Goal: Task Accomplishment & Management: Use online tool/utility

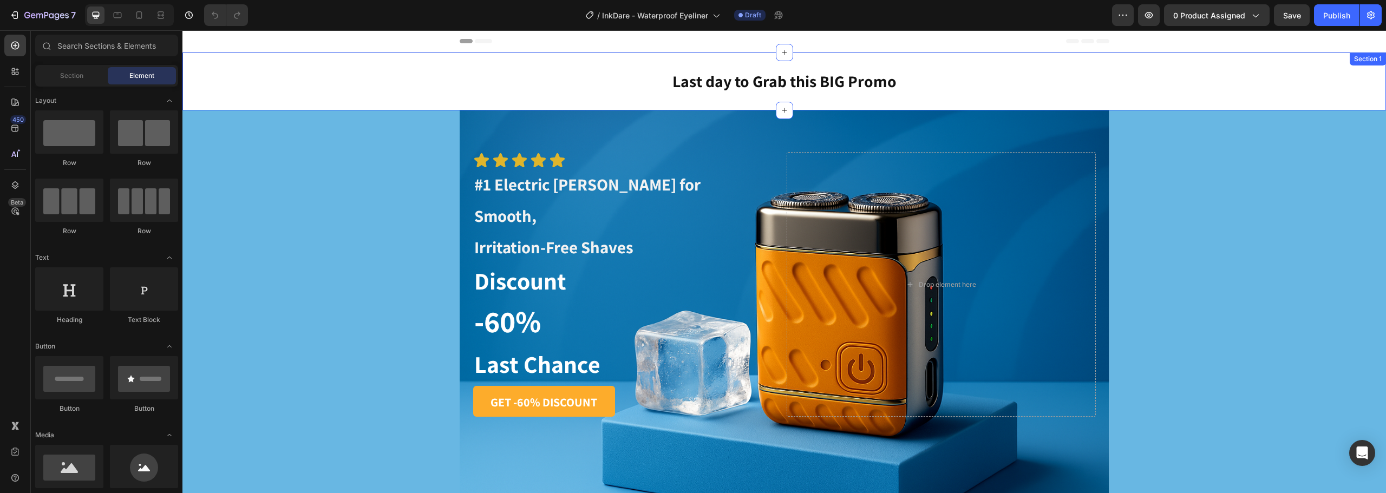
drag, startPoint x: 485, startPoint y: 72, endPoint x: 442, endPoint y: 57, distance: 45.4
click at [485, 72] on h2 "Last day to Grab this BIG Promo" at bounding box center [785, 81] width 650 height 23
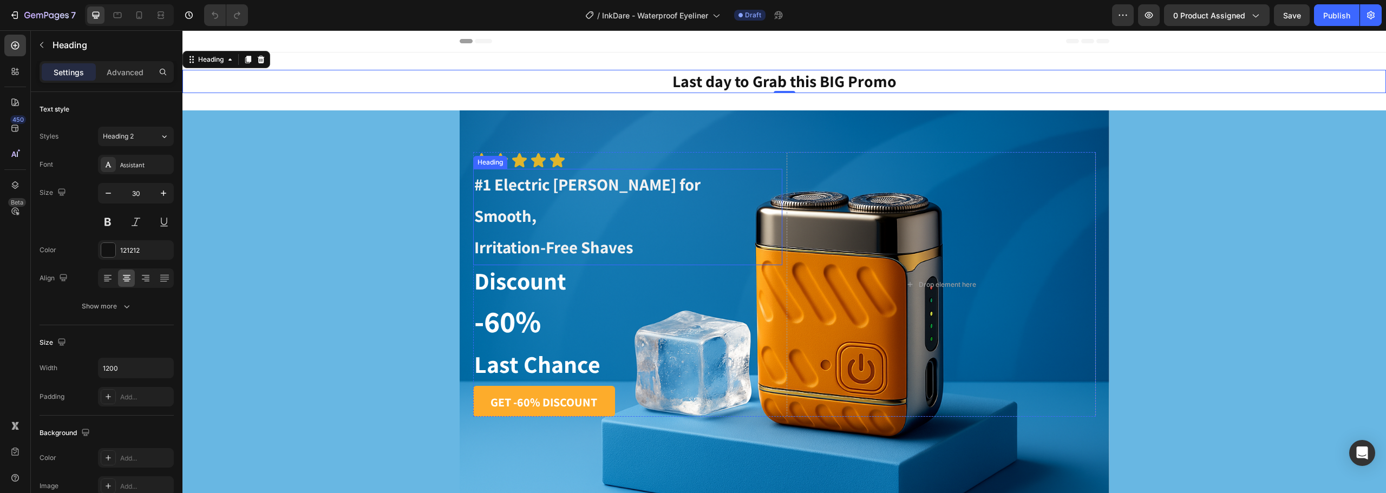
click at [529, 199] on h1 "#1 Electric [PERSON_NAME] for Smooth, Irritation-Free Shaves" at bounding box center [589, 217] width 232 height 96
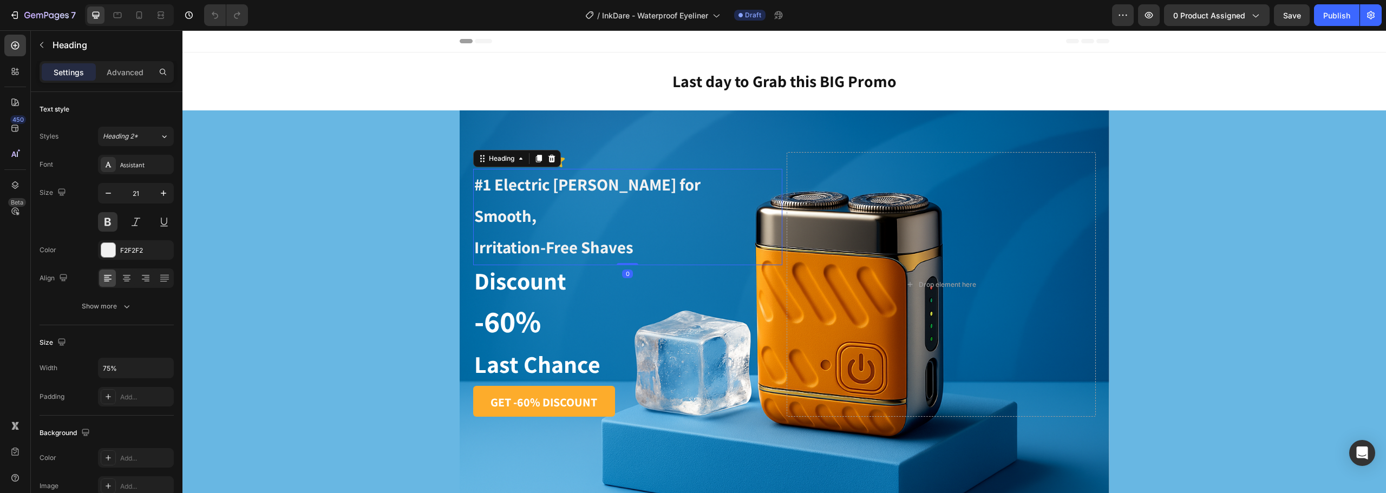
click at [535, 195] on h1 "#1 Electric [PERSON_NAME] for Smooth, Irritation-Free Shaves" at bounding box center [589, 217] width 232 height 96
click at [622, 236] on strong "Irritation-Free Shaves" at bounding box center [553, 247] width 159 height 22
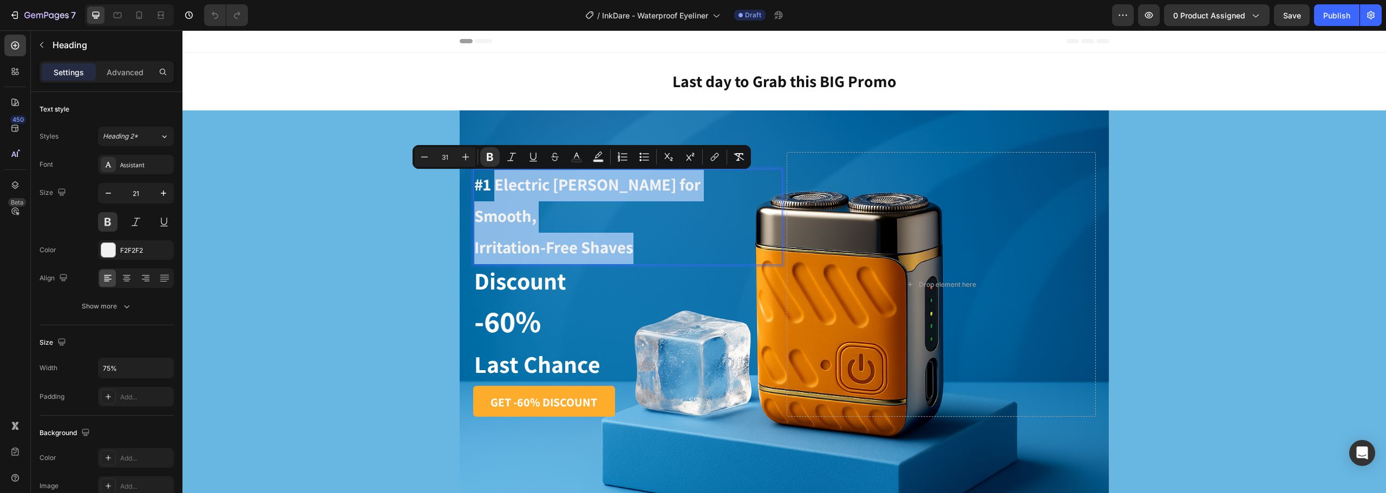
drag, startPoint x: 633, startPoint y: 217, endPoint x: 490, endPoint y: 193, distance: 144.3
click at [490, 193] on p "#1 Electric [PERSON_NAME] for Smooth, Irritation-Free Shaves" at bounding box center [589, 217] width 230 height 94
copy p "Electric [PERSON_NAME] for Smooth, Irritation-Free Shaves"
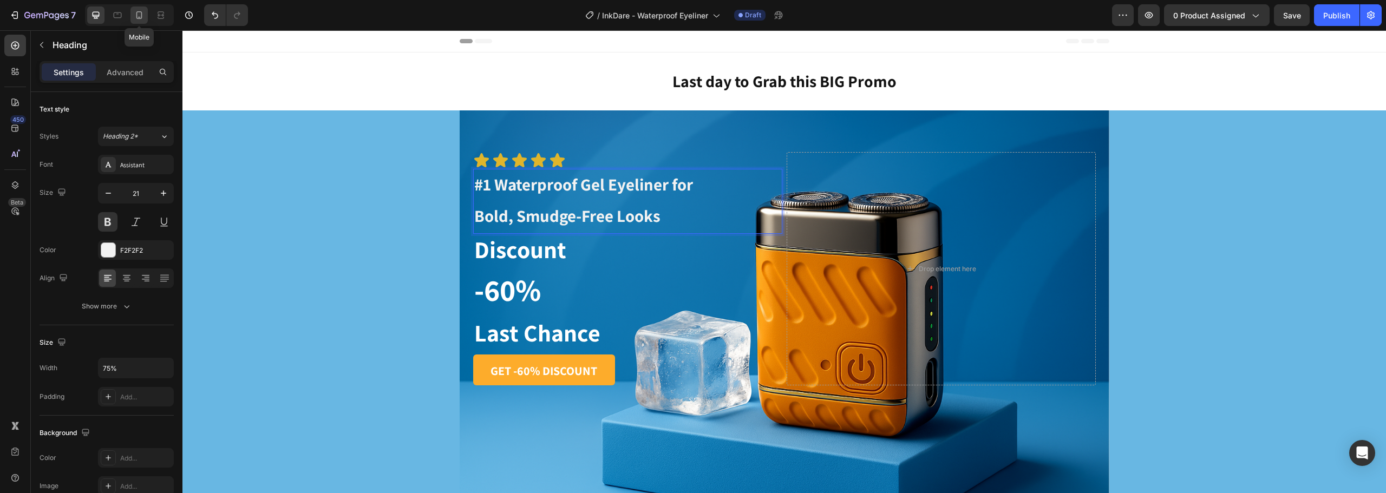
click at [148, 16] on div at bounding box center [138, 14] width 17 height 17
type input "36"
type input "279"
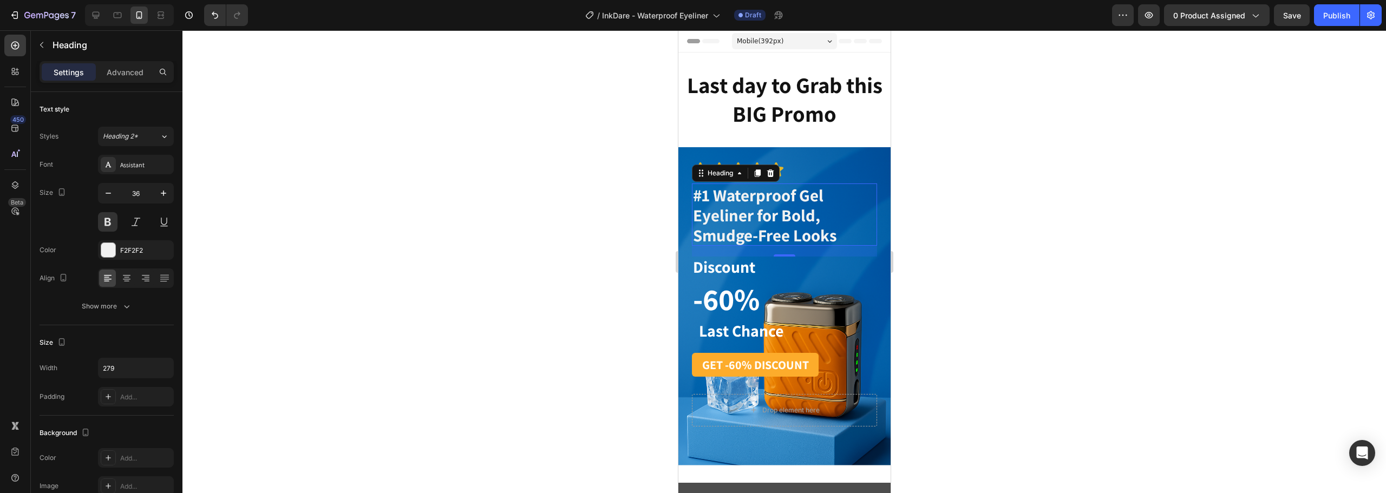
click at [1020, 243] on div at bounding box center [783, 261] width 1203 height 463
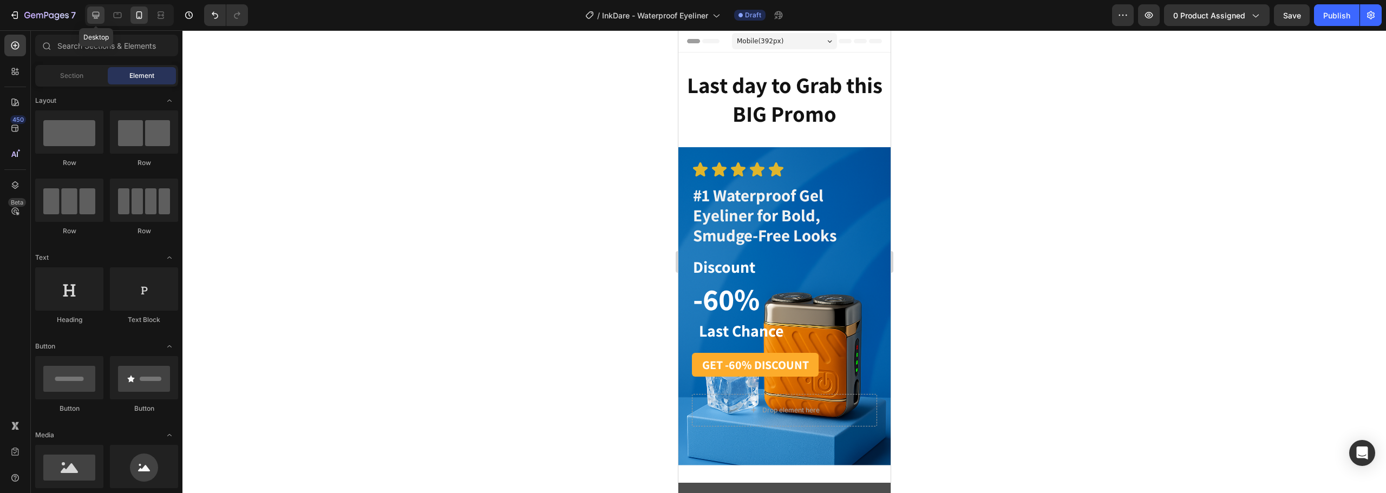
click at [102, 18] on div at bounding box center [95, 14] width 17 height 17
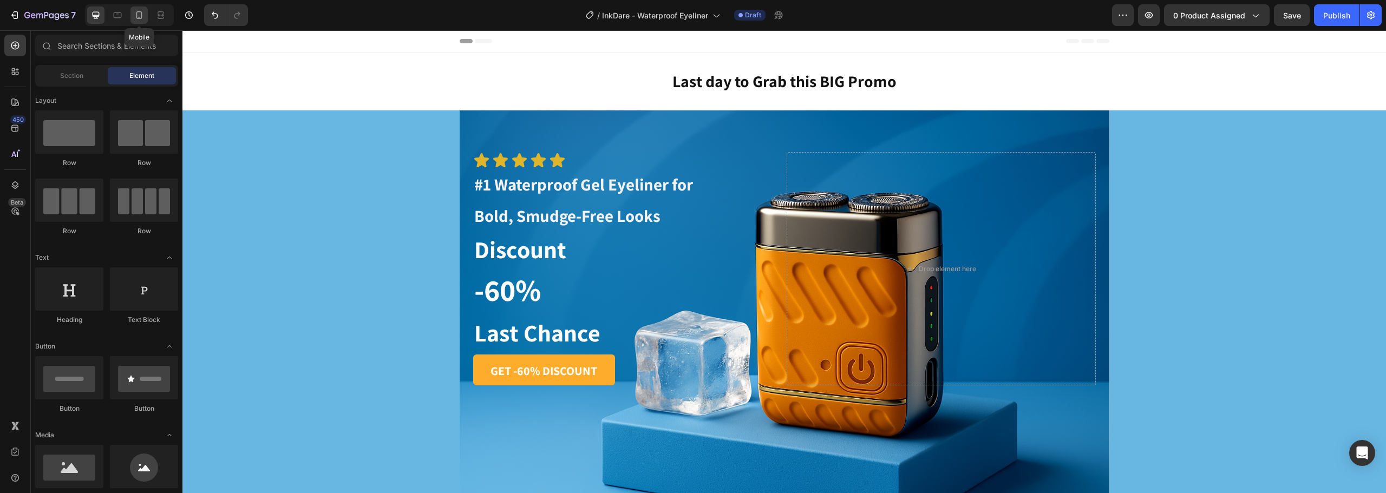
click at [139, 19] on icon at bounding box center [139, 15] width 6 height 8
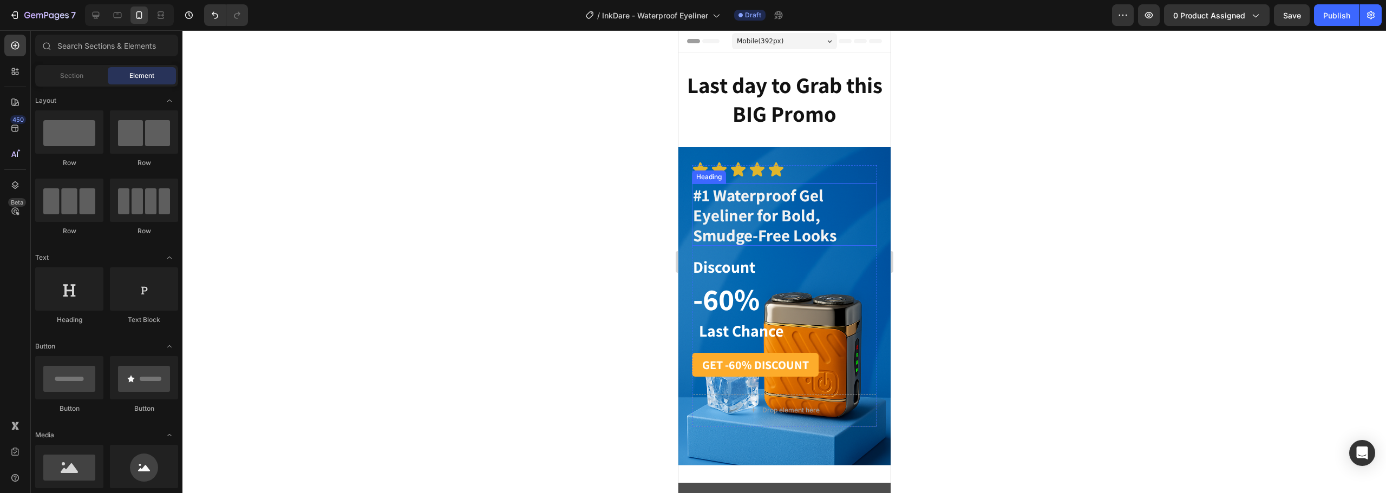
click at [762, 201] on strong "#1 Waterproof Gel Eyeliner for Bold, Smudge-Free Looks" at bounding box center [764, 215] width 144 height 62
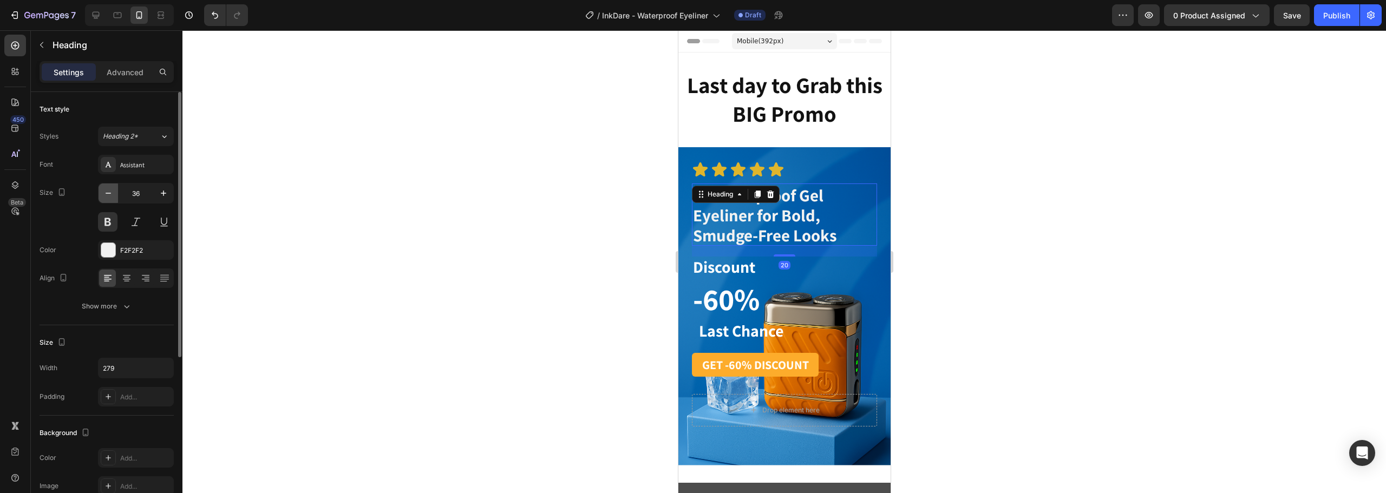
click at [106, 193] on icon "button" at bounding box center [108, 193] width 5 height 1
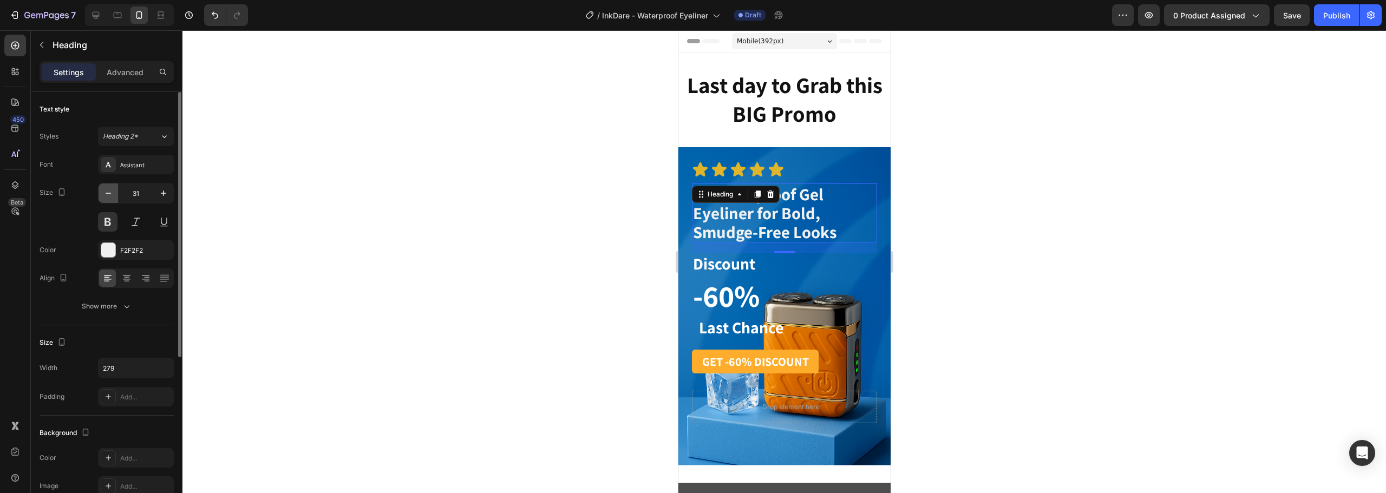
click at [106, 193] on icon "button" at bounding box center [108, 193] width 5 height 1
click at [160, 195] on icon "button" at bounding box center [163, 193] width 11 height 11
type input "31"
click at [972, 243] on div at bounding box center [783, 261] width 1203 height 463
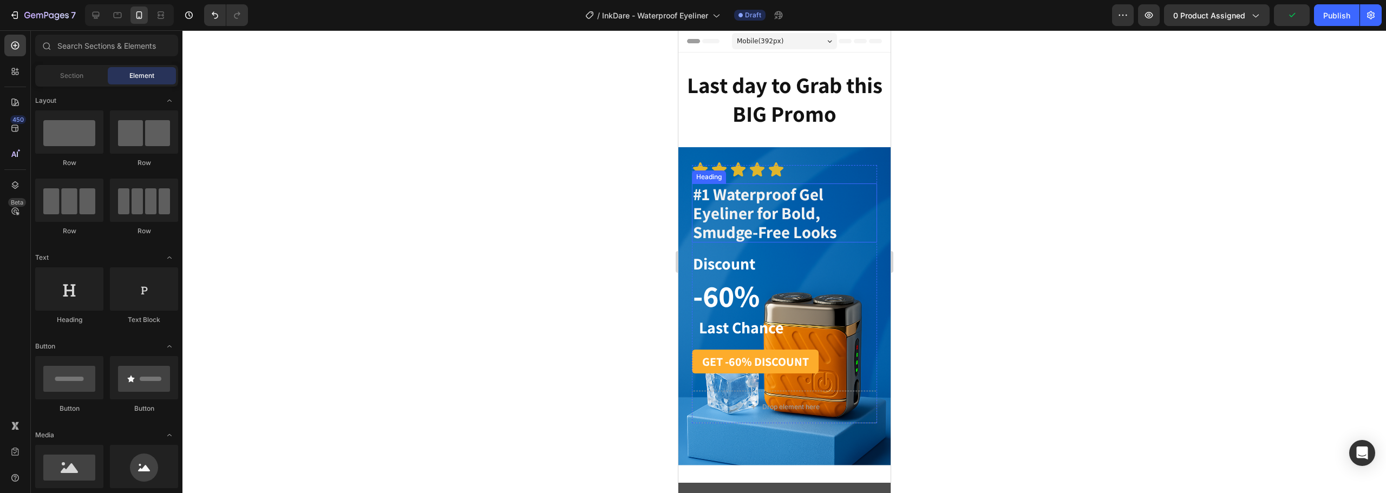
click at [843, 218] on div "⁠⁠⁠⁠⁠⁠⁠ #1 Waterproof Gel Eyeliner for Bold, Smudge-Free Looks" at bounding box center [783, 213] width 185 height 59
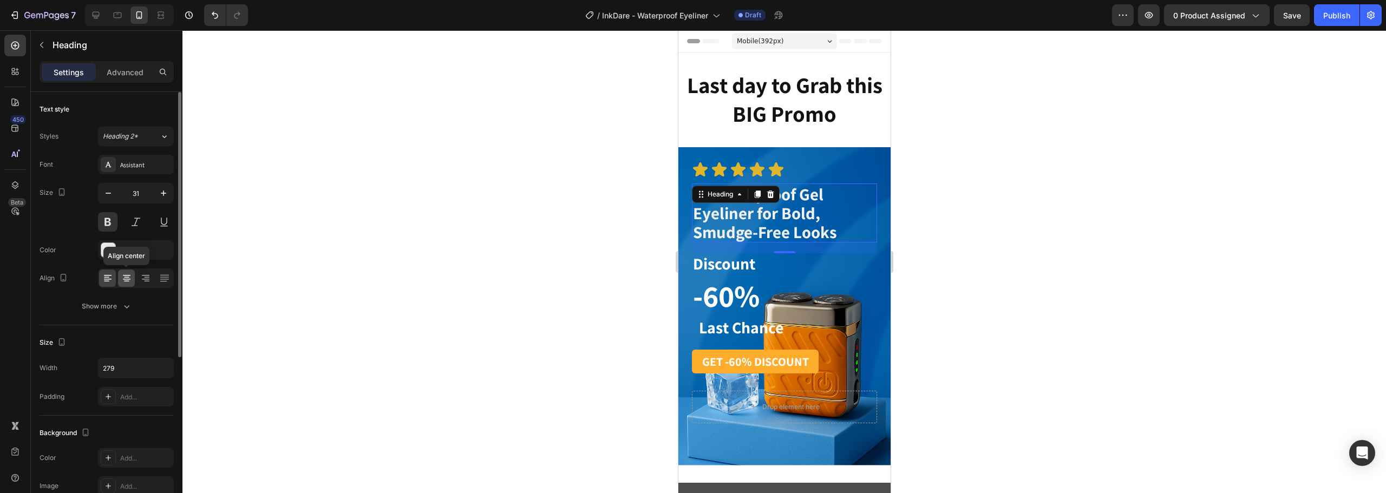
click at [126, 281] on icon at bounding box center [126, 281] width 5 height 1
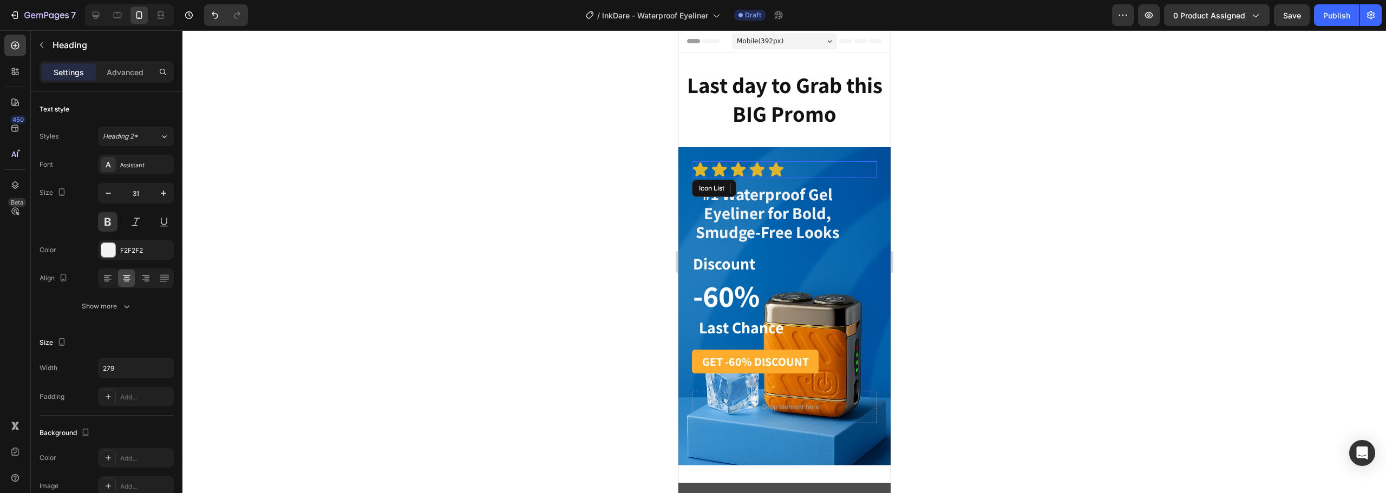
click at [806, 169] on div "Icon Icon Icon Icon Icon" at bounding box center [783, 169] width 185 height 17
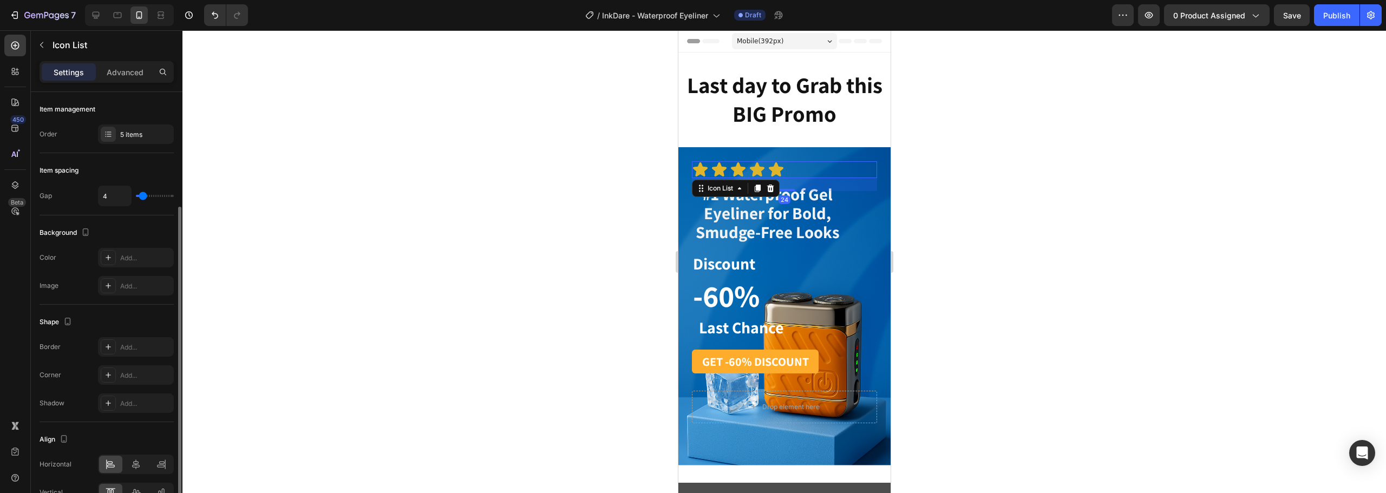
scroll to position [61, 0]
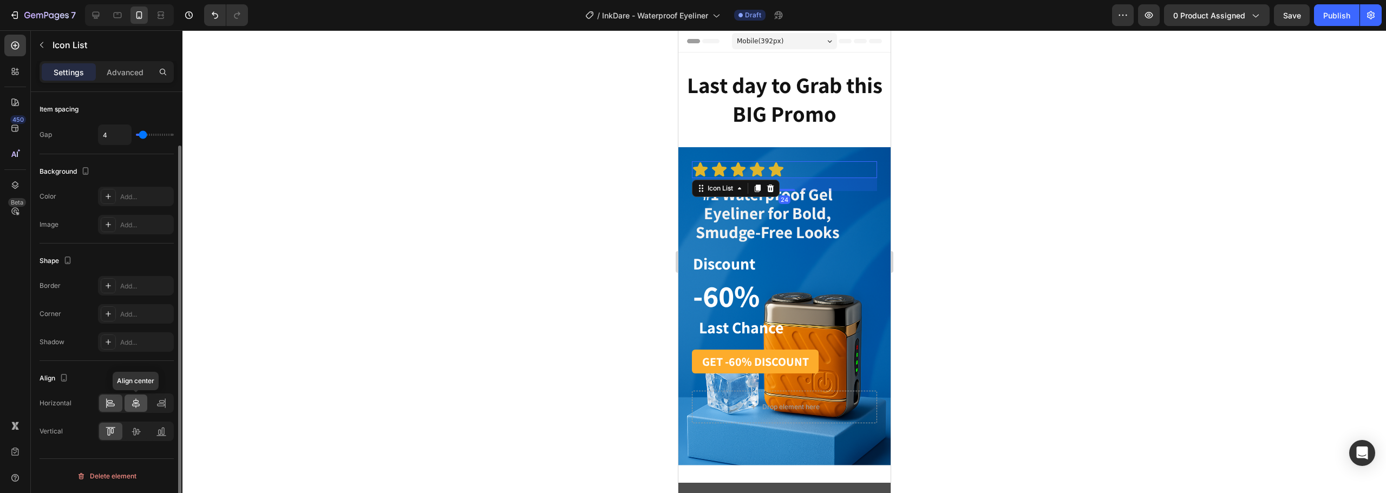
click at [136, 397] on div at bounding box center [136, 403] width 23 height 17
click at [137, 432] on icon at bounding box center [136, 432] width 9 height 8
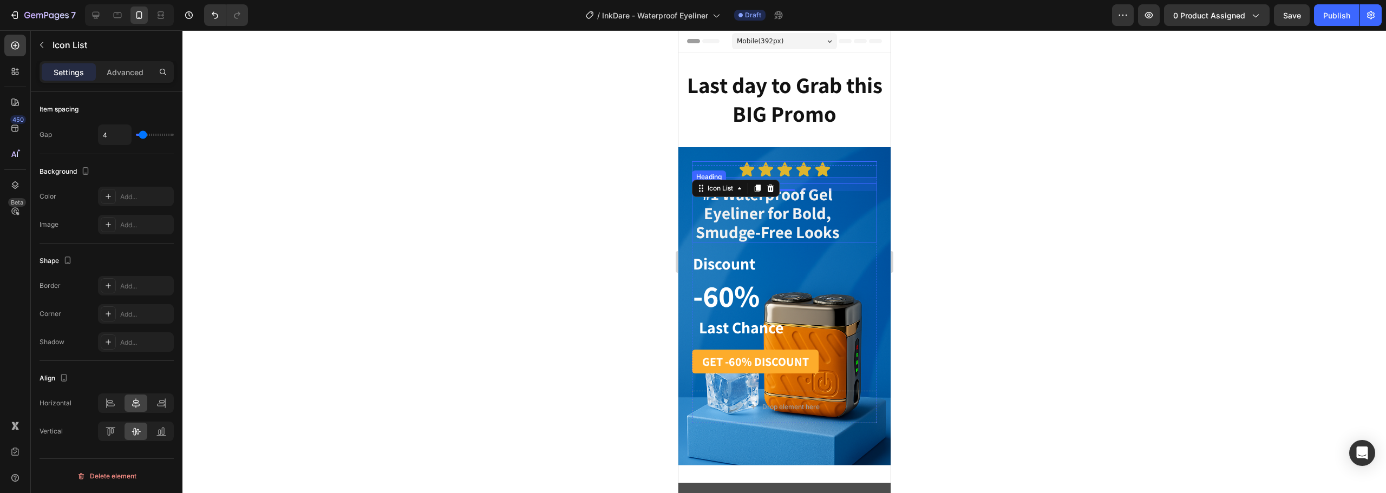
click at [849, 225] on div "⁠⁠⁠⁠⁠⁠⁠ #1 Waterproof Gel Eyeliner for Bold, Smudge-Free Looks" at bounding box center [783, 213] width 185 height 59
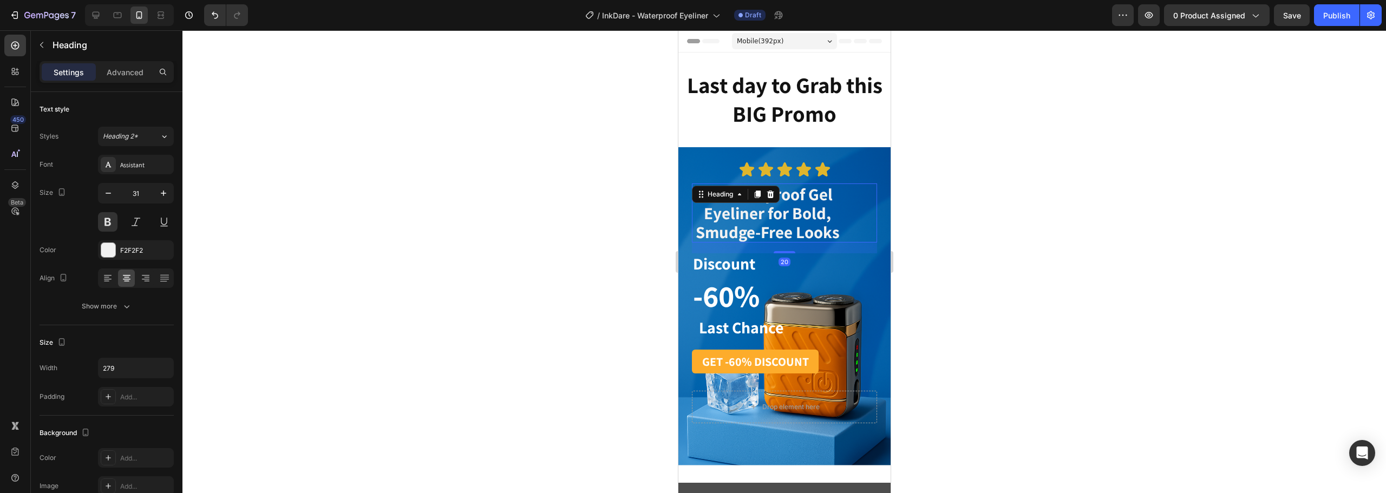
scroll to position [271, 0]
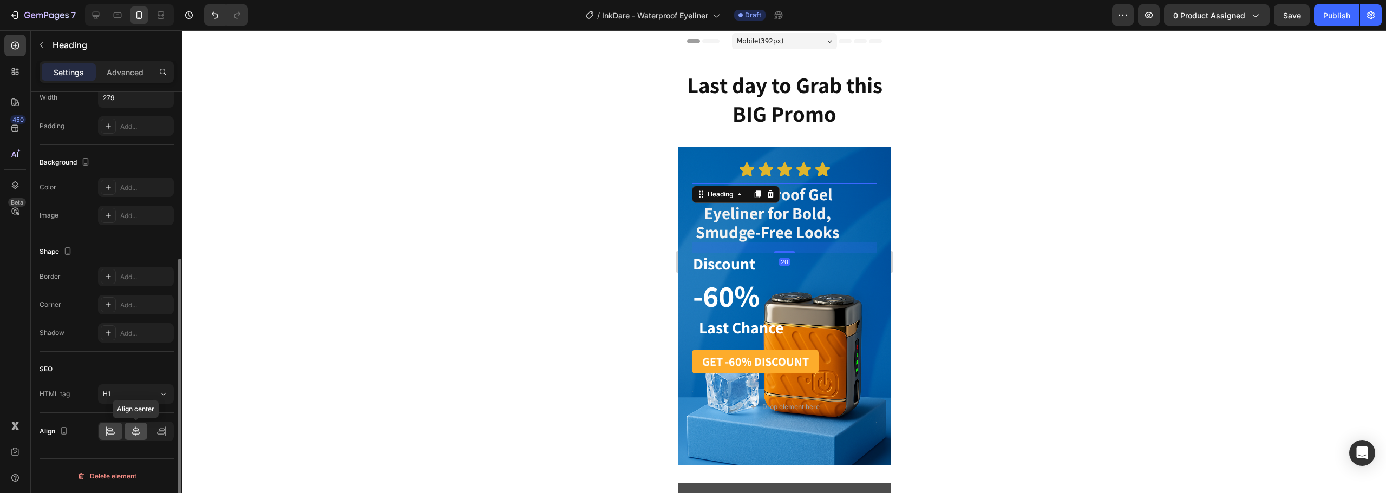
click at [134, 435] on icon at bounding box center [135, 431] width 11 height 11
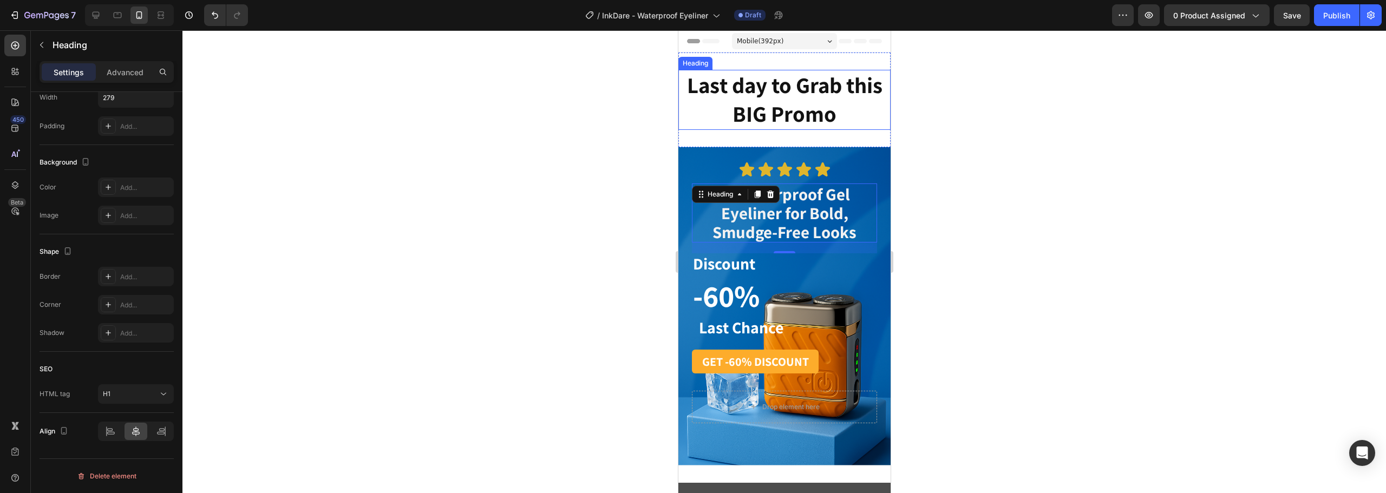
click at [732, 79] on strong "Last day to Grab this BIG Promo" at bounding box center [783, 99] width 195 height 58
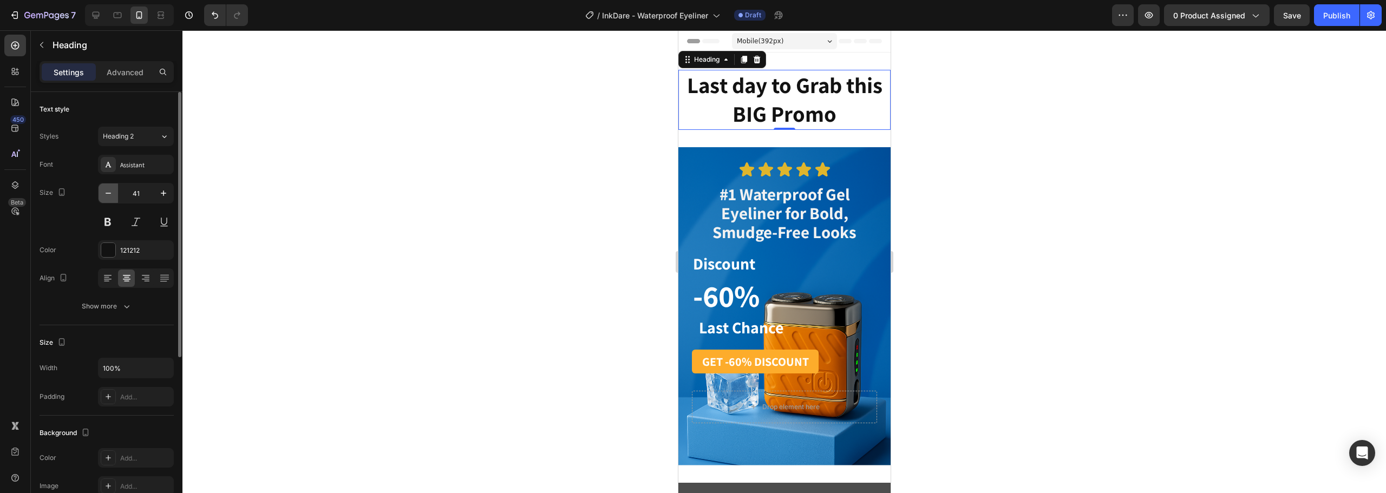
click at [113, 196] on icon "button" at bounding box center [108, 193] width 11 height 11
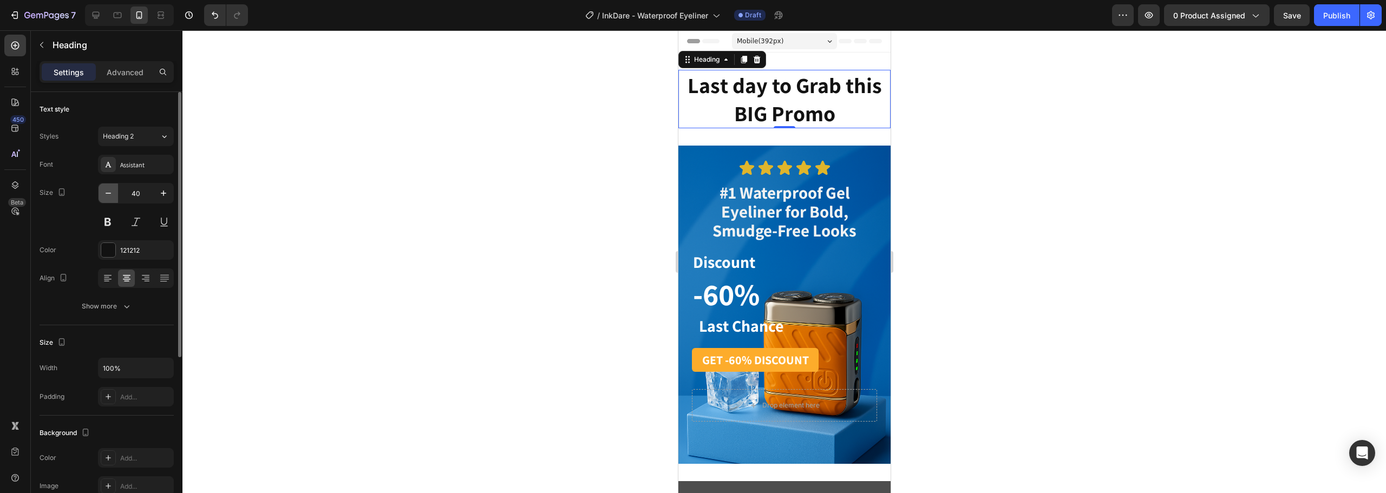
click at [113, 196] on icon "button" at bounding box center [108, 193] width 11 height 11
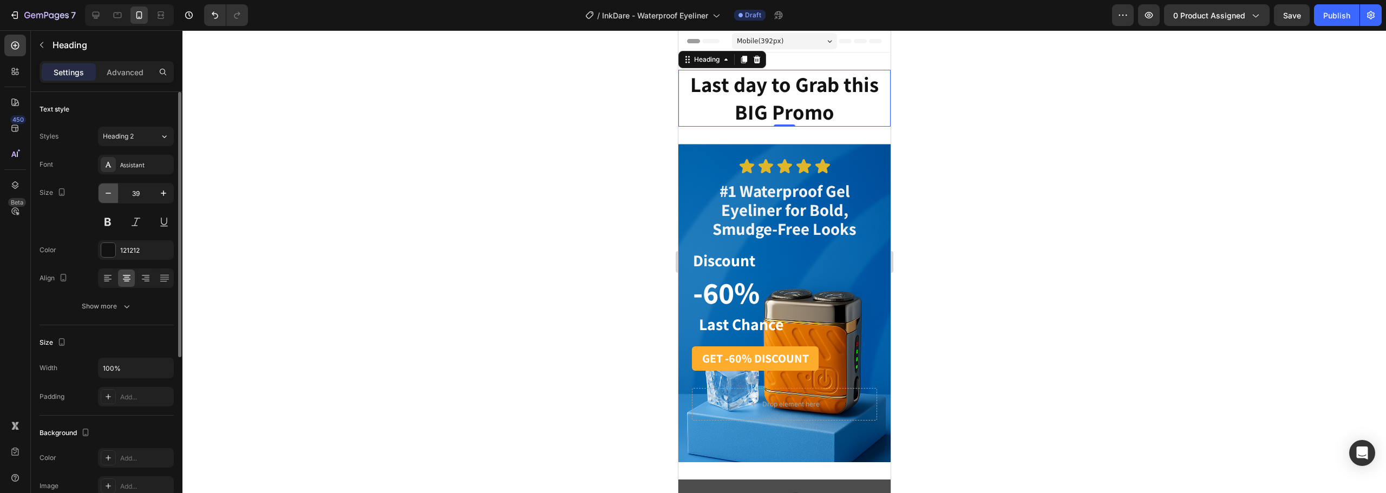
click at [113, 196] on icon "button" at bounding box center [108, 193] width 11 height 11
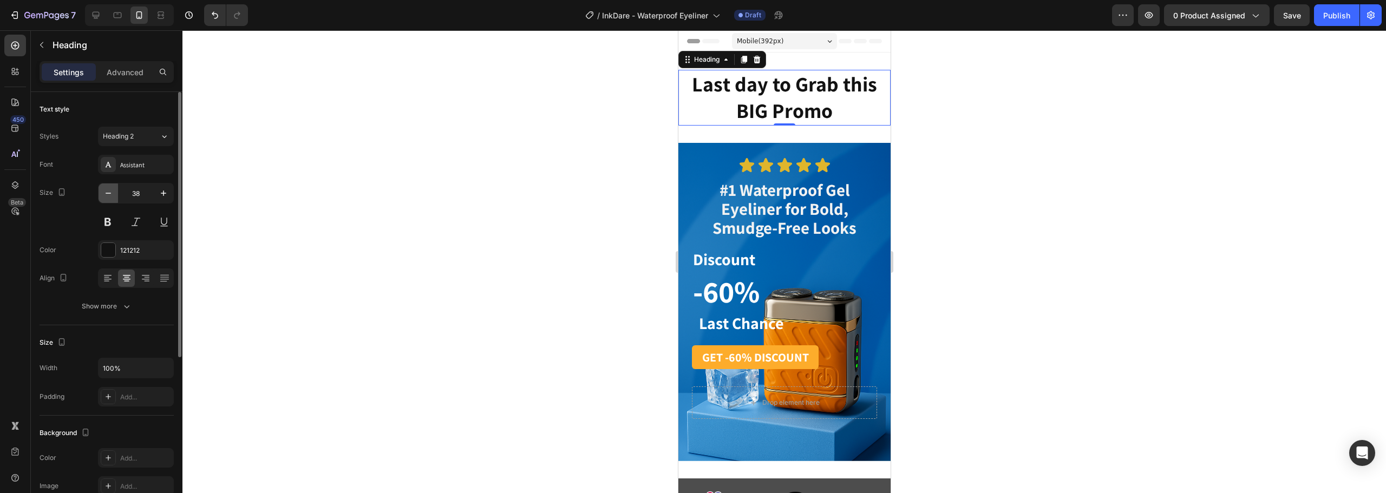
click at [113, 196] on icon "button" at bounding box center [108, 193] width 11 height 11
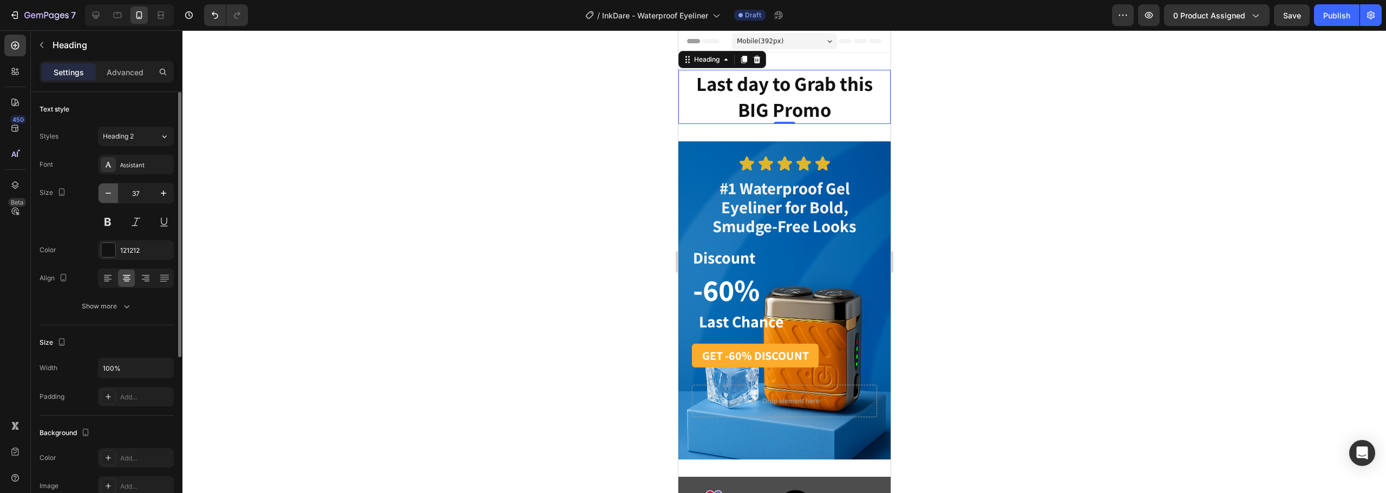
click at [113, 196] on icon "button" at bounding box center [108, 193] width 11 height 11
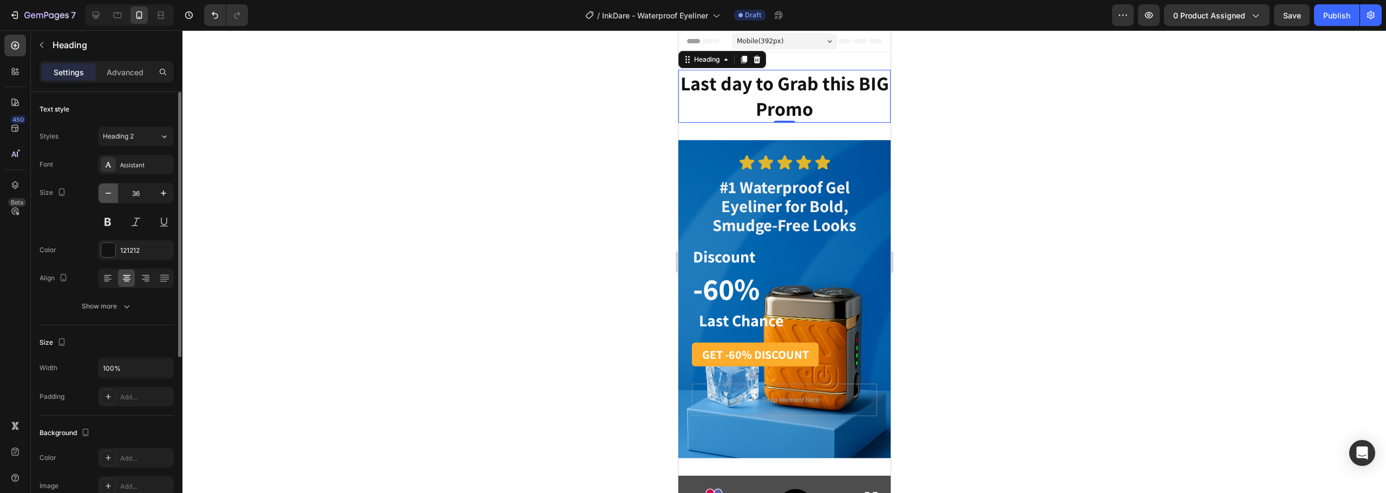
click at [113, 196] on icon "button" at bounding box center [108, 193] width 11 height 11
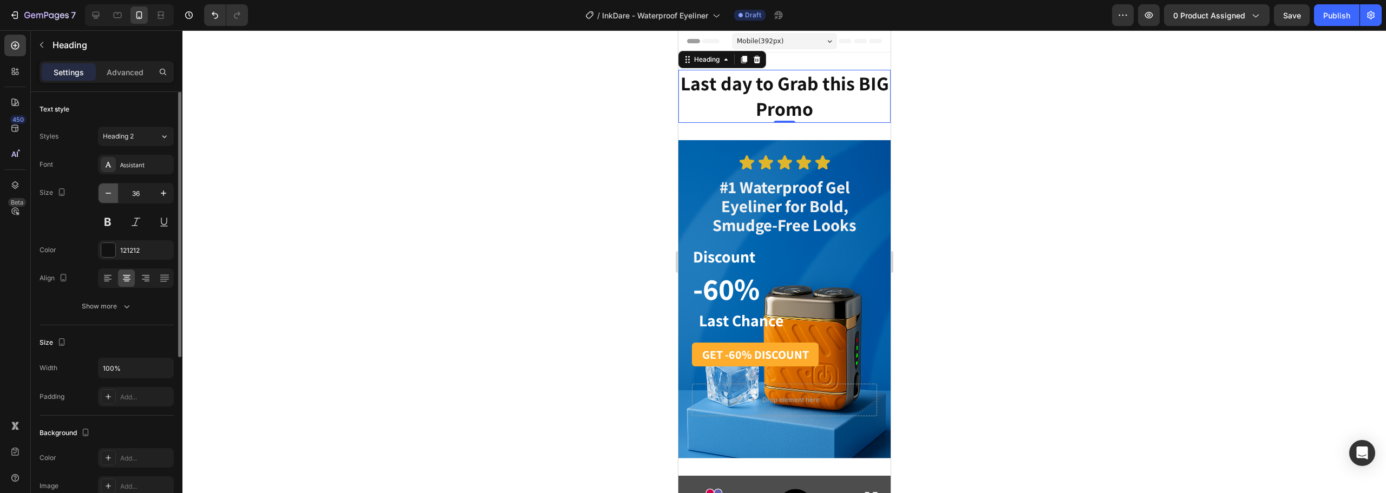
click at [113, 196] on icon "button" at bounding box center [108, 193] width 11 height 11
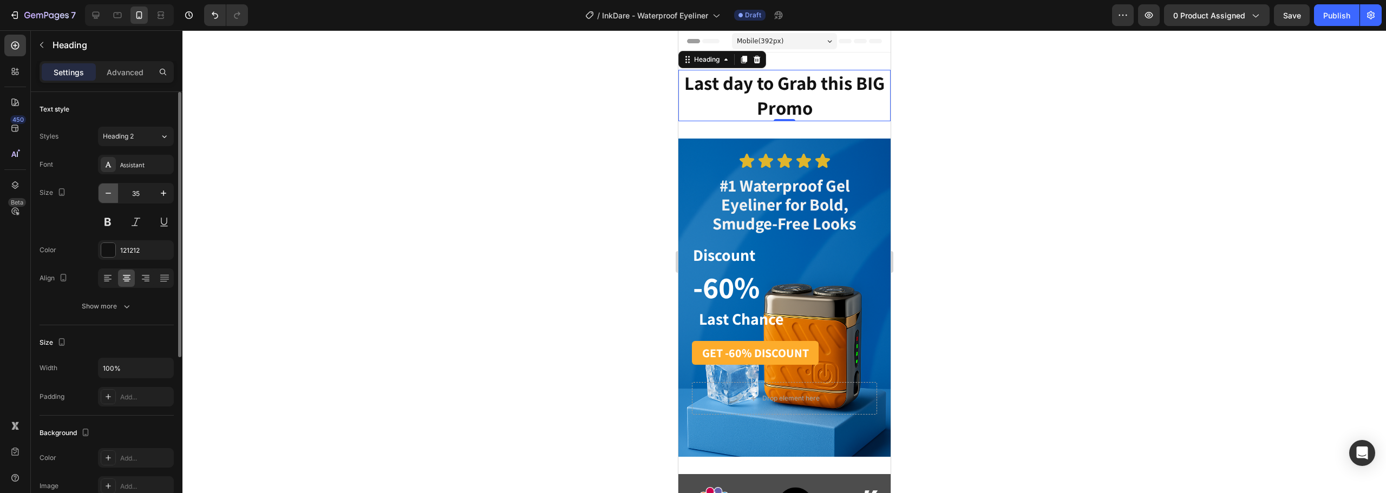
click at [113, 196] on icon "button" at bounding box center [108, 193] width 11 height 11
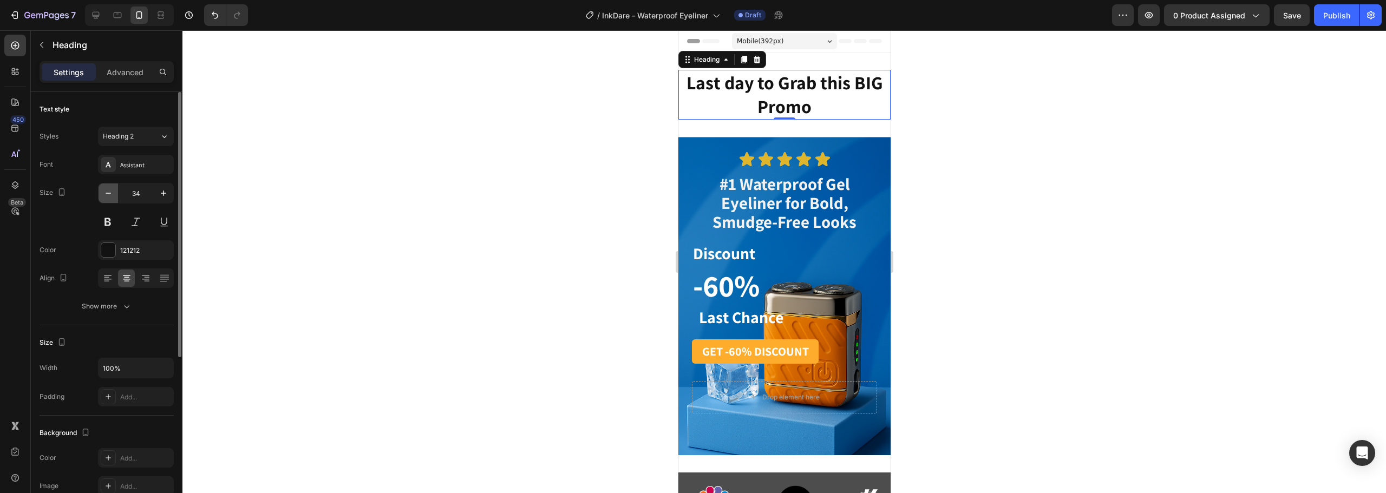
click at [113, 196] on icon "button" at bounding box center [108, 193] width 11 height 11
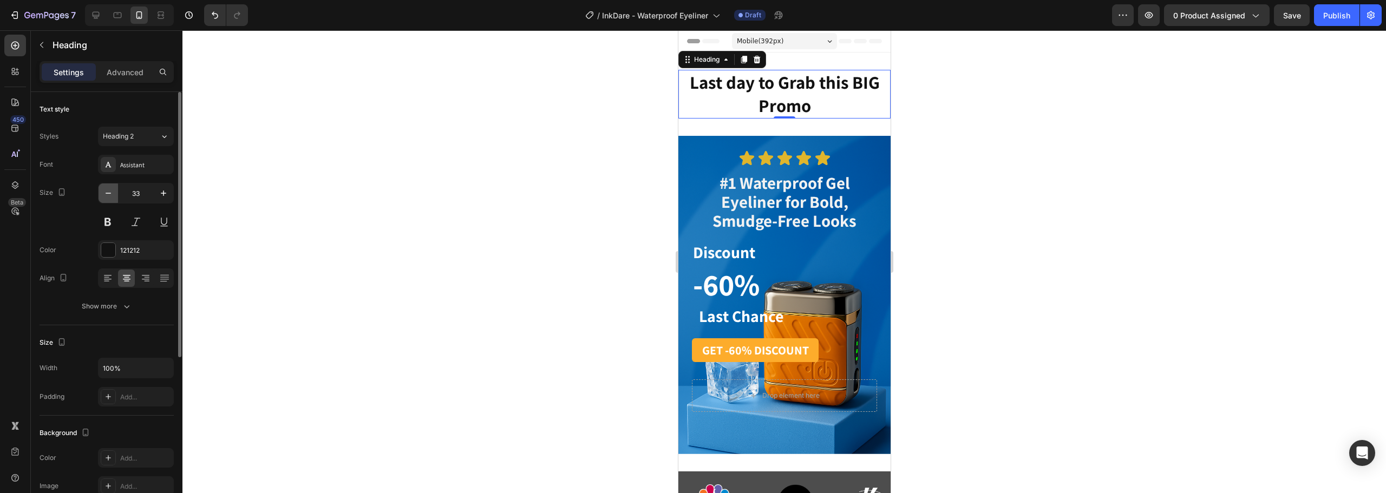
click at [113, 196] on icon "button" at bounding box center [108, 193] width 11 height 11
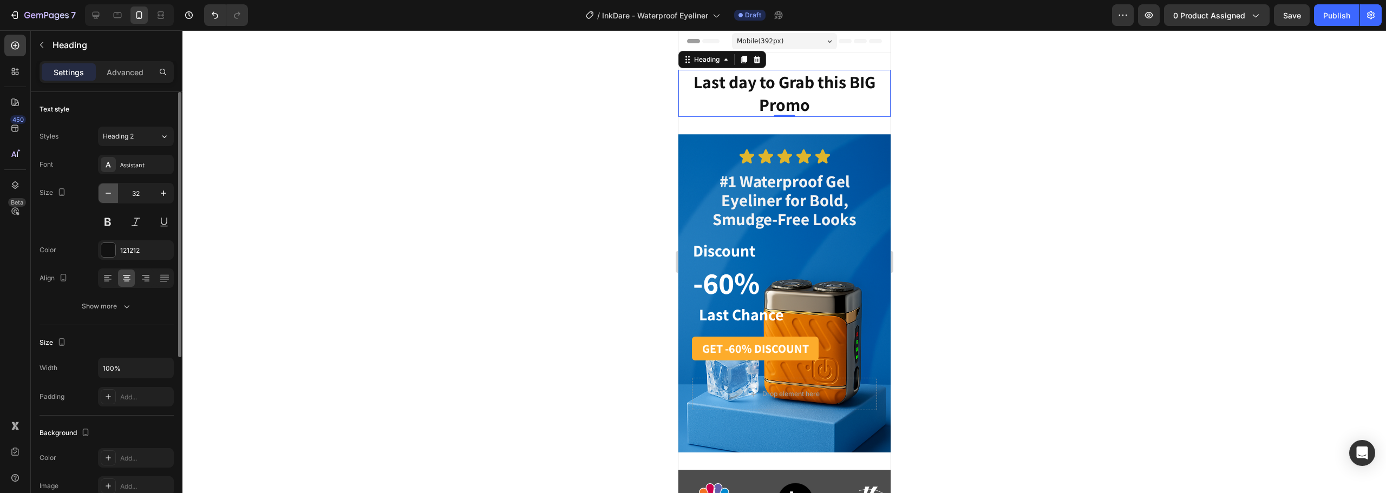
click at [113, 196] on icon "button" at bounding box center [108, 193] width 11 height 11
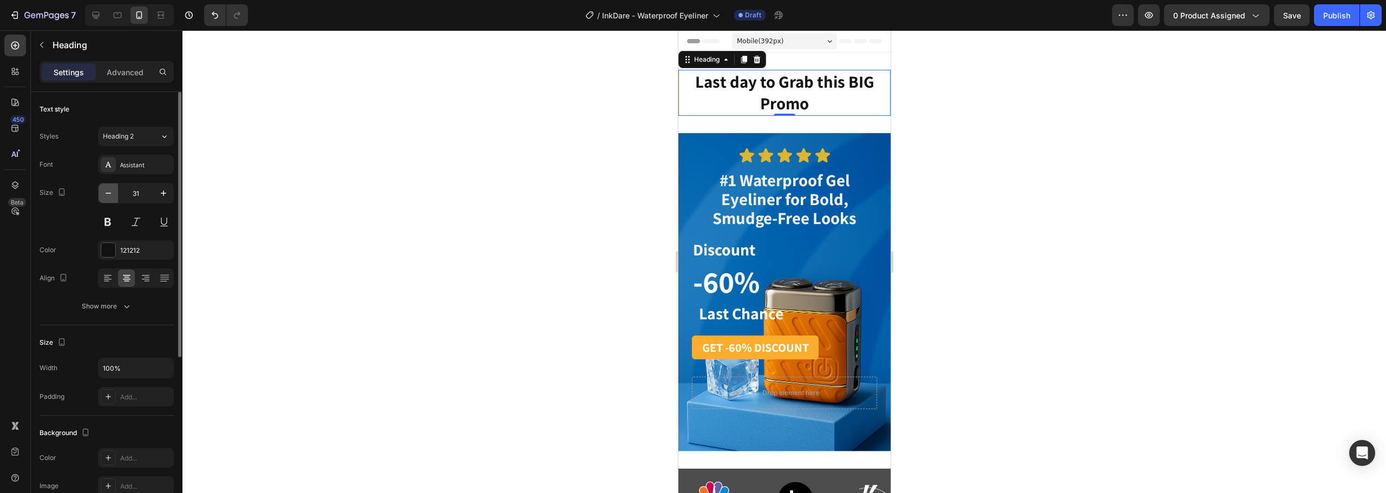
click at [113, 196] on icon "button" at bounding box center [108, 193] width 11 height 11
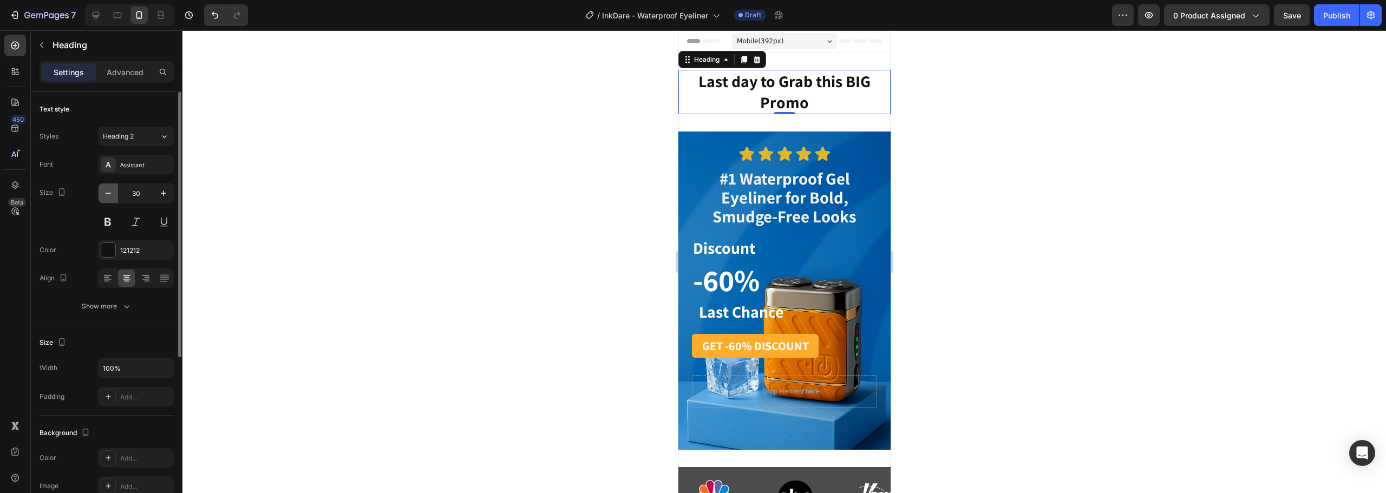
click at [113, 196] on icon "button" at bounding box center [108, 193] width 11 height 11
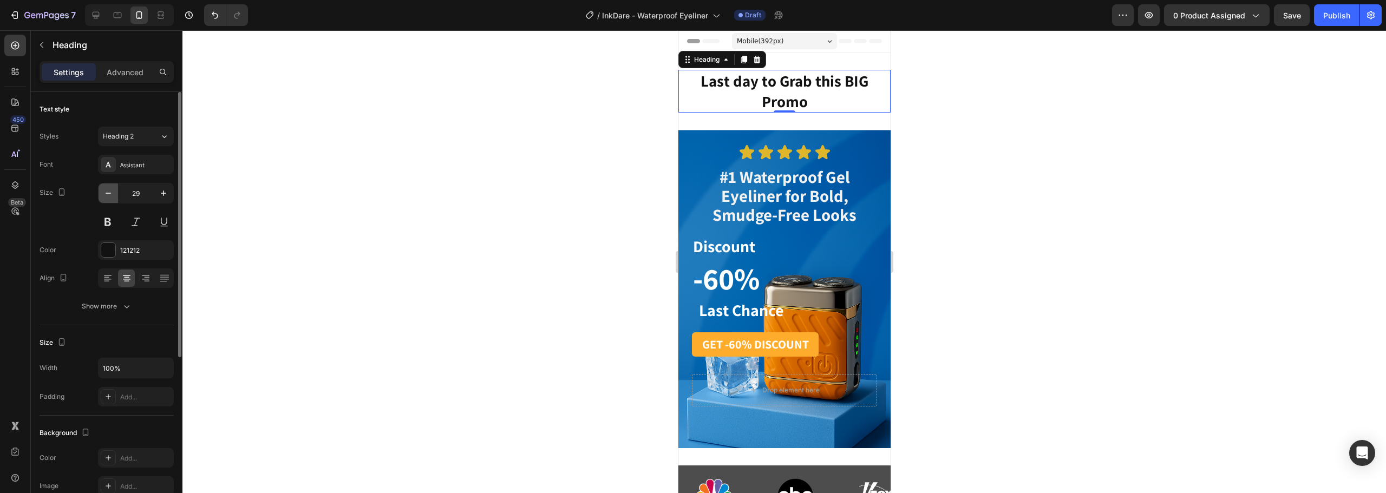
click at [113, 196] on icon "button" at bounding box center [108, 193] width 11 height 11
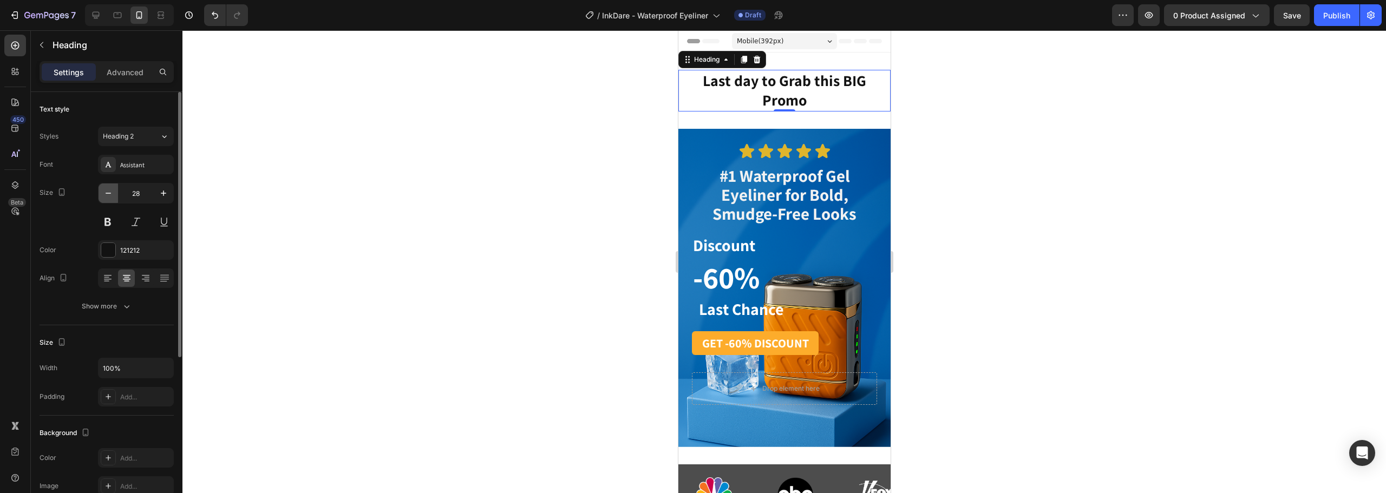
click at [113, 196] on icon "button" at bounding box center [108, 193] width 11 height 11
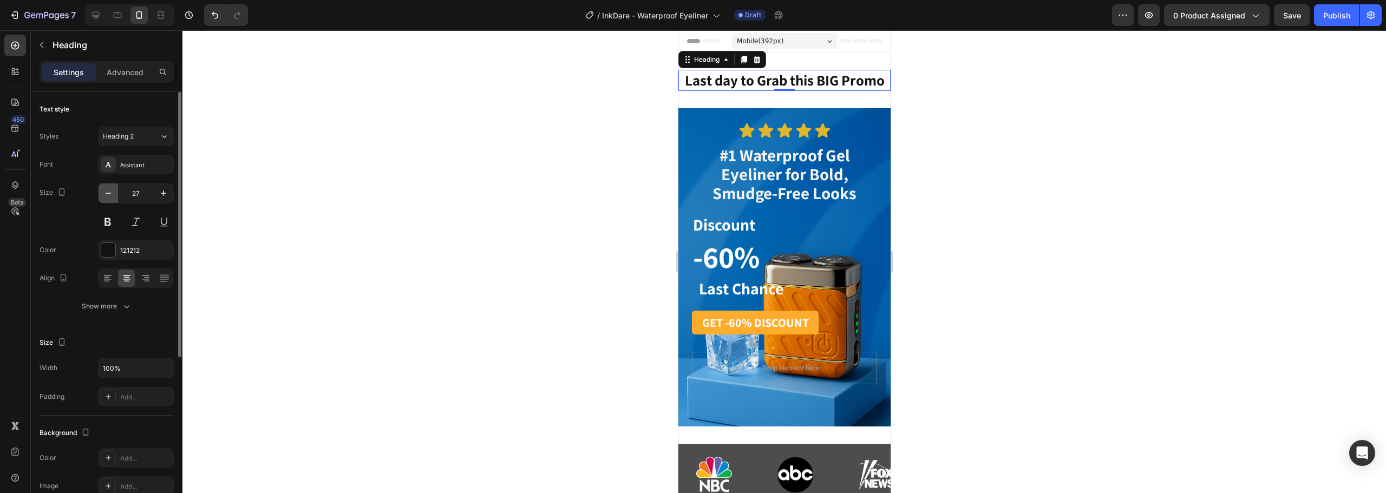
click at [113, 196] on icon "button" at bounding box center [108, 193] width 11 height 11
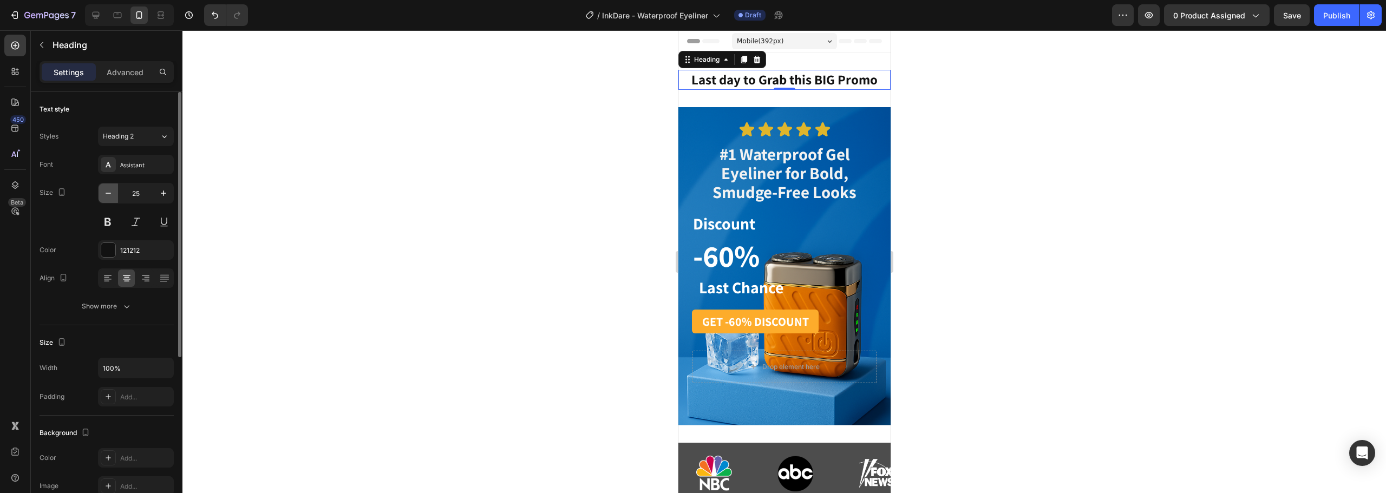
click at [113, 196] on icon "button" at bounding box center [108, 193] width 11 height 11
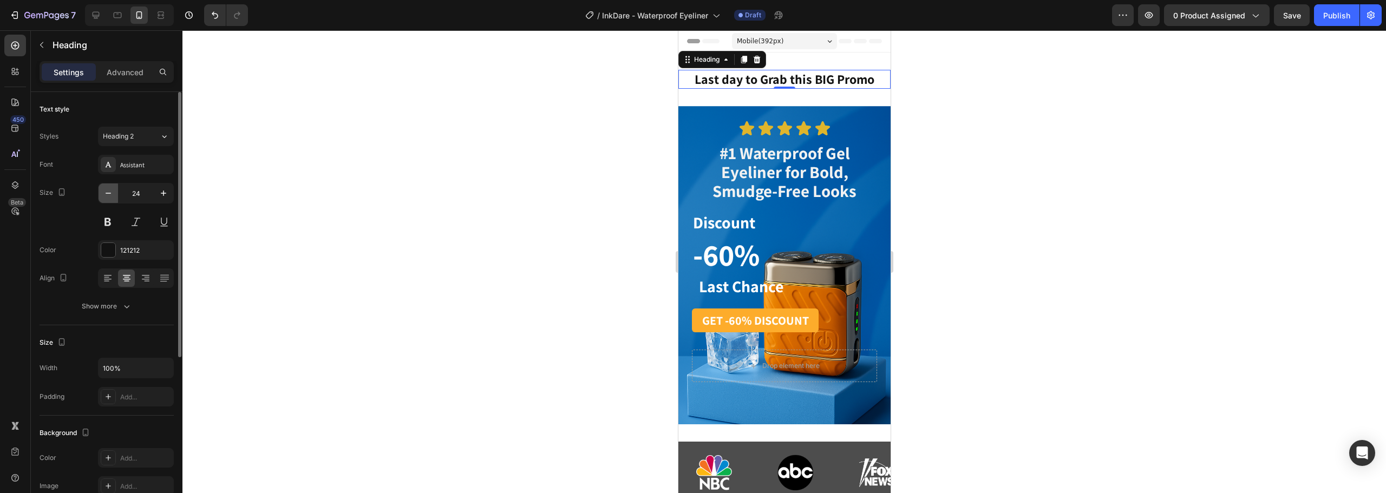
click at [113, 196] on icon "button" at bounding box center [108, 193] width 11 height 11
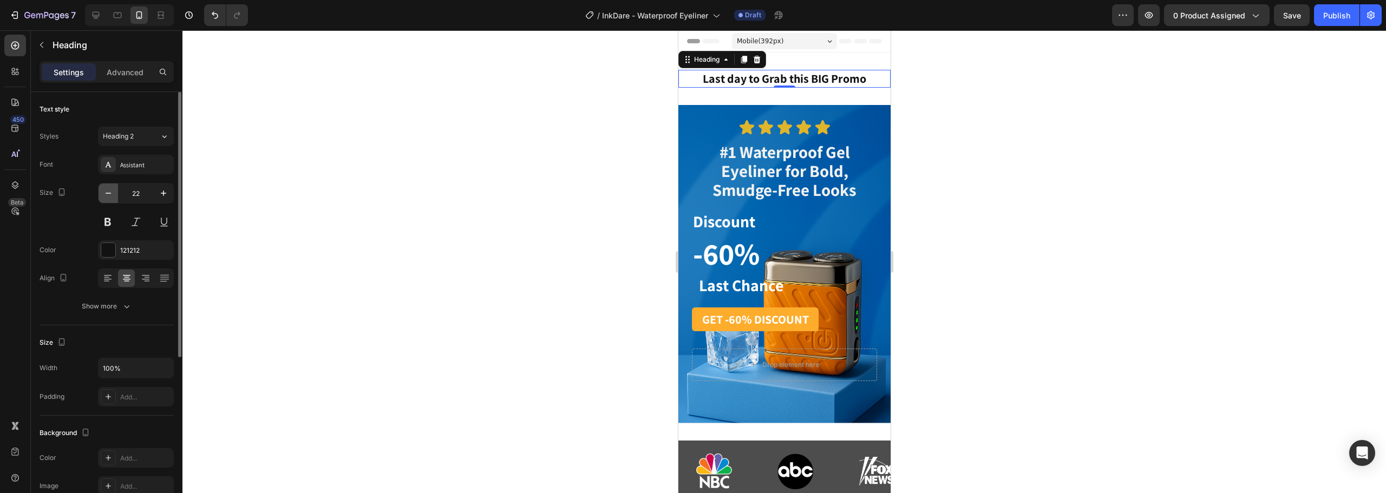
click at [113, 196] on icon "button" at bounding box center [108, 193] width 11 height 11
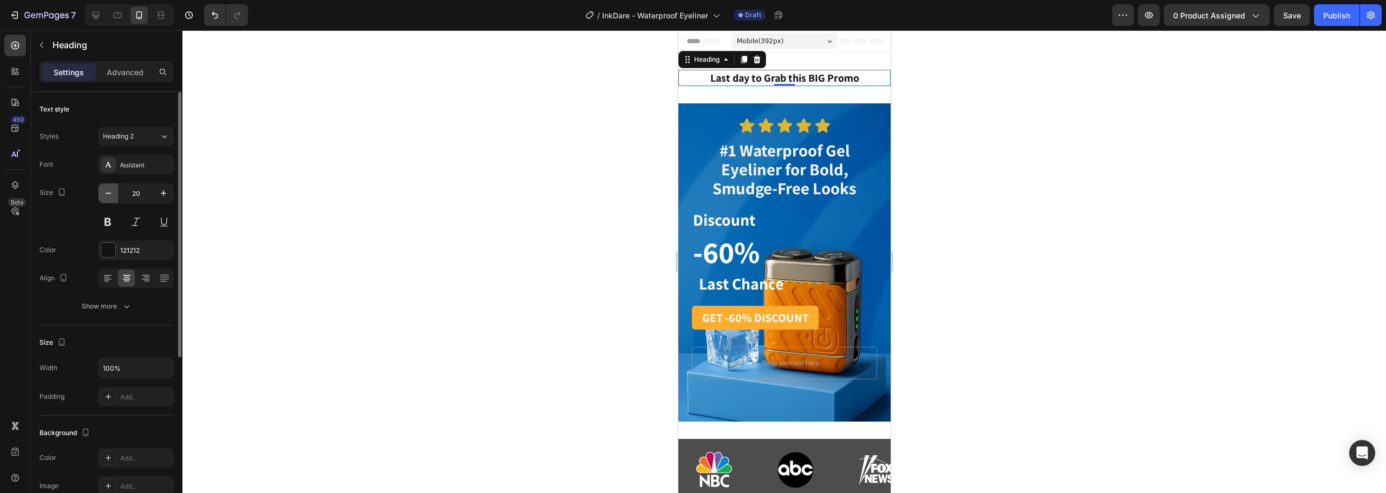
click at [113, 196] on icon "button" at bounding box center [108, 193] width 11 height 11
click at [92, 16] on icon at bounding box center [95, 15] width 11 height 11
type input "30"
type input "1200"
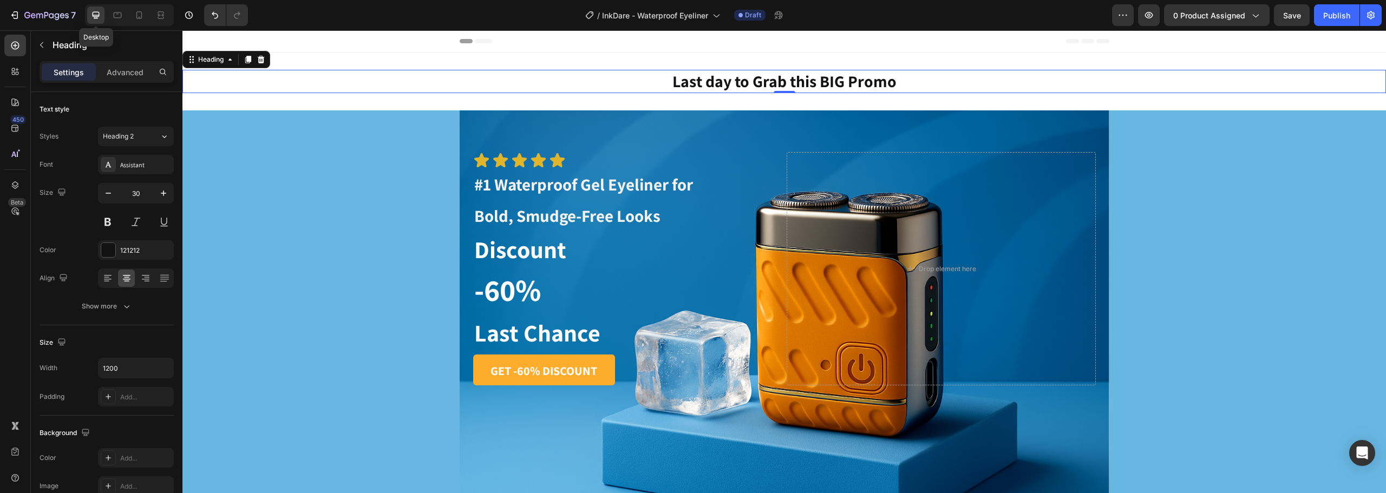
scroll to position [2, 0]
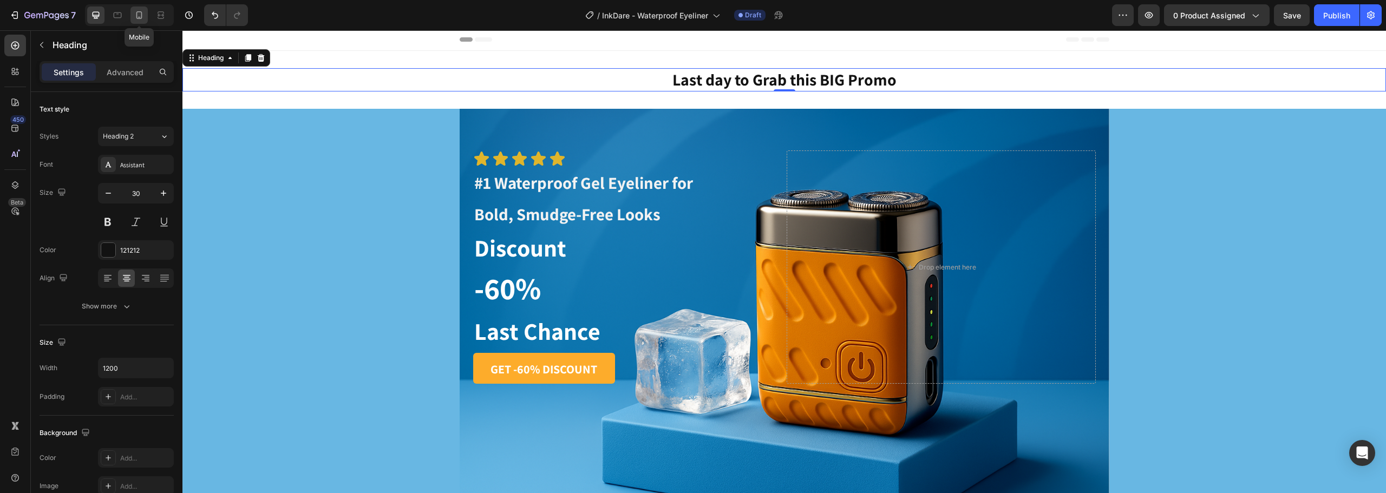
click at [135, 18] on icon at bounding box center [139, 15] width 11 height 11
type input "19"
type input "100%"
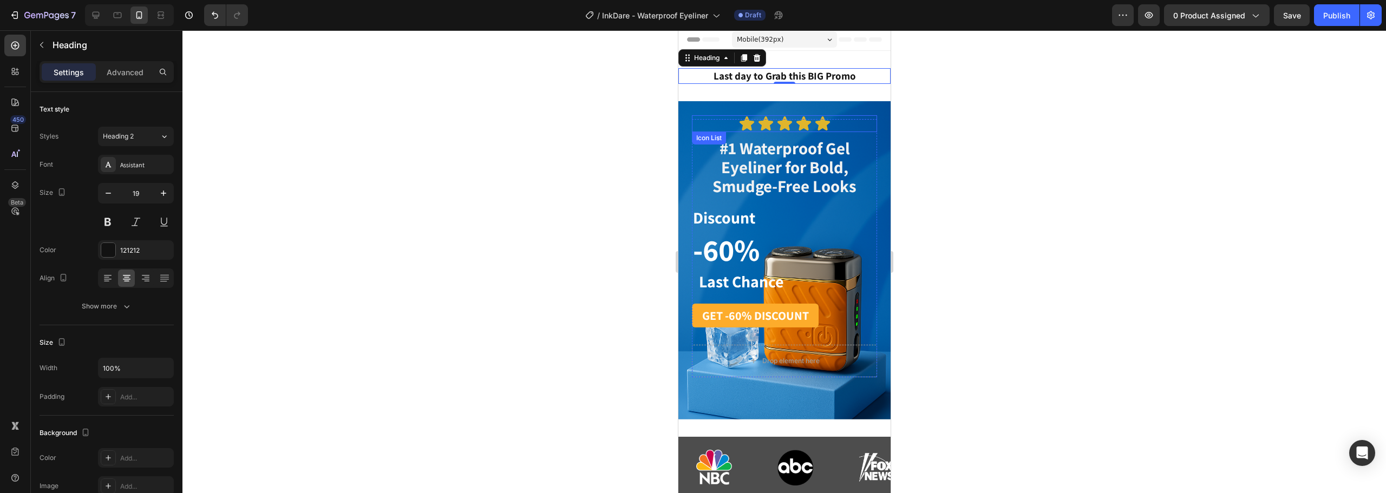
click at [852, 124] on div "Icon Icon Icon Icon Icon" at bounding box center [783, 123] width 185 height 17
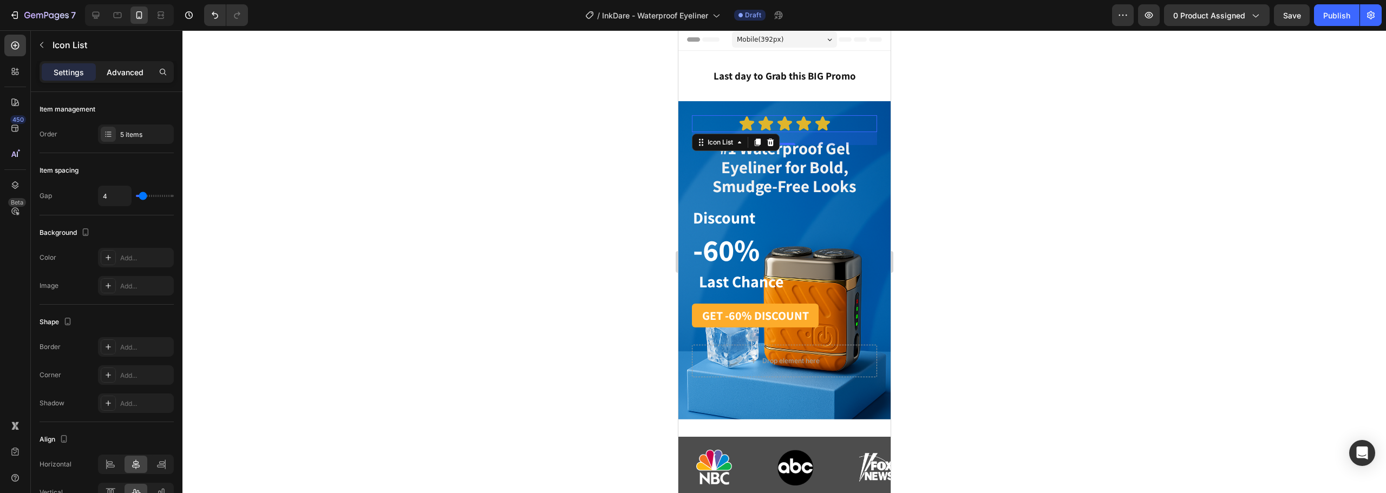
click at [122, 70] on p "Advanced" at bounding box center [125, 72] width 37 height 11
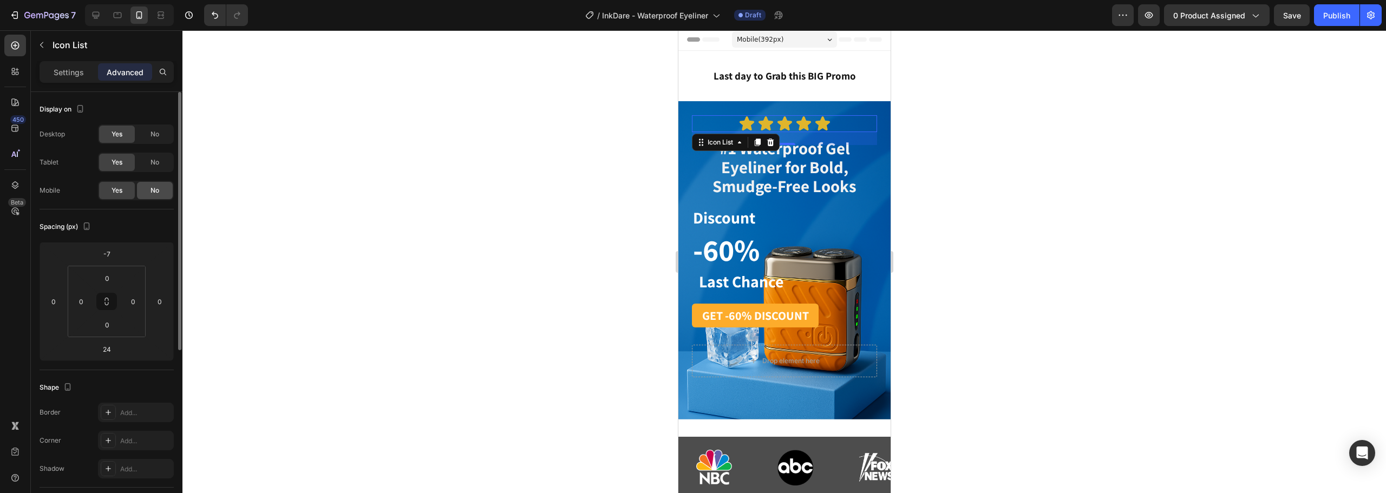
click at [148, 187] on div "No" at bounding box center [155, 190] width 36 height 17
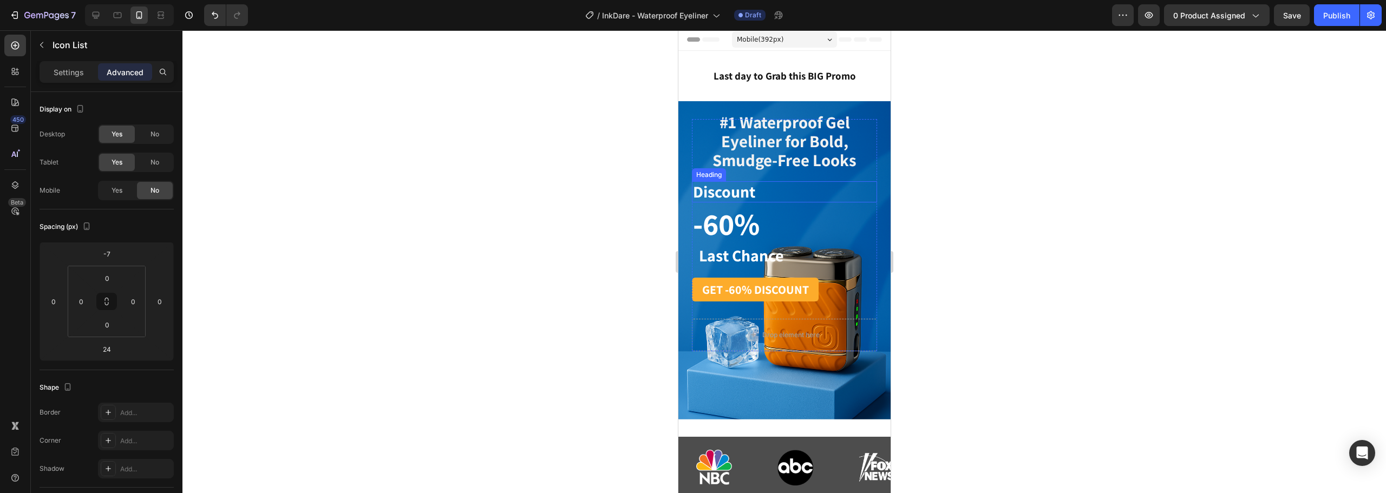
click at [793, 190] on h1 "Discount" at bounding box center [765, 191] width 148 height 21
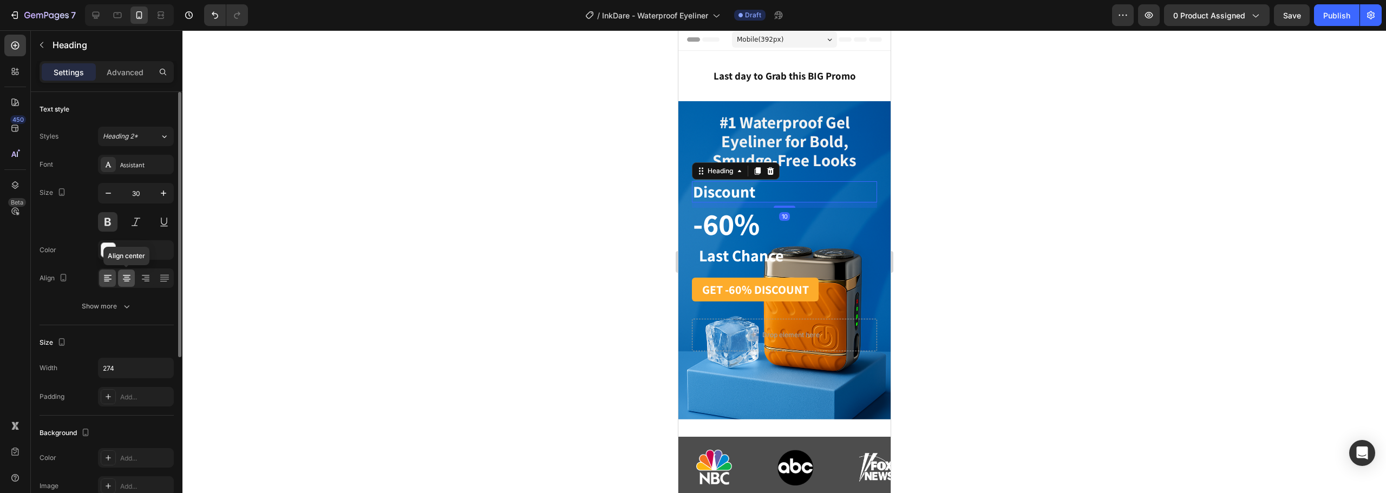
click at [123, 278] on icon at bounding box center [126, 278] width 11 height 11
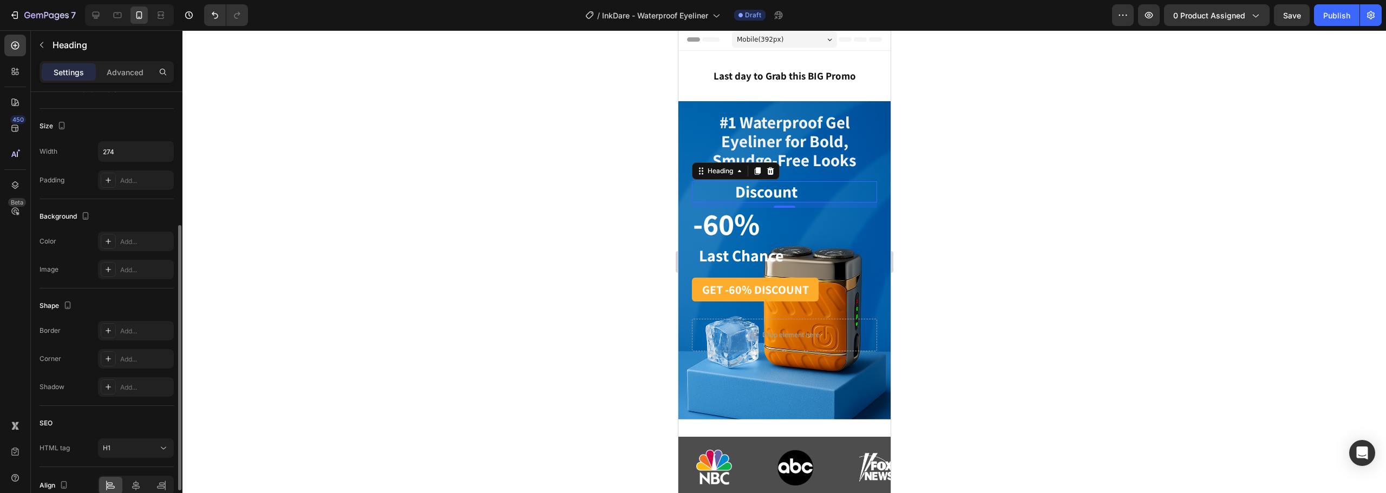
scroll to position [271, 0]
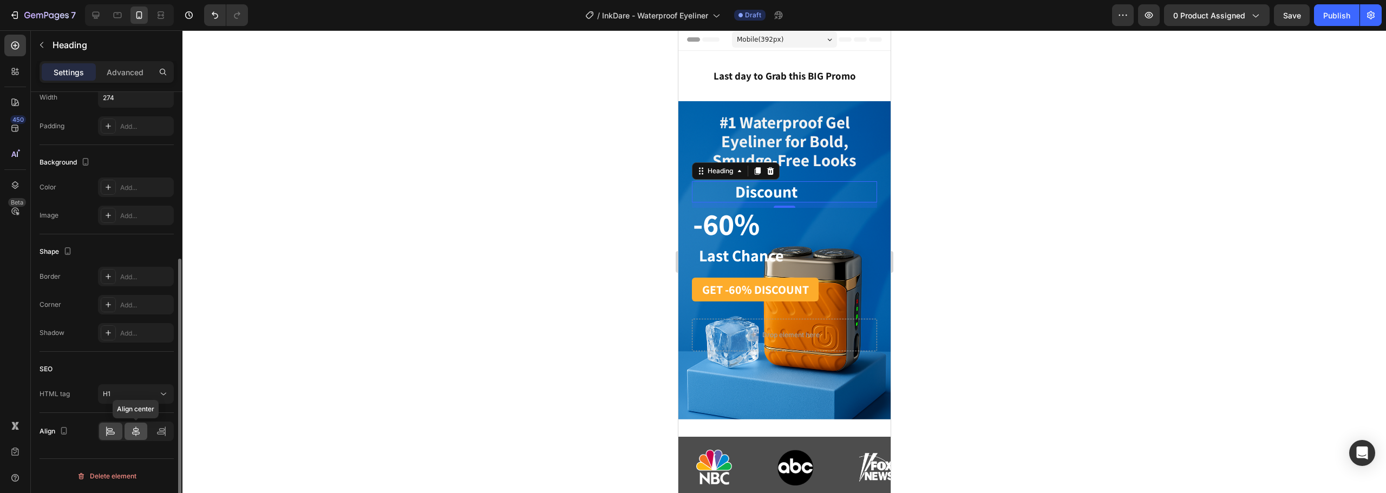
click at [136, 427] on icon at bounding box center [135, 431] width 11 height 11
click at [782, 226] on h1 "-60%" at bounding box center [765, 227] width 148 height 29
click at [143, 428] on div at bounding box center [136, 431] width 23 height 17
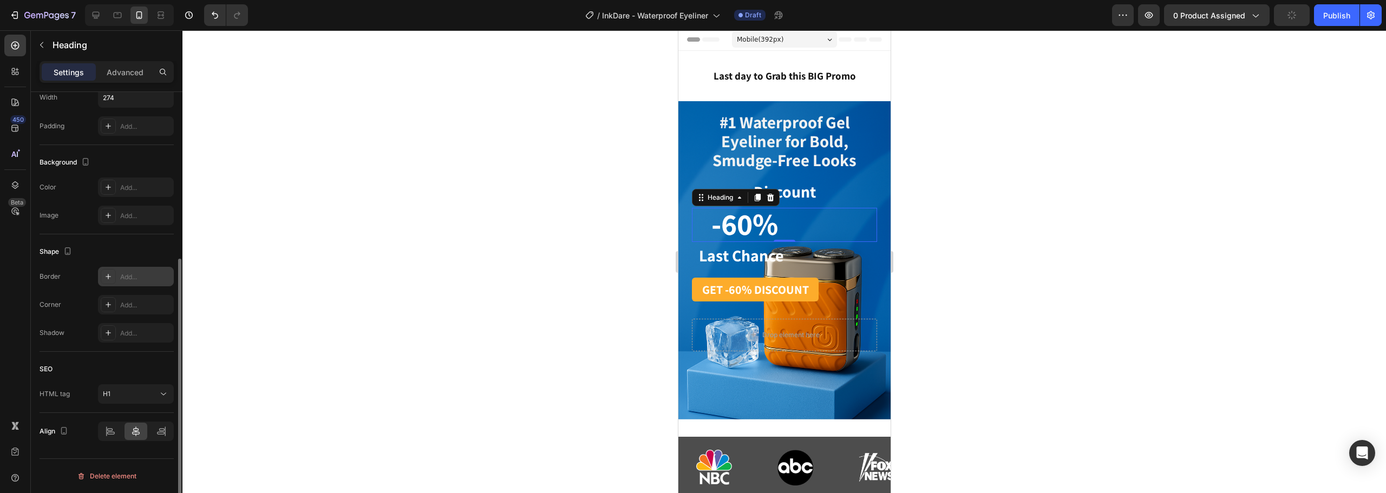
scroll to position [0, 0]
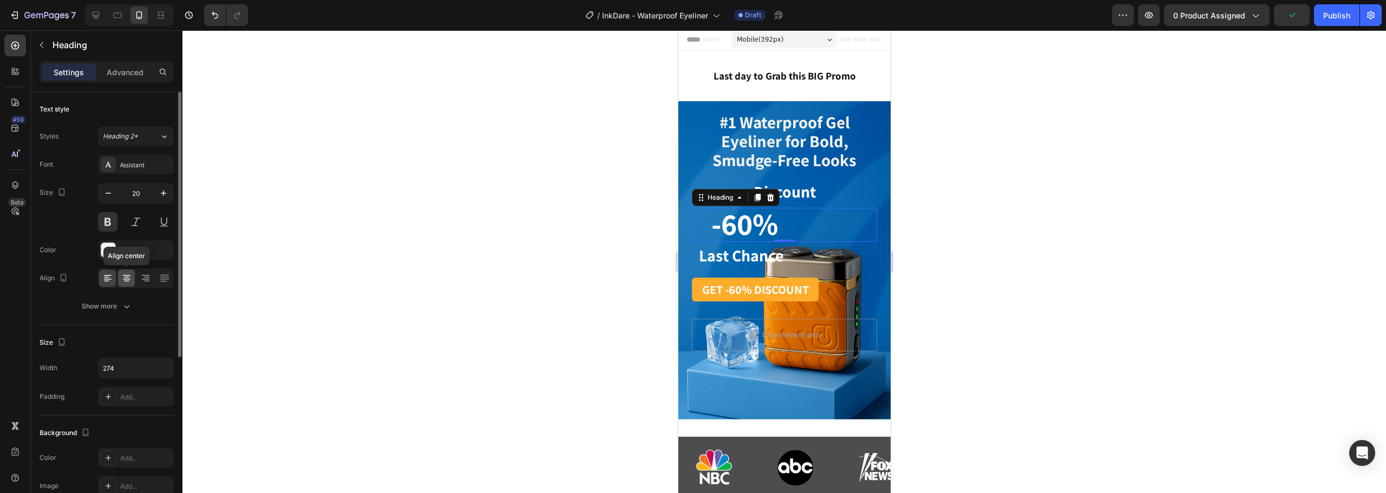
click at [126, 284] on div at bounding box center [126, 278] width 17 height 17
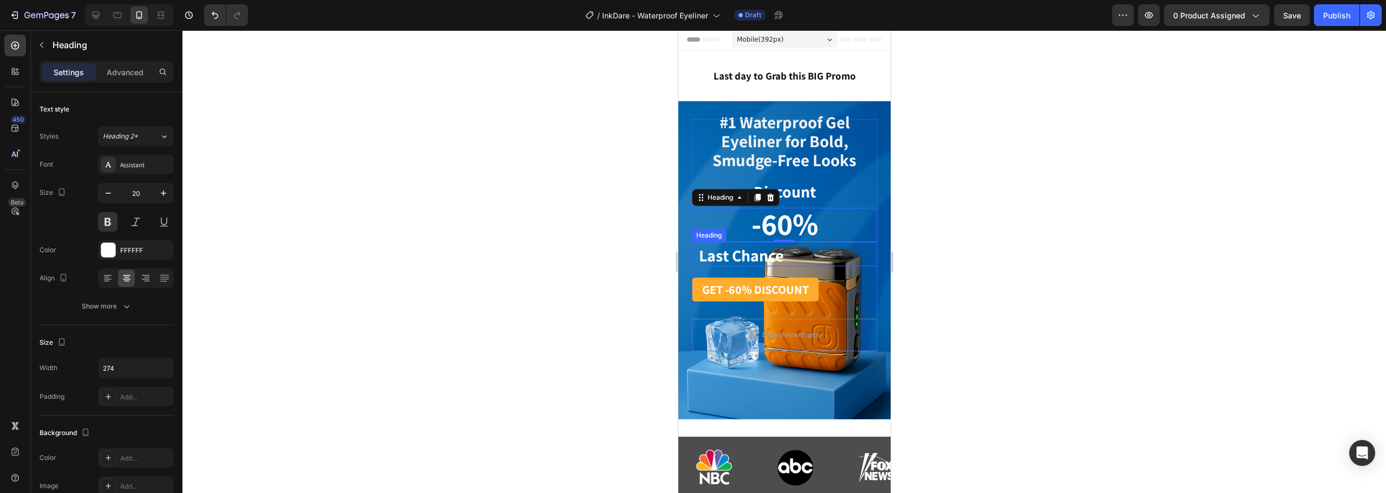
click at [816, 258] on h1 "Last Chance" at bounding box center [771, 255] width 148 height 21
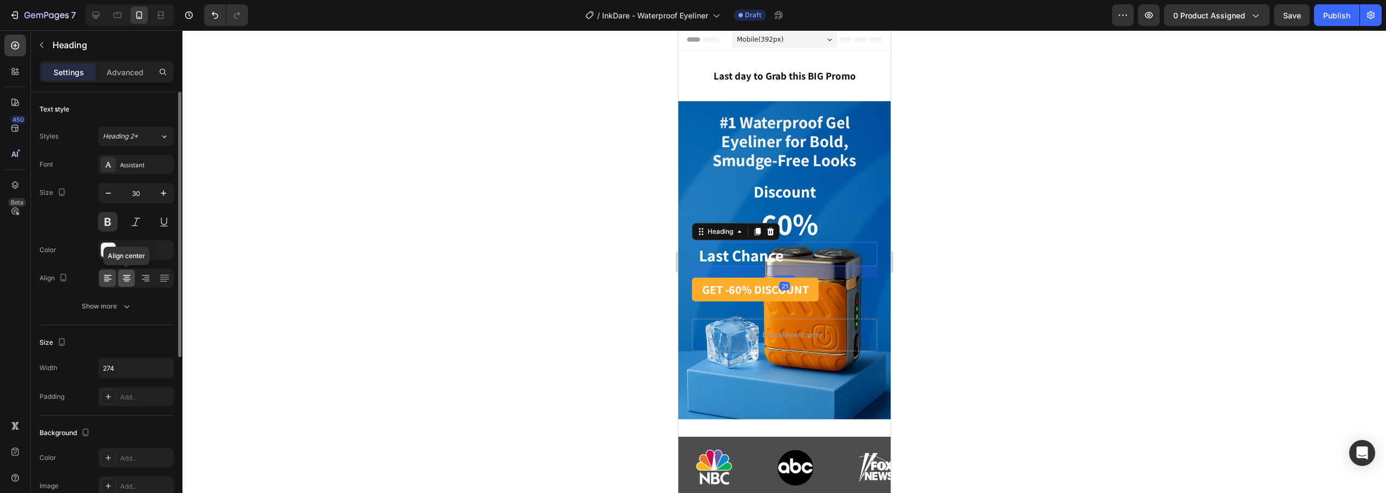
click at [134, 282] on div at bounding box center [126, 278] width 17 height 17
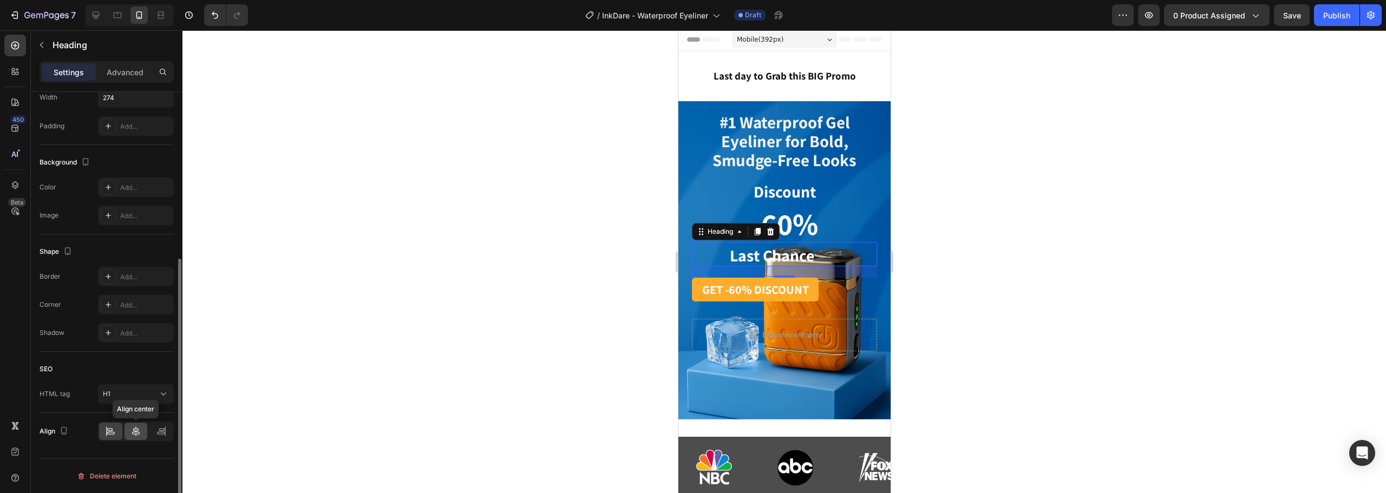
click at [141, 433] on div at bounding box center [136, 431] width 23 height 17
click at [1010, 251] on div at bounding box center [783, 261] width 1203 height 463
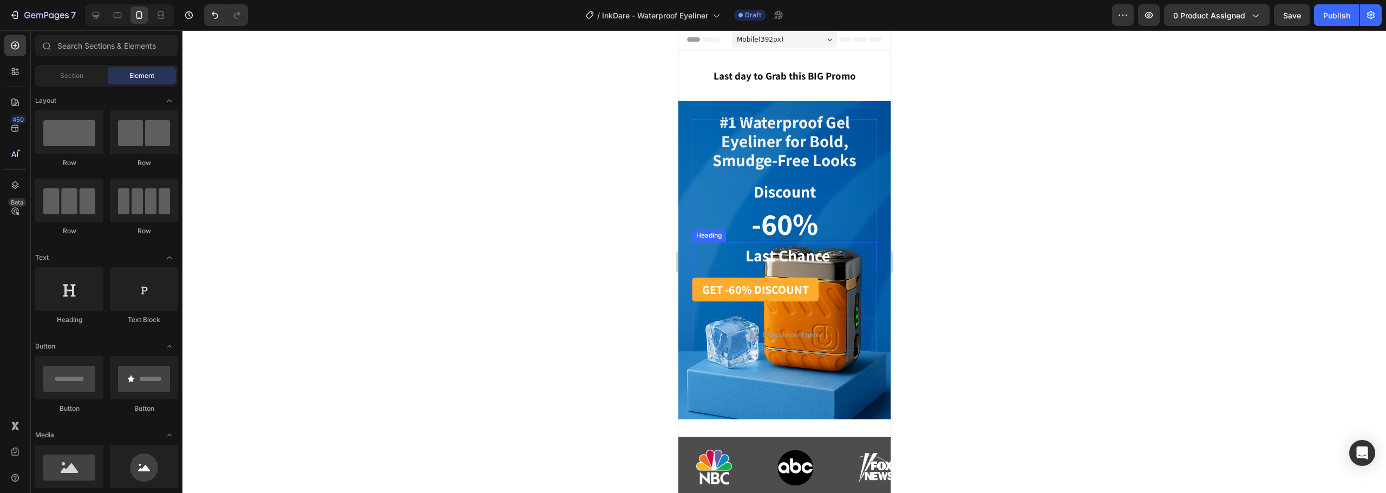
click at [795, 228] on strong "-60%" at bounding box center [784, 224] width 67 height 40
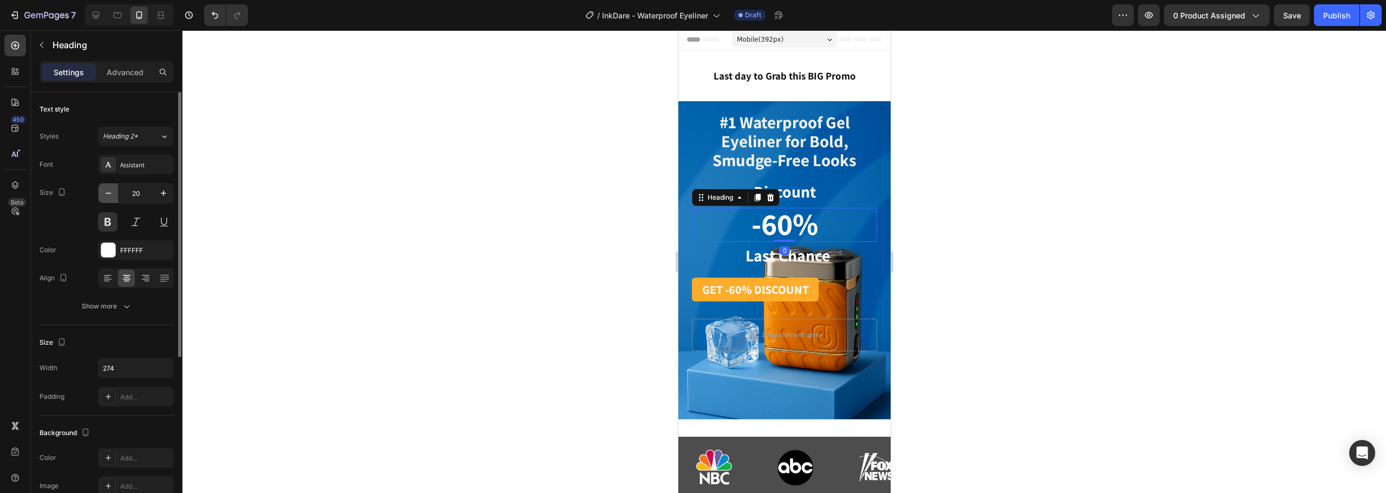
click at [106, 186] on button "button" at bounding box center [108, 193] width 19 height 19
click at [112, 189] on icon "button" at bounding box center [108, 193] width 11 height 11
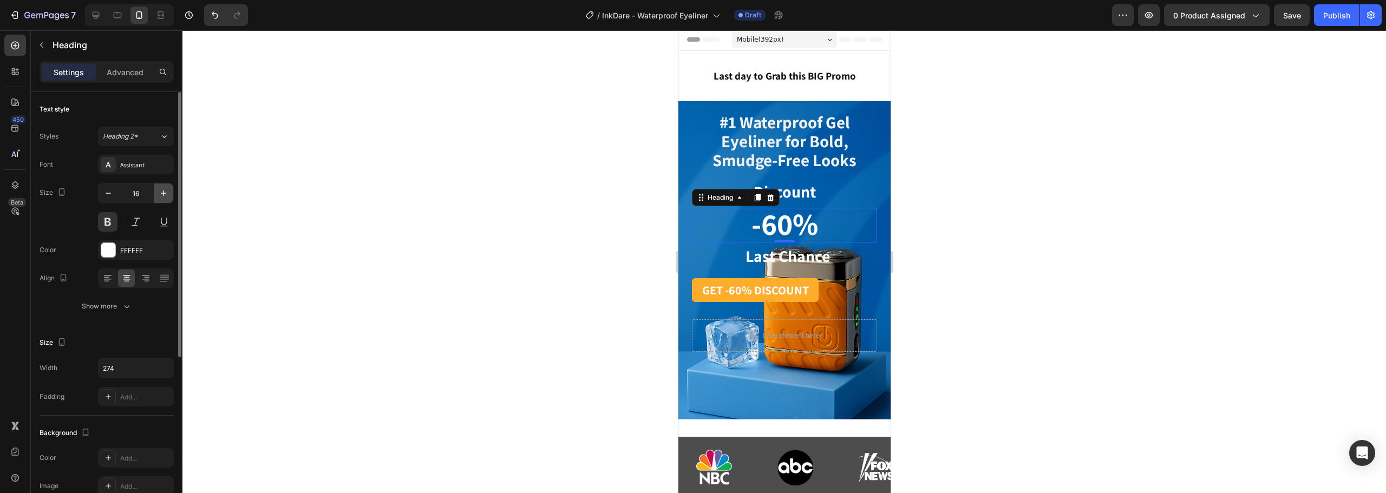
click at [165, 192] on icon "button" at bounding box center [163, 193] width 11 height 11
click at [168, 194] on icon "button" at bounding box center [163, 193] width 11 height 11
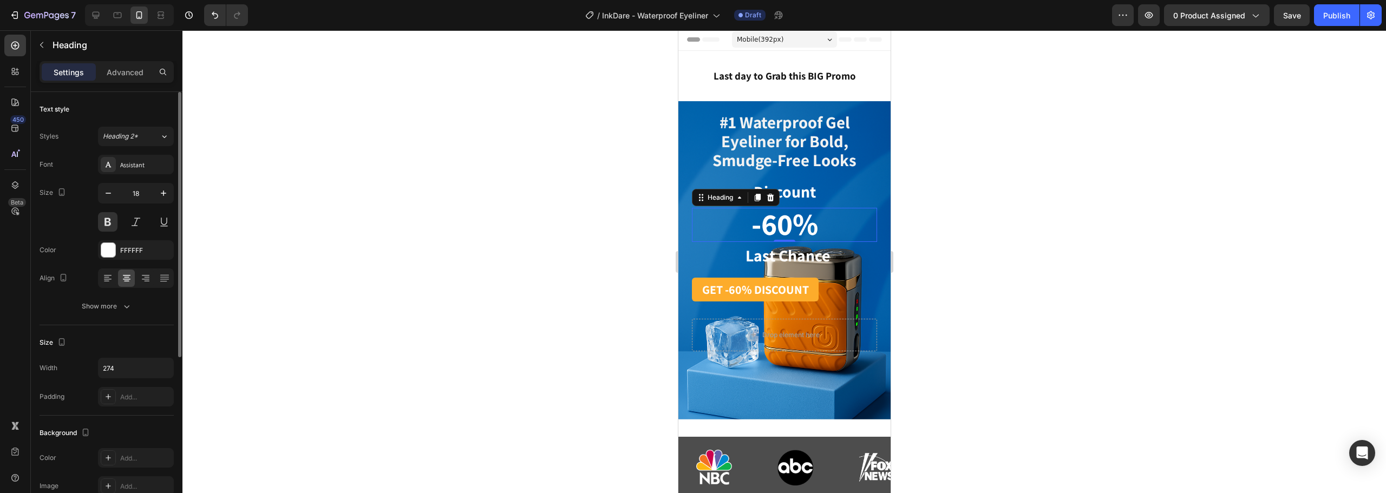
type input "19"
click at [770, 222] on strong "-60%" at bounding box center [784, 224] width 67 height 40
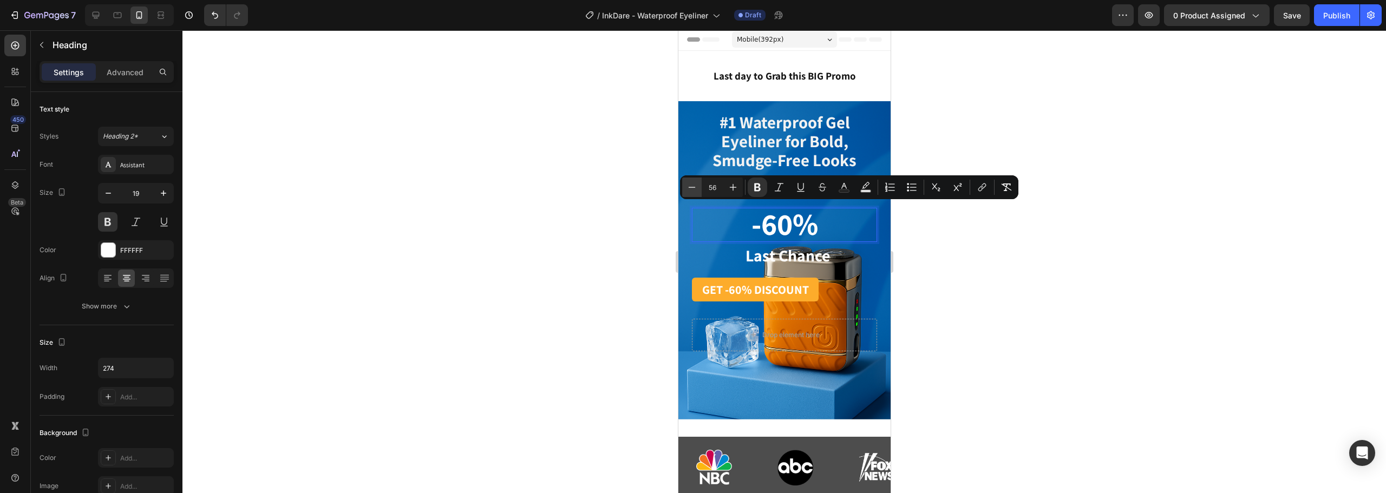
click at [685, 184] on button "Minus" at bounding box center [691, 187] width 19 height 19
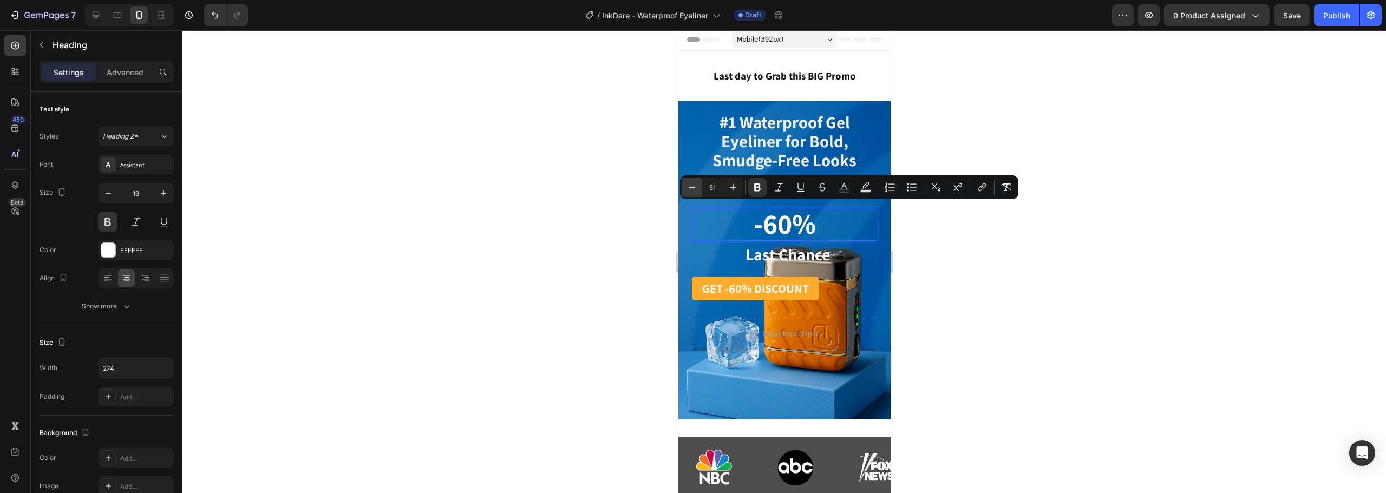
click at [685, 184] on button "Minus" at bounding box center [691, 187] width 19 height 19
type input "49"
click at [1087, 282] on div at bounding box center [783, 261] width 1203 height 463
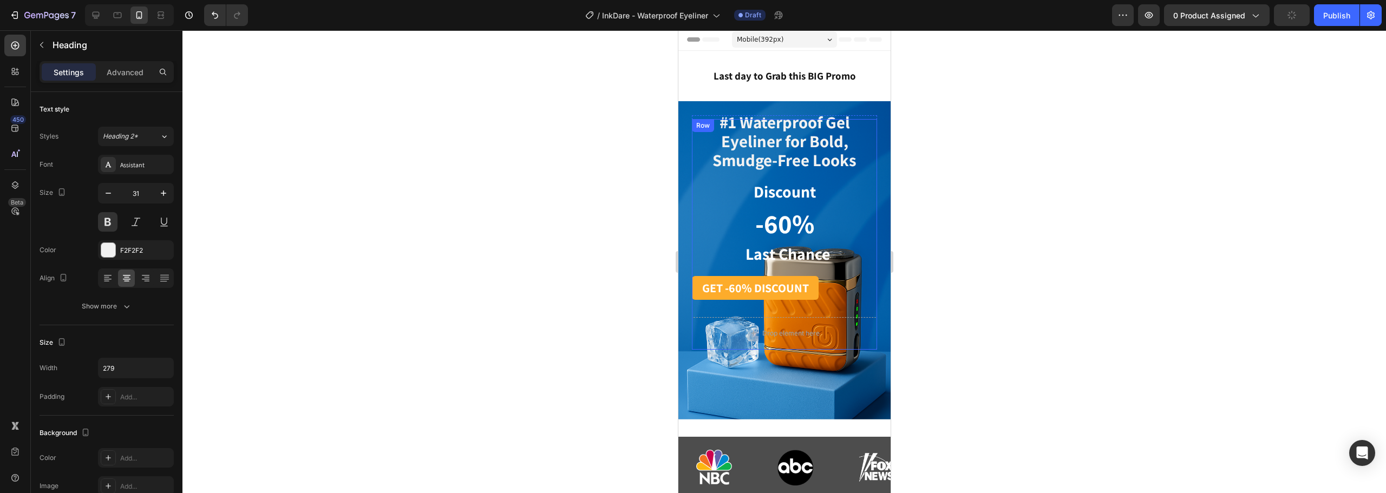
click at [816, 161] on strong "#1 Waterproof Gel Eyeliner for Bold, Smudge-Free Looks" at bounding box center [784, 141] width 144 height 60
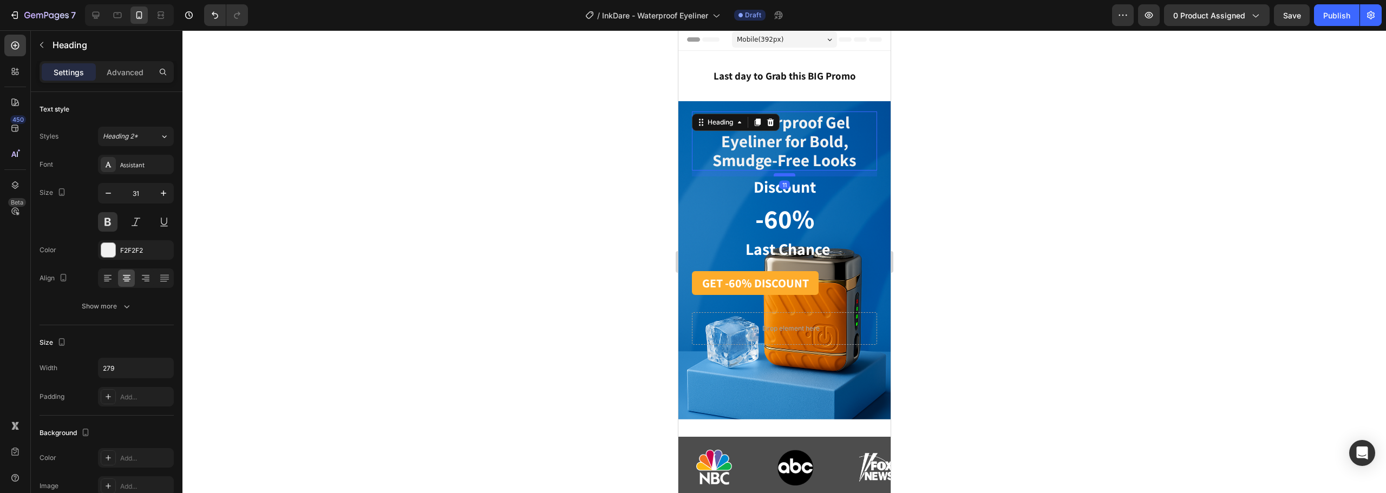
drag, startPoint x: 782, startPoint y: 180, endPoint x: 788, endPoint y: 175, distance: 8.1
click at [788, 175] on div at bounding box center [784, 174] width 22 height 3
click at [808, 185] on strong "Discount" at bounding box center [784, 187] width 62 height 22
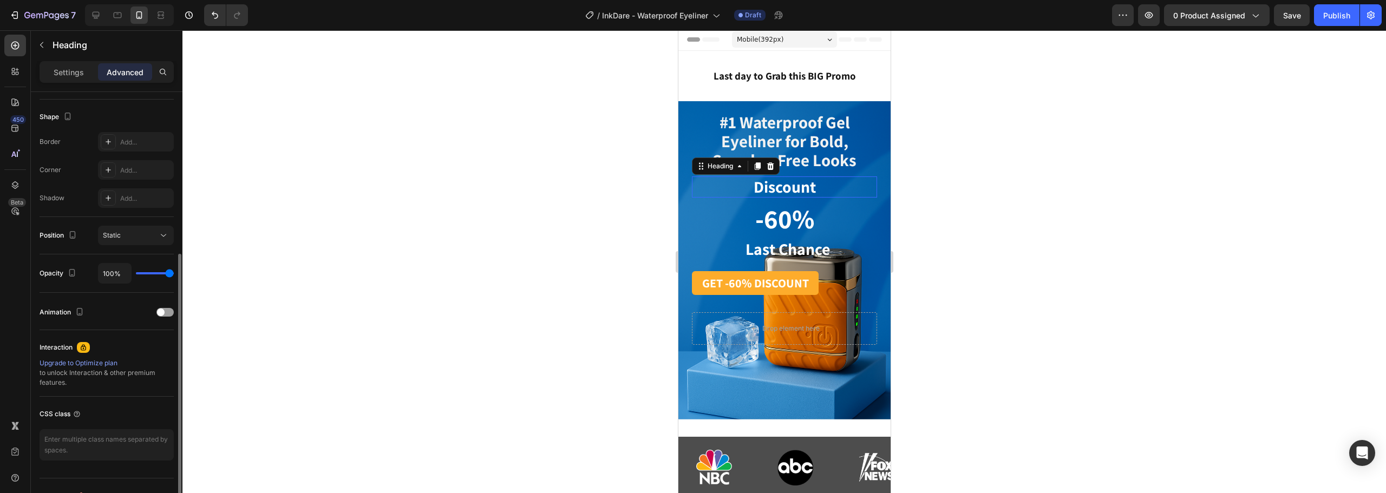
click at [813, 188] on h1 "Discount" at bounding box center [784, 186] width 148 height 21
click at [953, 221] on div at bounding box center [783, 261] width 1203 height 463
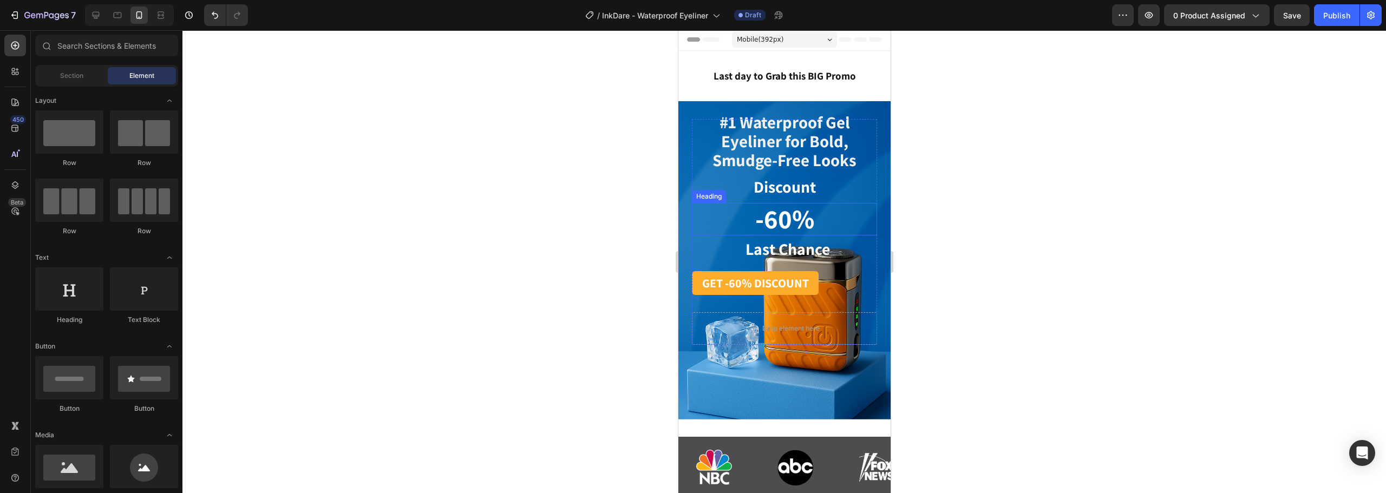
click at [815, 226] on p "⁠⁠⁠⁠⁠⁠⁠ -60%" at bounding box center [784, 222] width 146 height 25
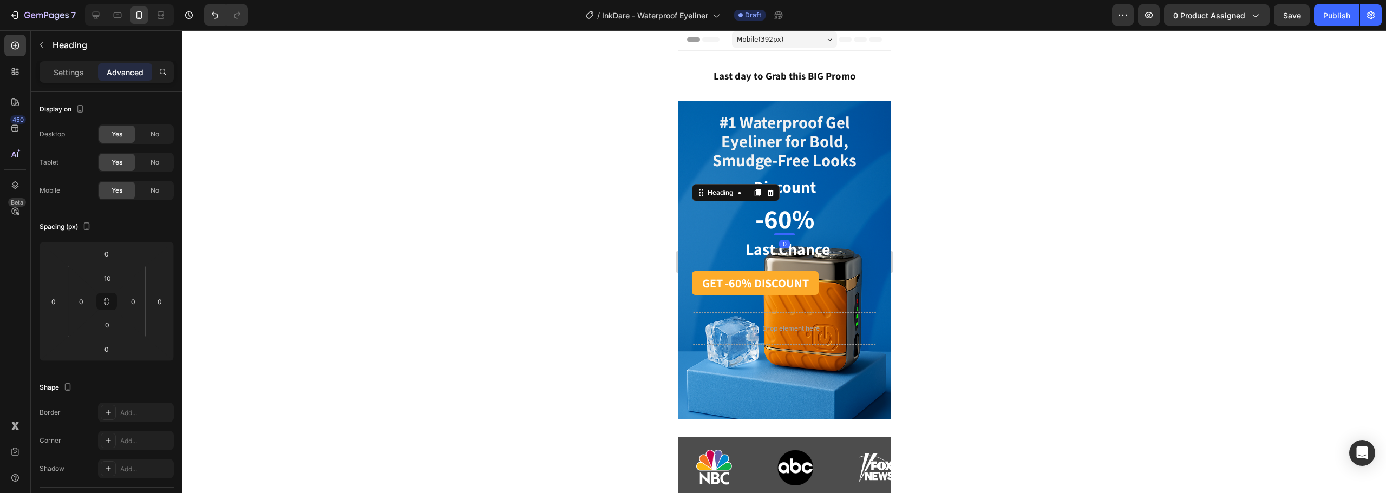
click at [984, 241] on div at bounding box center [783, 261] width 1203 height 463
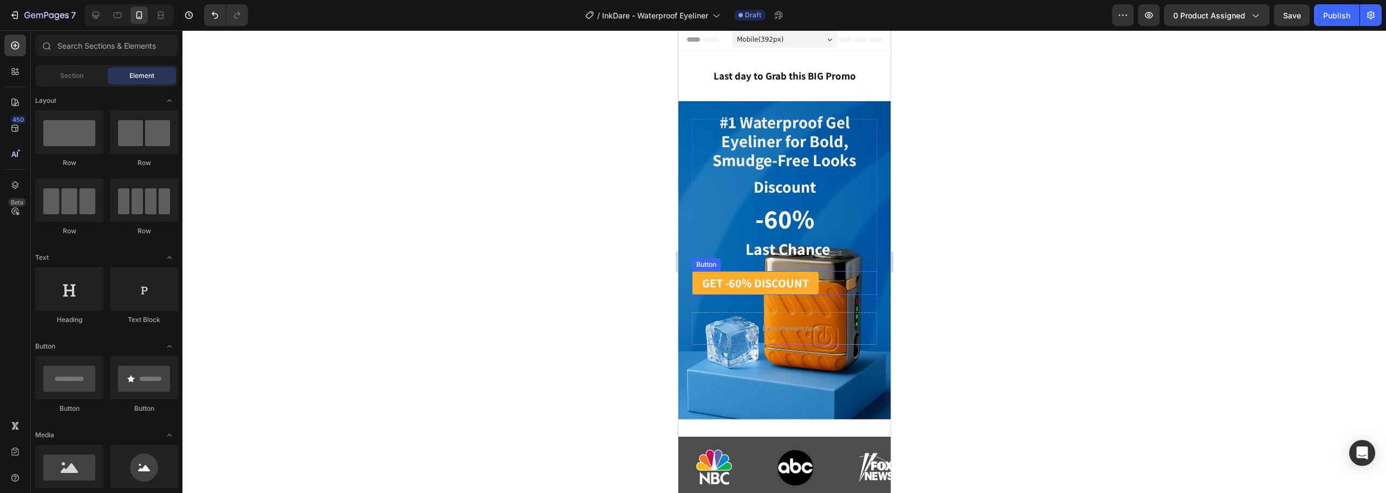
click at [827, 286] on div "GET -60% DISCOUNT Button" at bounding box center [783, 283] width 185 height 24
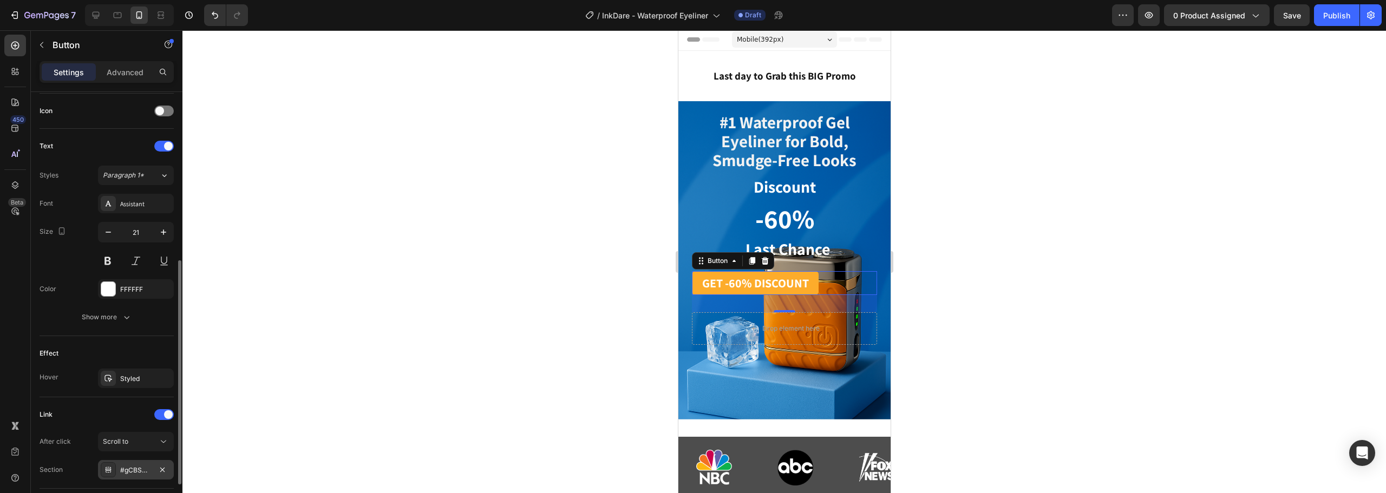
scroll to position [401, 0]
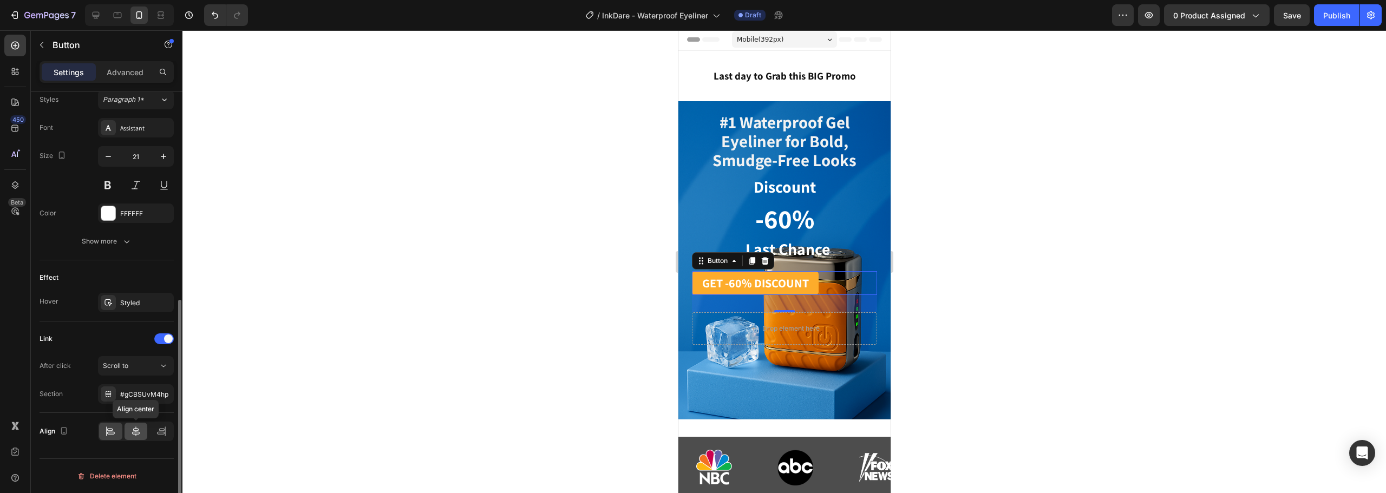
click at [133, 431] on icon at bounding box center [135, 431] width 11 height 11
click at [1032, 332] on div at bounding box center [783, 261] width 1203 height 463
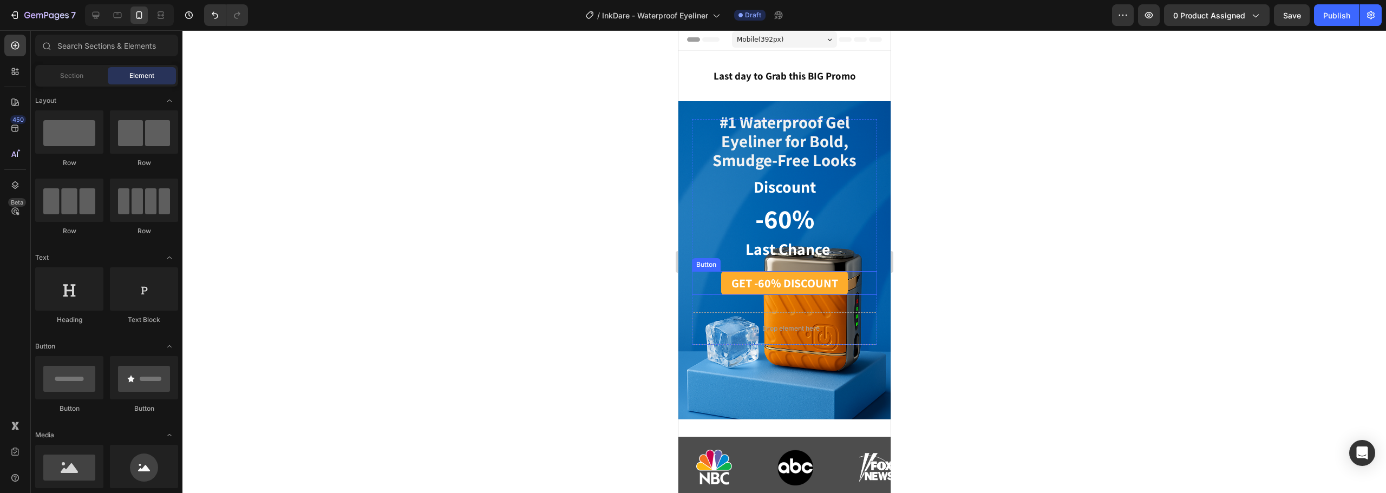
scroll to position [0, 0]
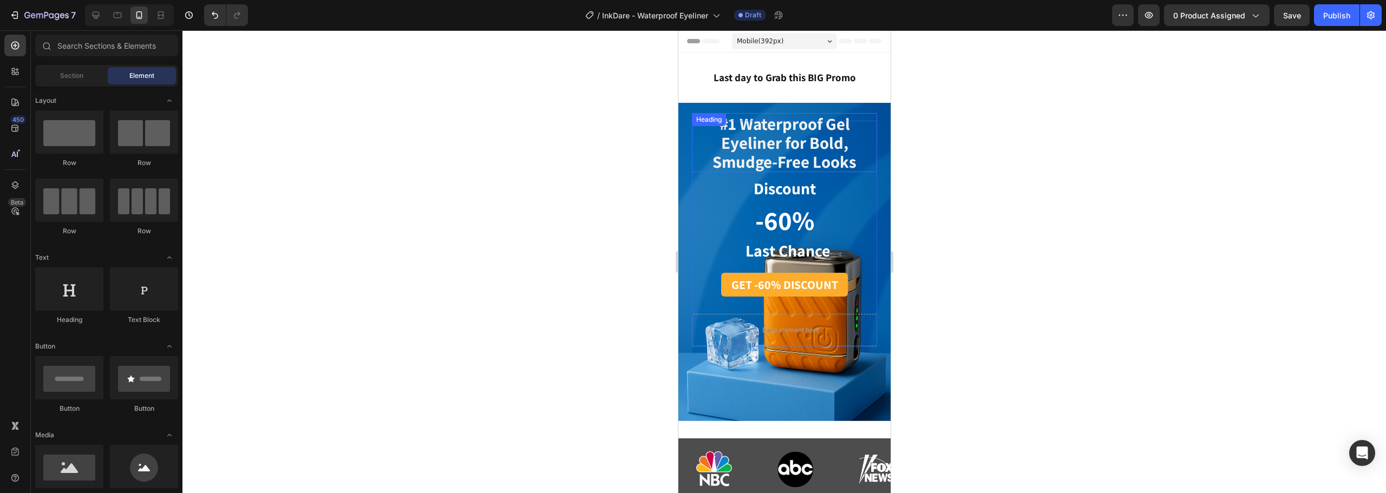
click at [788, 142] on strong "#1 Waterproof Gel Eyeliner for Bold, Smudge-Free Looks" at bounding box center [784, 143] width 144 height 60
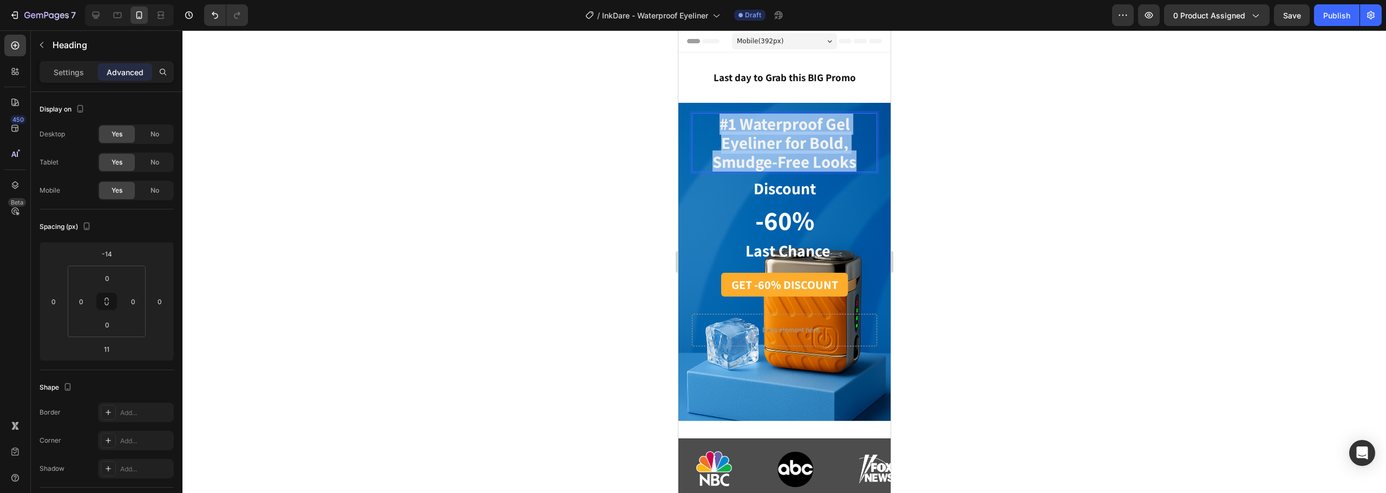
click at [788, 142] on strong "#1 Waterproof Gel Eyeliner for Bold, Smudge-Free Looks" at bounding box center [784, 143] width 144 height 60
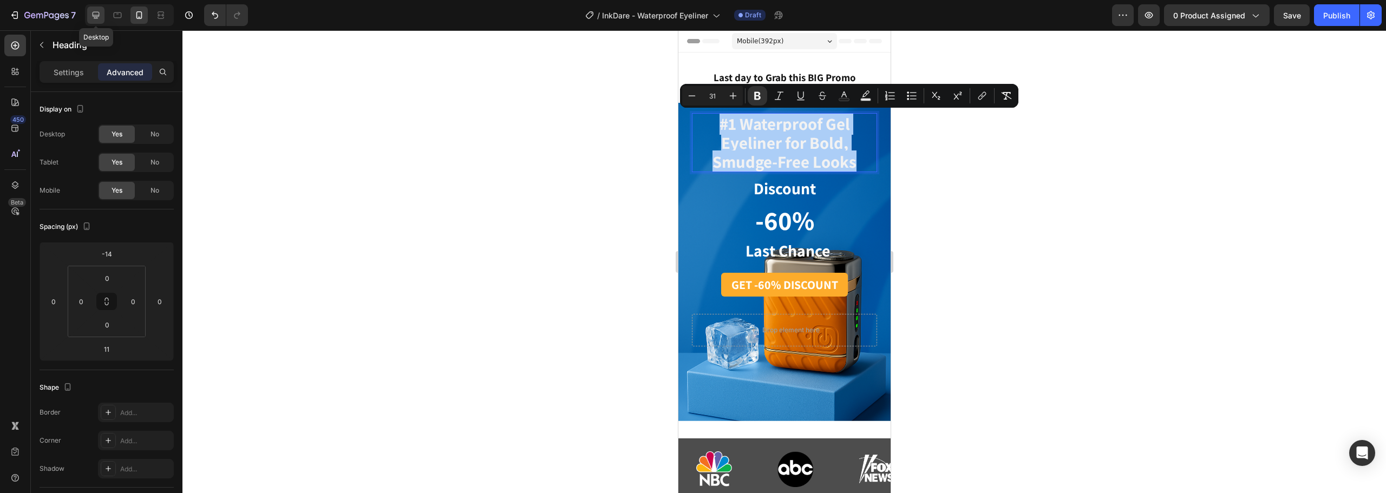
click at [96, 10] on icon at bounding box center [95, 15] width 11 height 11
type input "0"
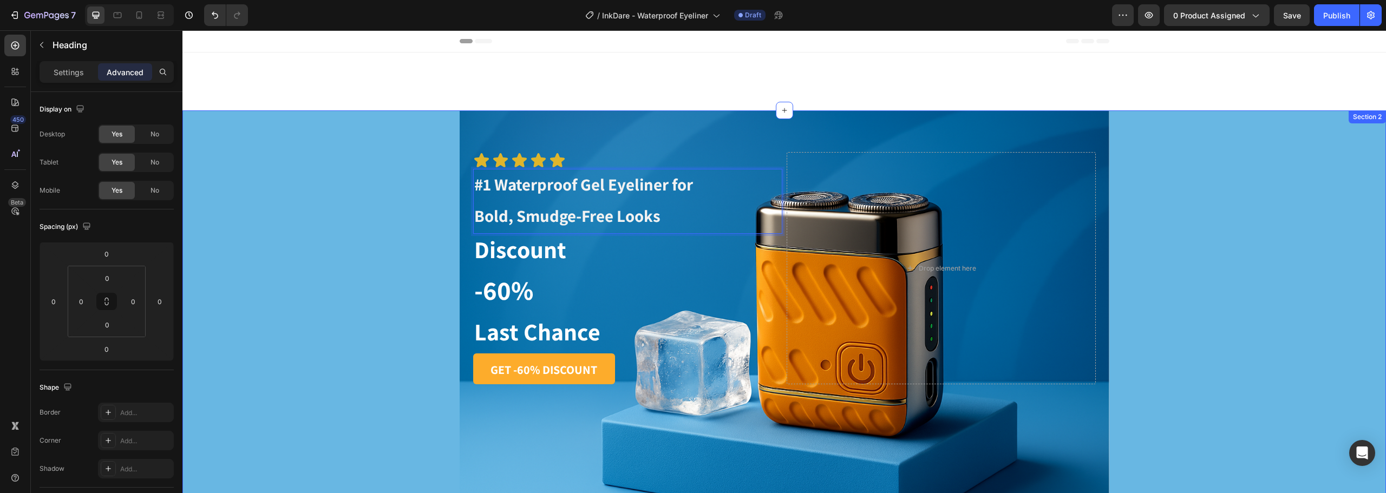
scroll to position [101, 0]
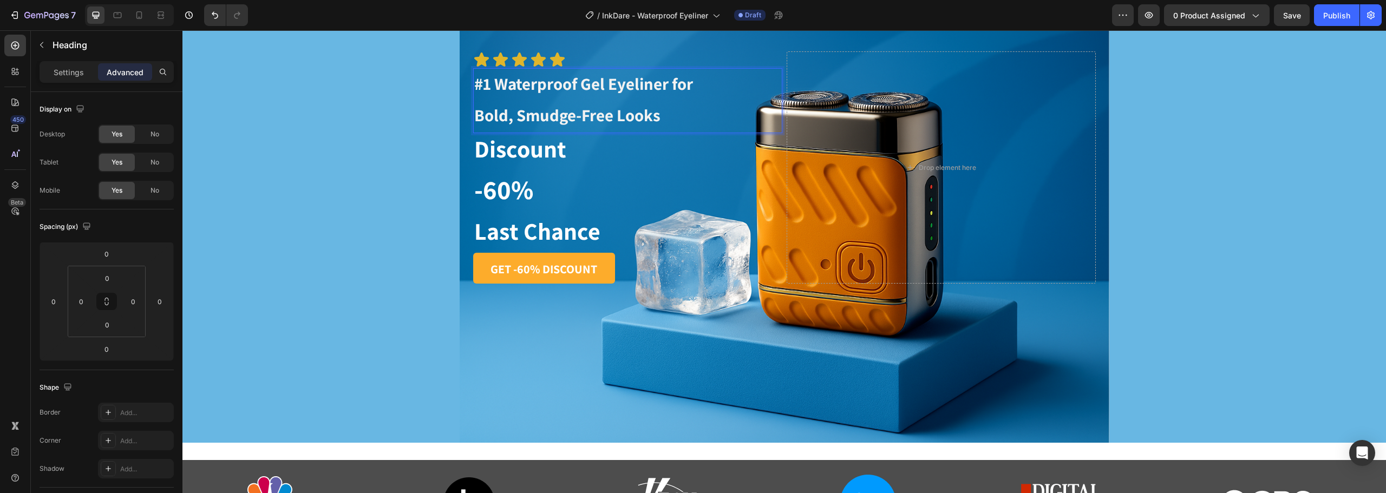
click at [612, 110] on strong "#1 Waterproof Gel Eyeliner for Bold, Smudge-Free Looks" at bounding box center [583, 100] width 219 height 54
click at [143, 16] on icon at bounding box center [139, 15] width 11 height 11
type input "-14"
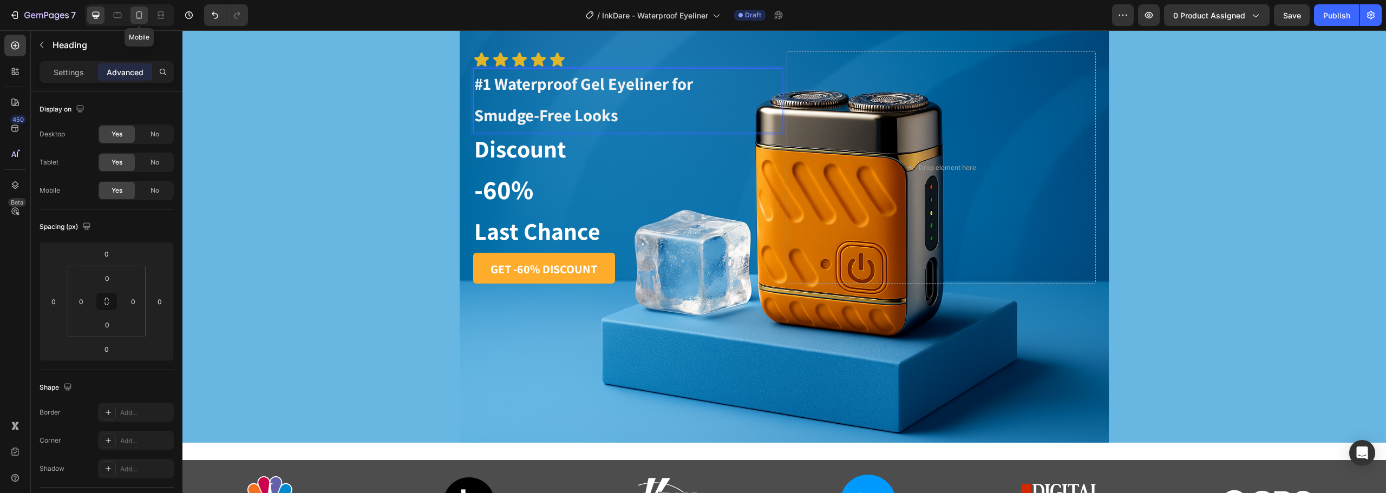
type input "11"
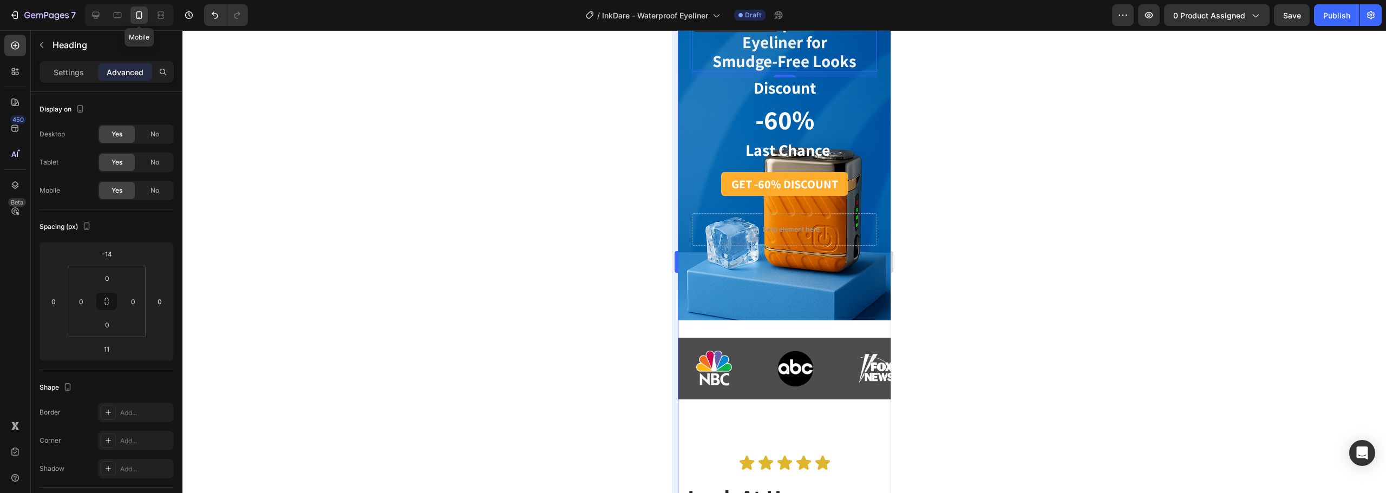
scroll to position [53, 0]
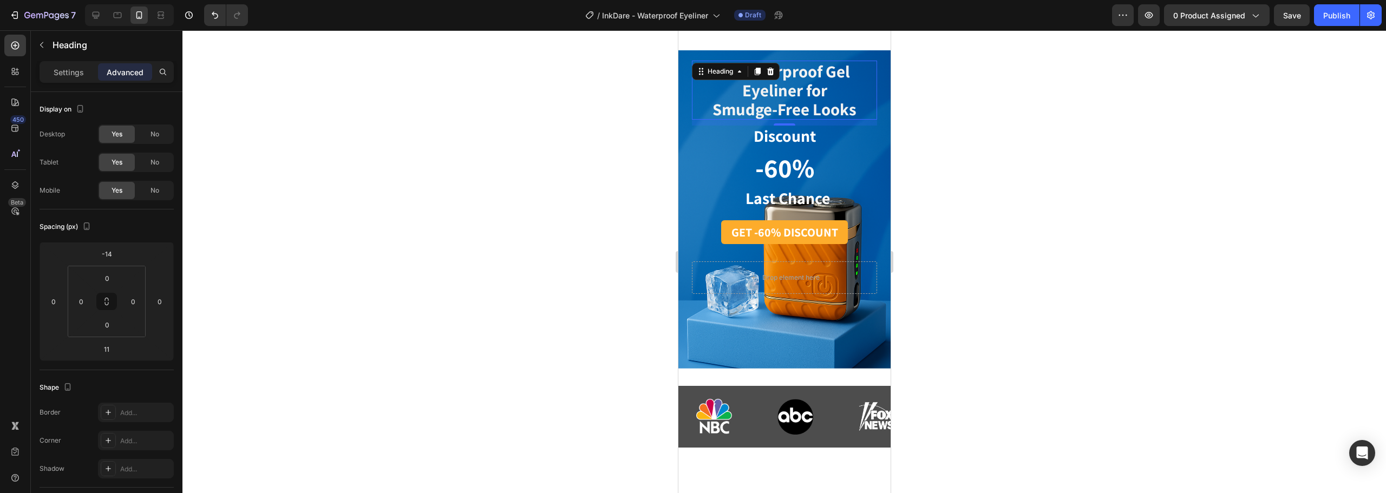
click at [1092, 164] on div at bounding box center [783, 261] width 1203 height 463
click at [774, 84] on strong "#1 Waterproof Gel Eyeliner for Smudge-Free Looks" at bounding box center [784, 90] width 144 height 60
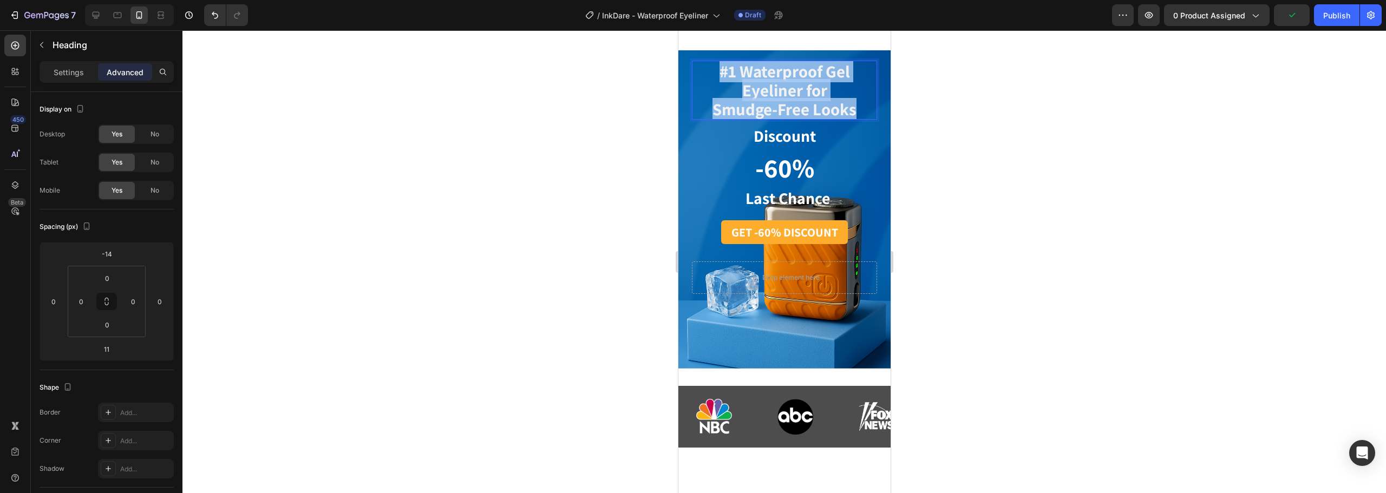
click at [774, 84] on strong "#1 Waterproof Gel Eyeliner for Smudge-Free Looks" at bounding box center [784, 90] width 144 height 60
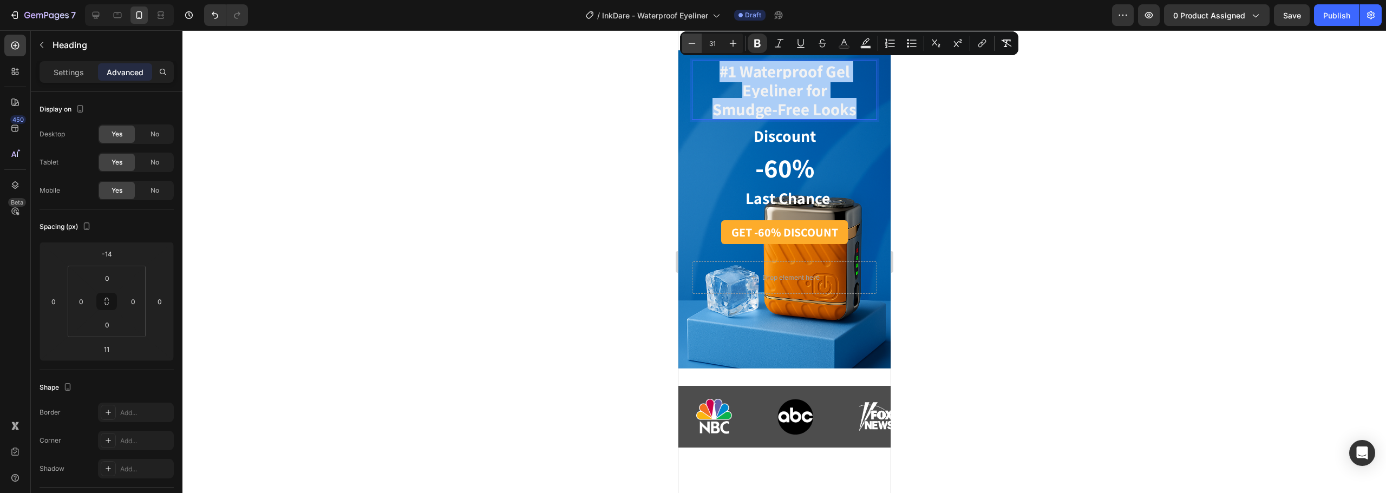
click at [699, 51] on button "Minus" at bounding box center [691, 43] width 19 height 19
type input "30"
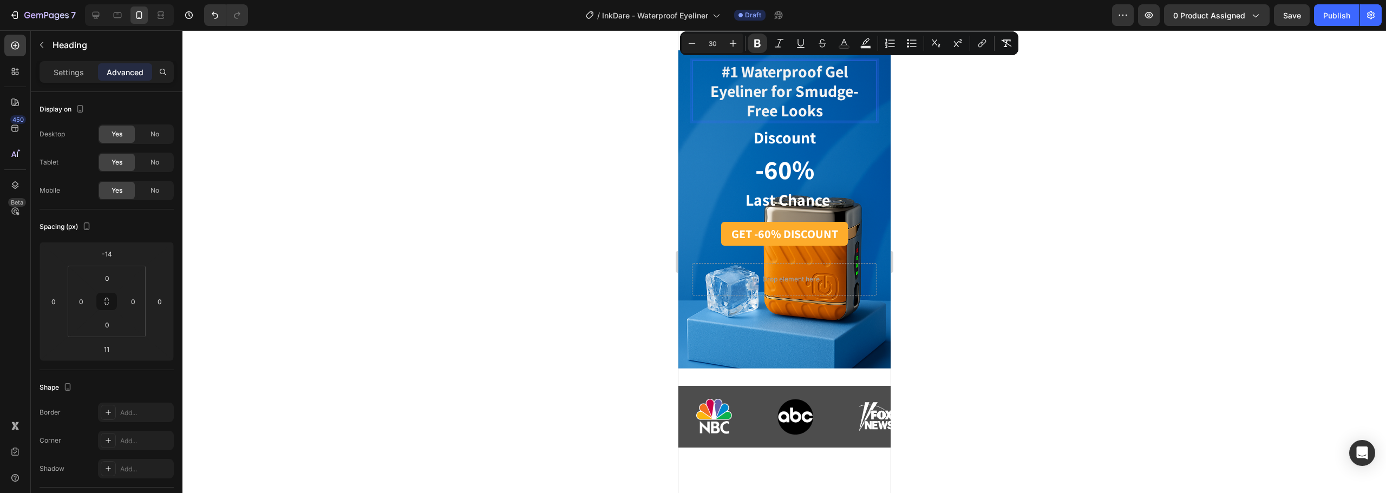
click at [1205, 168] on div at bounding box center [783, 261] width 1203 height 463
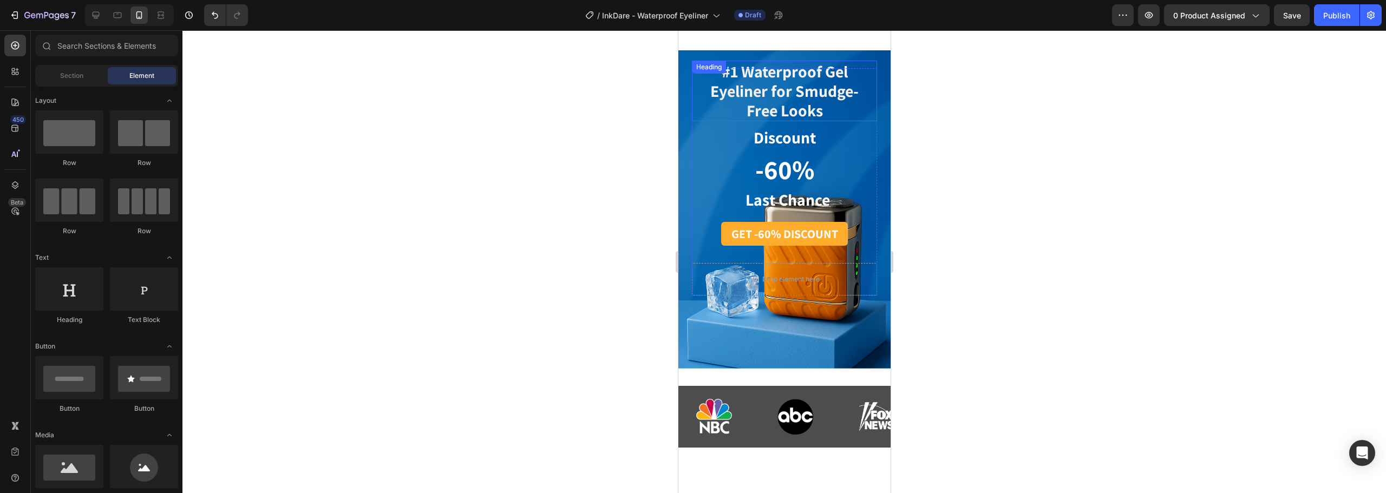
click at [1100, 97] on div at bounding box center [783, 261] width 1203 height 463
click at [1209, 117] on div at bounding box center [783, 261] width 1203 height 463
click at [979, 204] on div at bounding box center [783, 261] width 1203 height 463
click at [758, 89] on strong "#1 Waterproof Gel Eyeliner for Smudge-Free Looks" at bounding box center [784, 91] width 148 height 61
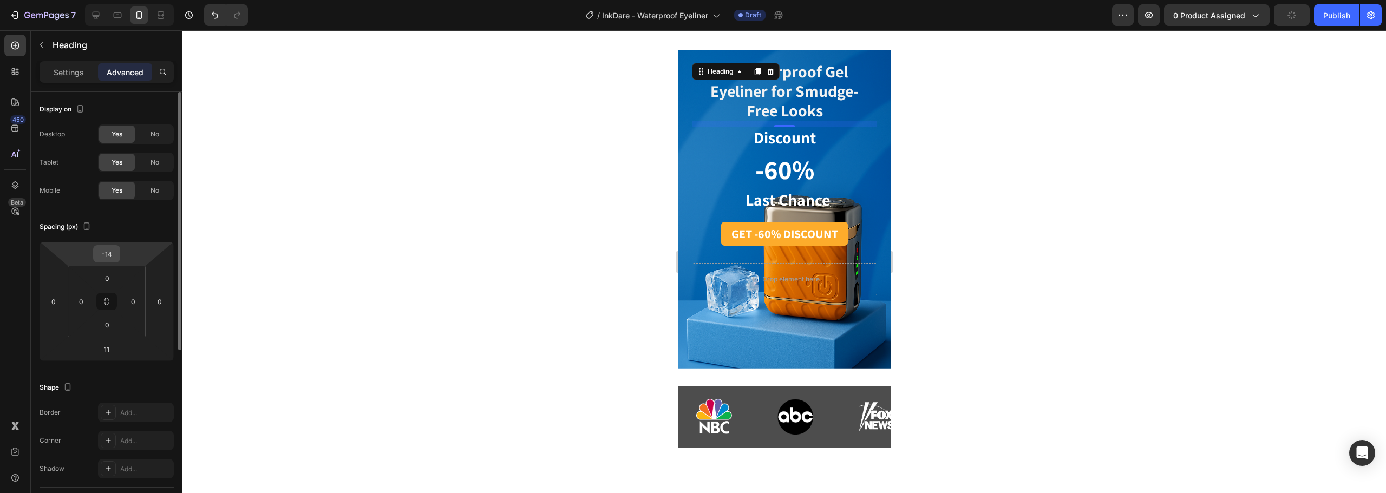
click at [105, 246] on input "-14" at bounding box center [107, 254] width 22 height 16
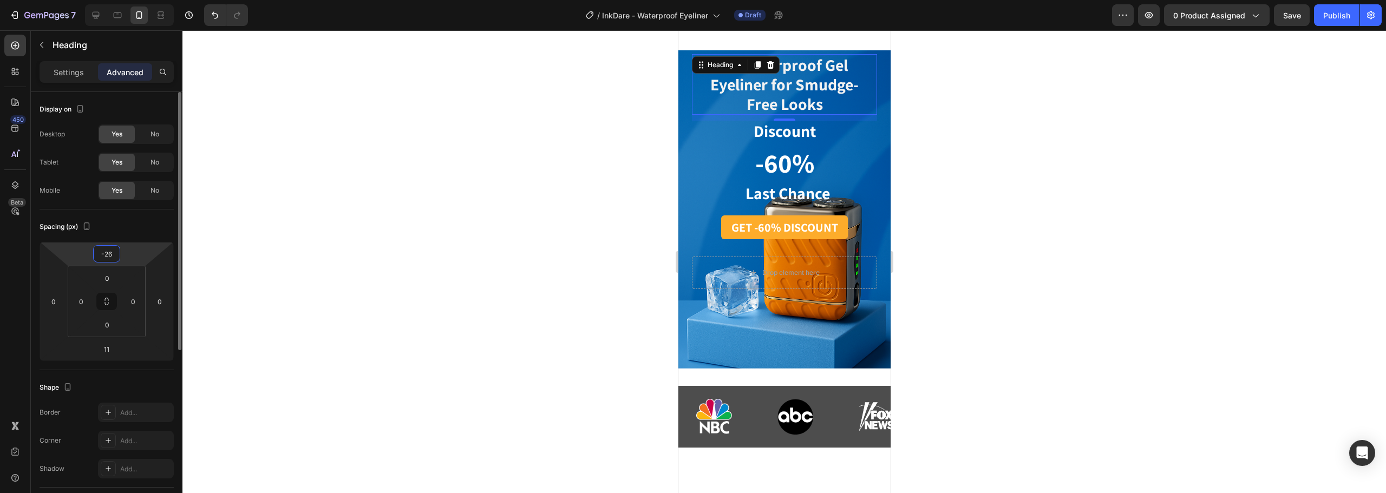
type input "-27"
click at [1012, 165] on div at bounding box center [783, 261] width 1203 height 463
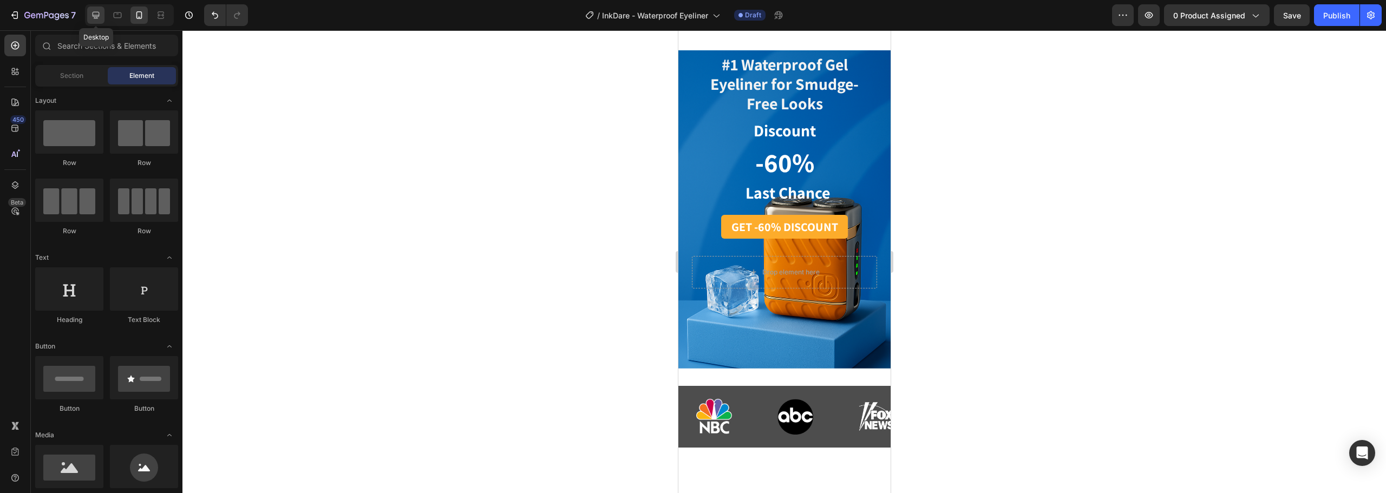
click at [95, 12] on icon at bounding box center [96, 15] width 7 height 7
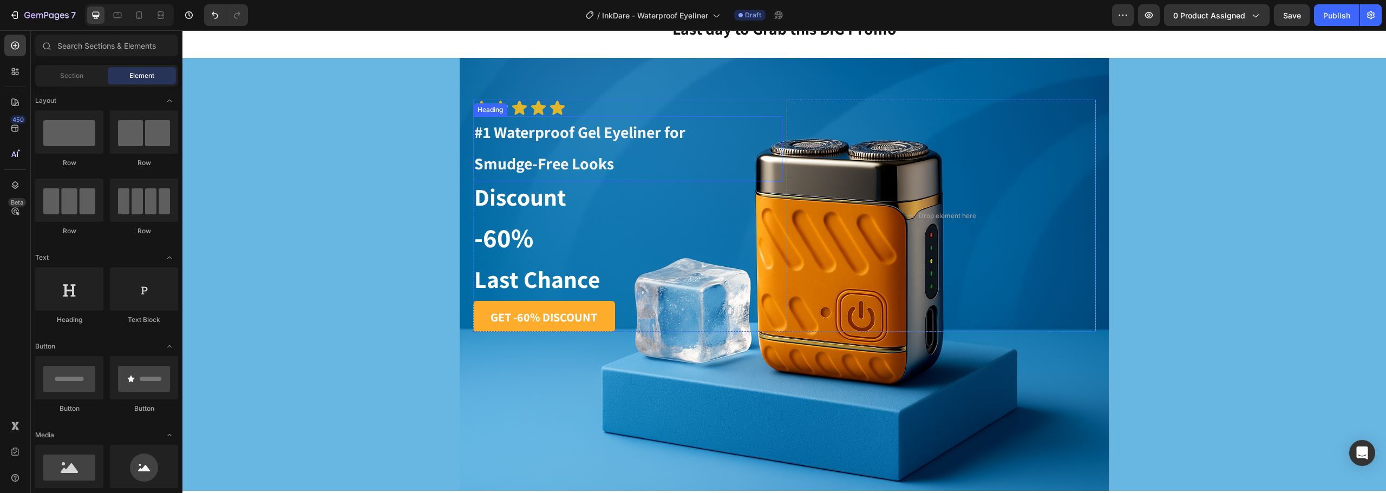
click at [538, 142] on strong "#1 Waterproof Gel Eyeliner for Smudge-Free Looks" at bounding box center [579, 147] width 211 height 53
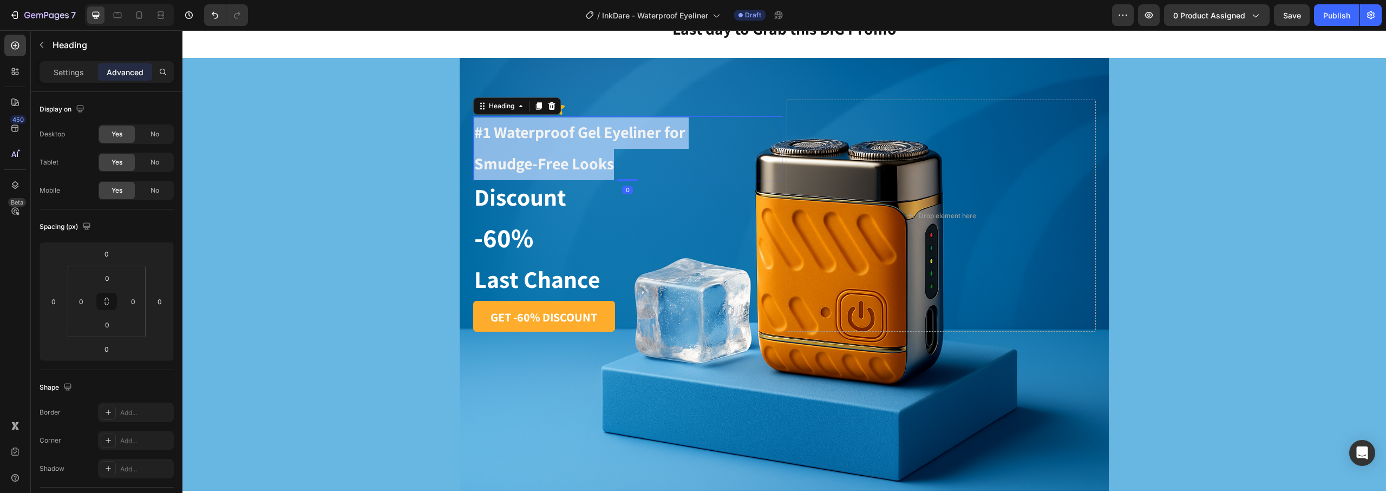
click at [538, 142] on strong "#1 Waterproof Gel Eyeliner for Smudge-Free Looks" at bounding box center [579, 147] width 211 height 53
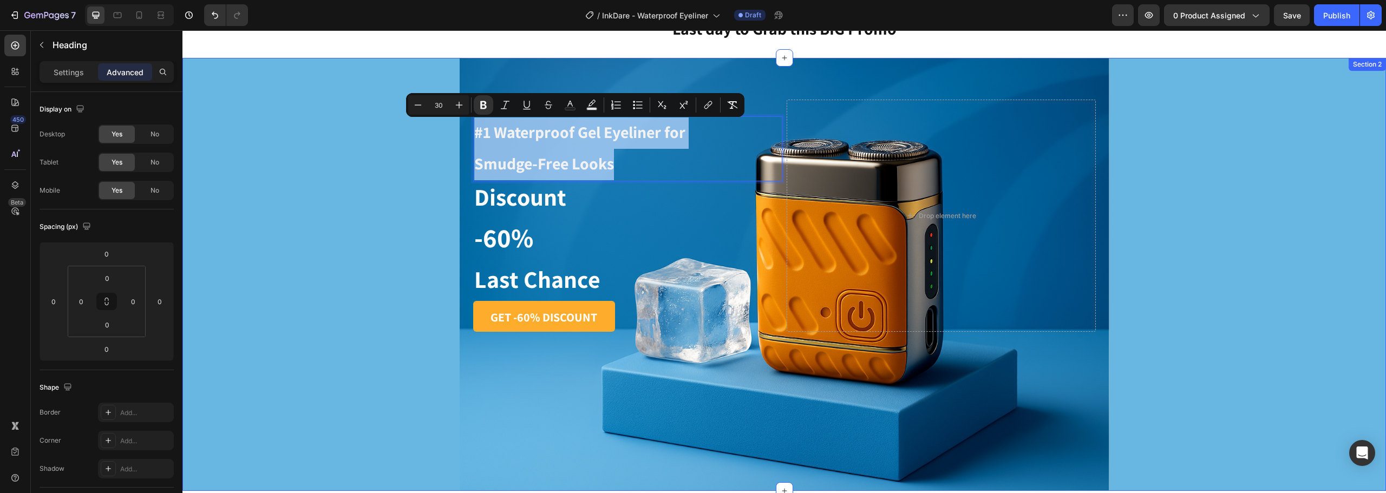
click at [371, 174] on div "Icon Icon Icon Icon Icon Icon List #1 Waterproof Gel Eyeliner for Smudge-Free L…" at bounding box center [783, 274] width 1203 height 433
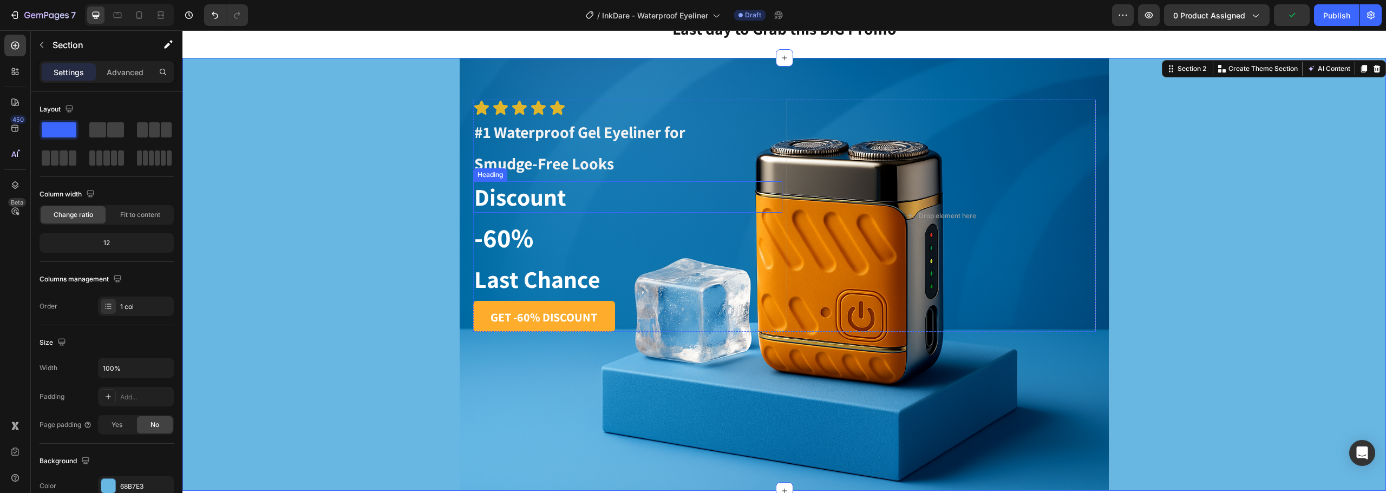
click at [513, 198] on strong "Discount" at bounding box center [520, 196] width 92 height 31
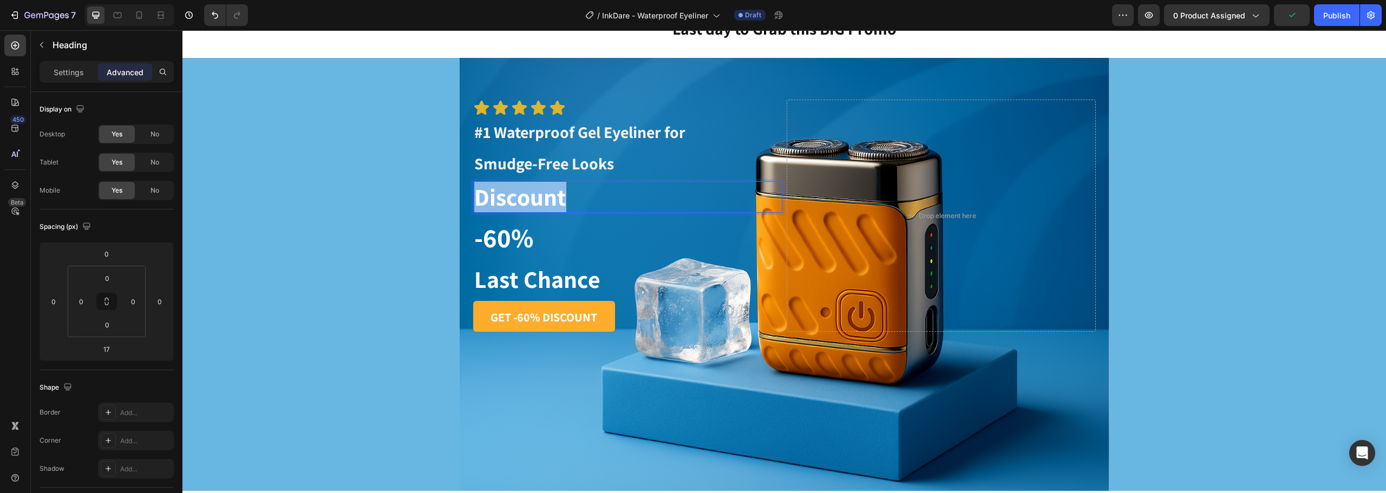
click at [513, 198] on strong "Discount" at bounding box center [520, 196] width 92 height 31
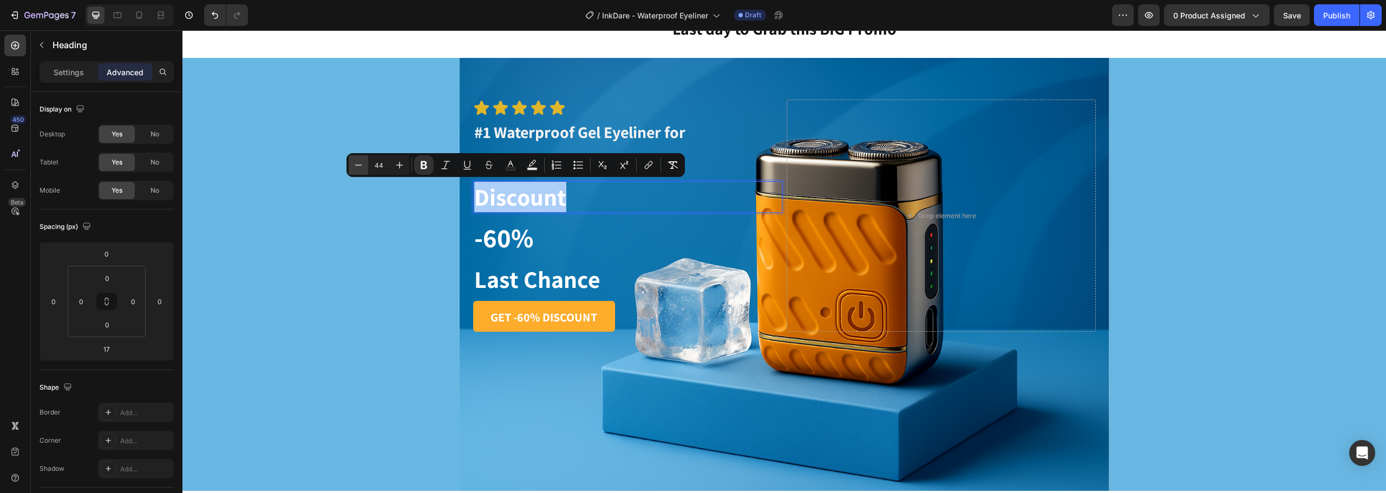
click at [358, 169] on icon "Editor contextual toolbar" at bounding box center [358, 165] width 11 height 11
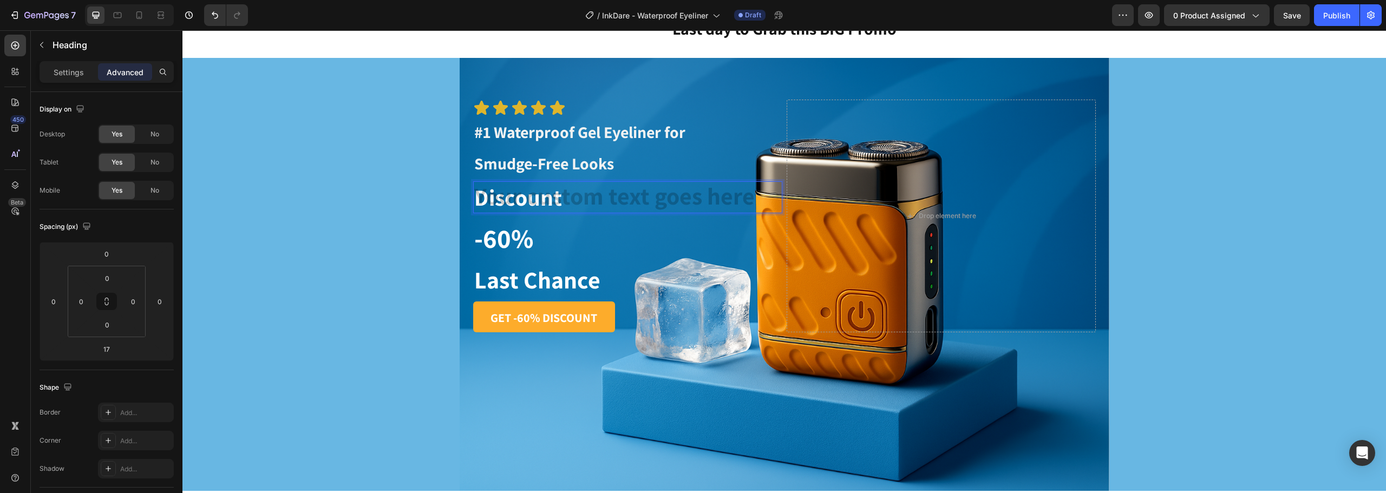
click at [674, 201] on h1 "Discount" at bounding box center [627, 197] width 309 height 32
click at [211, 19] on icon "Undo/Redo" at bounding box center [215, 15] width 11 height 11
click at [536, 202] on strong "Discount" at bounding box center [518, 197] width 88 height 30
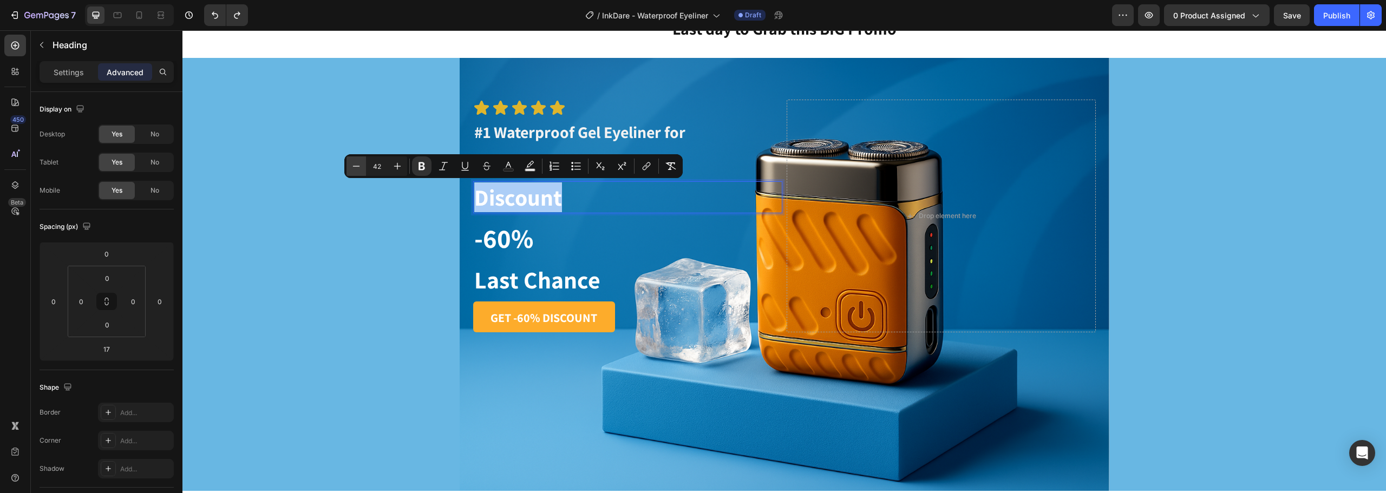
click at [348, 165] on button "Minus" at bounding box center [355, 165] width 19 height 19
type input "40"
click at [551, 275] on strong "Last Chance" at bounding box center [537, 279] width 126 height 31
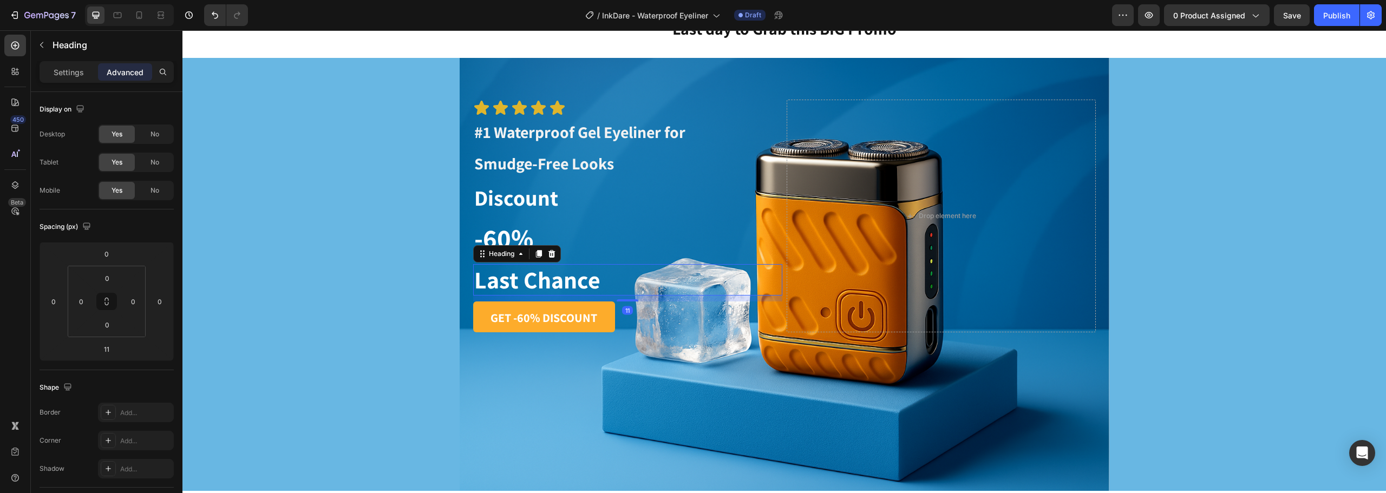
scroll to position [290, 0]
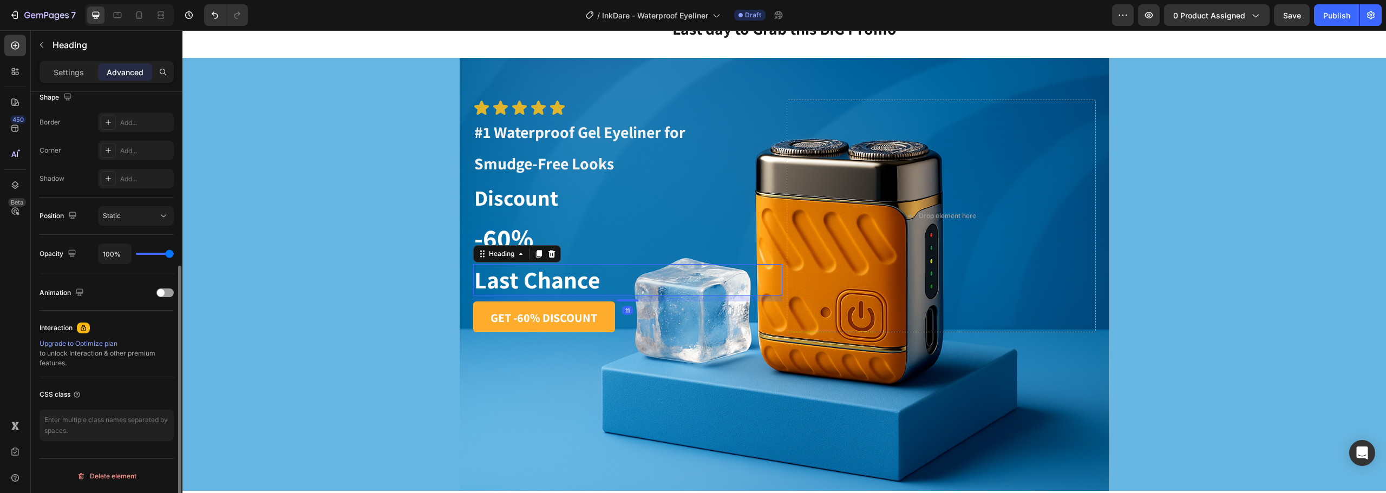
click at [551, 275] on strong "Last Chance" at bounding box center [537, 279] width 126 height 31
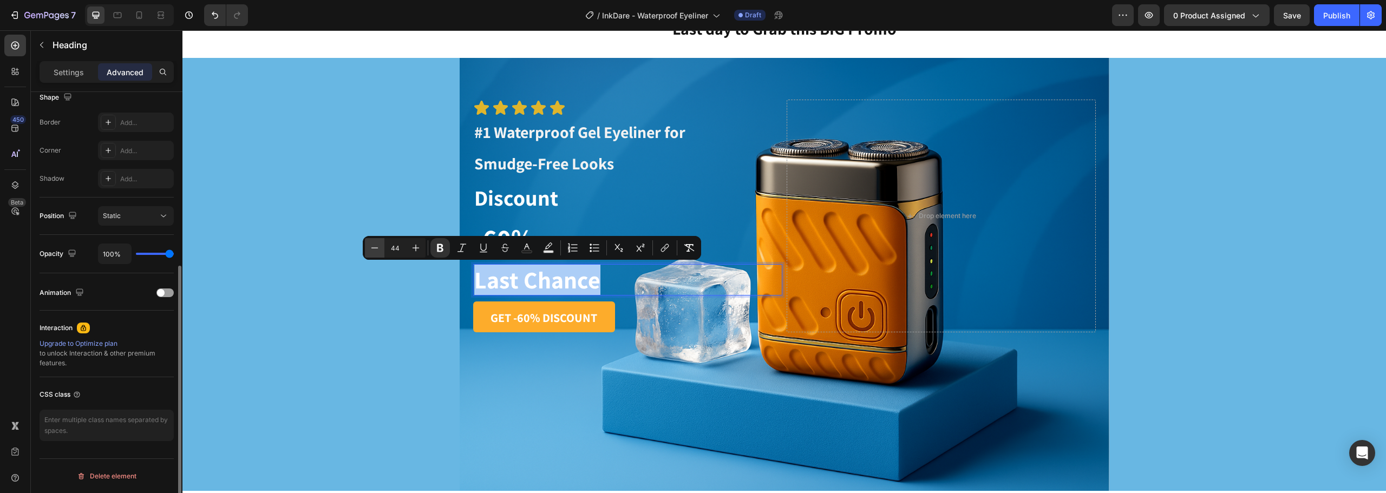
click at [381, 240] on button "Minus" at bounding box center [374, 247] width 19 height 19
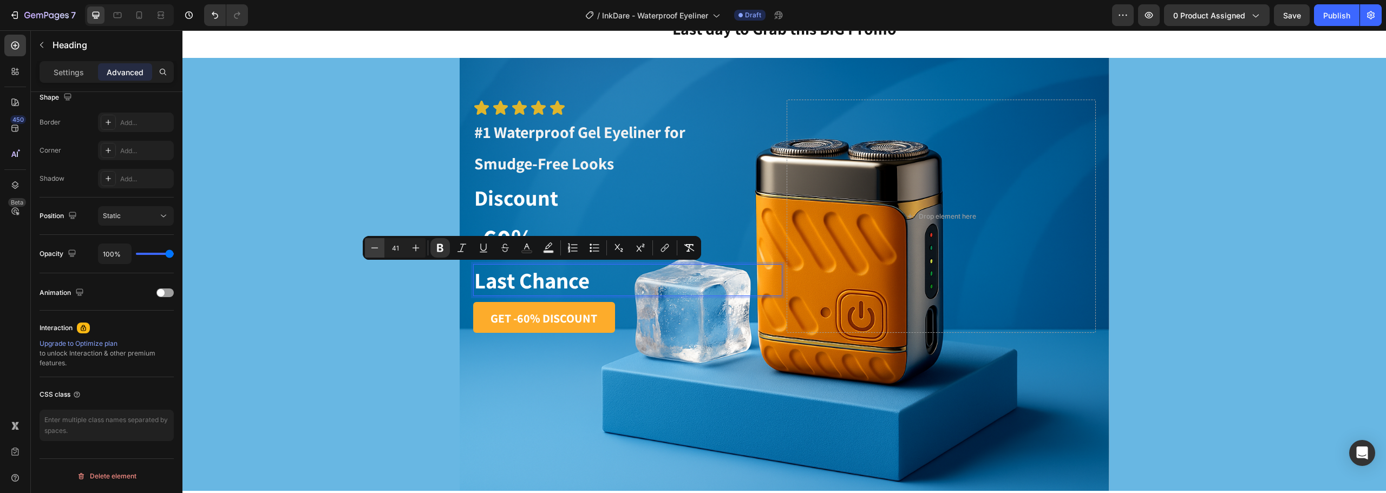
click at [380, 240] on div "Icon Icon Icon Icon Icon Icon List ⁠⁠⁠⁠⁠⁠⁠ #1 Waterproof Gel Eyeliner for Smudg…" at bounding box center [783, 274] width 1203 height 433
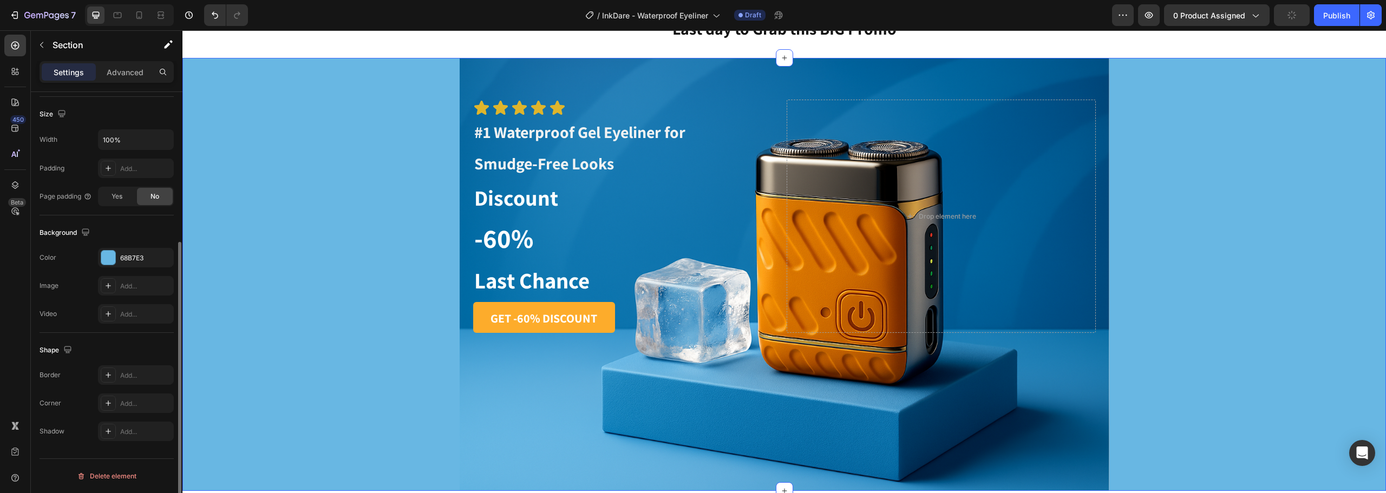
scroll to position [0, 0]
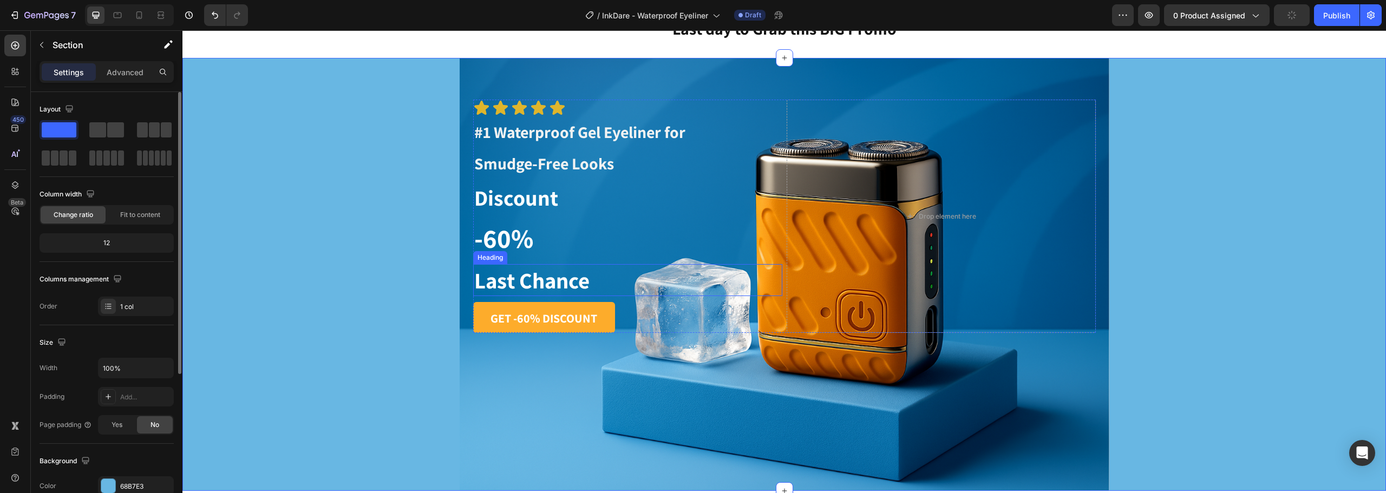
click at [502, 279] on strong "Last Chance" at bounding box center [531, 280] width 115 height 29
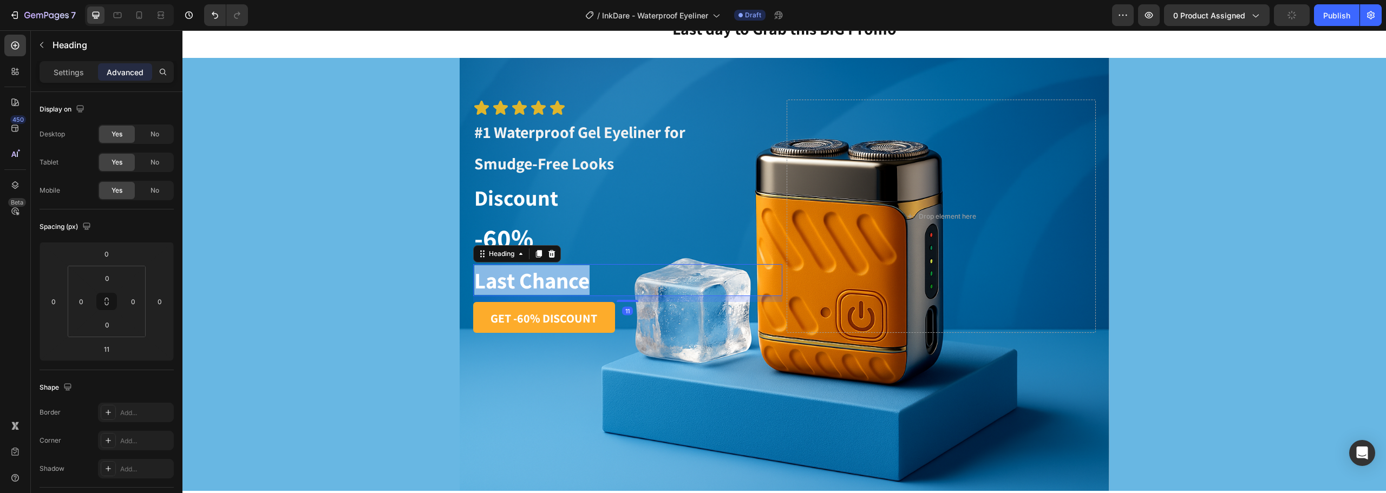
click at [502, 279] on strong "Last Chance" at bounding box center [531, 280] width 115 height 29
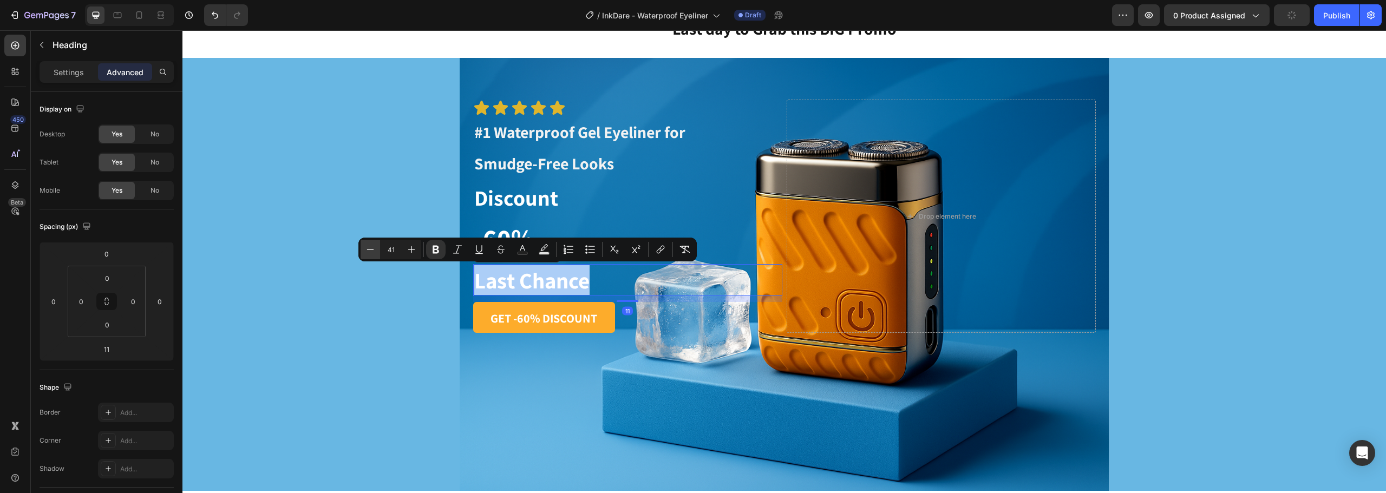
click at [363, 242] on button "Minus" at bounding box center [370, 249] width 19 height 19
type input "40"
click at [299, 204] on div "Icon Icon Icon Icon Icon Icon List ⁠⁠⁠⁠⁠⁠⁠ #1 Waterproof Gel Eyeliner for Smudg…" at bounding box center [783, 274] width 1203 height 433
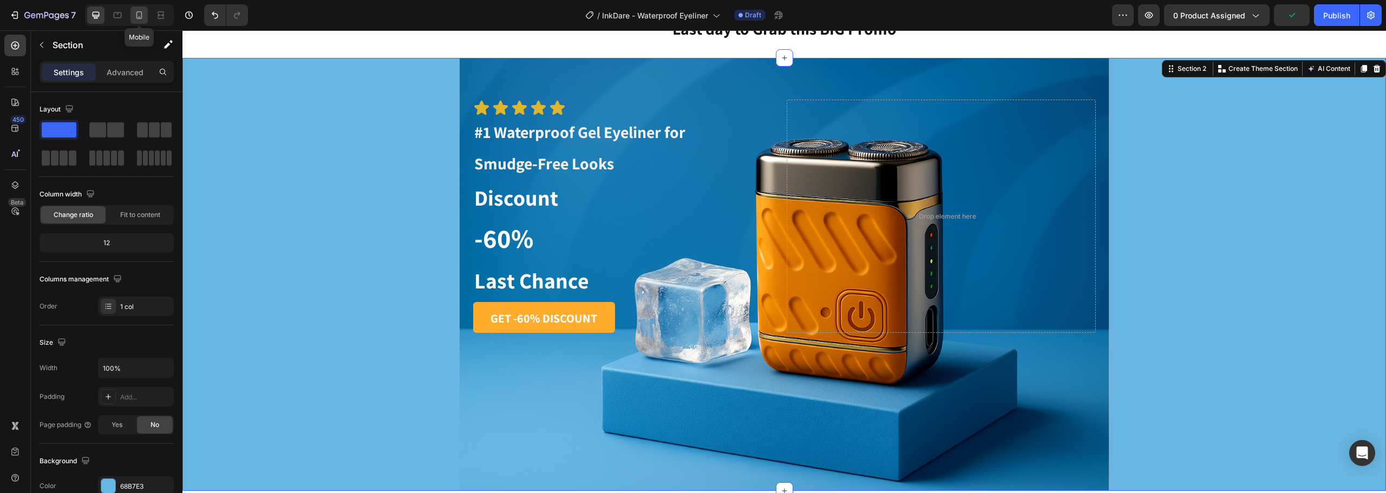
click at [142, 16] on icon at bounding box center [139, 15] width 11 height 11
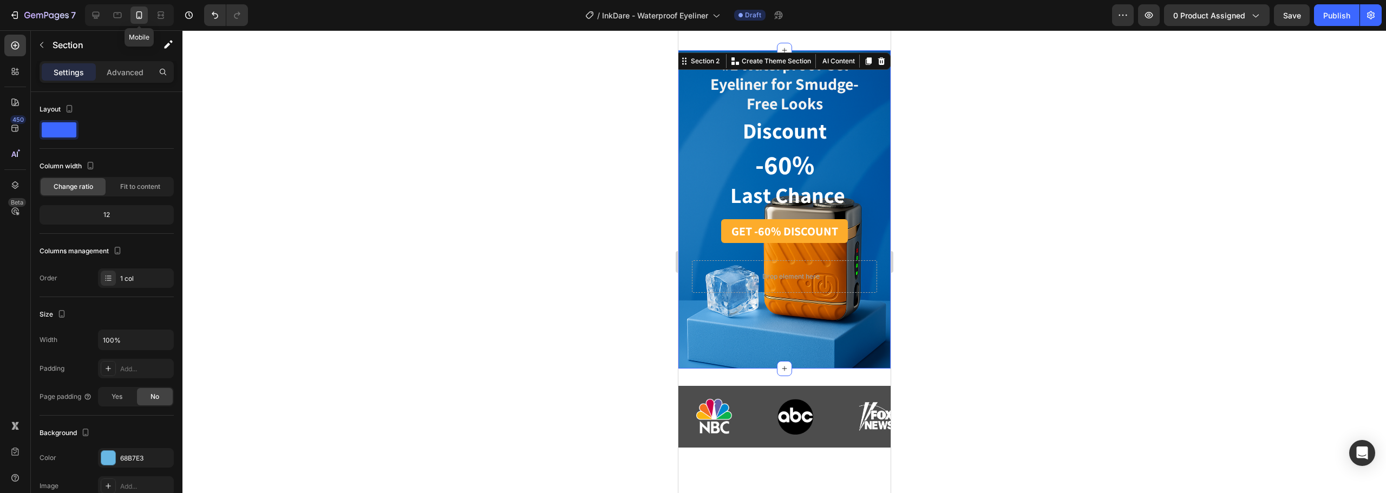
scroll to position [35, 0]
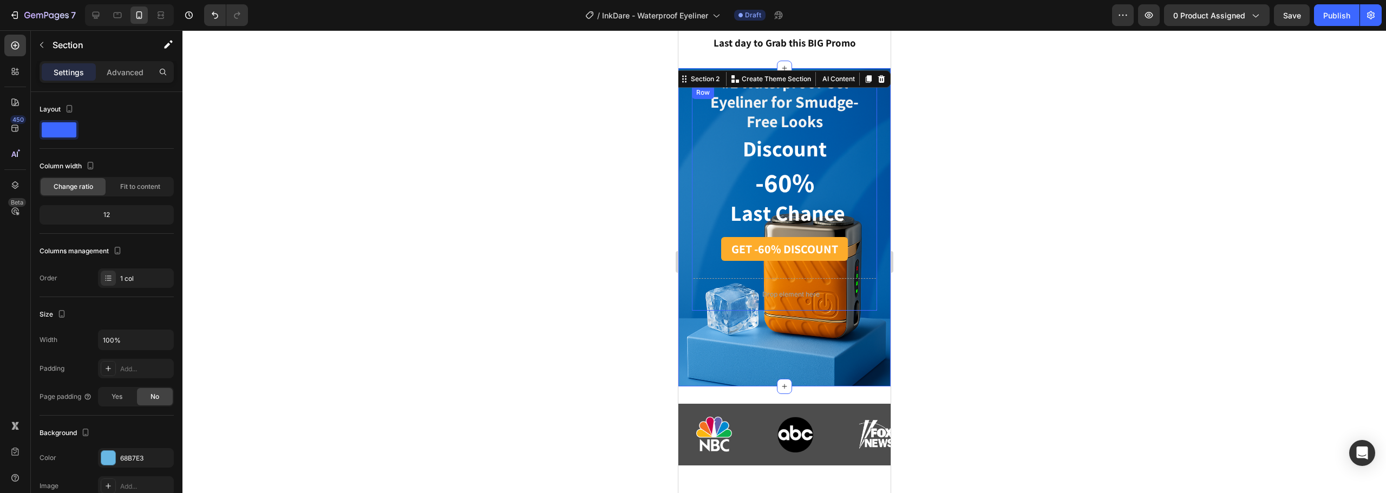
click at [1005, 187] on div at bounding box center [783, 261] width 1203 height 463
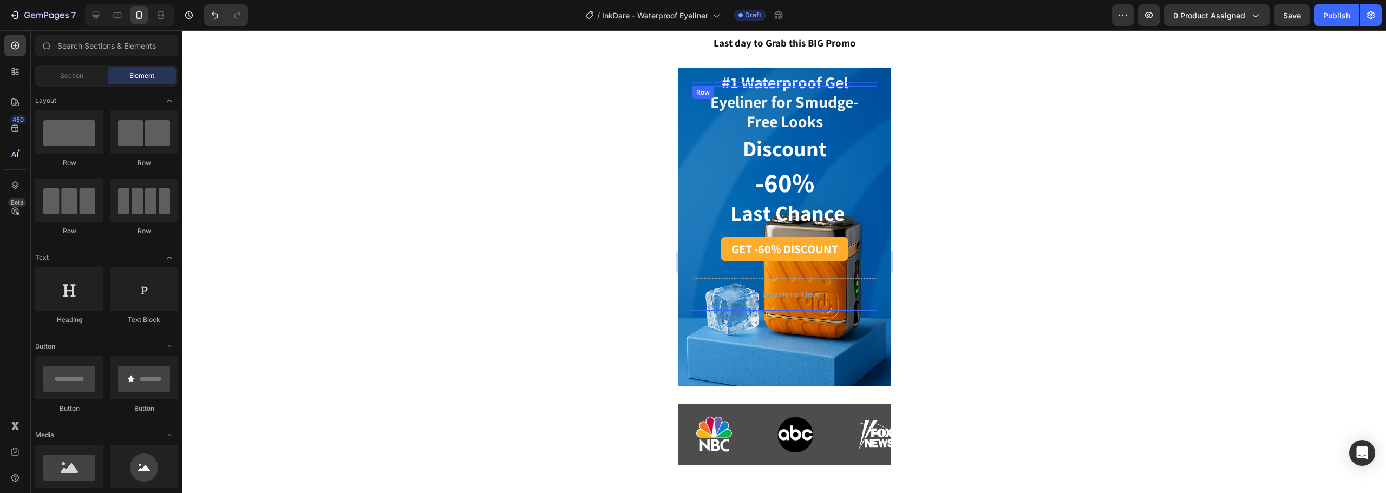
click at [1014, 172] on div at bounding box center [783, 261] width 1203 height 463
click at [93, 12] on icon at bounding box center [96, 15] width 7 height 7
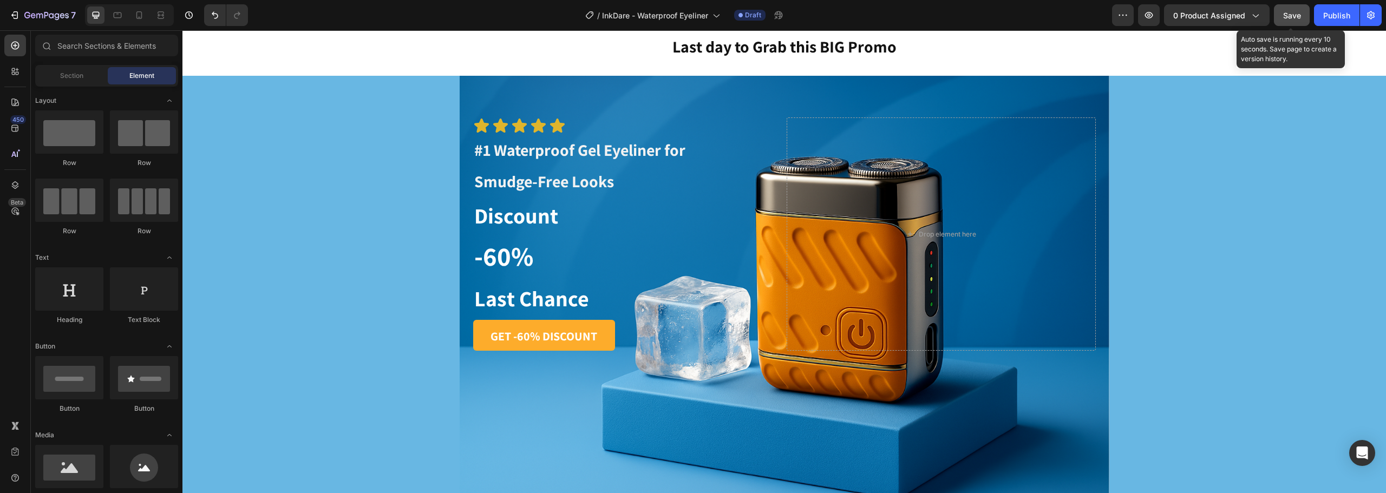
click at [1279, 22] on button "Save" at bounding box center [1292, 15] width 36 height 22
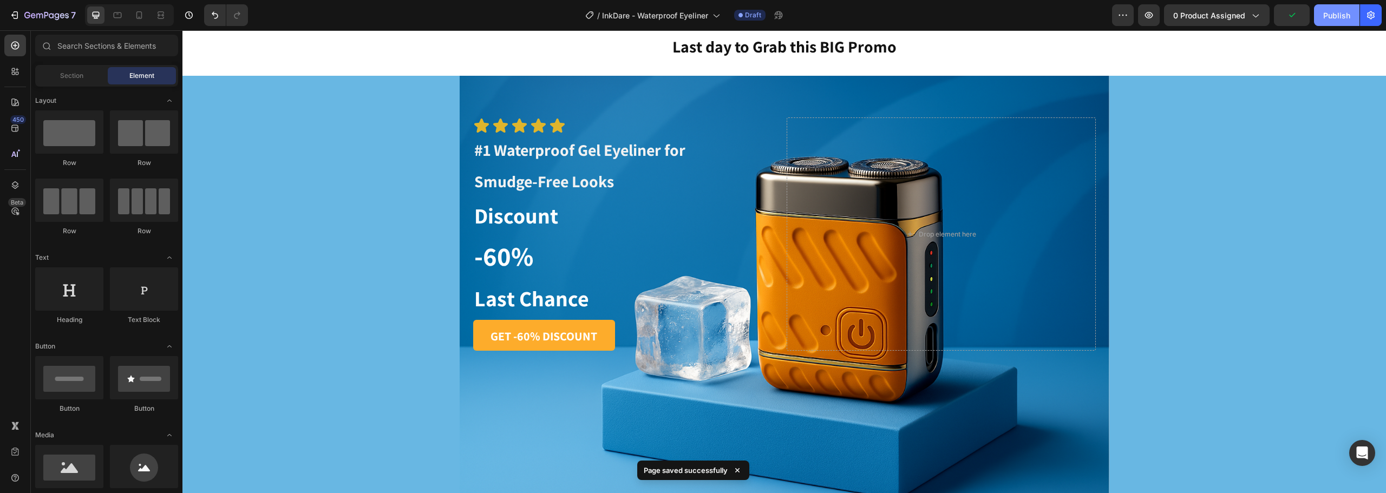
click at [1332, 14] on div "Publish" at bounding box center [1336, 15] width 27 height 11
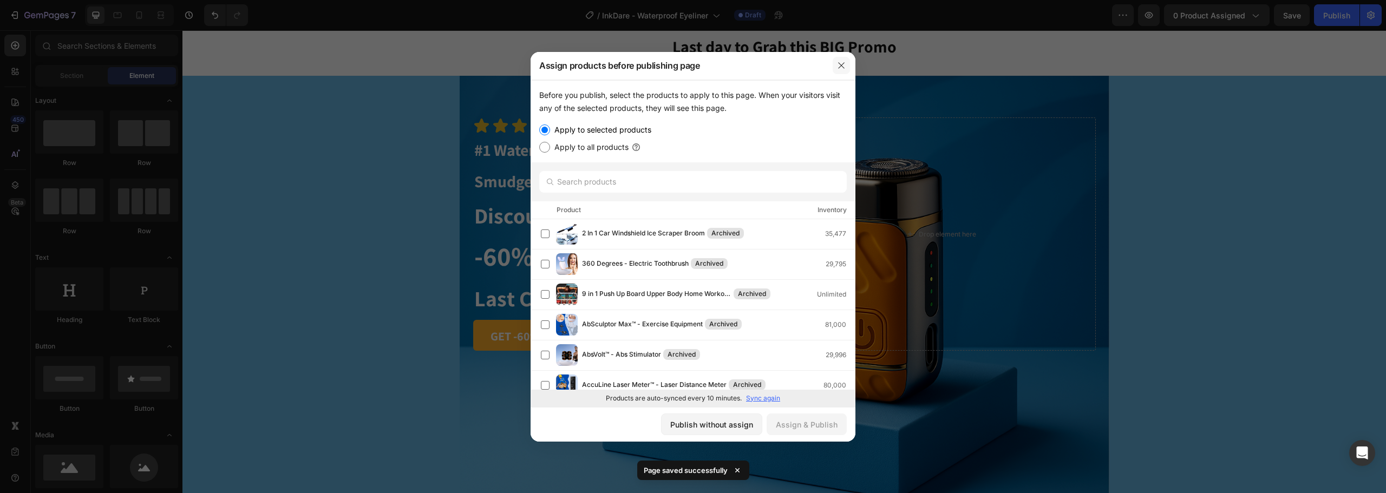
click at [840, 66] on icon "button" at bounding box center [841, 65] width 9 height 9
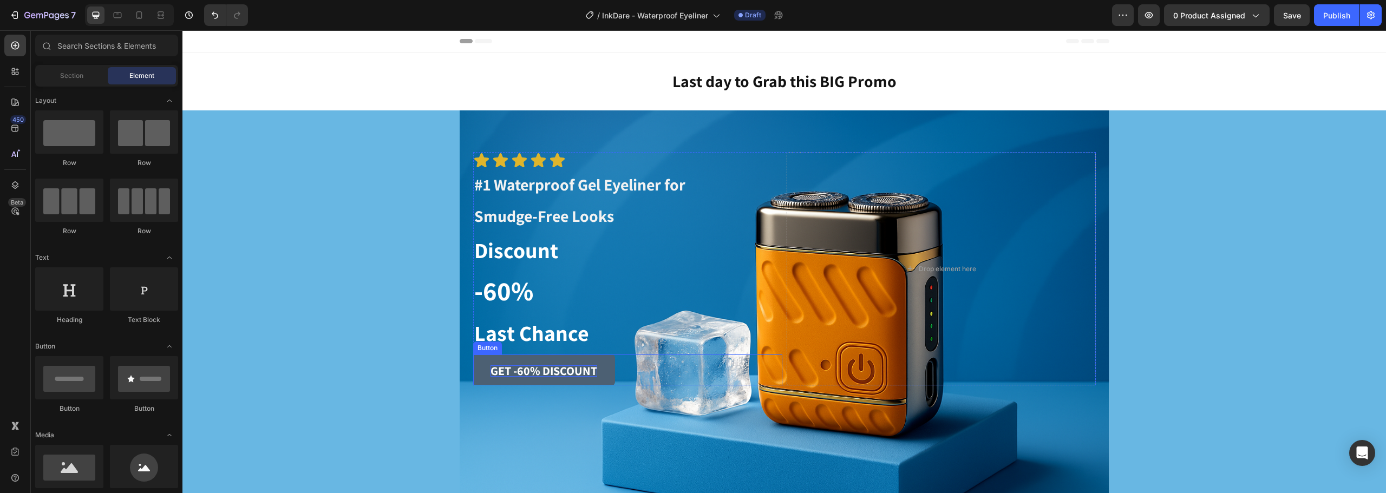
click at [558, 368] on strong "GET -60% DISCOUNT" at bounding box center [543, 370] width 107 height 15
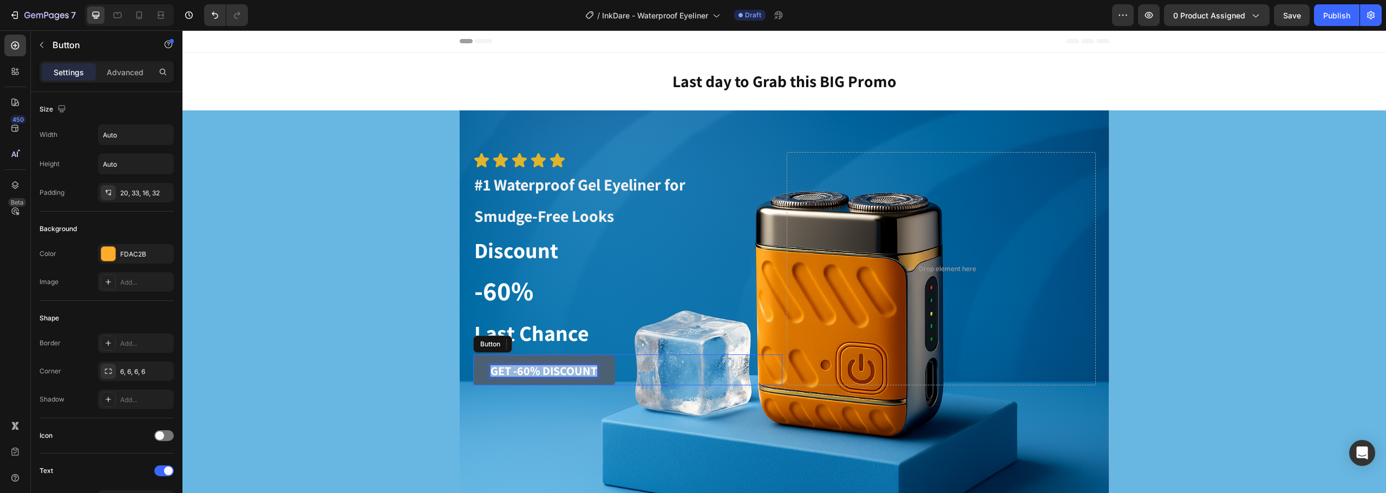
click at [558, 368] on strong "GET -60% DISCOUNT" at bounding box center [543, 370] width 107 height 15
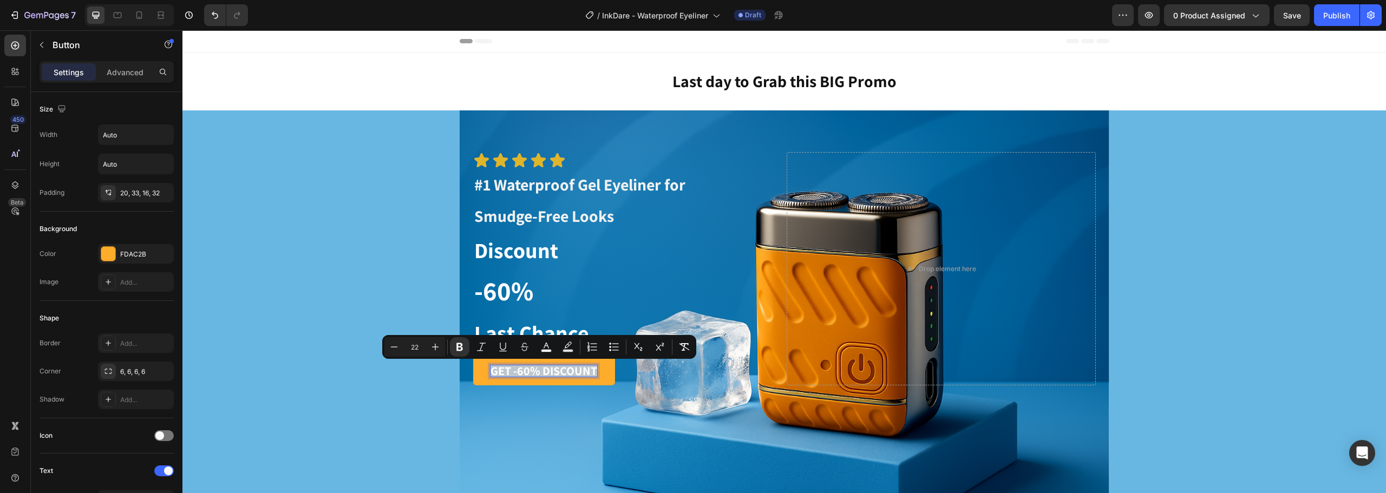
click at [386, 383] on div "Icon Icon Icon Icon Icon Icon List ⁠⁠⁠⁠⁠⁠⁠ #1 Waterproof Gel Eyeliner for Smudg…" at bounding box center [783, 326] width 1203 height 433
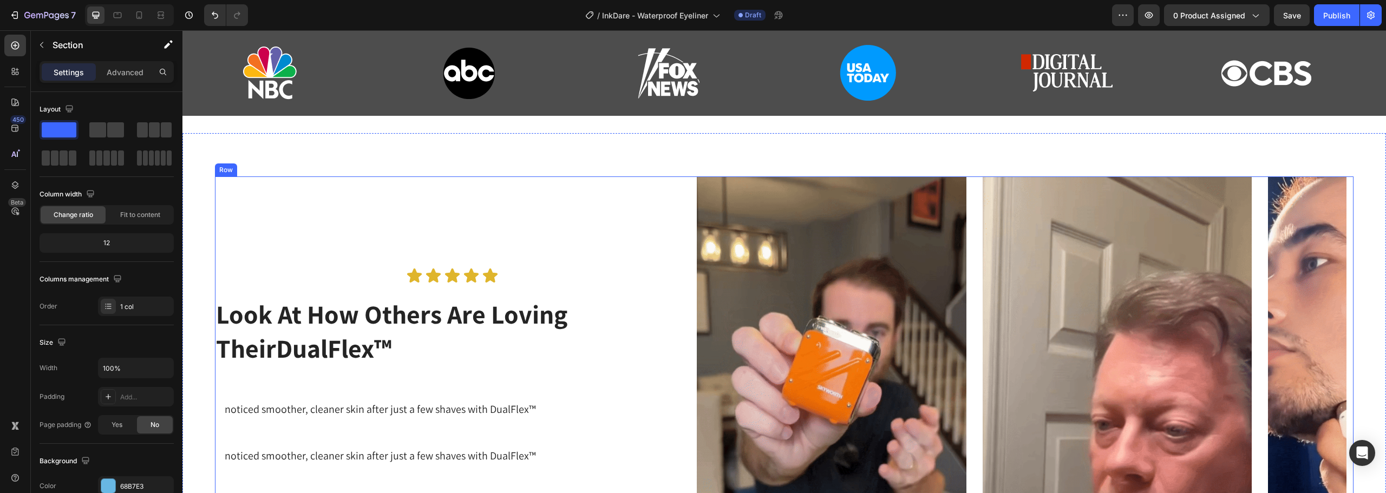
scroll to position [639, 0]
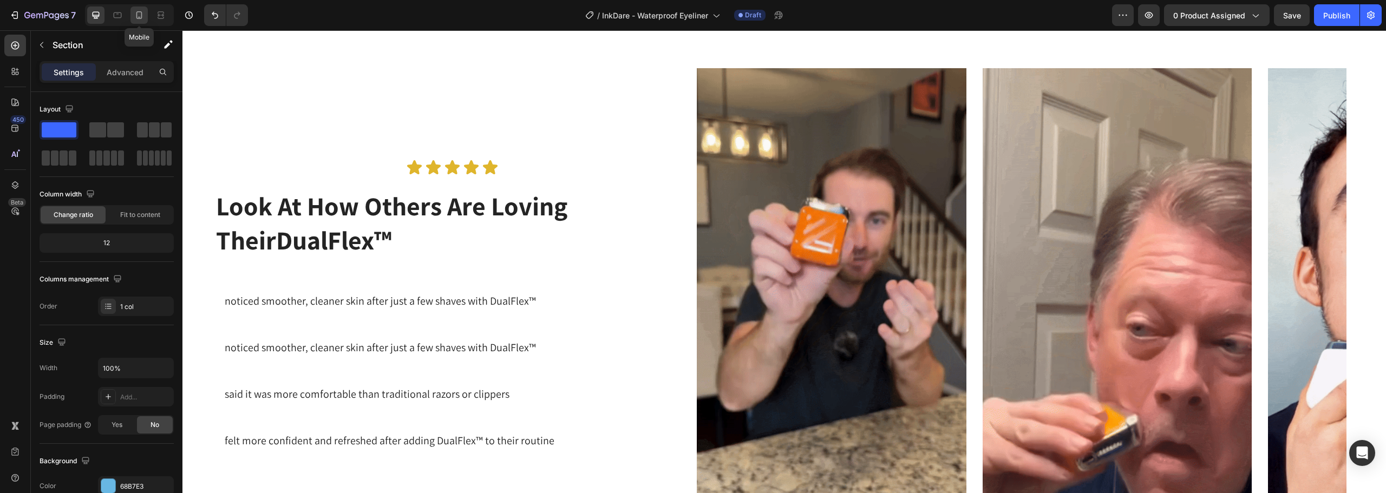
click at [139, 10] on icon at bounding box center [139, 15] width 11 height 11
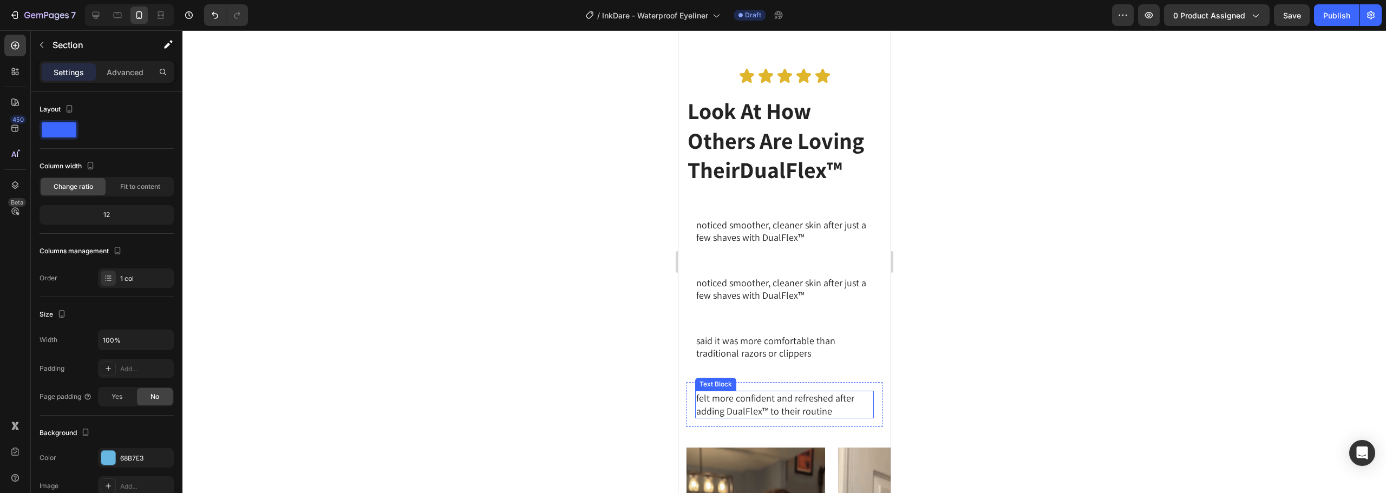
scroll to position [259, 0]
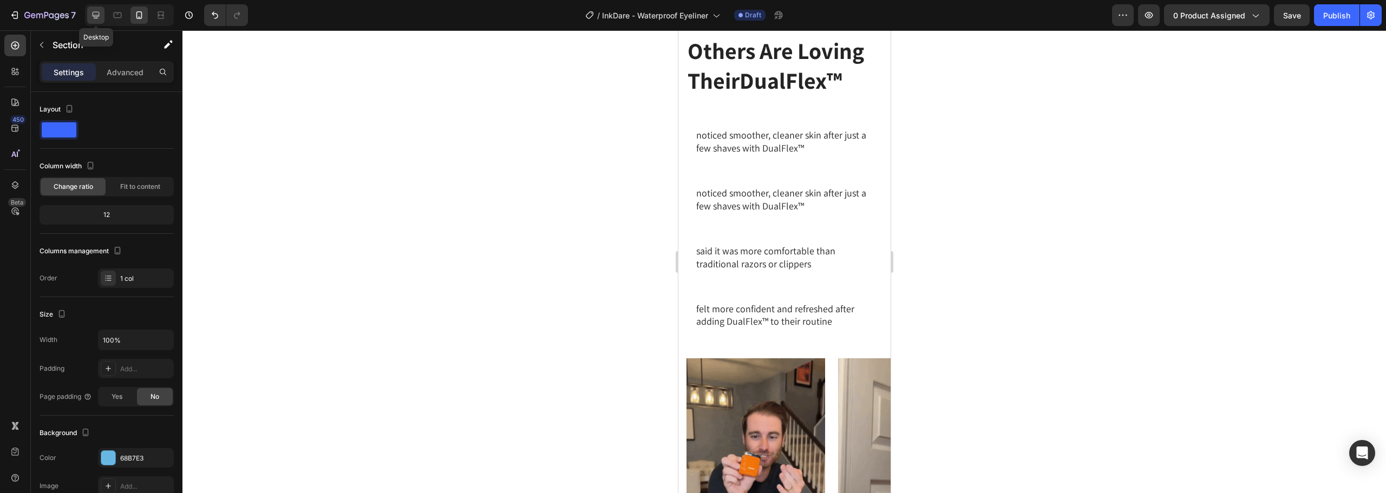
click at [95, 19] on icon at bounding box center [95, 15] width 11 height 11
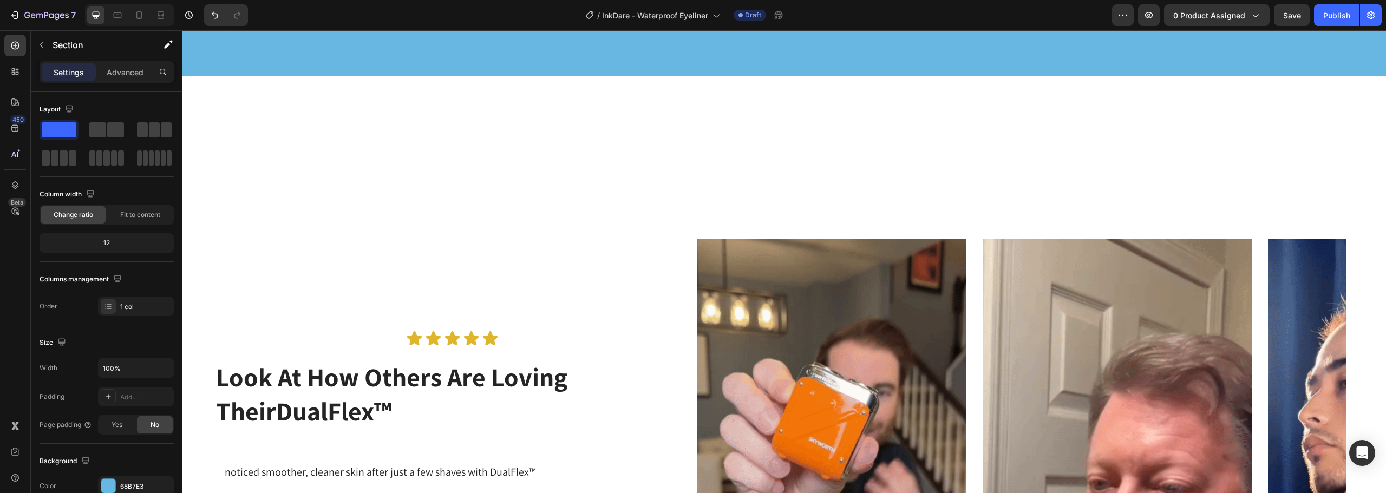
scroll to position [684, 0]
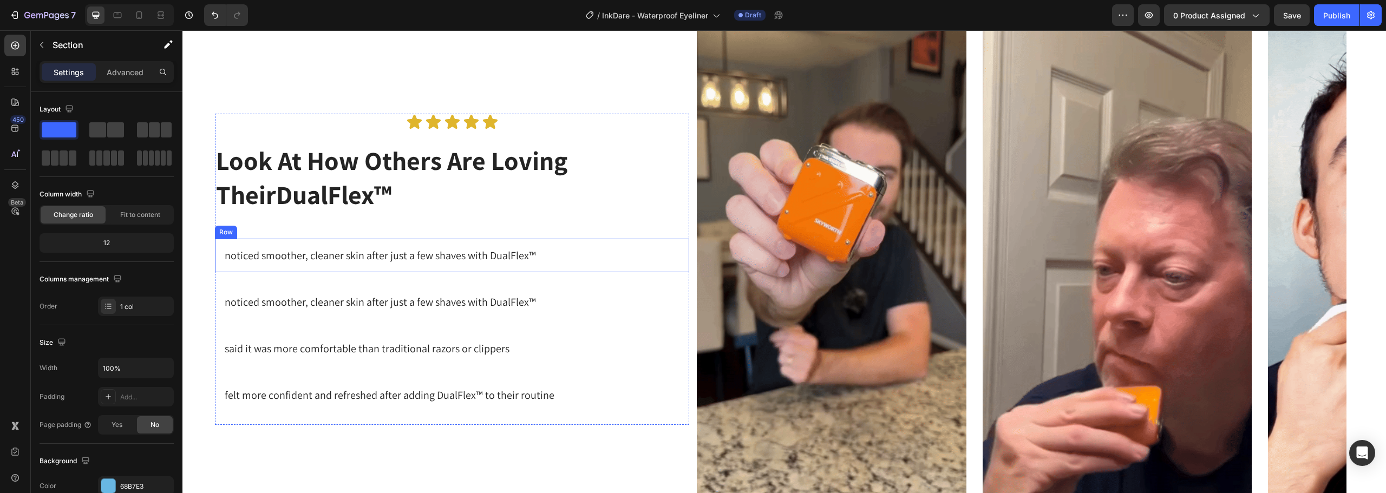
click at [217, 257] on div "noticed smoother, cleaner skin after just a few shaves with DualFlex™ Text Bloc…" at bounding box center [452, 256] width 474 height 34
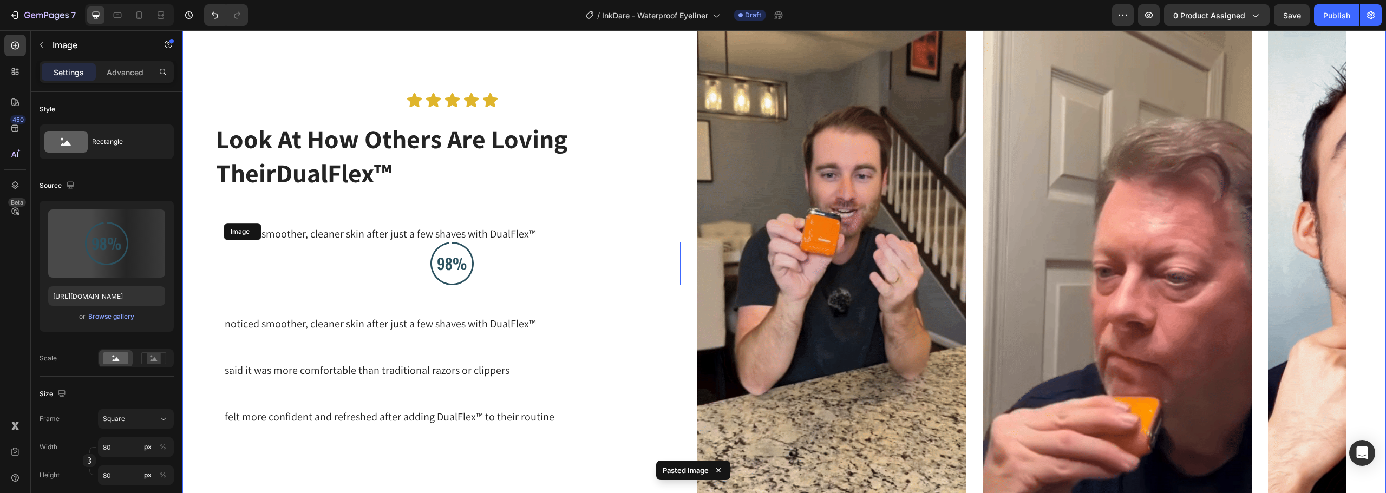
scroll to position [663, 0]
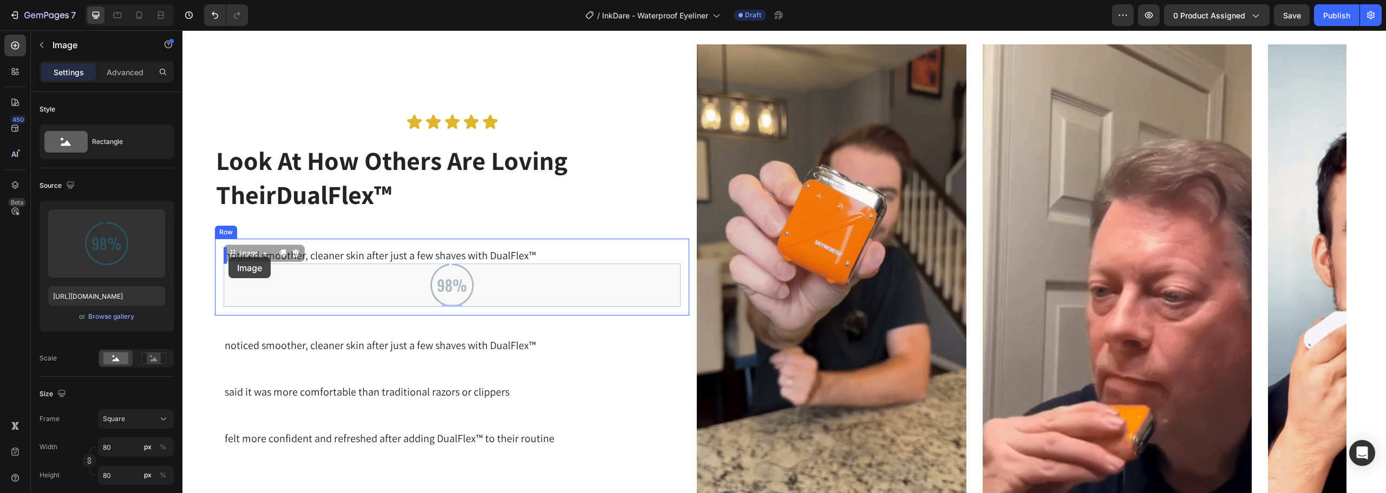
drag, startPoint x: 234, startPoint y: 258, endPoint x: 228, endPoint y: 257, distance: 6.0
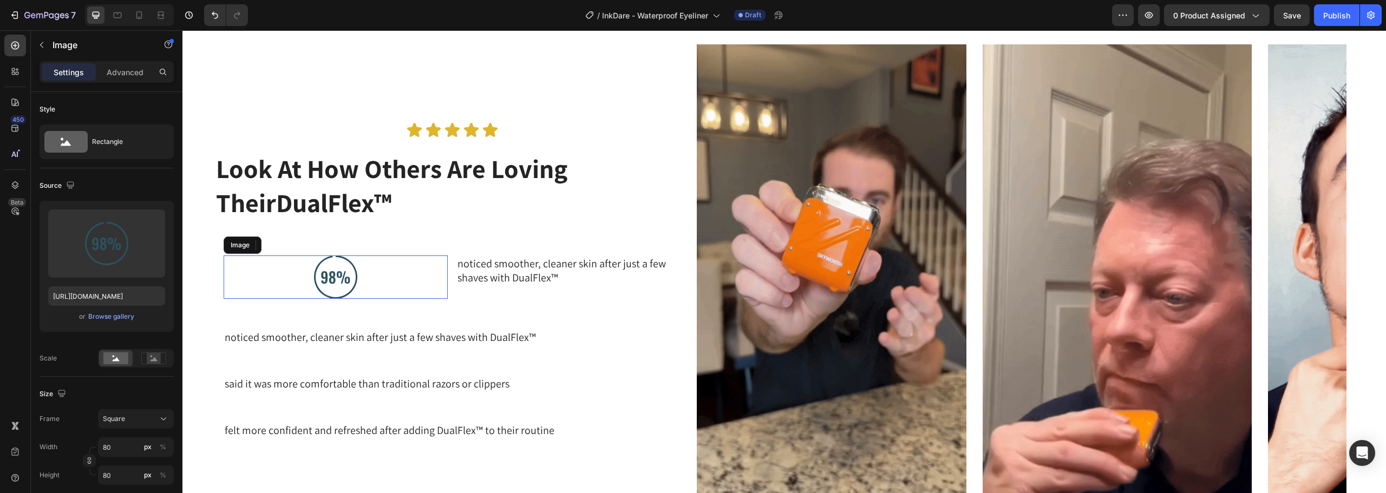
scroll to position [671, 0]
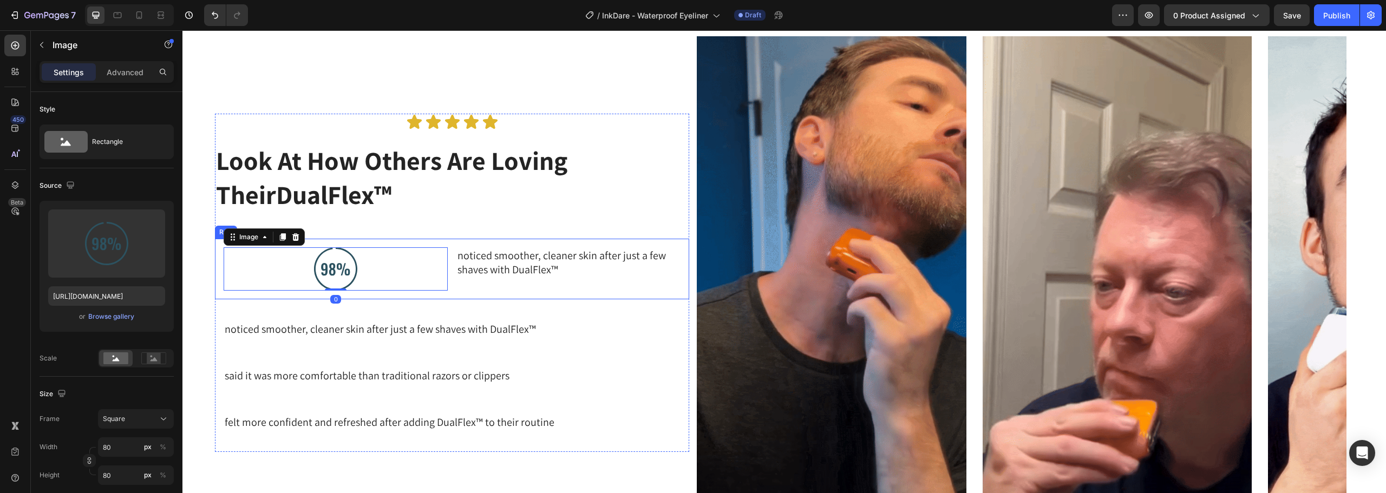
click at [472, 284] on div "noticed smoother, cleaner skin after just a few shaves with DualFlex™ Text Block" at bounding box center [568, 268] width 224 height 43
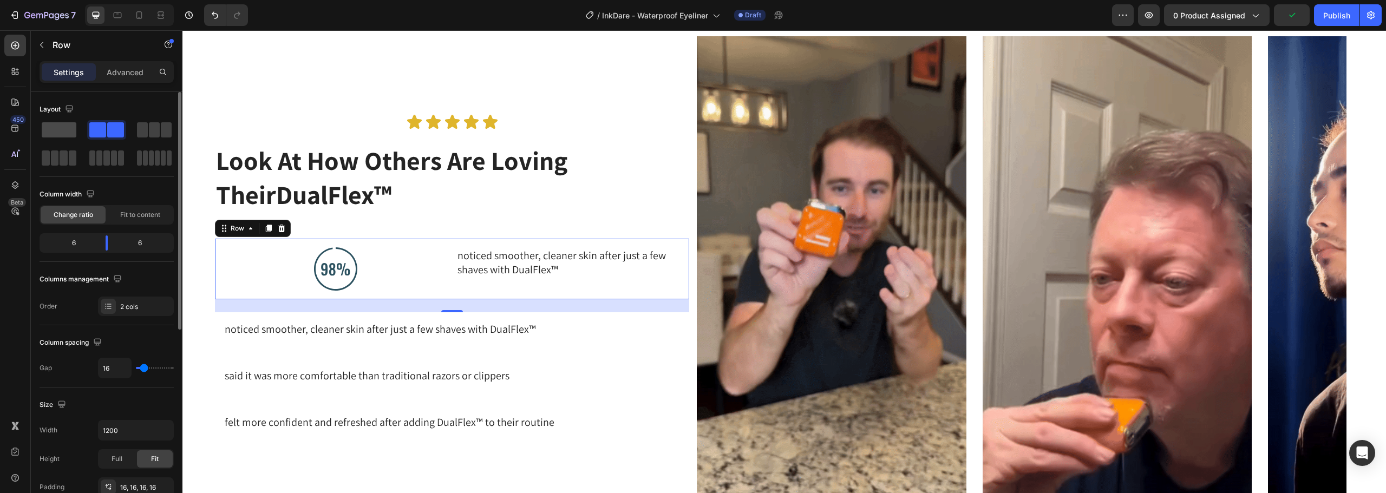
click at [50, 128] on span at bounding box center [59, 129] width 35 height 15
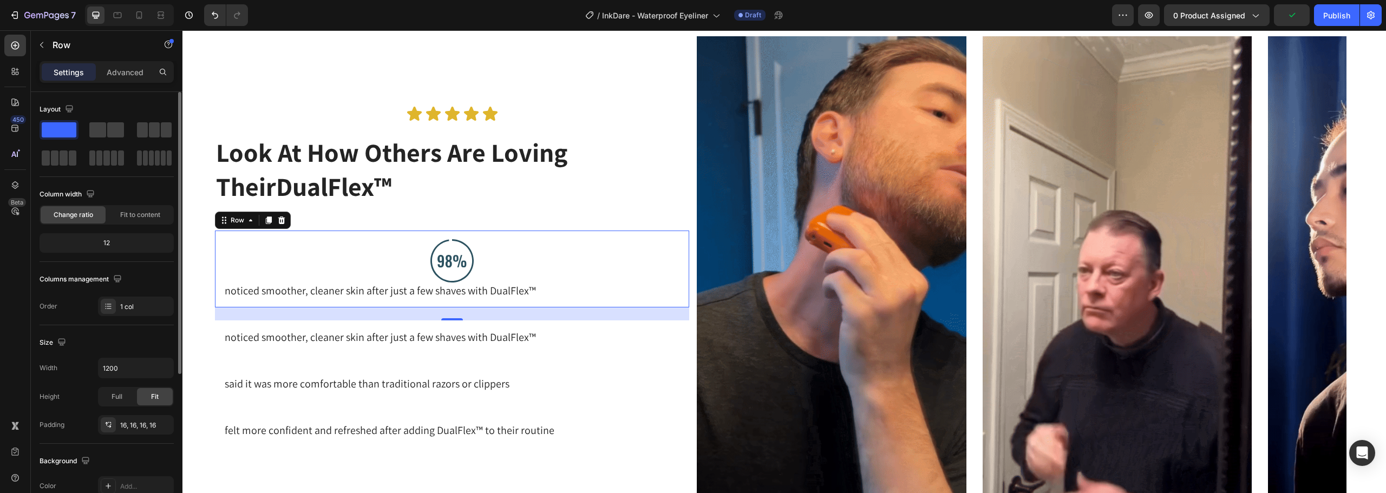
scroll to position [663, 0]
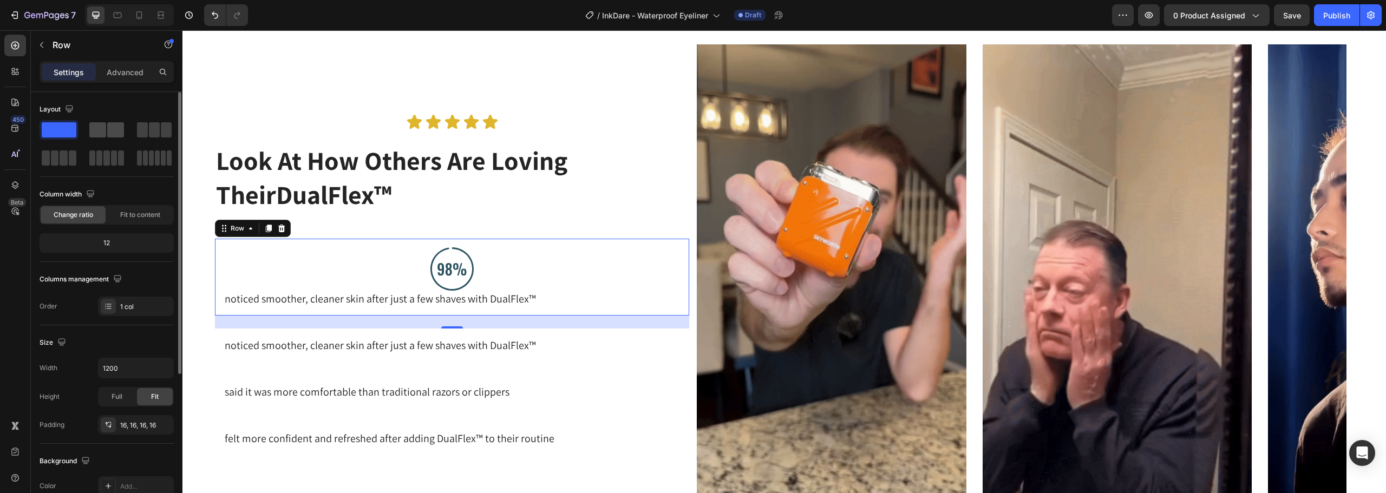
click at [101, 132] on span at bounding box center [97, 129] width 17 height 15
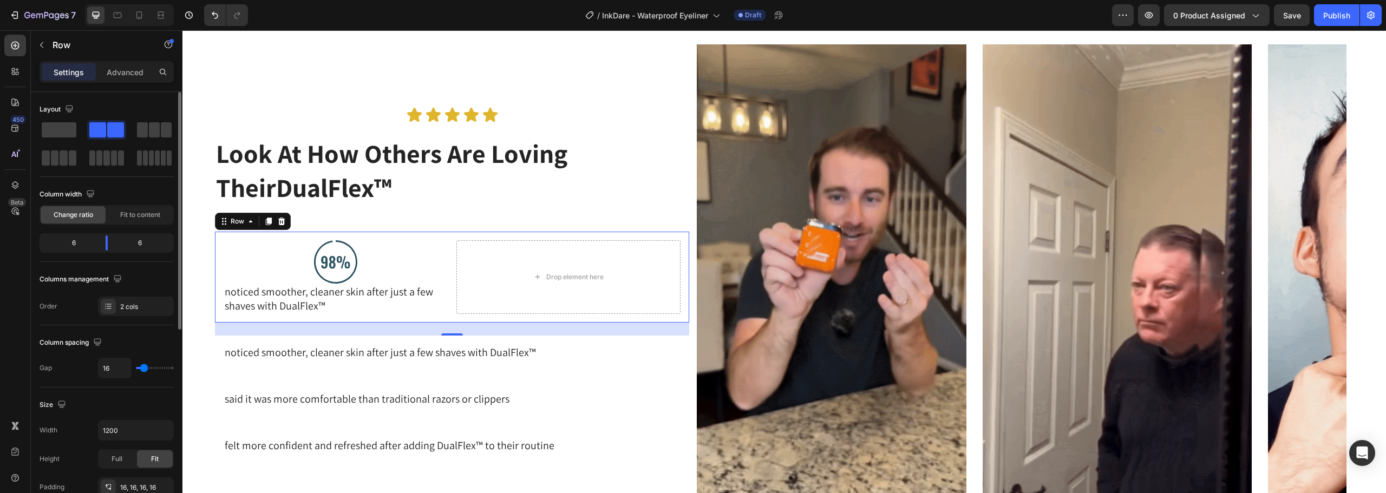
scroll to position [656, 0]
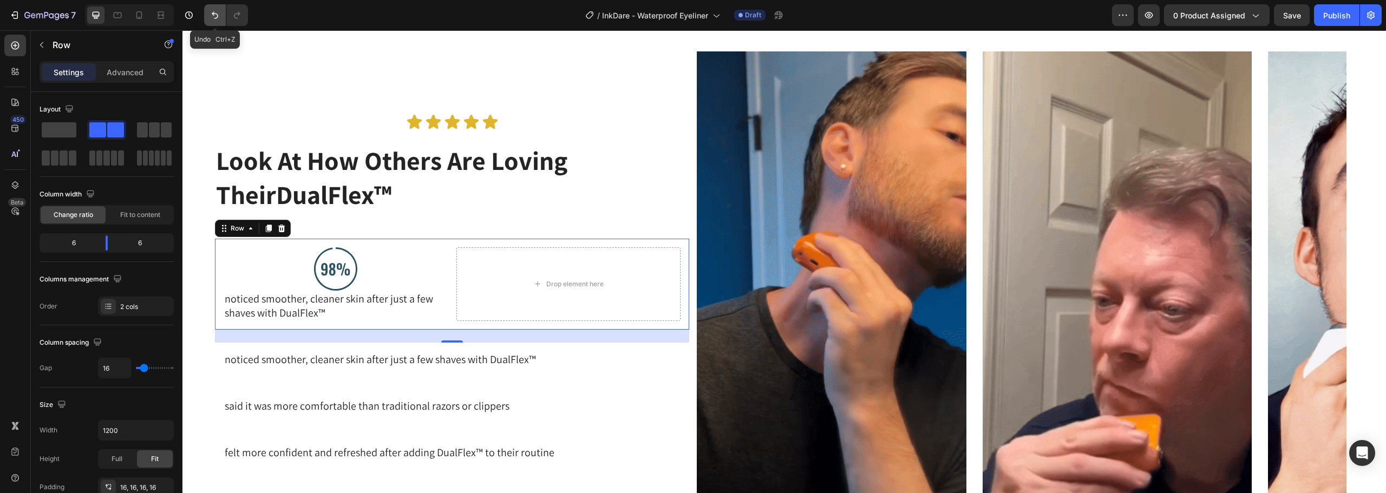
click at [213, 18] on icon "Undo/Redo" at bounding box center [215, 15] width 11 height 11
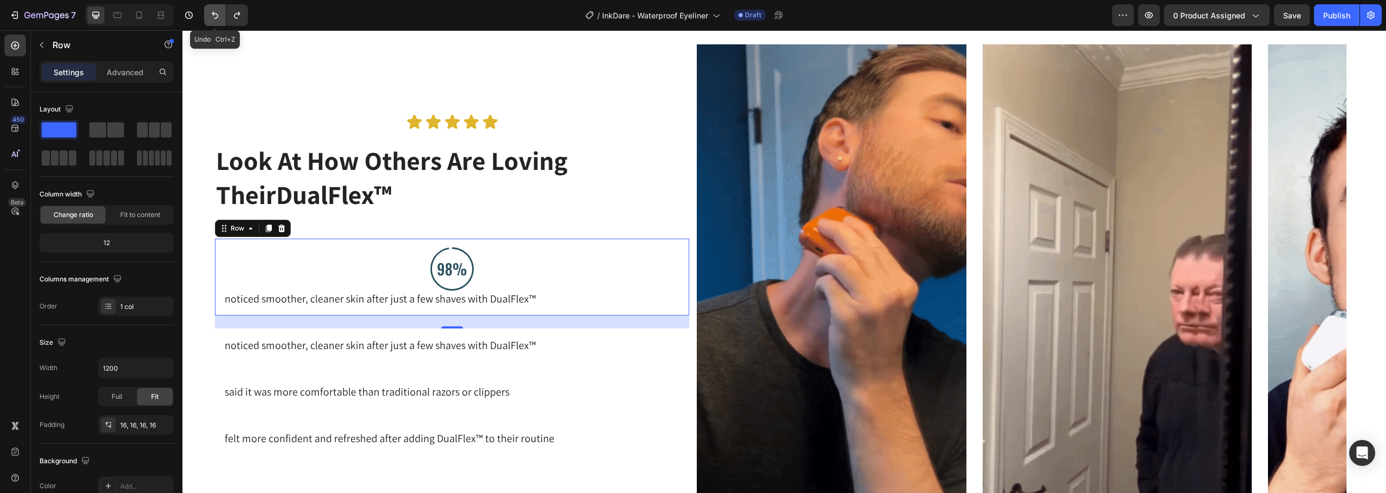
click at [213, 18] on icon "Undo/Redo" at bounding box center [215, 15] width 11 height 11
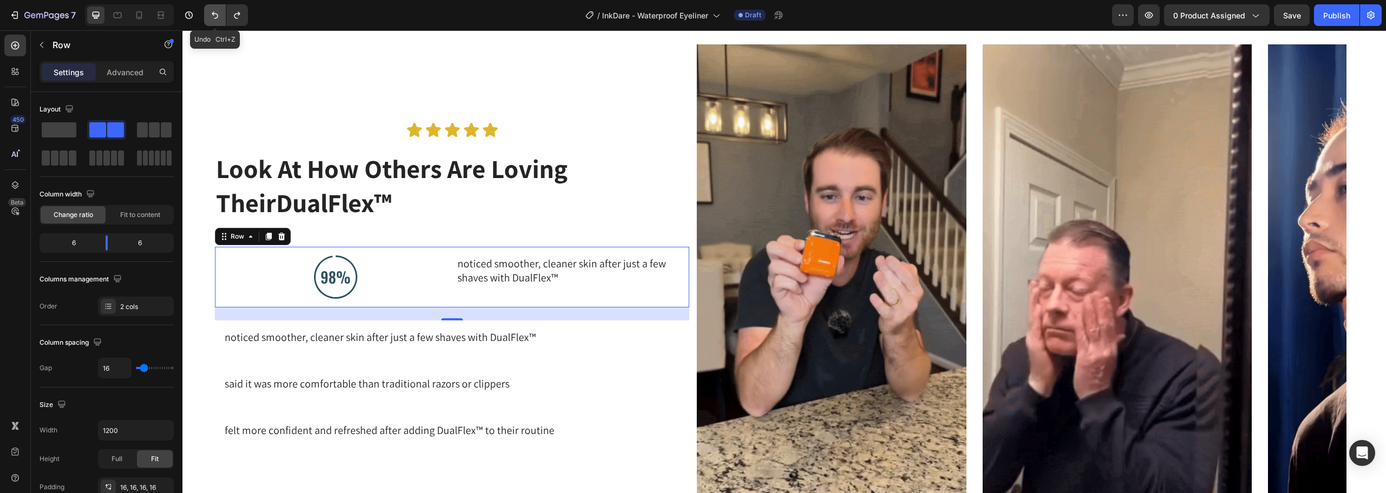
scroll to position [671, 0]
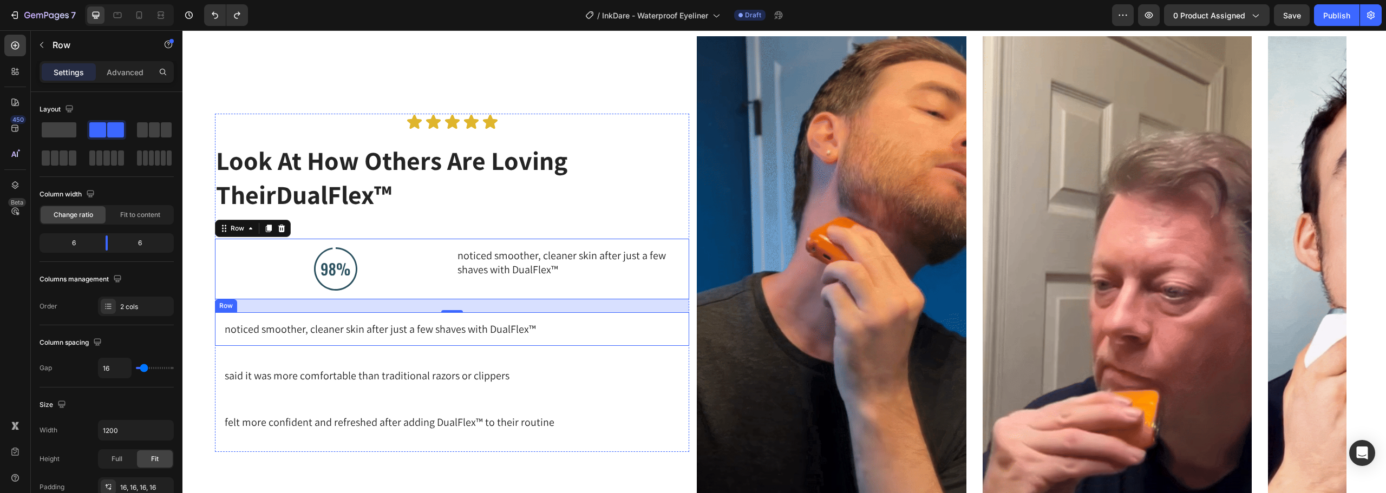
click at [371, 341] on div "noticed smoother, cleaner skin after just a few shaves with DualFlex™ Text Bloc…" at bounding box center [452, 329] width 474 height 34
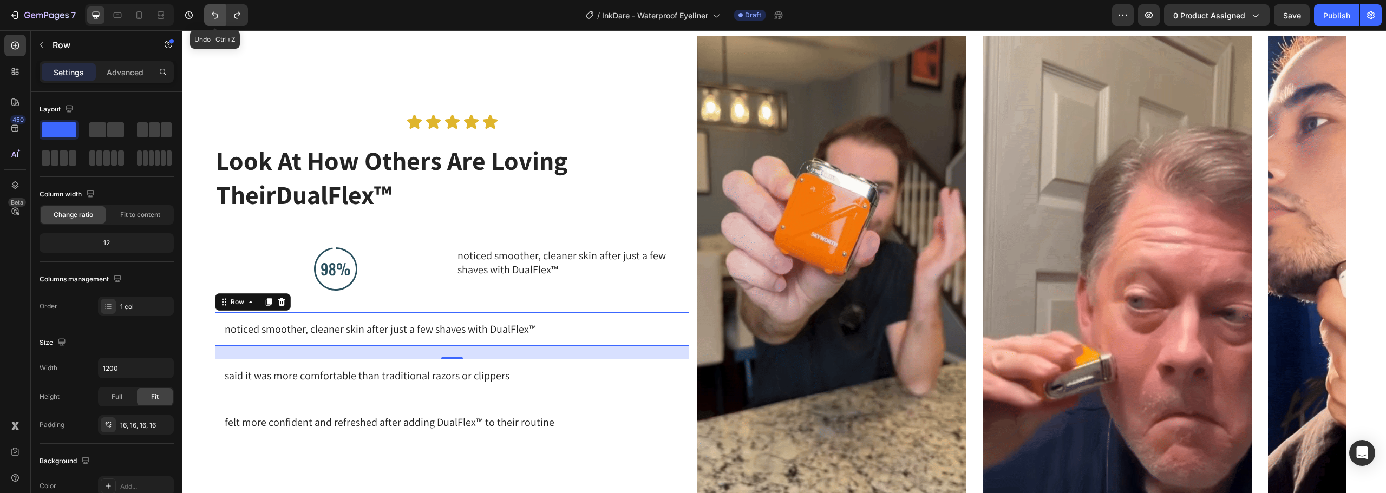
click at [210, 12] on icon "Undo/Redo" at bounding box center [215, 15] width 11 height 11
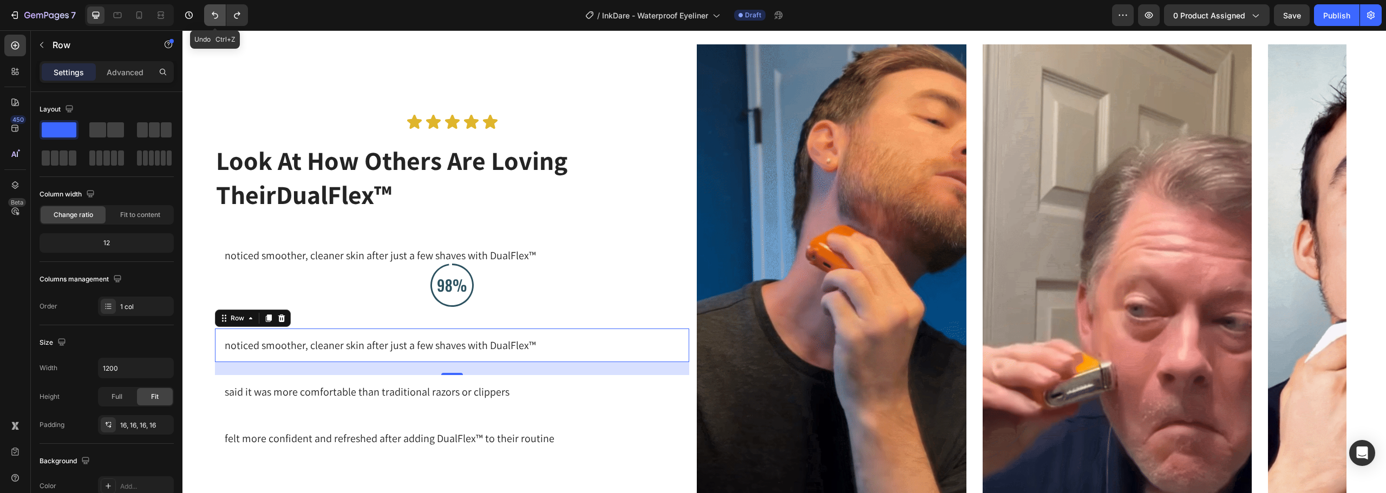
click at [210, 12] on icon "Undo/Redo" at bounding box center [215, 15] width 11 height 11
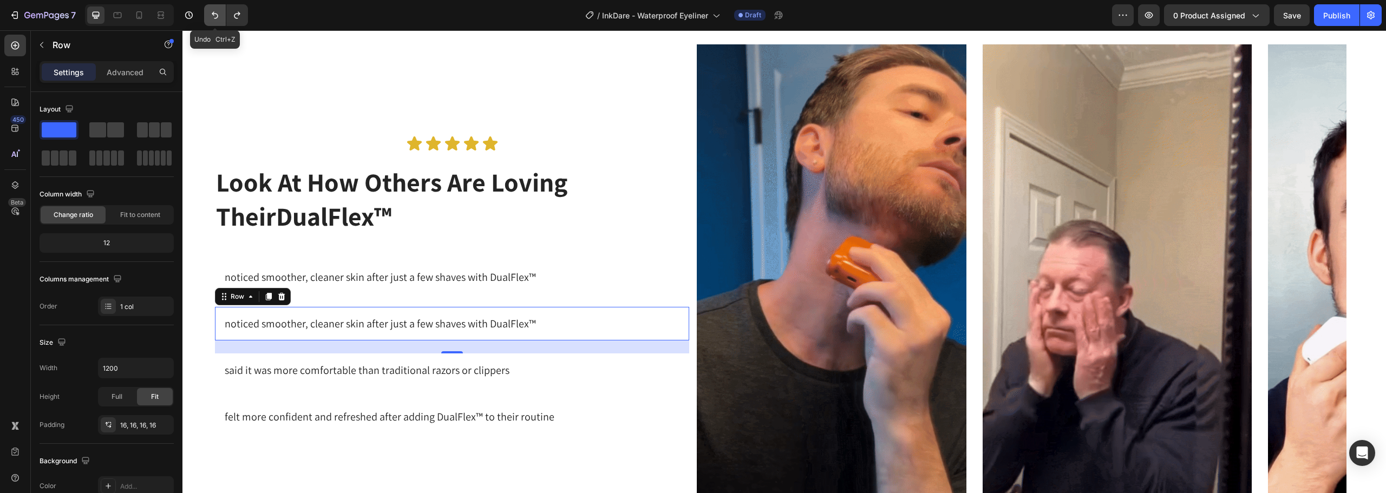
scroll to position [684, 0]
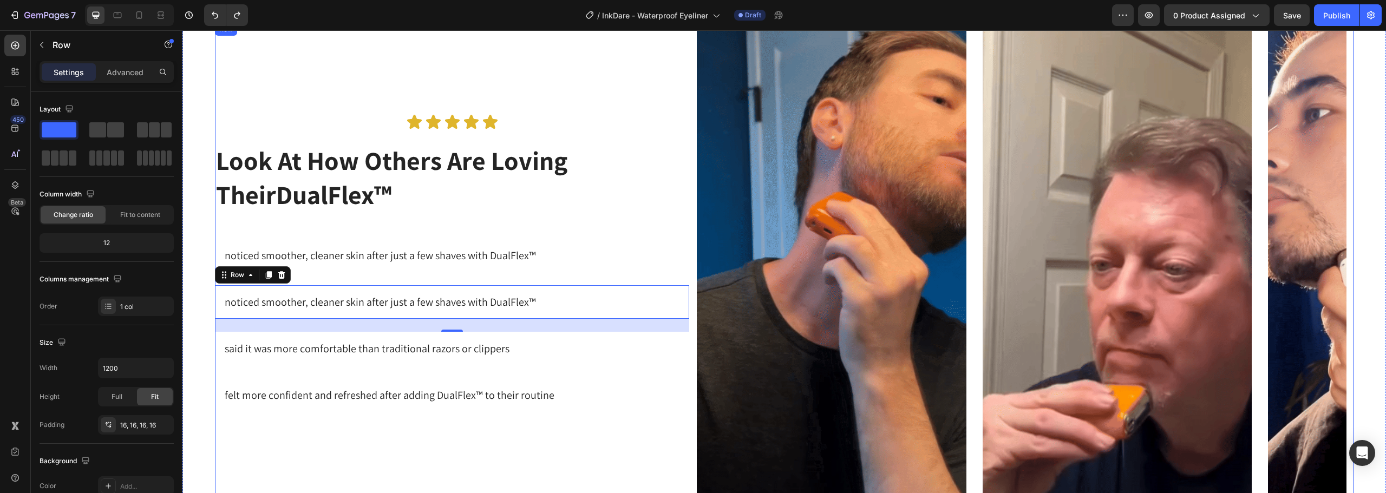
click at [486, 445] on div "Icon Icon Icon Icon Icon Icon List Look At How Others Are Loving Their DualFlex…" at bounding box center [452, 269] width 474 height 493
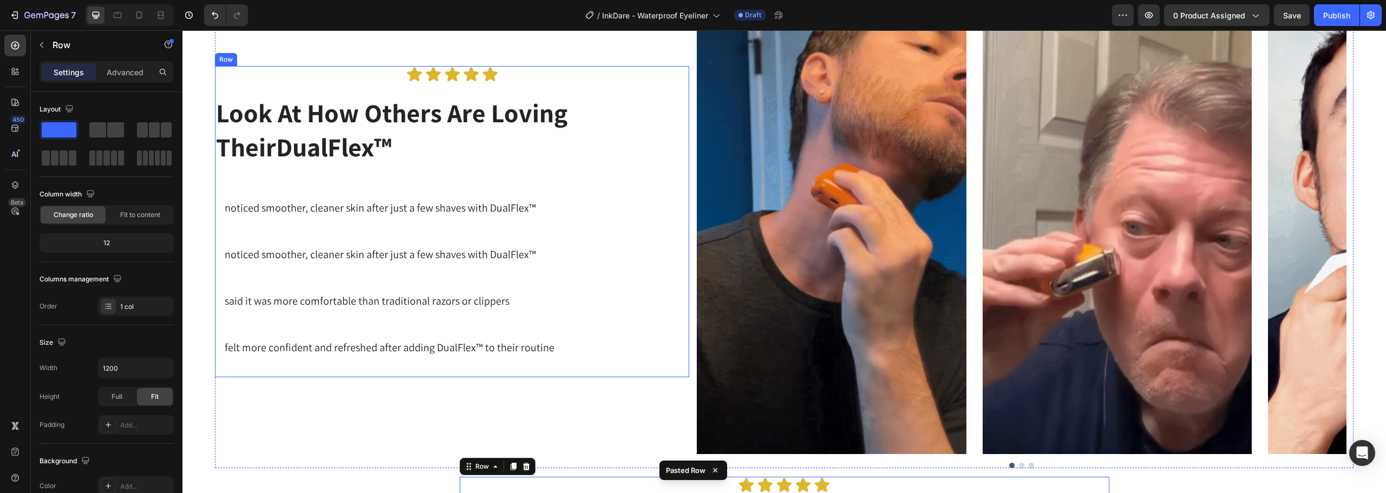
scroll to position [624, 0]
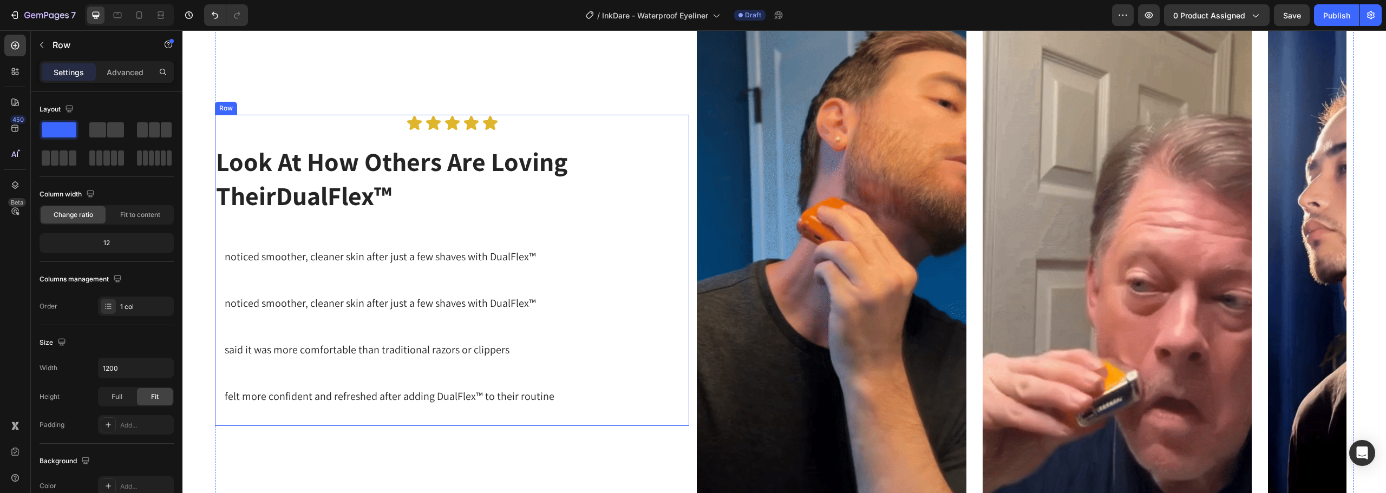
click at [643, 143] on div "Icon Icon Icon Icon Icon Icon List Look At How Others Are Loving Their DualFlex…" at bounding box center [452, 270] width 474 height 311
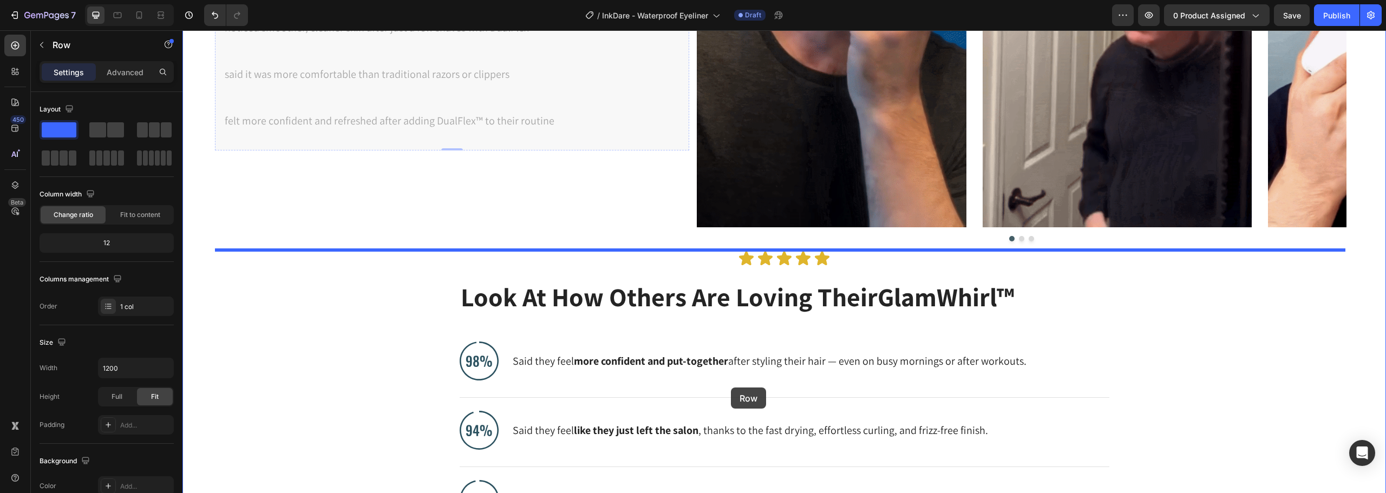
scroll to position [932, 0]
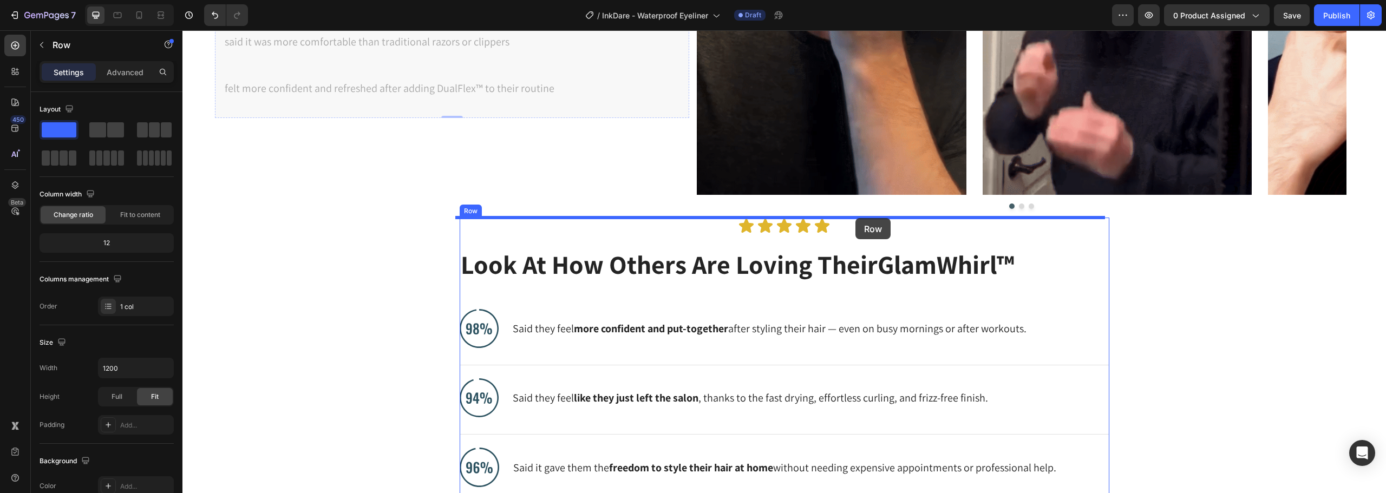
drag, startPoint x: 225, startPoint y: 107, endPoint x: 855, endPoint y: 218, distance: 639.9
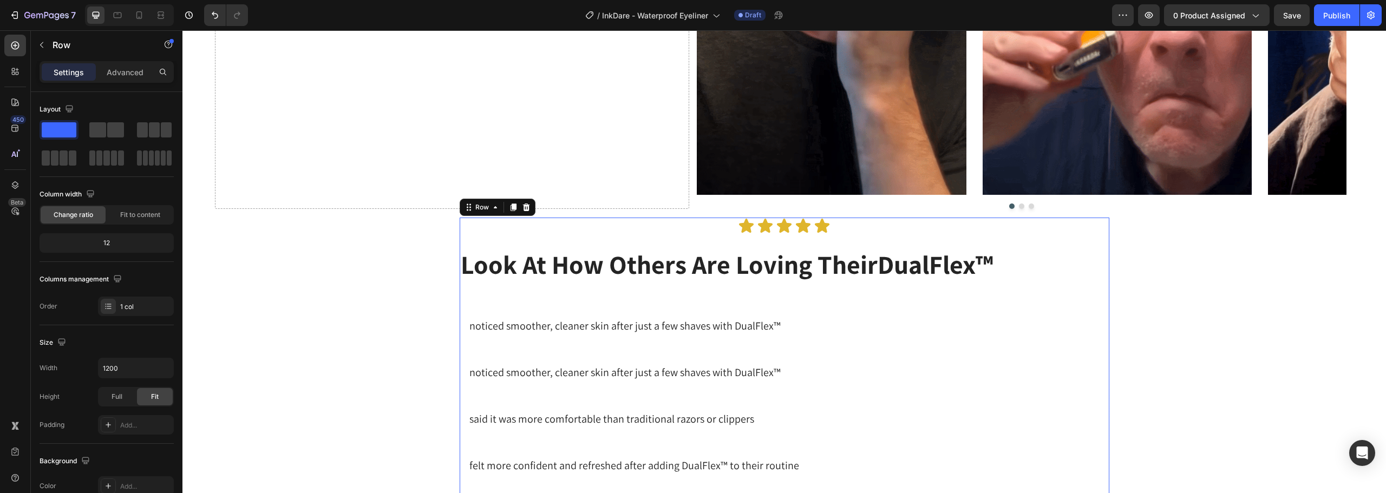
scroll to position [1256, 0]
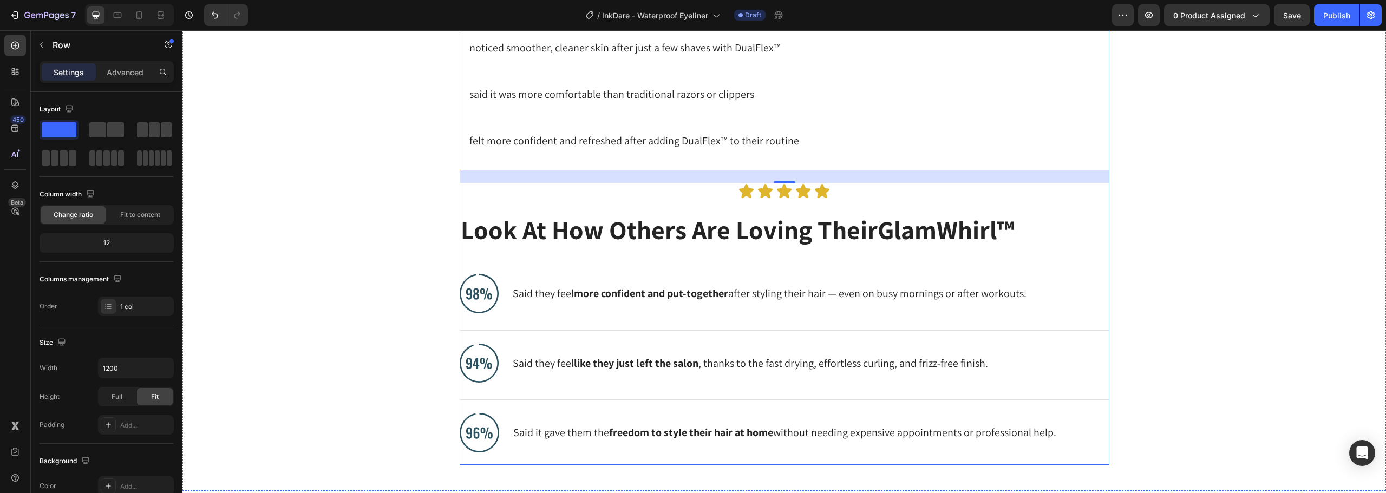
click at [1085, 205] on div "Icon Icon Icon Icon Icon Icon List Look At How Others Are Loving Their DualFlex…" at bounding box center [785, 179] width 650 height 572
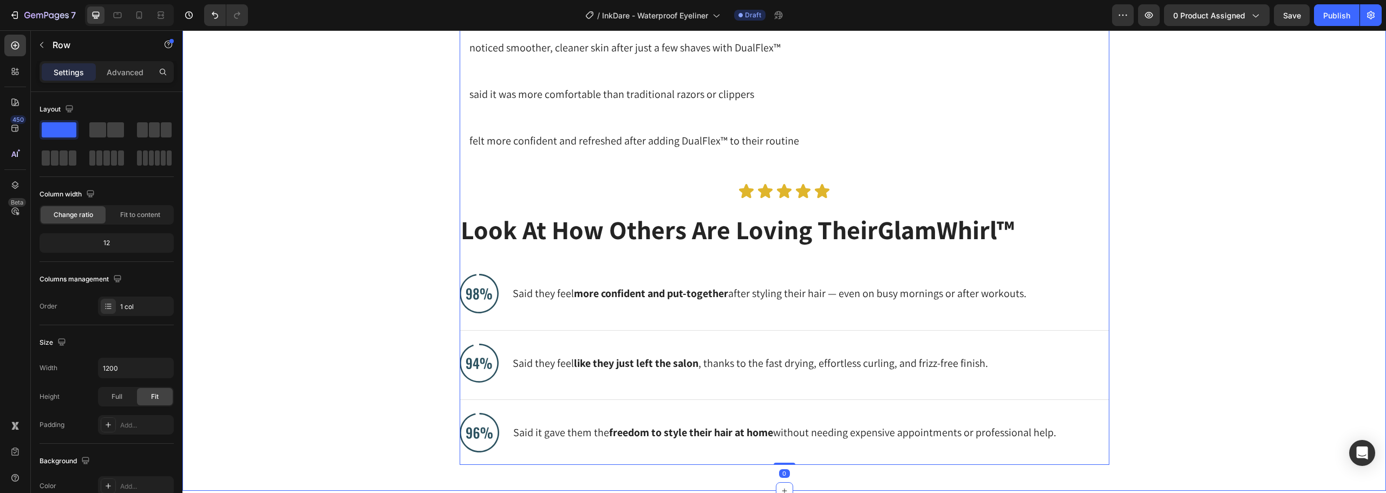
click at [535, 208] on div "Icon Icon Icon Icon Icon Icon List Look At How Others Are Loving Their DualFlex…" at bounding box center [785, 179] width 650 height 572
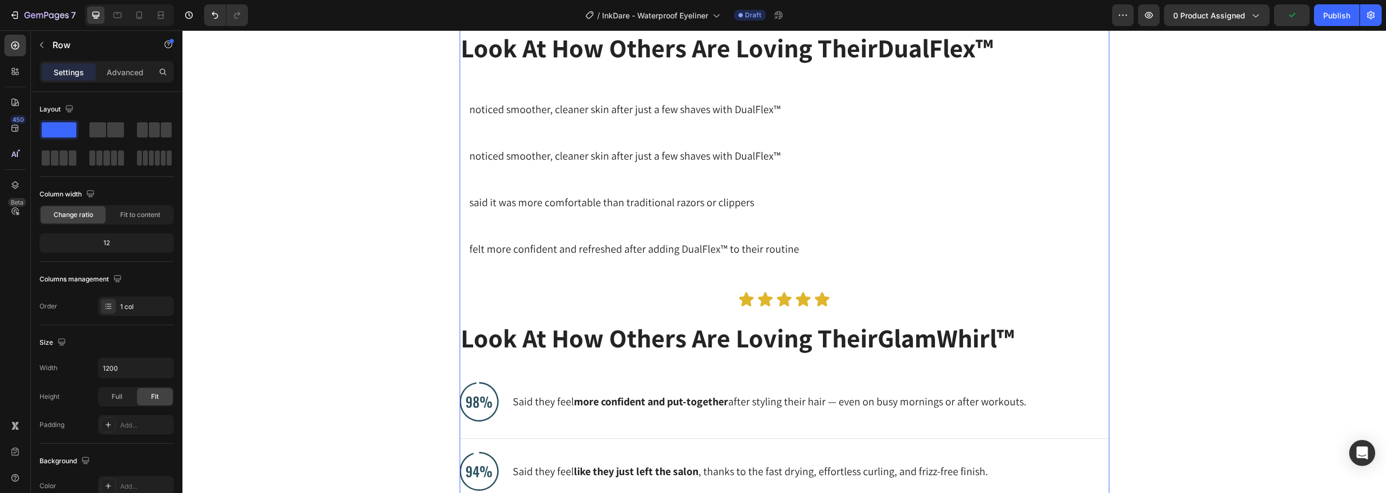
click at [869, 316] on div "Icon Icon Icon Icon Icon Icon List Look At How Others Are Loving Their DualFlex…" at bounding box center [785, 287] width 650 height 572
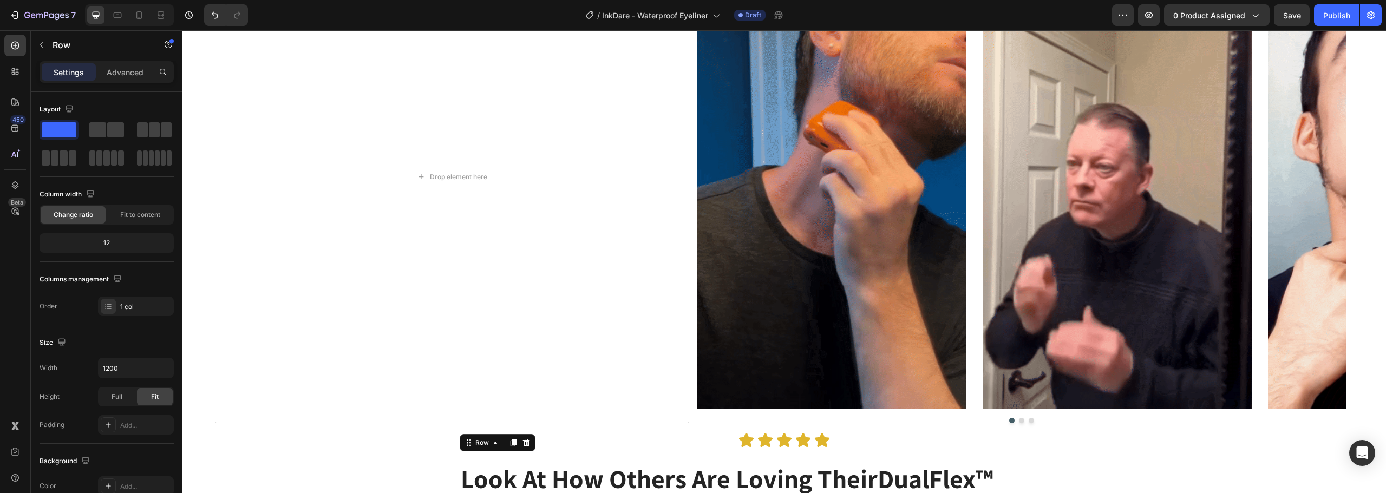
scroll to position [932, 0]
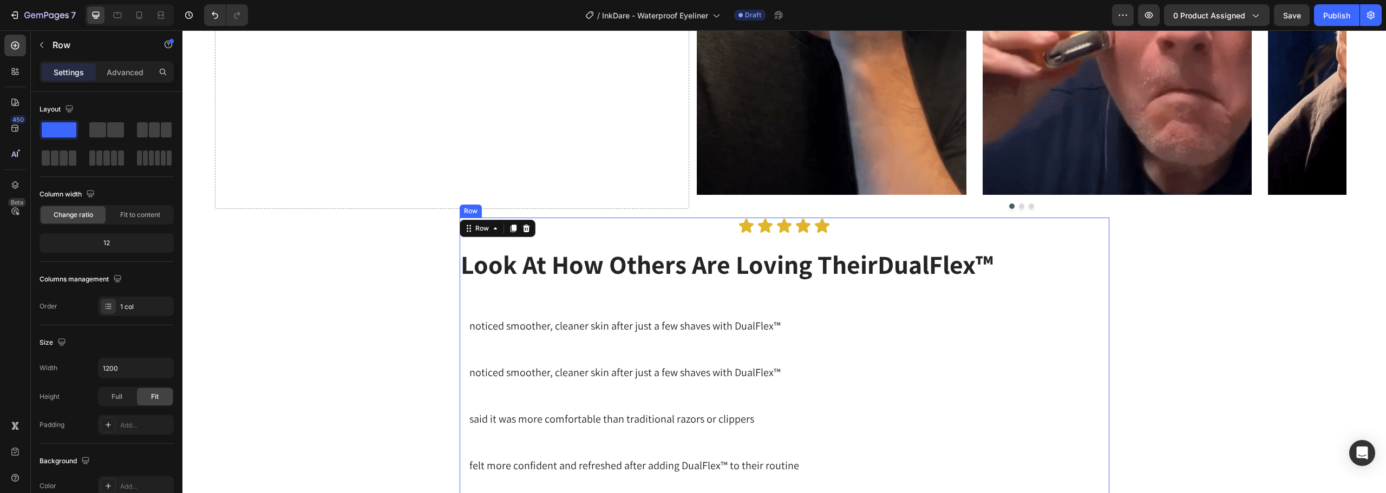
click at [656, 239] on div "Icon Icon Icon Icon Icon Icon List Look At How Others Are Loving Their DualFlex…" at bounding box center [785, 356] width 650 height 277
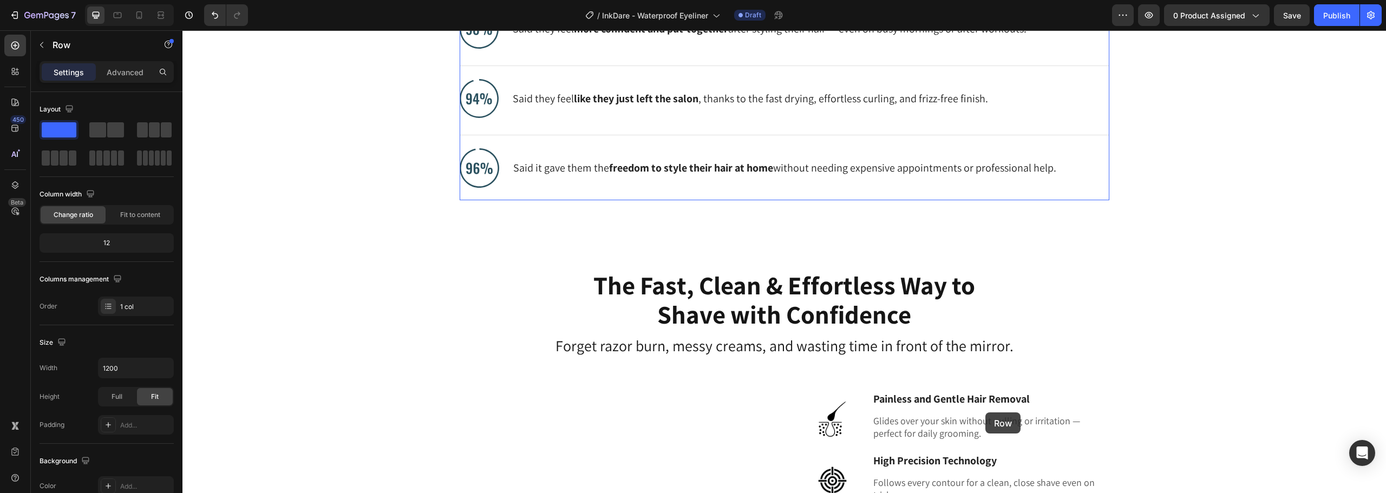
scroll to position [1570, 0]
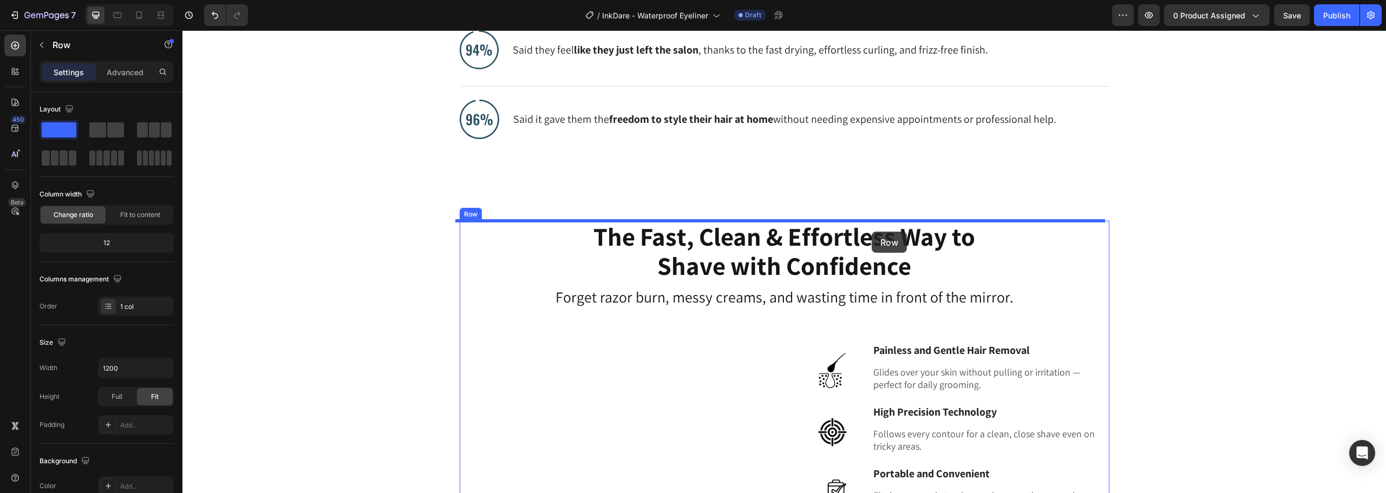
drag, startPoint x: 467, startPoint y: 212, endPoint x: 872, endPoint y: 232, distance: 405.4
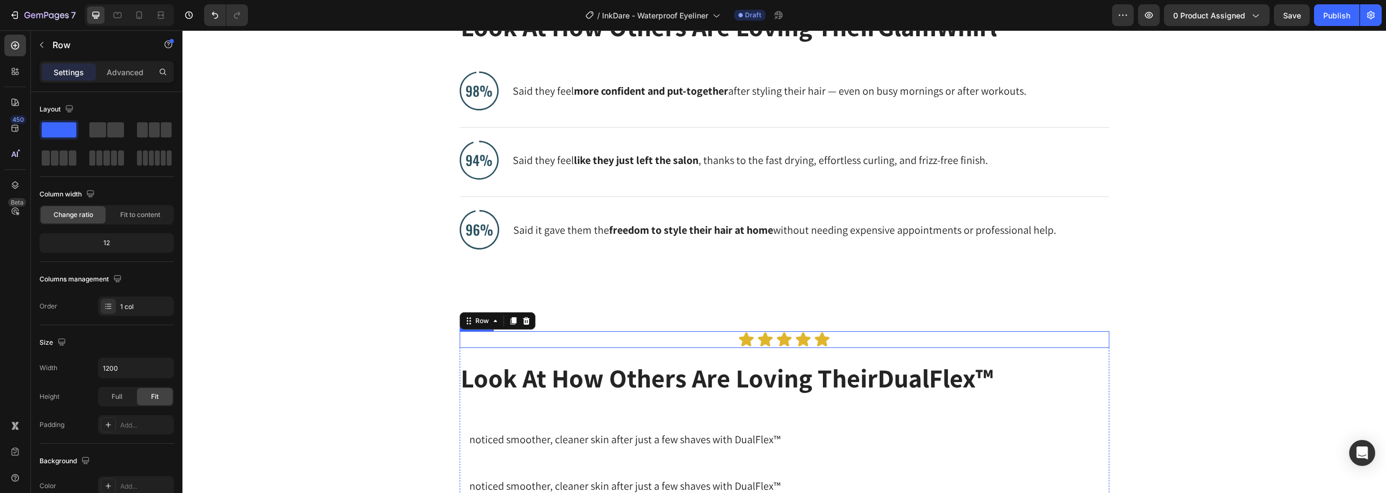
scroll to position [1063, 0]
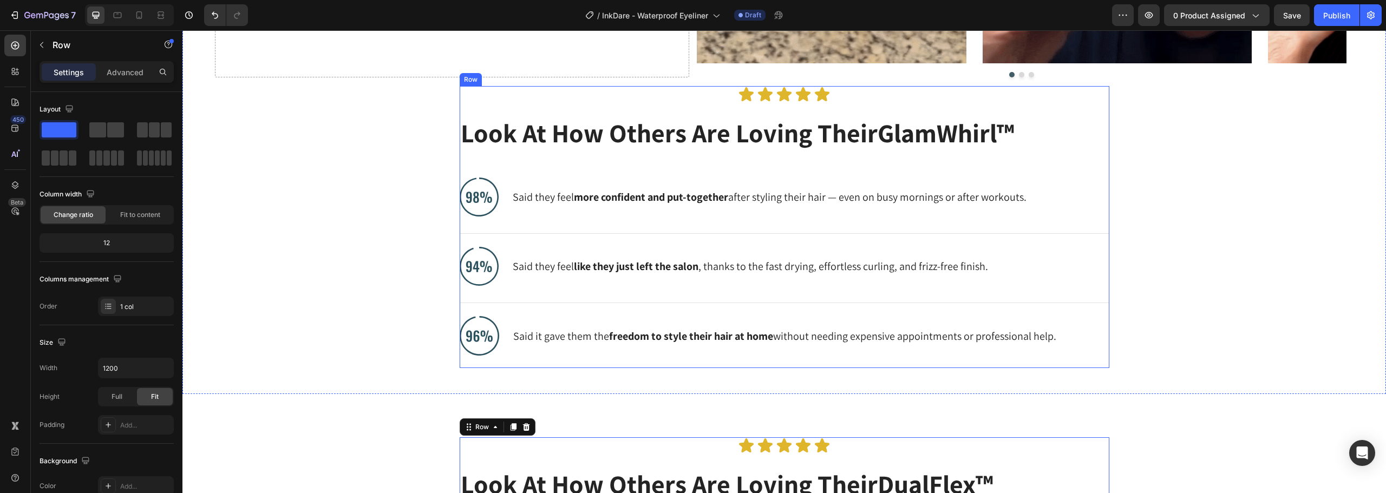
click at [1028, 148] on h2 "Look At How Others Are Loving Their GlamWhirl™" at bounding box center [776, 133] width 632 height 36
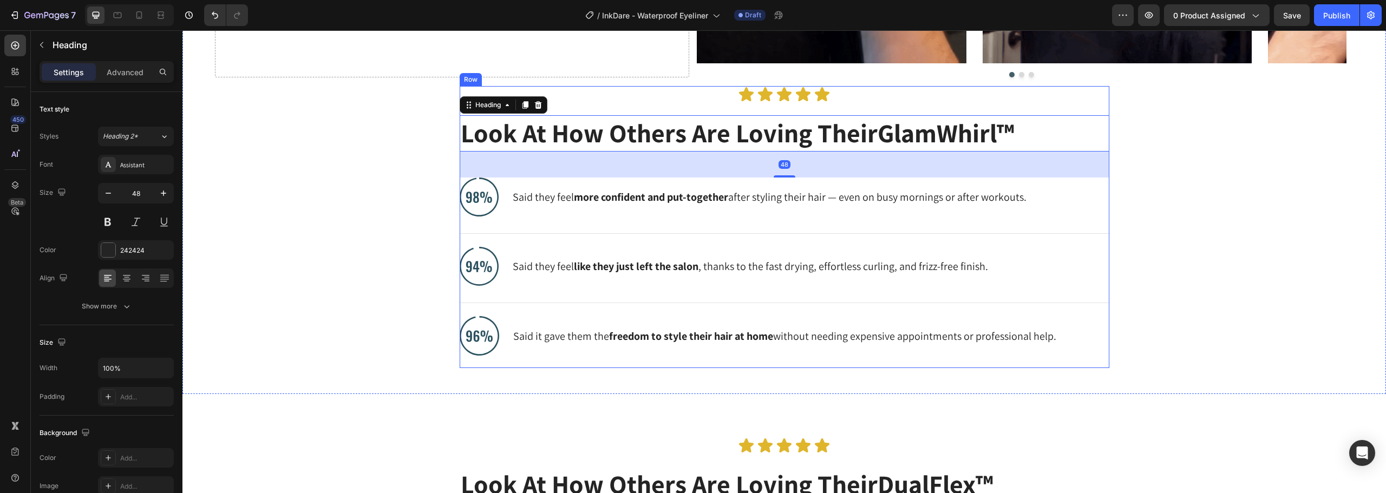
click at [1065, 109] on div "Icon Icon Icon Icon Icon Icon List Look At How Others Are Loving Their GlamWhir…" at bounding box center [785, 227] width 650 height 282
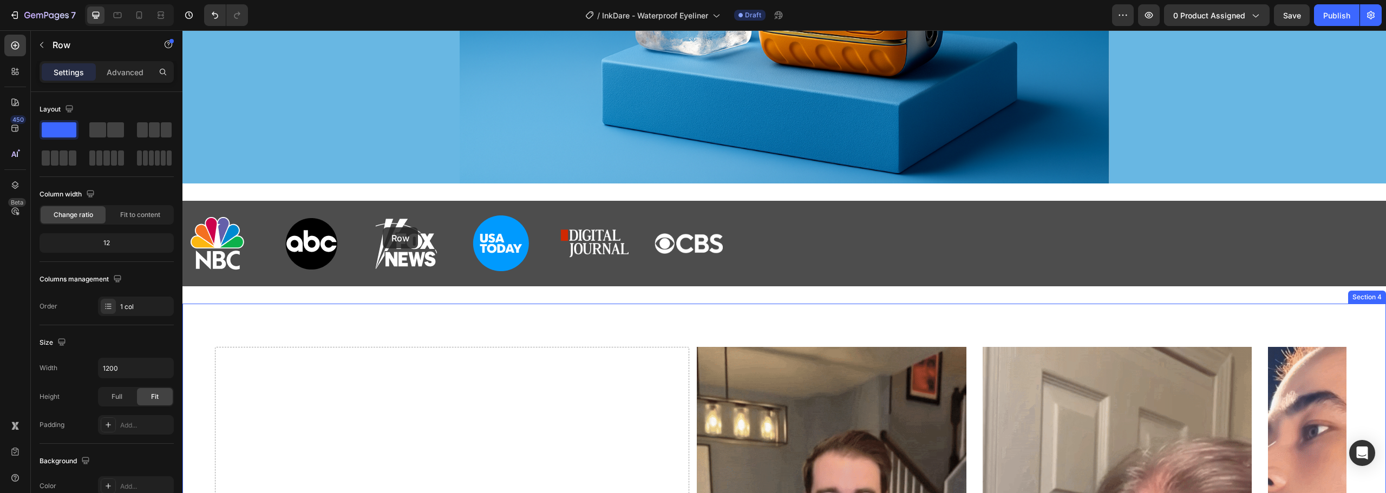
scroll to position [333, 0]
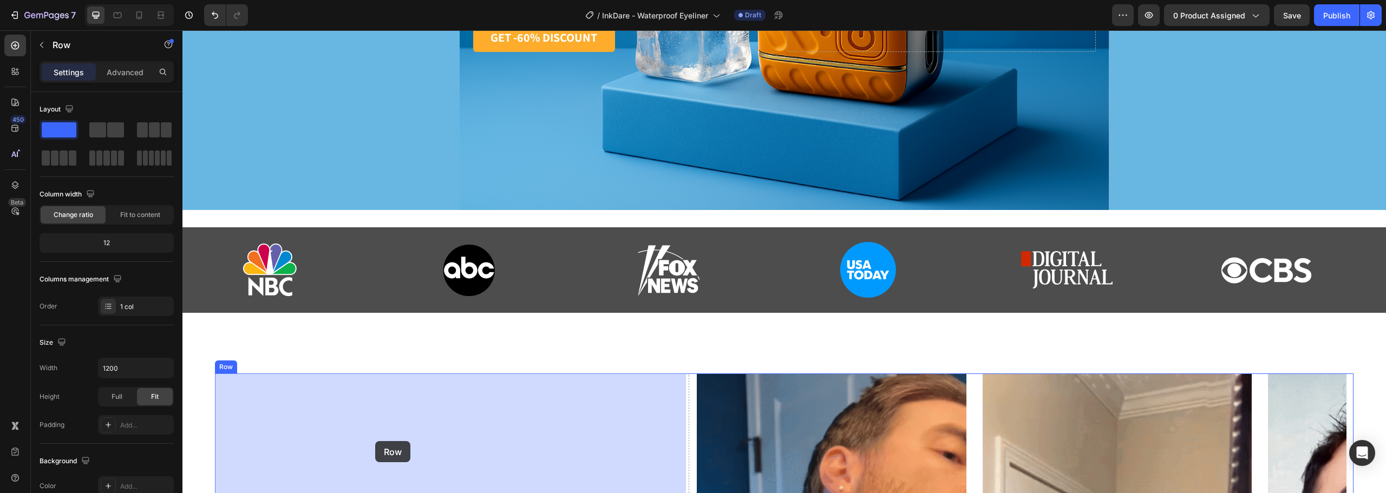
drag, startPoint x: 468, startPoint y: 78, endPoint x: 376, endPoint y: 419, distance: 352.7
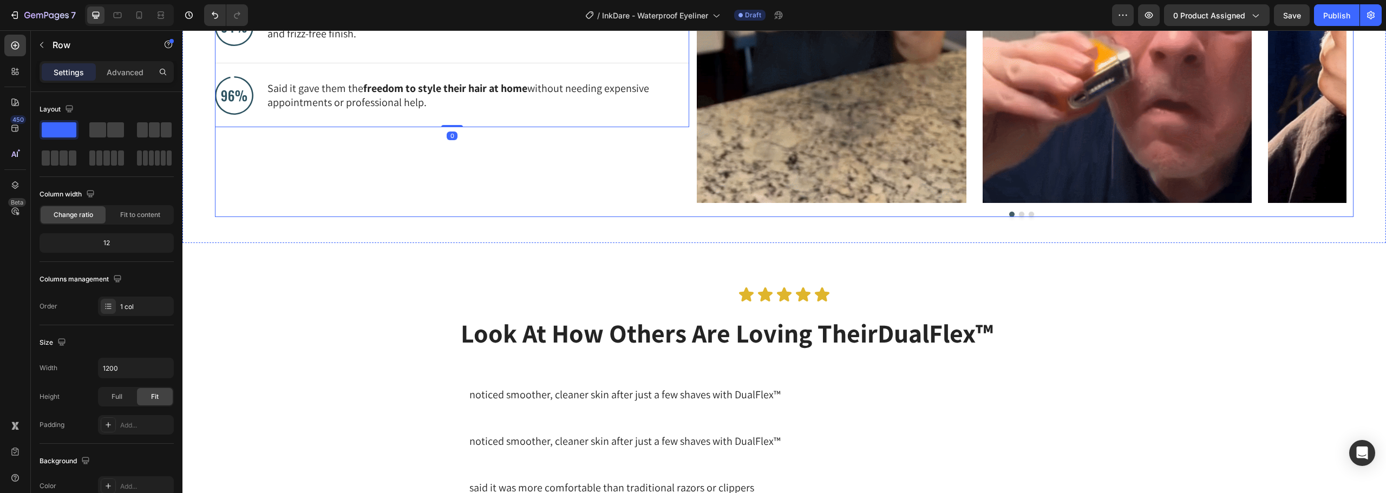
scroll to position [1091, 0]
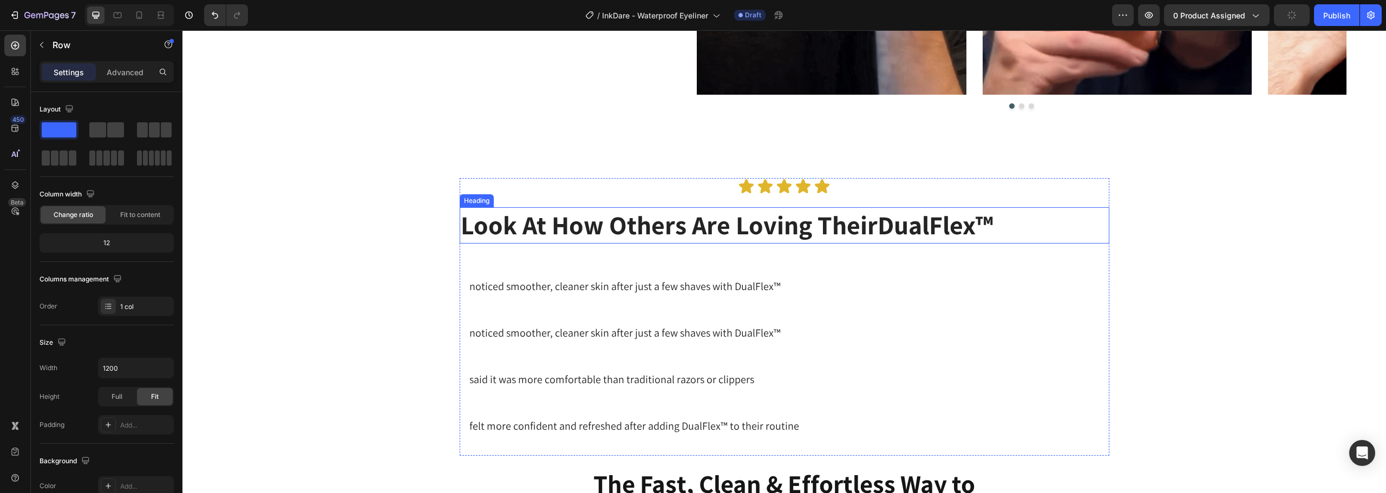
click at [672, 224] on h2 "Look At How Others Are Loving Their DualFlex™" at bounding box center [776, 225] width 632 height 36
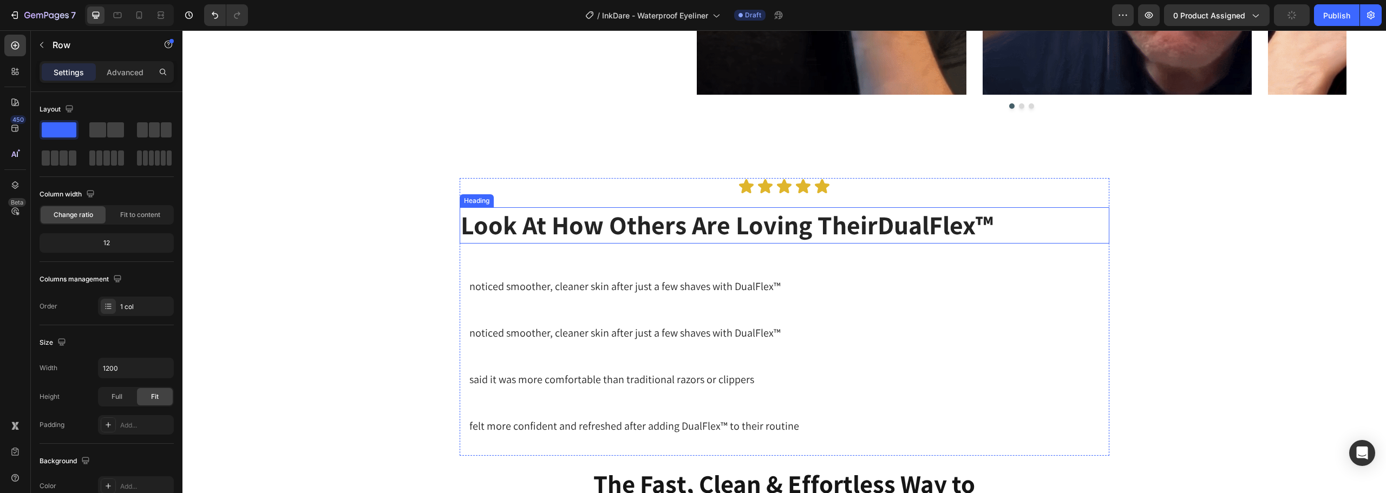
click at [672, 224] on h2 "Look At How Others Are Loving Their DualFlex™" at bounding box center [776, 225] width 632 height 36
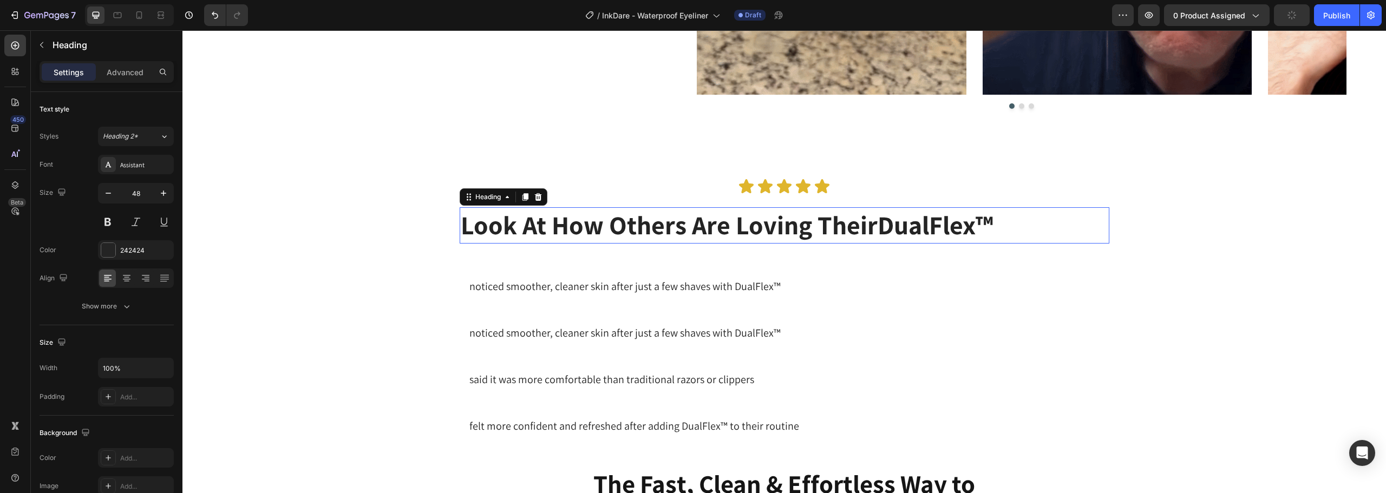
click at [672, 224] on p "Look At How Others Are Loving Their DualFlex™" at bounding box center [776, 225] width 630 height 34
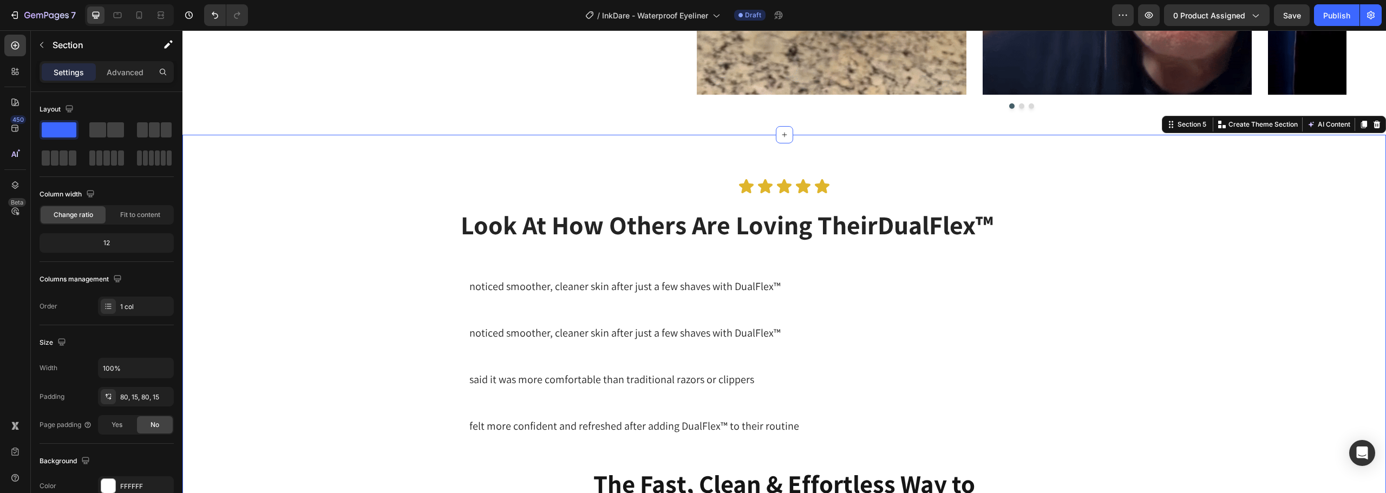
click at [1375, 123] on div "Section 5 You can create reusable sections Create Theme Section AI Content Writ…" at bounding box center [1274, 124] width 224 height 17
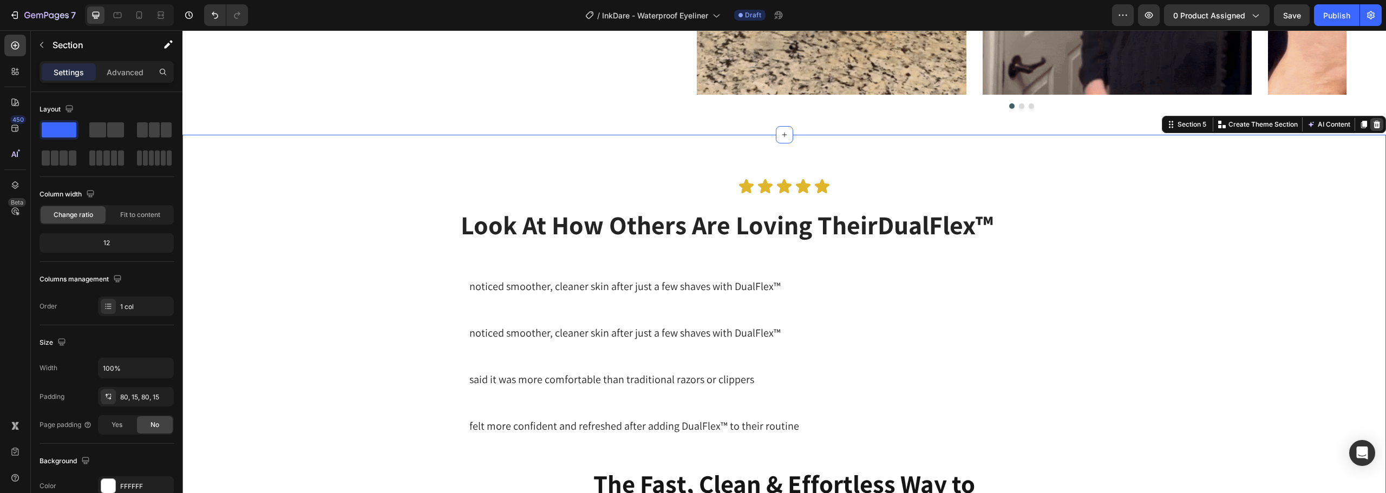
click at [1373, 121] on icon at bounding box center [1376, 125] width 7 height 8
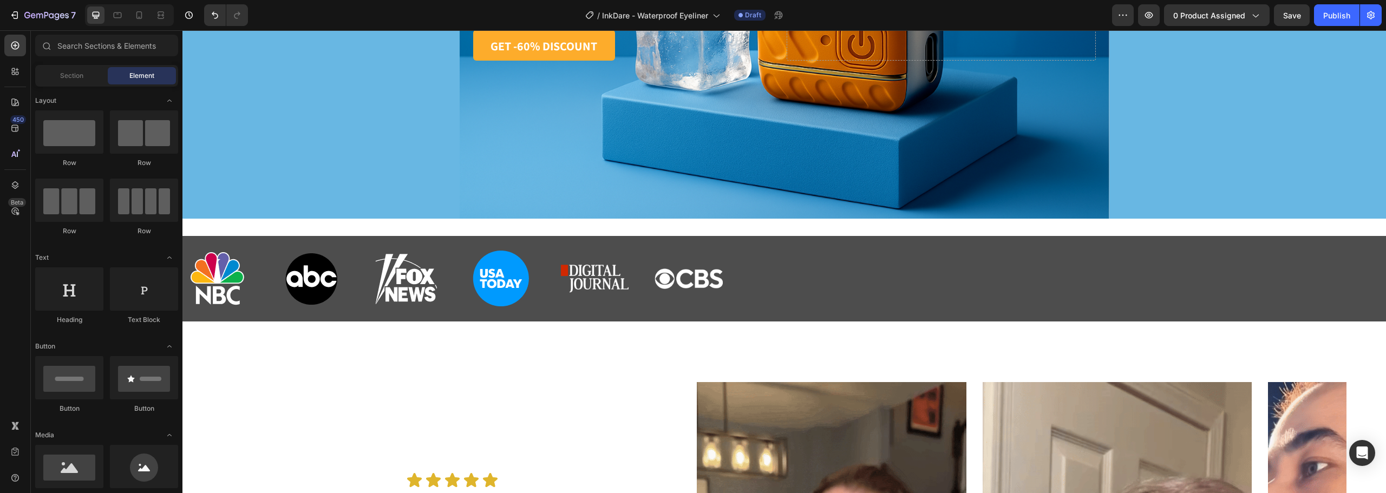
scroll to position [650, 0]
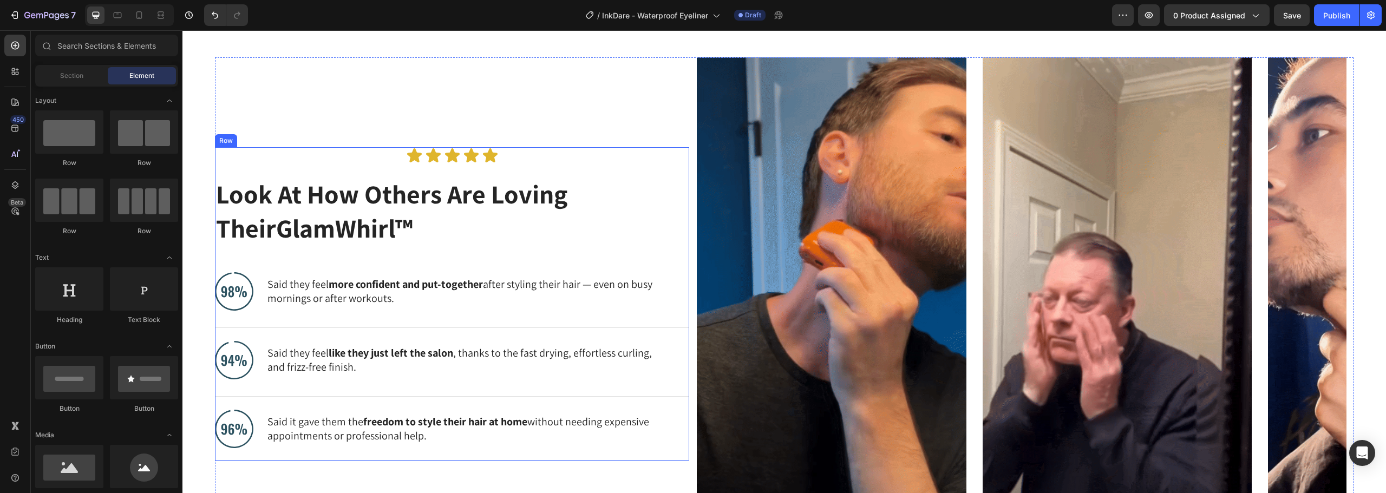
click at [640, 173] on div "Icon Icon Icon Icon Icon Icon List Look At How Others Are Loving Their GlamWhir…" at bounding box center [452, 303] width 474 height 313
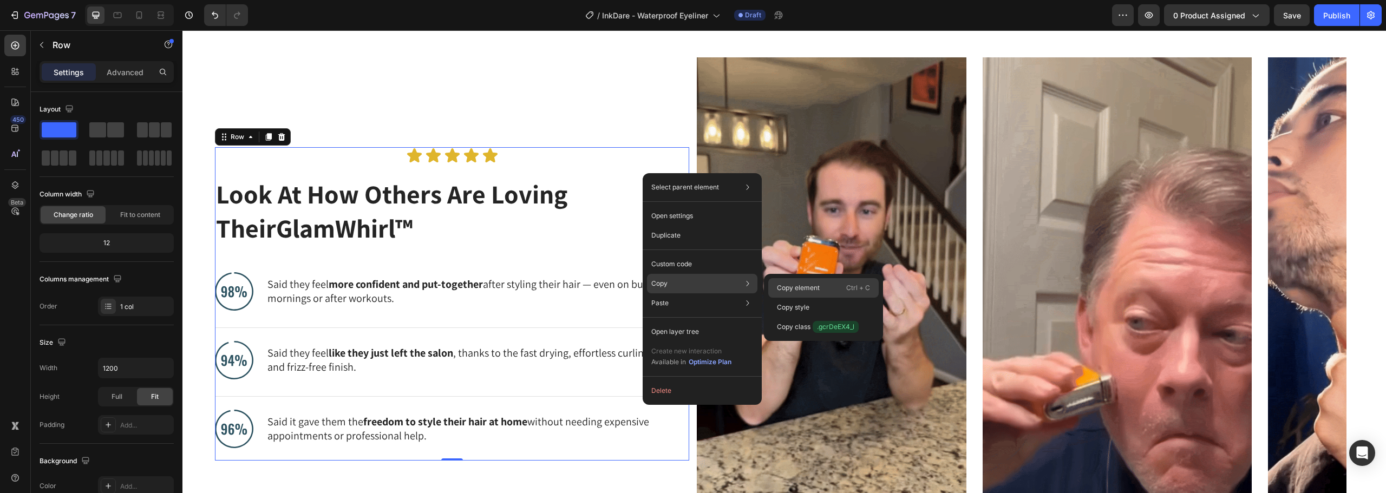
click at [801, 298] on div "Copy element Ctrl + C" at bounding box center [823, 307] width 110 height 19
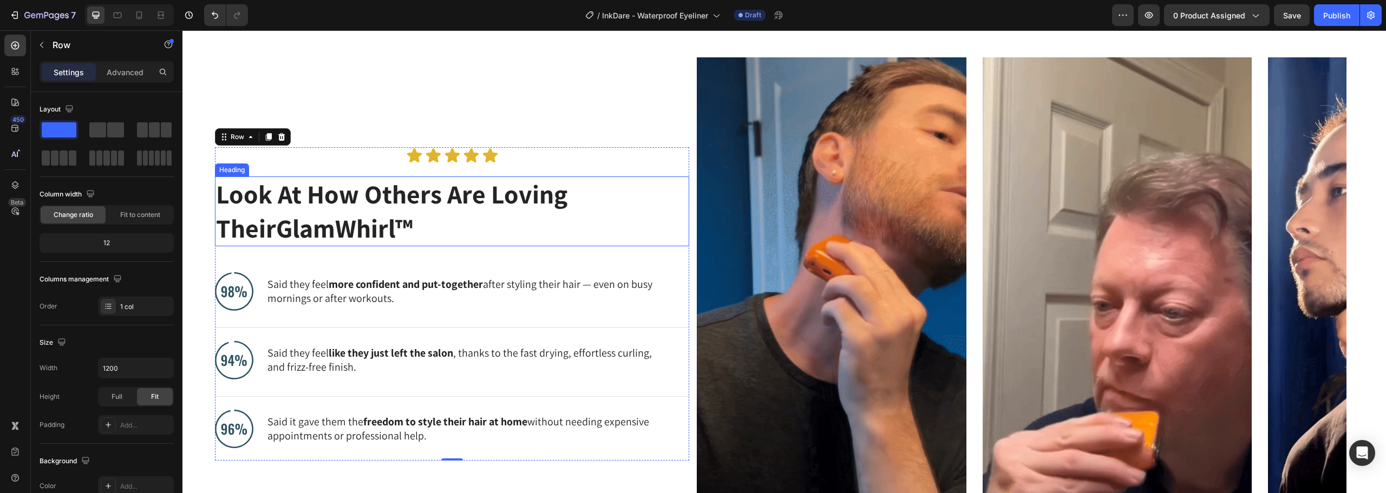
click at [408, 192] on h2 "Look At How Others Are Loving Their GlamWhirl™" at bounding box center [443, 211] width 457 height 70
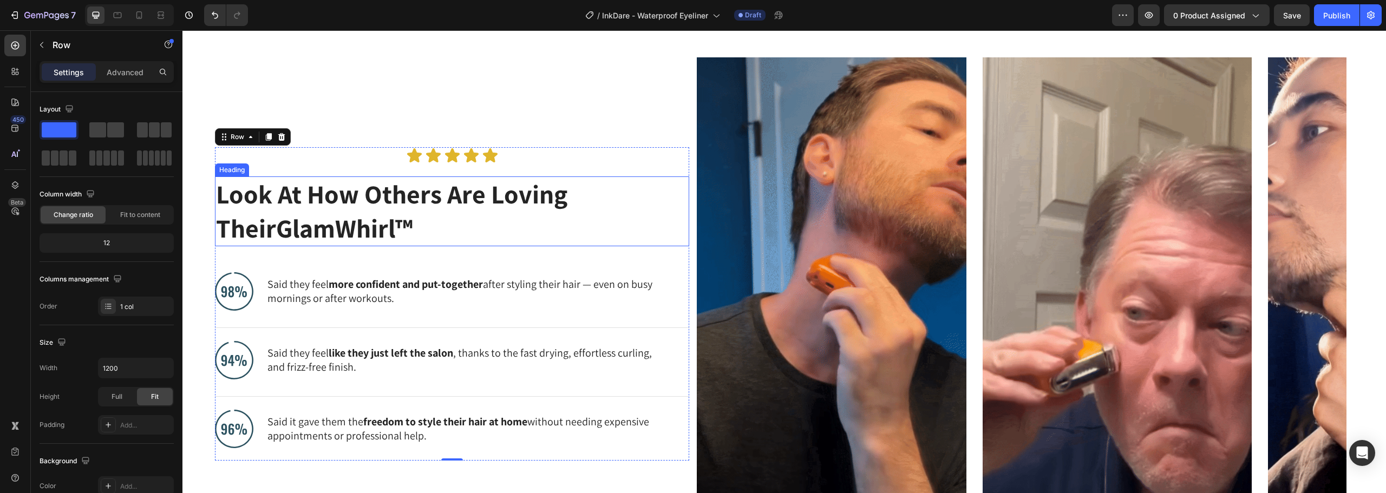
click at [408, 192] on h2 "Look At How Others Are Loving Their GlamWhirl™" at bounding box center [443, 211] width 457 height 70
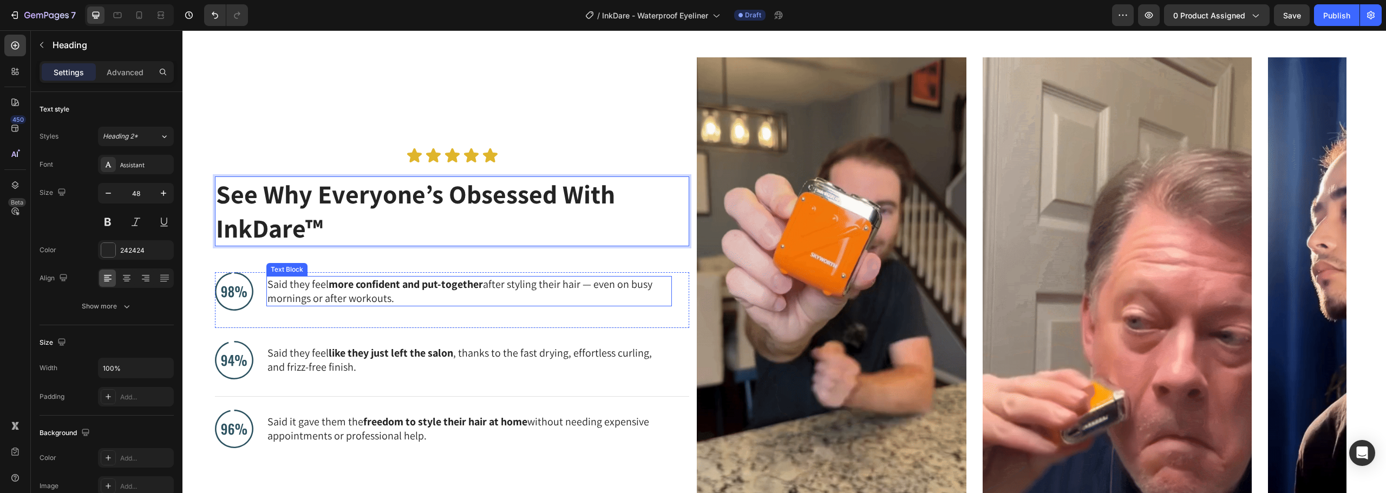
click at [369, 286] on strong "more confident and put-together" at bounding box center [406, 284] width 154 height 14
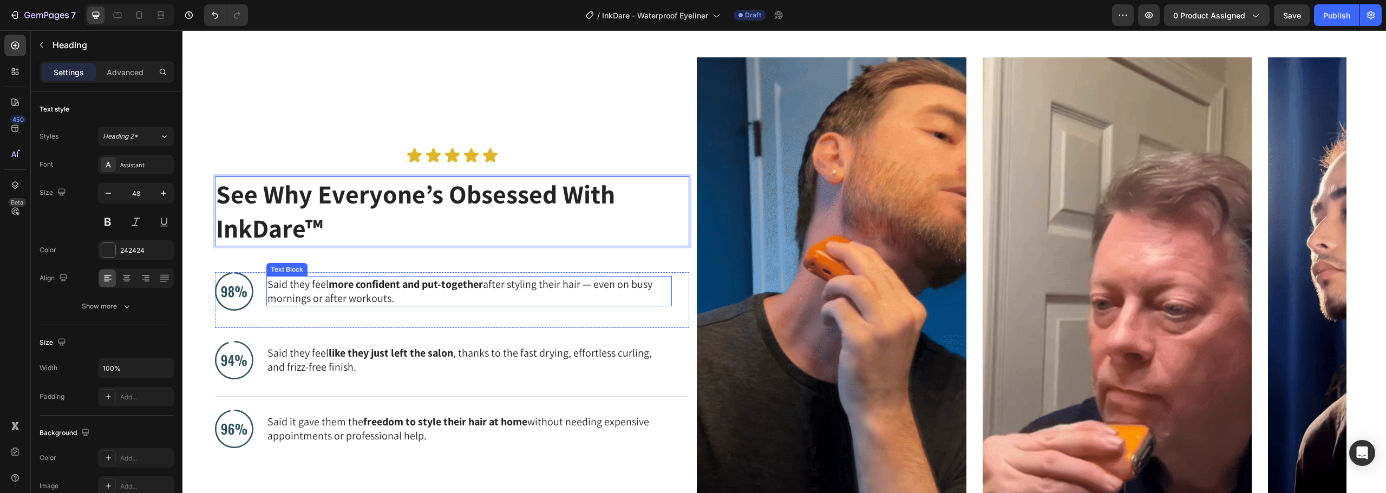
click at [369, 286] on strong "more confident and put-together" at bounding box center [406, 284] width 154 height 14
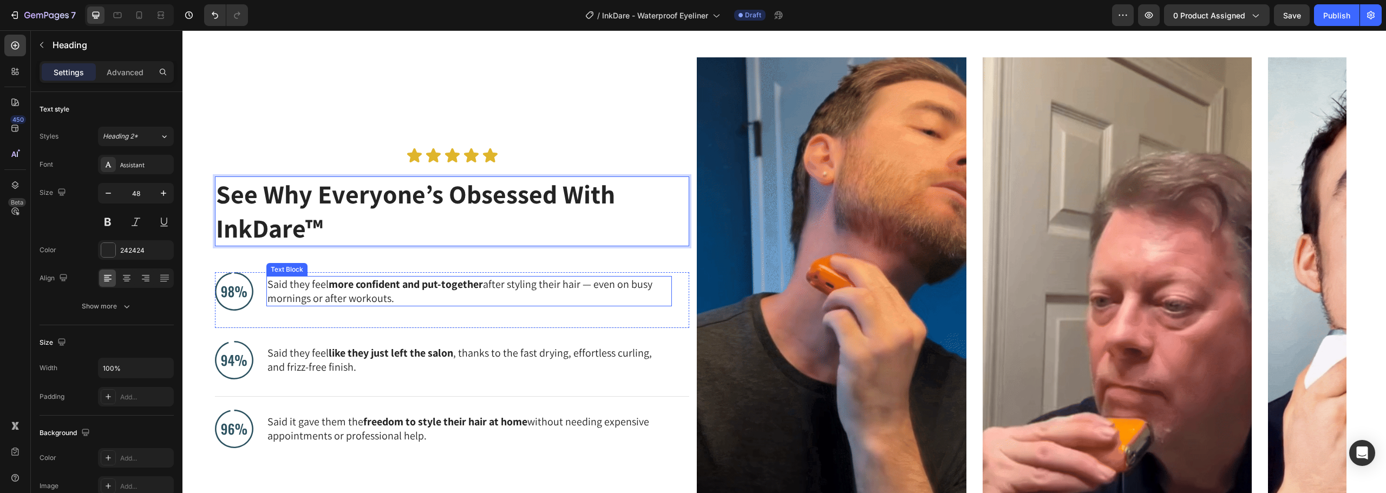
click at [369, 286] on strong "more confident and put-together" at bounding box center [406, 284] width 154 height 14
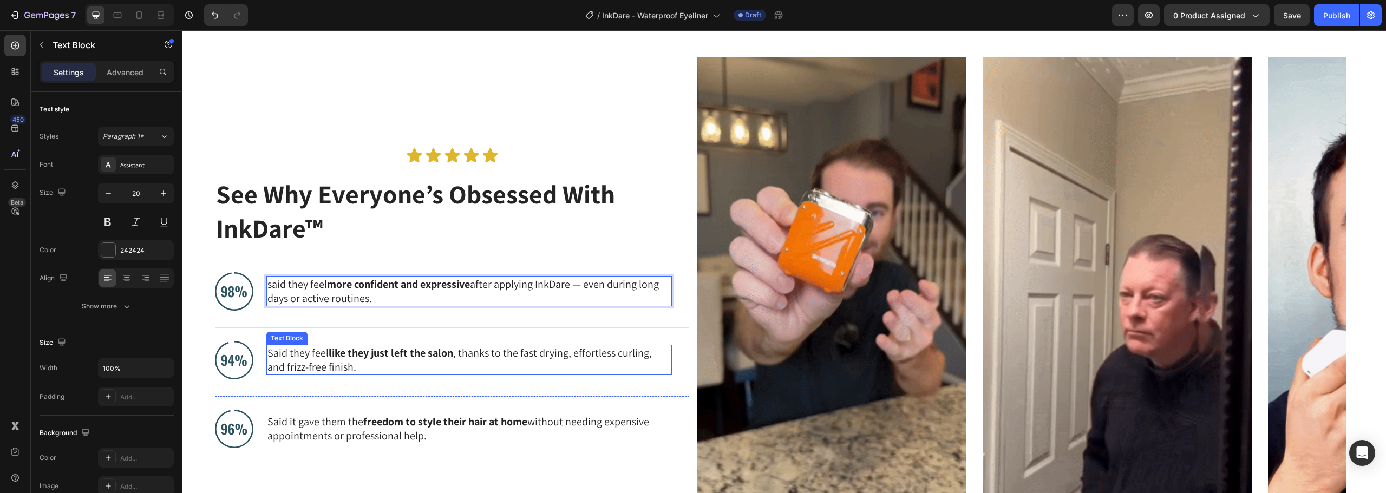
click at [370, 354] on strong "like they just left the salon" at bounding box center [391, 353] width 125 height 14
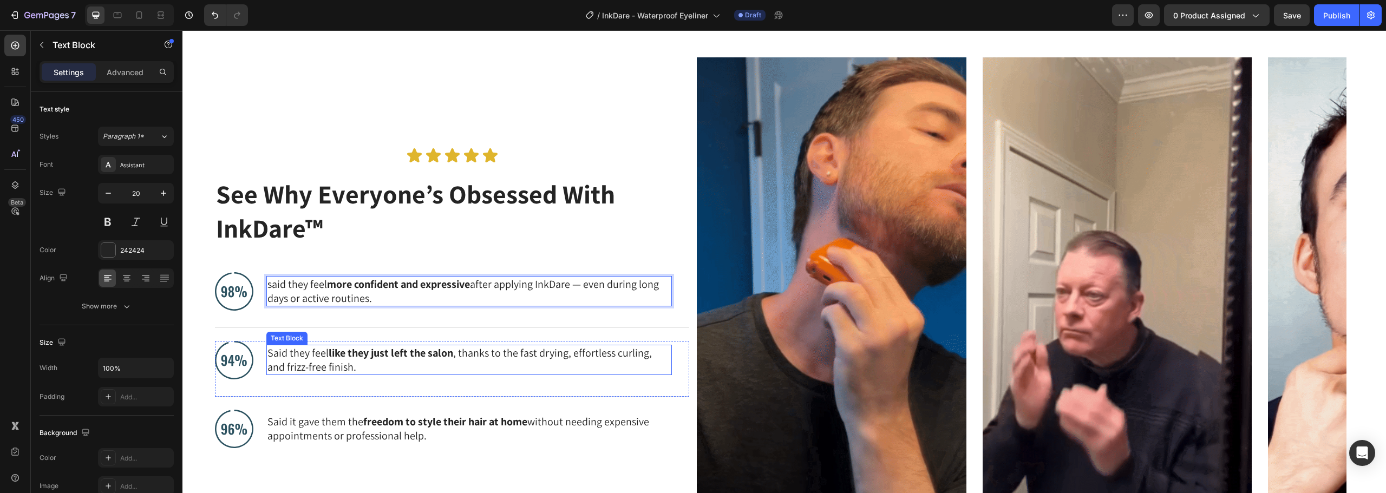
click at [370, 354] on strong "like they just left the salon" at bounding box center [391, 353] width 125 height 14
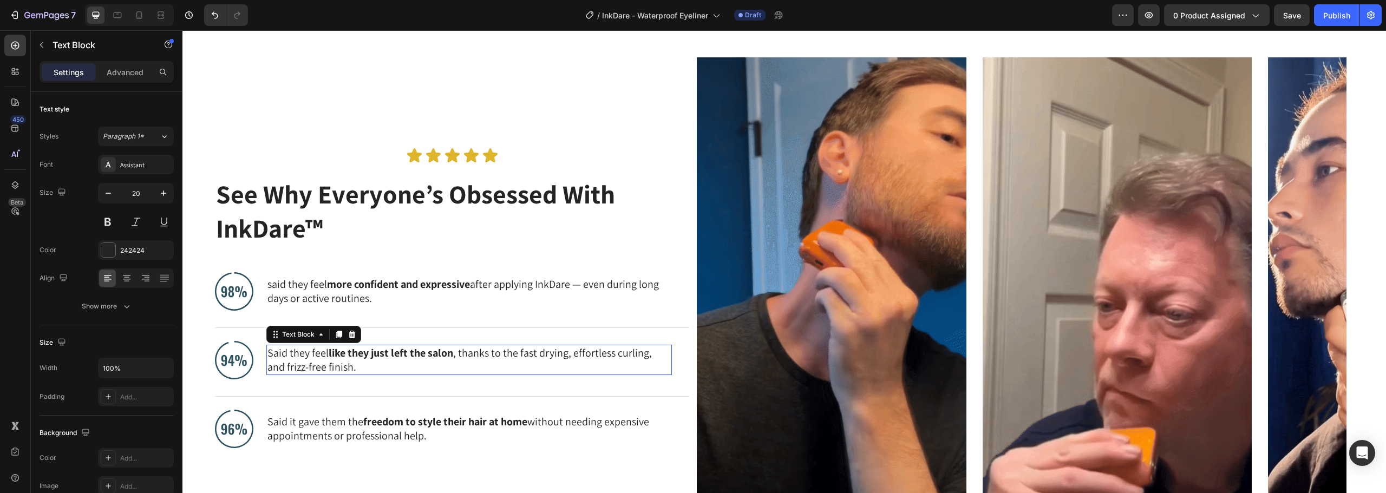
click at [370, 354] on strong "like they just left the salon" at bounding box center [391, 353] width 125 height 14
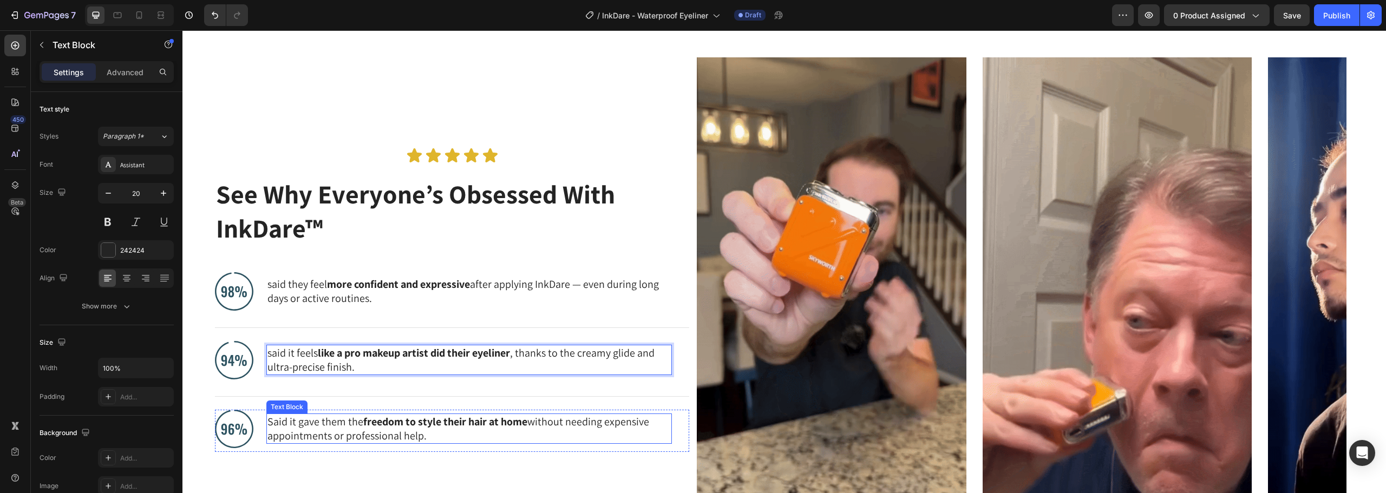
click at [330, 431] on p "Said it gave them the freedom to style their hair at home without needing expen…" at bounding box center [468, 429] width 403 height 28
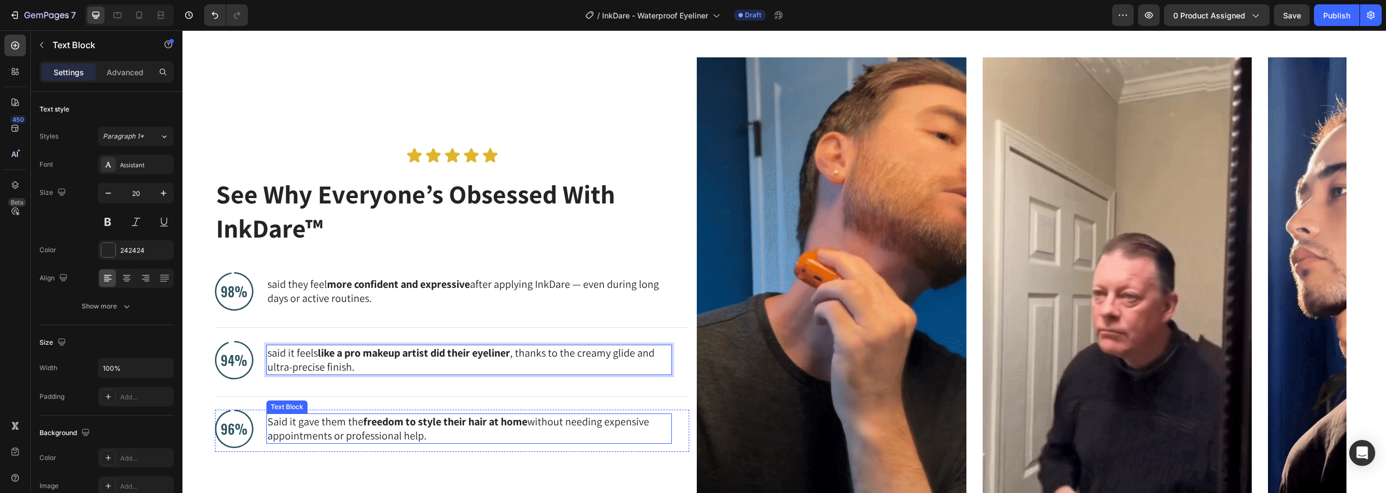
click at [330, 431] on p "Said it gave them the freedom to style their hair at home without needing expen…" at bounding box center [468, 429] width 403 height 28
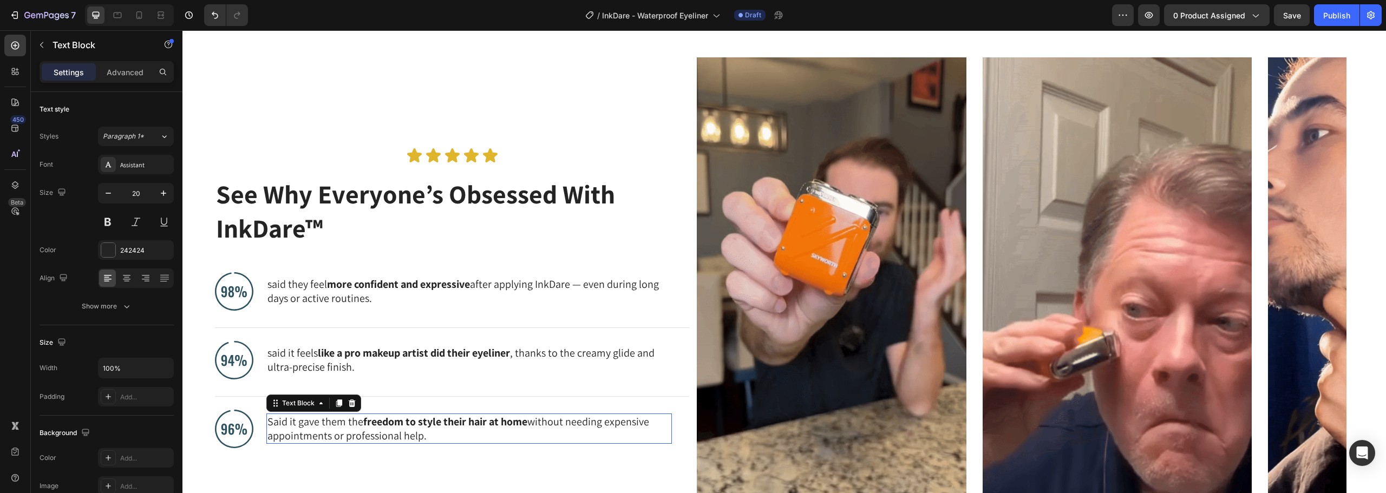
click at [330, 431] on p "Said it gave them the freedom to style their hair at home without needing expen…" at bounding box center [468, 429] width 403 height 28
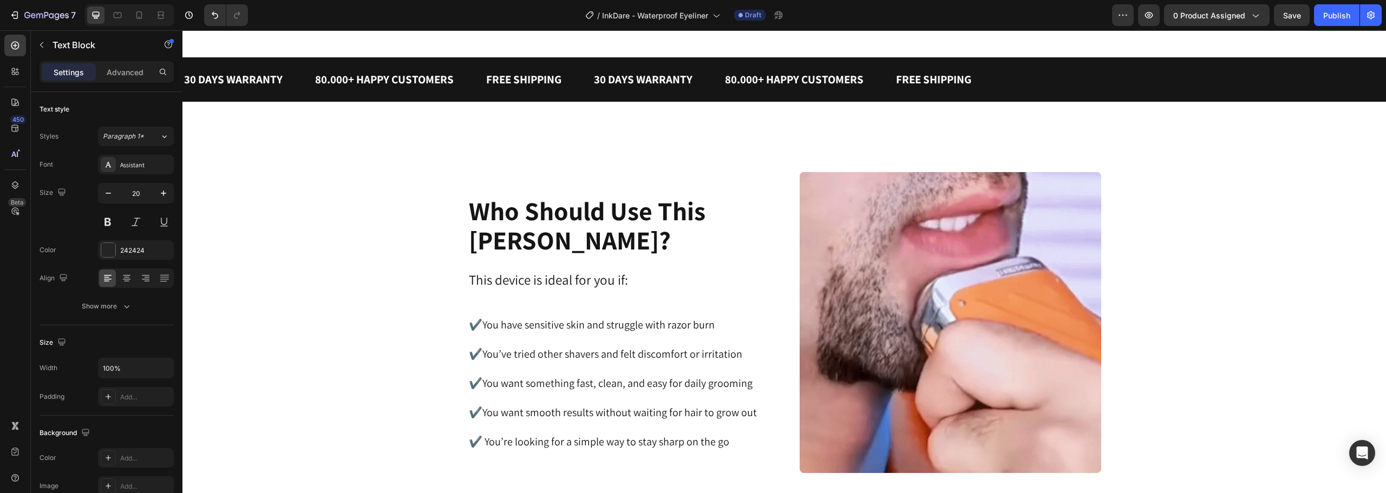
scroll to position [1254, 0]
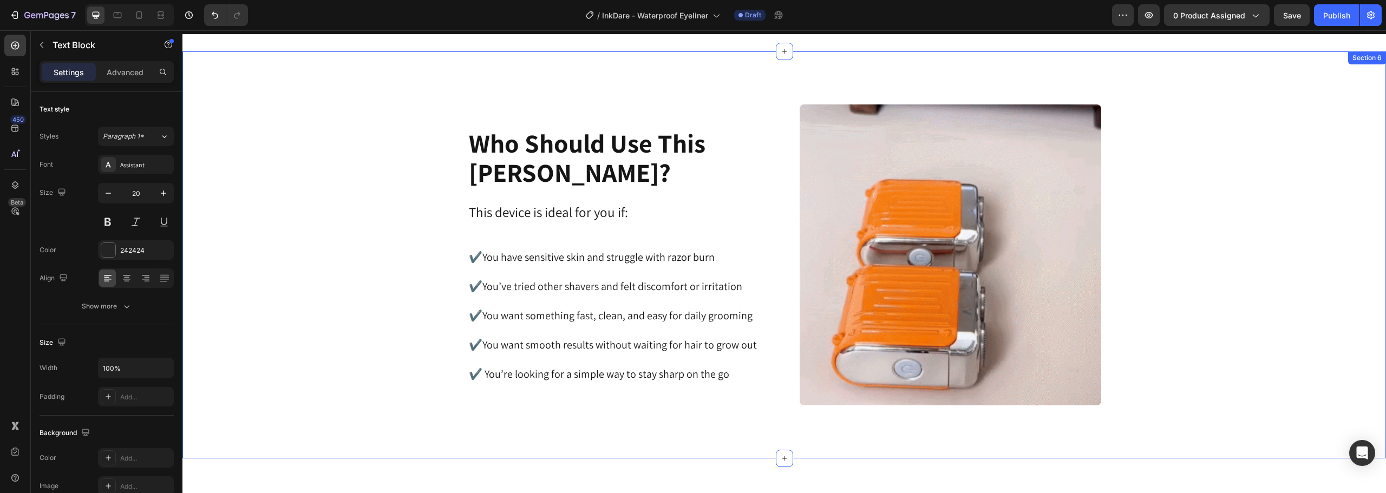
click at [449, 180] on div "Image Who Should Use This [PERSON_NAME]? Heading This device is ideal for you i…" at bounding box center [784, 255] width 1176 height 302
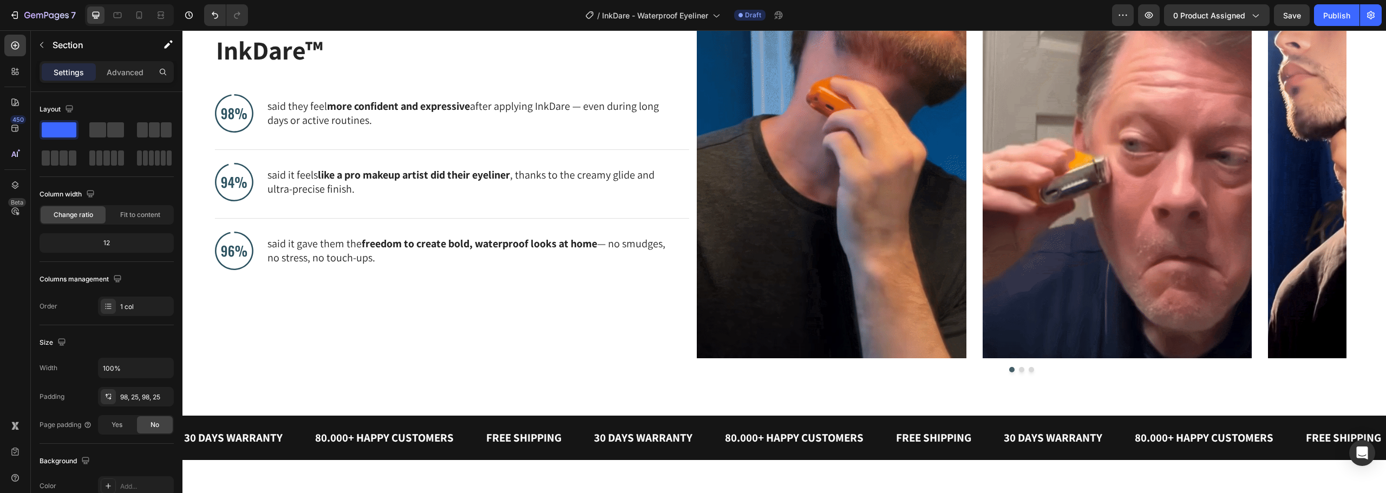
scroll to position [1261, 0]
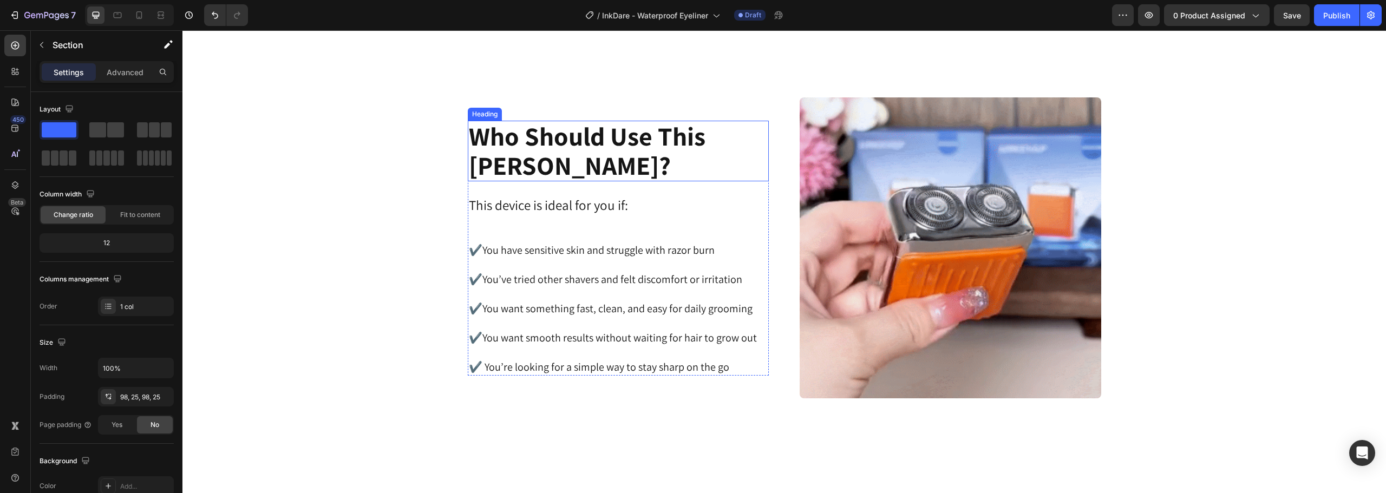
click at [616, 143] on strong "Who Should Use This [PERSON_NAME]?" at bounding box center [587, 150] width 237 height 63
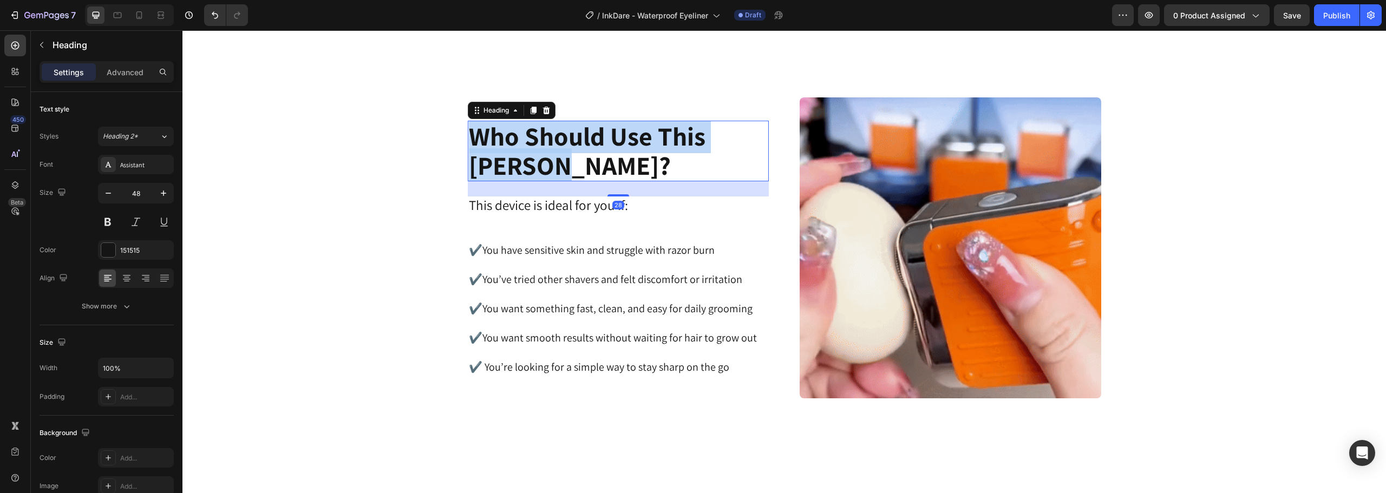
click at [616, 143] on strong "Who Should Use This [PERSON_NAME]?" at bounding box center [587, 150] width 237 height 63
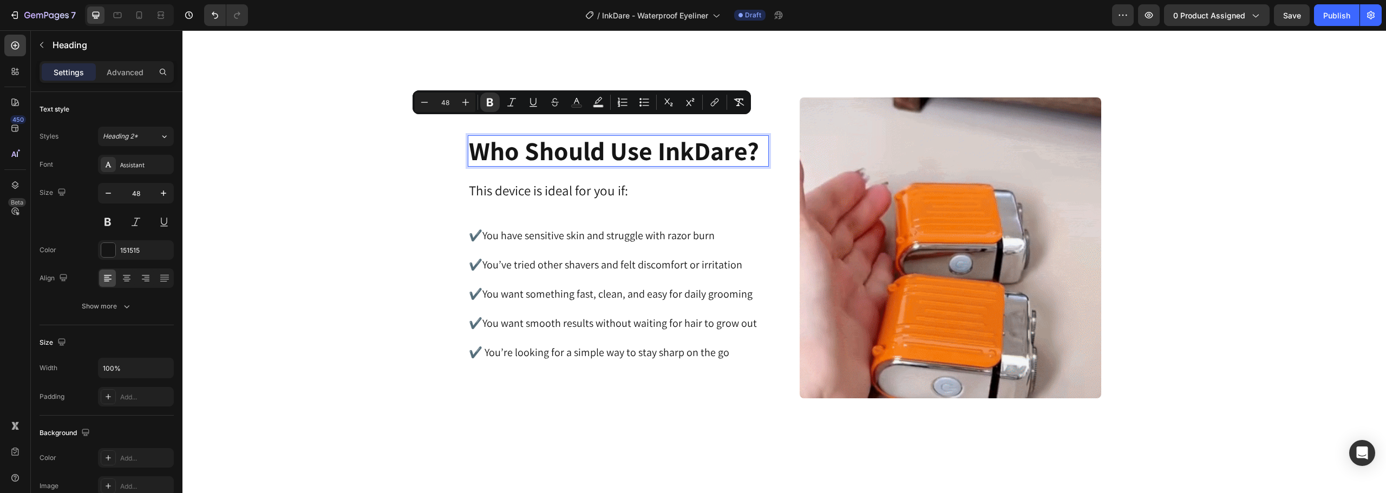
scroll to position [1275, 0]
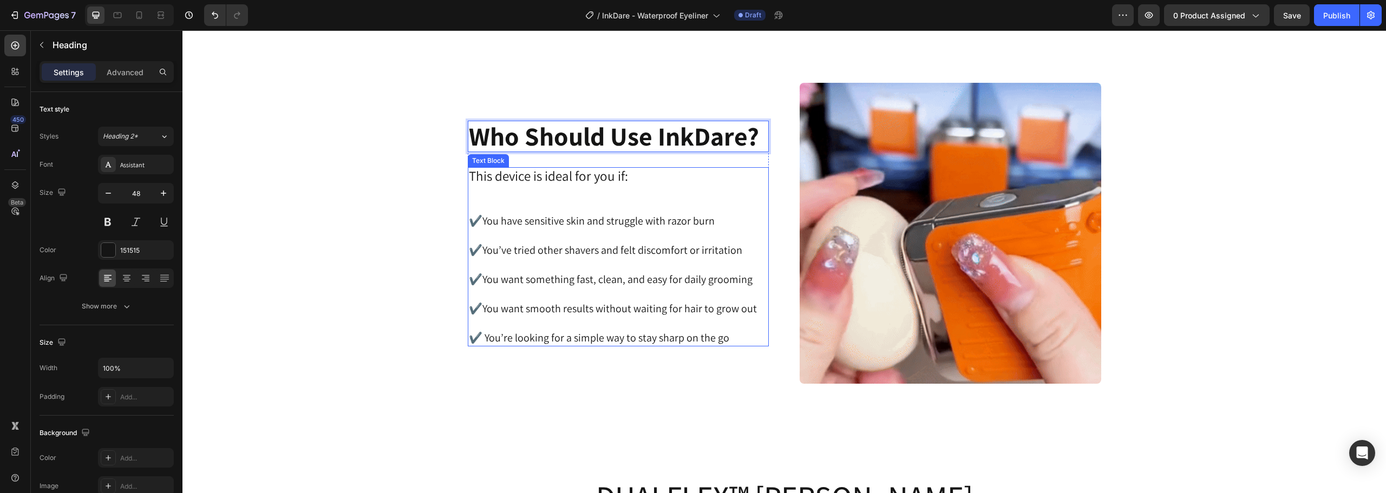
click at [587, 175] on span "This device is ideal for you if:" at bounding box center [548, 176] width 159 height 18
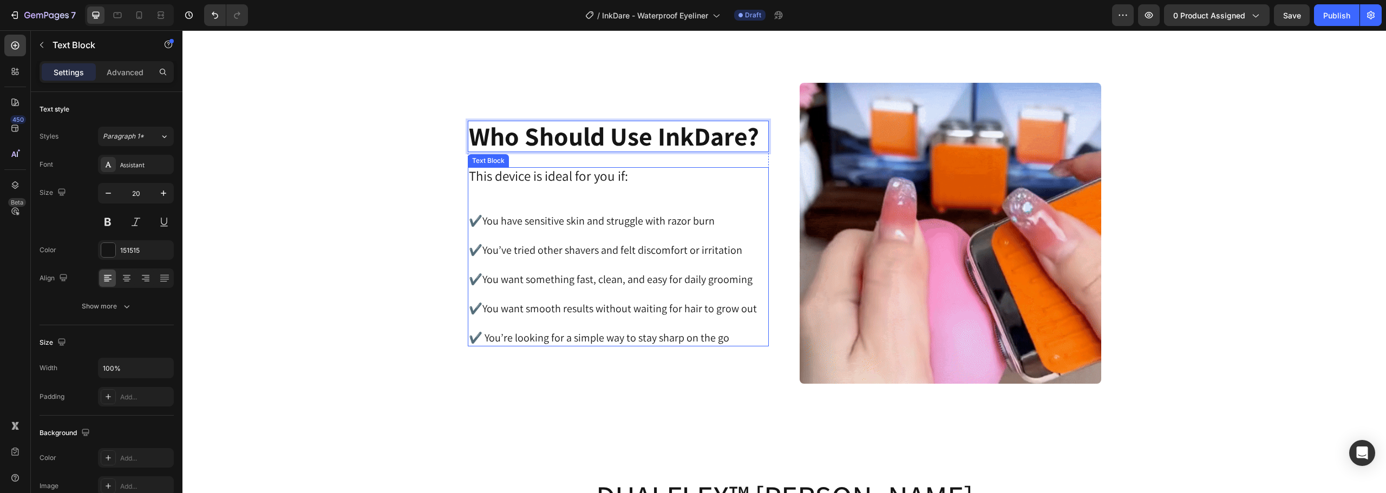
click at [587, 175] on span "This device is ideal for you if:" at bounding box center [548, 176] width 159 height 18
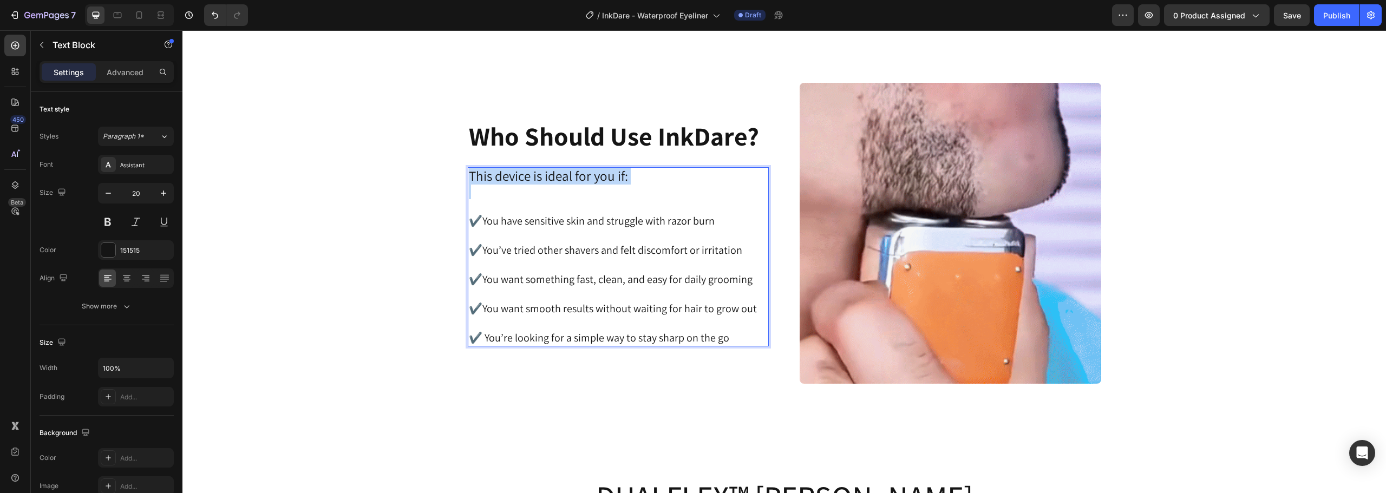
click at [587, 175] on span "This device is ideal for you if:" at bounding box center [548, 176] width 159 height 18
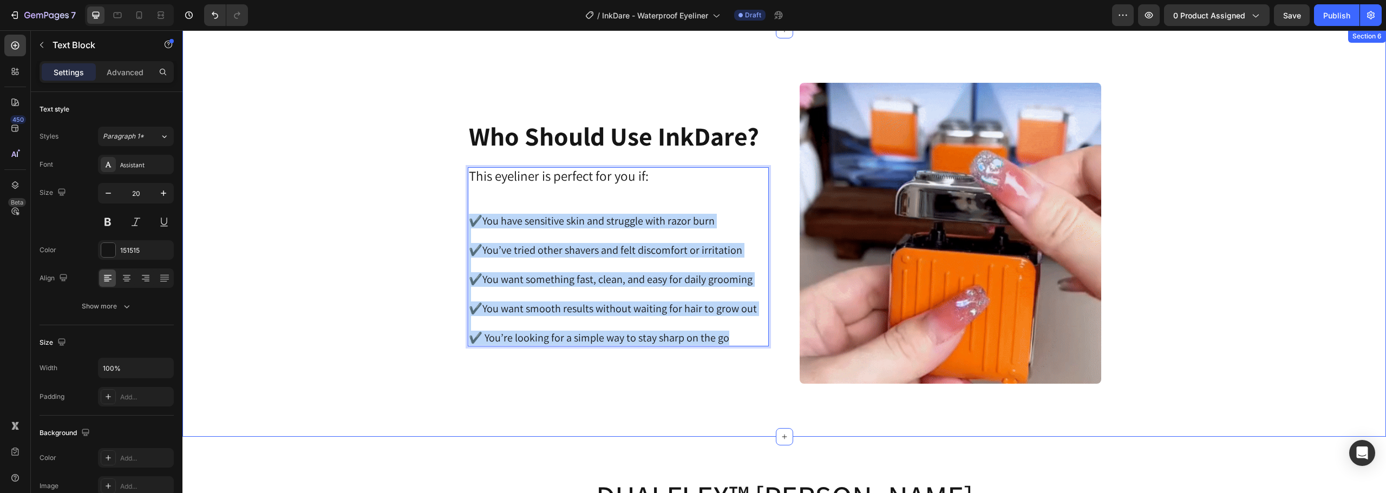
drag, startPoint x: 729, startPoint y: 341, endPoint x: 461, endPoint y: 225, distance: 291.7
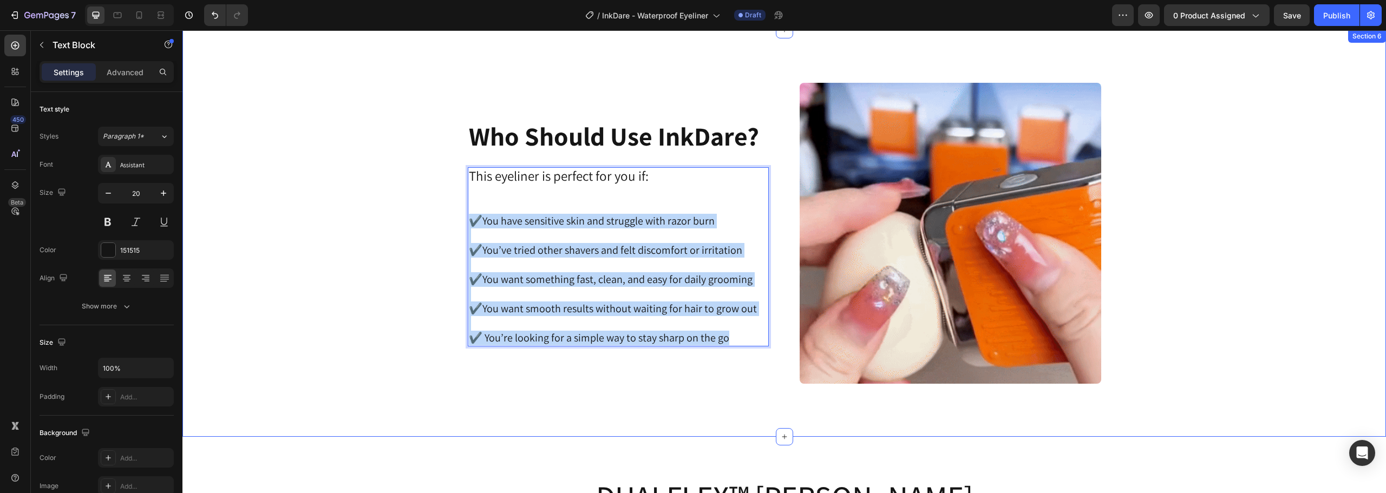
click at [461, 225] on div "Image ⁠⁠⁠⁠⁠⁠⁠ Who Should Use InkDare? Heading This eyeliner is perfect for you …" at bounding box center [784, 234] width 1176 height 302
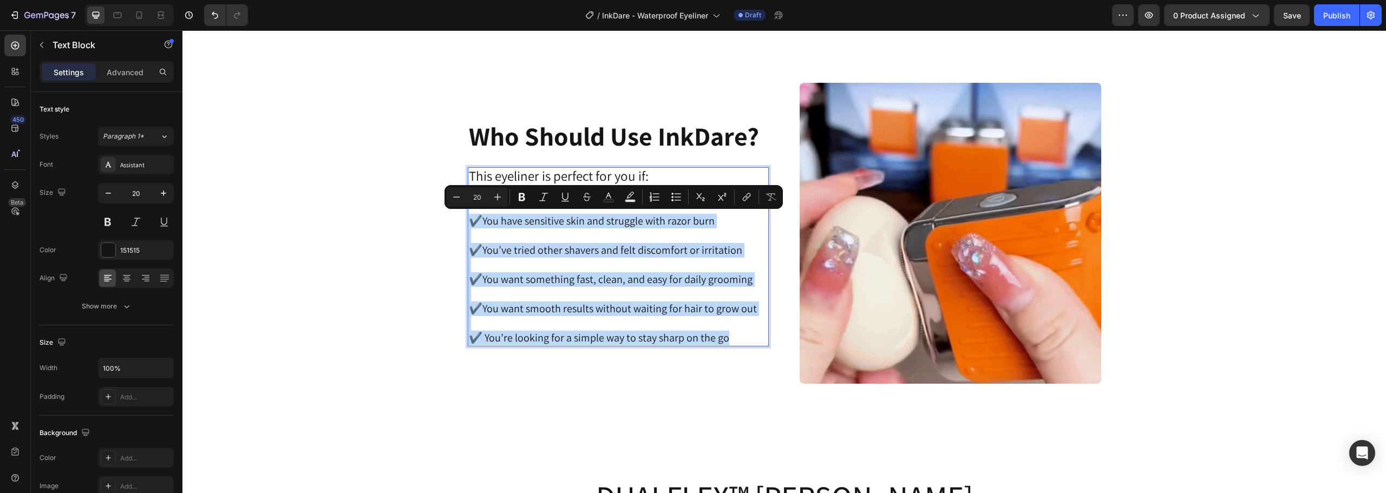
click at [677, 229] on p "Rich Text Editor. Editing area: main" at bounding box center [618, 235] width 299 height 15
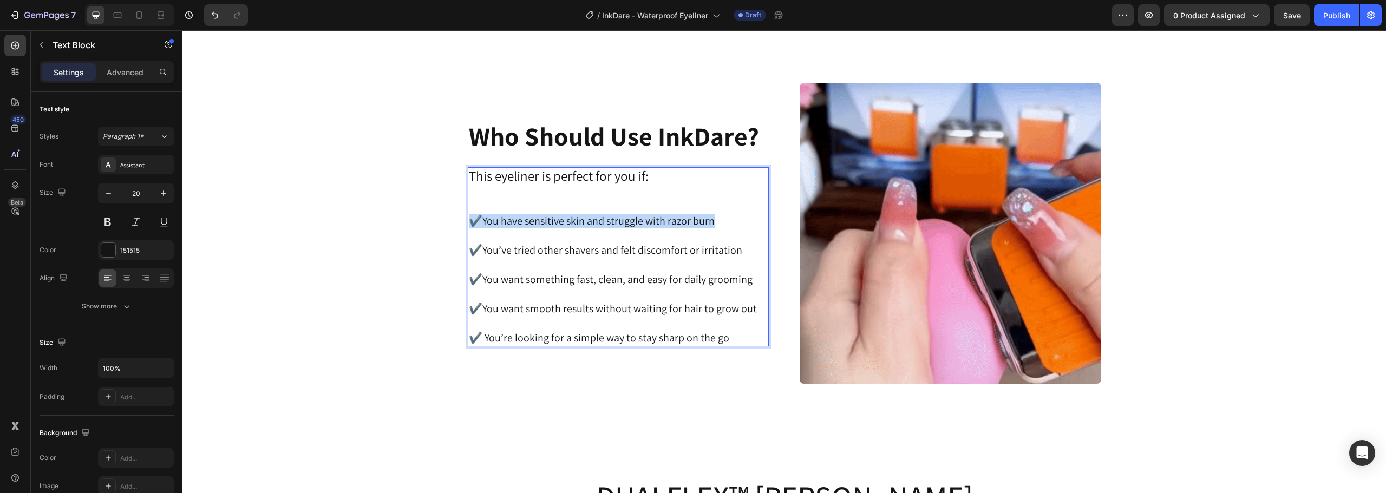
drag, startPoint x: 710, startPoint y: 222, endPoint x: 467, endPoint y: 226, distance: 242.6
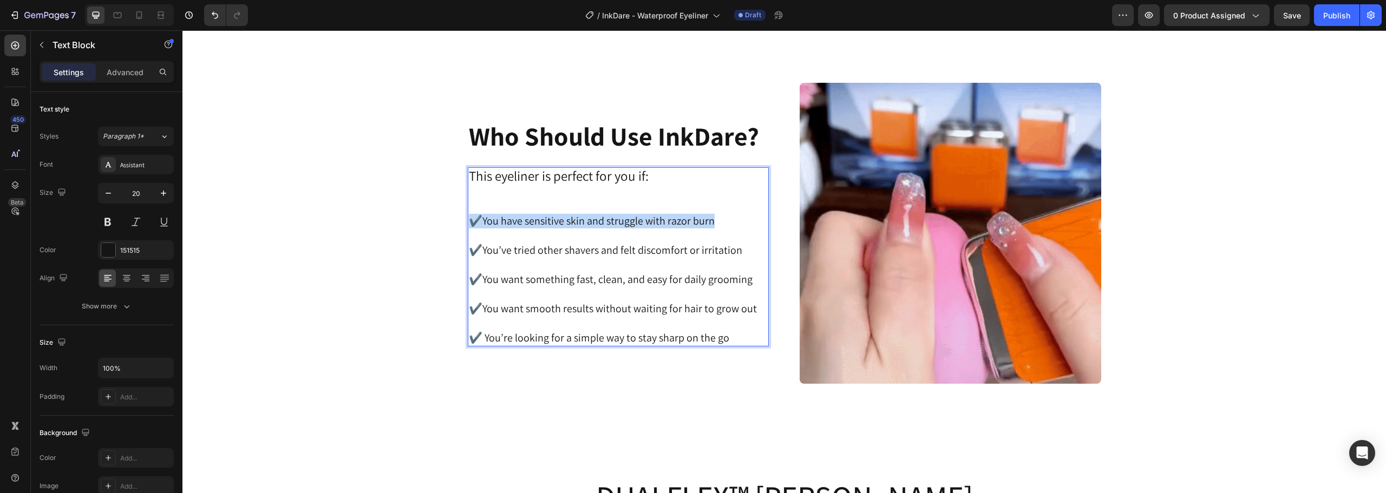
click at [469, 226] on p "✔️You have sensitive skin and struggle with razor burn" at bounding box center [618, 221] width 299 height 15
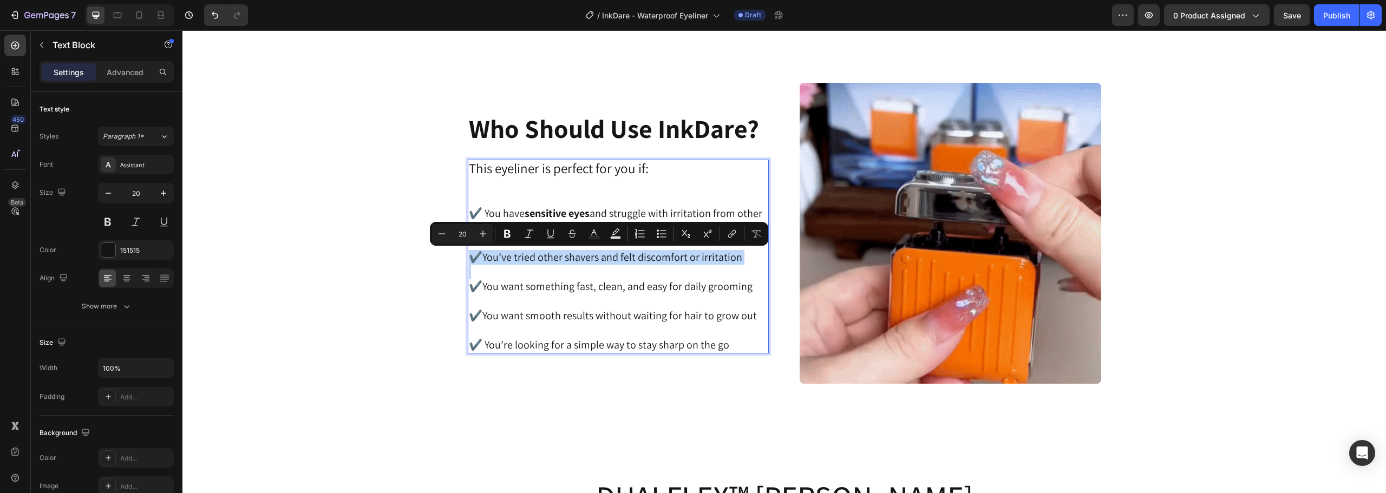
drag, startPoint x: 466, startPoint y: 259, endPoint x: 722, endPoint y: 270, distance: 256.8
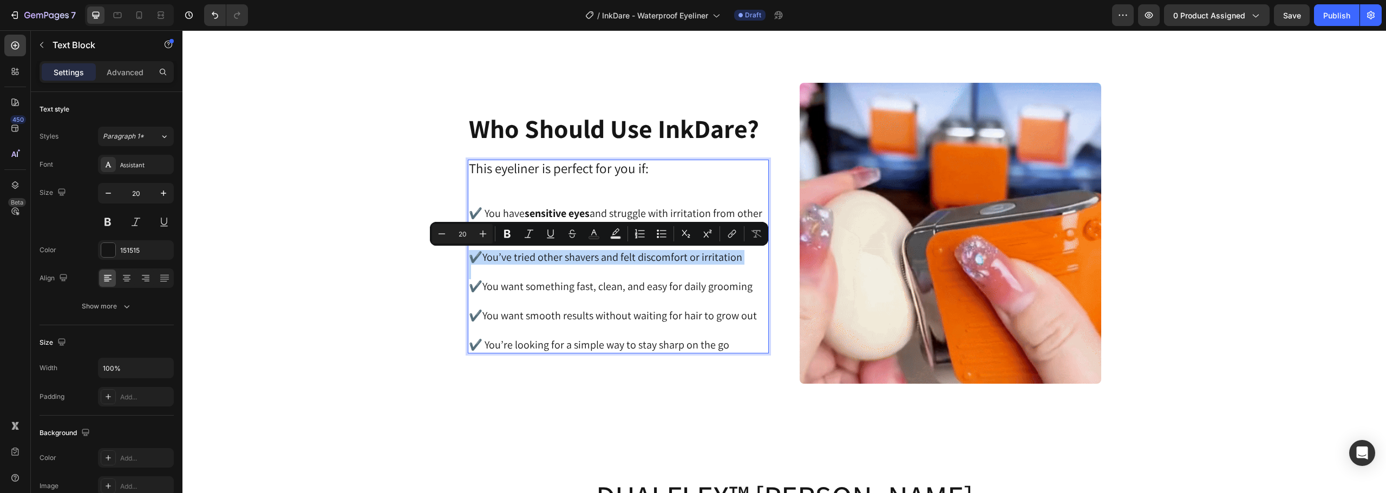
click at [722, 270] on div "This eyeliner is perfect for you if: ✔️ You have sensitive eyes and struggle wi…" at bounding box center [619, 257] width 302 height 194
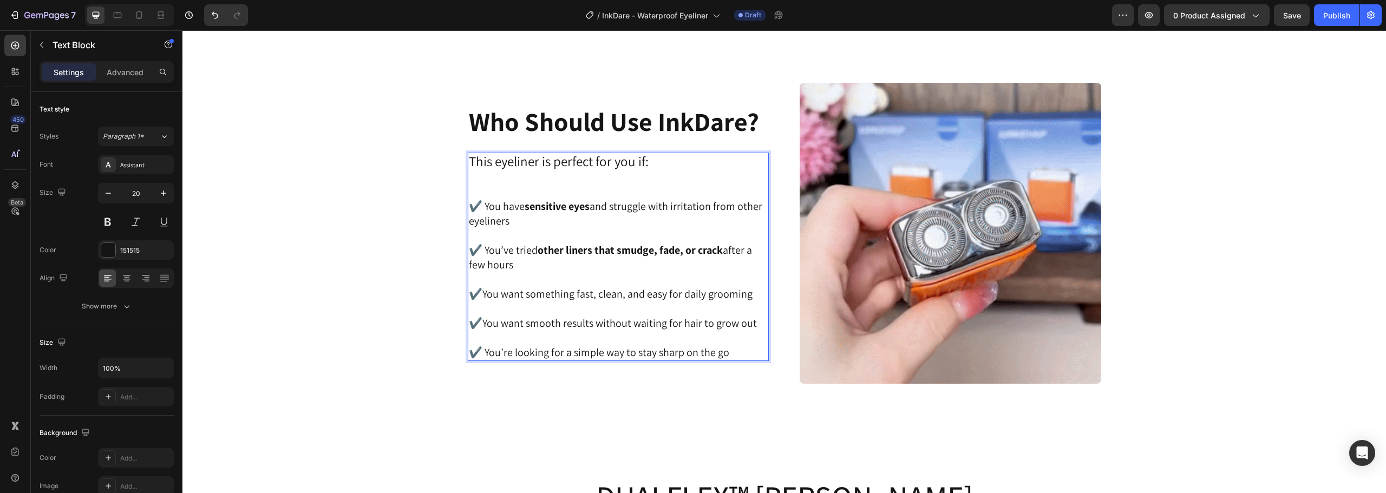
click at [744, 295] on p "✔️You want something fast, clean, and easy for daily grooming" at bounding box center [618, 286] width 299 height 29
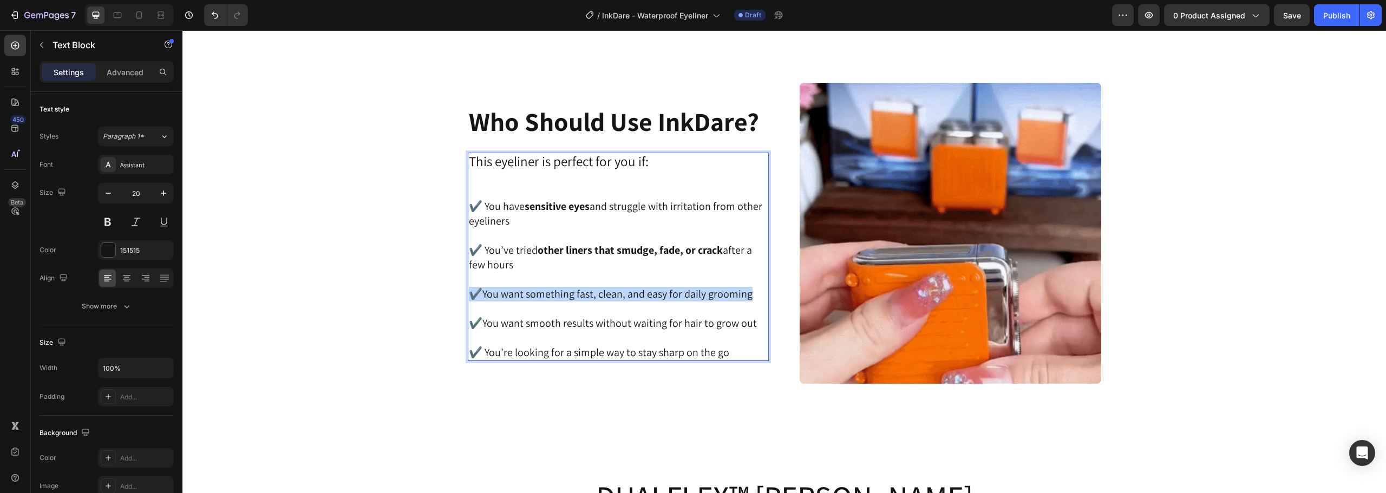
drag, startPoint x: 747, startPoint y: 297, endPoint x: 470, endPoint y: 293, distance: 276.7
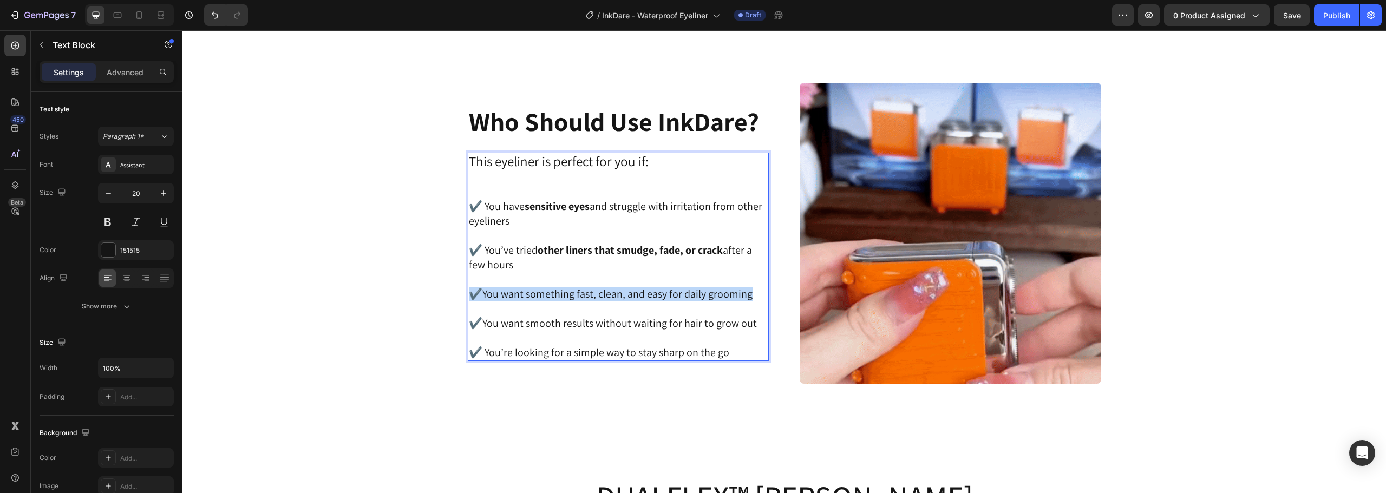
click at [470, 293] on p "✔️You want something fast, clean, and easy for daily grooming" at bounding box center [618, 286] width 299 height 29
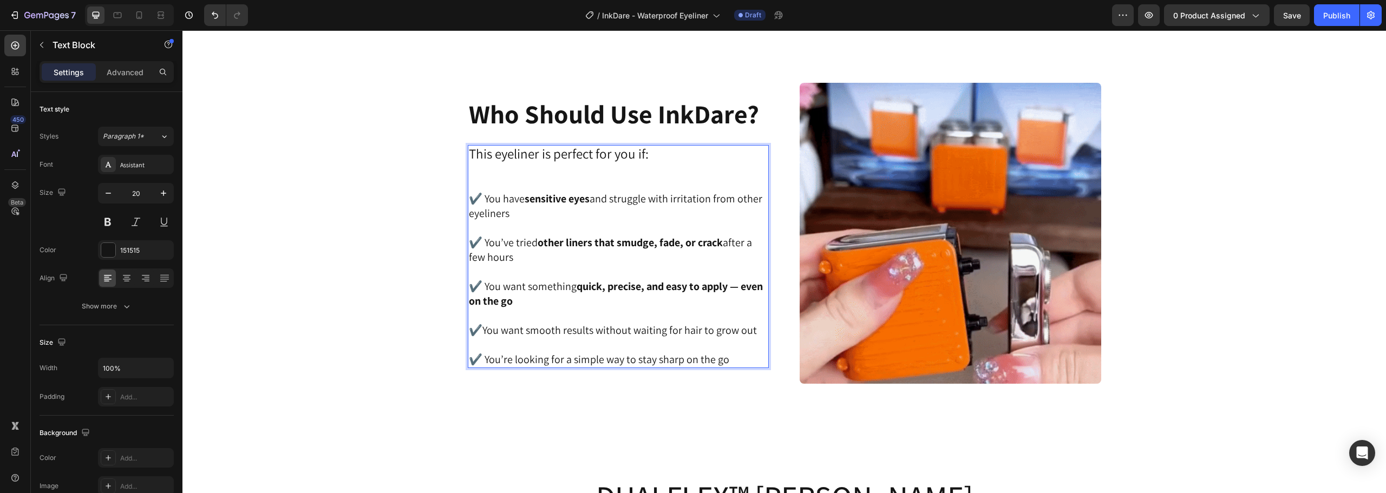
drag, startPoint x: 755, startPoint y: 328, endPoint x: 464, endPoint y: 329, distance: 290.7
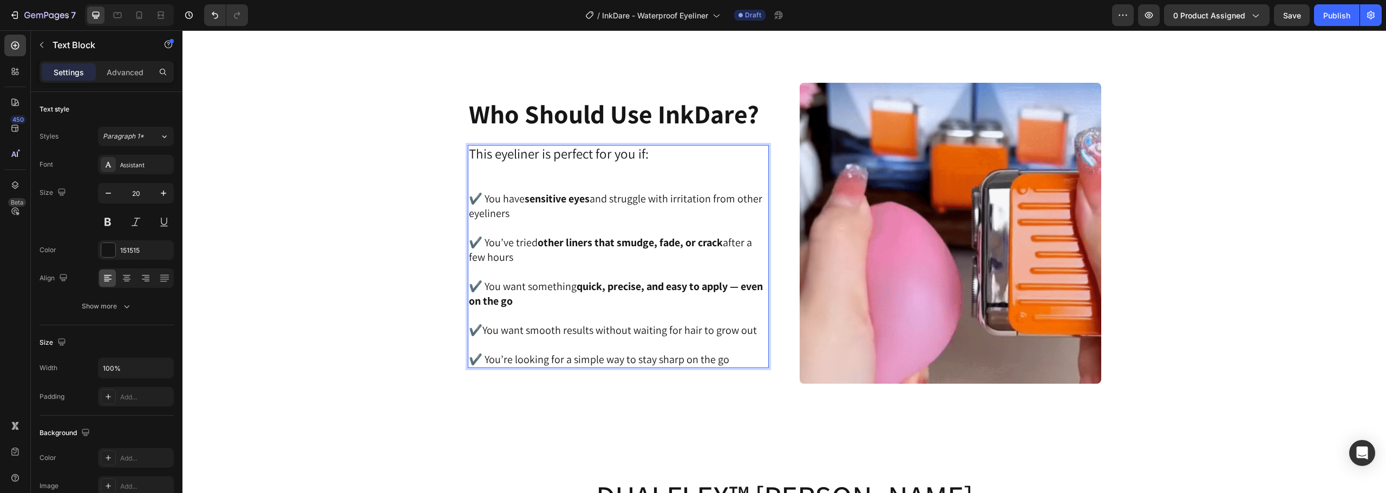
click at [468, 329] on div "This eyeliner is perfect for you if: ✔️ You have sensitive eyes and struggle wi…" at bounding box center [619, 256] width 302 height 223
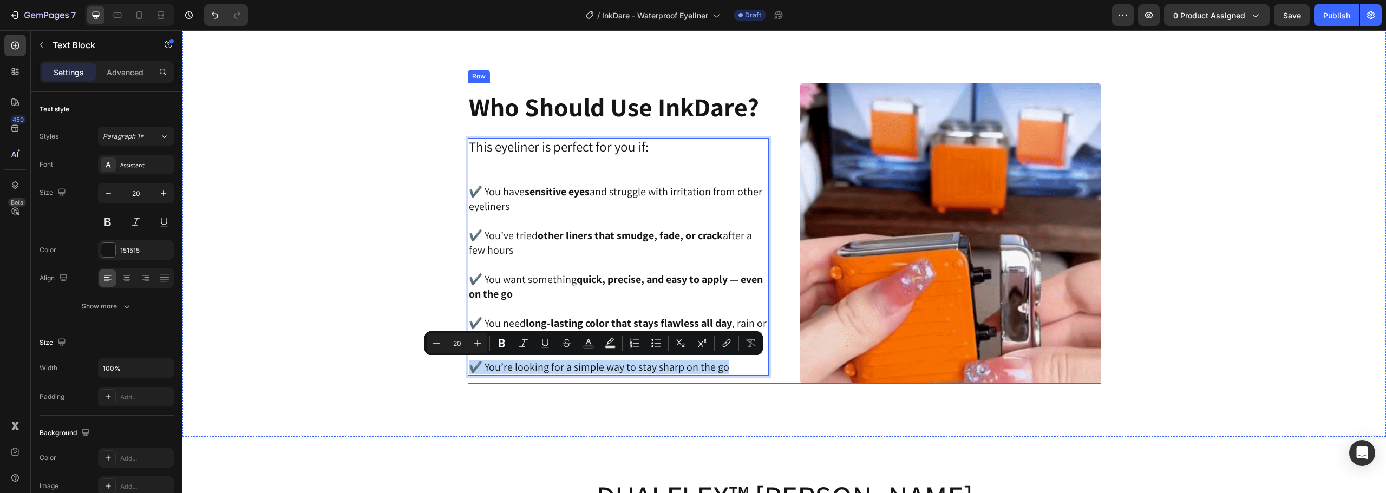
drag, startPoint x: 726, startPoint y: 368, endPoint x: 469, endPoint y: 376, distance: 256.7
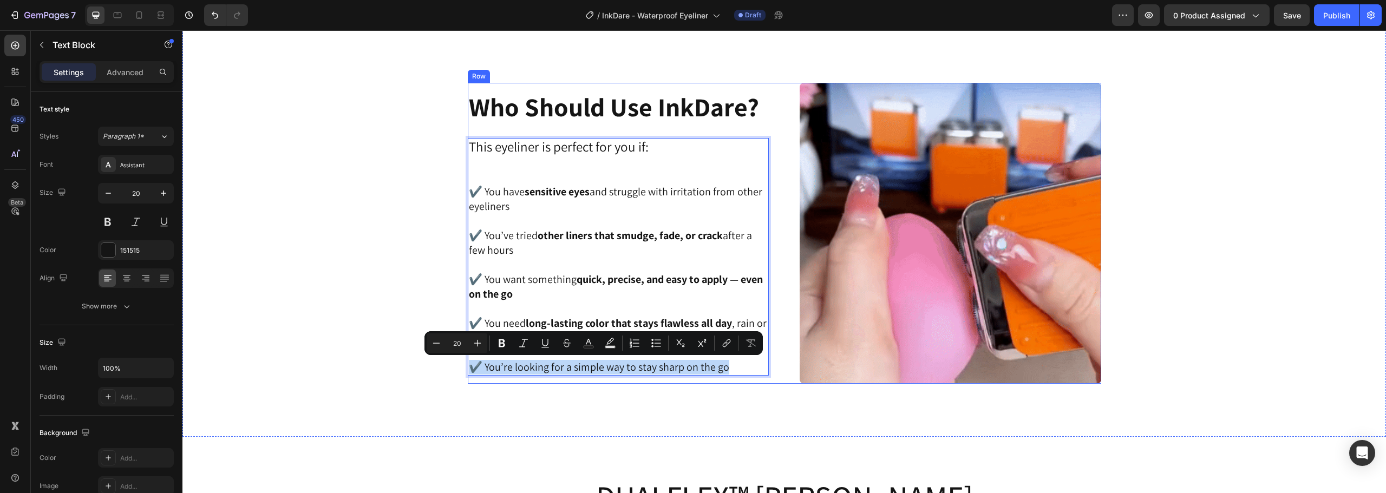
click at [469, 376] on div "⁠⁠⁠⁠⁠⁠⁠ Who Should Use InkDare? Heading This eyeliner is perfect for you if: ✔️…" at bounding box center [619, 234] width 302 height 302
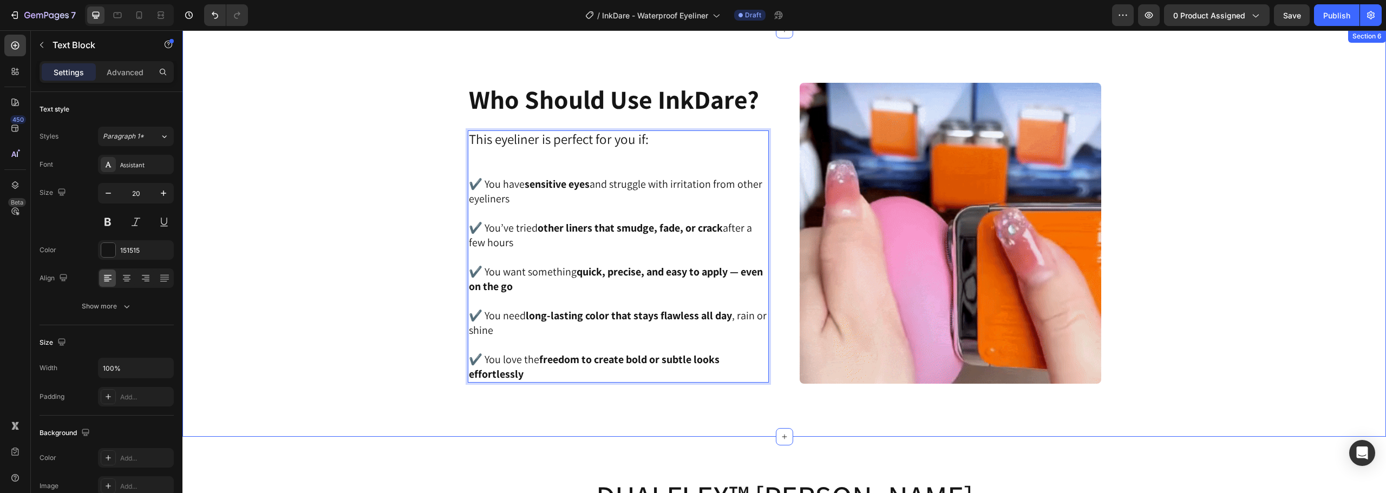
click at [329, 247] on div "Image ⁠⁠⁠⁠⁠⁠⁠ Who Should Use InkDare? Heading This eyeliner is perfect for you …" at bounding box center [784, 234] width 1176 height 302
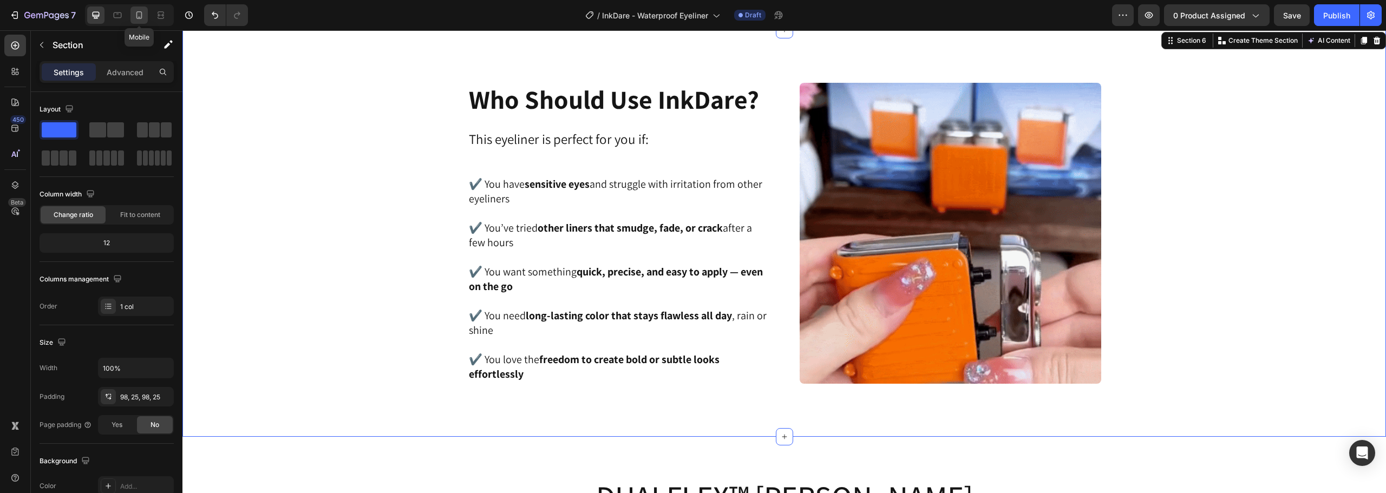
click at [140, 8] on div at bounding box center [138, 14] width 17 height 17
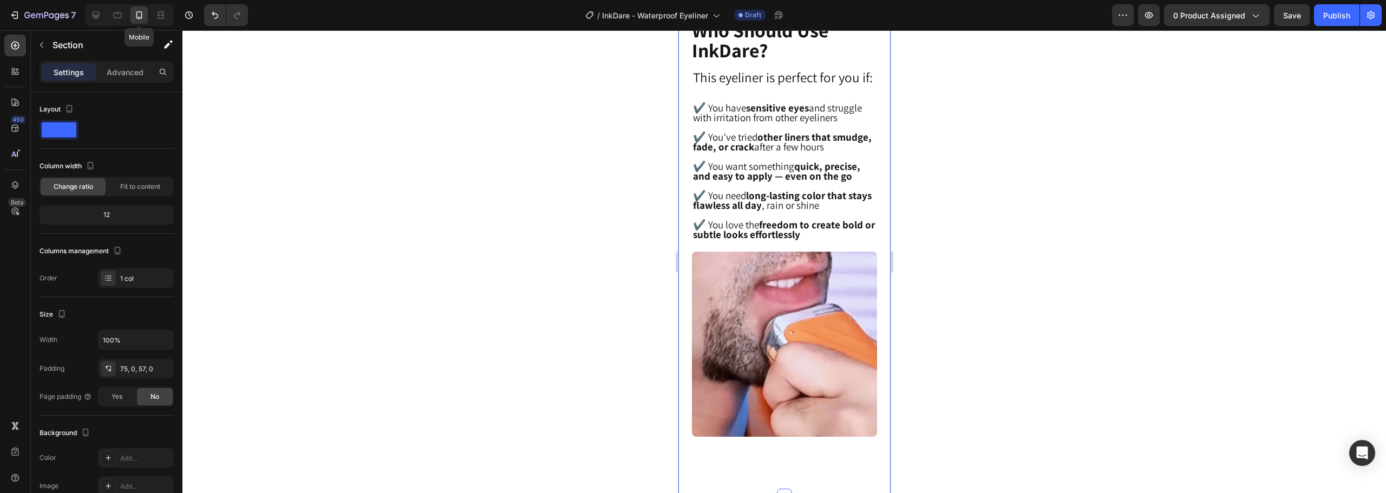
scroll to position [1228, 0]
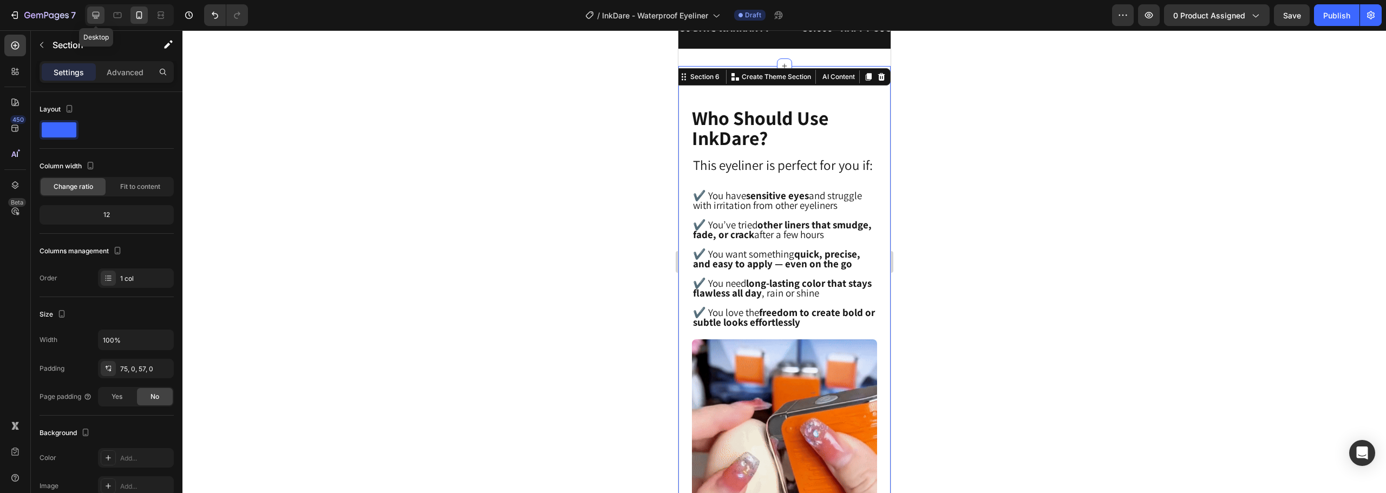
click at [93, 15] on icon at bounding box center [96, 15] width 7 height 7
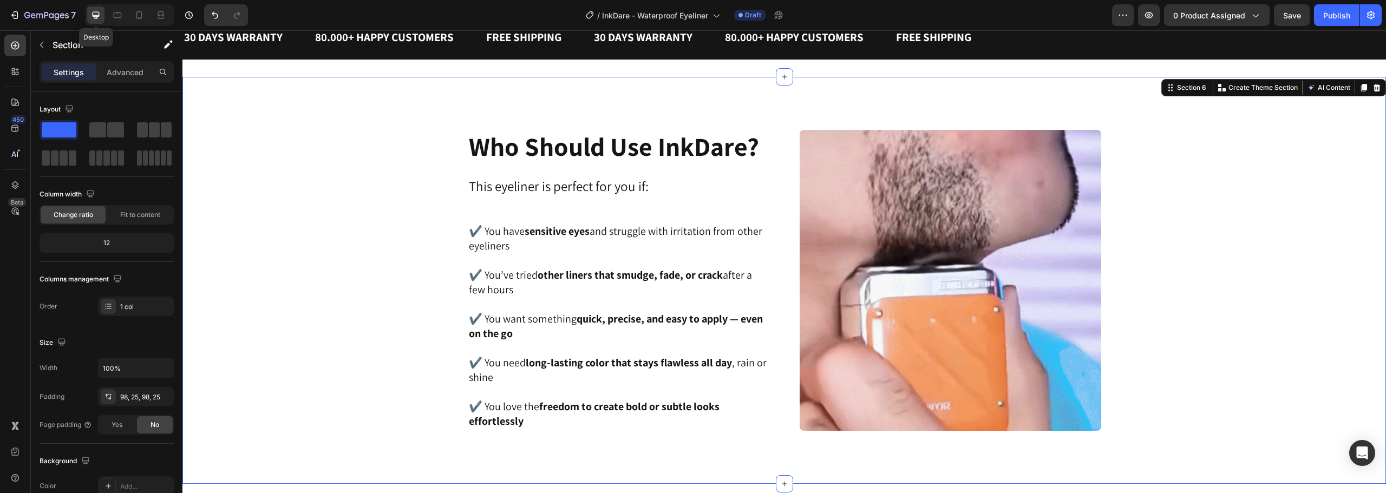
scroll to position [1237, 0]
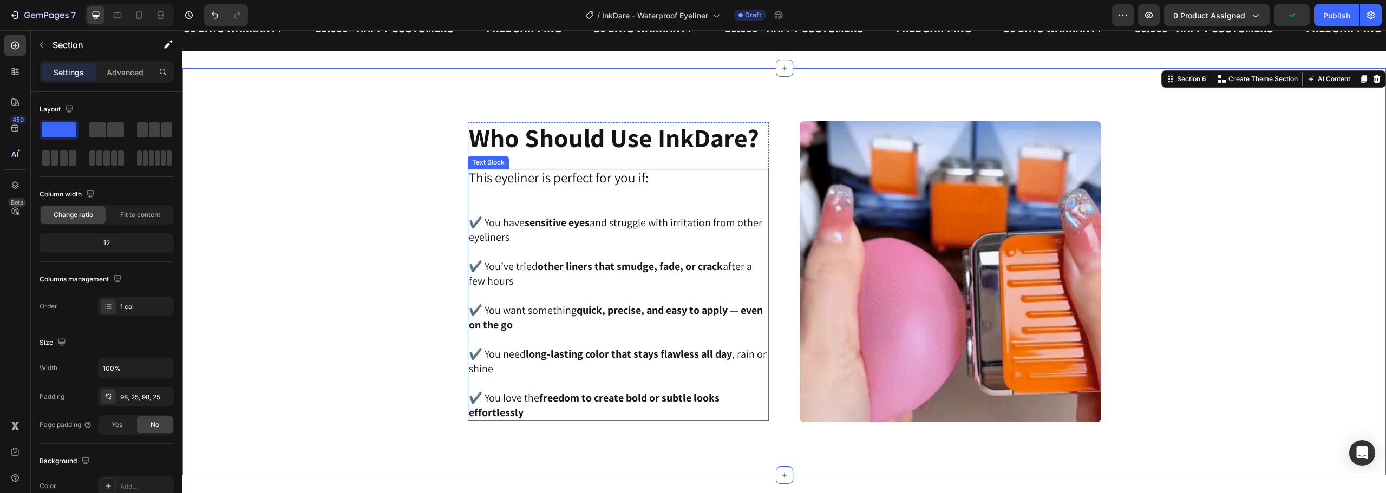
click at [529, 222] on strong "sensitive eyes" at bounding box center [557, 222] width 65 height 14
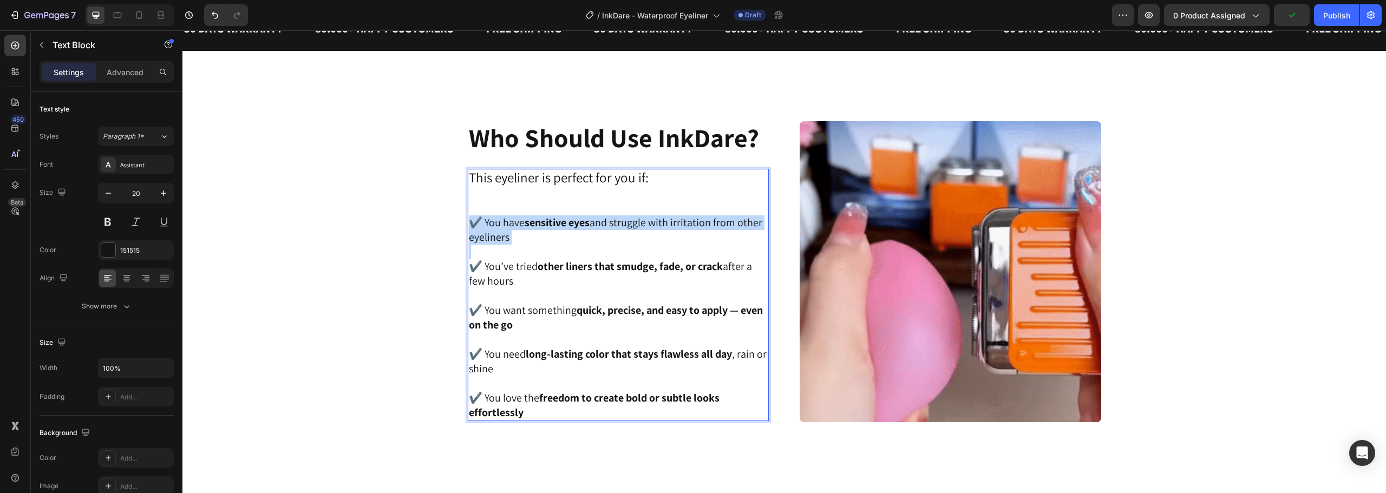
click at [529, 222] on strong "sensitive eyes" at bounding box center [557, 222] width 65 height 14
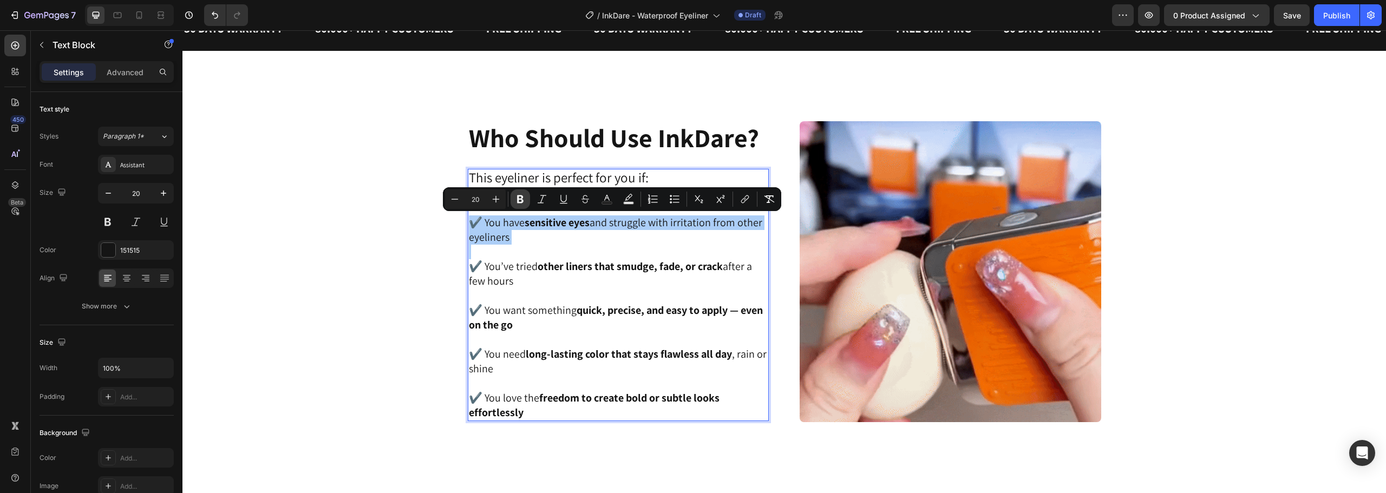
click at [523, 206] on button "Bold" at bounding box center [520, 198] width 19 height 19
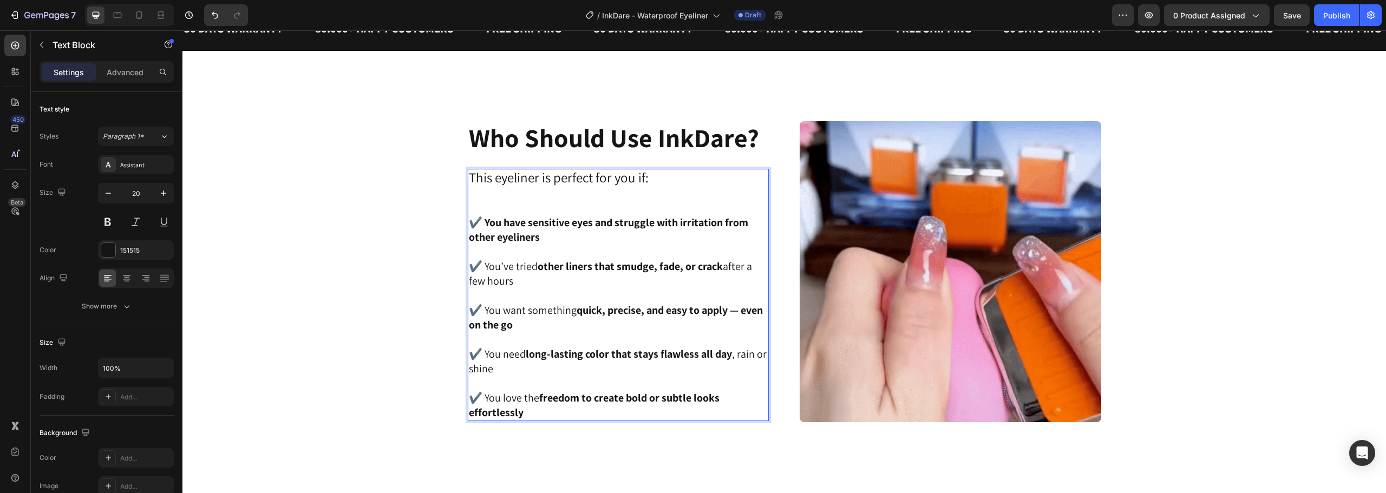
click at [523, 206] on p "Rich Text Editor. Editing area: main" at bounding box center [618, 208] width 299 height 15
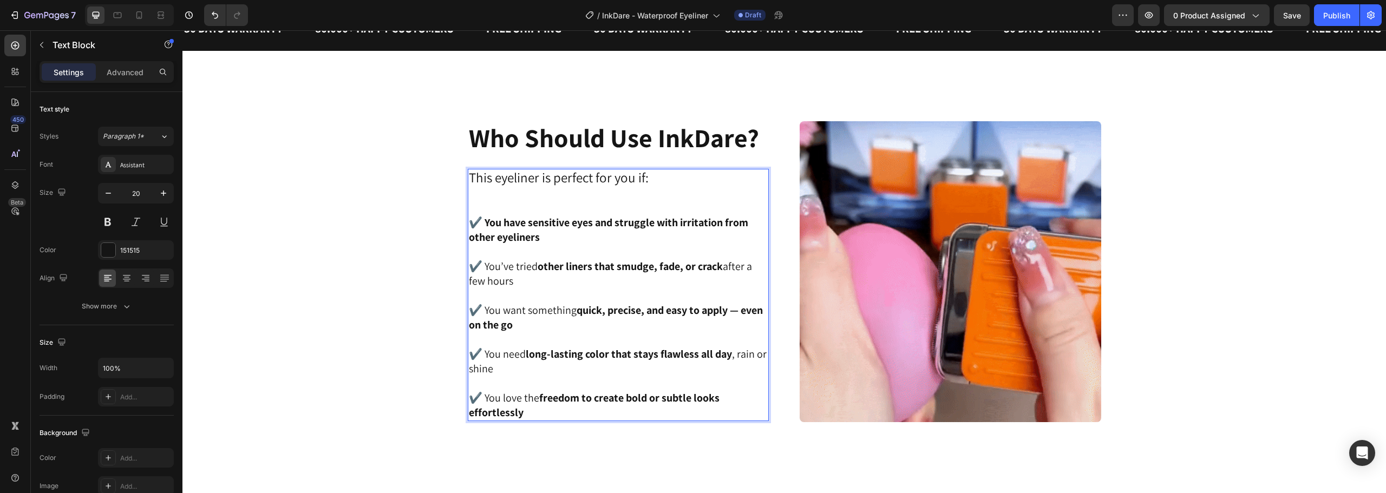
click at [527, 225] on strong "✔️ You have sensitive eyes and struggle with irritation from other eyeliners" at bounding box center [608, 229] width 279 height 29
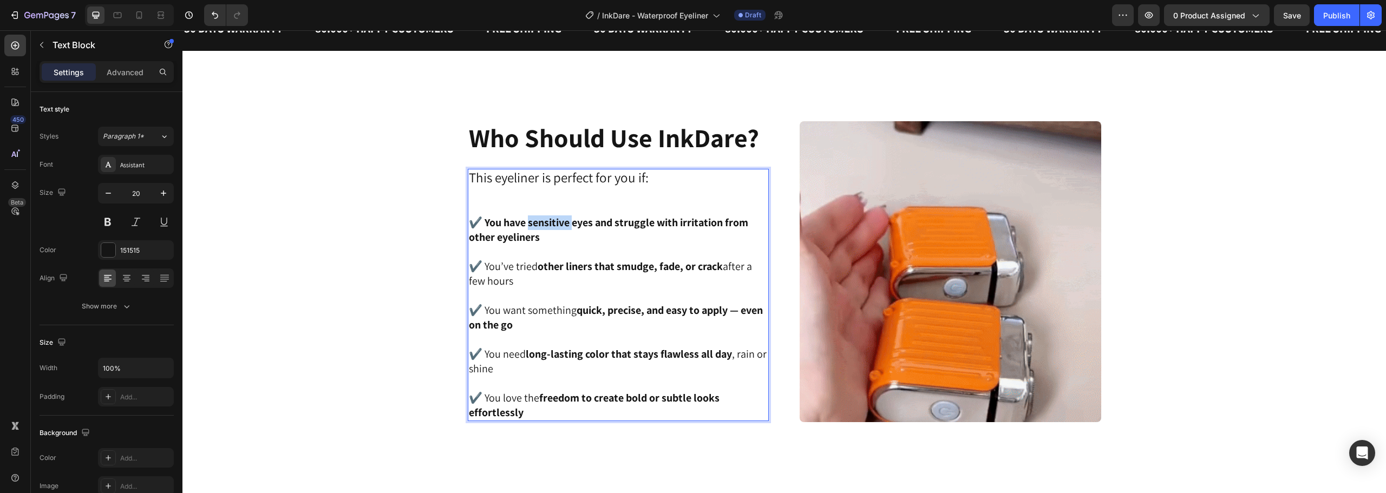
click at [527, 225] on strong "✔️ You have sensitive eyes and struggle with irritation from other eyeliners" at bounding box center [608, 229] width 279 height 29
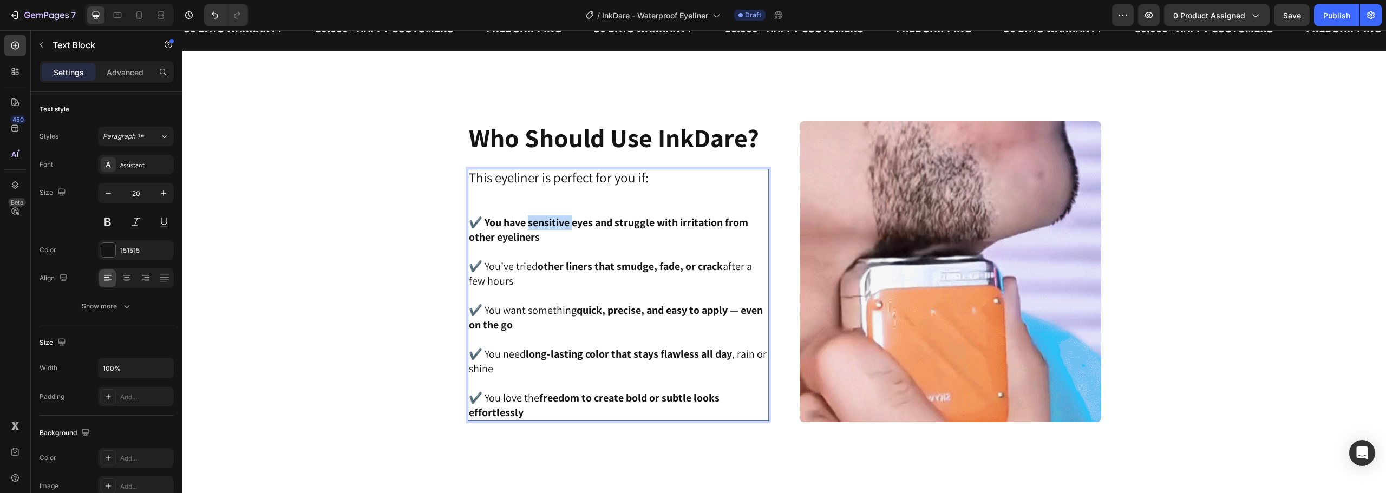
click at [527, 225] on strong "✔️ You have sensitive eyes and struggle with irritation from other eyeliners" at bounding box center [608, 229] width 279 height 29
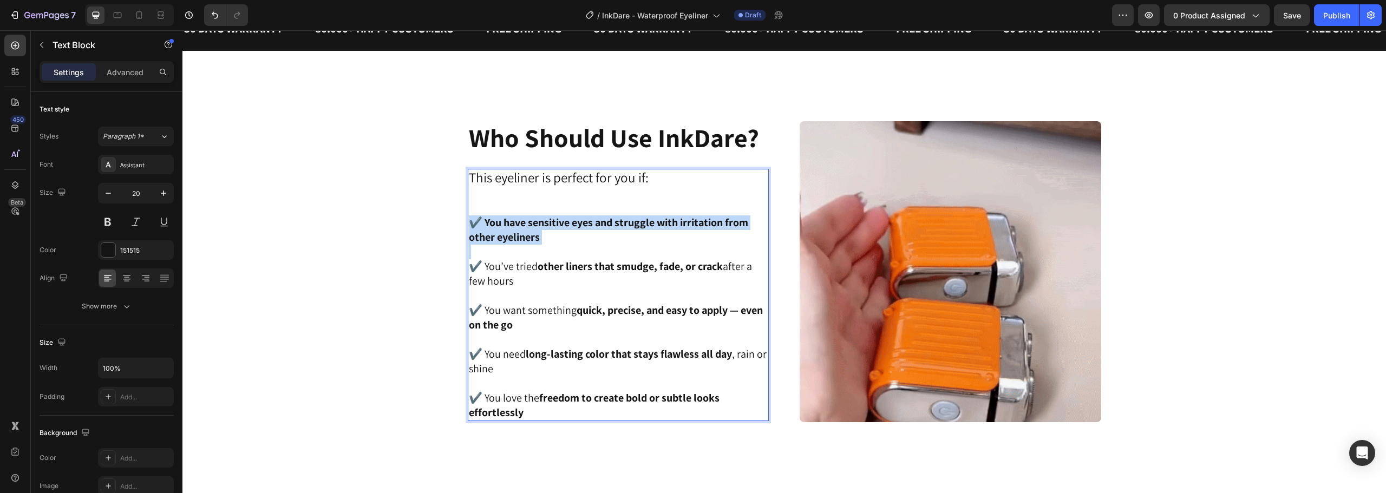
click at [516, 224] on strong "✔️ You have sensitive eyes and struggle with irritation from other eyeliners" at bounding box center [608, 229] width 279 height 29
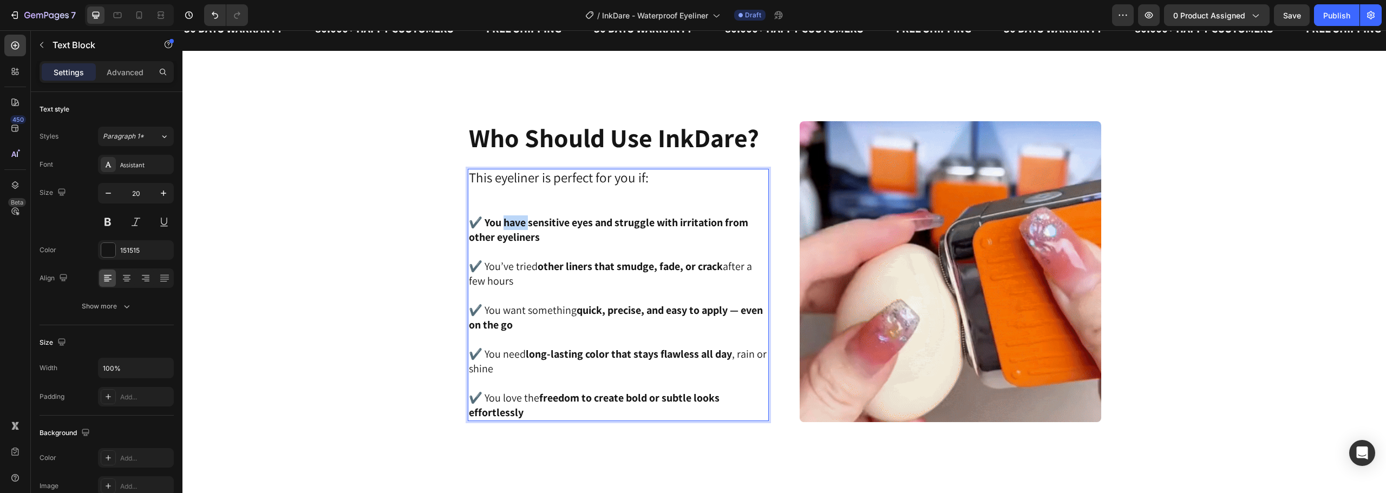
click at [516, 224] on strong "✔️ You have sensitive eyes and struggle with irritation from other eyeliners" at bounding box center [608, 229] width 279 height 29
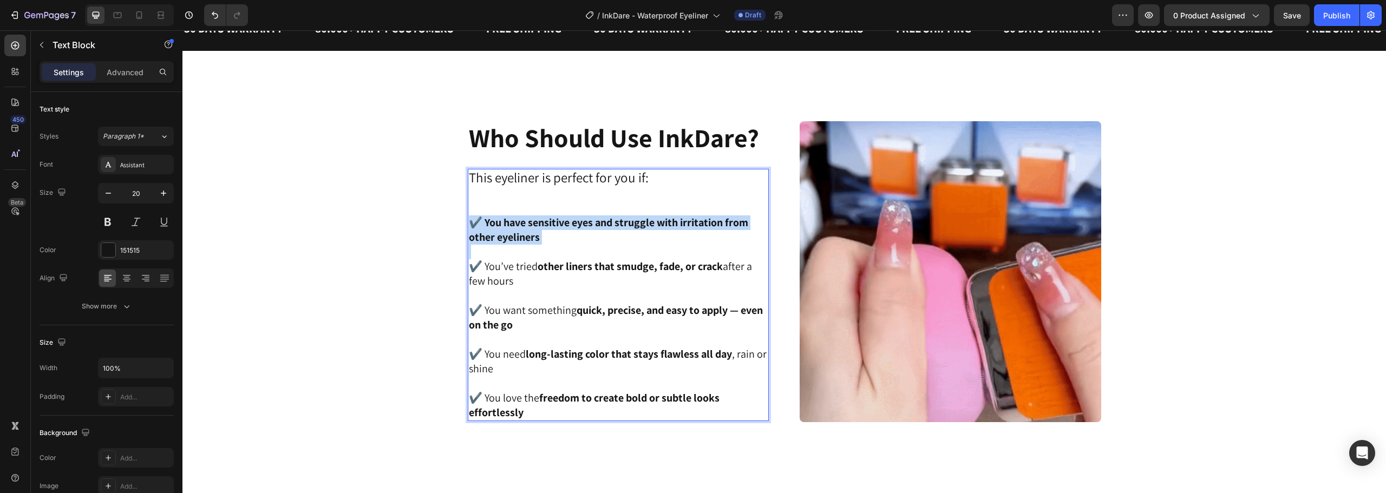
click at [516, 224] on strong "✔️ You have sensitive eyes and struggle with irritation from other eyeliners" at bounding box center [608, 229] width 279 height 29
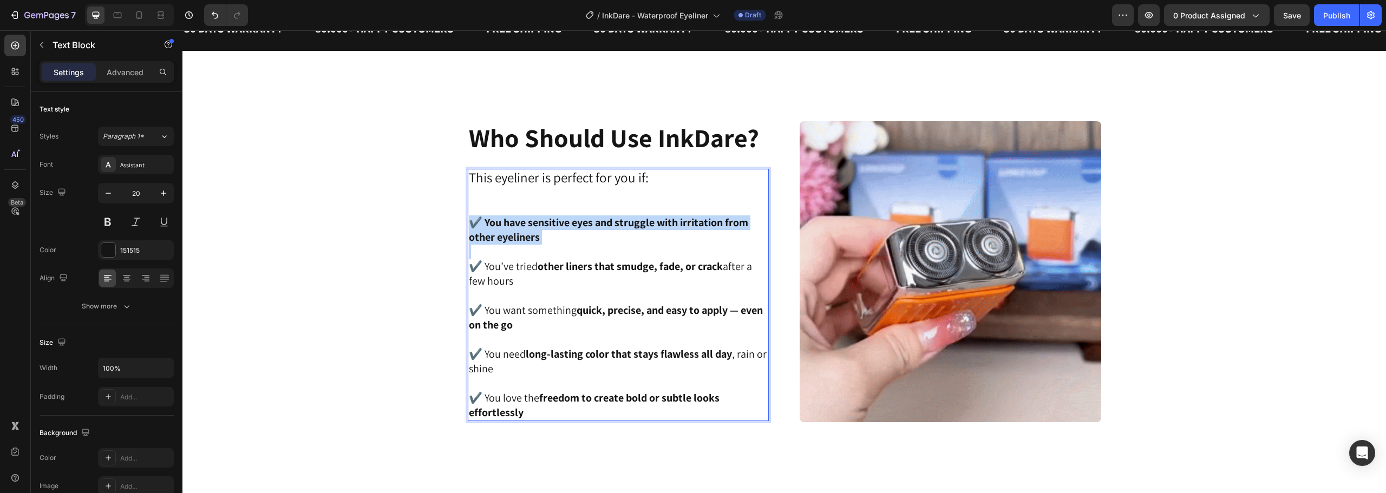
click at [583, 250] on p "Rich Text Editor. Editing area: main" at bounding box center [618, 252] width 299 height 15
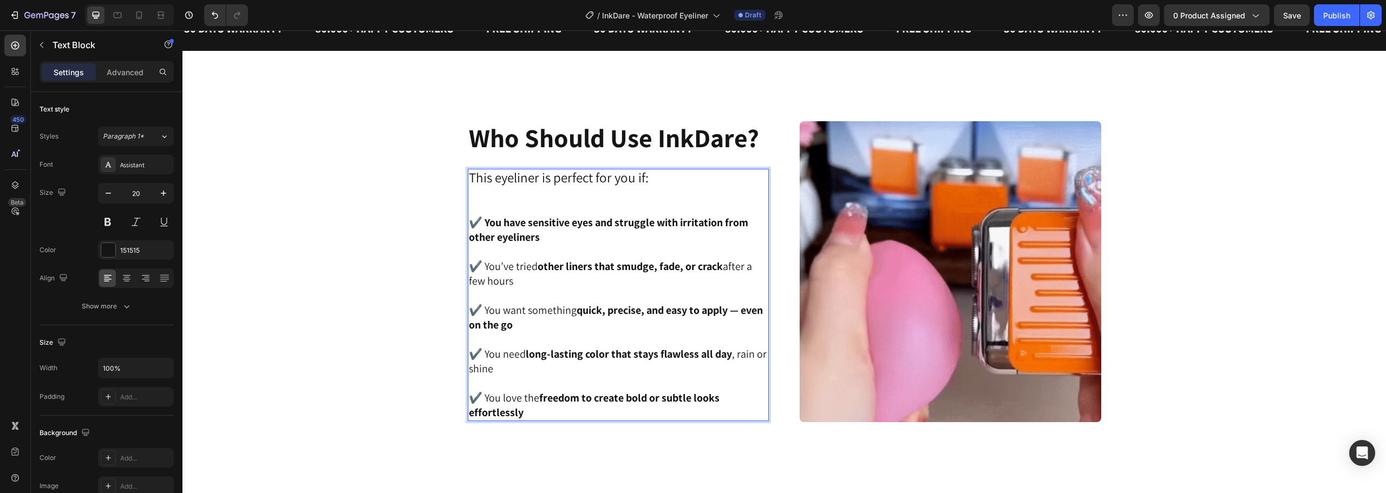
click at [546, 229] on strong "✔️ You have sensitive eyes and struggle with irritation from other eyeliners" at bounding box center [608, 229] width 279 height 29
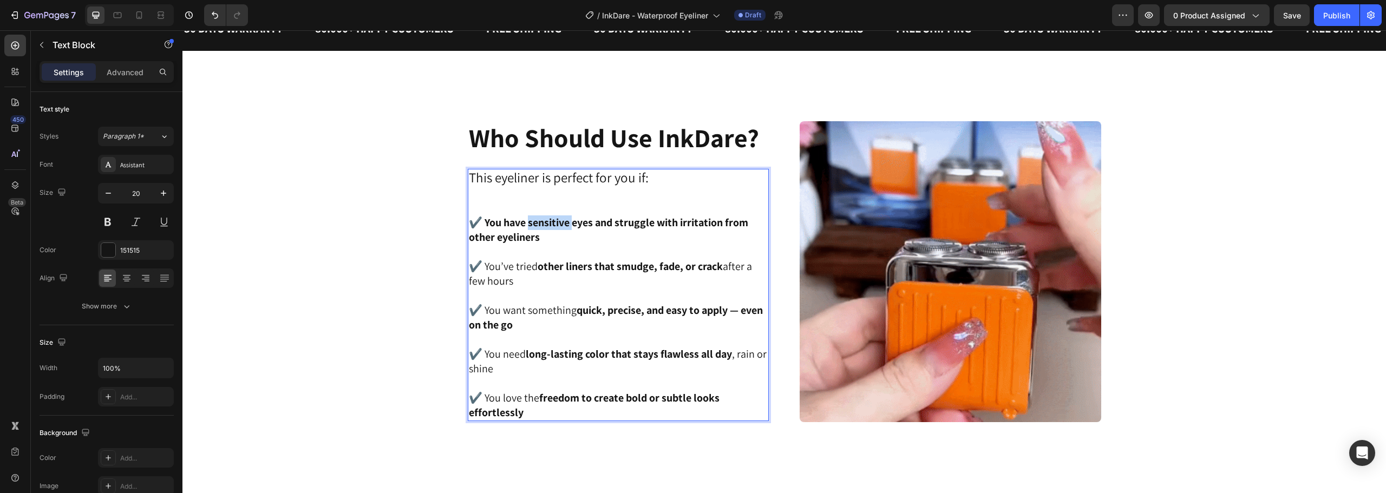
click at [546, 229] on strong "✔️ You have sensitive eyes and struggle with irritation from other eyeliners" at bounding box center [608, 229] width 279 height 29
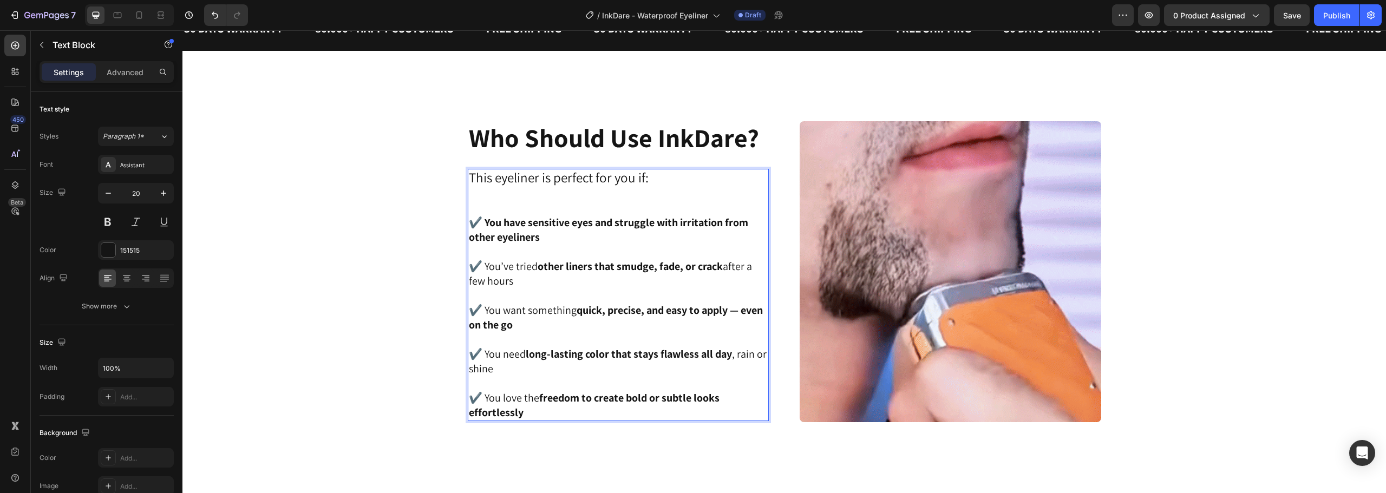
click at [543, 237] on p "✔️ You have sensitive eyes and struggle with irritation from other eyeliners" at bounding box center [618, 229] width 299 height 29
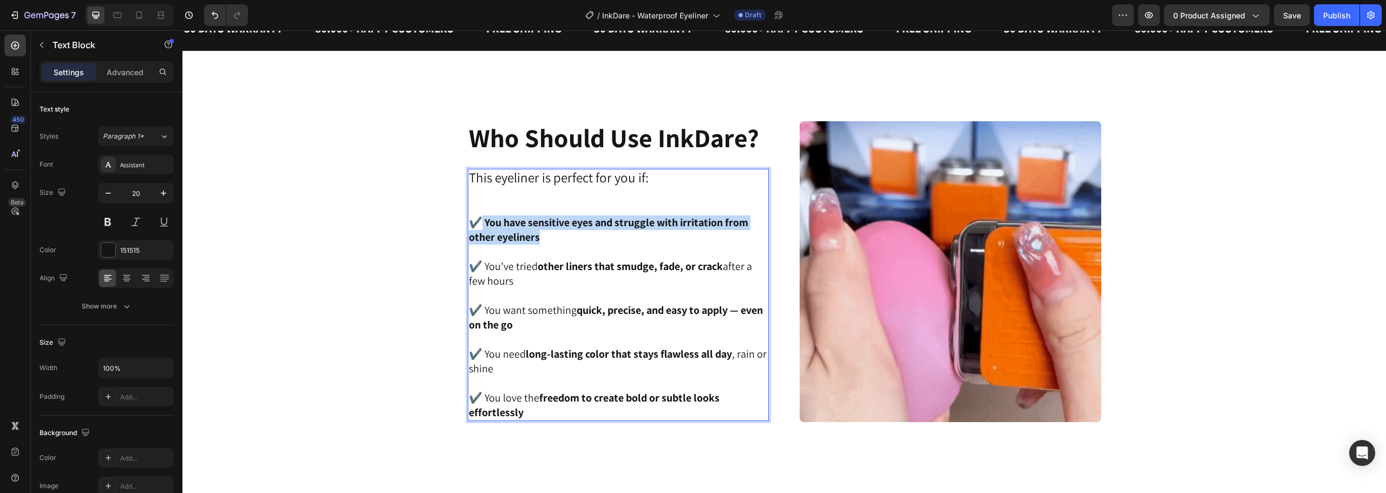
drag, startPoint x: 539, startPoint y: 240, endPoint x: 478, endPoint y: 224, distance: 63.2
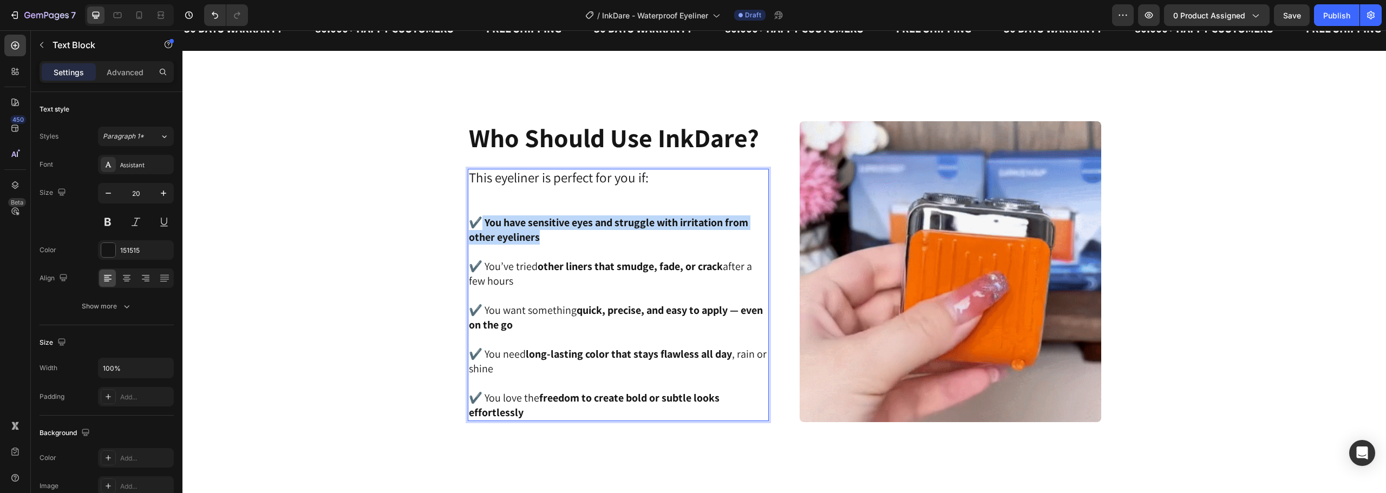
click at [478, 224] on p "✔️ You have sensitive eyes and struggle with irritation from other eyeliners" at bounding box center [618, 229] width 299 height 29
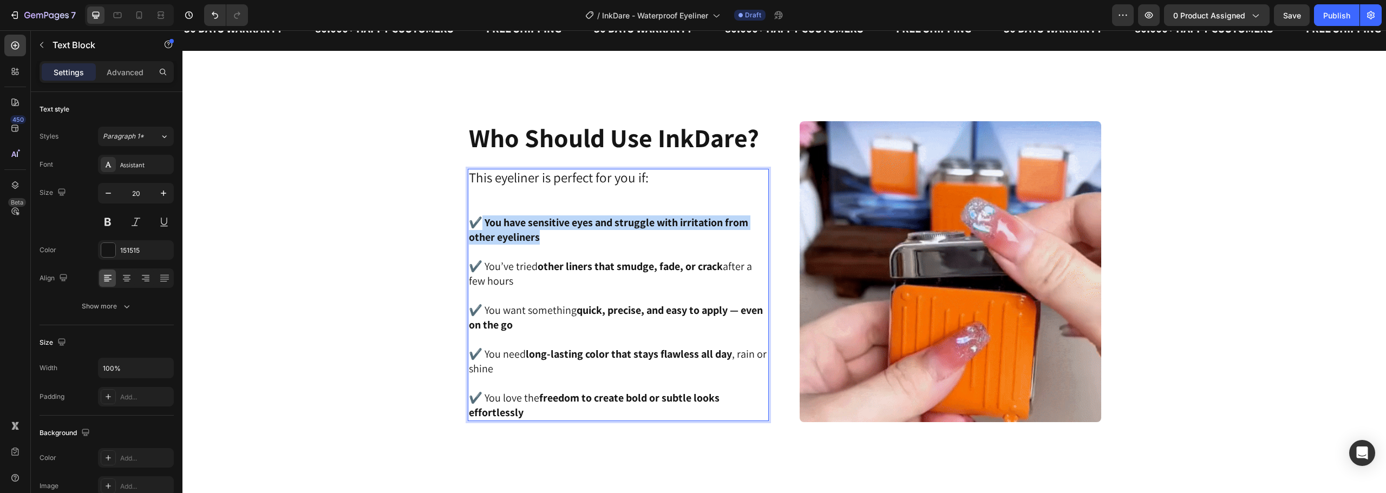
click at [479, 224] on strong "✔️ You have sensitive eyes and struggle with irritation from other eyeliners" at bounding box center [608, 229] width 279 height 29
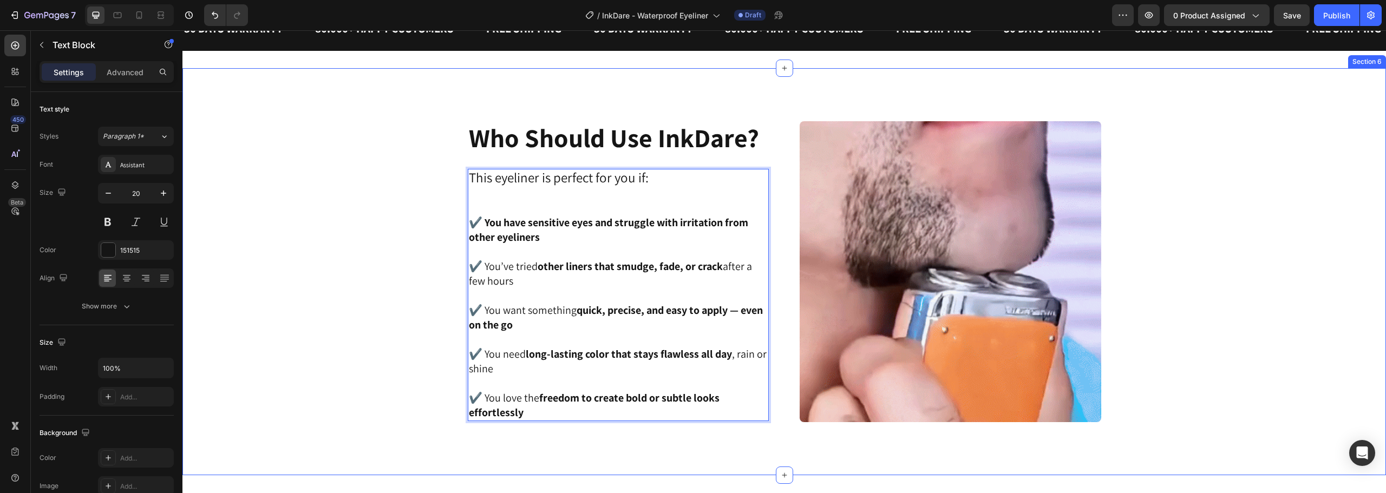
click at [400, 215] on div "Image ⁠⁠⁠⁠⁠⁠⁠ Who Should Use InkDare? Heading This eyeliner is perfect for you …" at bounding box center [784, 272] width 1176 height 302
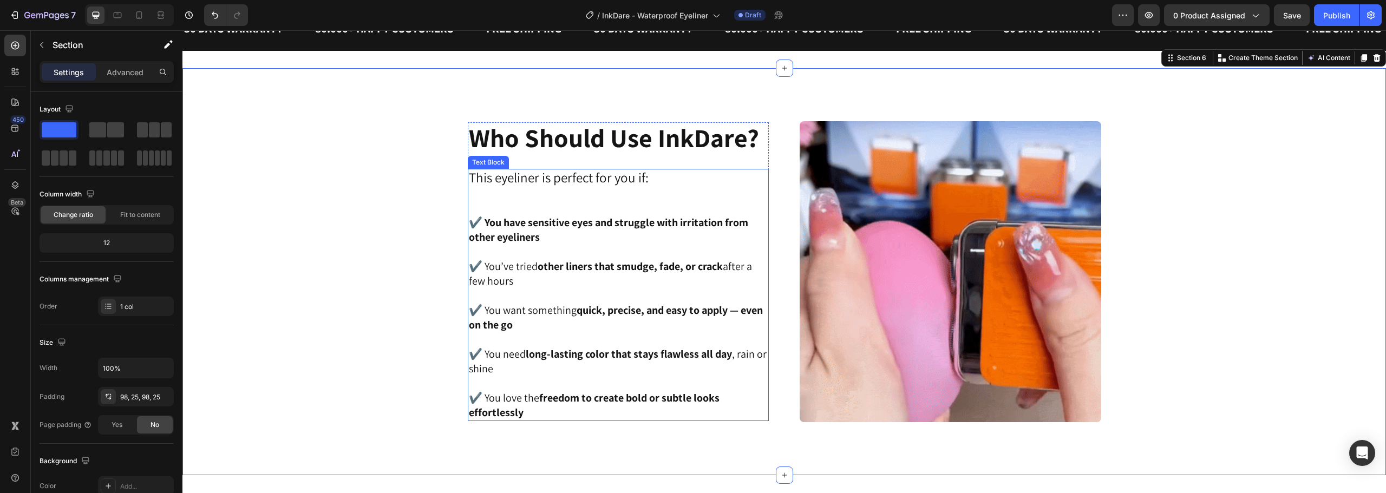
click at [517, 224] on strong "✔️ You have sensitive eyes and struggle with irritation from other eyeliners" at bounding box center [608, 229] width 279 height 29
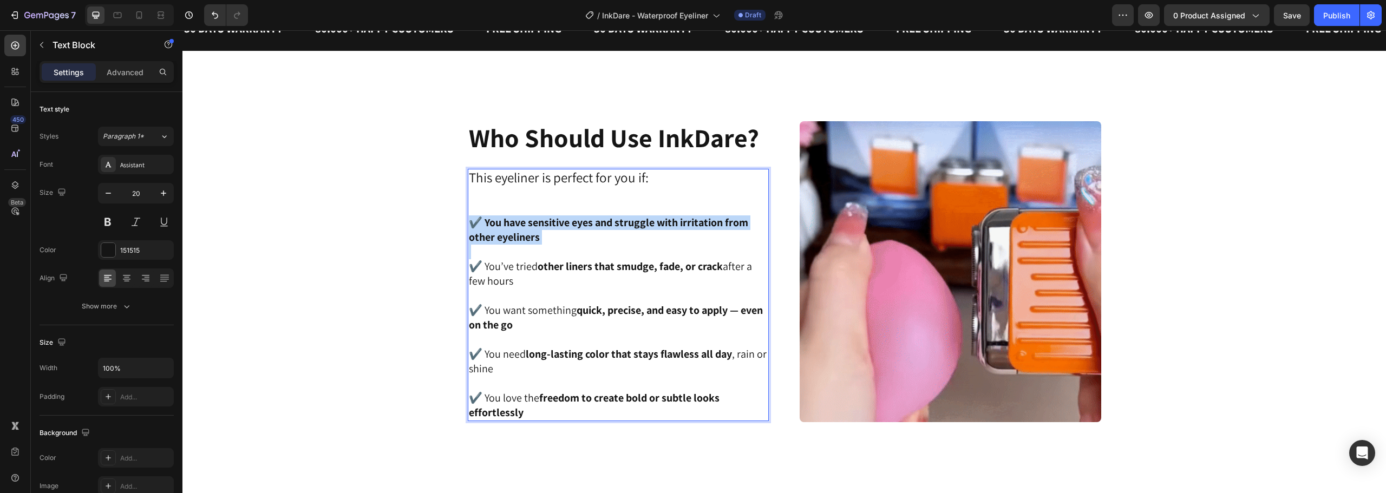
click at [517, 224] on strong "✔️ You have sensitive eyes and struggle with irritation from other eyeliners" at bounding box center [608, 229] width 279 height 29
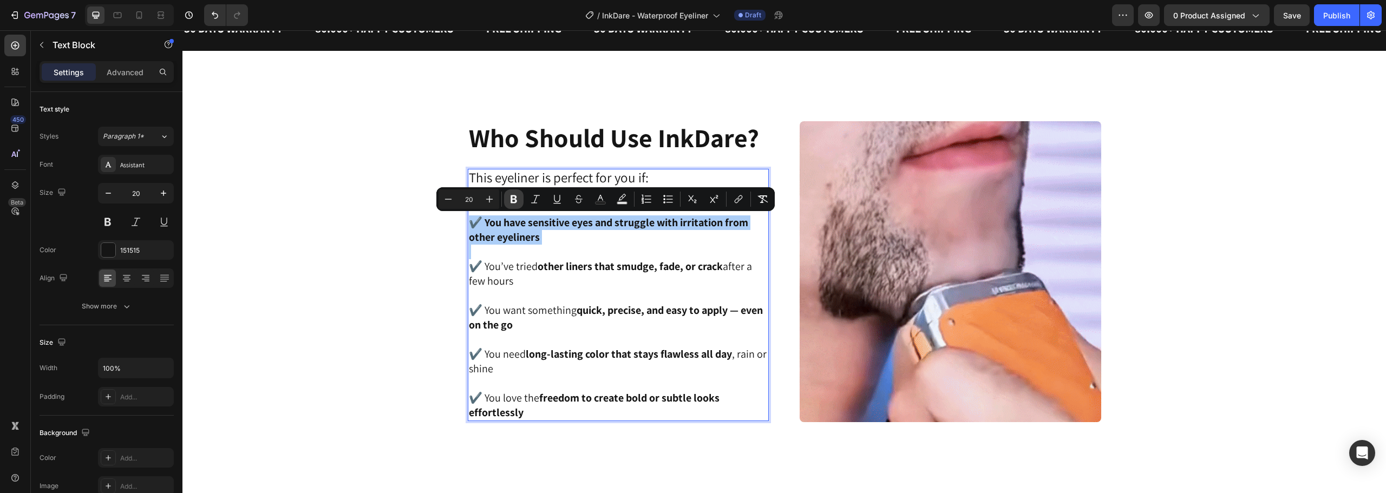
click at [516, 198] on icon "Editor contextual toolbar" at bounding box center [514, 199] width 6 height 8
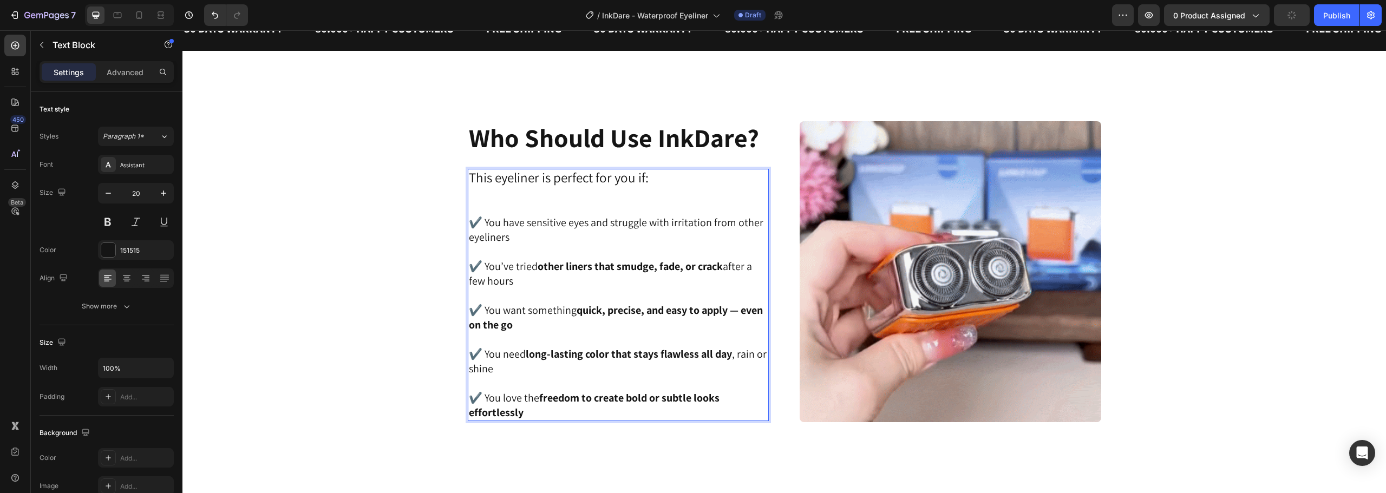
click at [538, 268] on strong "other liners that smudge, fade, or crack" at bounding box center [630, 266] width 185 height 14
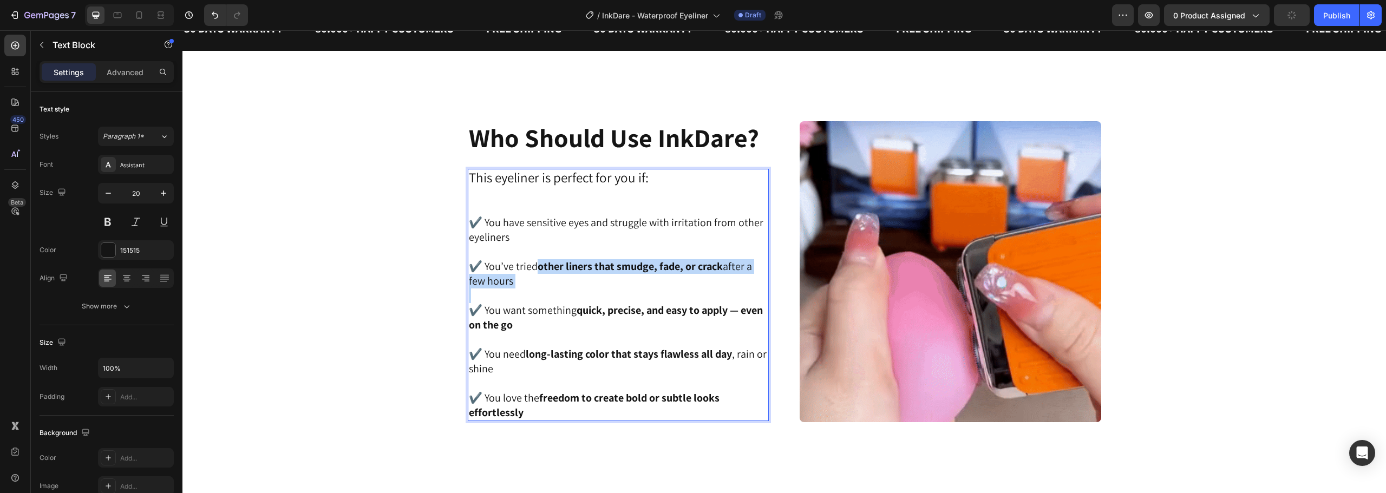
drag, startPoint x: 536, startPoint y: 268, endPoint x: 684, endPoint y: 276, distance: 148.0
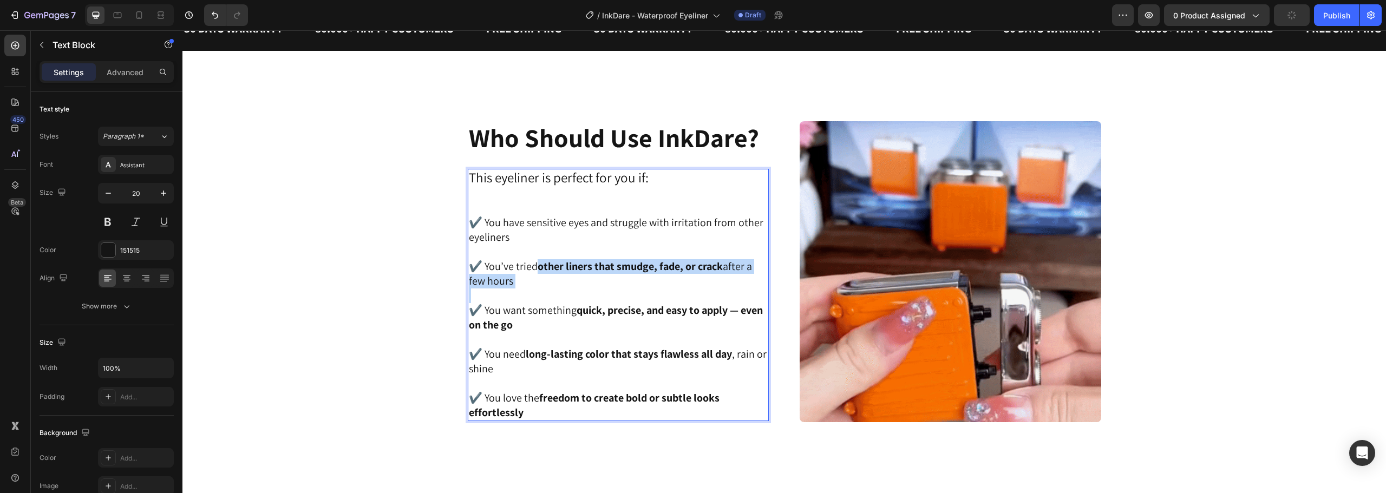
click at [684, 276] on p "✔️ You’ve tried other liners that smudge, fade, or crack after a few hours" at bounding box center [618, 273] width 299 height 29
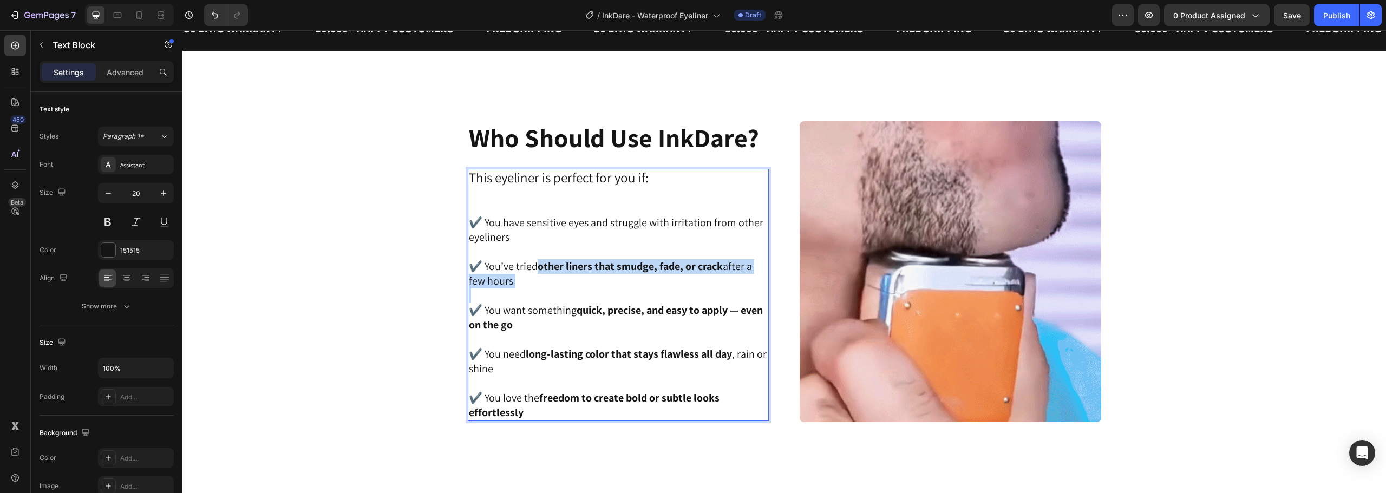
click at [684, 276] on p "✔️ You’ve tried other liners that smudge, fade, or crack after a few hours" at bounding box center [618, 273] width 299 height 29
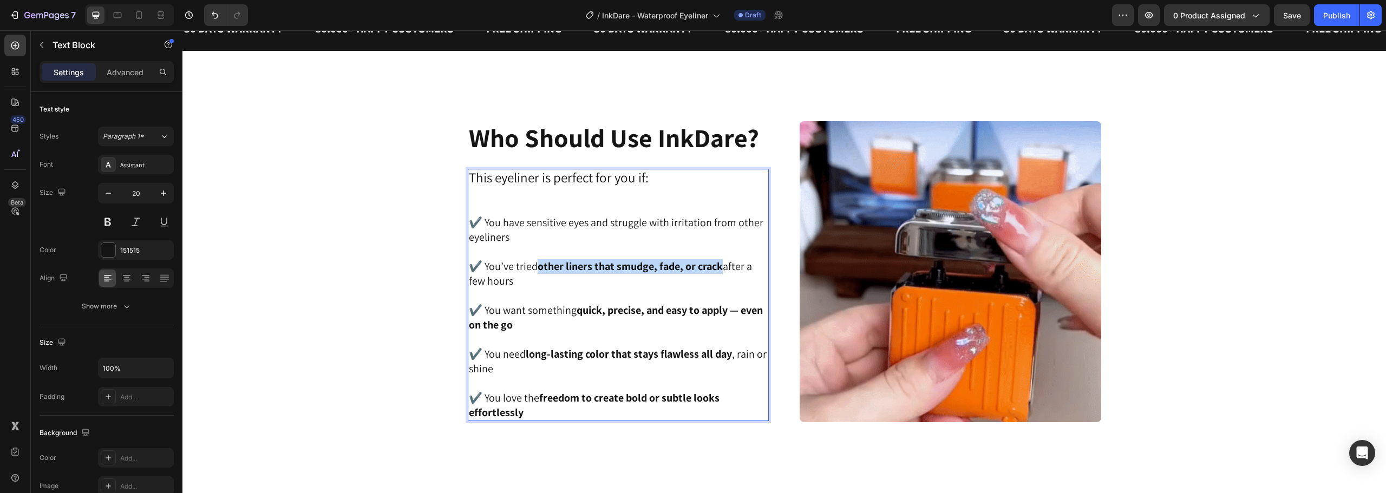
drag, startPoint x: 538, startPoint y: 267, endPoint x: 720, endPoint y: 267, distance: 182.4
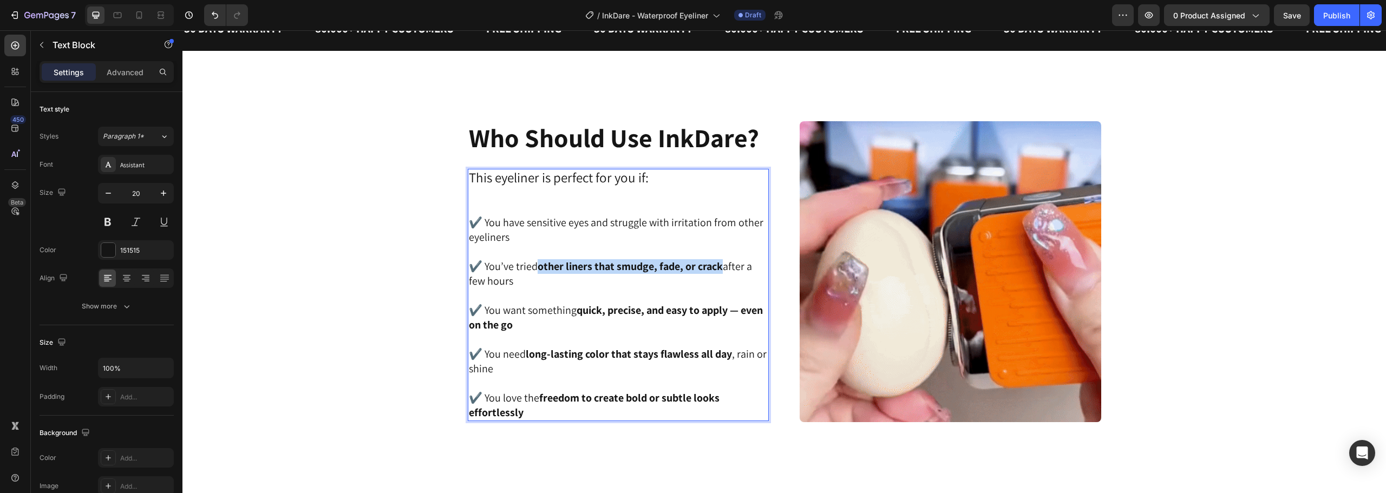
click at [720, 267] on strong "other liners that smudge, fade, or crack" at bounding box center [630, 266] width 185 height 14
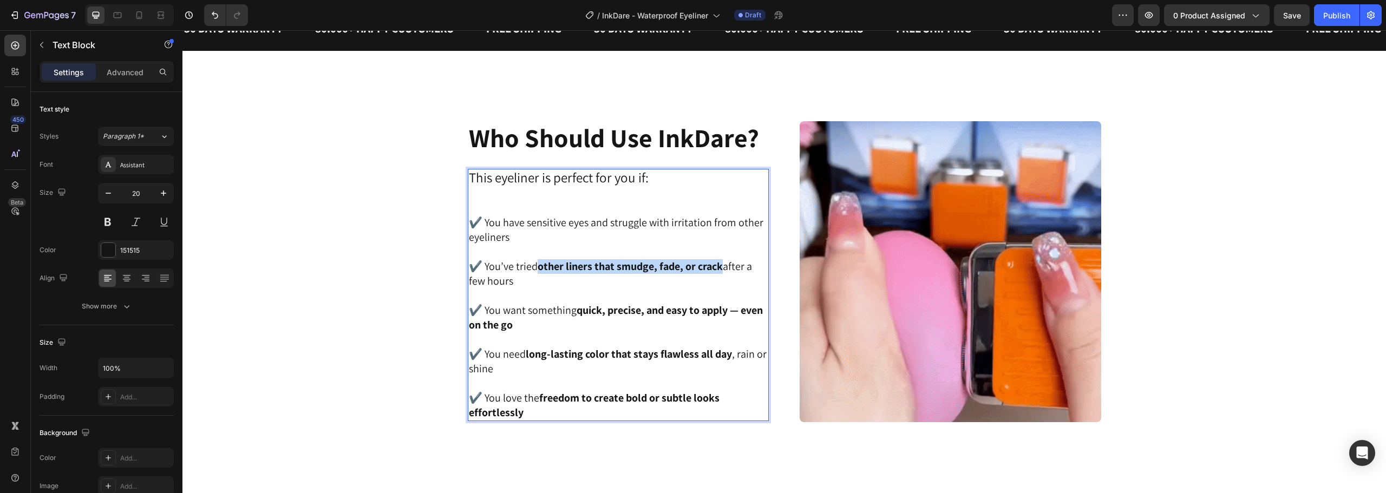
click at [613, 267] on strong "other liners that smudge, fade, or crack" at bounding box center [630, 266] width 185 height 14
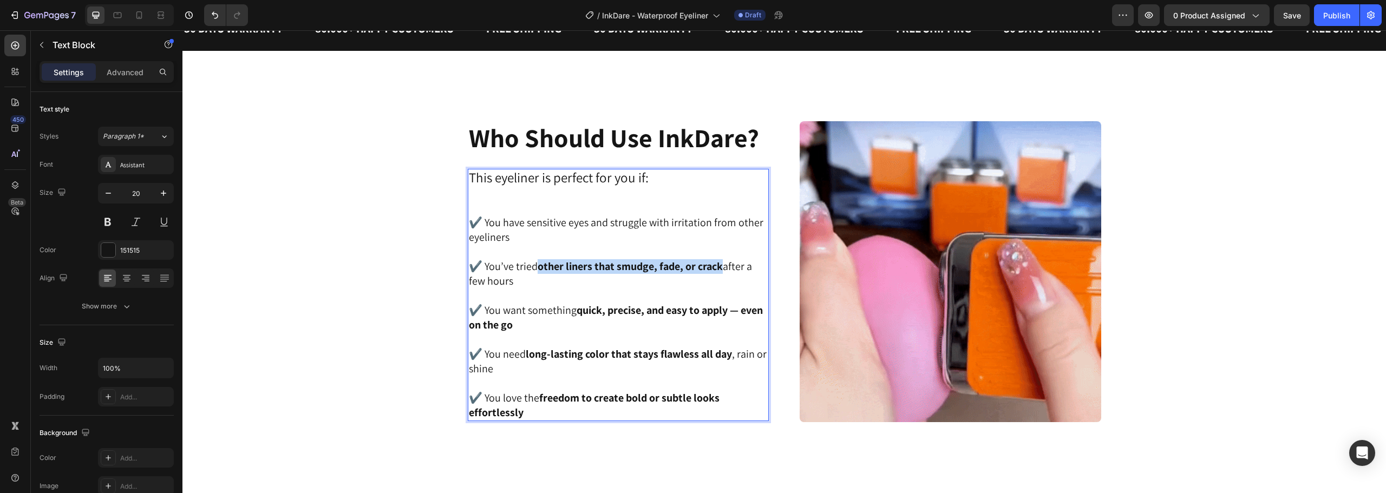
drag, startPoint x: 538, startPoint y: 266, endPoint x: 721, endPoint y: 267, distance: 183.0
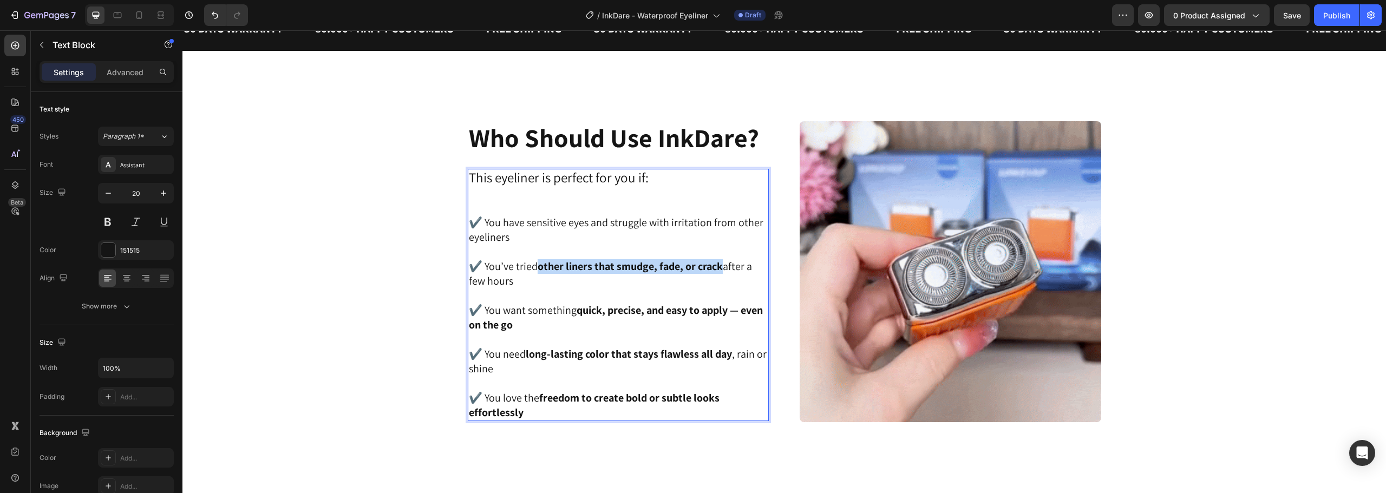
click at [721, 267] on strong "other liners that smudge, fade, or crack" at bounding box center [630, 266] width 185 height 14
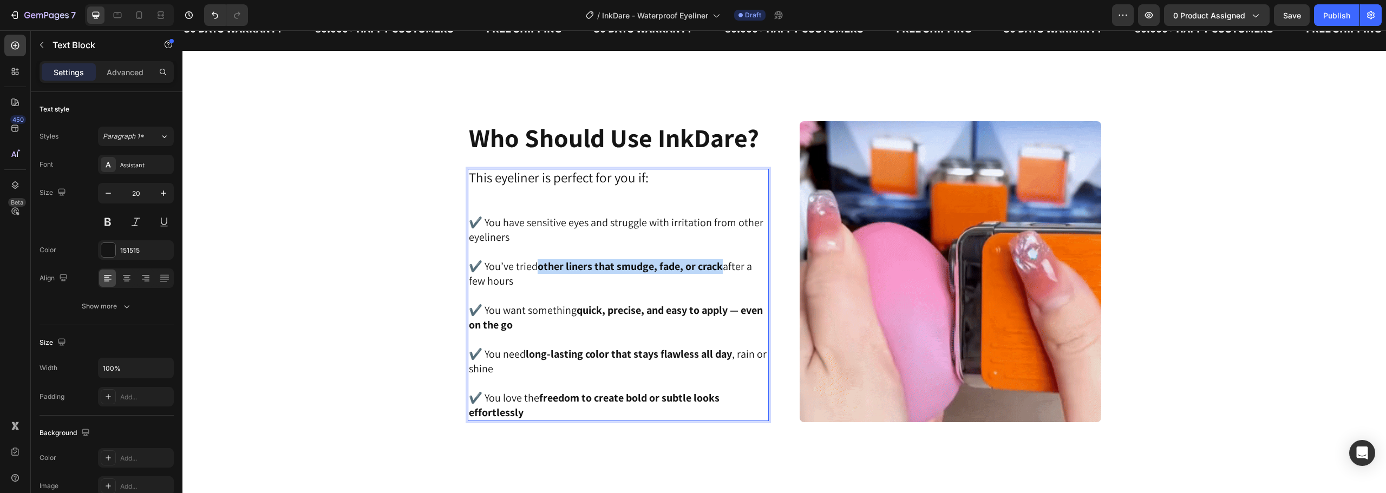
click at [395, 247] on div "Image ⁠⁠⁠⁠⁠⁠⁠ Who Should Use InkDare? Heading This eyeliner is perfect for you …" at bounding box center [784, 272] width 1176 height 302
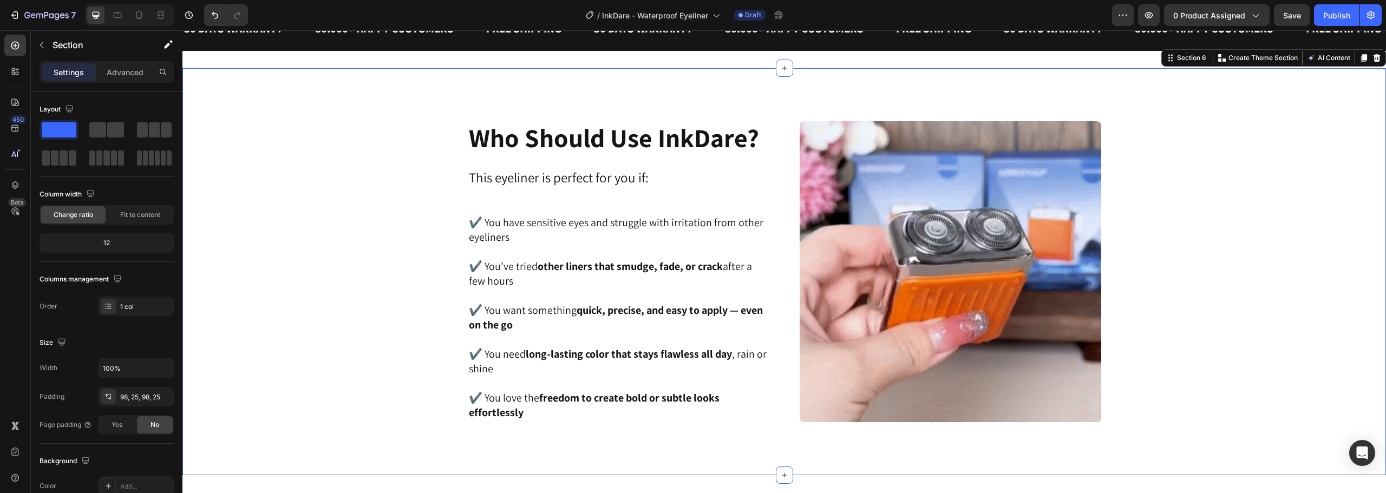
click at [395, 247] on div "Image ⁠⁠⁠⁠⁠⁠⁠ Who Should Use InkDare? Heading This eyeliner is perfect for you …" at bounding box center [784, 272] width 1176 height 302
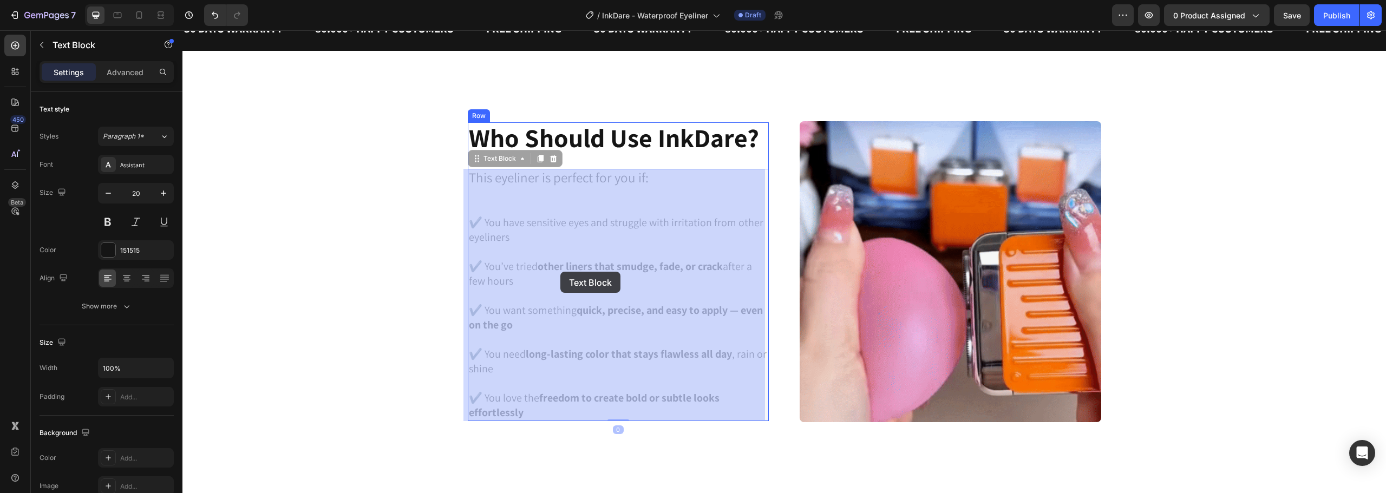
drag, startPoint x: 540, startPoint y: 267, endPoint x: 552, endPoint y: 270, distance: 12.9
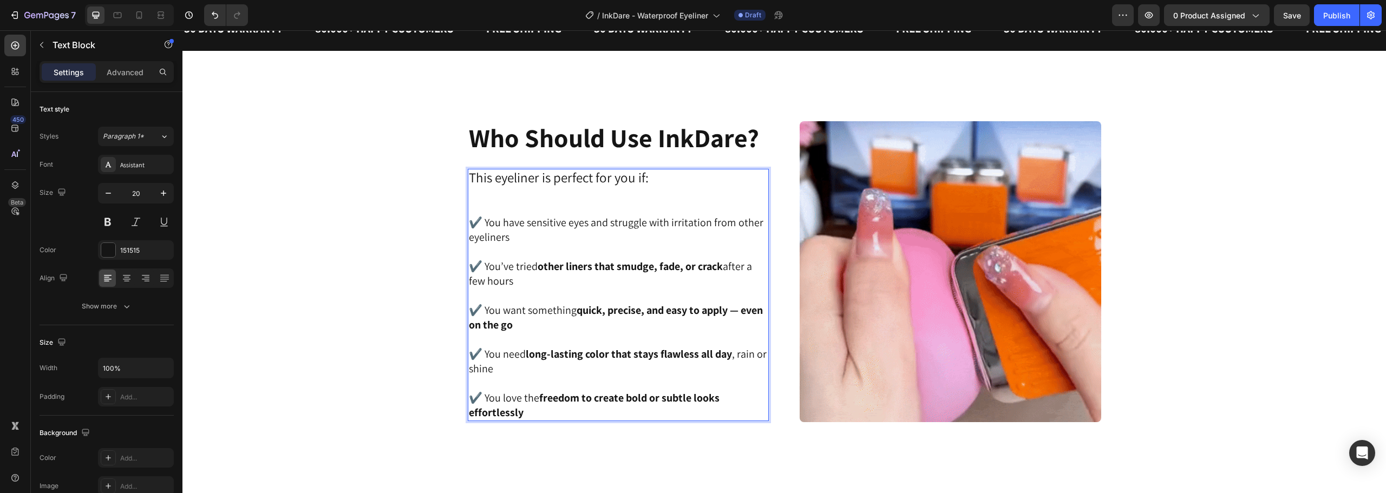
drag, startPoint x: 536, startPoint y: 266, endPoint x: 614, endPoint y: 264, distance: 78.0
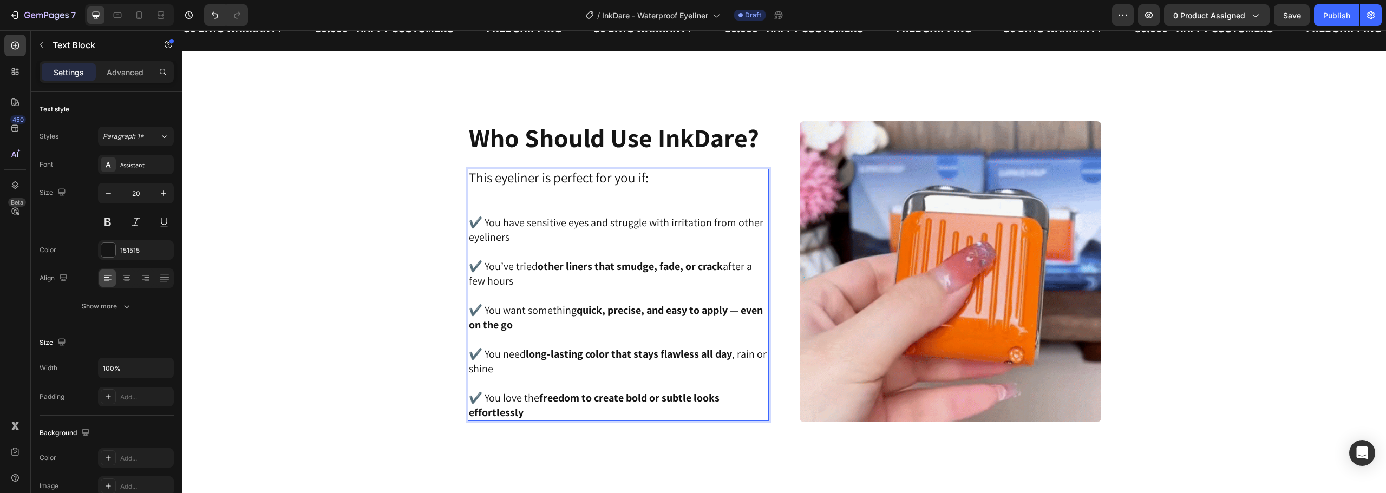
click at [614, 264] on strong "other liners that smudge, fade, or crack" at bounding box center [630, 266] width 185 height 14
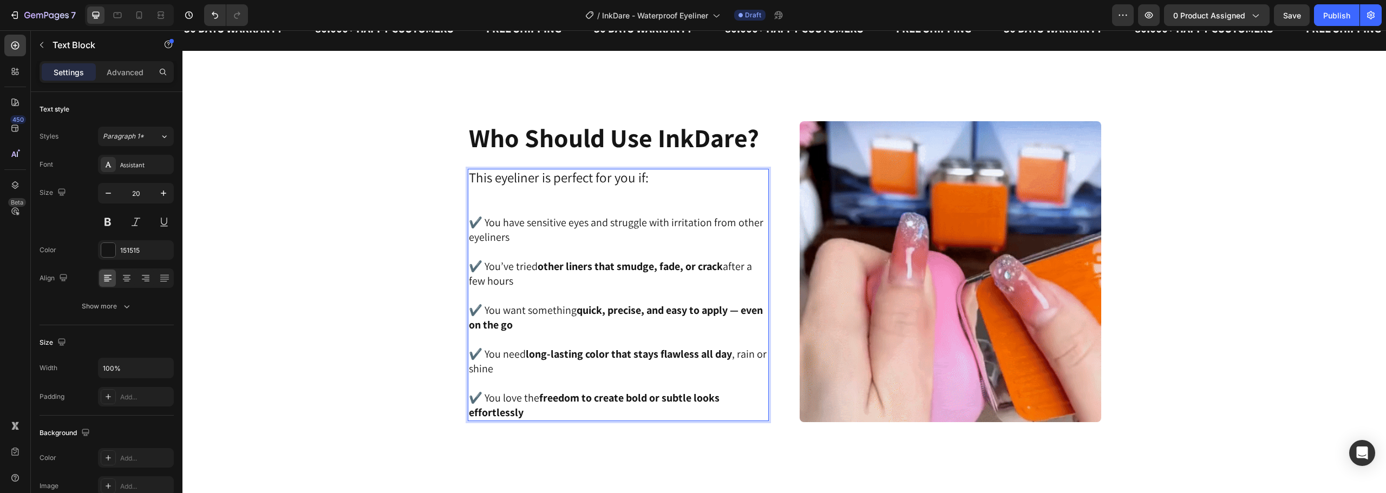
click at [538, 267] on strong "other liners that smudge, fade, or crack" at bounding box center [630, 266] width 185 height 14
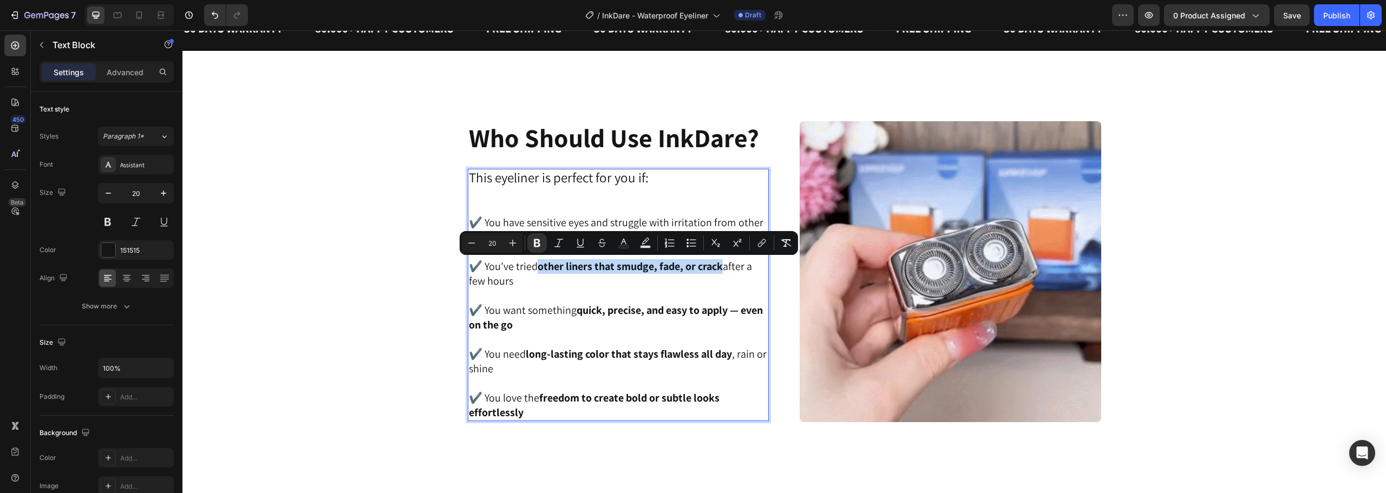
drag, startPoint x: 537, startPoint y: 267, endPoint x: 710, endPoint y: 266, distance: 173.2
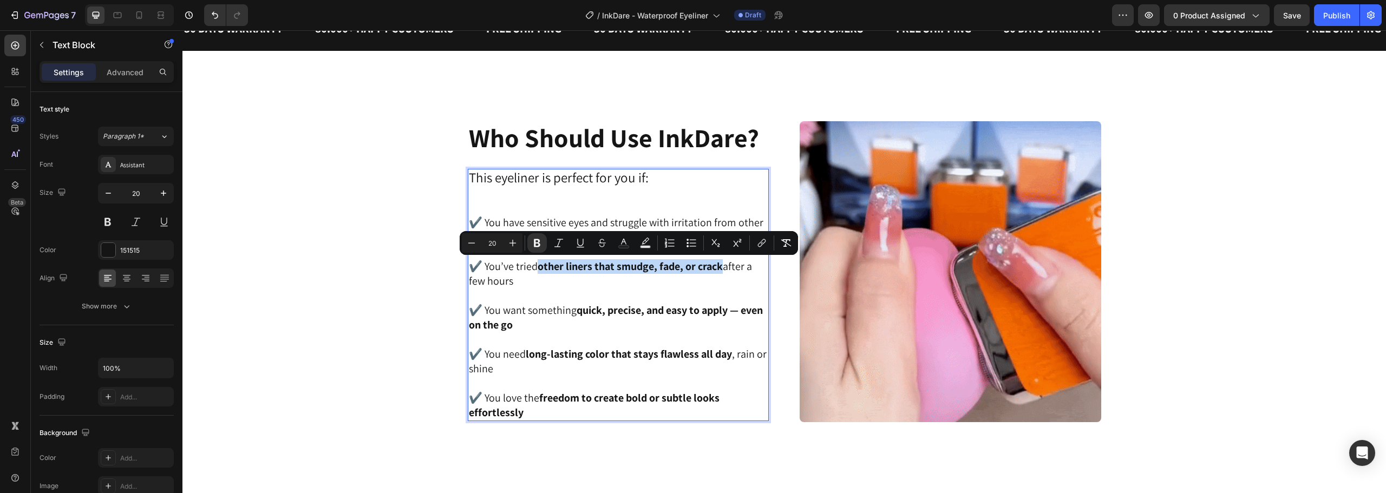
click at [710, 266] on strong "other liners that smudge, fade, or crack" at bounding box center [630, 266] width 185 height 14
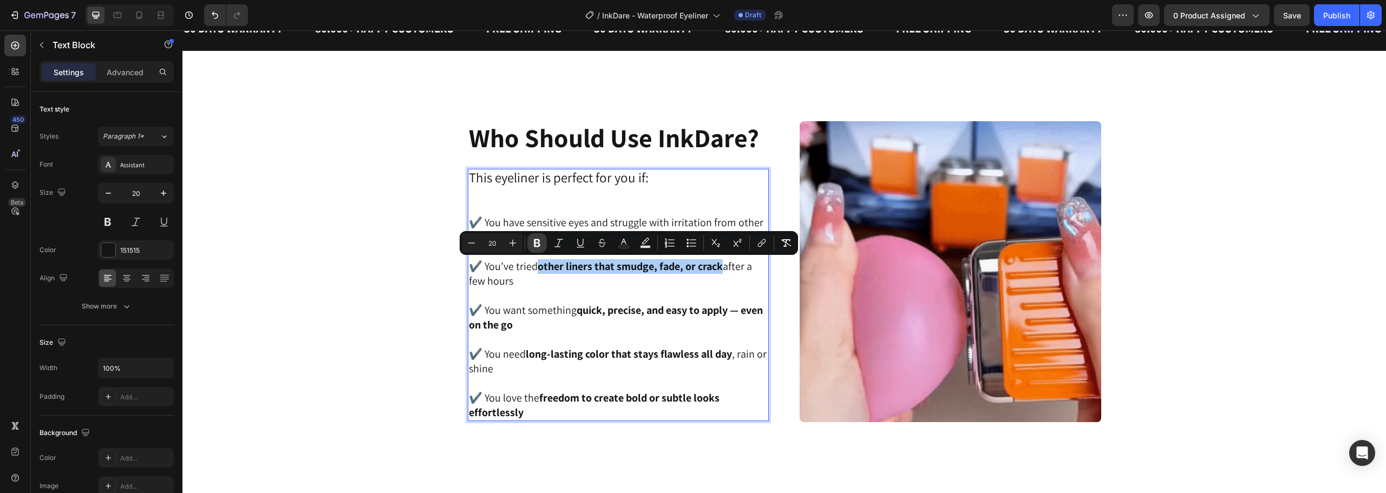
click at [538, 241] on icon "Editor contextual toolbar" at bounding box center [537, 243] width 11 height 11
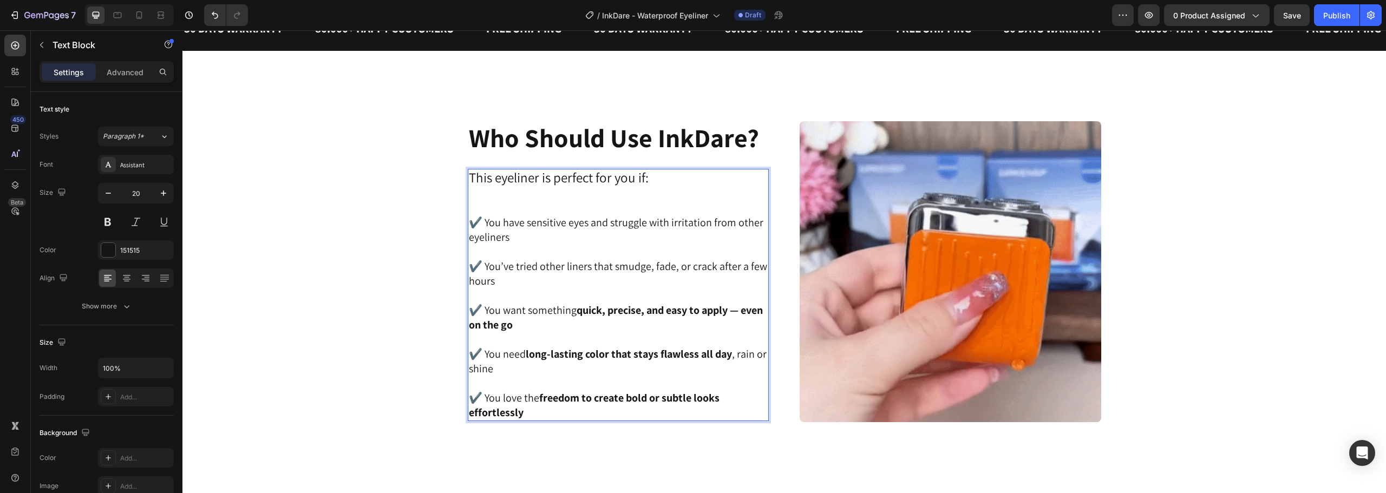
click at [570, 310] on p "✔️ You want something quick, precise, and easy to apply — even on the go" at bounding box center [618, 311] width 299 height 44
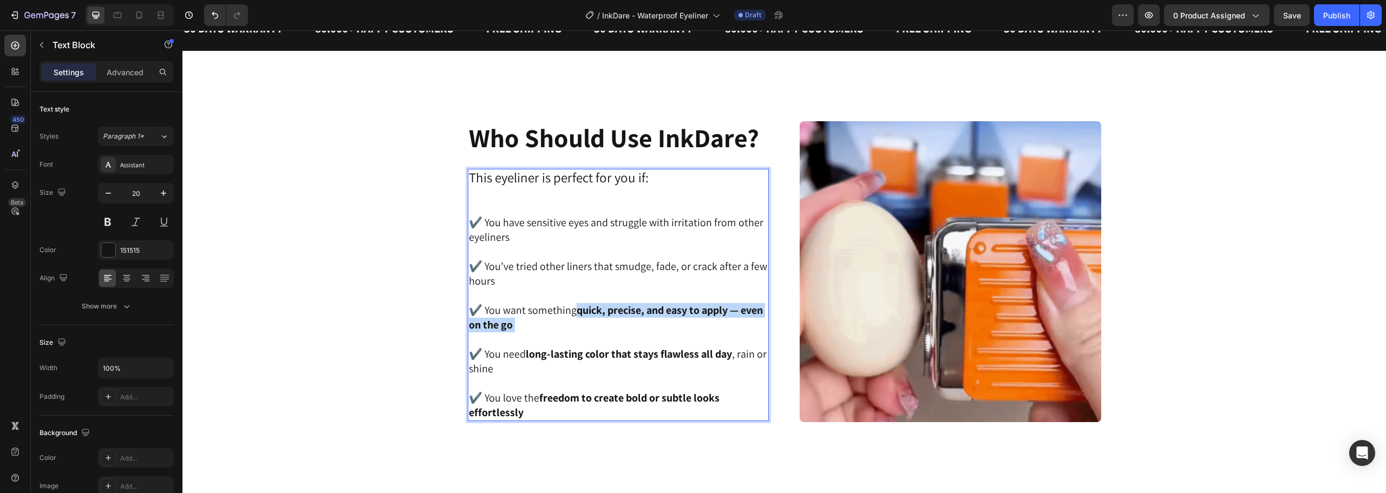
drag, startPoint x: 575, startPoint y: 310, endPoint x: 588, endPoint y: 332, distance: 25.3
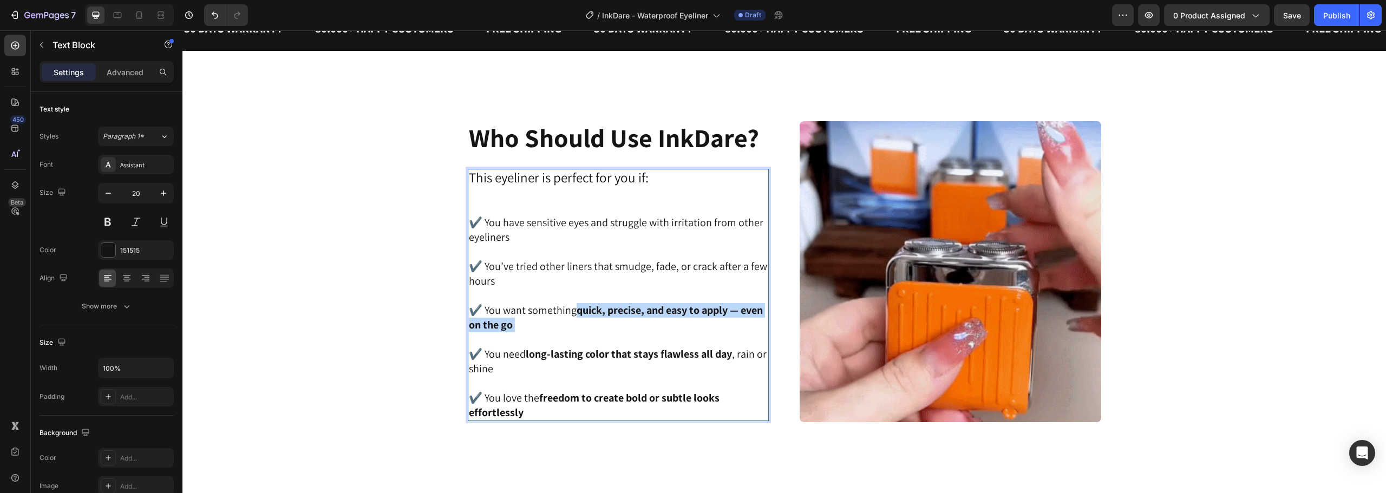
click at [588, 332] on p "✔️ You want something quick, precise, and easy to apply — even on the go" at bounding box center [618, 311] width 299 height 44
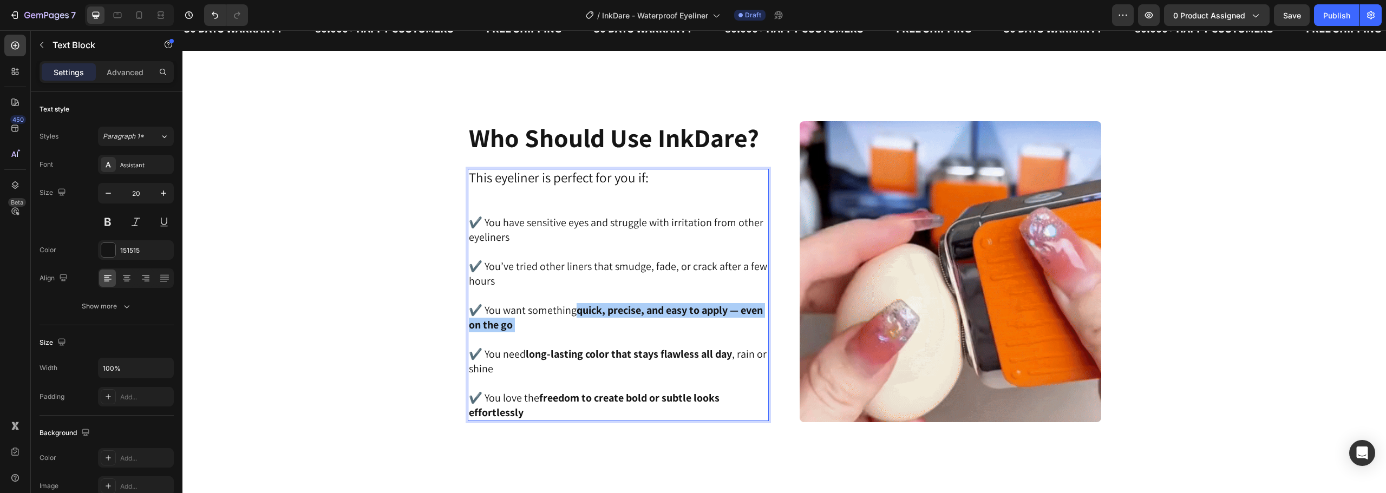
click at [417, 317] on div "Image ⁠⁠⁠⁠⁠⁠⁠ Who Should Use InkDare? Heading This eyeliner is perfect for you …" at bounding box center [784, 272] width 1176 height 302
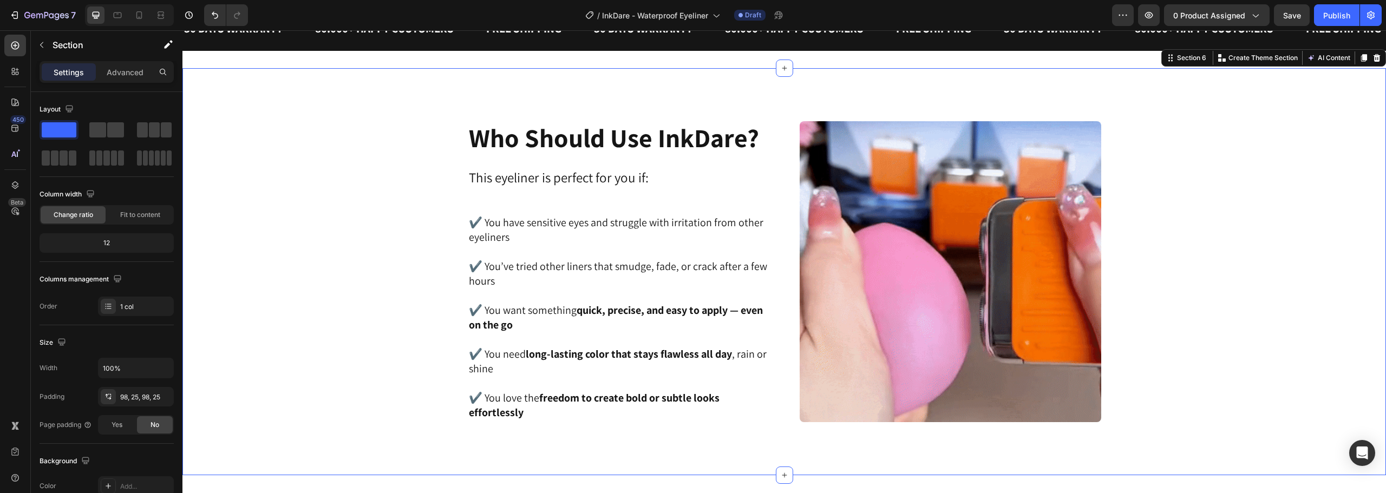
click at [417, 317] on div "Image ⁠⁠⁠⁠⁠⁠⁠ Who Should Use InkDare? Heading This eyeliner is perfect for you …" at bounding box center [784, 272] width 1176 height 302
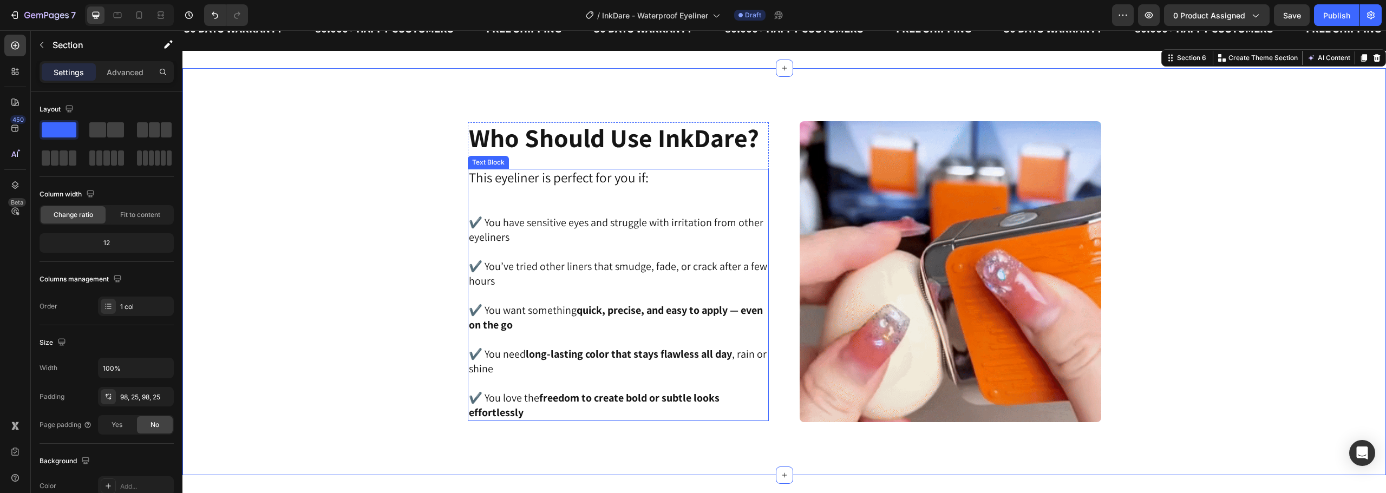
scroll to position [1345, 0]
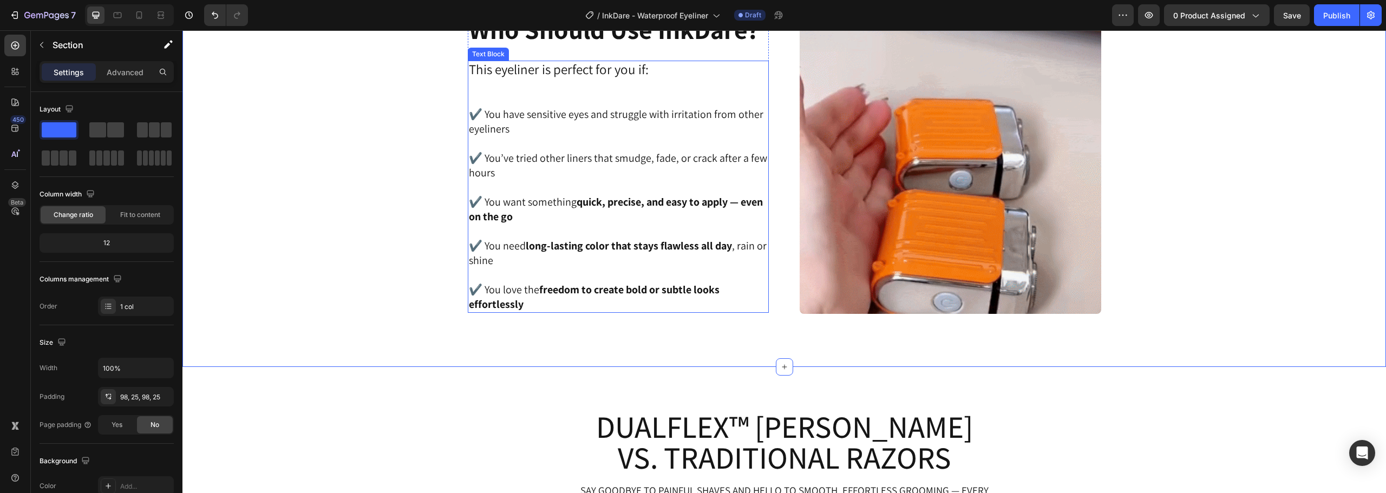
click at [579, 206] on strong "quick, precise, and easy to apply — even on the go" at bounding box center [616, 209] width 294 height 29
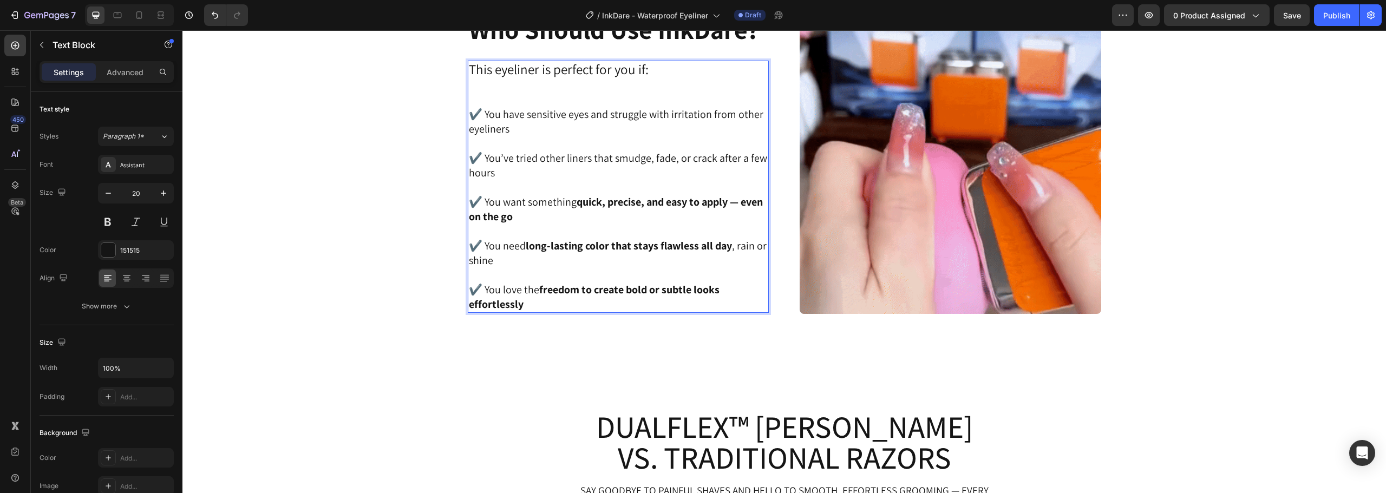
click at [578, 202] on strong "quick, precise, and easy to apply — even on the go" at bounding box center [616, 209] width 294 height 29
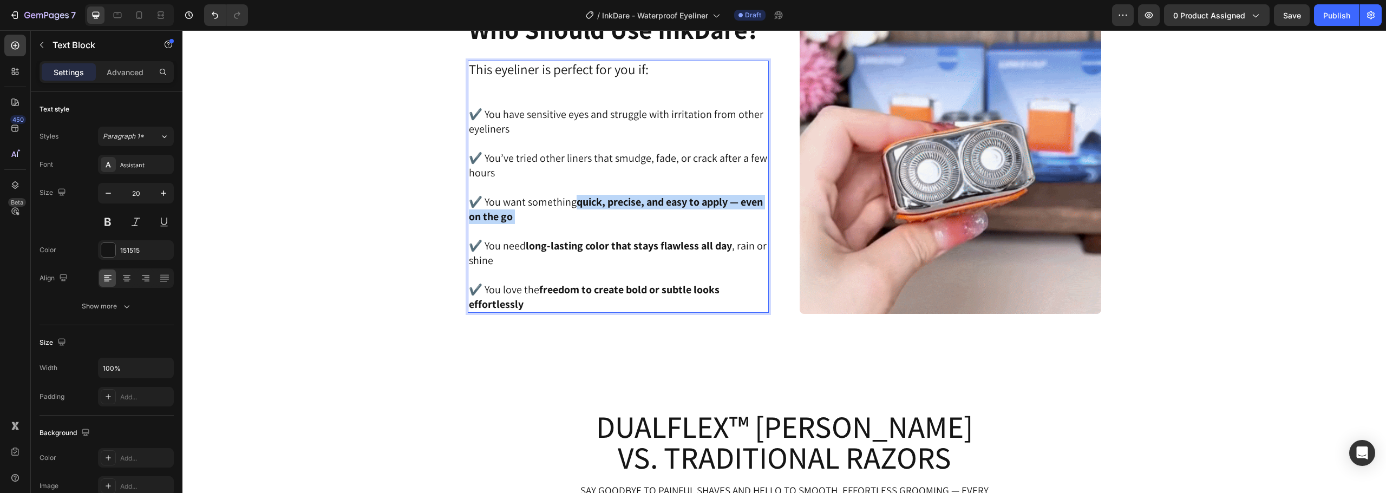
drag, startPoint x: 577, startPoint y: 202, endPoint x: 586, endPoint y: 224, distance: 23.5
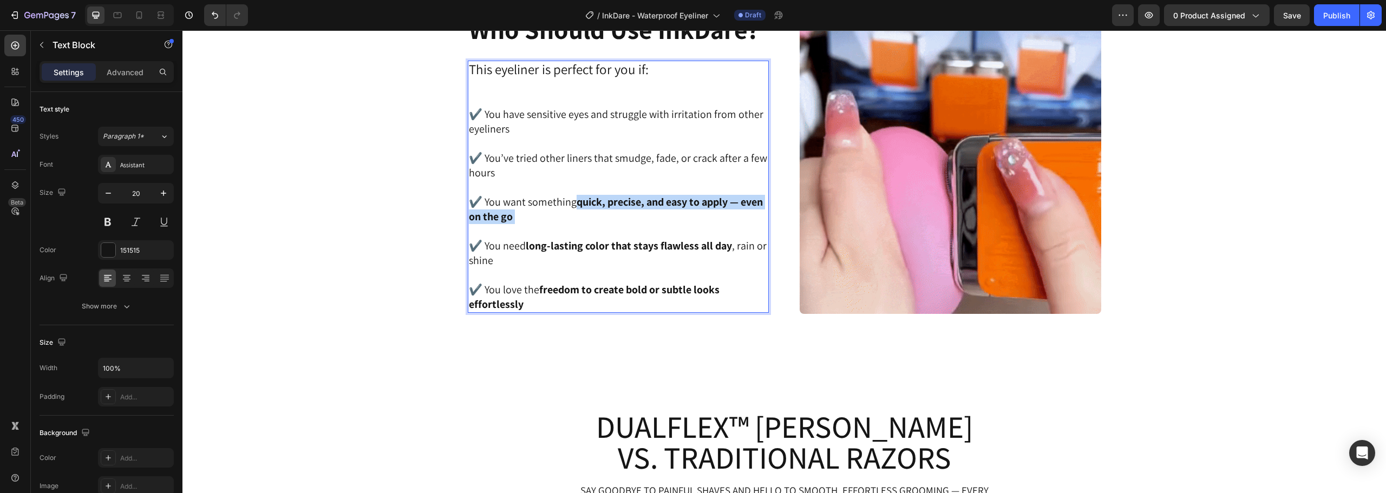
click at [586, 224] on p "✔️ You want something quick, precise, and easy to apply — even on the go" at bounding box center [618, 202] width 299 height 44
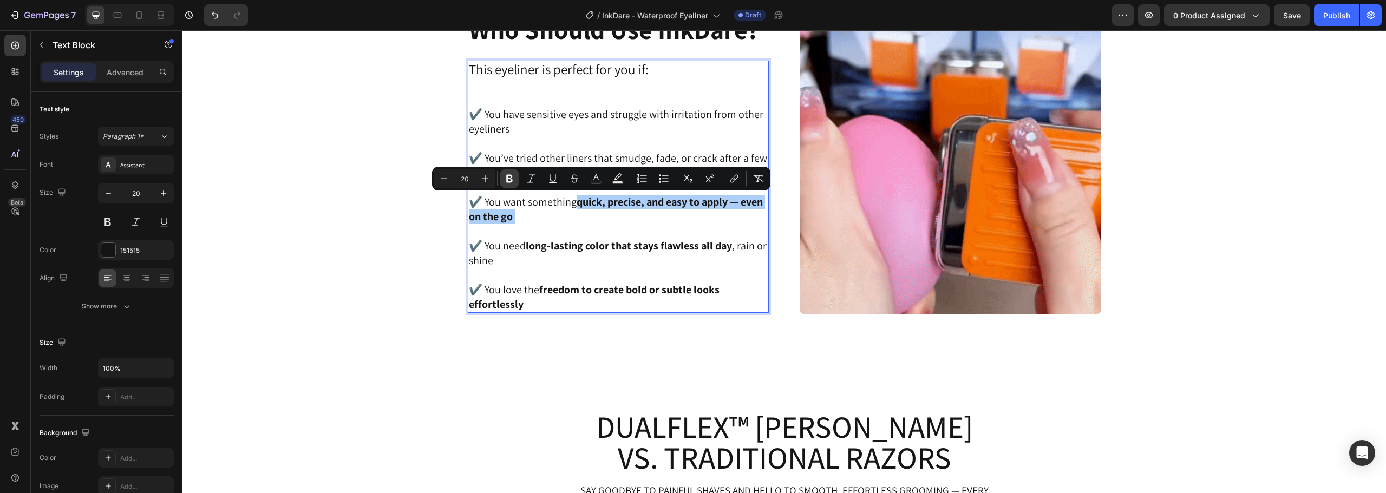
click at [513, 175] on icon "Editor contextual toolbar" at bounding box center [509, 178] width 11 height 11
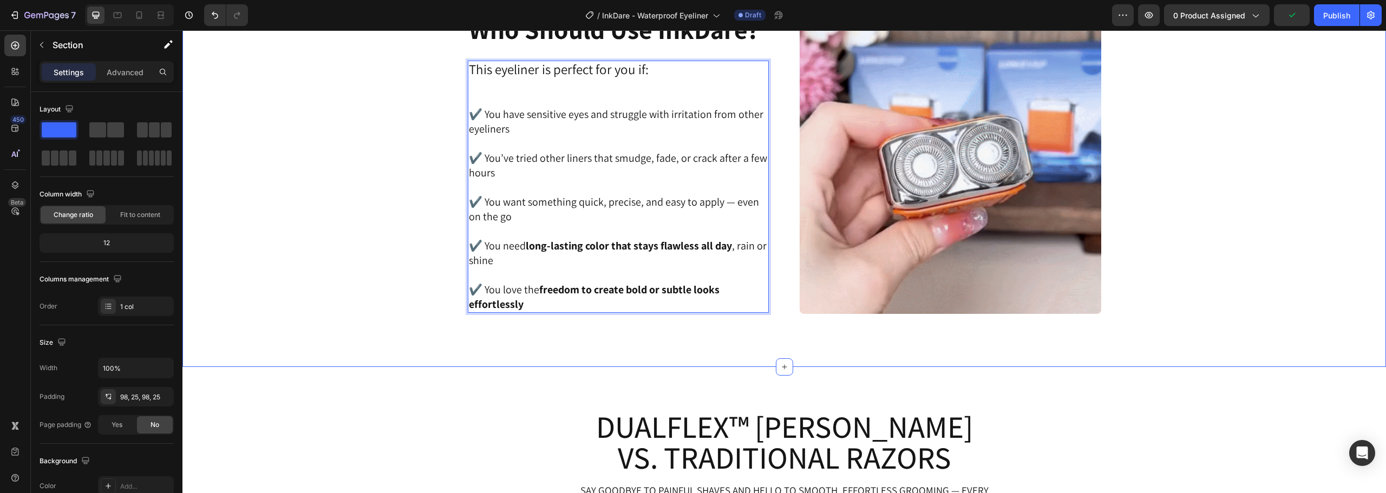
click at [400, 233] on div "Image ⁠⁠⁠⁠⁠⁠⁠ Who Should Use InkDare? Heading This eyeliner is perfect for you …" at bounding box center [784, 164] width 1176 height 302
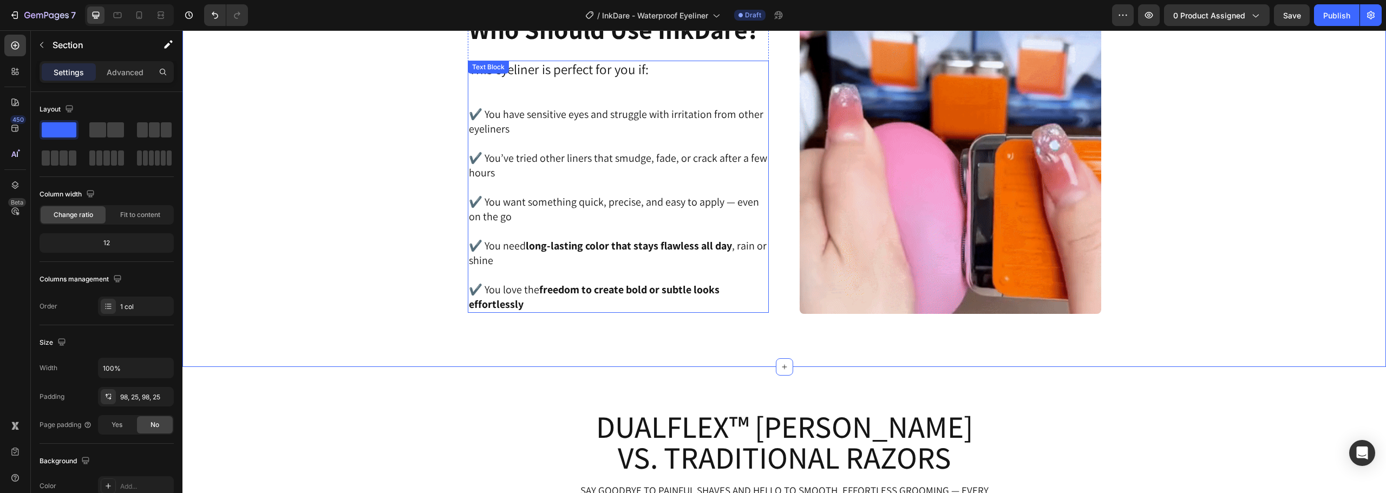
click at [526, 240] on strong "long-lasting color that stays flawless all day" at bounding box center [629, 246] width 206 height 14
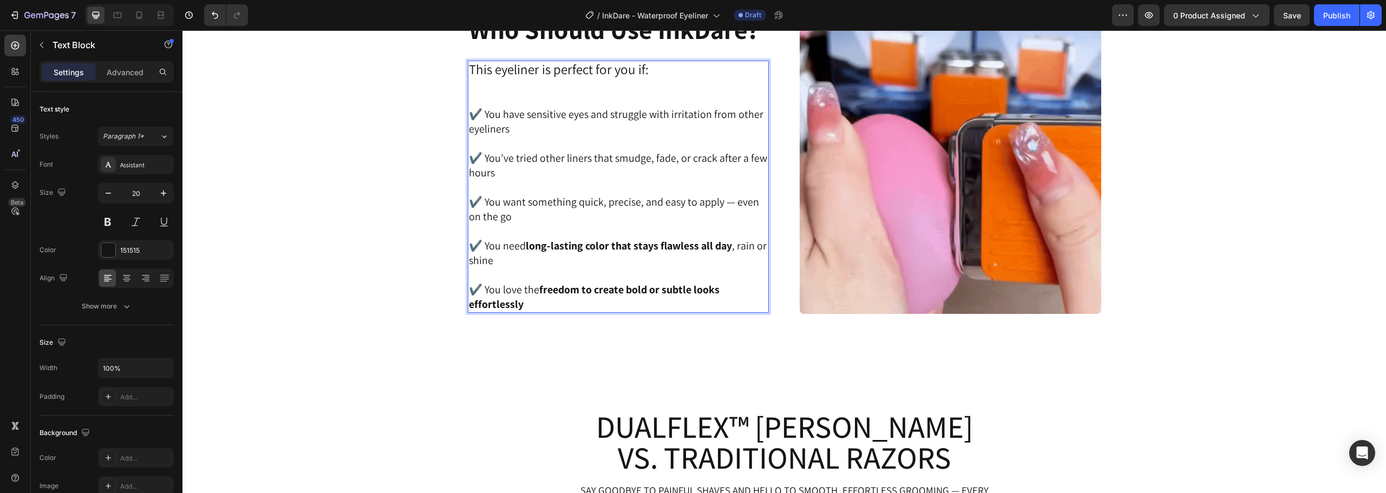
click at [526, 247] on strong "long-lasting color that stays flawless all day" at bounding box center [629, 246] width 206 height 14
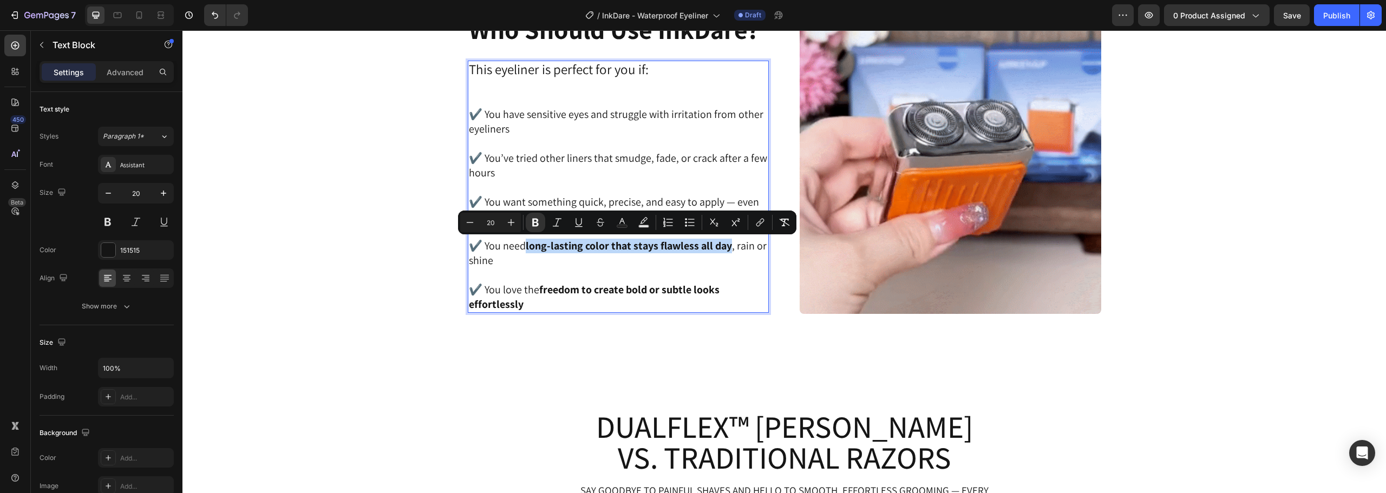
drag, startPoint x: 525, startPoint y: 247, endPoint x: 729, endPoint y: 246, distance: 204.1
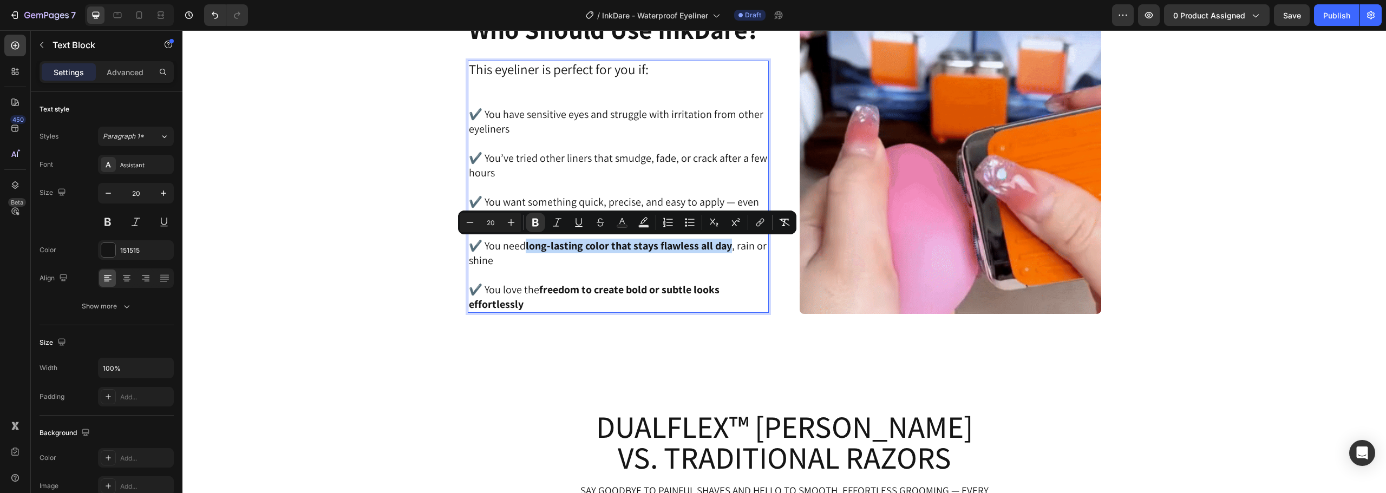
click at [729, 246] on strong "long-lasting color that stays flawless all day" at bounding box center [629, 246] width 206 height 14
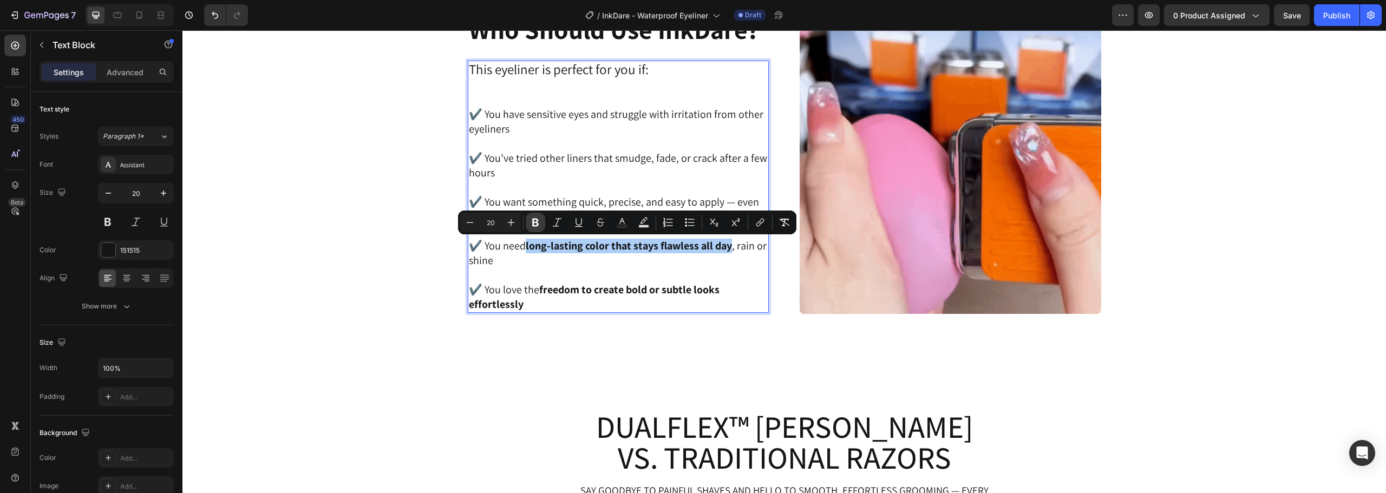
click at [534, 220] on icon "Editor contextual toolbar" at bounding box center [535, 223] width 6 height 8
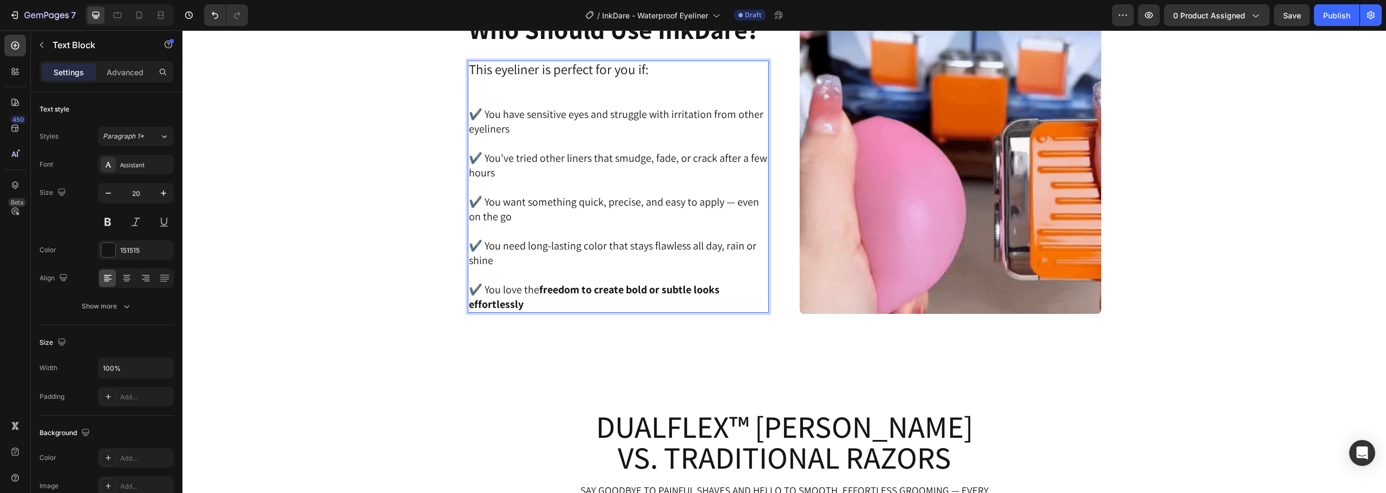
click at [421, 254] on div "Image ⁠⁠⁠⁠⁠⁠⁠ Who Should Use InkDare? Heading This eyeliner is perfect for you …" at bounding box center [784, 164] width 1176 height 302
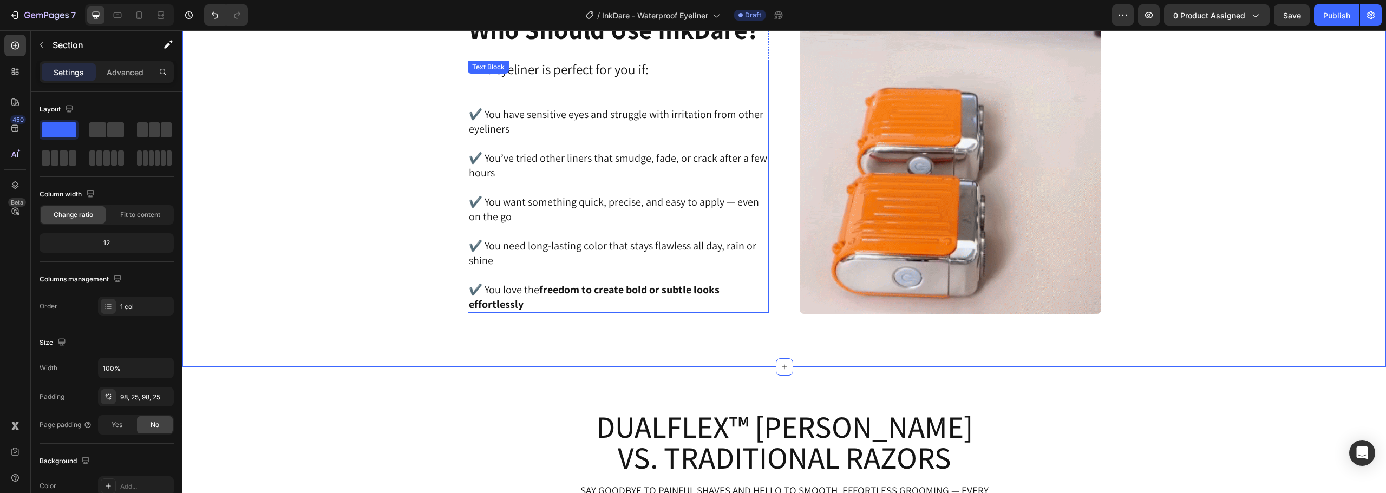
click at [690, 307] on p "✔️ You love the freedom to create bold or subtle looks effortlessly" at bounding box center [618, 297] width 299 height 29
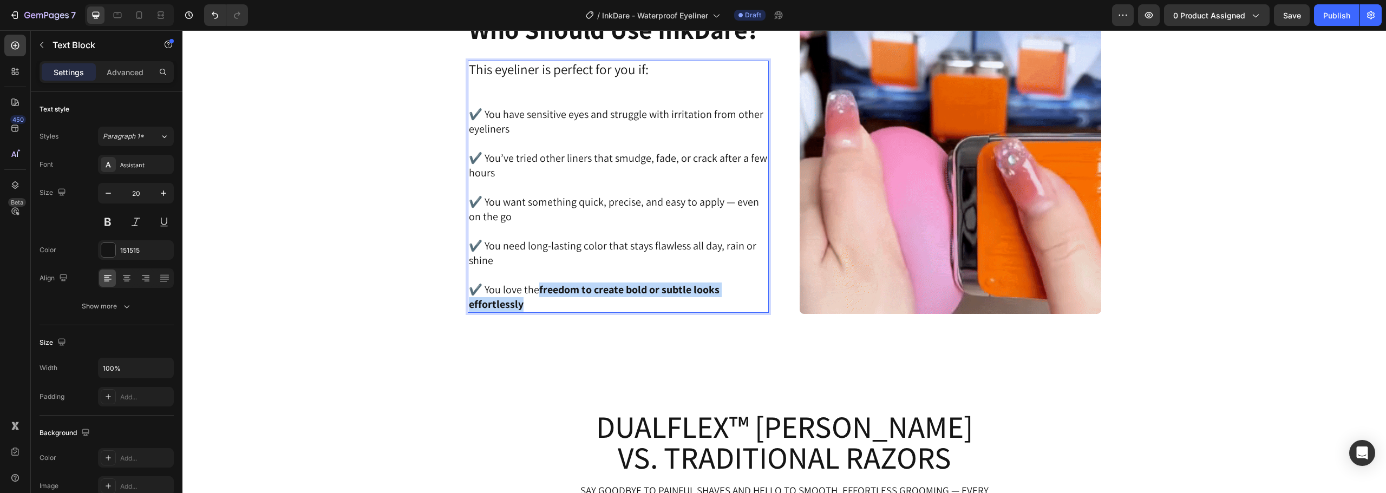
drag, startPoint x: 521, startPoint y: 307, endPoint x: 536, endPoint y: 287, distance: 25.1
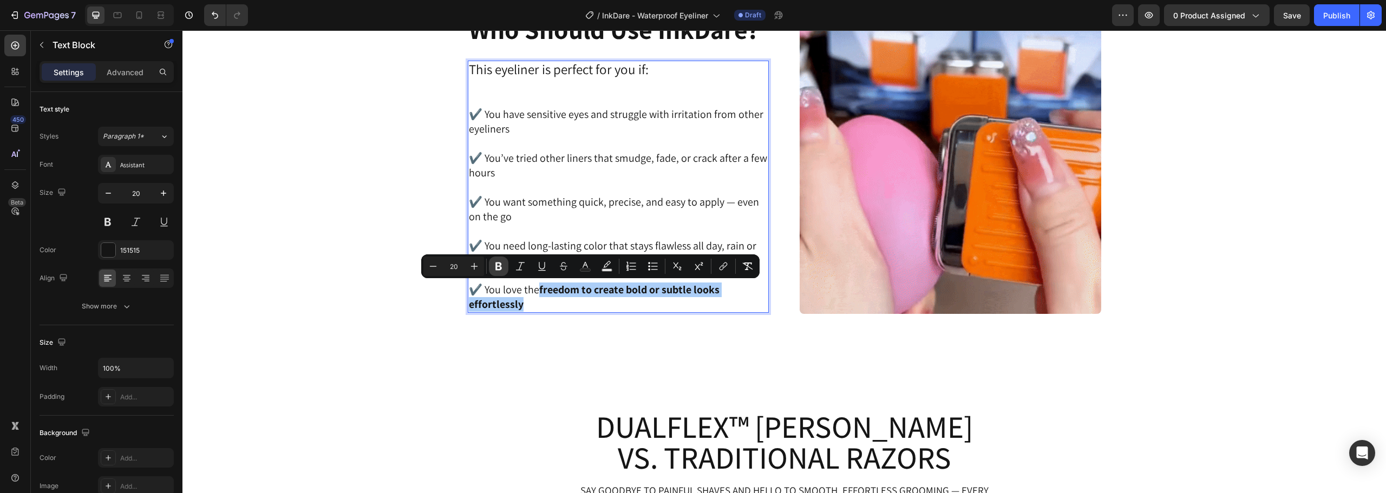
click at [494, 259] on button "Bold" at bounding box center [498, 266] width 19 height 19
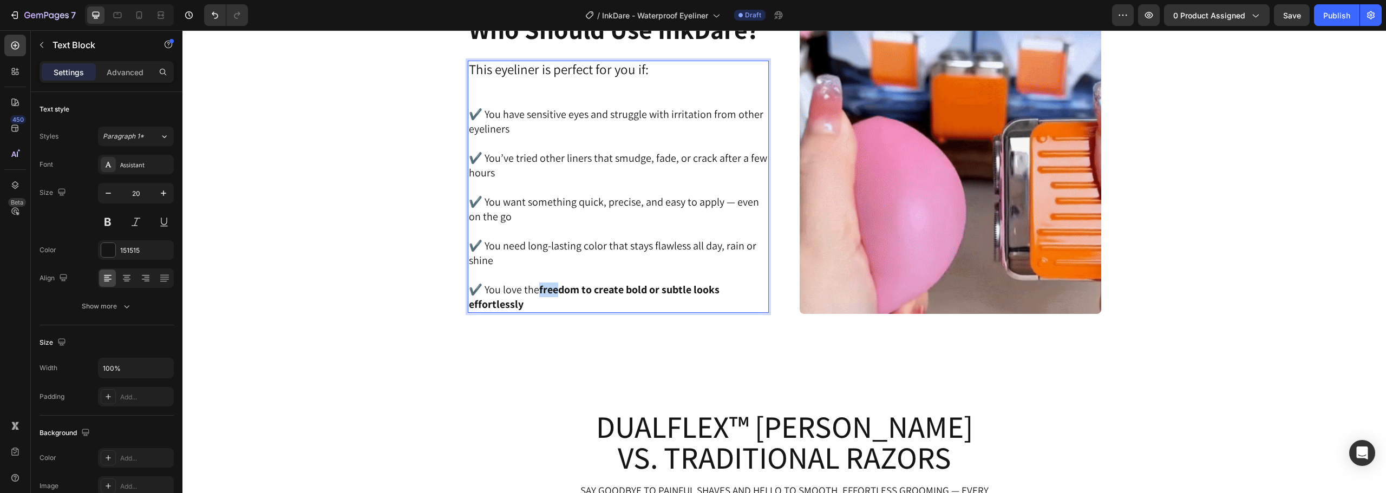
drag, startPoint x: 534, startPoint y: 286, endPoint x: 551, endPoint y: 291, distance: 17.3
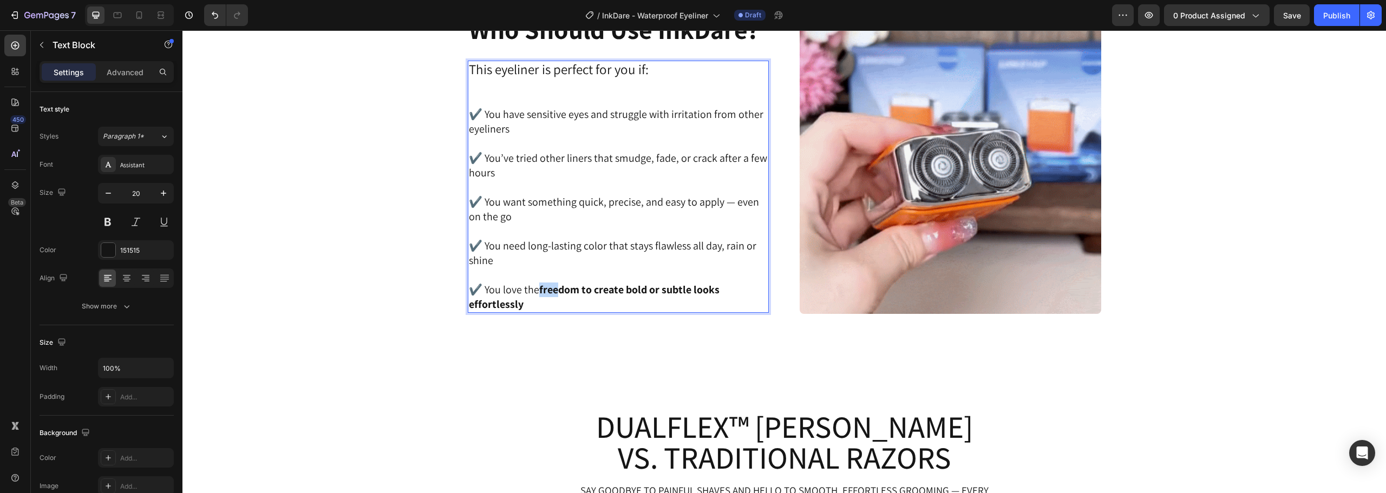
click at [551, 291] on p "✔️ You love the freedom to create bold or subtle looks effortlessly" at bounding box center [618, 297] width 299 height 29
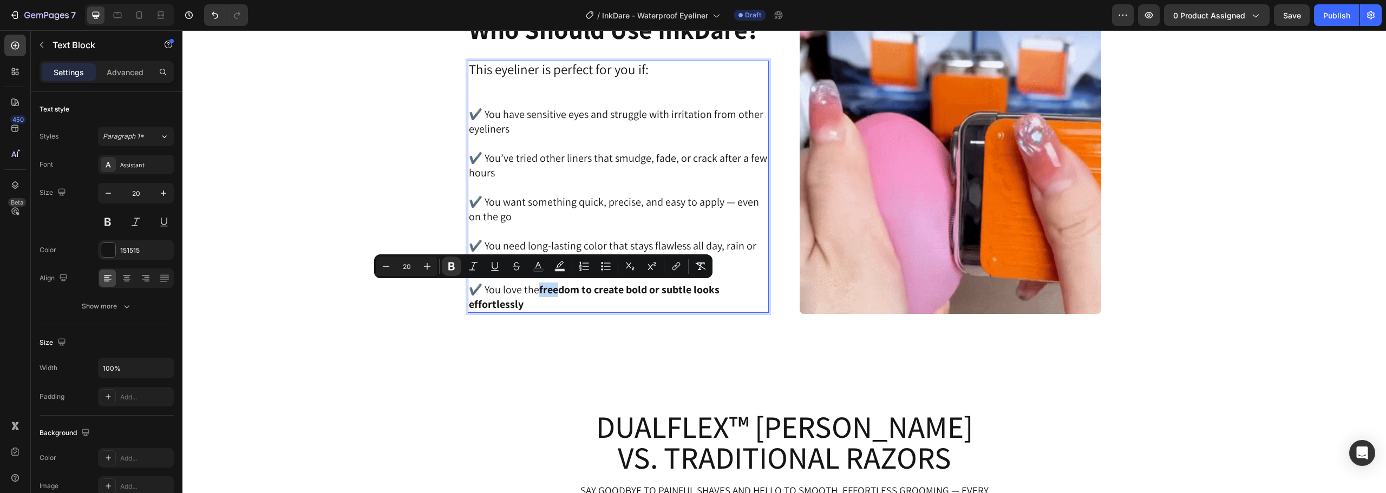
click at [549, 298] on p "✔️ You love the freedom to create bold or subtle looks effortlessly" at bounding box center [618, 297] width 299 height 29
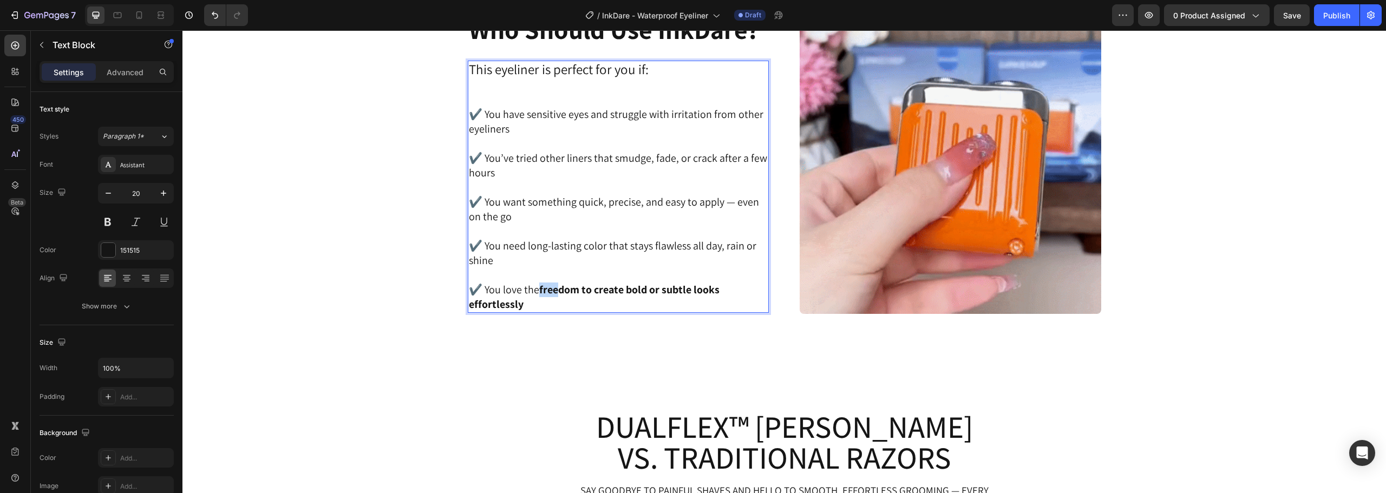
drag, startPoint x: 539, startPoint y: 286, endPoint x: 551, endPoint y: 298, distance: 16.9
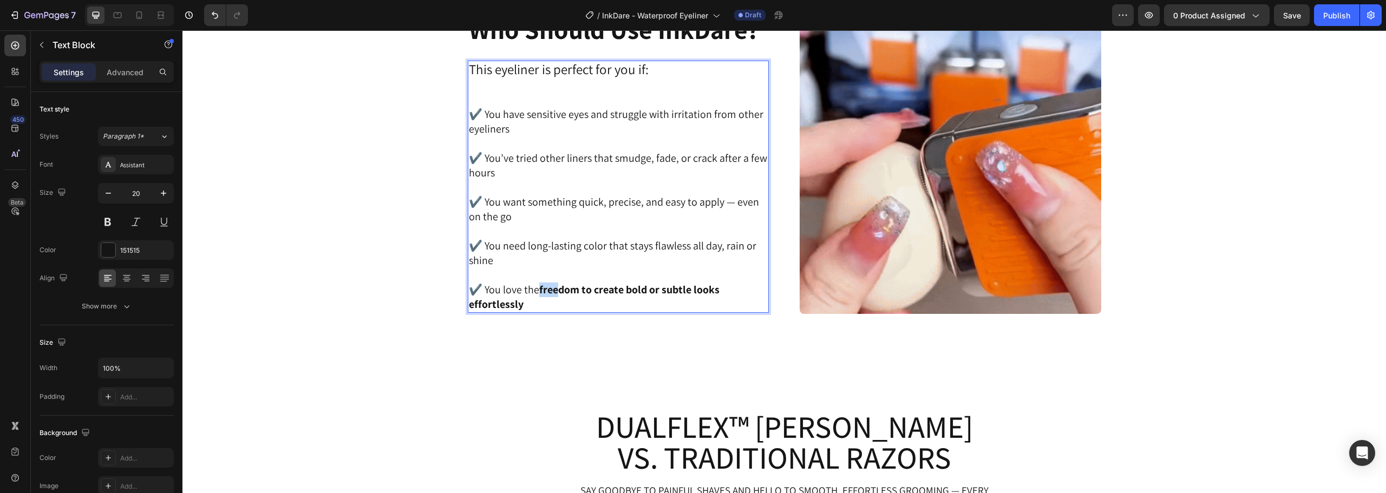
click at [551, 298] on p "✔️ You love the freedom to create bold or subtle looks effortlessly" at bounding box center [618, 297] width 299 height 29
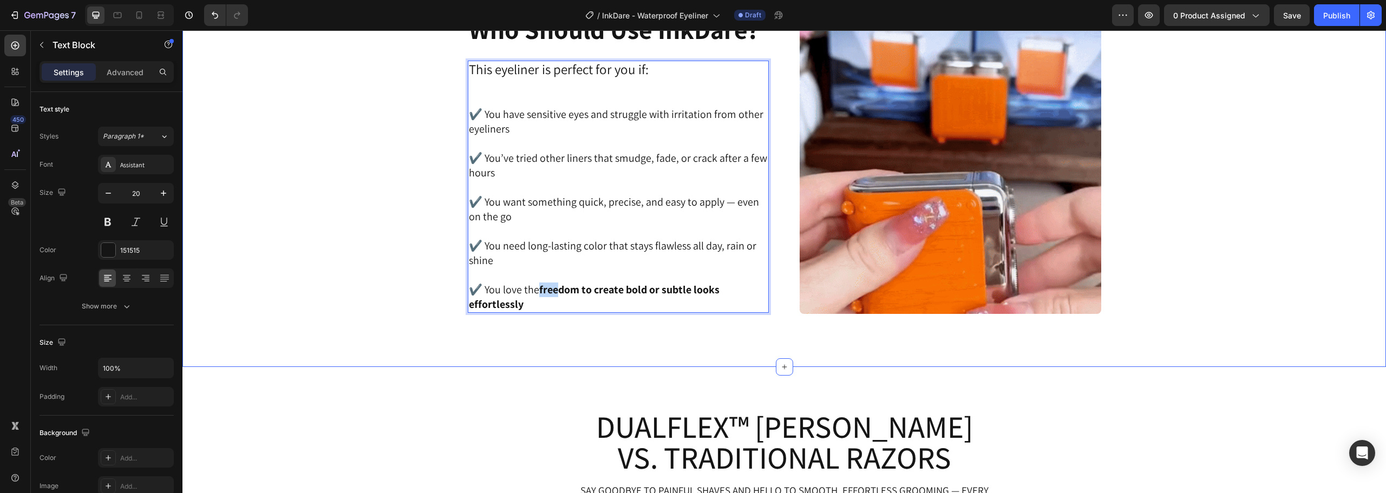
click at [430, 300] on div "Image ⁠⁠⁠⁠⁠⁠⁠ Who Should Use InkDare? Heading This eyeliner is perfect for you …" at bounding box center [784, 164] width 1176 height 302
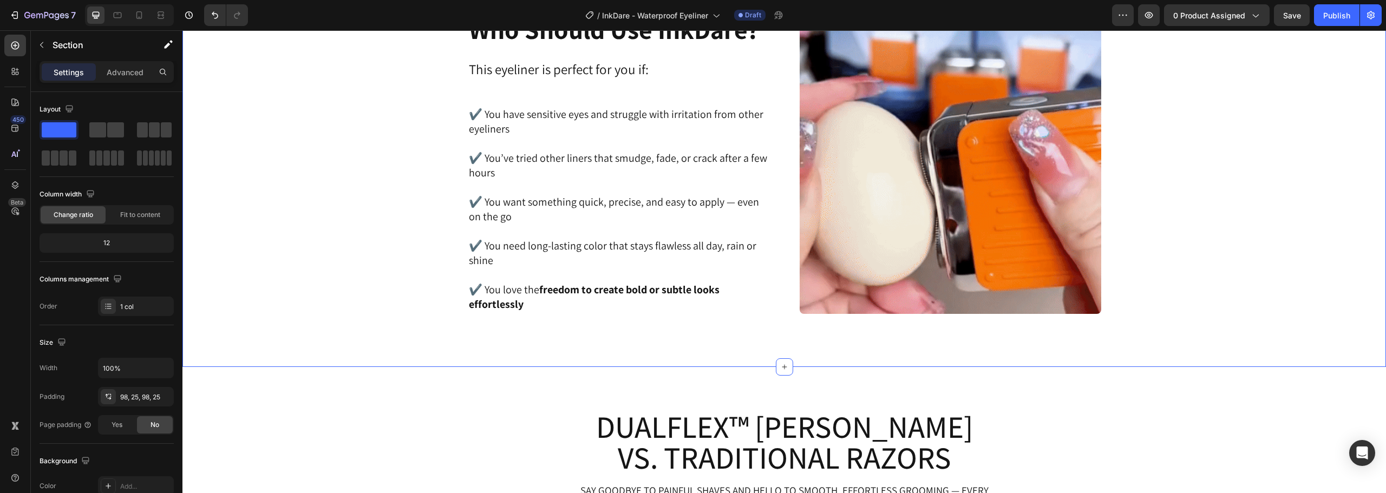
click at [430, 299] on div "Image ⁠⁠⁠⁠⁠⁠⁠ Who Should Use InkDare? Heading This eyeliner is perfect for you …" at bounding box center [784, 164] width 1176 height 302
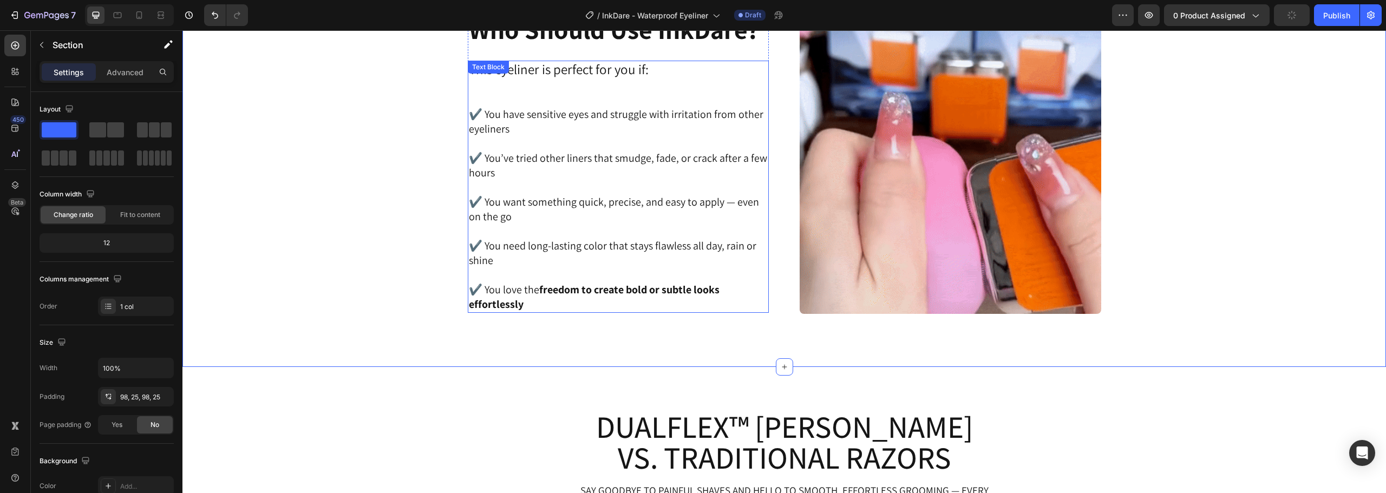
click at [529, 307] on p "✔️ You love the freedom to create bold or subtle looks effortlessly" at bounding box center [618, 297] width 299 height 29
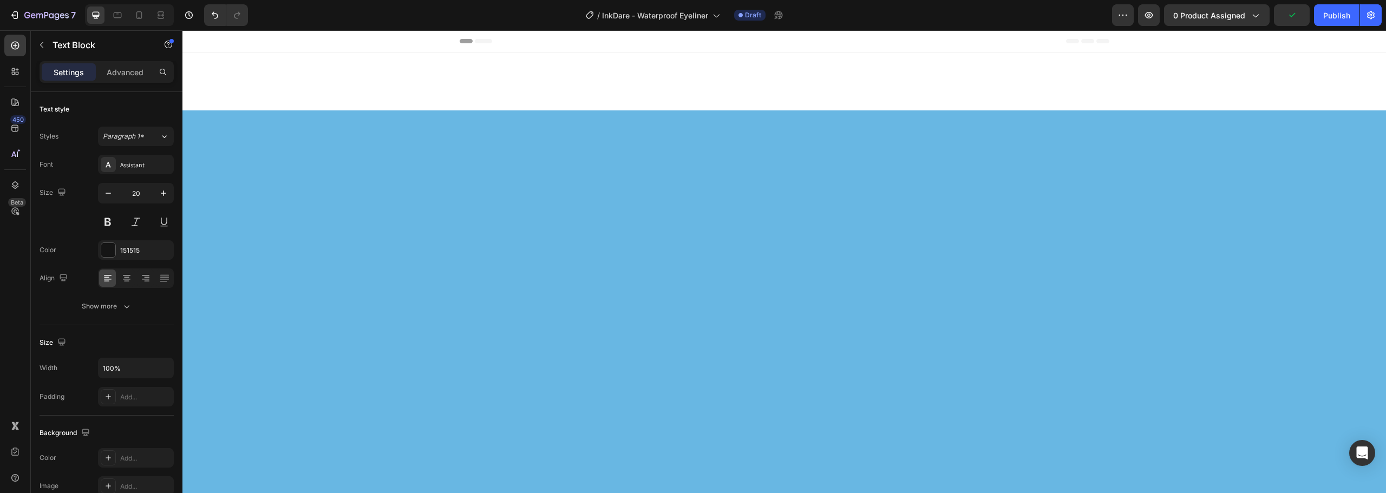
scroll to position [1345, 0]
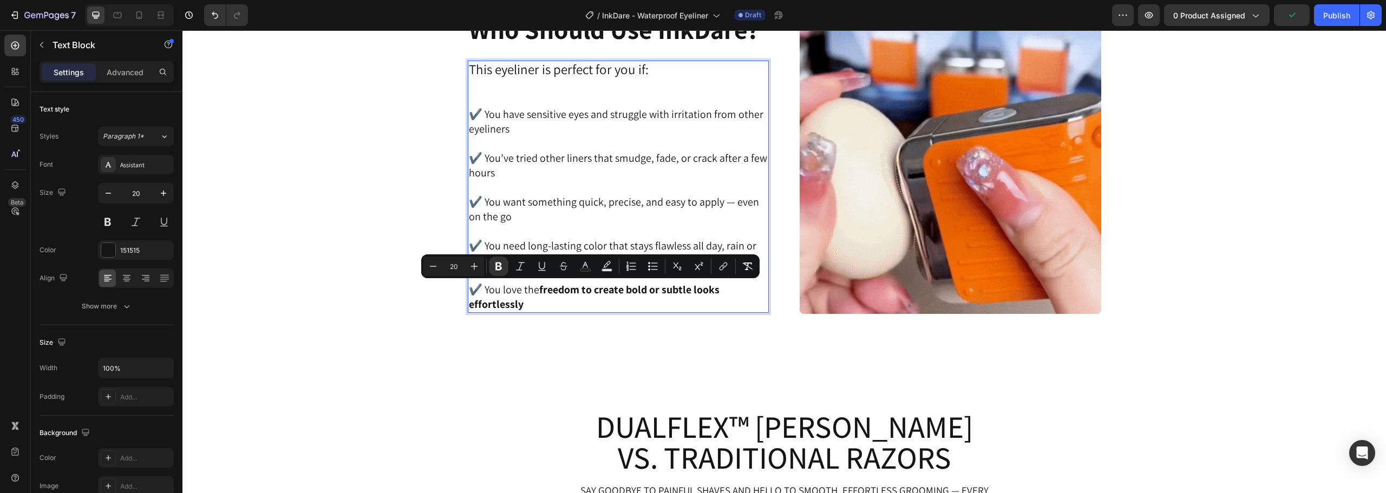
drag, startPoint x: 182, startPoint y: 30, endPoint x: 559, endPoint y: 301, distance: 463.9
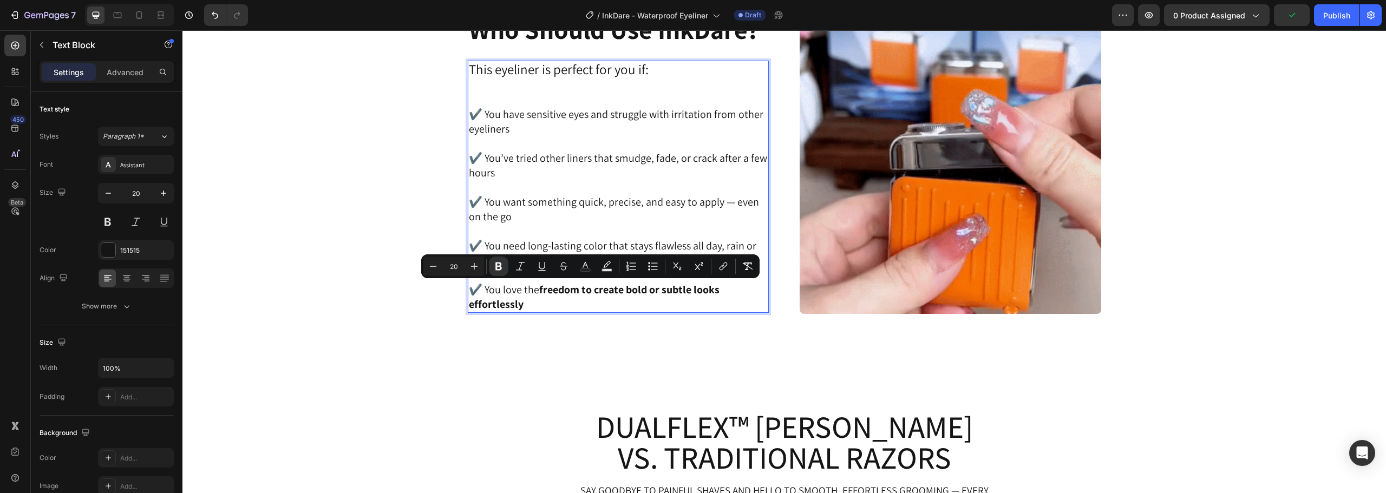
click at [559, 301] on p "✔️ You love the freedom to create bold or subtle looks effortlessly" at bounding box center [618, 297] width 299 height 29
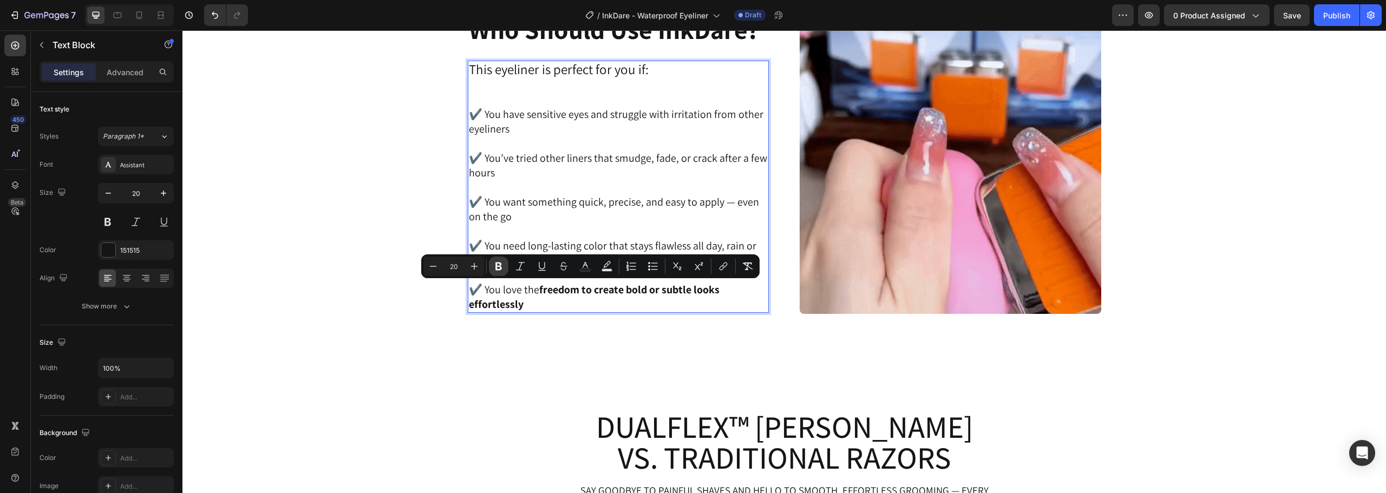
click at [500, 271] on icon "Editor contextual toolbar" at bounding box center [498, 266] width 11 height 11
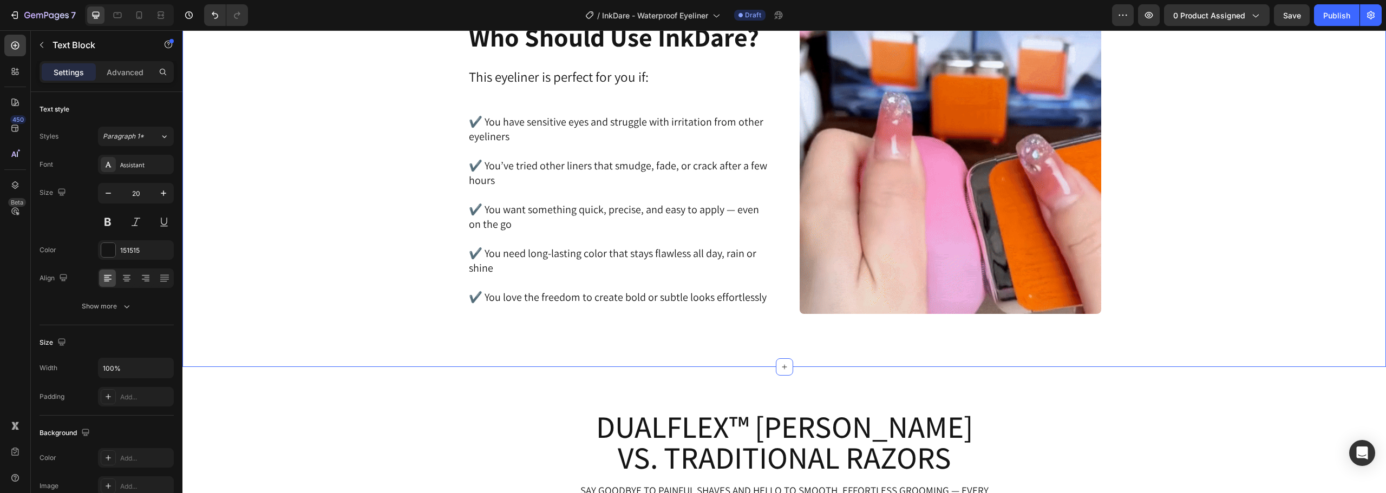
click at [383, 267] on div "Image ⁠⁠⁠⁠⁠⁠⁠ Who Should Use InkDare? Heading This eyeliner is perfect for you …" at bounding box center [784, 164] width 1176 height 302
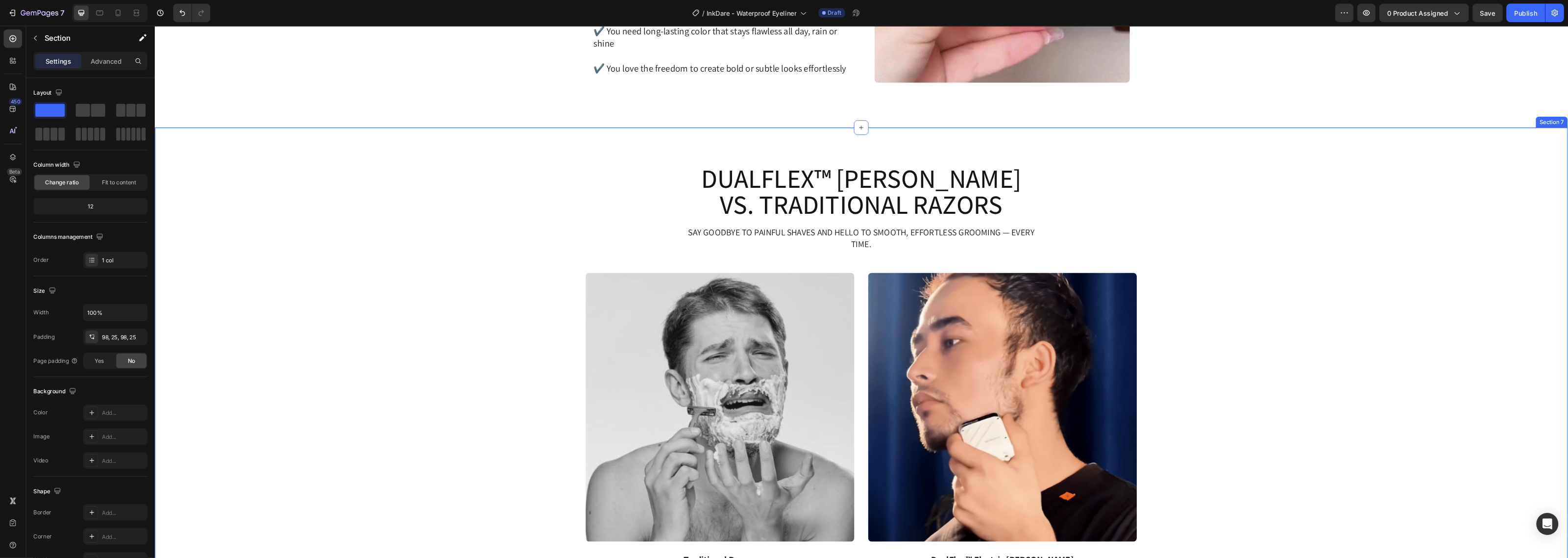
scroll to position [1545, 0]
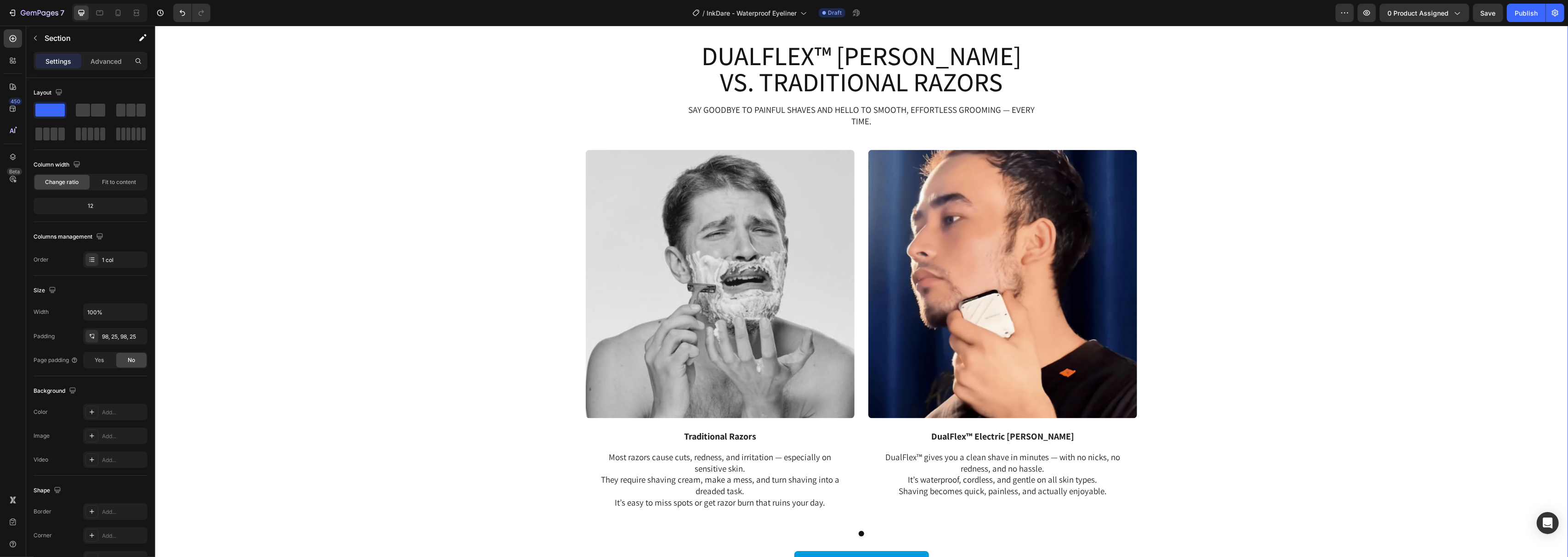
click at [479, 201] on div "Image Traditional Razors Text Block Most razors cause cuts, redness, and irrita…" at bounding box center [860, 351] width 1399 height 402
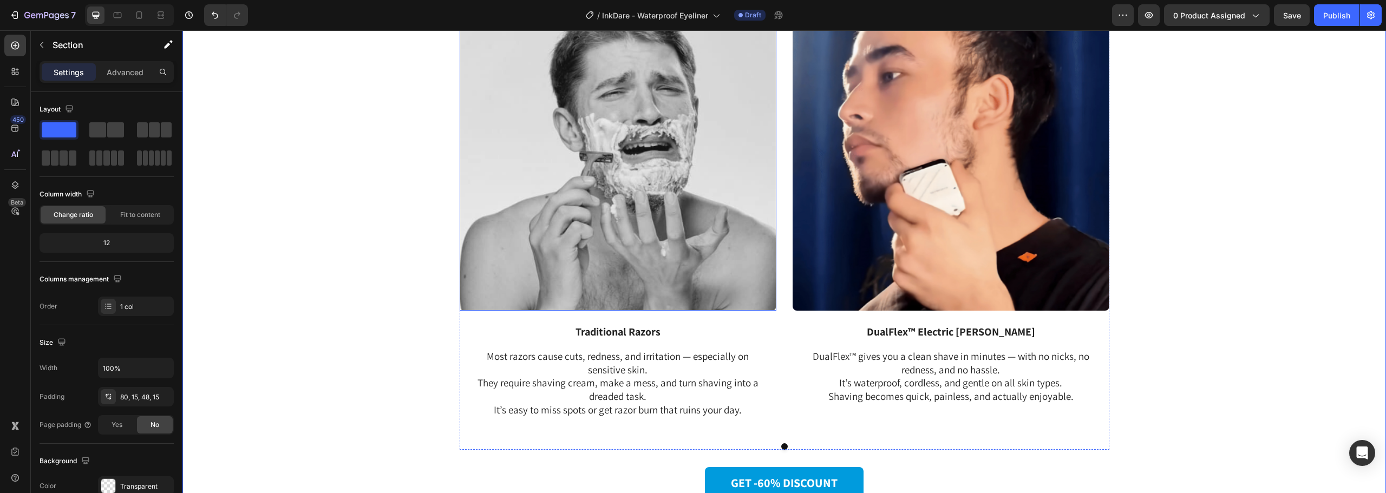
scroll to position [1923, 0]
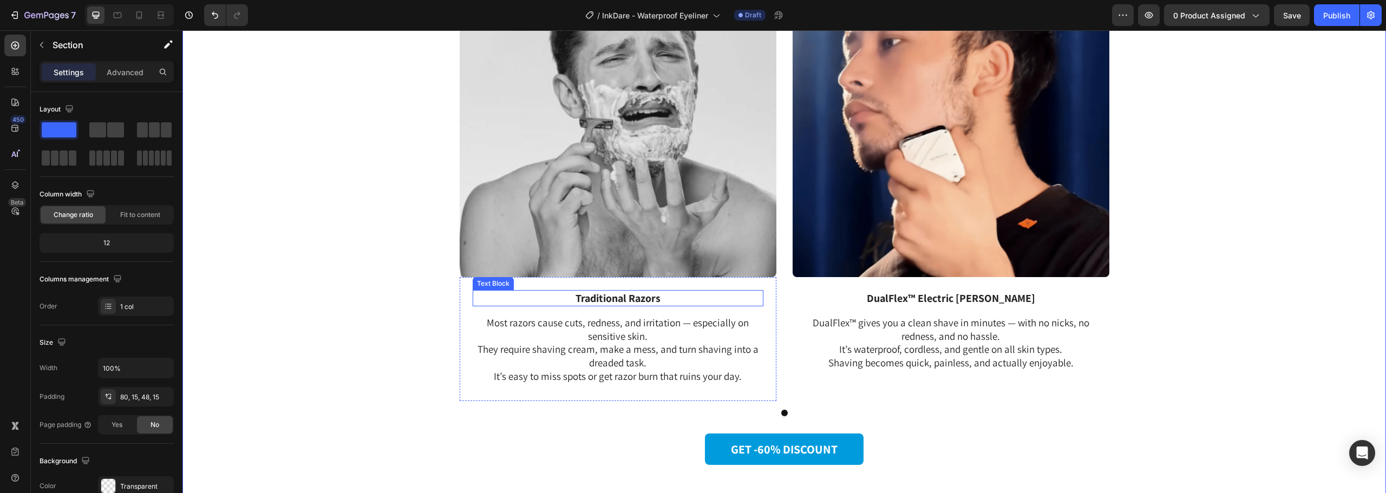
click at [638, 295] on strong "Traditional Razors" at bounding box center [617, 298] width 85 height 14
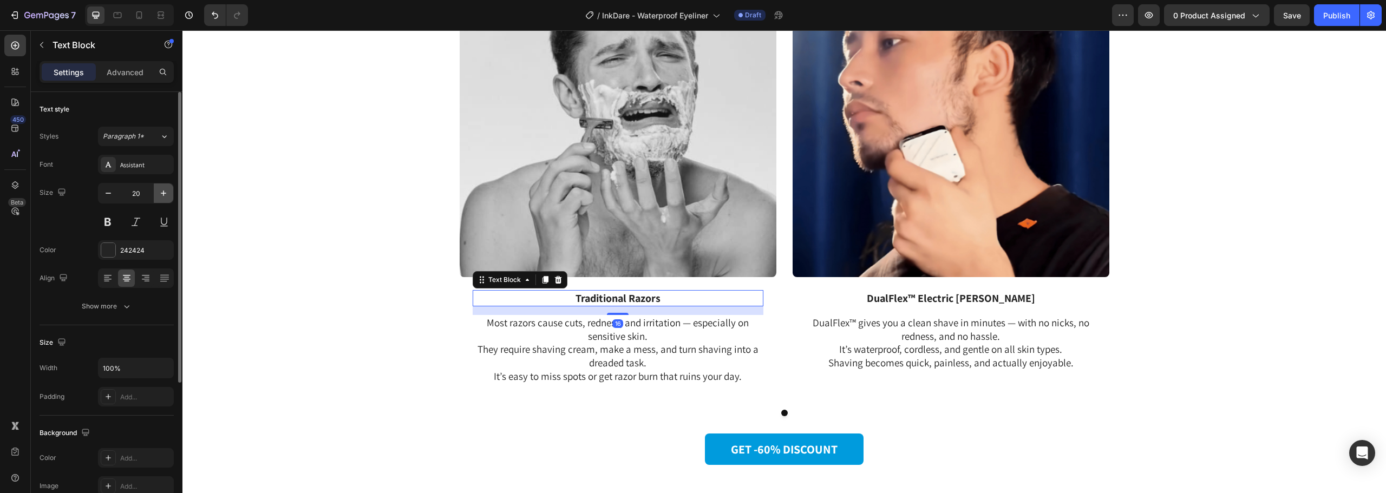
click at [161, 193] on icon "button" at bounding box center [163, 193] width 5 height 5
type input "24"
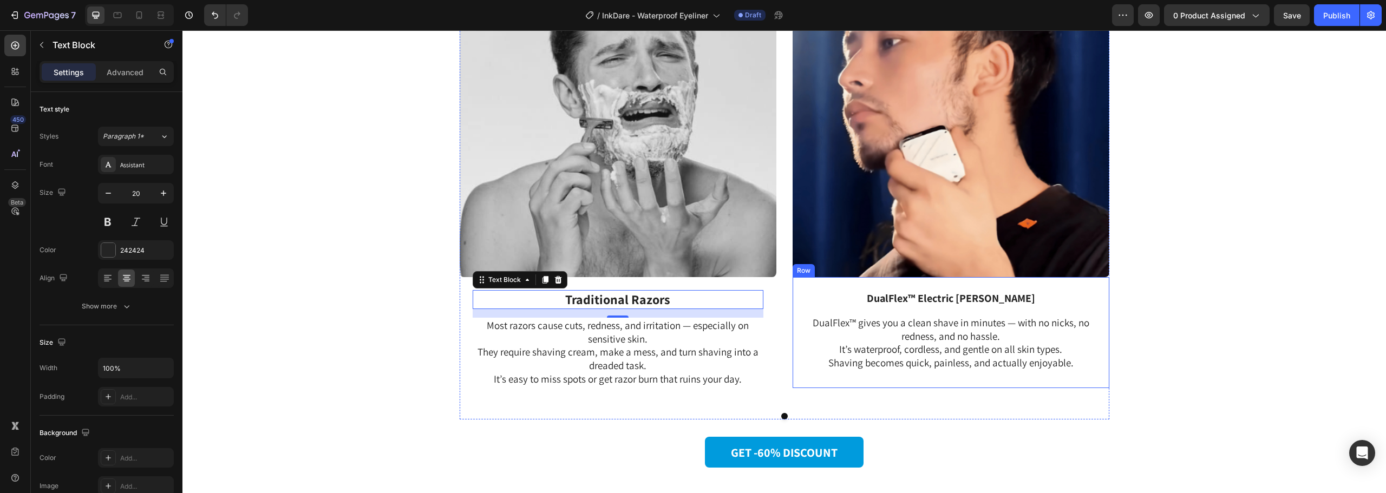
click at [950, 295] on strong "DualFlex™ Electric [PERSON_NAME]" at bounding box center [951, 298] width 168 height 14
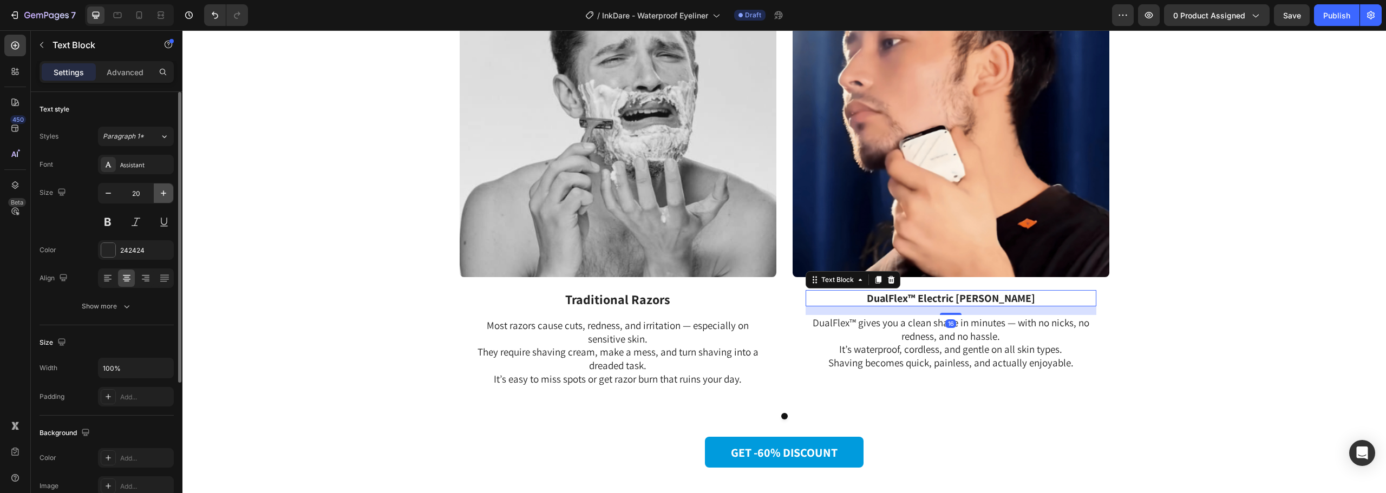
click at [165, 188] on icon "button" at bounding box center [163, 193] width 11 height 11
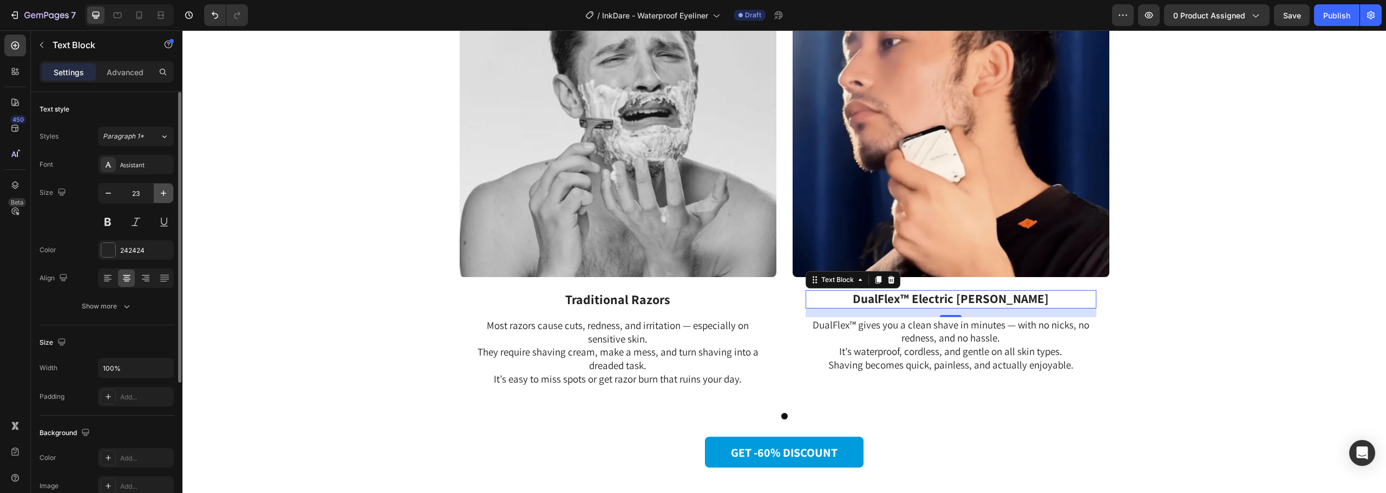
click at [165, 188] on icon "button" at bounding box center [163, 193] width 11 height 11
click at [144, 16] on icon at bounding box center [139, 15] width 11 height 11
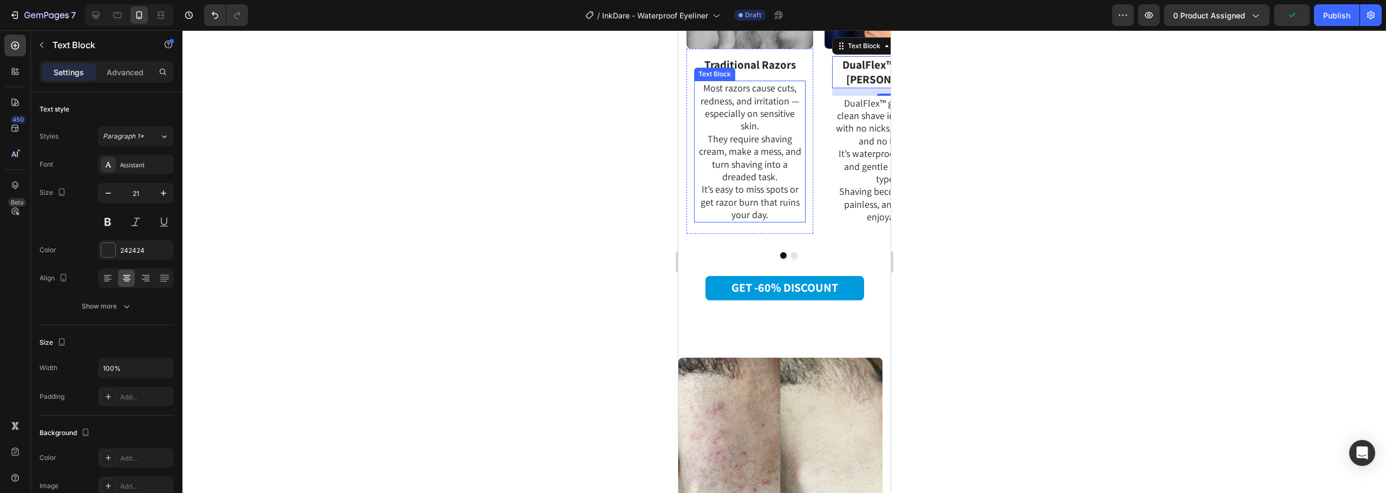
scroll to position [1827, 0]
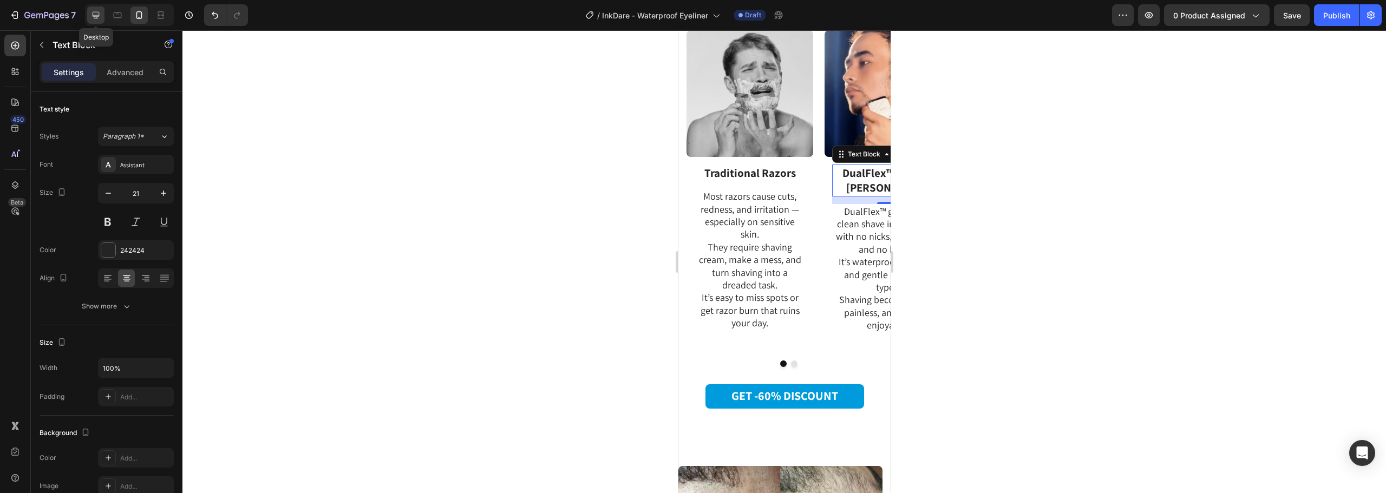
click at [88, 17] on div at bounding box center [95, 14] width 17 height 17
type input "24"
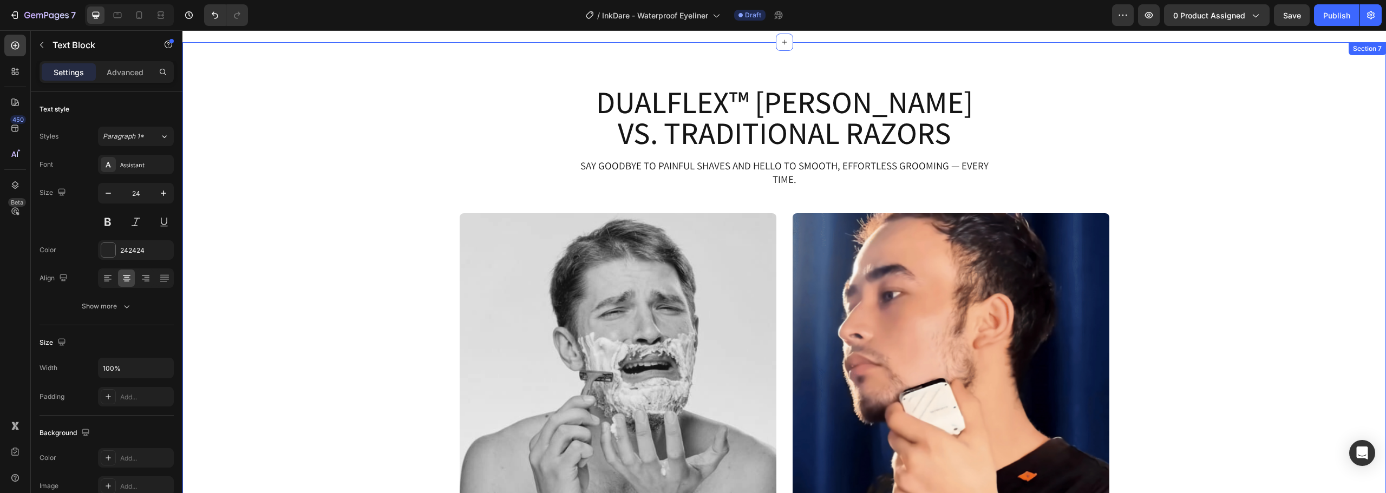
scroll to position [1604, 0]
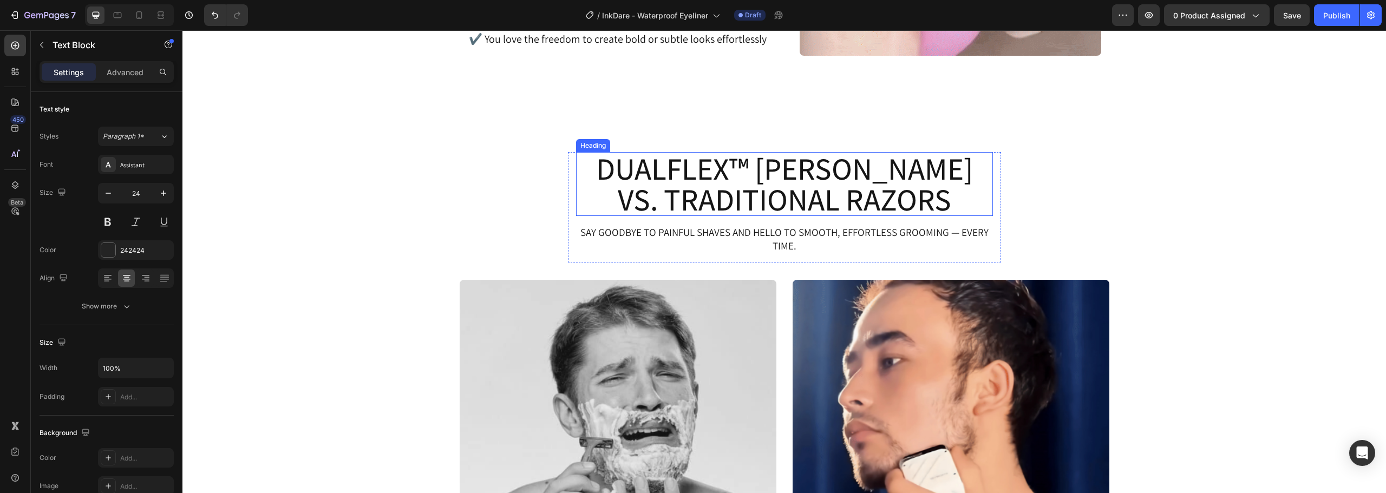
click at [790, 187] on h2 "DualFlex™ [PERSON_NAME] vs. Traditional Razors" at bounding box center [784, 184] width 417 height 64
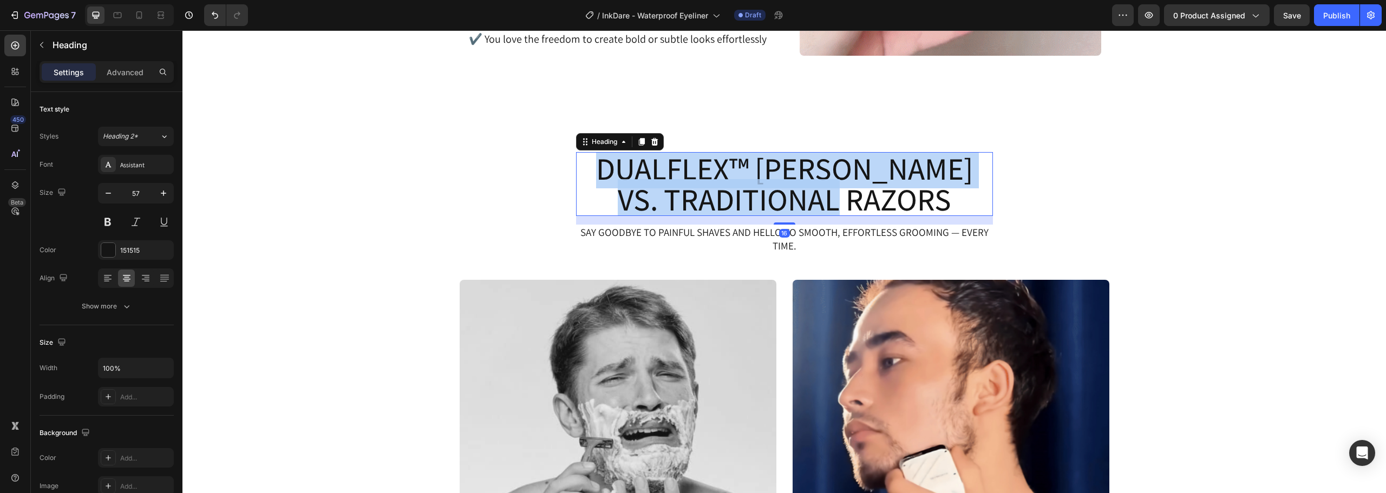
click at [790, 187] on p "DualFlex™ [PERSON_NAME] vs. Traditional Razors" at bounding box center [784, 184] width 415 height 62
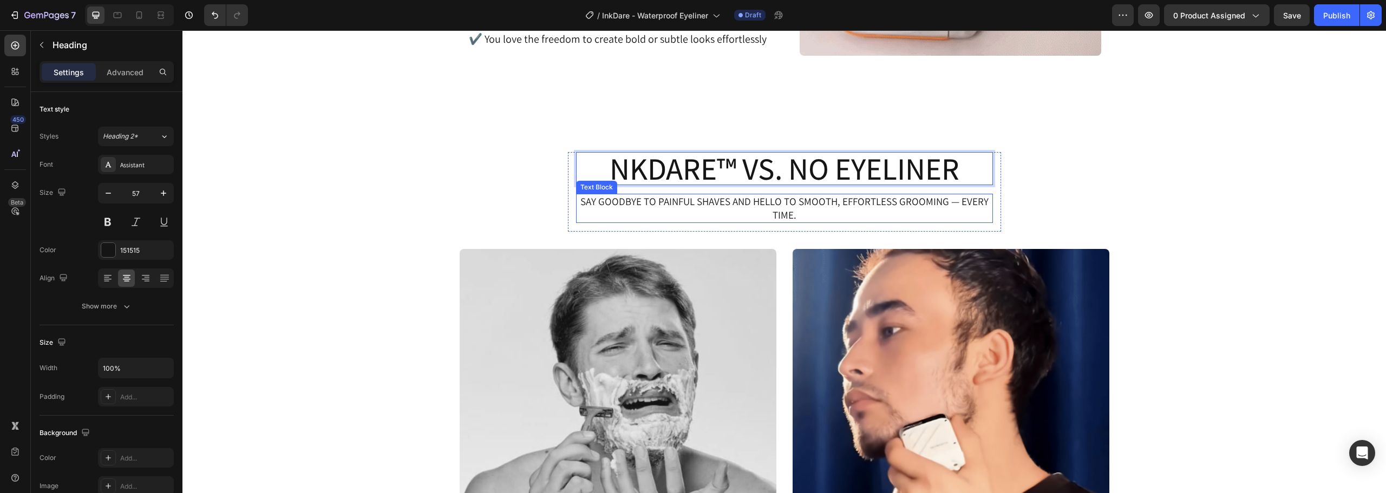
click at [712, 206] on p "Say goodbye to painful shaves and hello to smooth, effortless grooming — every …" at bounding box center [784, 208] width 415 height 27
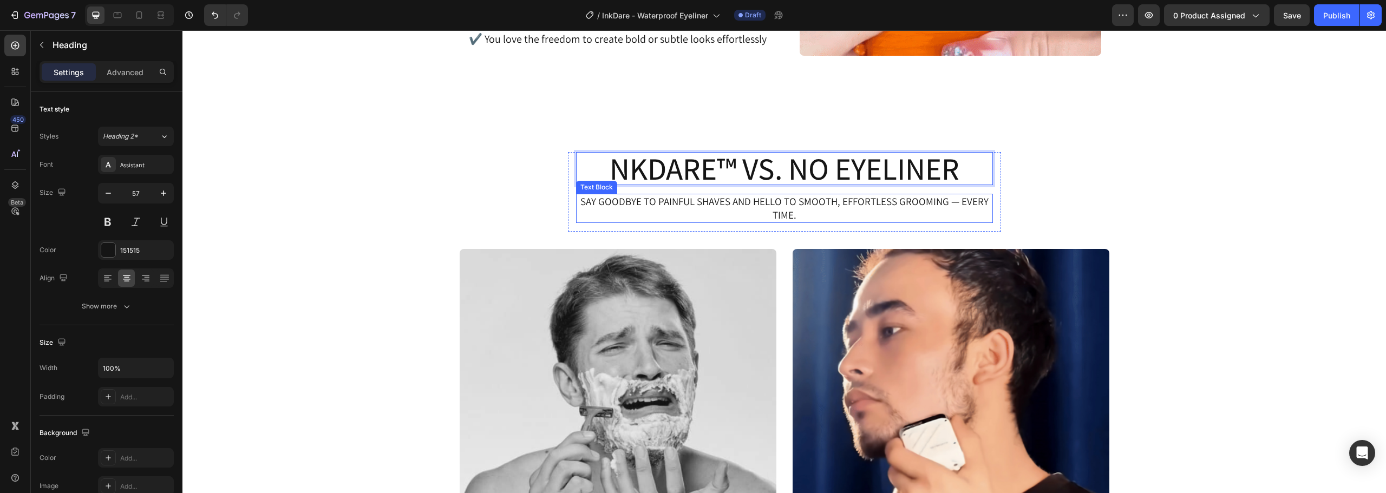
click at [712, 206] on p "Say goodbye to painful shaves and hello to smooth, effortless grooming — every …" at bounding box center [784, 208] width 415 height 27
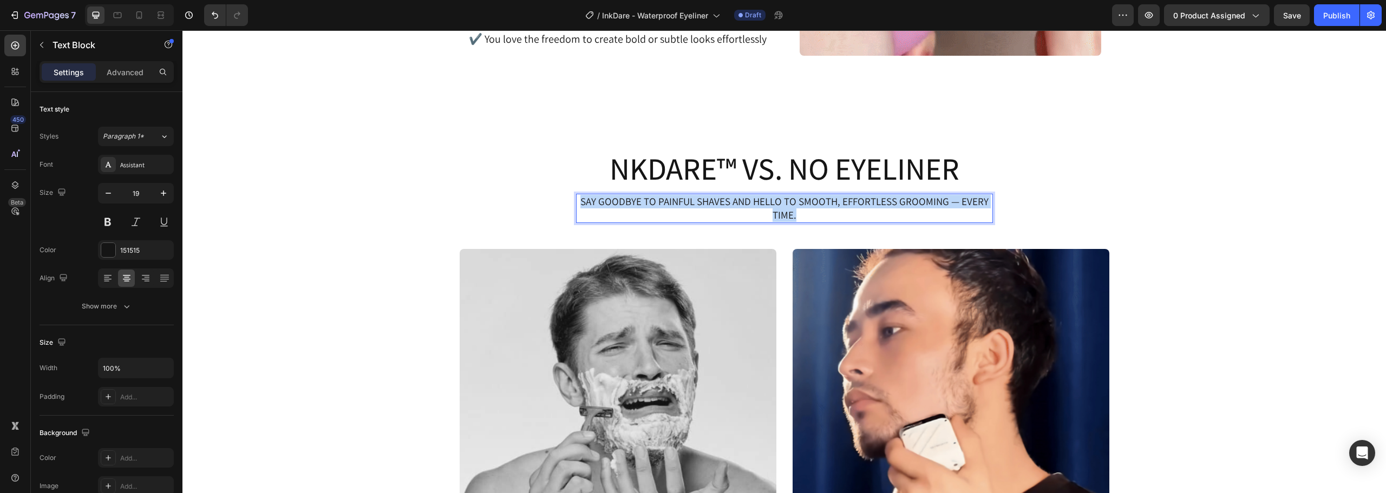
click at [712, 206] on p "Say goodbye to painful shaves and hello to smooth, effortless grooming — every …" at bounding box center [784, 208] width 415 height 27
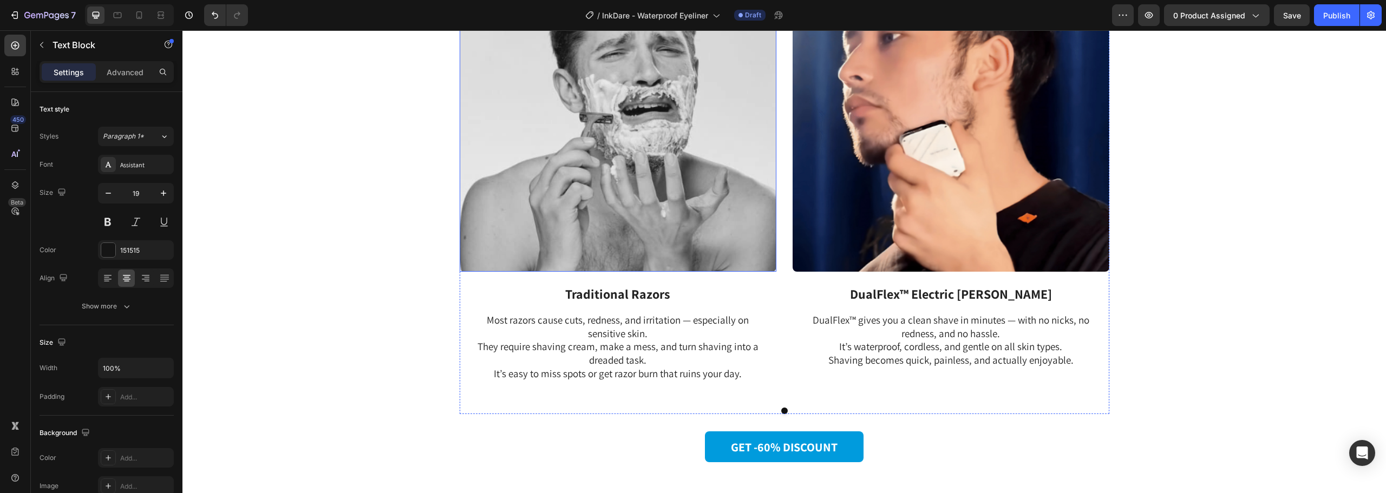
scroll to position [1928, 0]
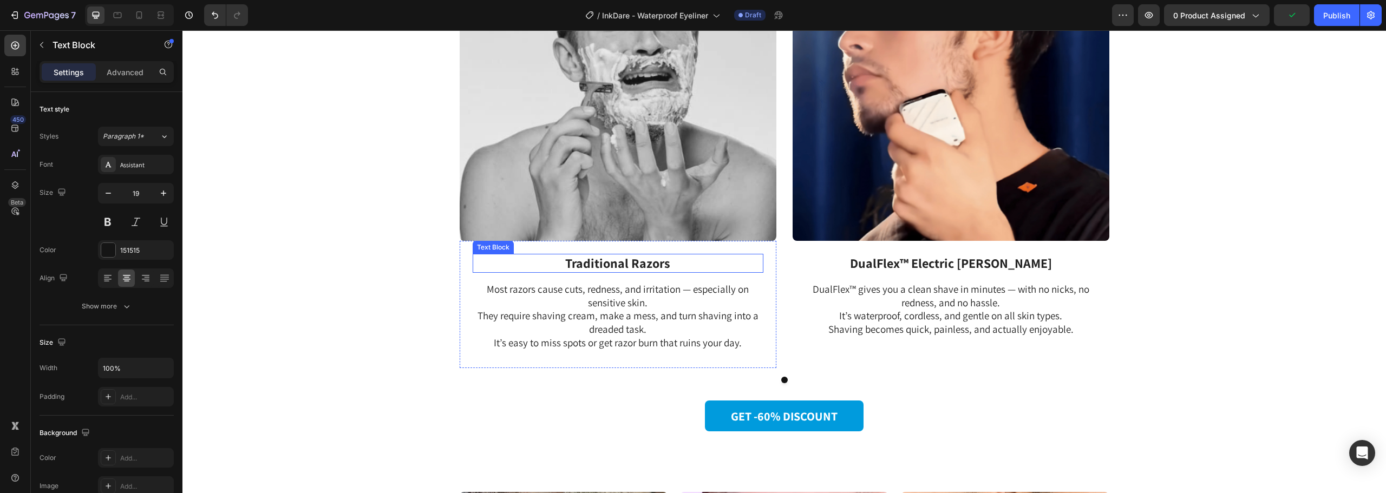
click at [640, 267] on strong "Traditional Razors" at bounding box center [617, 262] width 105 height 17
click at [636, 299] on p "Most razors cause cuts, redness, and irritation — especially on sensitive skin.…" at bounding box center [618, 316] width 289 height 67
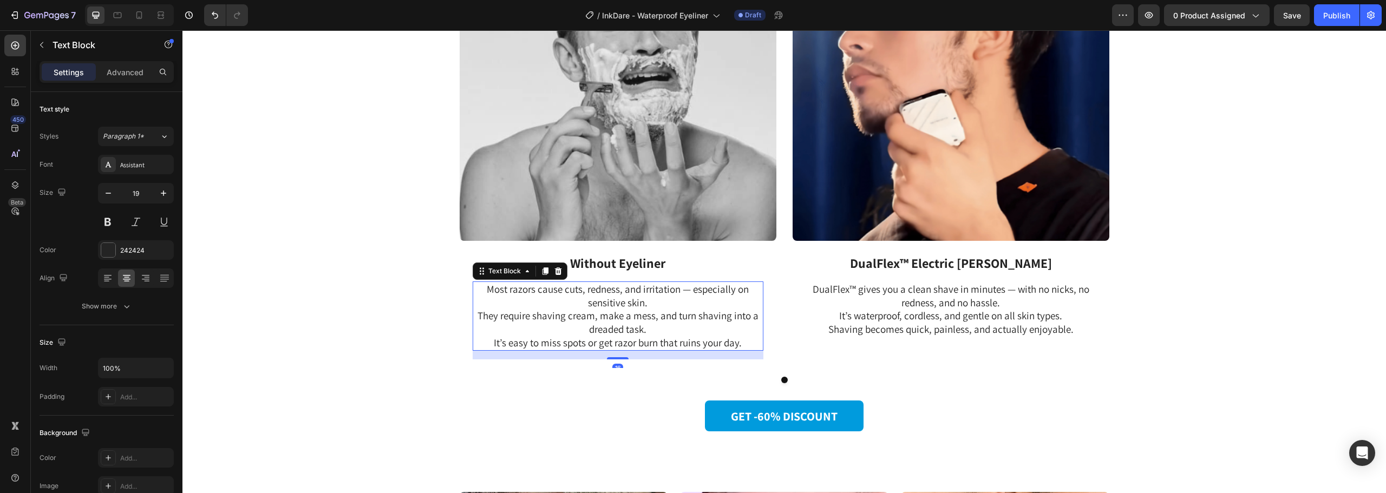
click at [636, 299] on p "Most razors cause cuts, redness, and irritation — especially on sensitive skin.…" at bounding box center [618, 316] width 289 height 67
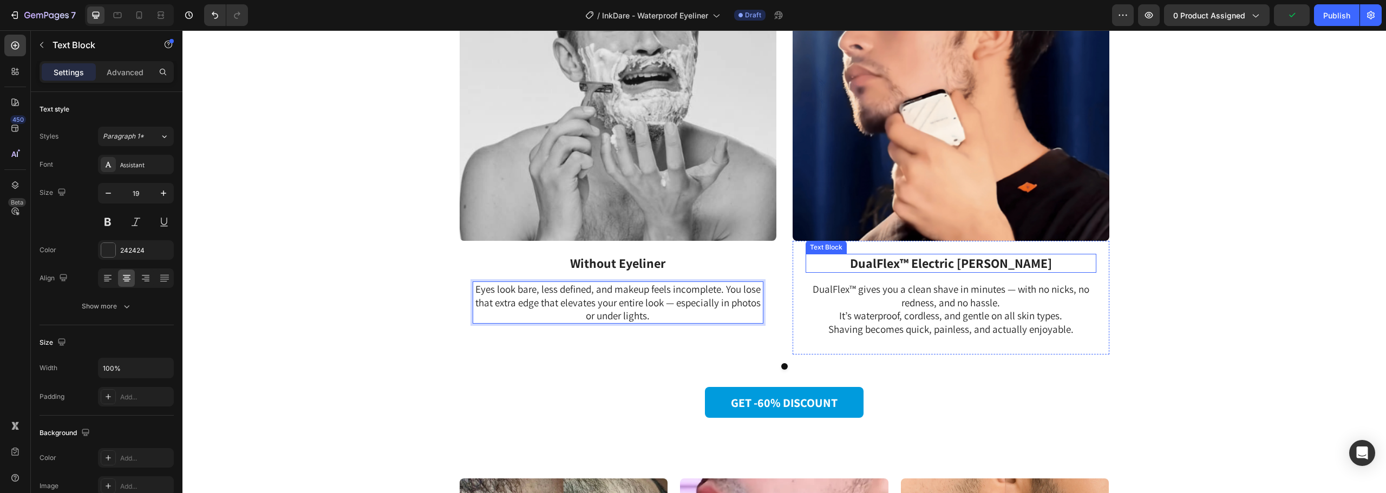
click at [914, 267] on strong "DualFlex™ Electric [PERSON_NAME]" at bounding box center [951, 262] width 202 height 17
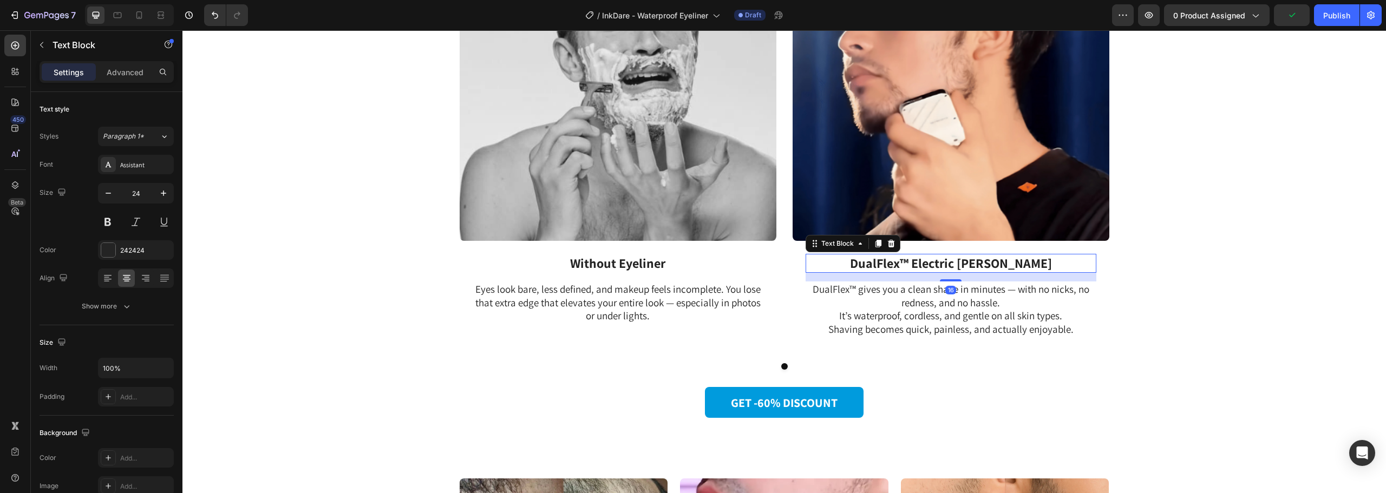
click at [914, 267] on strong "DualFlex™ Electric [PERSON_NAME]" at bounding box center [951, 262] width 202 height 17
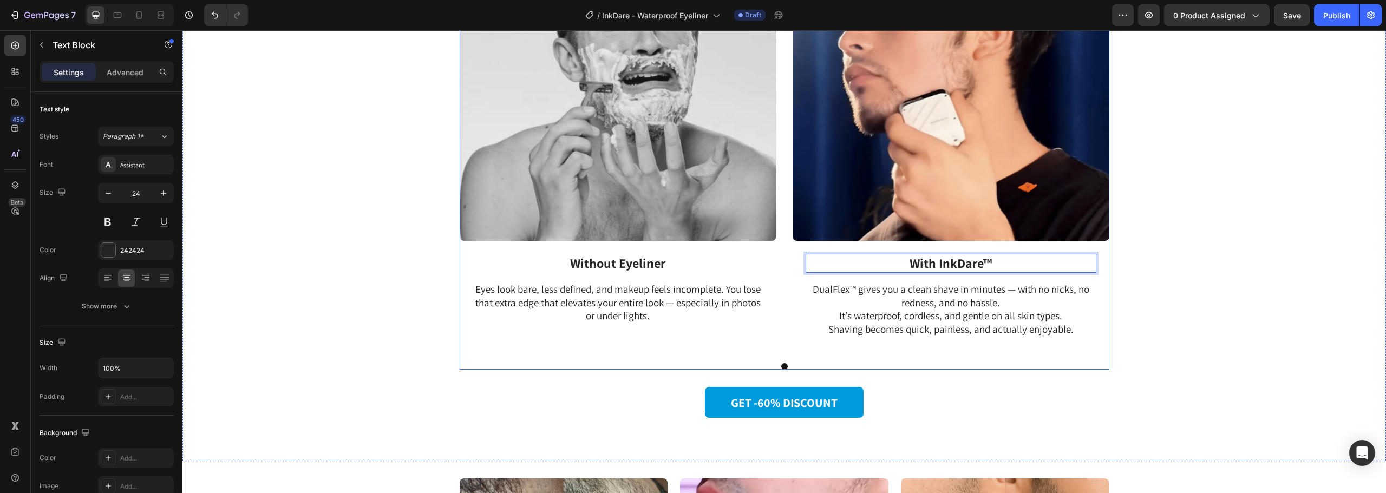
click at [899, 310] on p "DualFlex™ gives you a clean shave in minutes — with no nicks, no redness, and n…" at bounding box center [951, 310] width 289 height 54
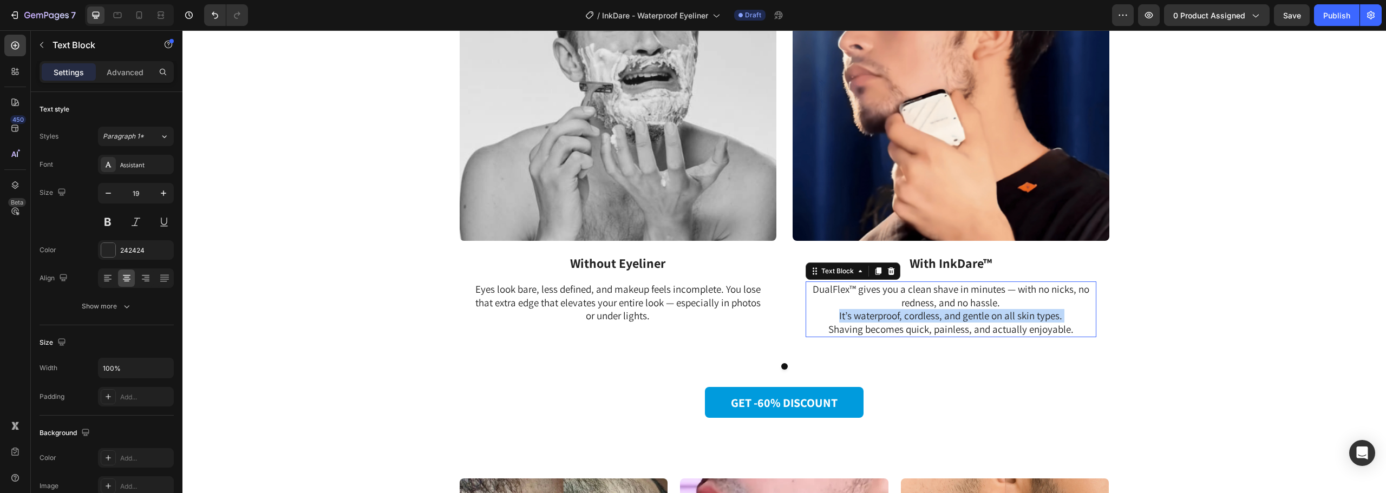
click at [899, 310] on p "DualFlex™ gives you a clean shave in minutes — with no nicks, no redness, and n…" at bounding box center [951, 310] width 289 height 54
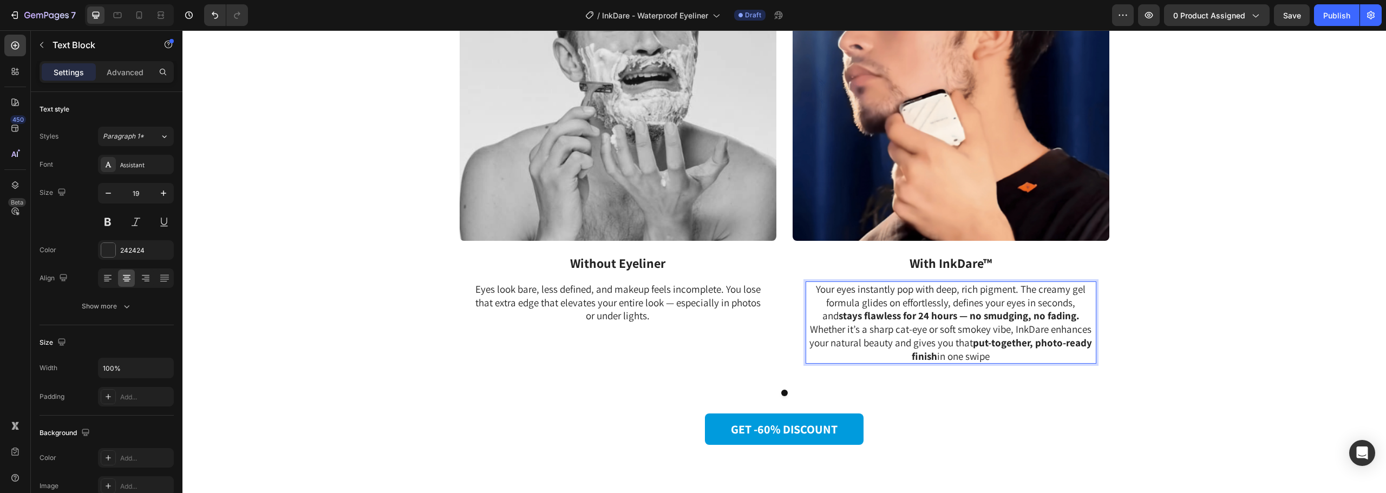
click at [872, 317] on strong "stays flawless for 24 hours — no smudging, no fading." at bounding box center [959, 315] width 241 height 13
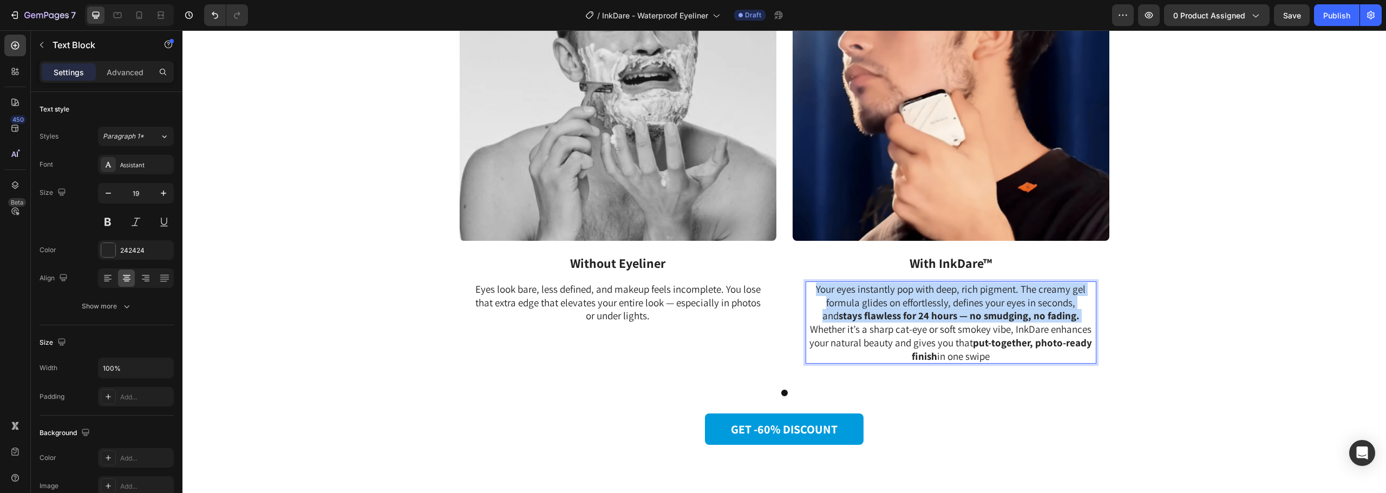
click at [872, 317] on strong "stays flawless for 24 hours — no smudging, no fading." at bounding box center [959, 315] width 241 height 13
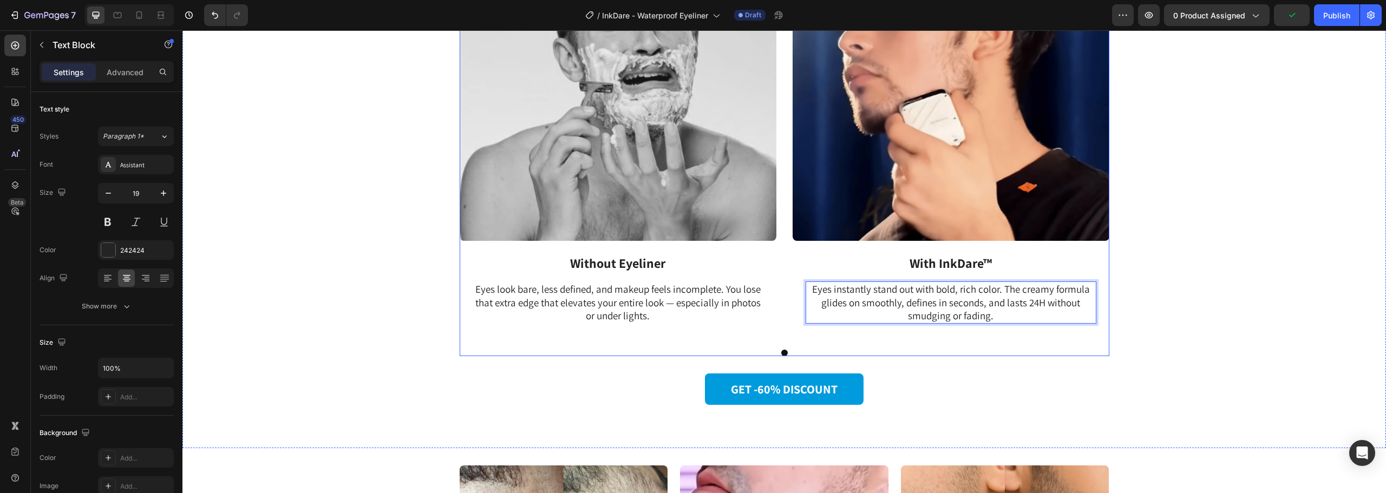
click at [781, 217] on div "Image Without Eyeliner Text Block Eyes look bare, less defined, and makeup feel…" at bounding box center [785, 132] width 650 height 417
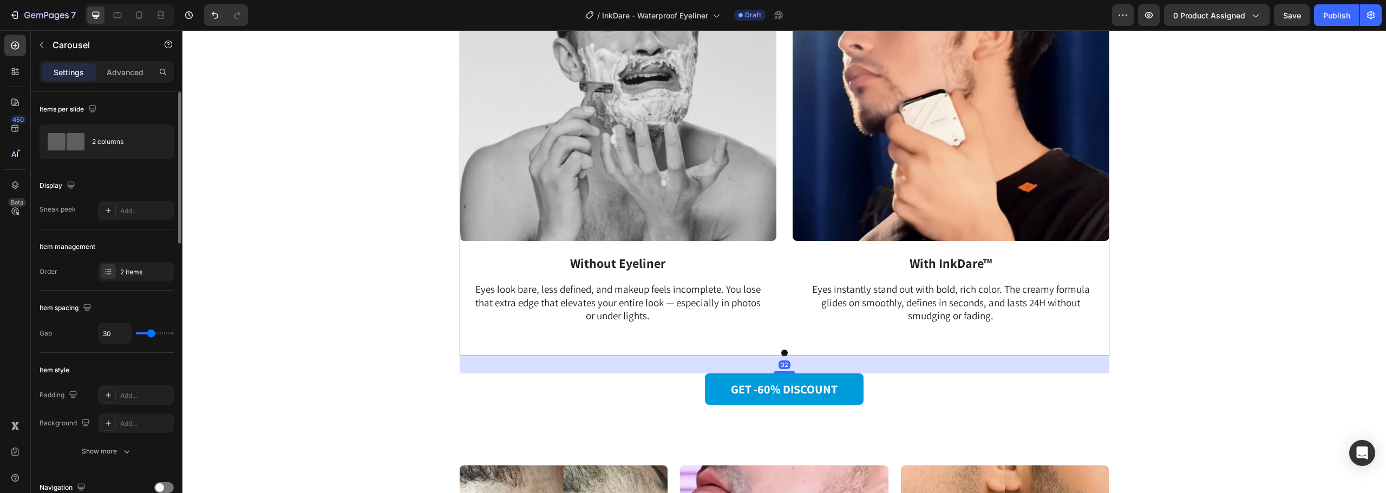
scroll to position [217, 0]
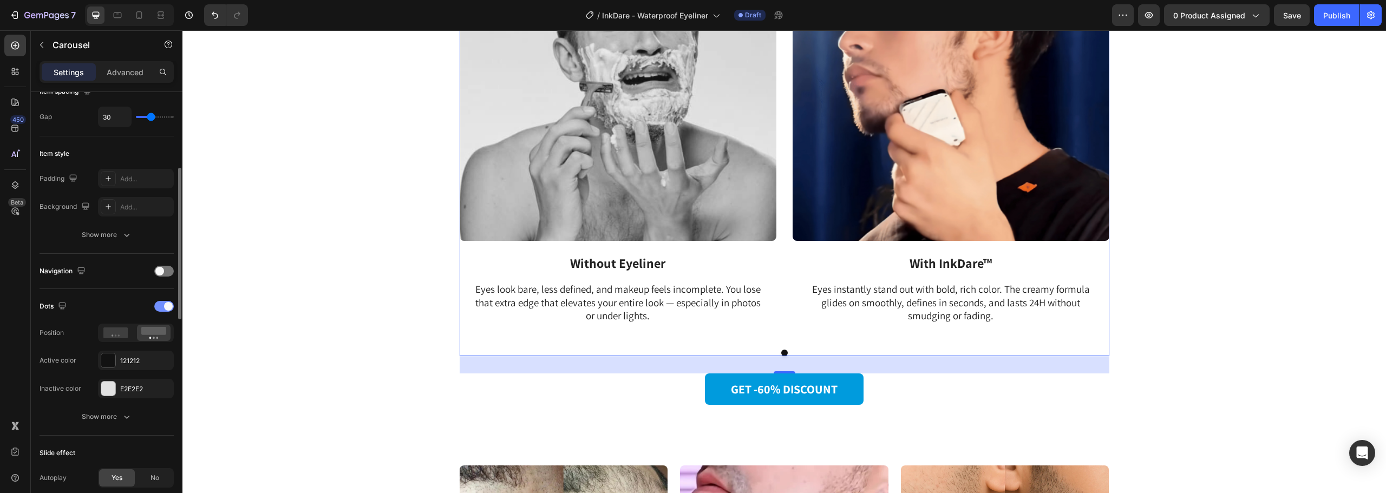
click at [169, 309] on span at bounding box center [168, 306] width 9 height 9
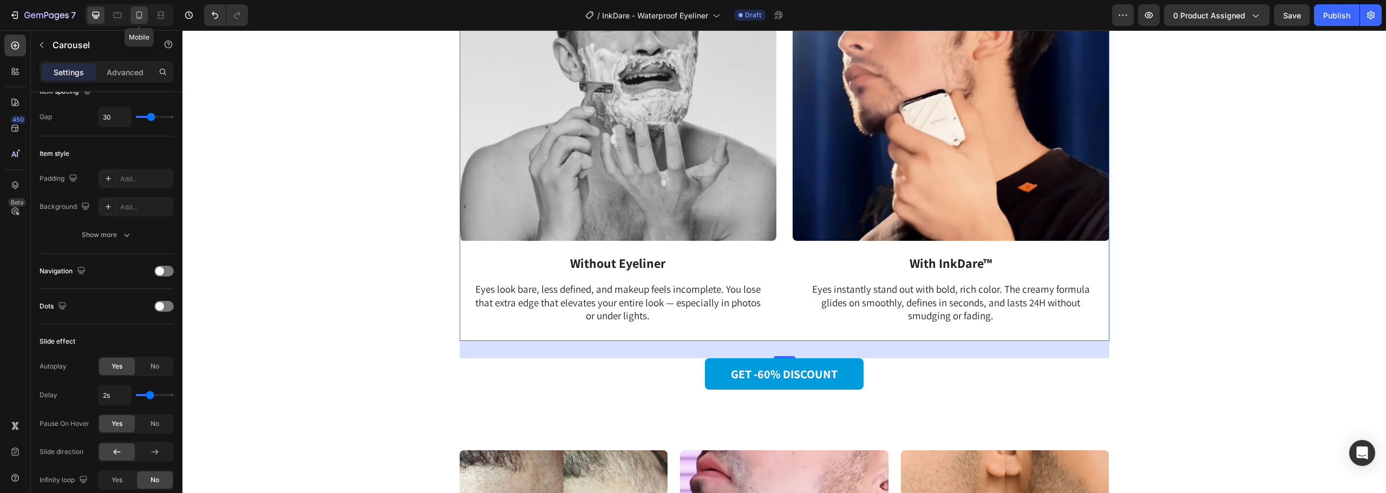
click at [136, 20] on icon at bounding box center [139, 15] width 11 height 11
type input "100%"
type input "21"
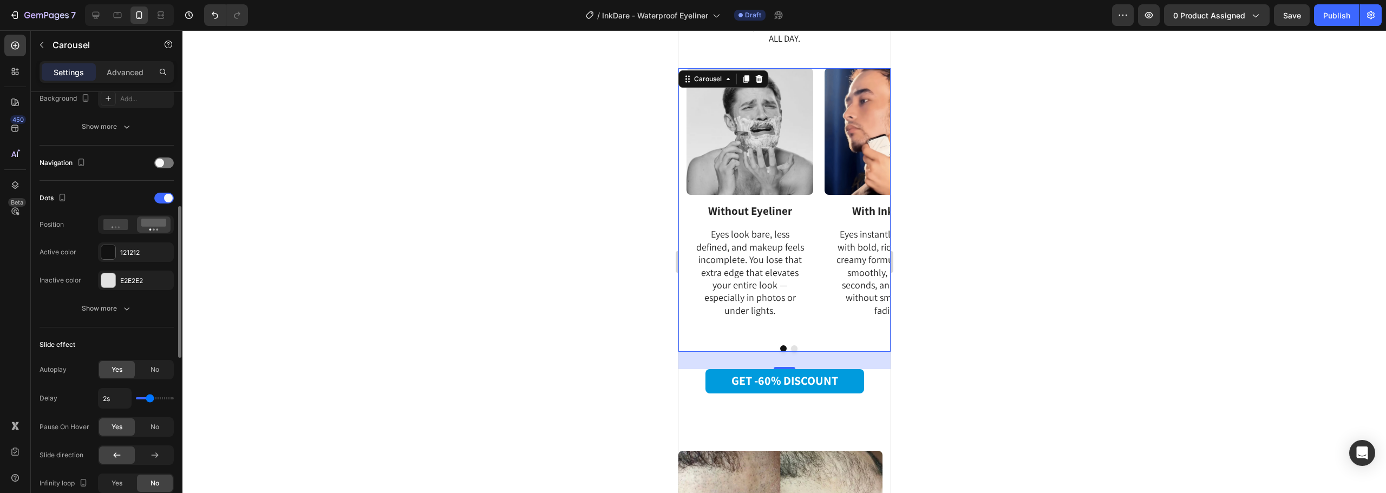
scroll to position [433, 0]
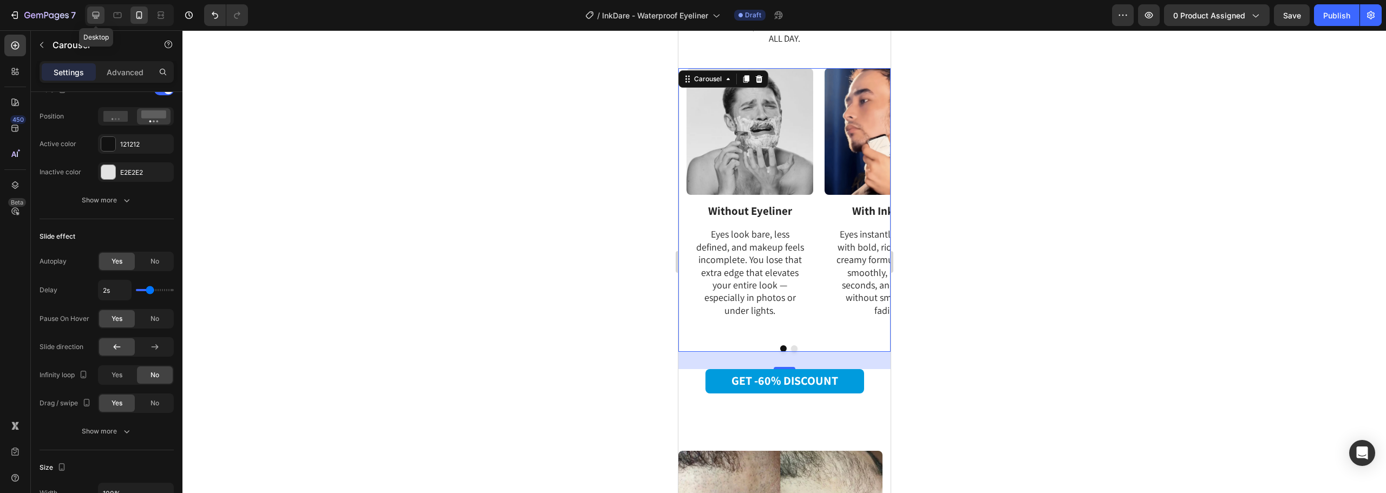
click at [94, 16] on icon at bounding box center [96, 15] width 7 height 7
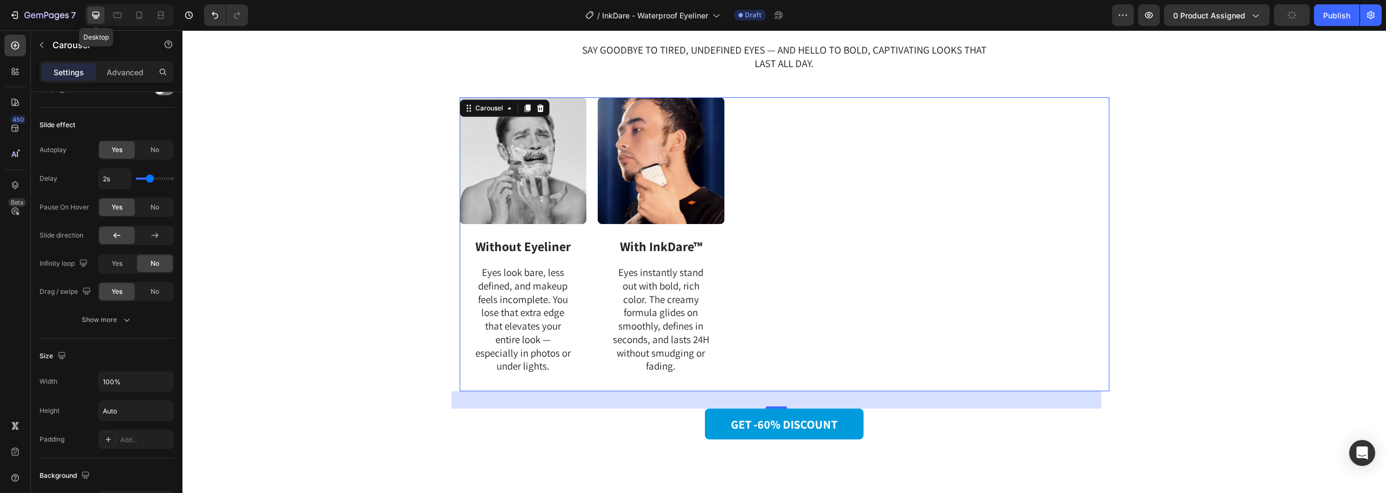
type input "1200"
type input "30"
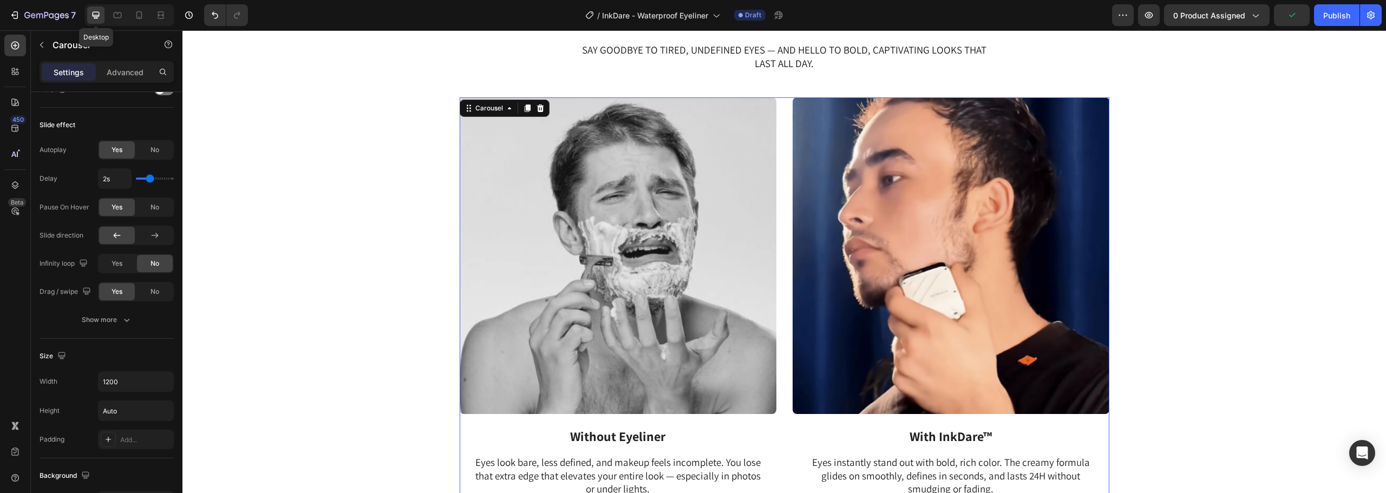
scroll to position [1784, 0]
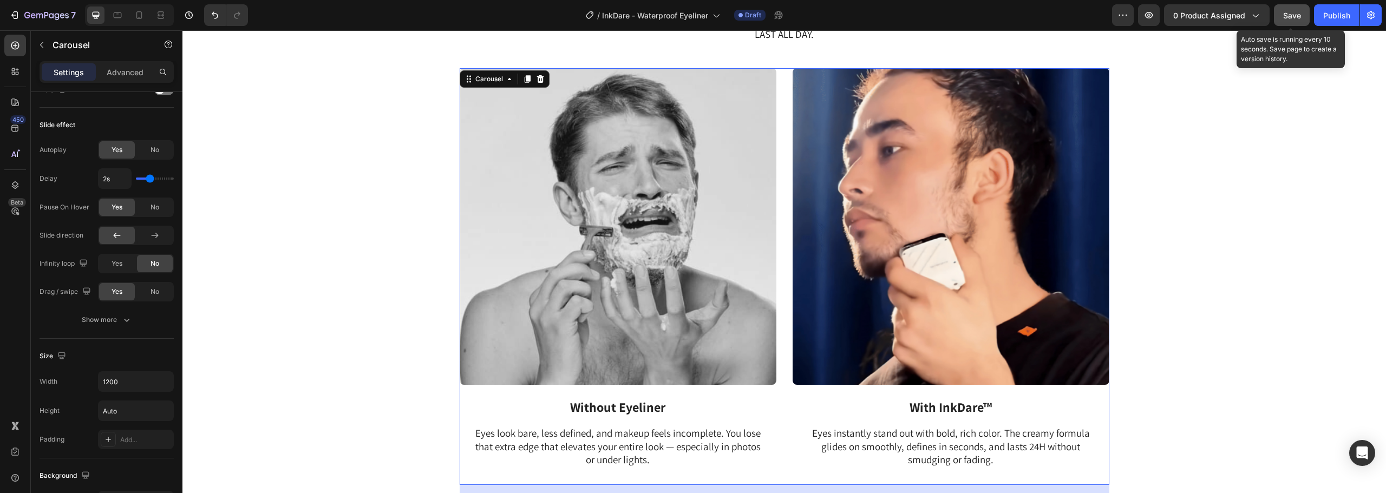
click at [1285, 22] on button "Save" at bounding box center [1292, 15] width 36 height 22
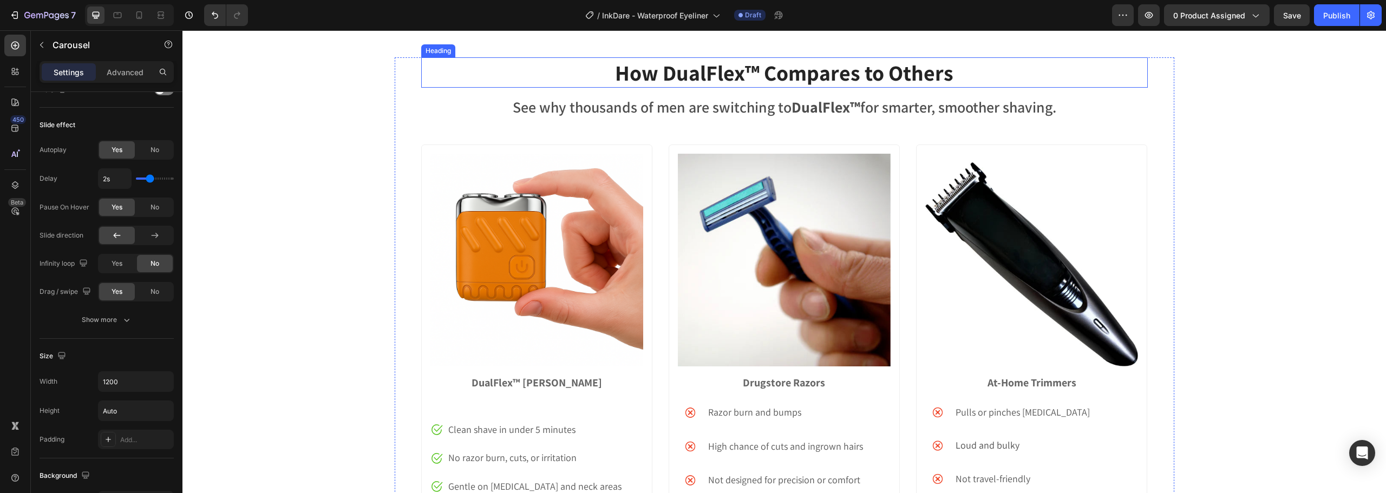
scroll to position [3300, 0]
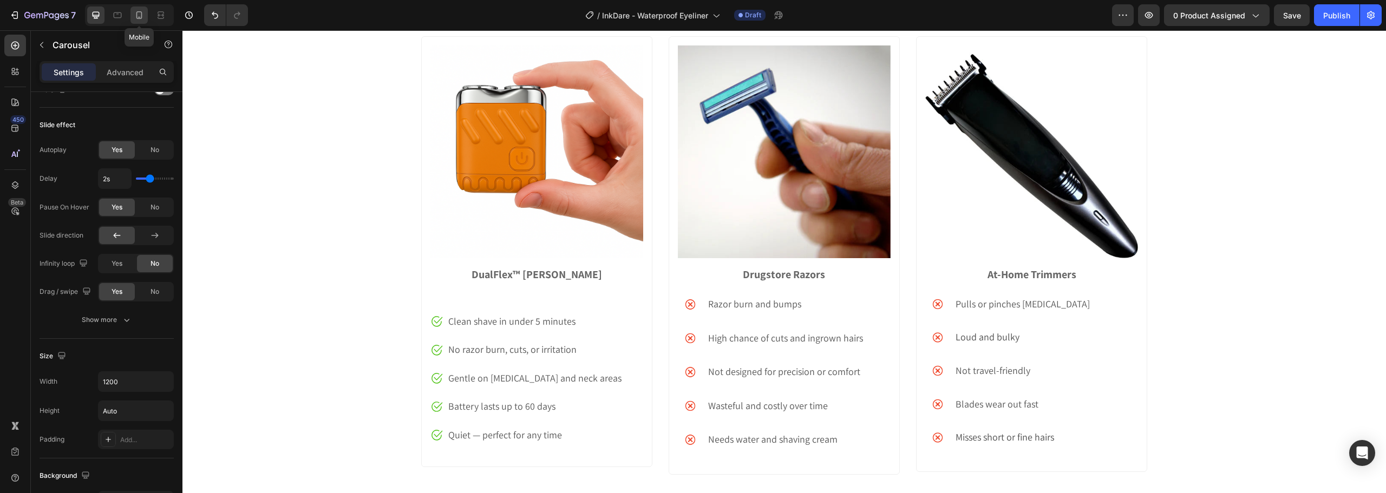
click at [138, 12] on icon at bounding box center [139, 15] width 11 height 11
type input "100%"
type input "21"
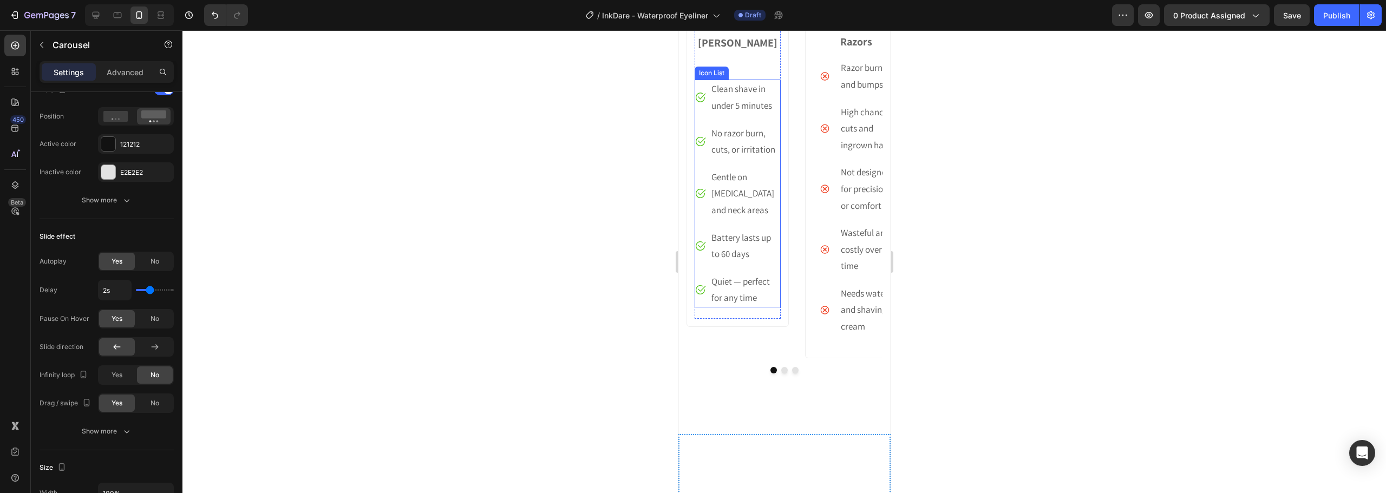
scroll to position [3100, 0]
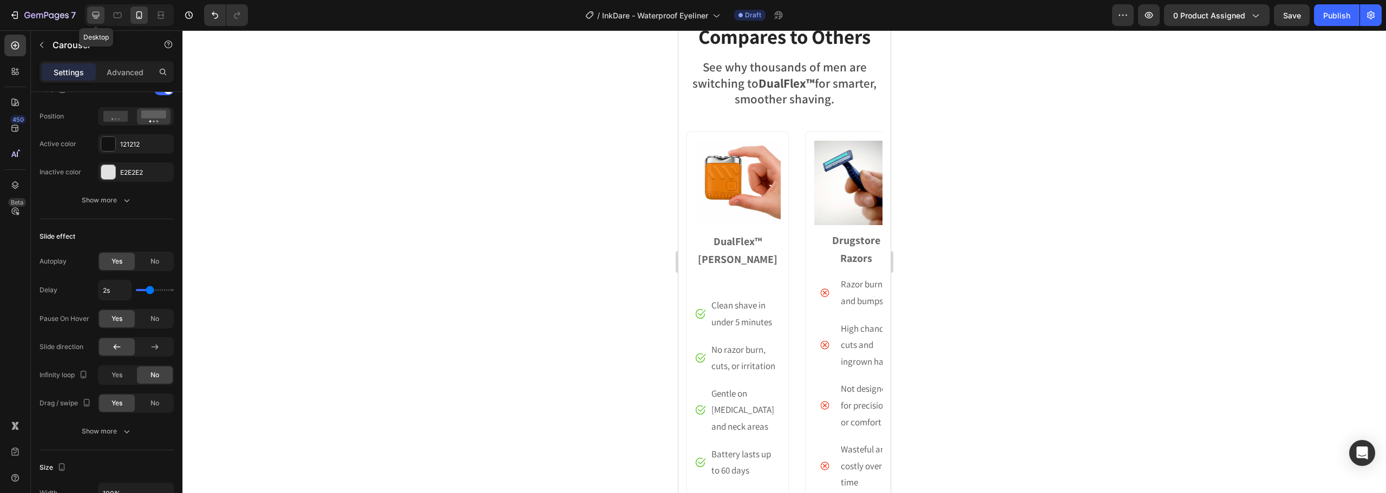
click at [94, 10] on icon at bounding box center [95, 15] width 11 height 11
type input "1200"
type input "30"
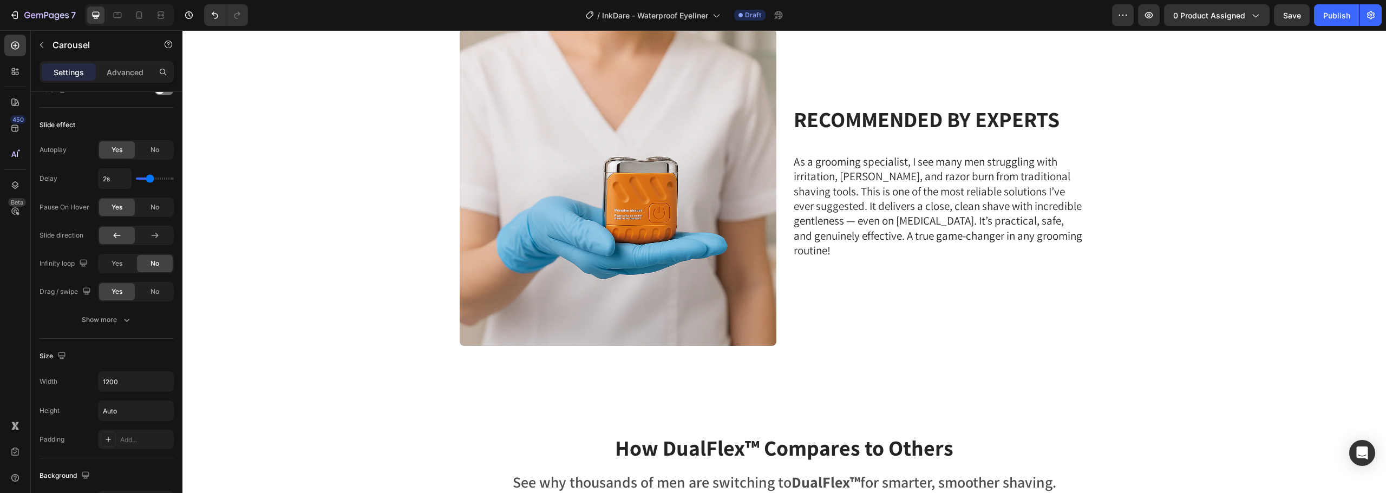
scroll to position [2558, 0]
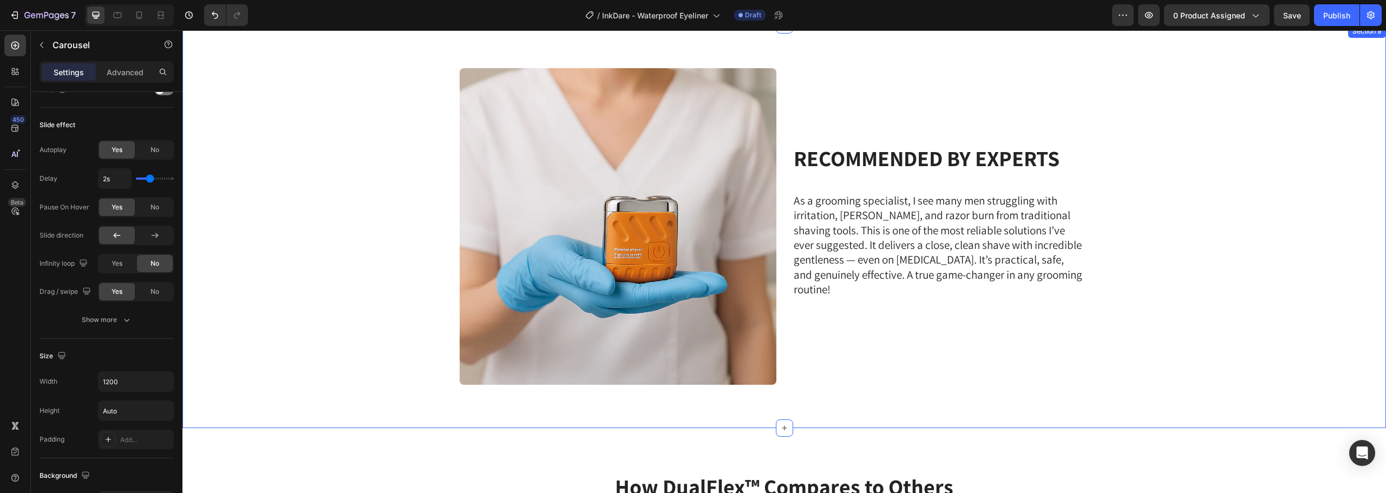
click at [296, 154] on div "Recommended by experts Heading As a grooming specialist, I see many men struggl…" at bounding box center [784, 230] width 1187 height 325
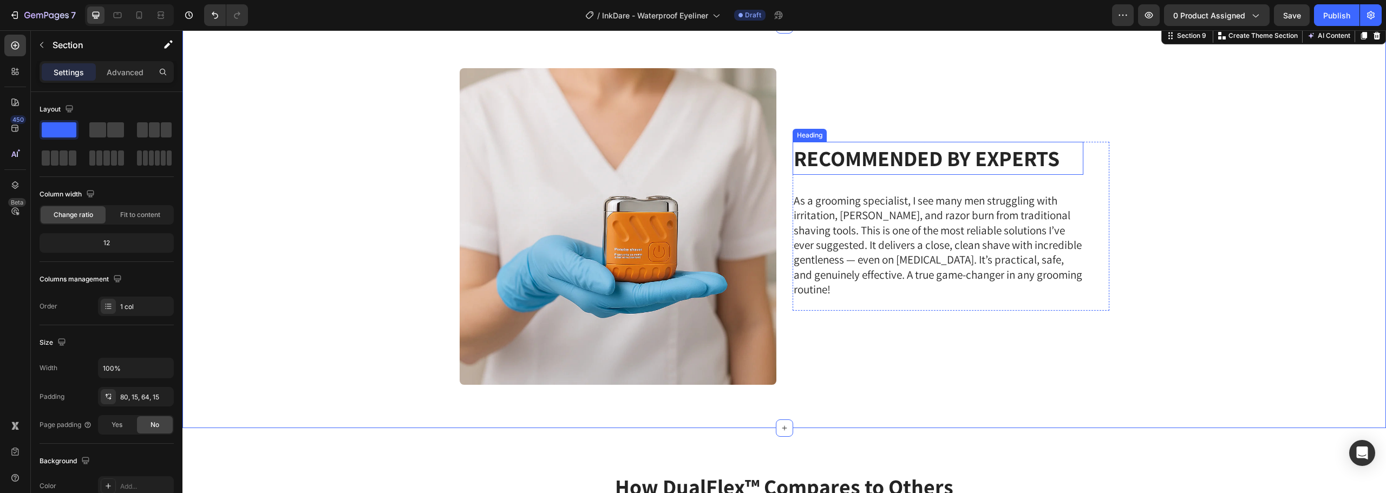
click at [860, 167] on strong "Recommended by experts" at bounding box center [927, 158] width 266 height 28
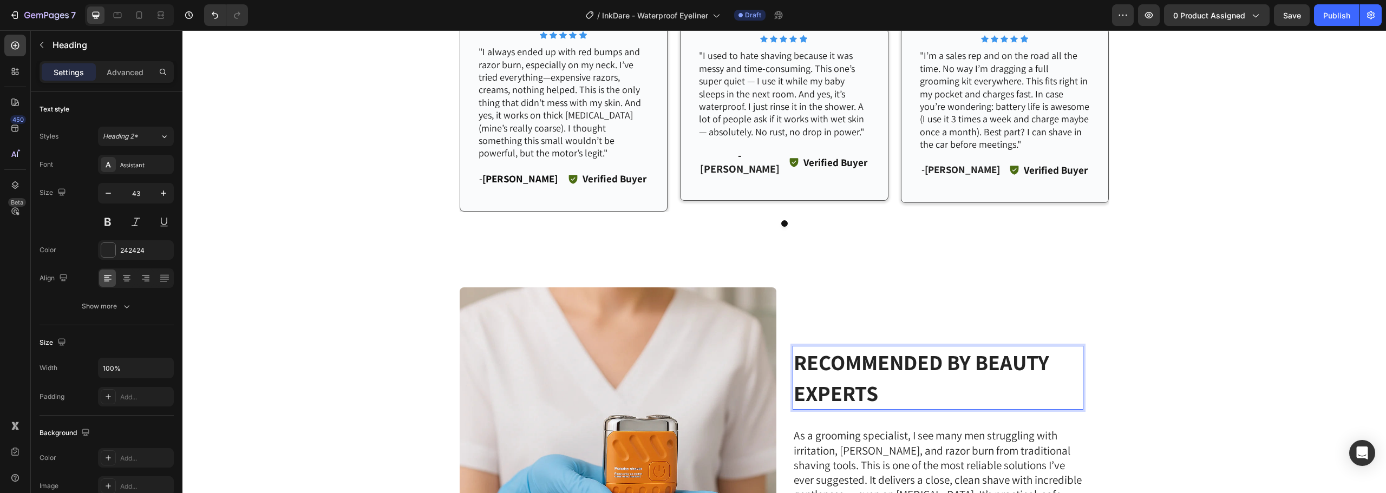
scroll to position [2763, 0]
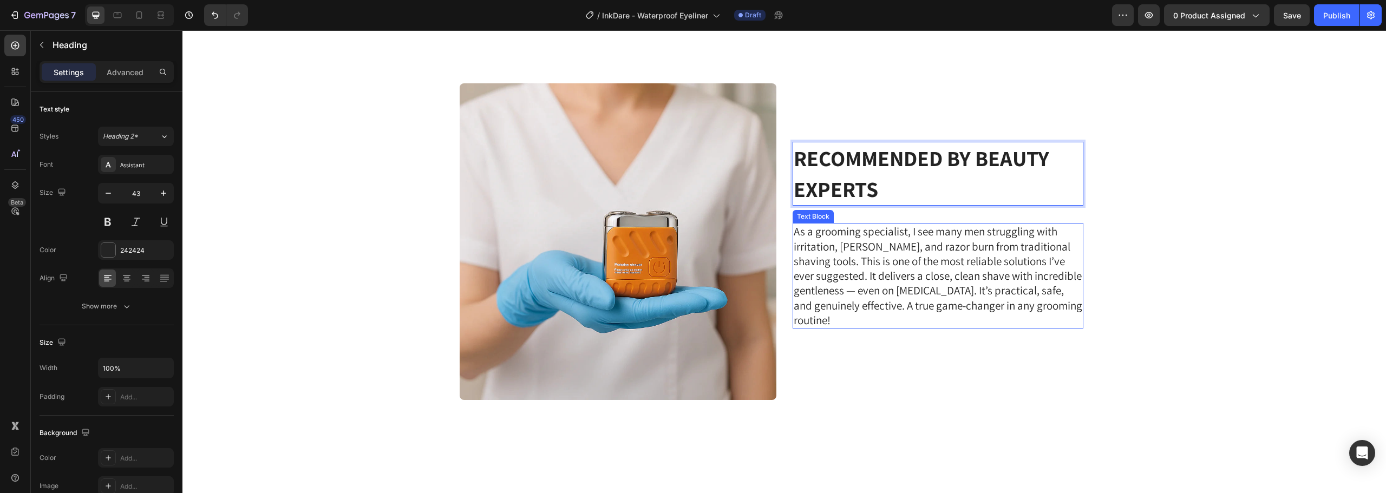
click at [885, 283] on p "As a grooming specialist, I see many men struggling with irritation, nicks, and…" at bounding box center [938, 275] width 289 height 103
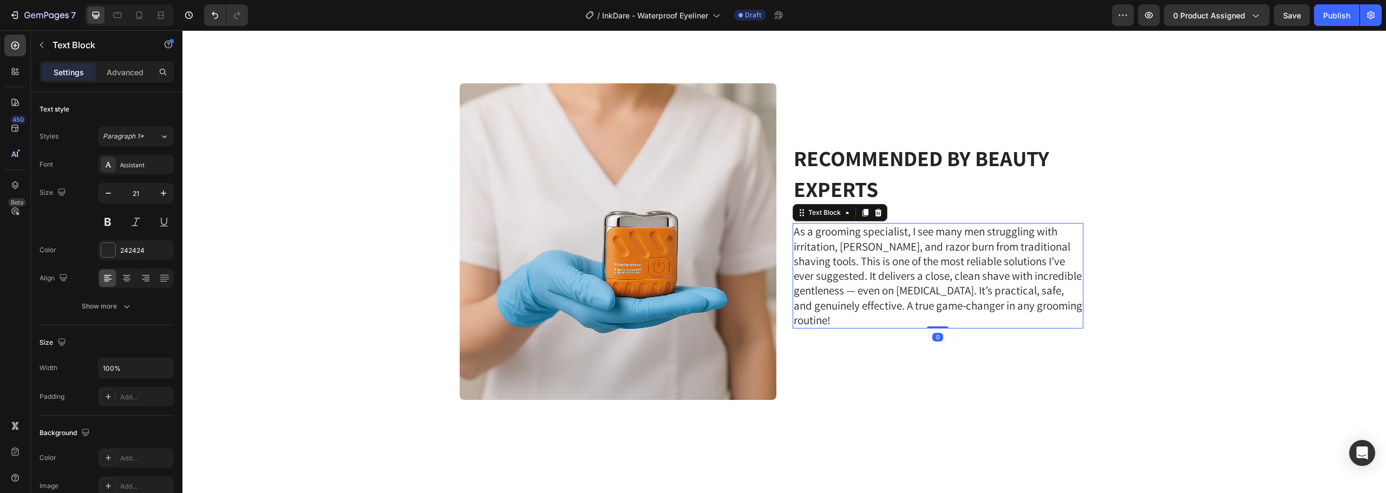
click at [885, 283] on p "As a grooming specialist, I see many men struggling with irritation, nicks, and…" at bounding box center [938, 275] width 289 height 103
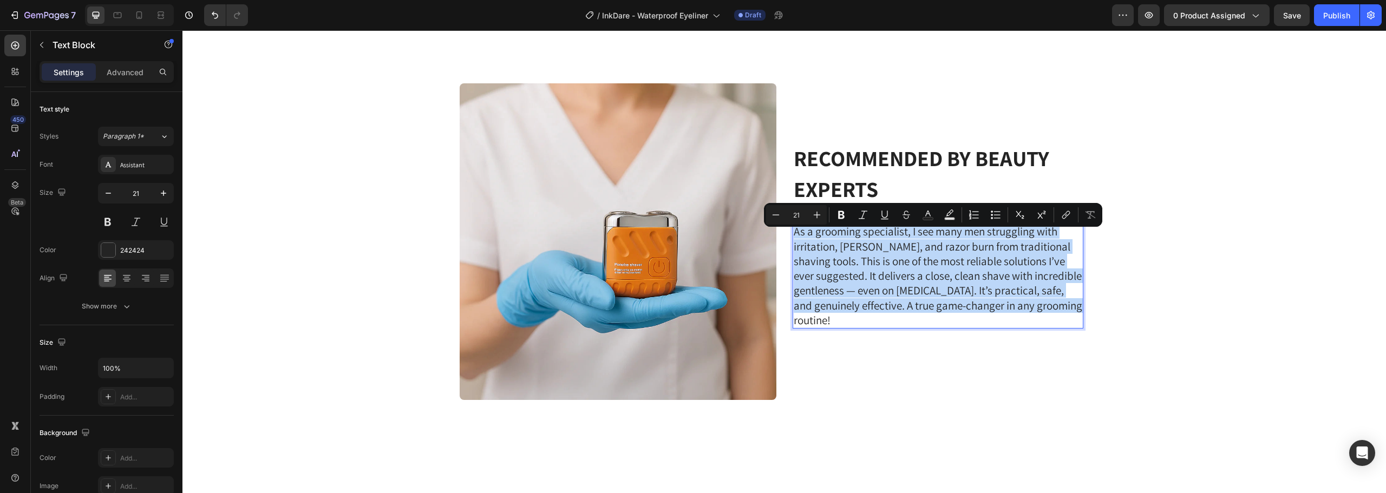
scroll to position [2748, 0]
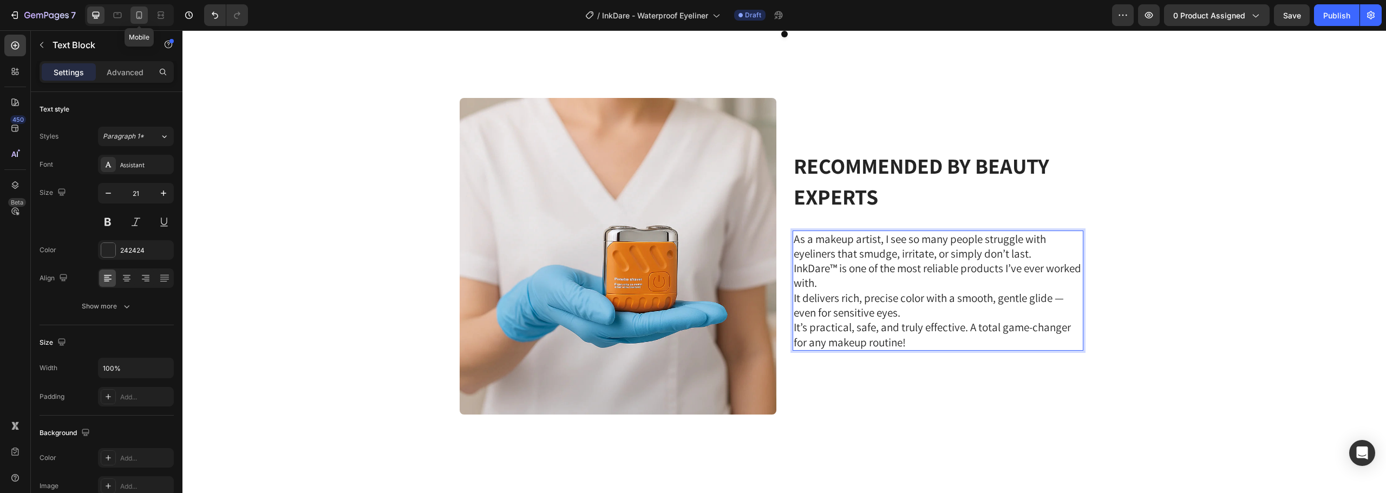
click at [139, 17] on icon at bounding box center [139, 15] width 6 height 8
type input "19"
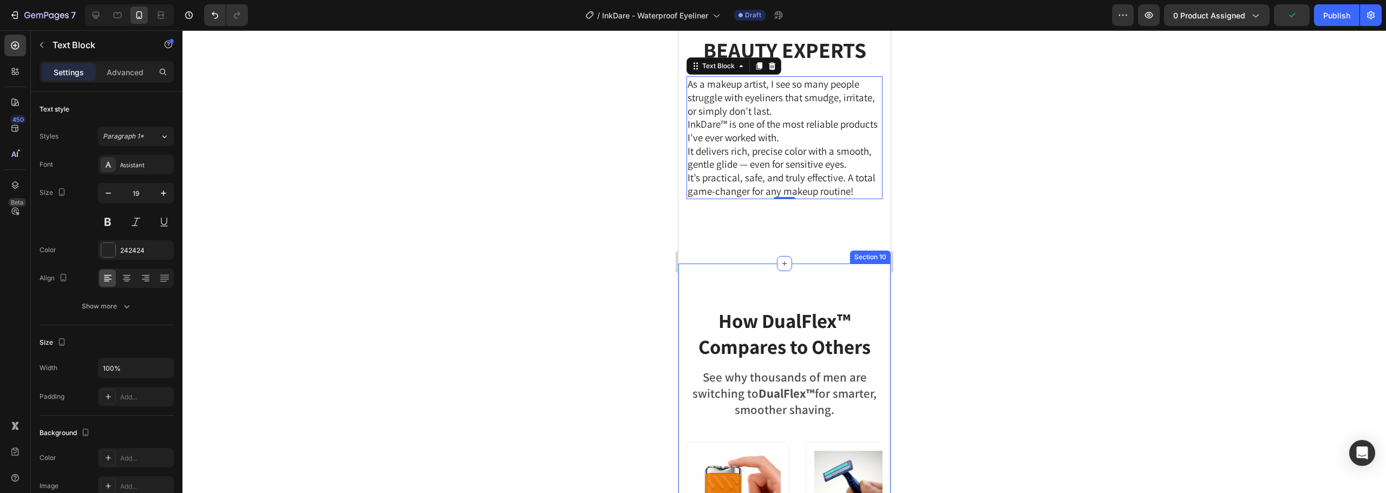
scroll to position [2772, 0]
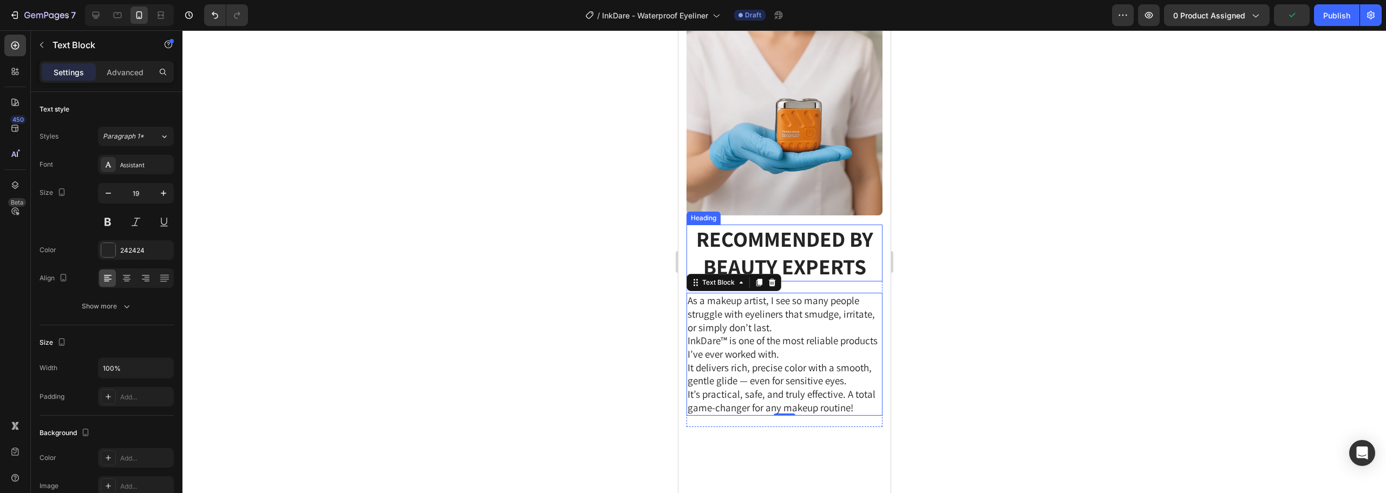
click at [794, 251] on strong "RECOMMENDED BY BEAUTY EXPERTS" at bounding box center [784, 252] width 177 height 55
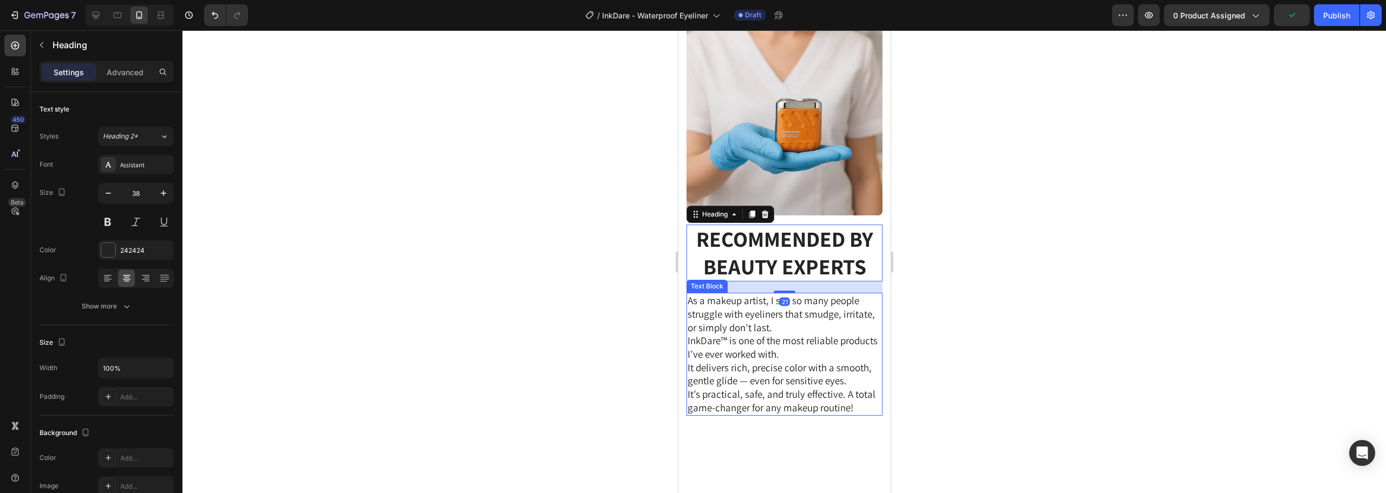
click at [813, 376] on p "As a makeup artist, I see so many people struggle with eyeliners that smudge, i…" at bounding box center [784, 354] width 194 height 120
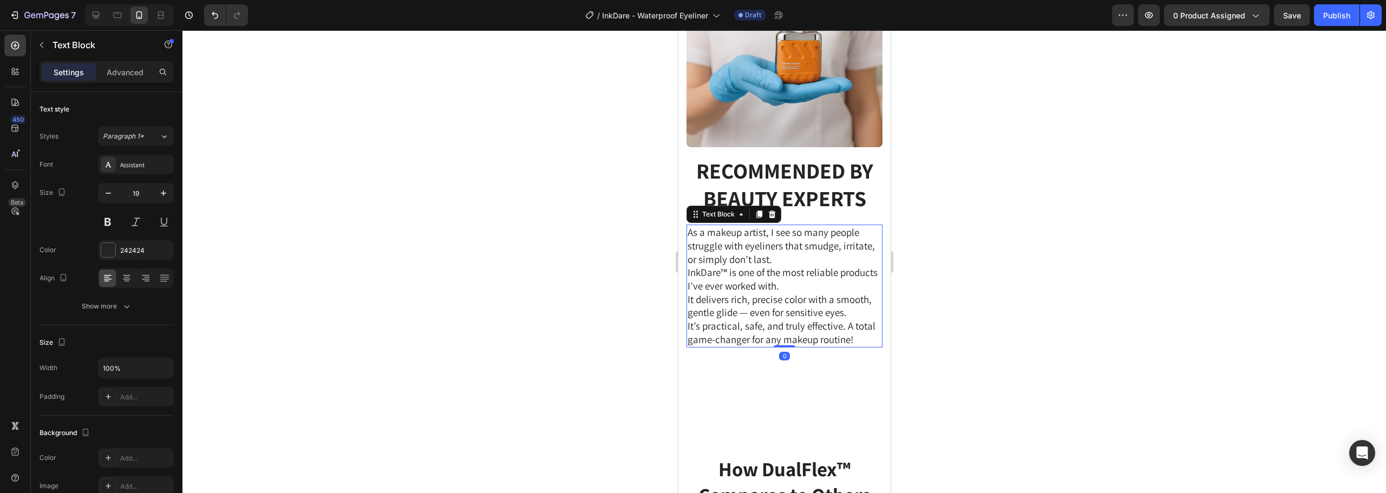
scroll to position [2881, 0]
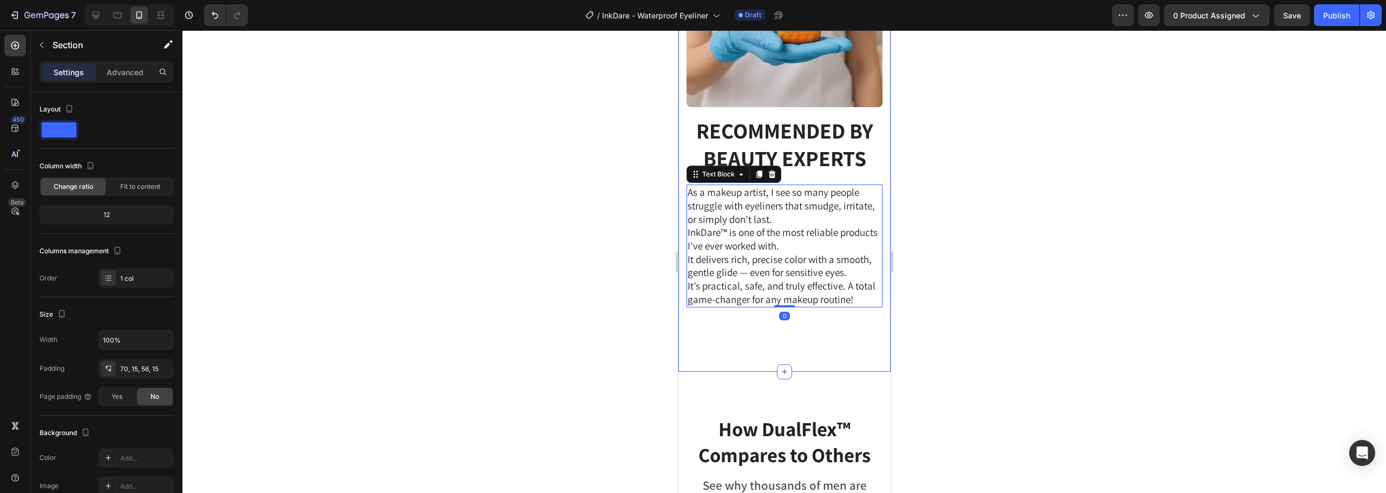
click at [804, 327] on div "⁠⁠⁠⁠⁠⁠⁠ RECOMMENDED BY BEAUTY EXPERTS Heading As a makeup artist, I see so many…" at bounding box center [784, 126] width 196 height 430
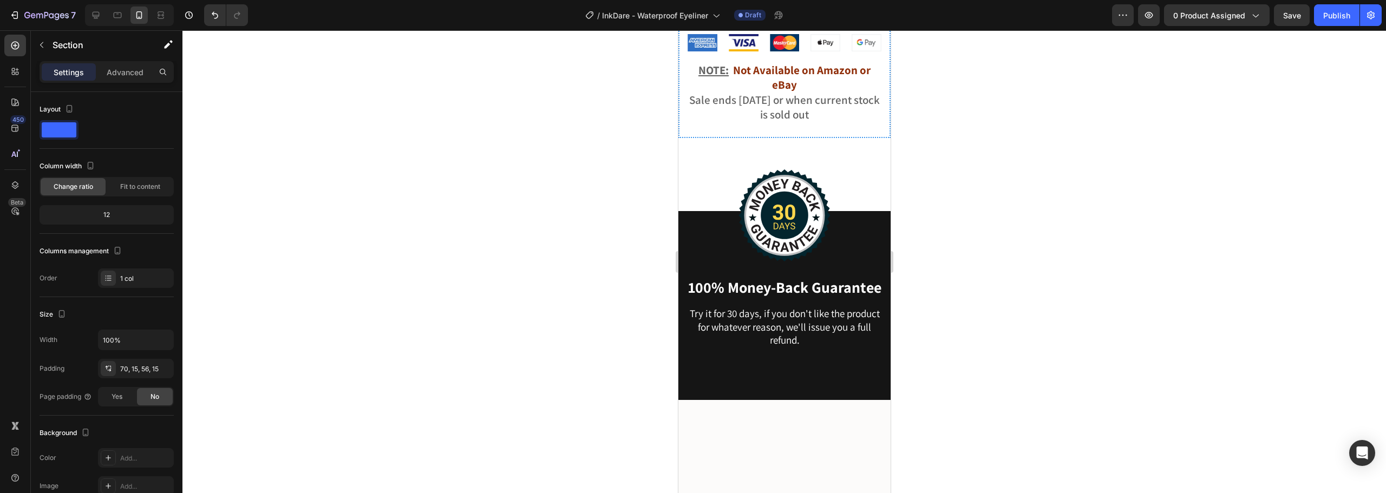
scroll to position [4721, 0]
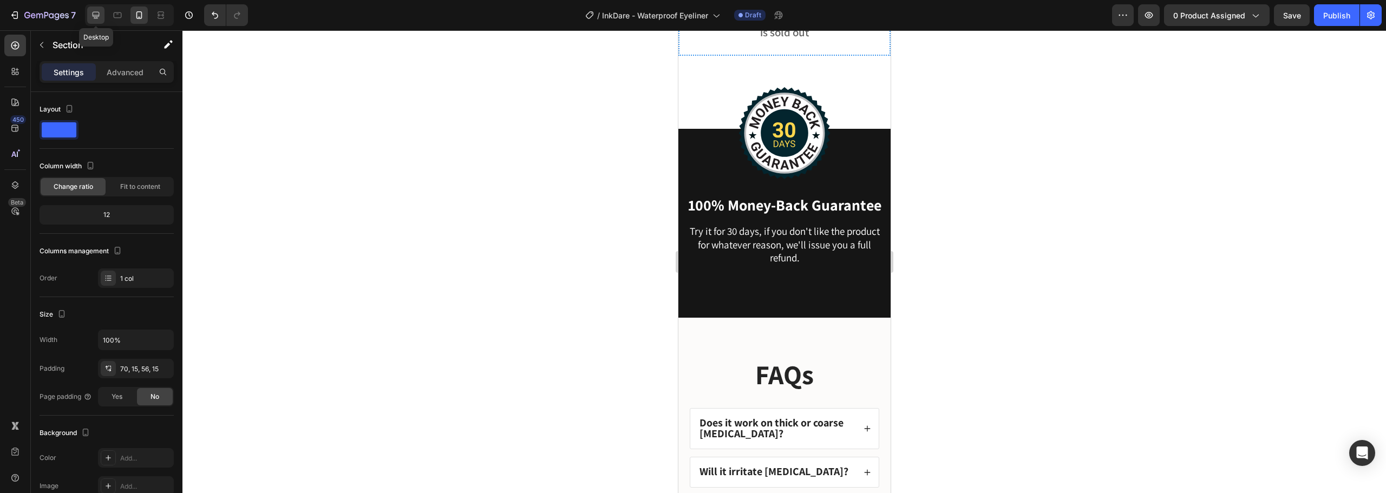
click at [91, 18] on icon at bounding box center [95, 15] width 11 height 11
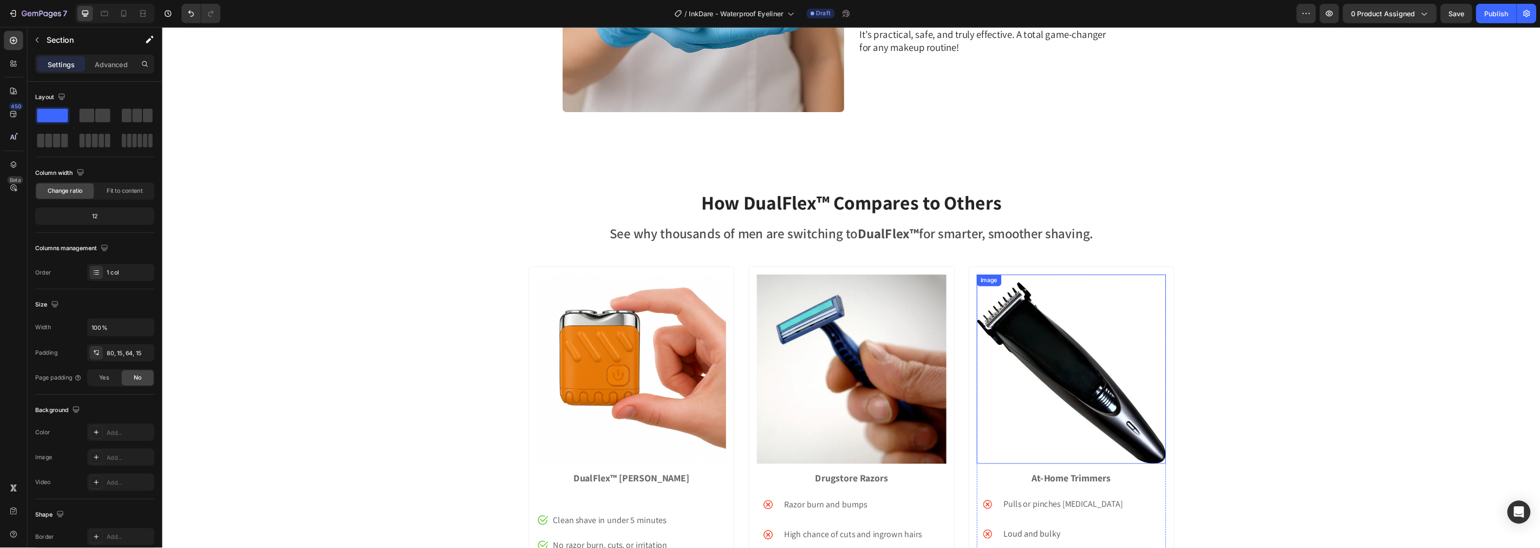
scroll to position [3136, 0]
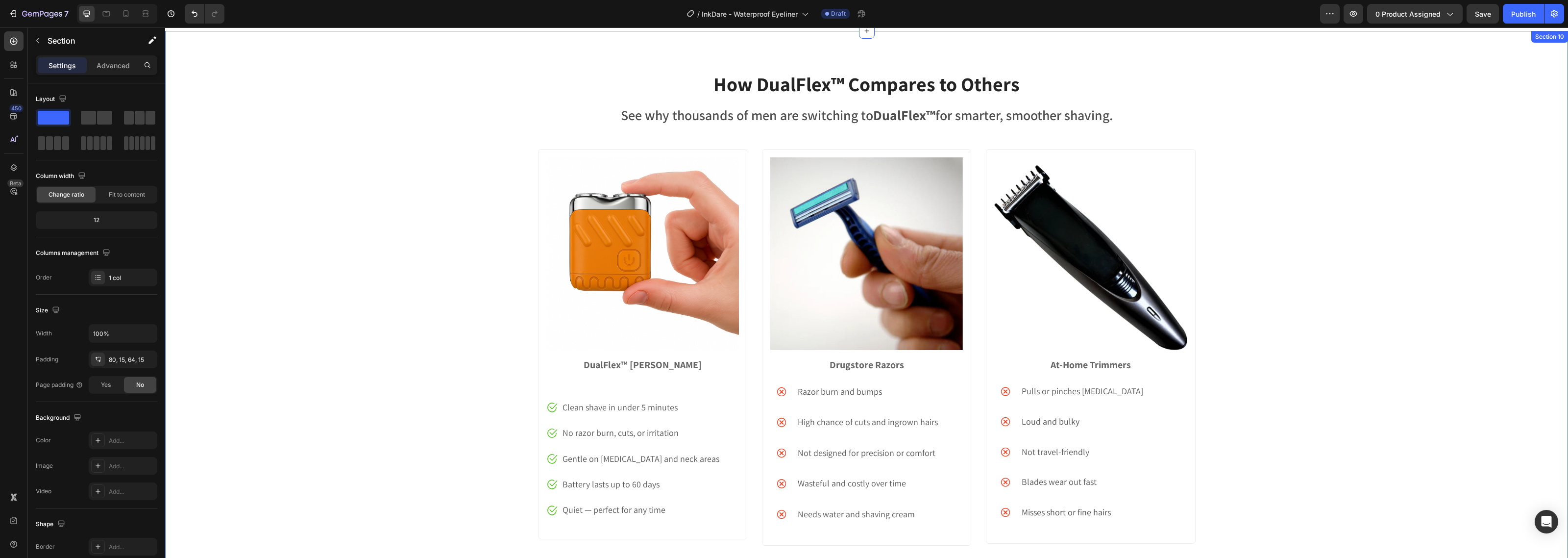
click at [444, 280] on div "How DualFlex™ Compares to Others Heading See why thousands of men are switching…" at bounding box center [866, 315] width 1403 height 491
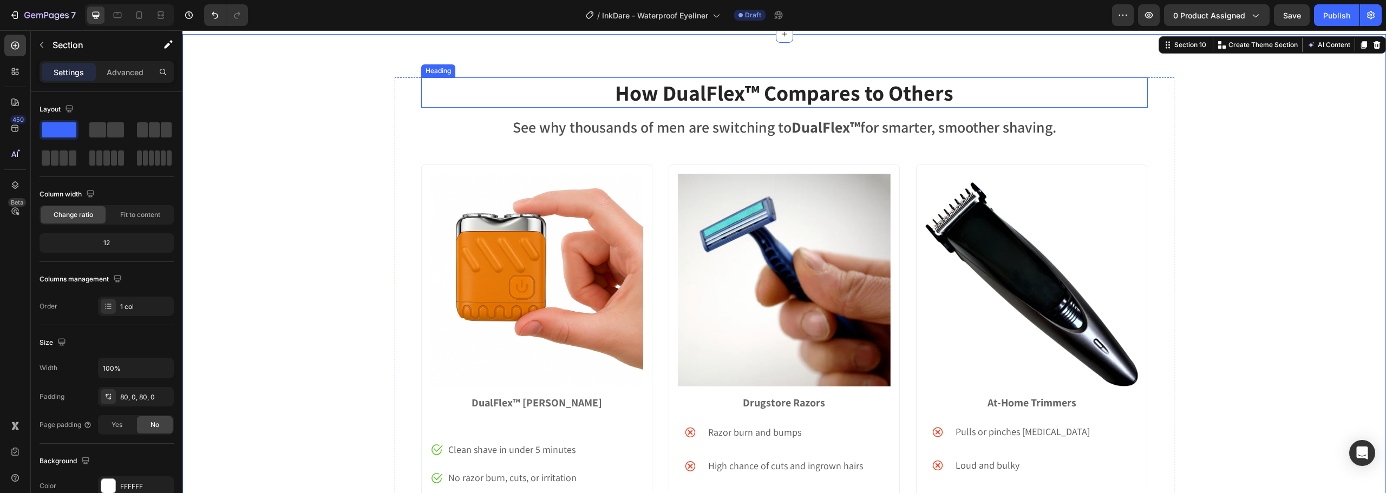
click at [768, 89] on h2 "How DualFlex™ Compares to Others" at bounding box center [784, 92] width 727 height 30
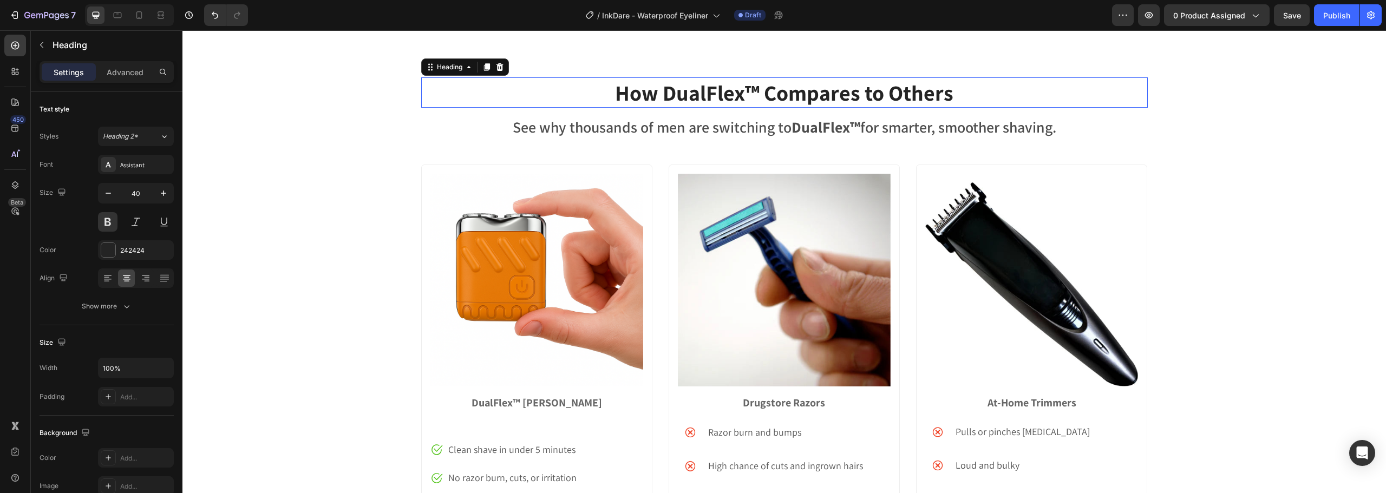
click at [768, 89] on p "How DualFlex™ Compares to Others" at bounding box center [784, 92] width 724 height 28
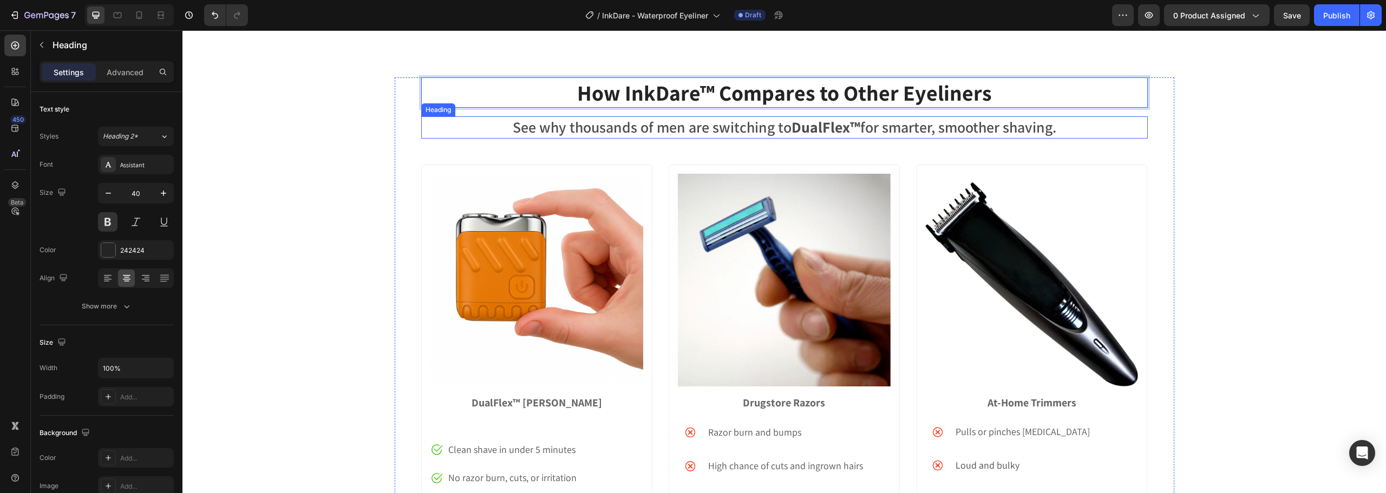
click at [672, 132] on h2 "See why thousands of men are switching to DualFlex™ for smarter, smoother shavi…" at bounding box center [784, 127] width 727 height 22
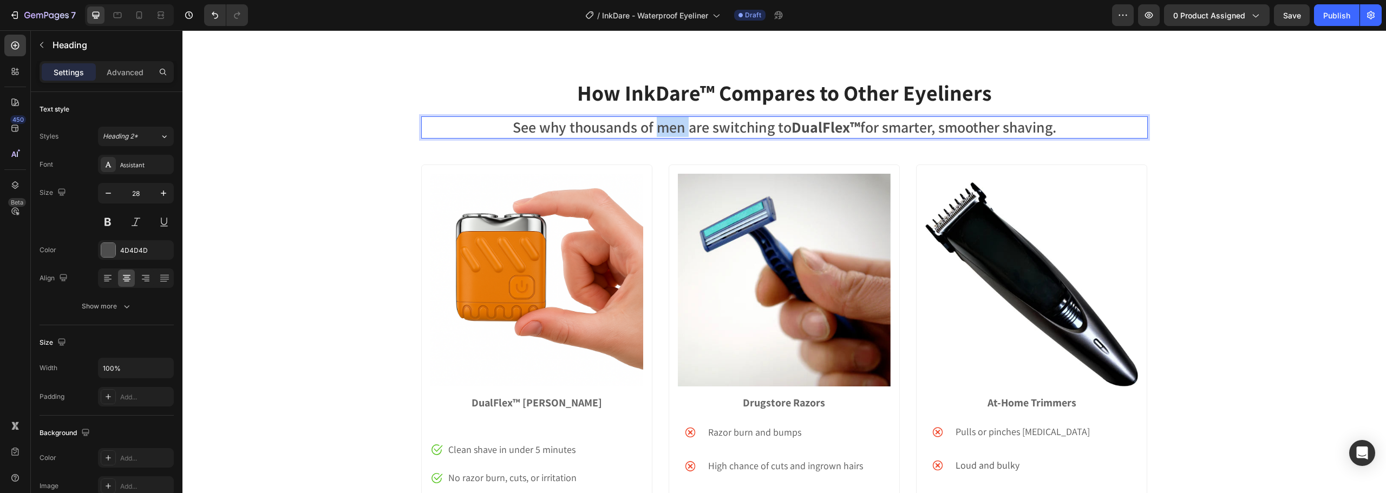
click at [672, 132] on p "See why thousands of men are switching to DualFlex™ for smarter, smoother shavi…" at bounding box center [784, 126] width 724 height 19
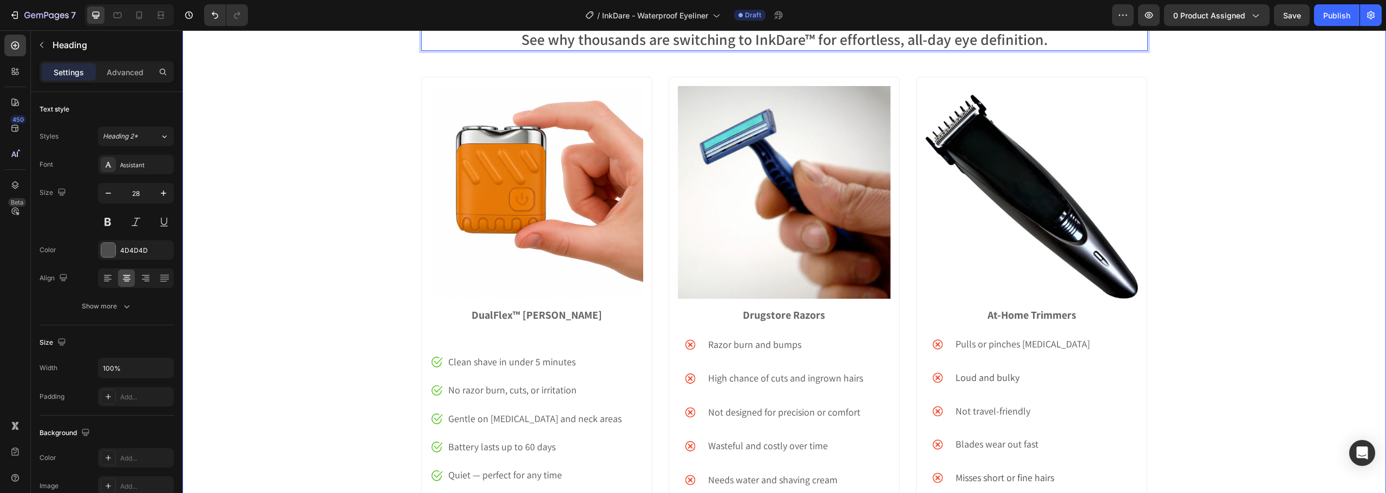
scroll to position [3244, 0]
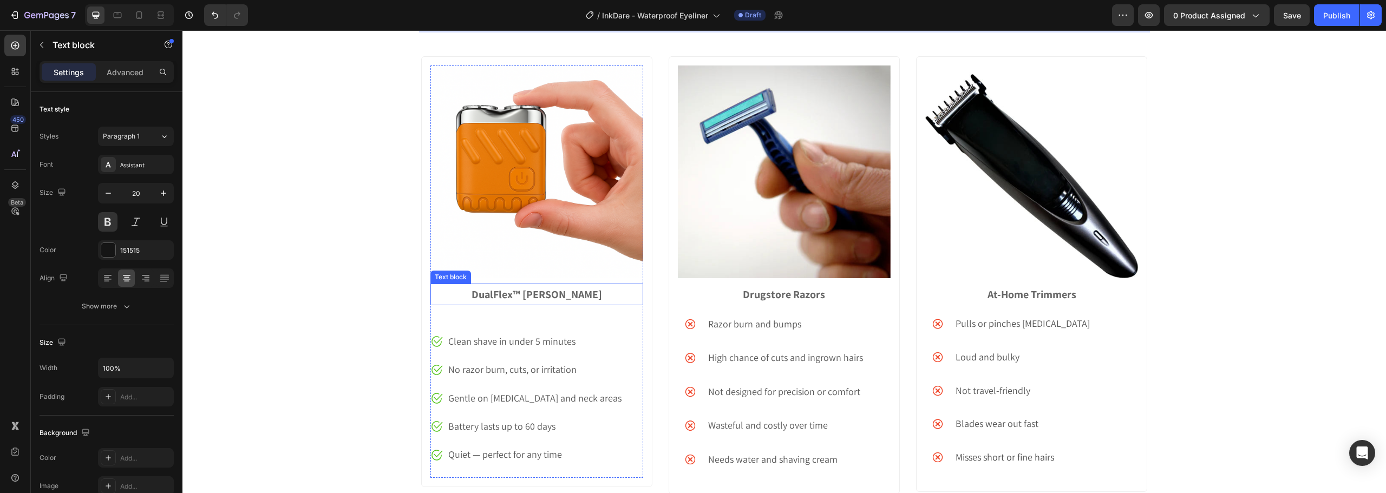
click at [523, 292] on strong "DualFlex™ Shaver" at bounding box center [537, 294] width 130 height 14
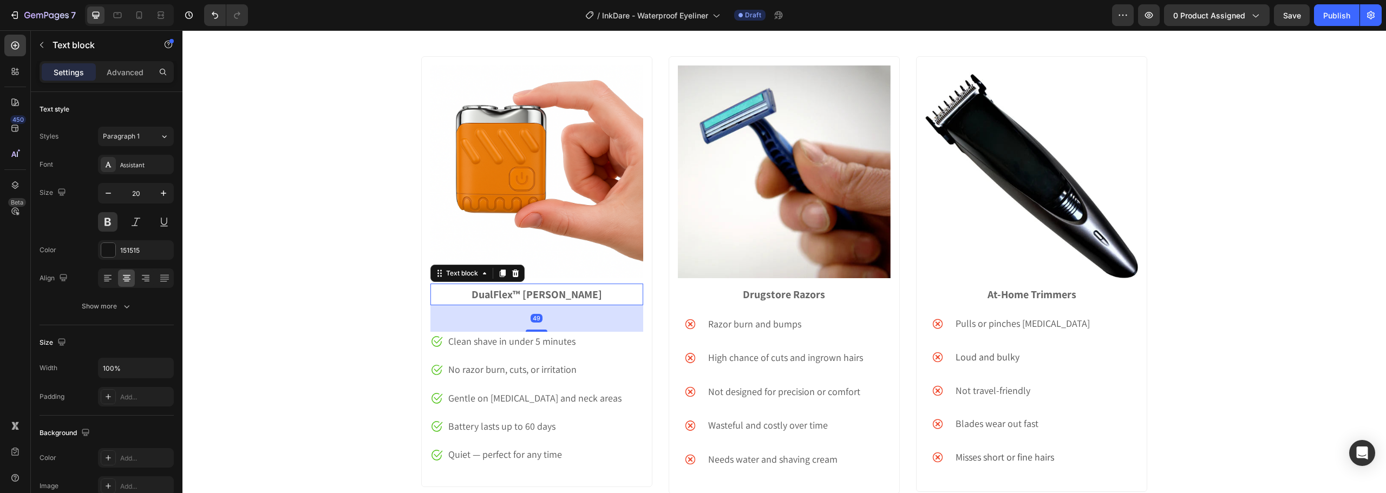
click at [523, 292] on strong "DualFlex™ Shaver" at bounding box center [537, 294] width 130 height 14
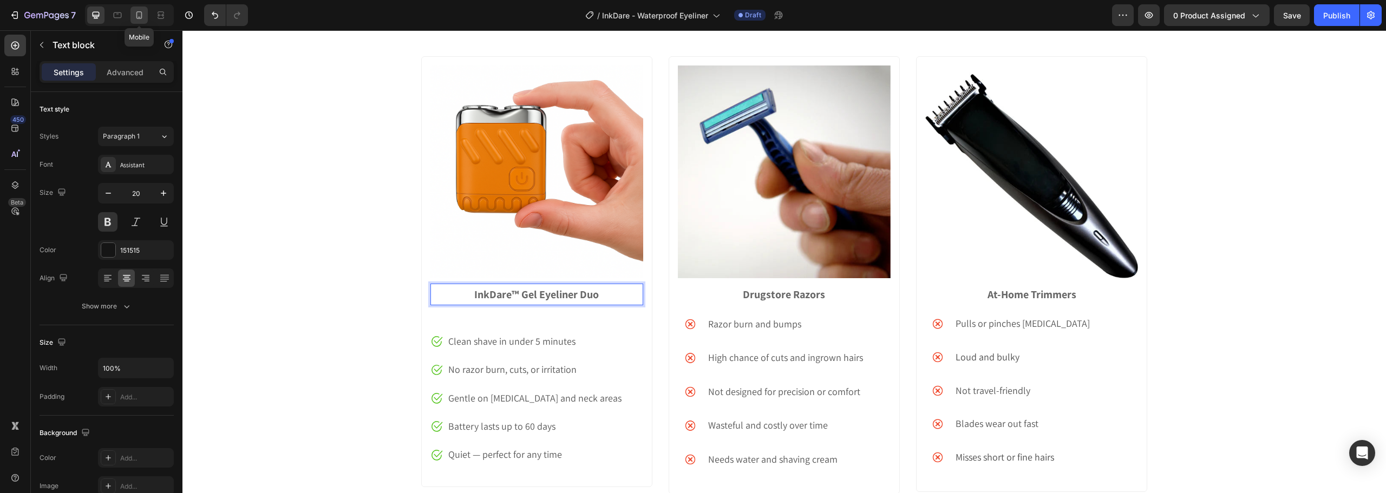
click at [141, 16] on icon at bounding box center [139, 15] width 6 height 8
type input "18"
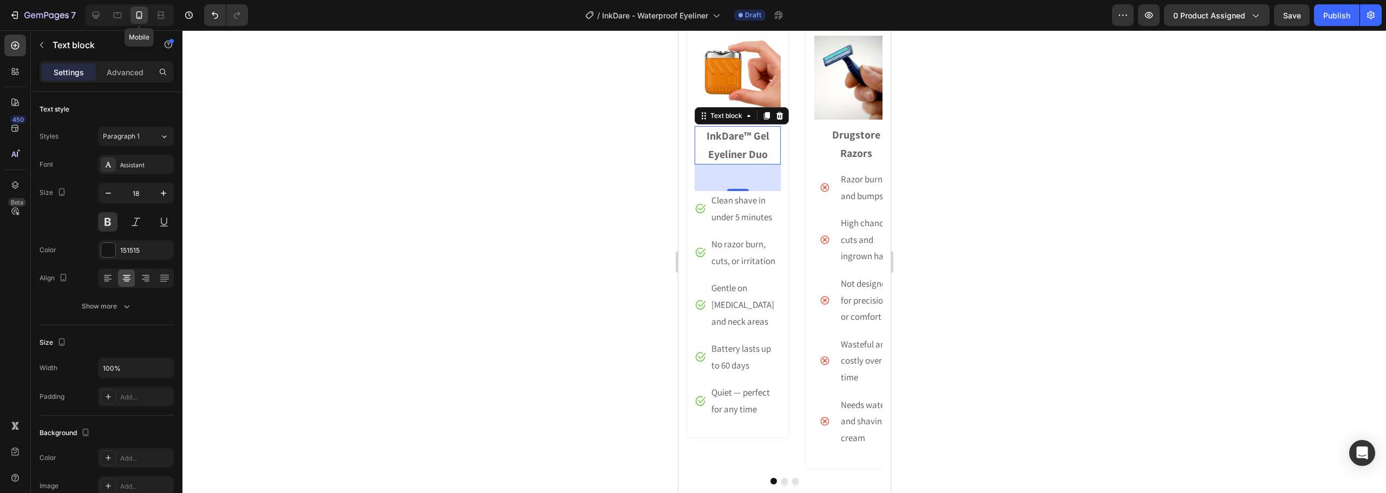
scroll to position [3345, 0]
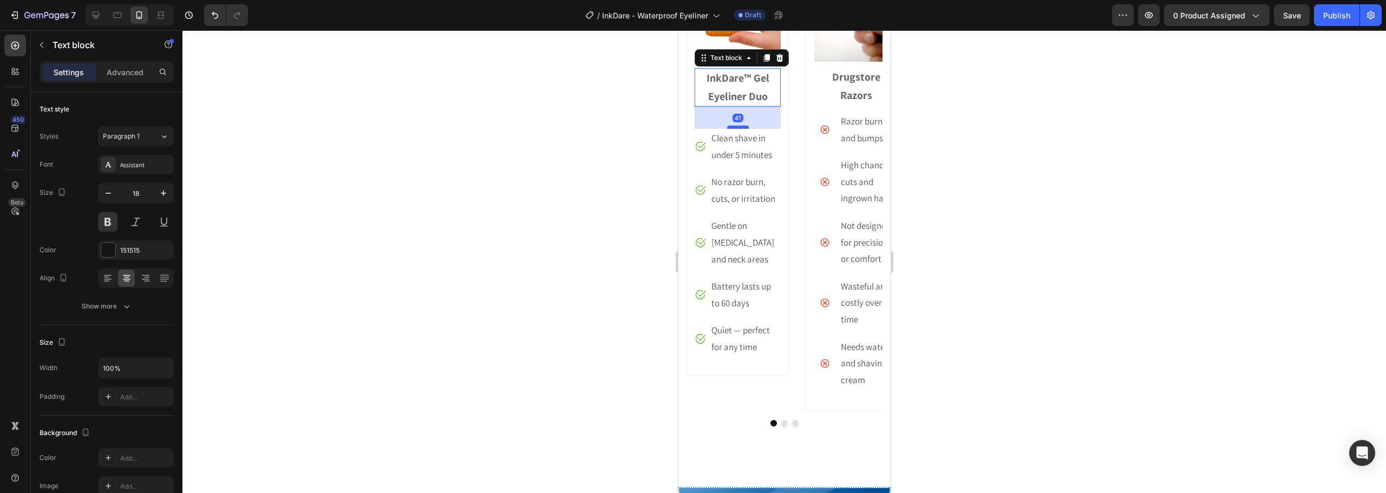
drag, startPoint x: 741, startPoint y: 132, endPoint x: 1066, endPoint y: 31, distance: 340.4
click at [741, 127] on div at bounding box center [738, 127] width 22 height 3
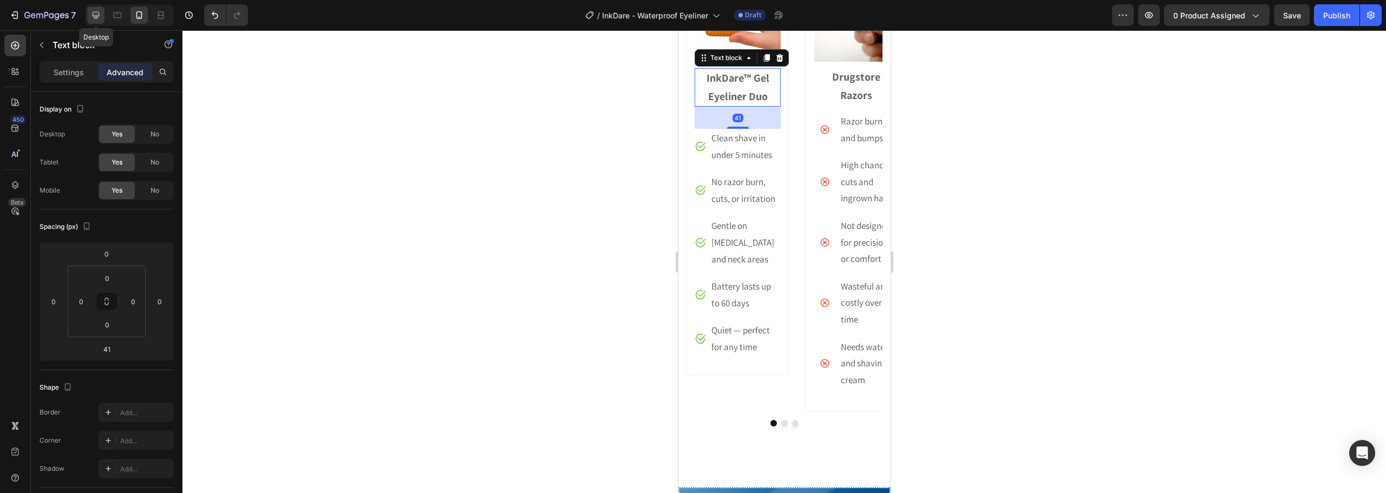
click at [93, 10] on icon at bounding box center [95, 15] width 11 height 11
type input "49"
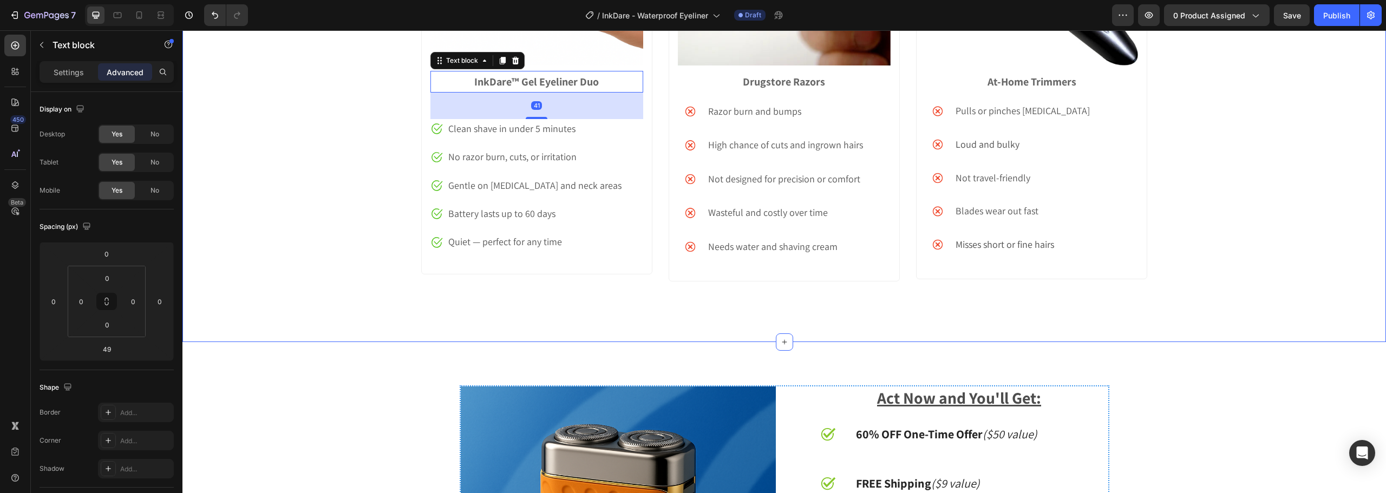
scroll to position [3460, 0]
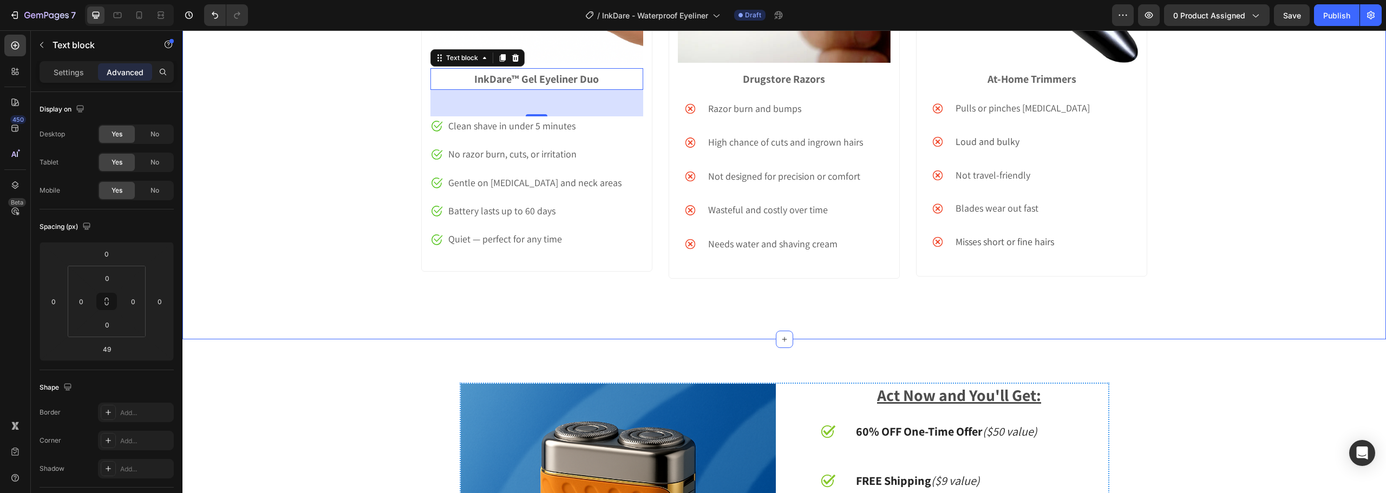
click at [271, 210] on div "How InkDare™ Compares to Other Eyeliners Heading See why thousands are switchin…" at bounding box center [783, 25] width 1203 height 542
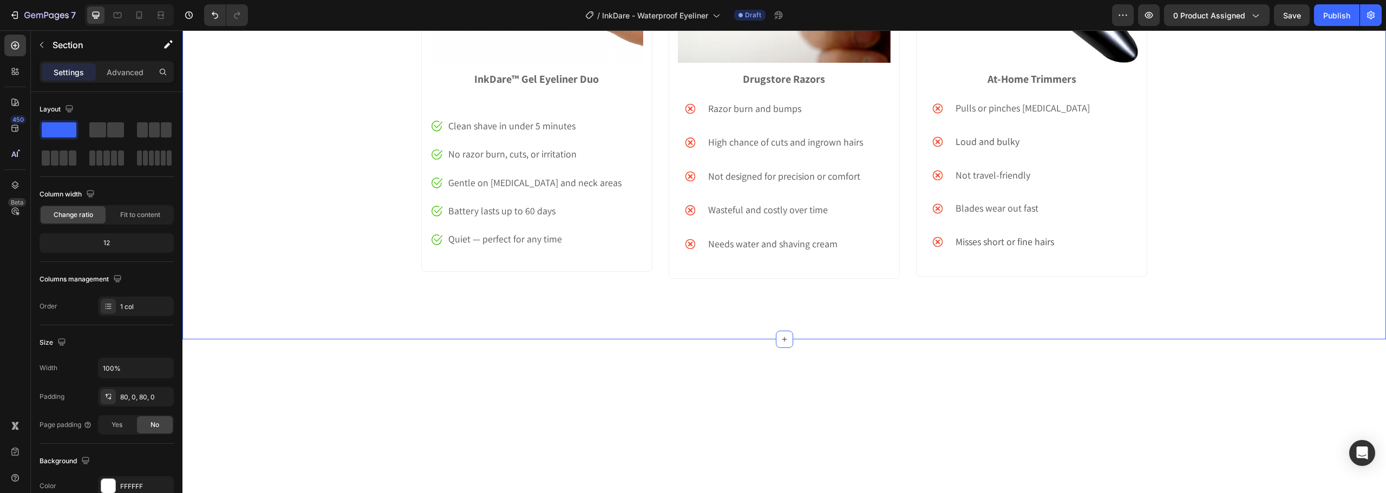
scroll to position [3243, 0]
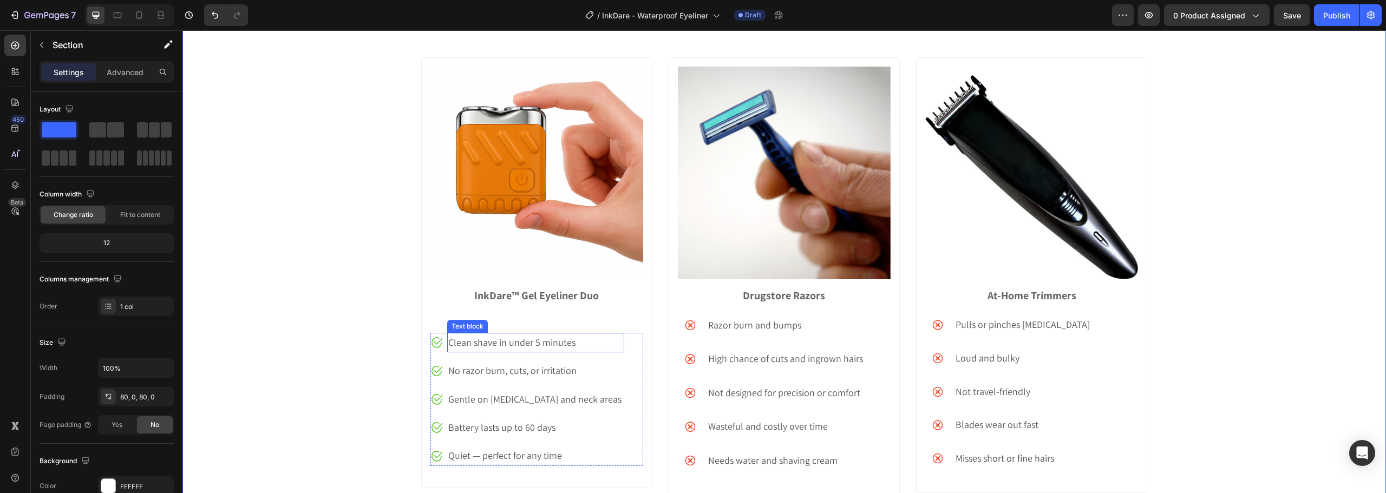
click at [556, 341] on p "Clean shave in under 5 minutes" at bounding box center [535, 342] width 174 height 17
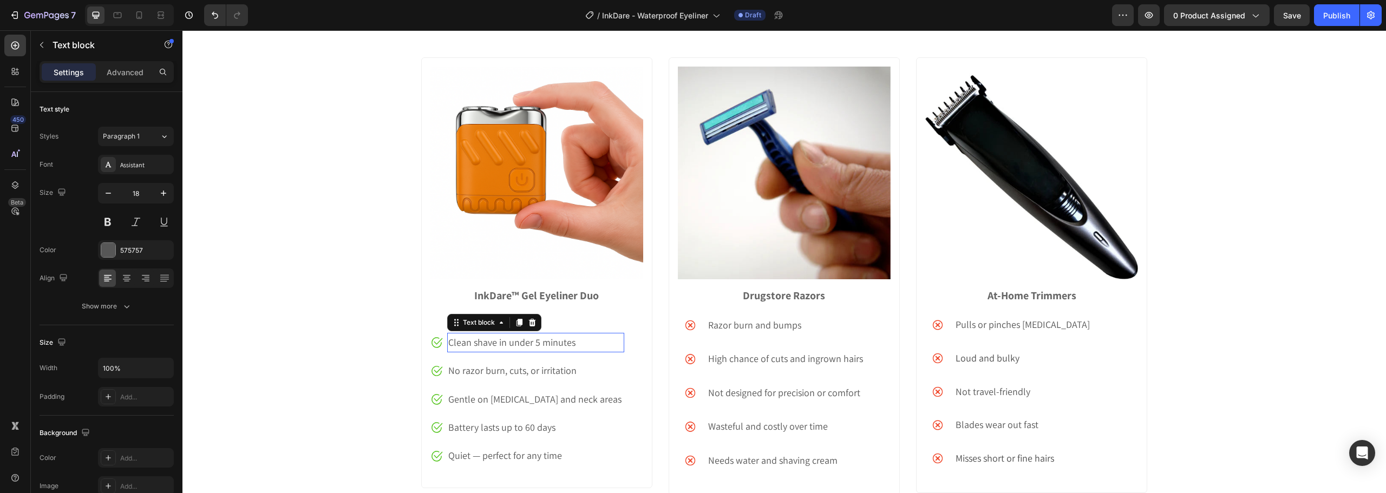
click at [556, 341] on p "Clean shave in under 5 minutes" at bounding box center [535, 342] width 174 height 17
click at [461, 371] on p "No razor burn, cuts, or irritation" at bounding box center [535, 370] width 174 height 17
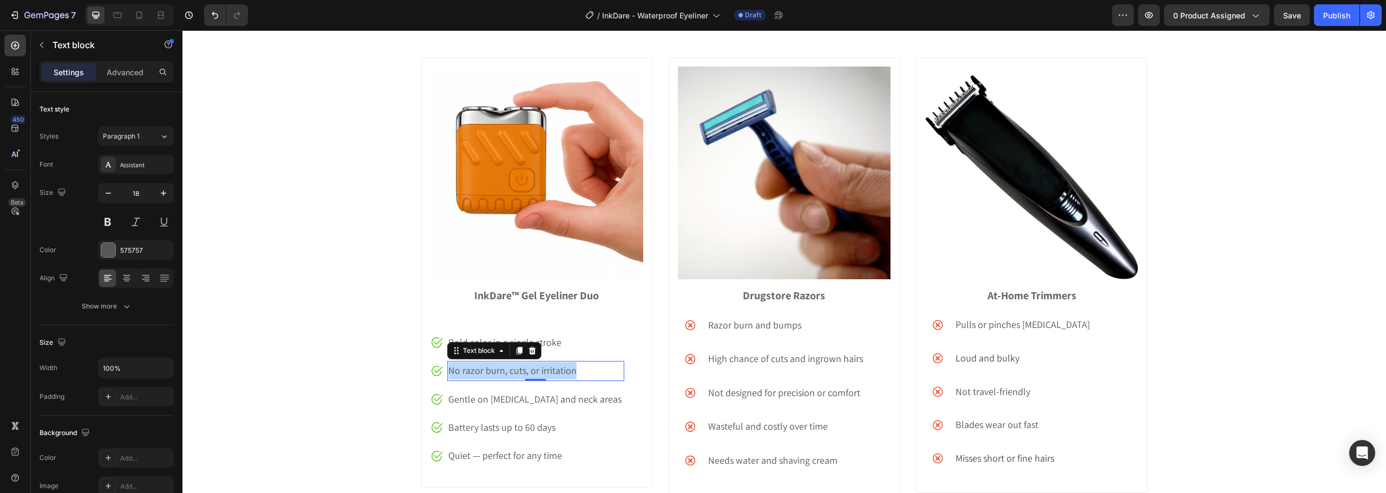
click at [461, 371] on p "No razor burn, cuts, or irritation" at bounding box center [535, 370] width 174 height 17
click at [472, 399] on p "Gentle on sensitive skin and neck areas" at bounding box center [535, 399] width 174 height 17
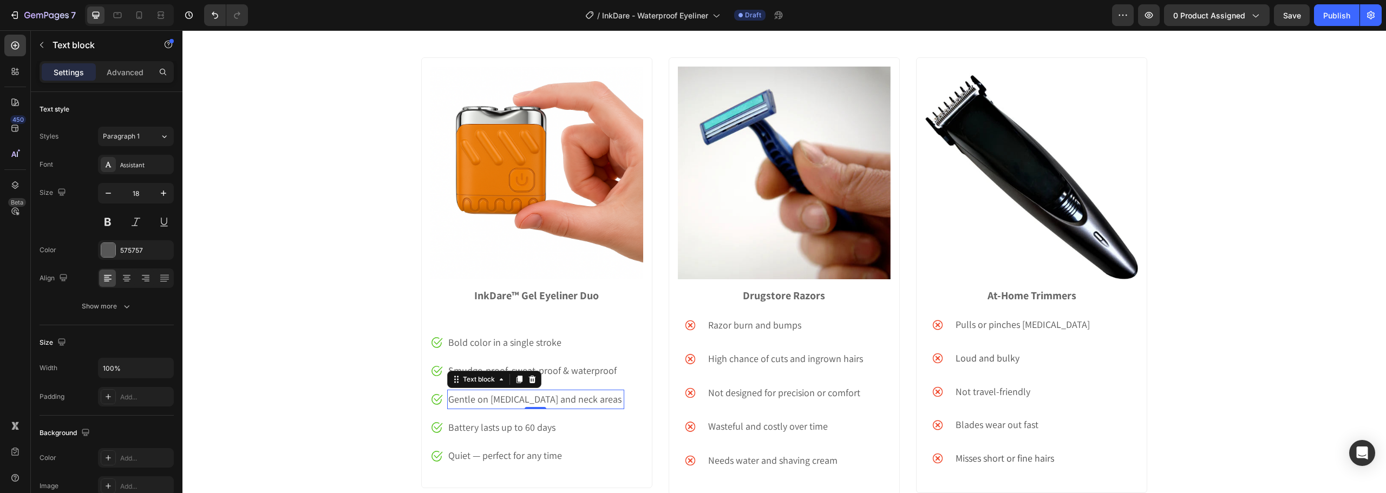
click at [472, 399] on p "Gentle on sensitive skin and neck areas" at bounding box center [535, 399] width 174 height 17
click at [462, 427] on p "Battery lasts up to 60 days" at bounding box center [532, 427] width 169 height 17
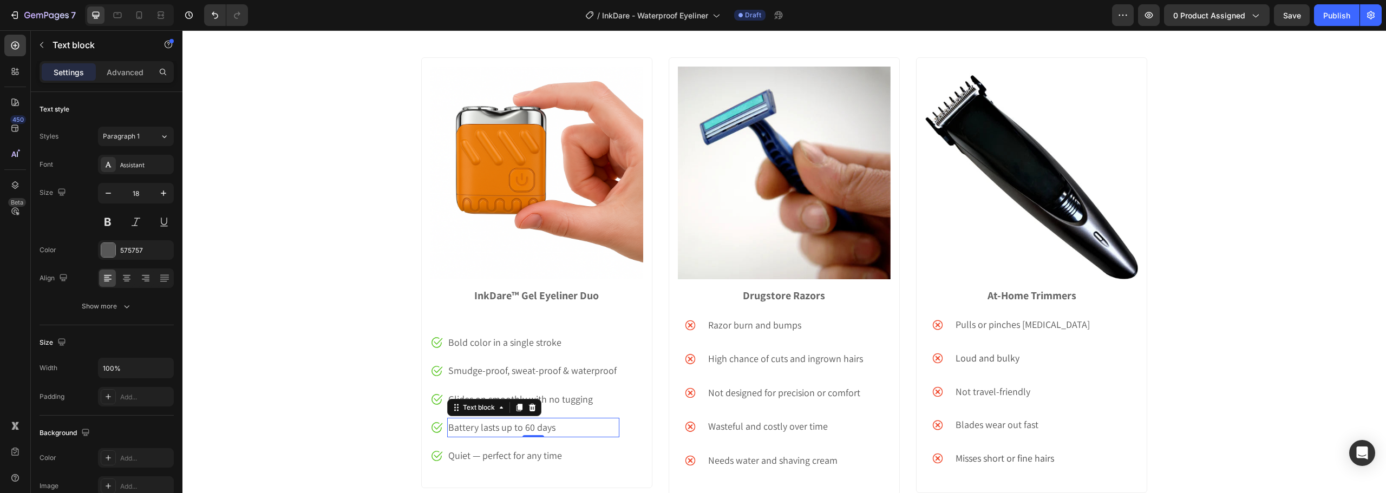
click at [462, 427] on p "Battery lasts up to 60 days" at bounding box center [532, 427] width 169 height 17
click at [477, 456] on p "Quiet — perfect for any time" at bounding box center [532, 455] width 169 height 17
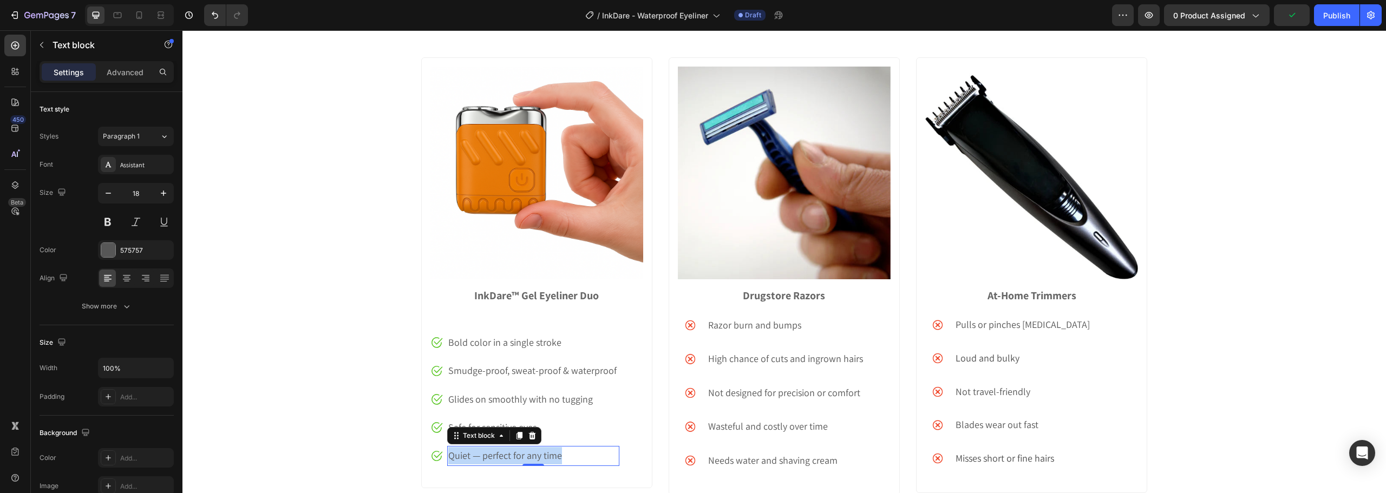
click at [477, 456] on p "Quiet — perfect for any time" at bounding box center [532, 455] width 169 height 17
click at [296, 394] on div "How InkDare™ Compares to Other Eyeliners Heading See why thousands are switchin…" at bounding box center [783, 241] width 1203 height 542
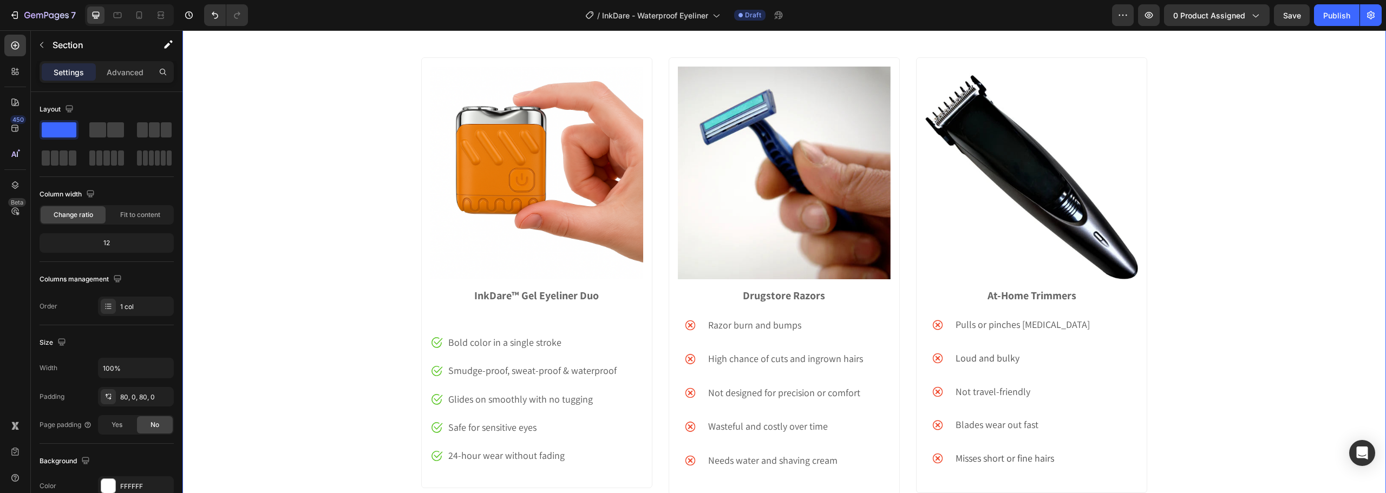
scroll to position [3352, 0]
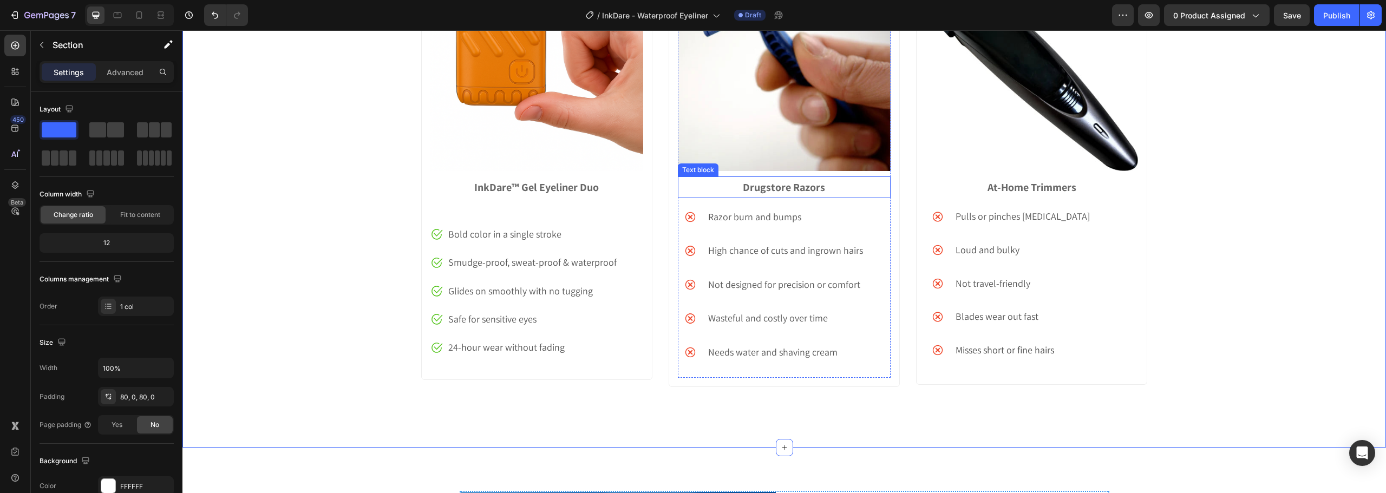
click at [768, 186] on strong "Drugstore Razors" at bounding box center [784, 187] width 82 height 14
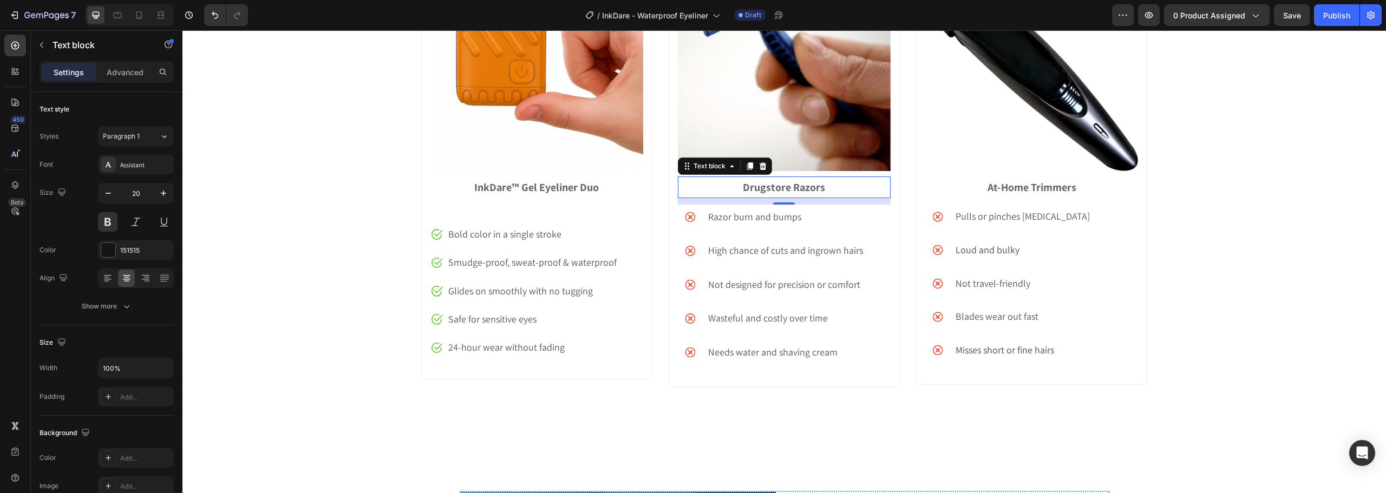
click at [768, 186] on strong "Drugstore Razors" at bounding box center [784, 187] width 82 height 14
click at [739, 220] on p "Razor burn and bumps" at bounding box center [788, 216] width 160 height 17
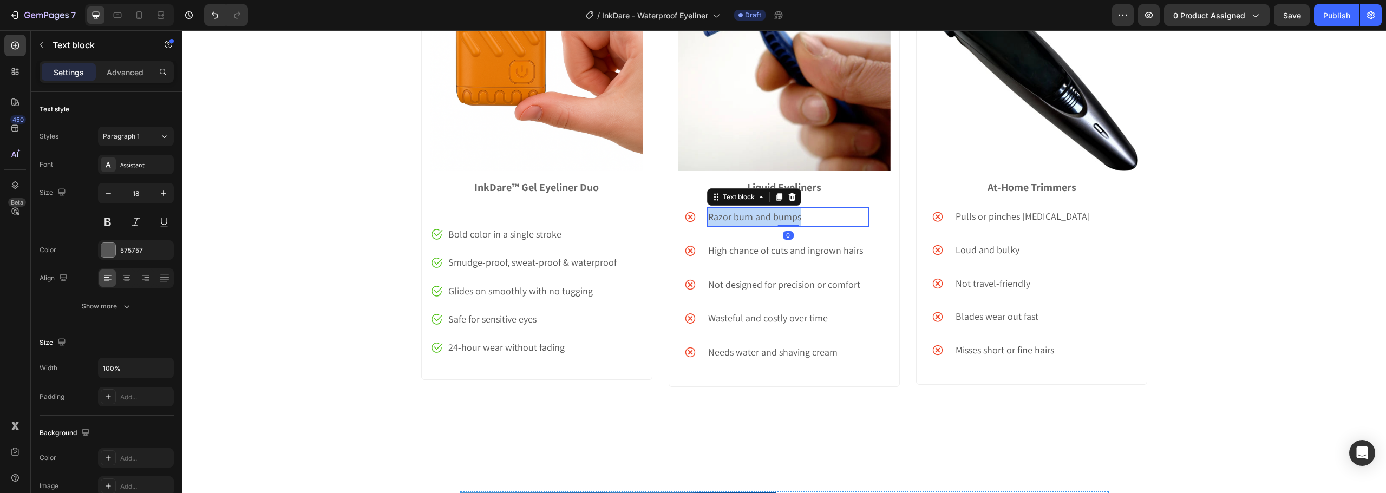
click at [739, 220] on p "Razor burn and bumps" at bounding box center [788, 216] width 160 height 17
click at [769, 247] on p "High chance of cuts and ingrown hairs" at bounding box center [788, 250] width 160 height 17
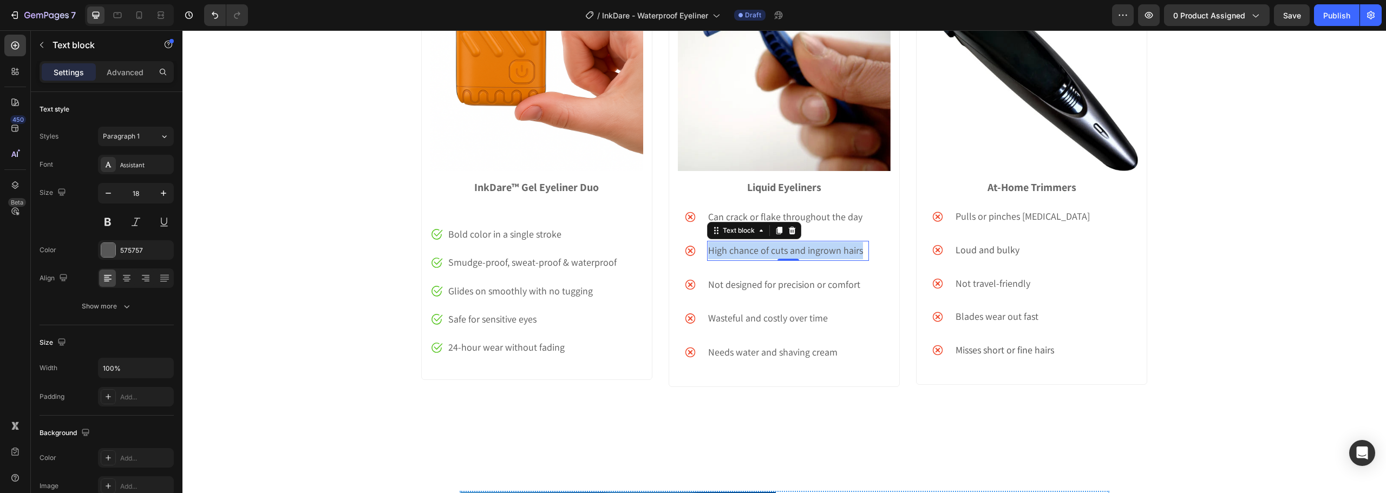
click at [768, 247] on p "High chance of cuts and ingrown hairs" at bounding box center [788, 250] width 160 height 17
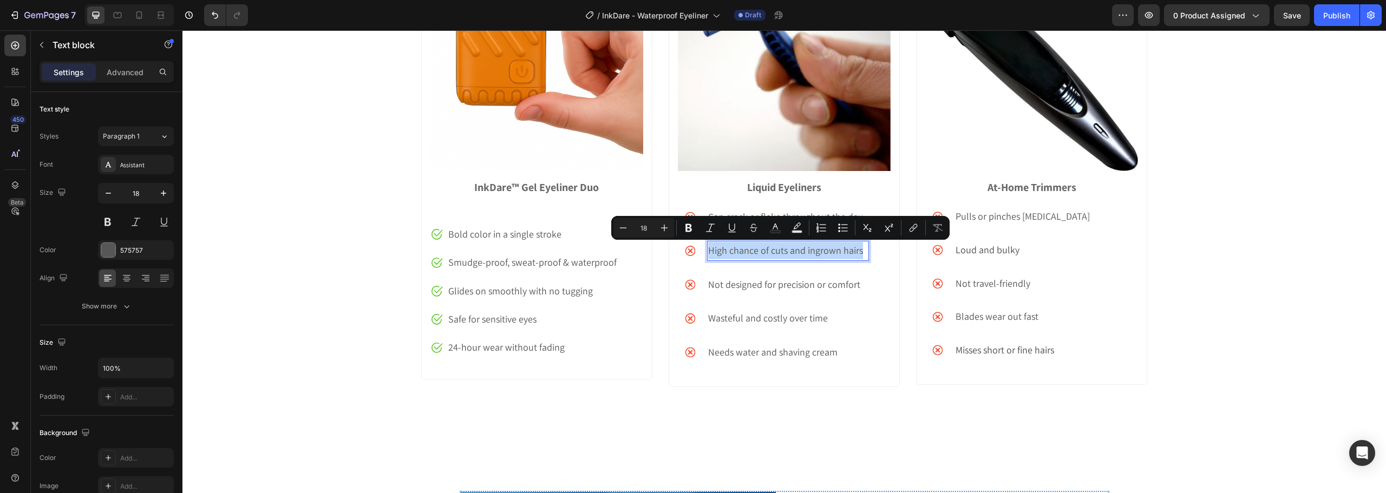
scroll to position [3352, 0]
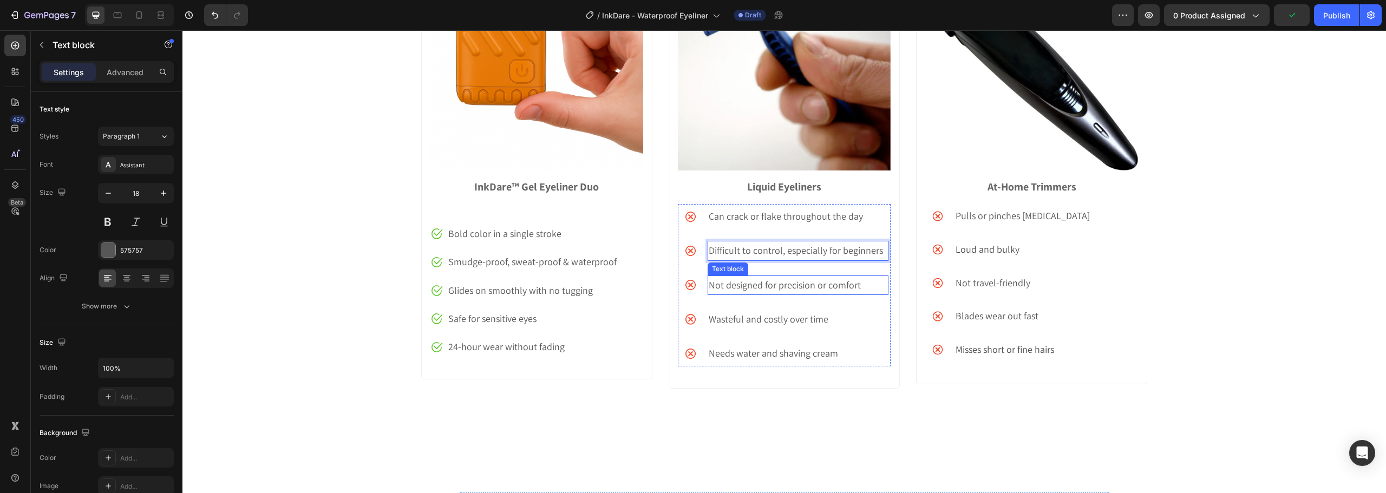
click at [758, 290] on p "Not designed for precision or comfort" at bounding box center [798, 285] width 179 height 17
click at [740, 325] on p "Wasteful and costly over time" at bounding box center [798, 319] width 179 height 17
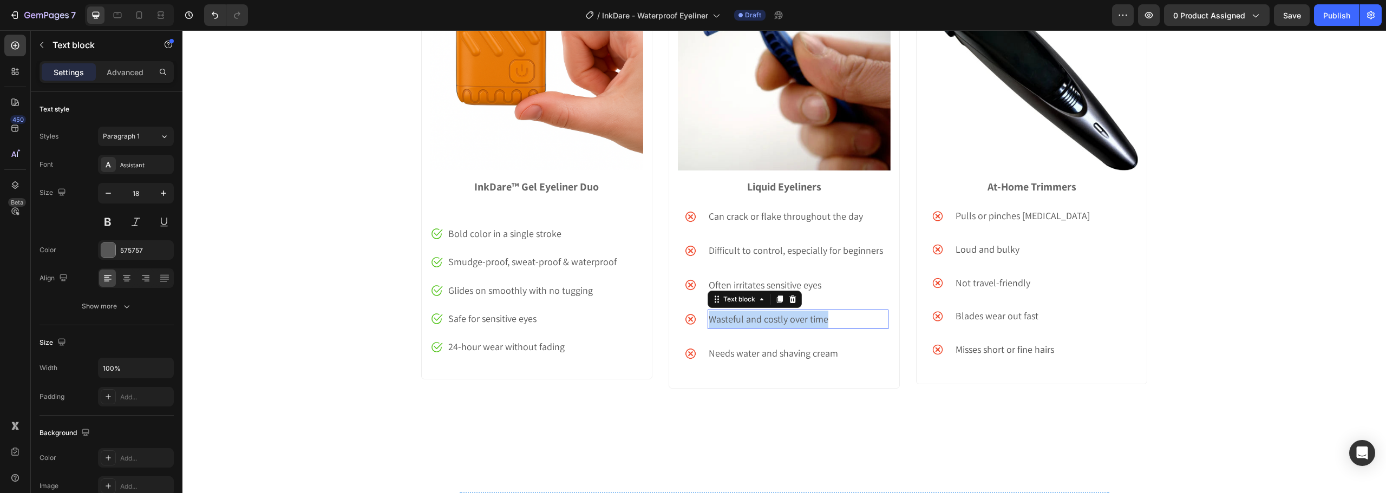
click at [740, 325] on p "Wasteful and costly over time" at bounding box center [798, 319] width 179 height 17
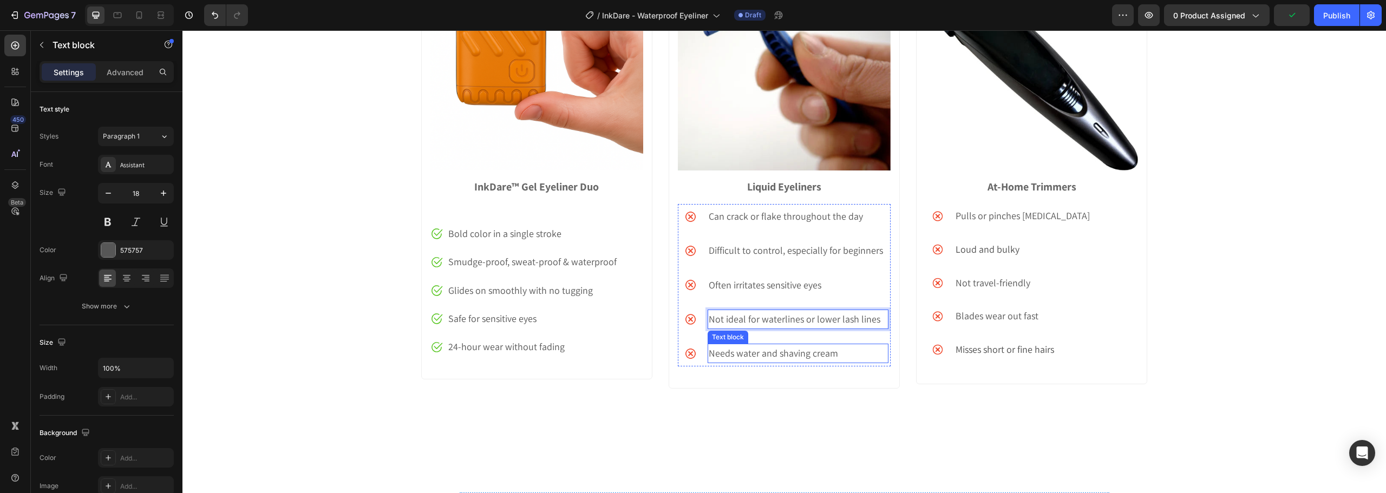
click at [729, 355] on p "Needs water and shaving cream" at bounding box center [798, 353] width 179 height 17
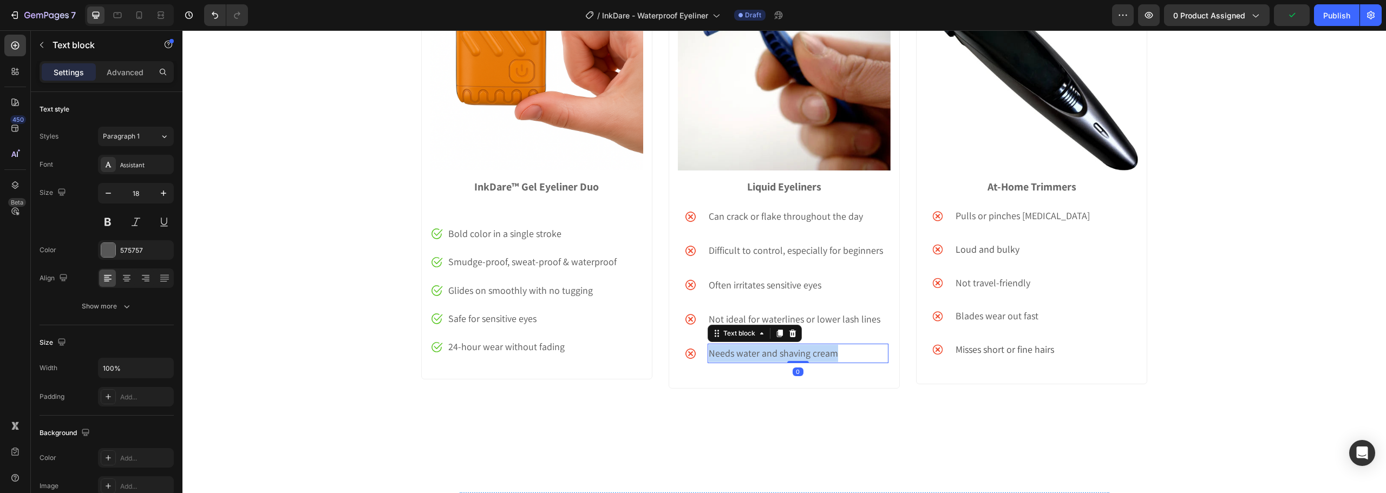
click at [729, 355] on p "Needs water and shaving cream" at bounding box center [798, 353] width 179 height 17
click at [1020, 188] on strong "At-Home Trimmers" at bounding box center [1031, 187] width 89 height 14
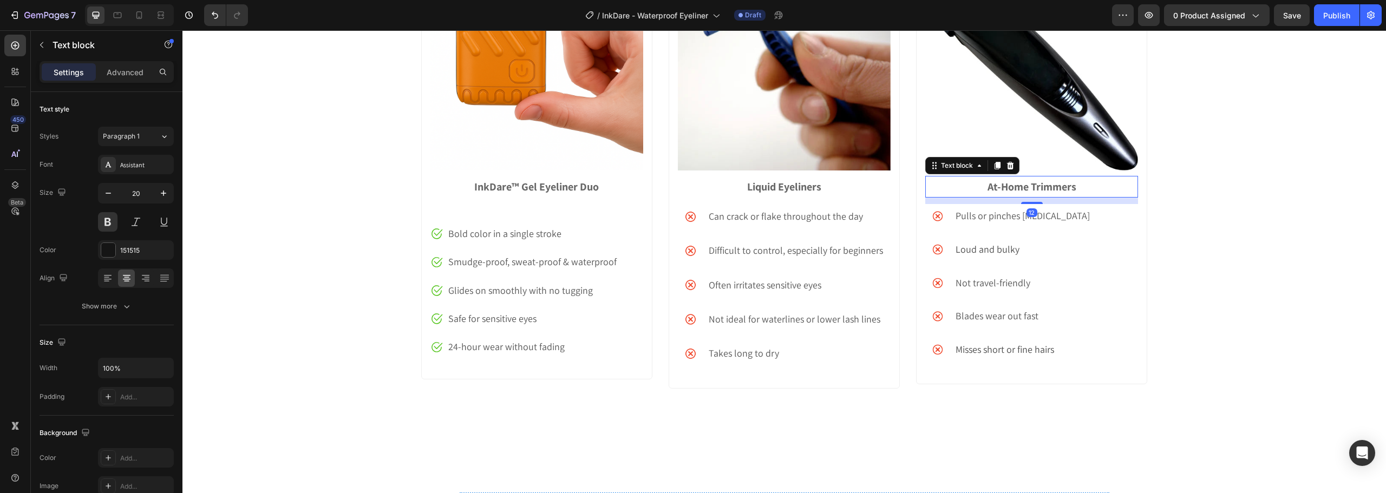
click at [1020, 188] on strong "At-Home Trimmers" at bounding box center [1031, 187] width 89 height 14
click at [987, 214] on p "Pulls or pinches facial hair" at bounding box center [1025, 215] width 139 height 17
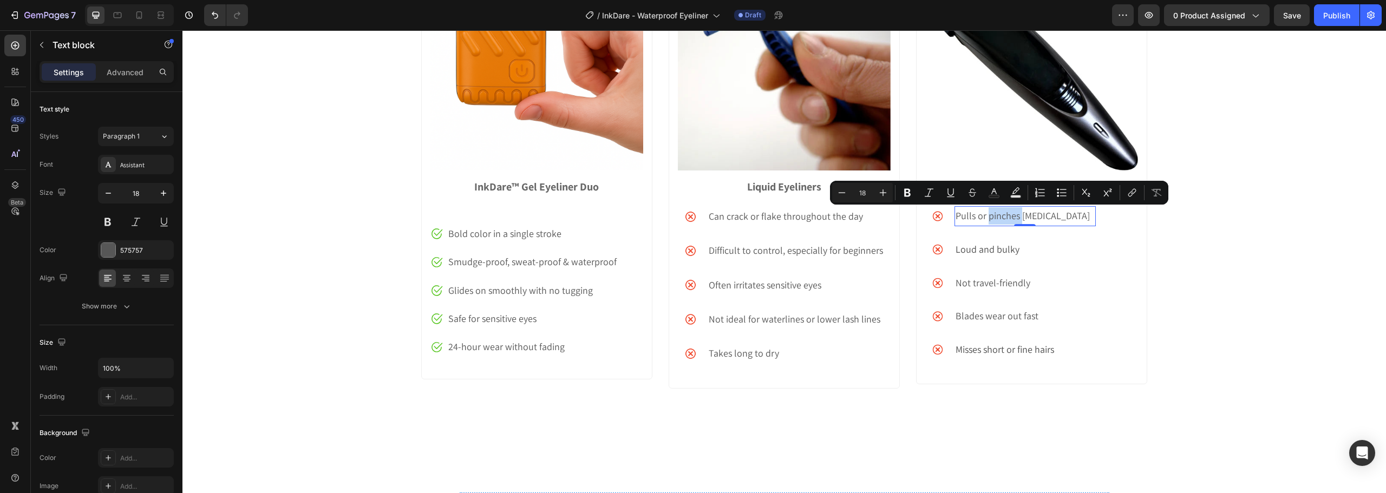
click at [987, 214] on p "Pulls or pinches facial hair" at bounding box center [1025, 215] width 139 height 17
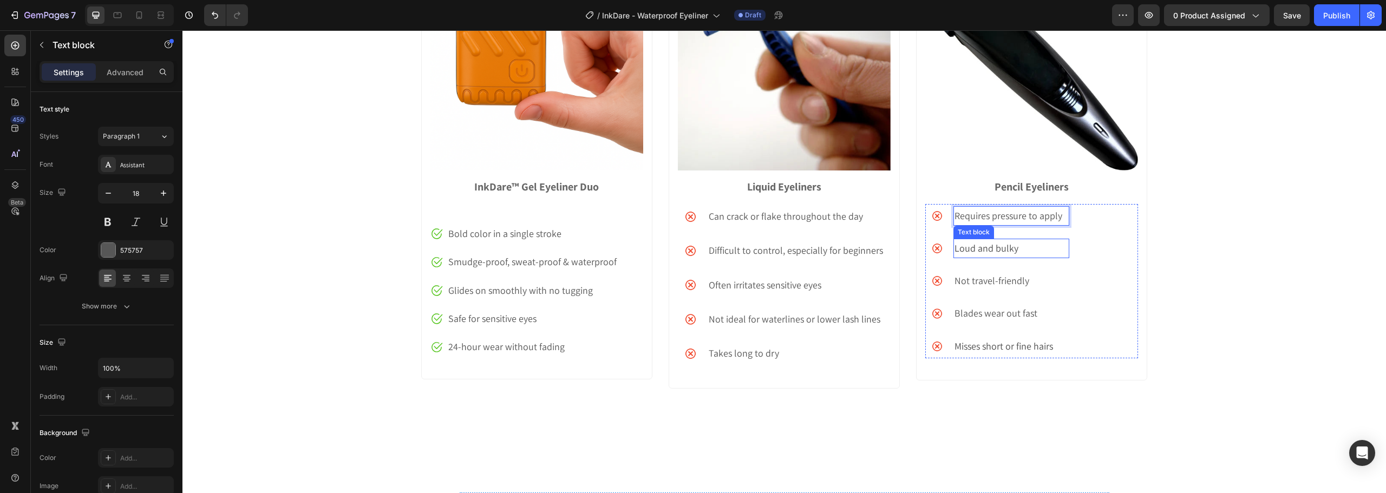
click at [976, 245] on p "Loud and bulky" at bounding box center [1011, 248] width 114 height 17
click at [985, 278] on p "Not travel-friendly" at bounding box center [1018, 281] width 127 height 17
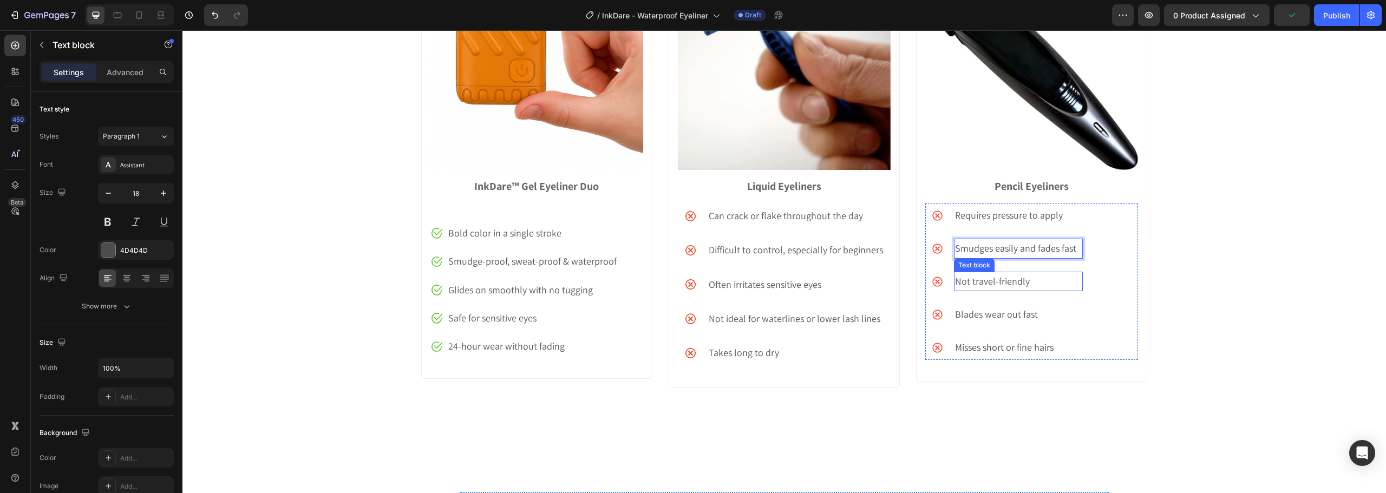
click at [985, 278] on p "Not travel-friendly" at bounding box center [1018, 281] width 127 height 17
click at [962, 317] on p "Blades wear out fast" at bounding box center [1018, 314] width 127 height 17
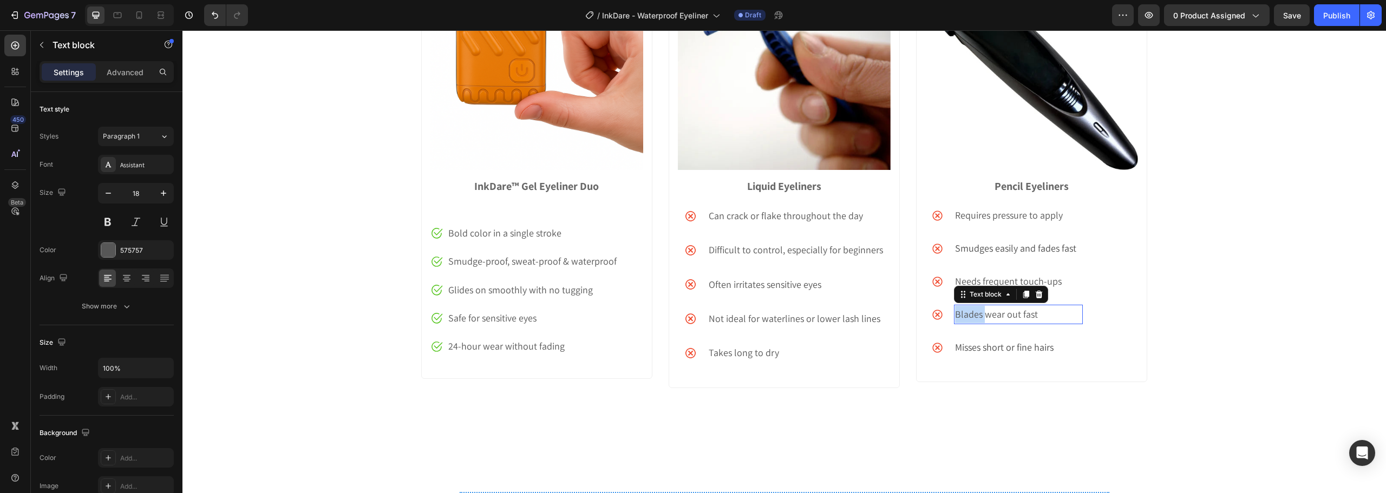
click at [962, 317] on p "Blades wear out fast" at bounding box center [1018, 314] width 127 height 17
click at [981, 343] on p "Misses short or fine hairs" at bounding box center [1020, 347] width 130 height 17
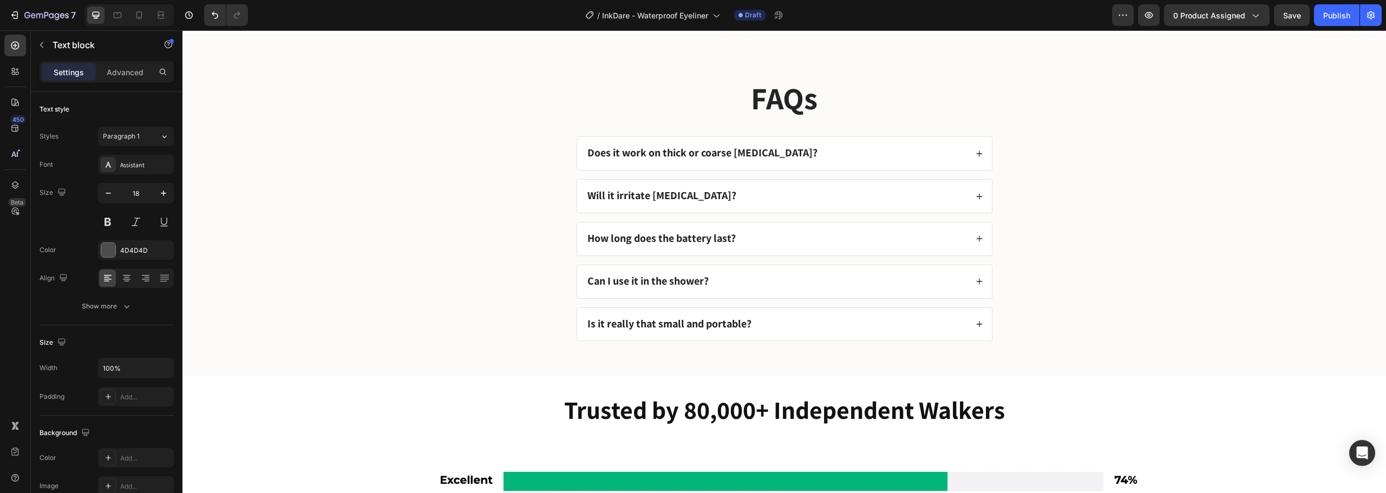
scroll to position [4546, 0]
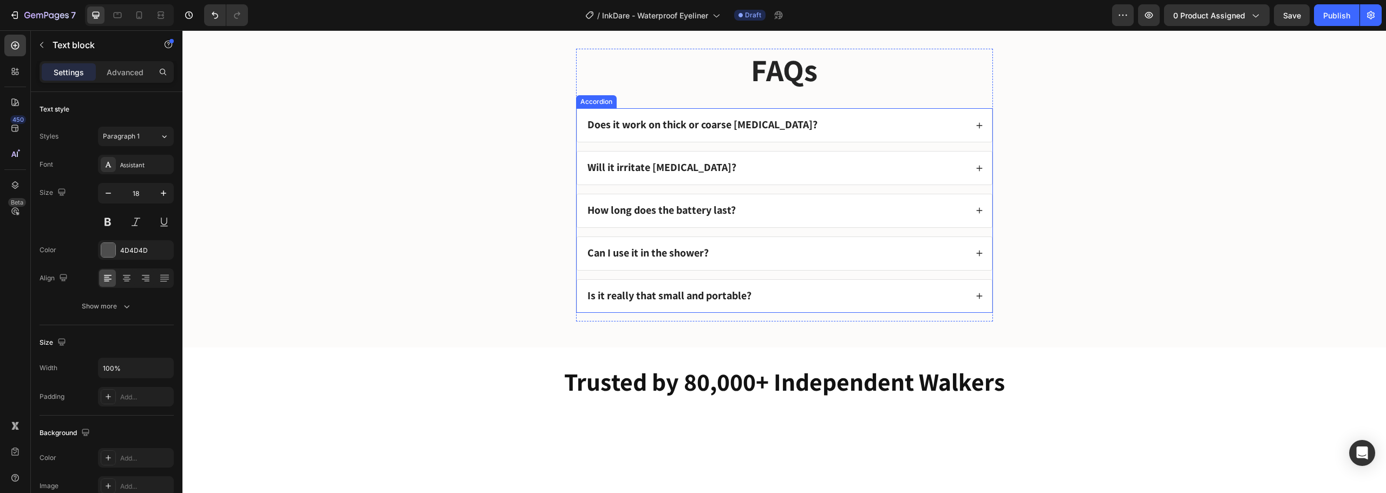
click at [651, 132] on strong "Does it work on thick or coarse facial hair?" at bounding box center [702, 124] width 230 height 14
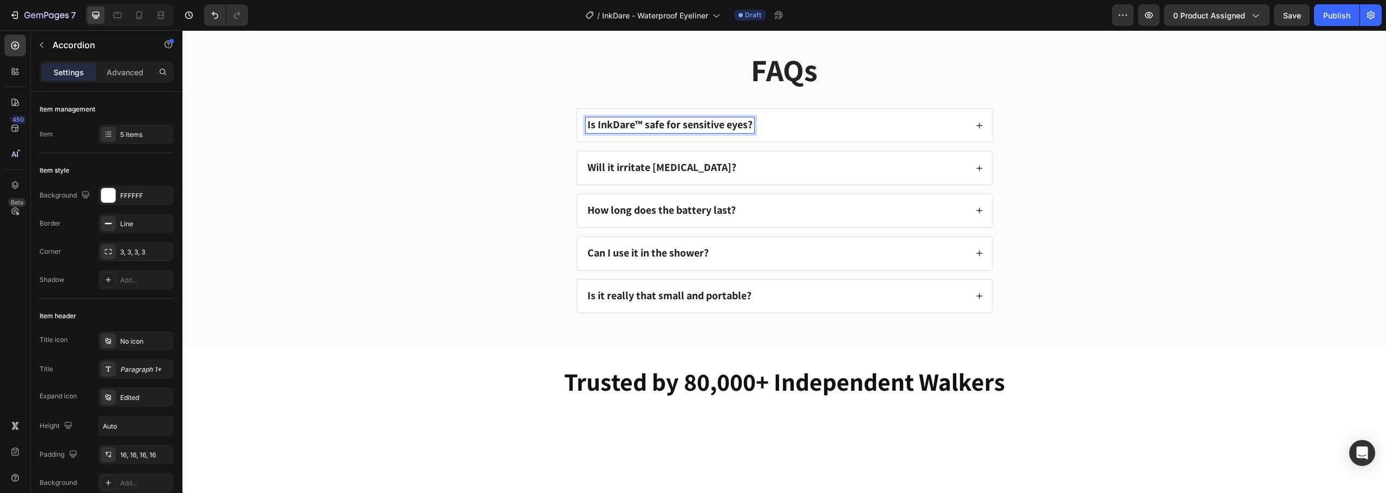
click at [872, 133] on div "Is InkDare™ safe for sensitive eyes?" at bounding box center [776, 125] width 381 height 16
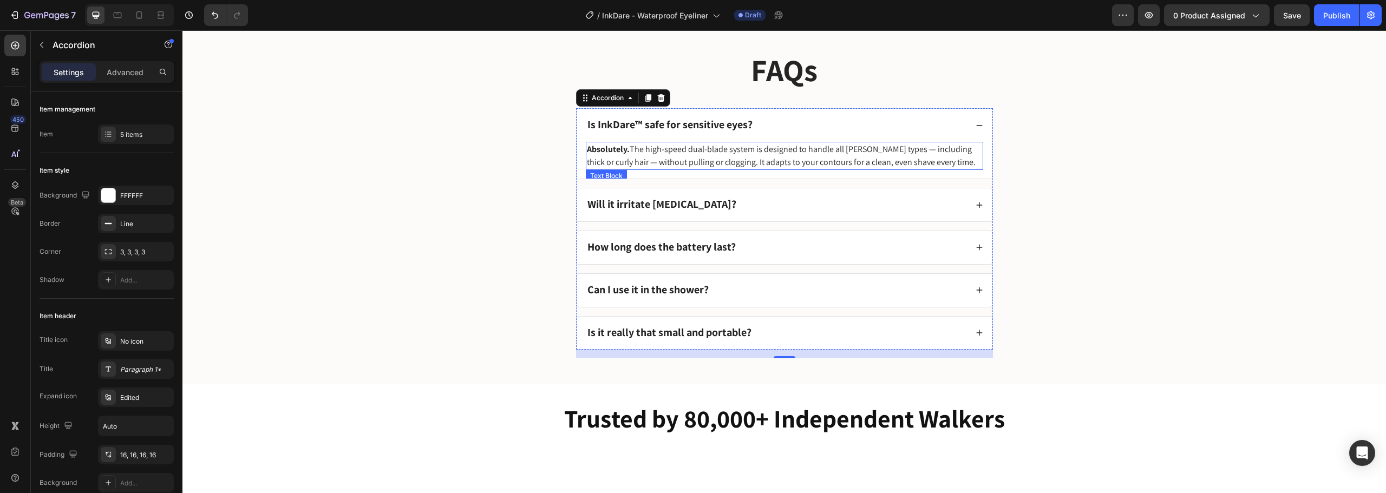
click at [780, 169] on p "Absolutely. The high-speed dual-blade system is designed to handle all beard ty…" at bounding box center [784, 156] width 395 height 26
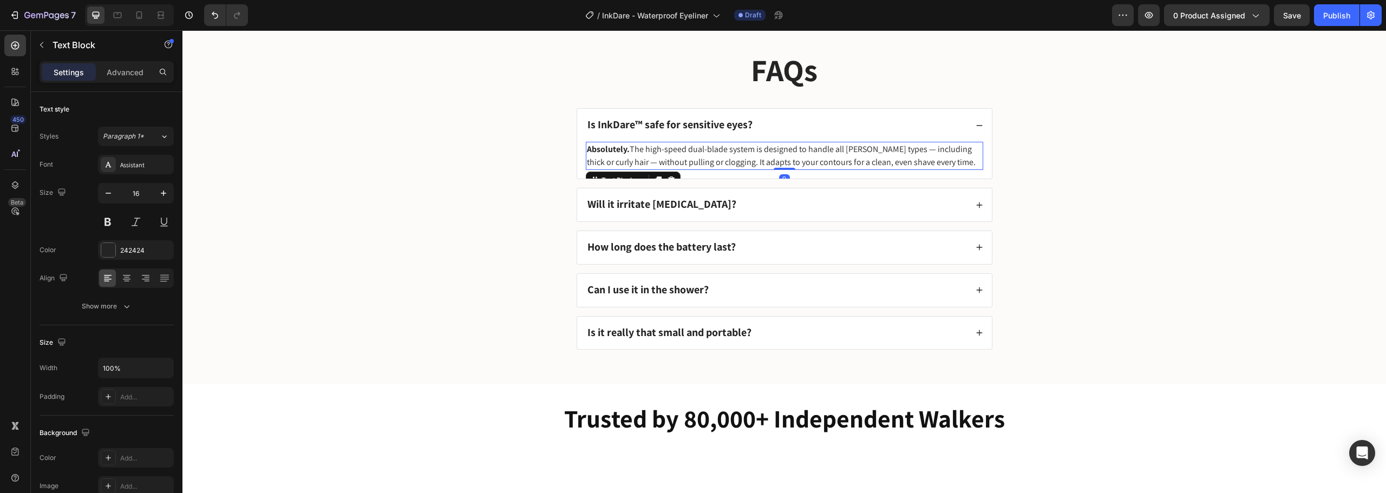
click at [780, 169] on p "Absolutely. The high-speed dual-blade system is designed to handle all beard ty…" at bounding box center [784, 156] width 395 height 26
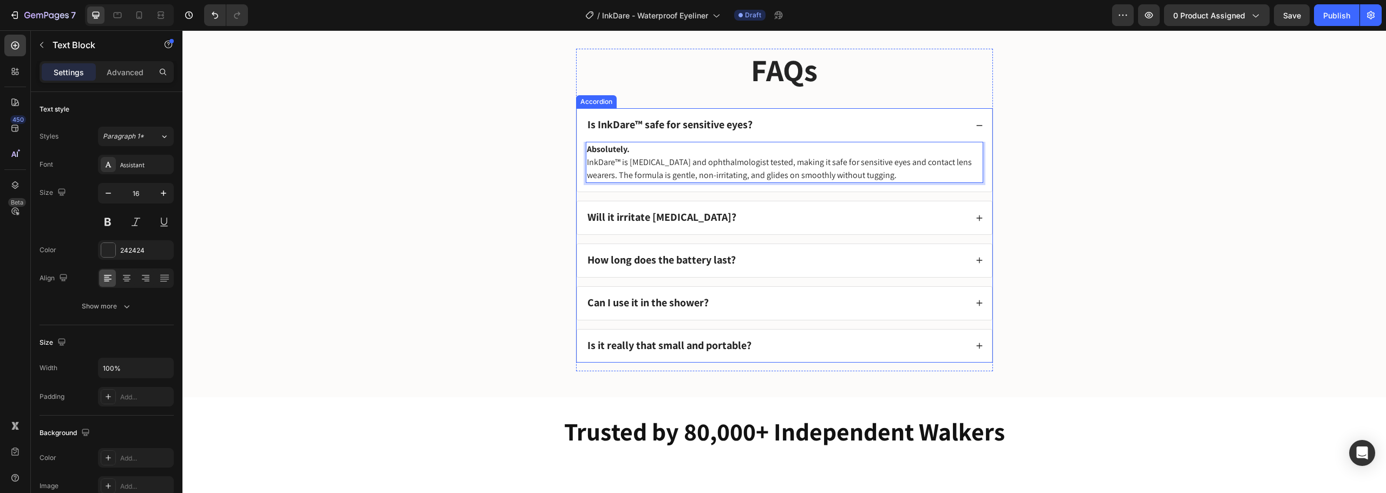
click at [847, 133] on div "Is InkDare™ safe for sensitive eyes?" at bounding box center [776, 125] width 381 height 16
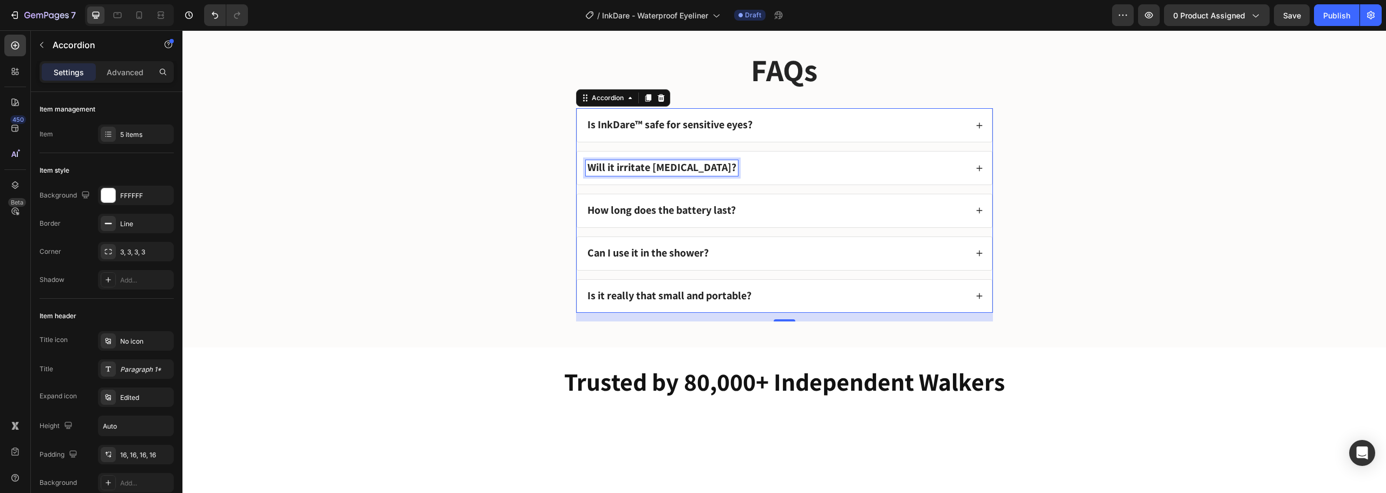
click at [714, 174] on strong "Will it irritate sensitive skin?" at bounding box center [661, 167] width 149 height 14
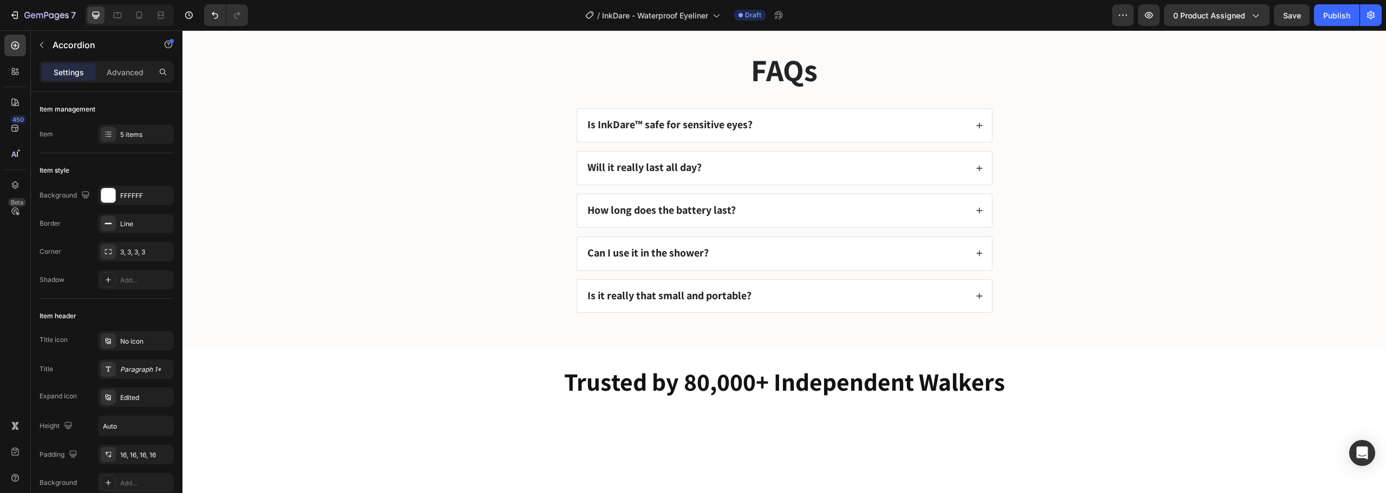
click at [797, 185] on div "Will it really last all day?" at bounding box center [784, 168] width 415 height 33
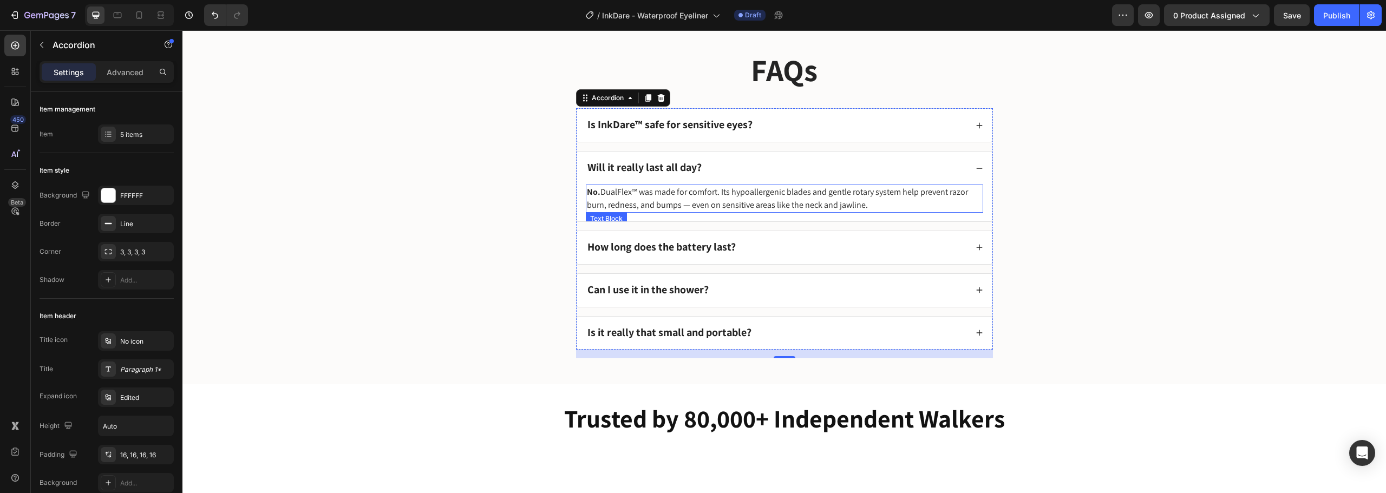
click at [736, 212] on p "No. DualFlex™ was made for comfort. Its hypoallergenic blades and gentle rotary…" at bounding box center [784, 199] width 395 height 26
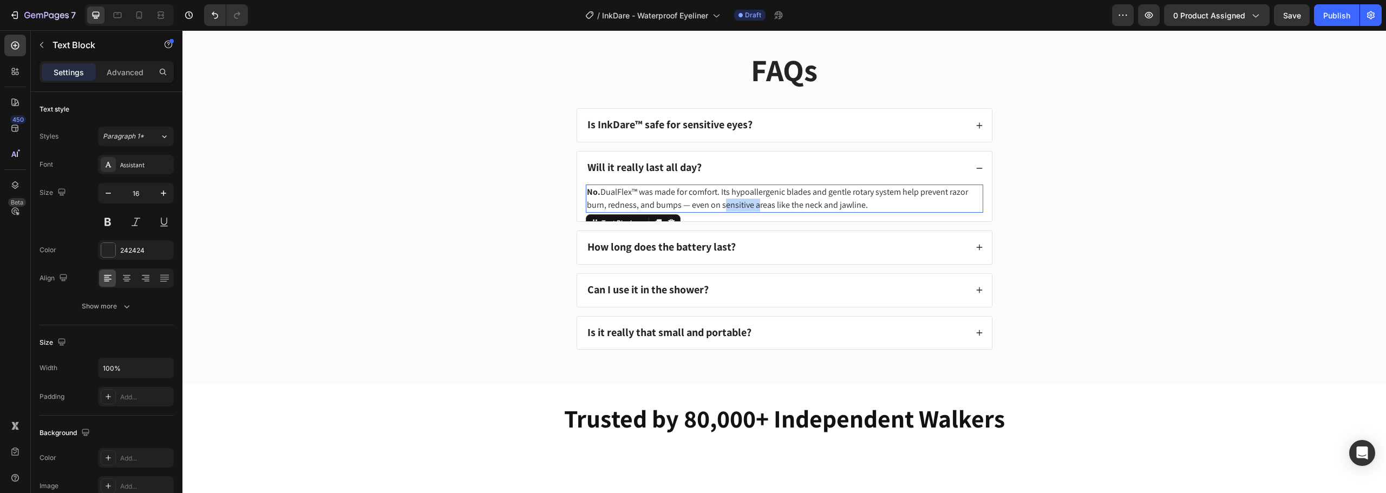
click at [736, 212] on p "No. DualFlex™ was made for comfort. Its hypoallergenic blades and gentle rotary…" at bounding box center [784, 199] width 395 height 26
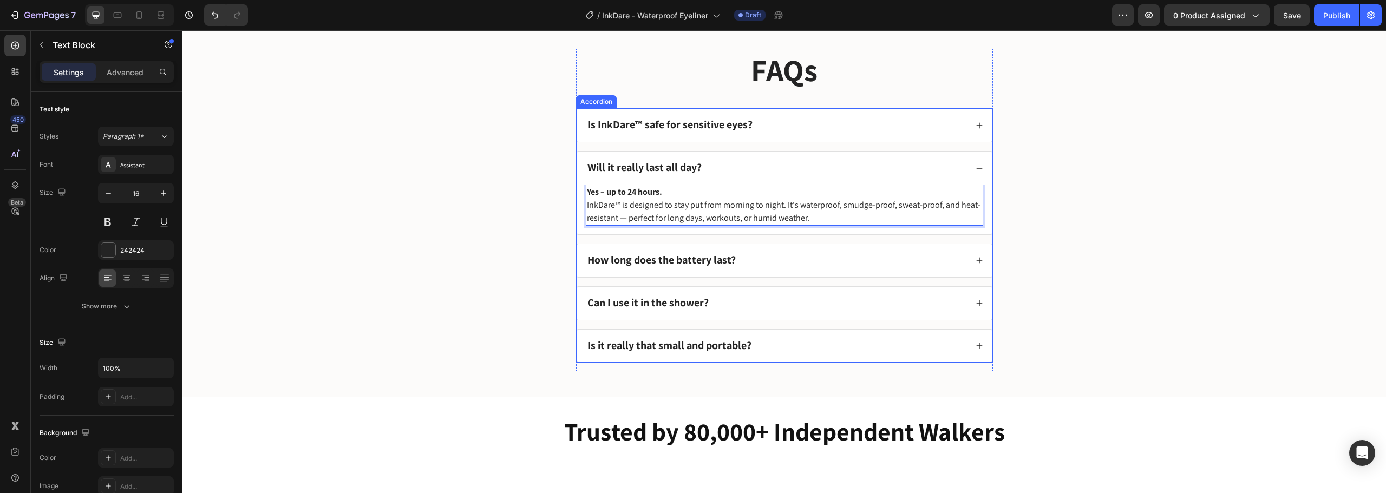
click at [758, 176] on div "Will it really last all day?" at bounding box center [776, 168] width 381 height 16
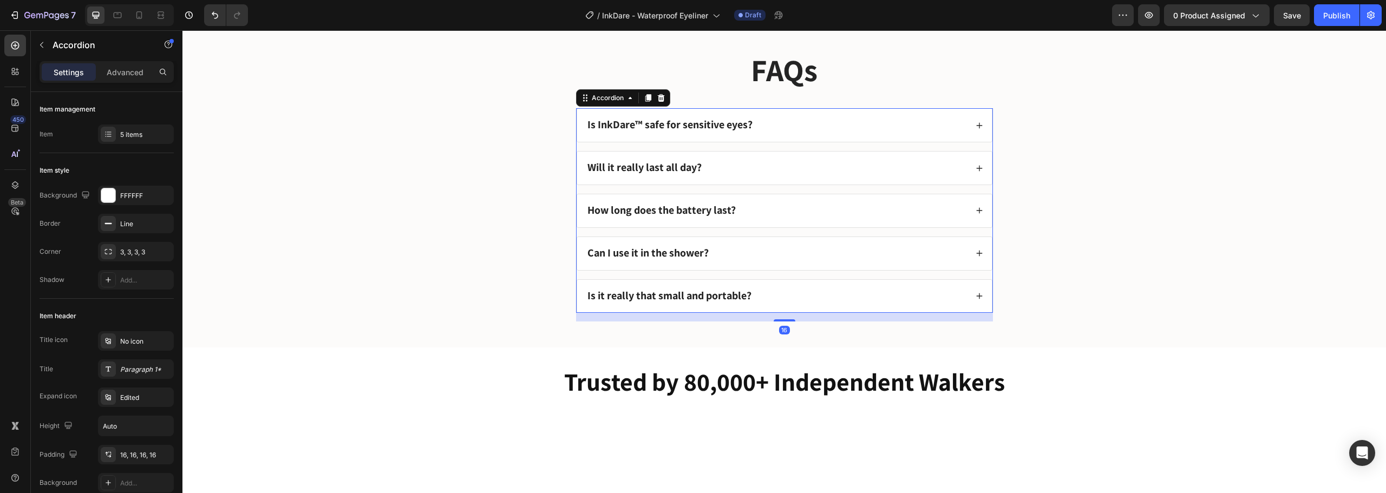
click at [775, 219] on div "How long does the battery last?" at bounding box center [776, 211] width 381 height 16
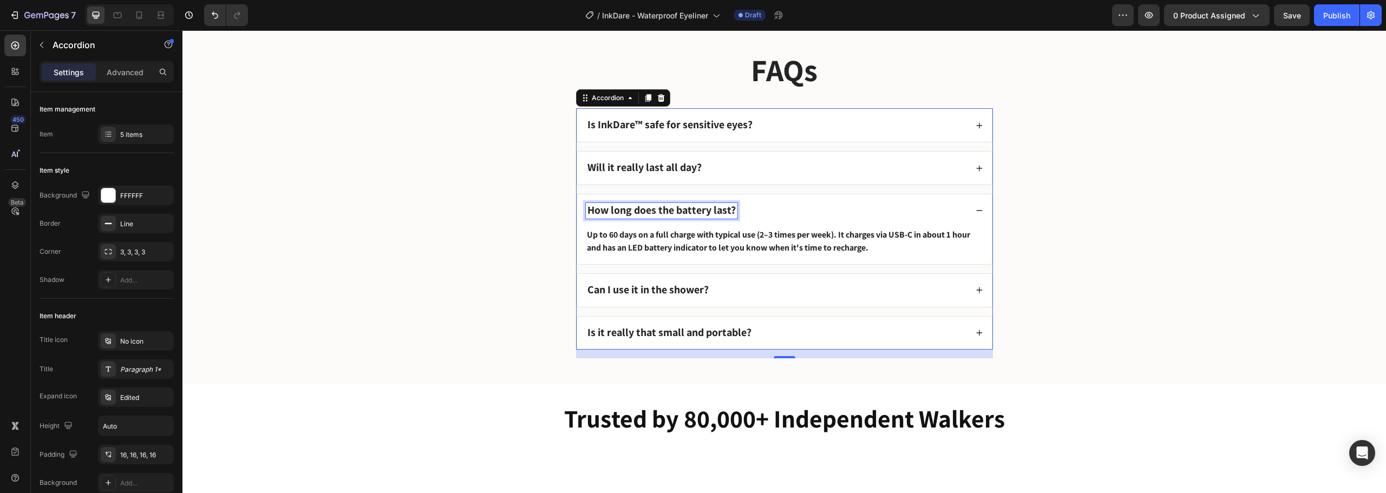
click at [663, 217] on strong "How long does the battery last?" at bounding box center [661, 210] width 148 height 14
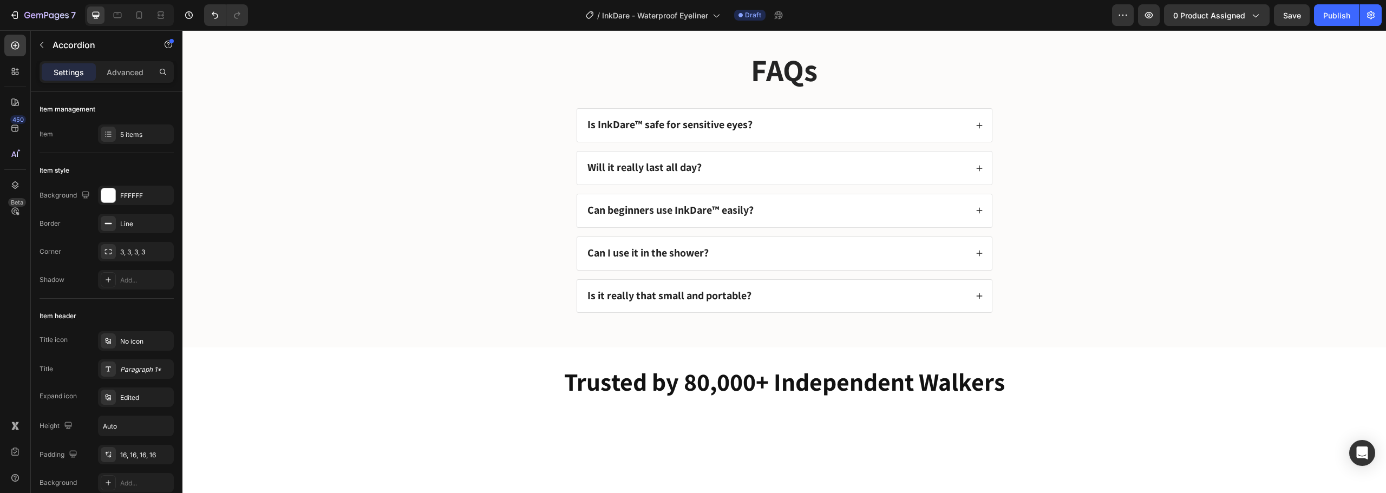
click at [830, 219] on div "Can beginners use InkDare™ easily?" at bounding box center [776, 211] width 381 height 16
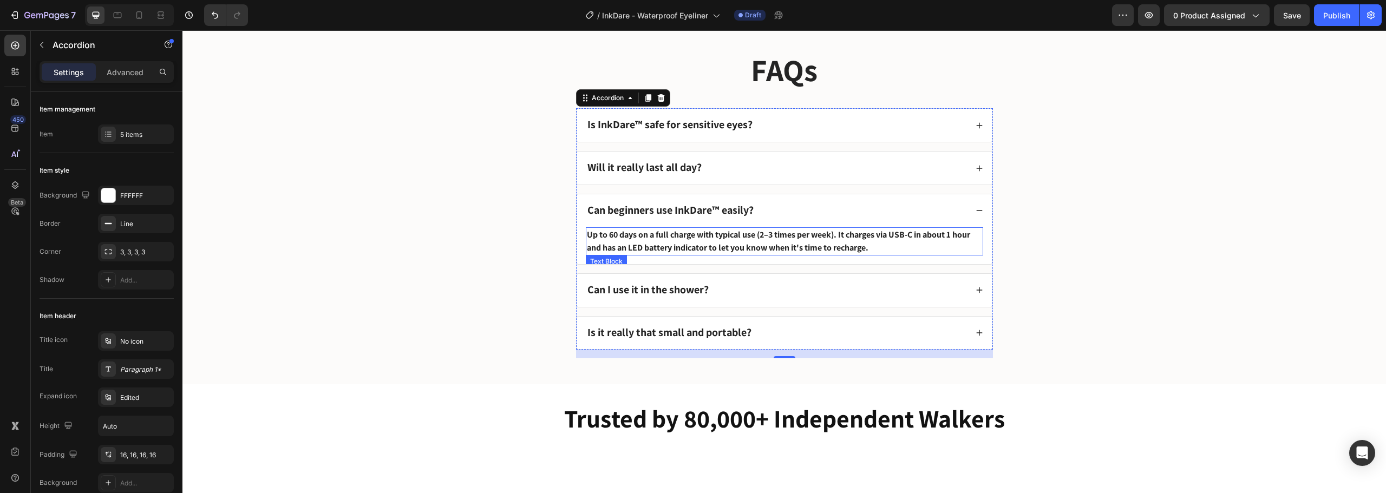
click at [765, 253] on strong "Up to 60 days on a full charge with typical use (2–3 times per week). It charge…" at bounding box center [778, 241] width 383 height 24
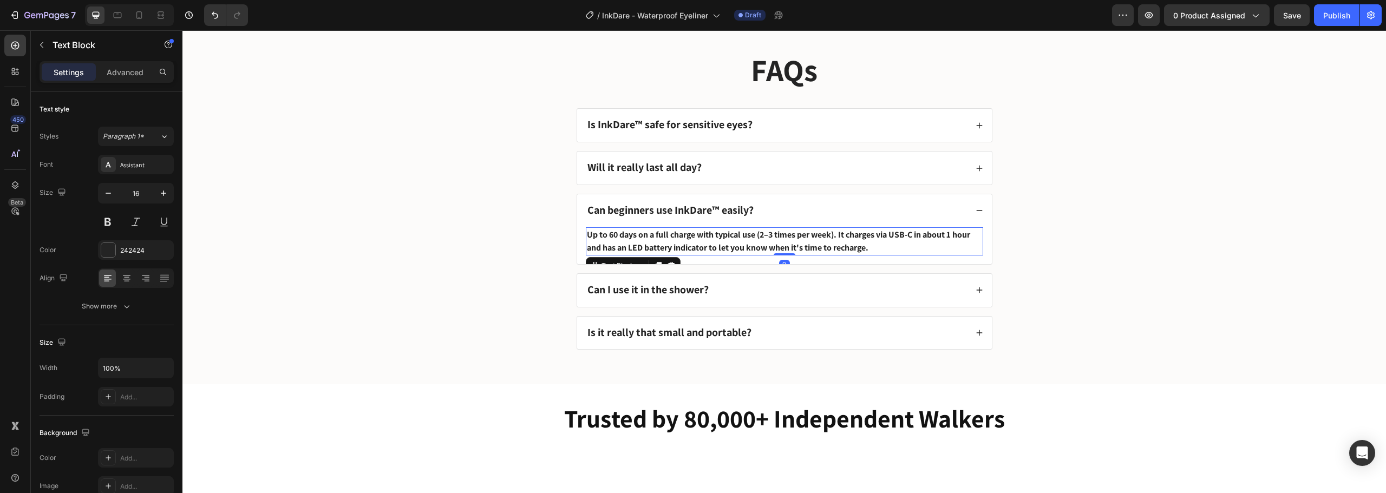
click at [765, 253] on strong "Up to 60 days on a full charge with typical use (2–3 times per week). It charge…" at bounding box center [778, 241] width 383 height 24
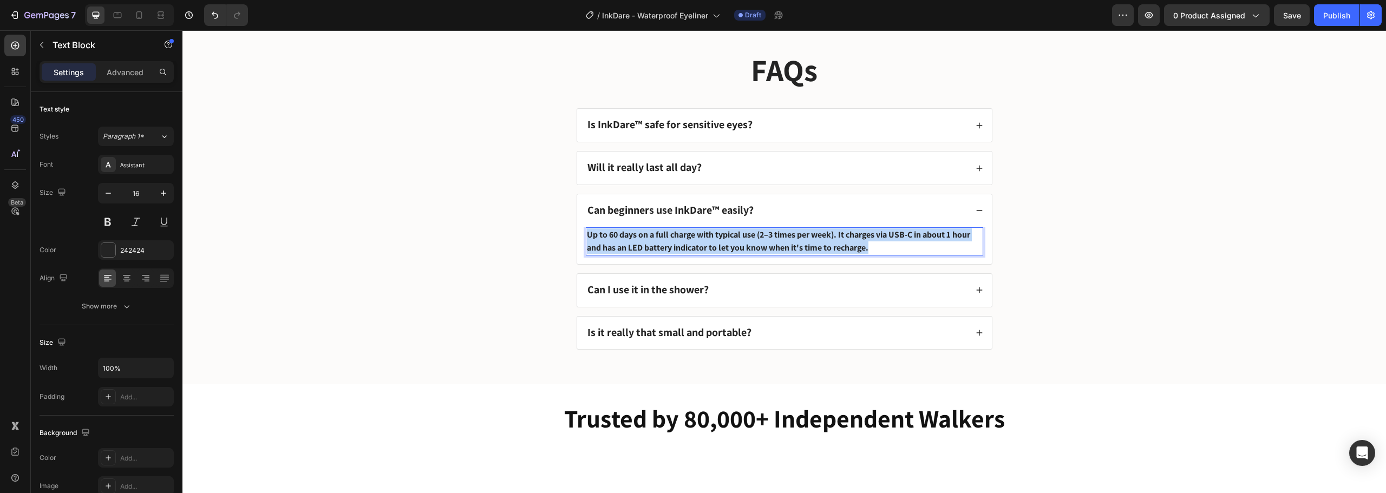
click at [765, 253] on strong "Up to 60 days on a full charge with typical use (2–3 times per week). It charge…" at bounding box center [778, 241] width 383 height 24
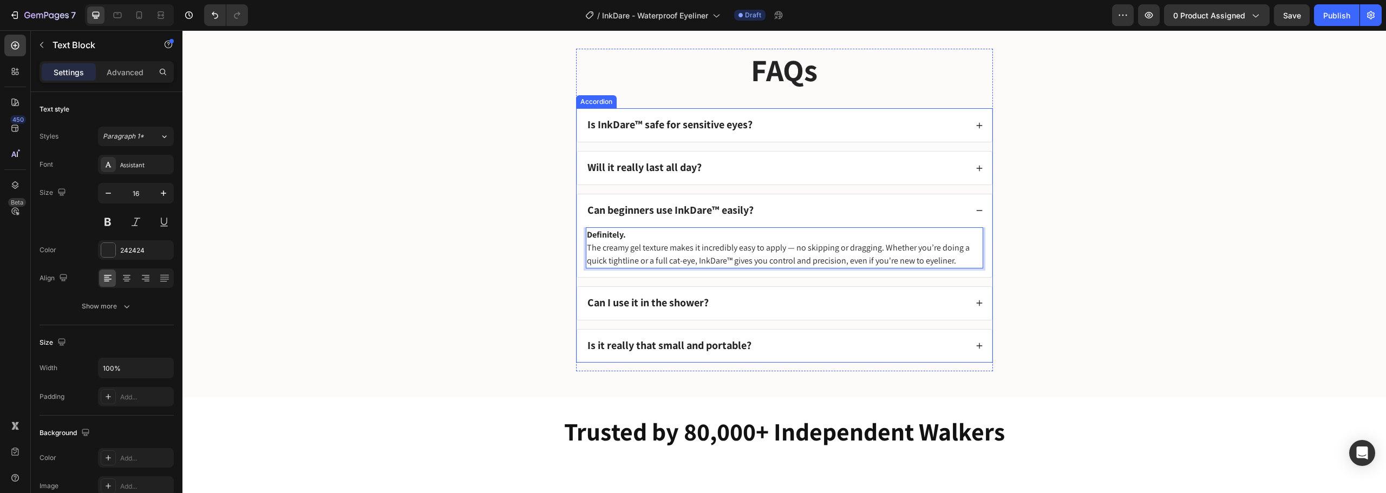
click at [776, 219] on div "Can beginners use InkDare™ easily?" at bounding box center [776, 211] width 381 height 16
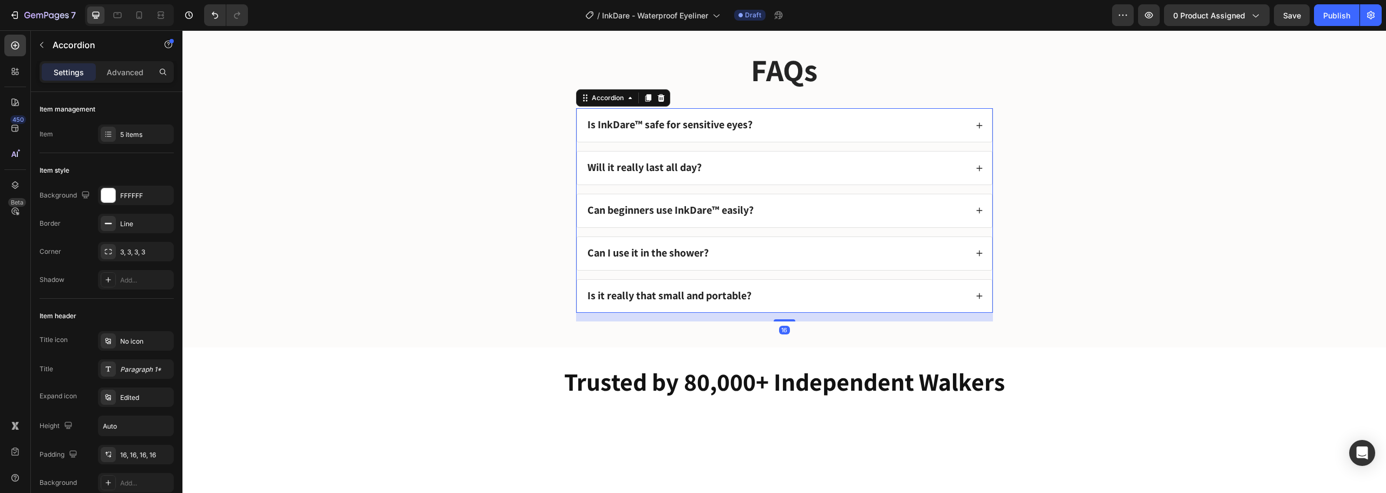
click at [761, 261] on div "Can I use it in the shower?" at bounding box center [776, 254] width 381 height 16
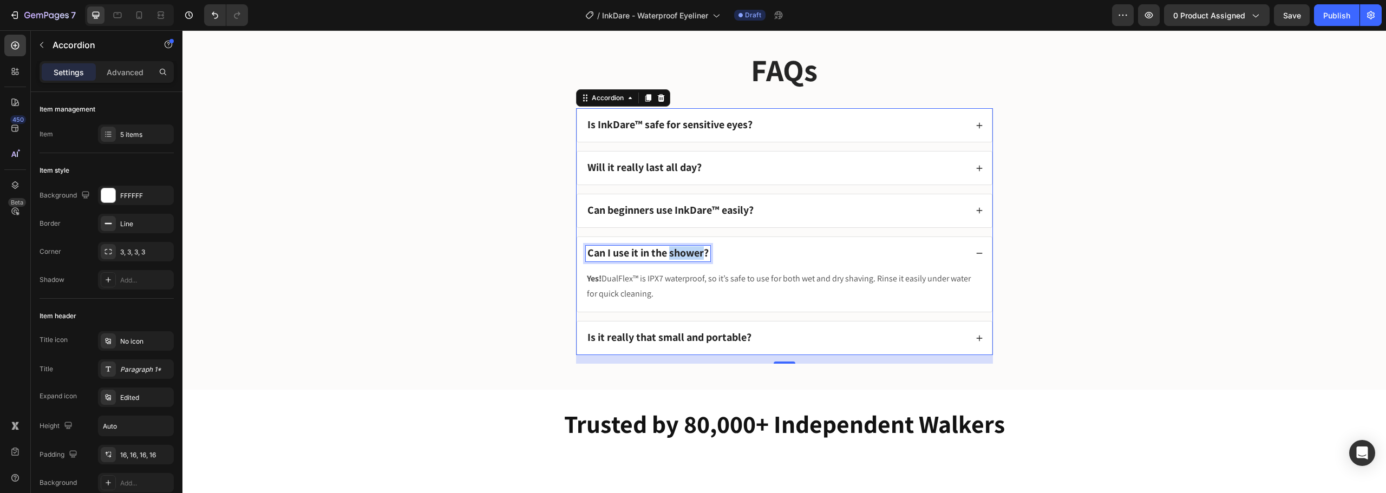
click at [688, 260] on strong "Can I use it in the shower?" at bounding box center [647, 253] width 121 height 14
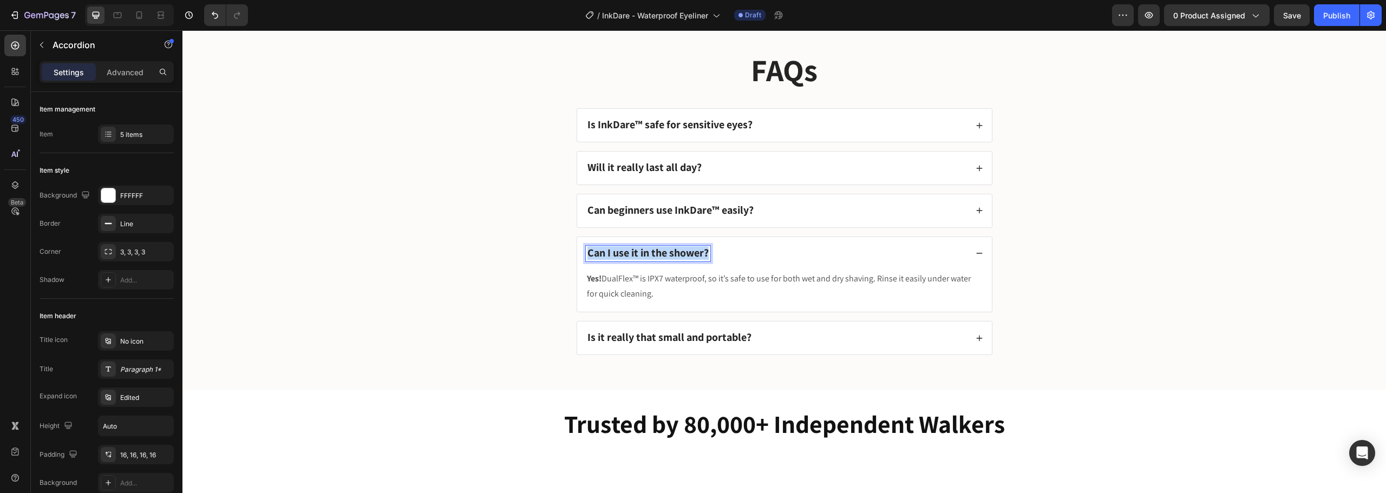
click at [688, 260] on strong "Can I use it in the shower?" at bounding box center [647, 253] width 121 height 14
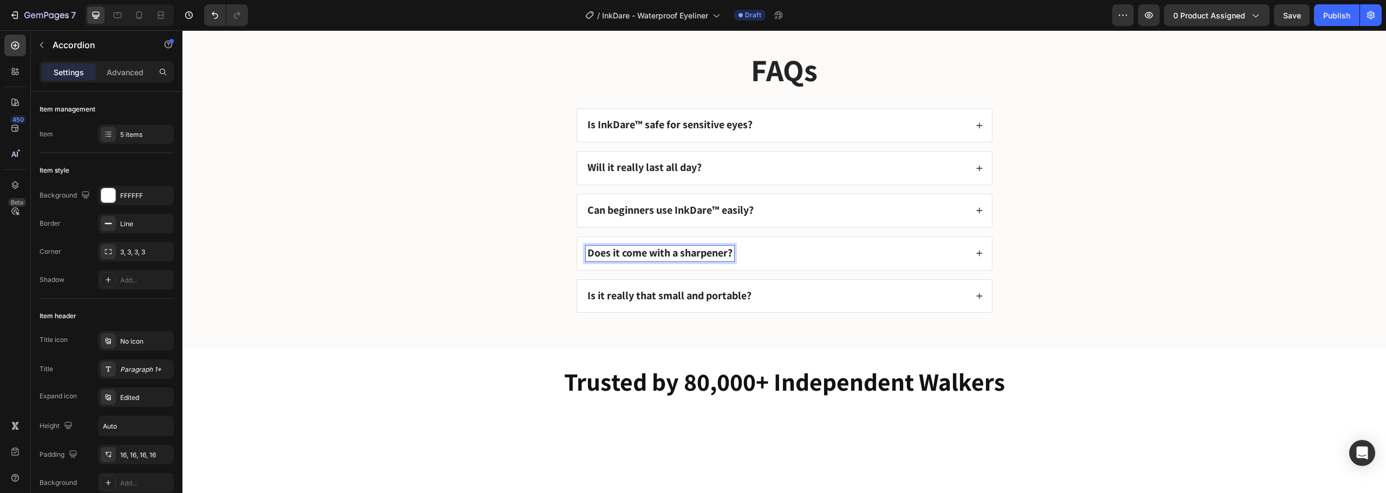
click at [796, 261] on div "Does it come with a sharpener?" at bounding box center [776, 254] width 381 height 16
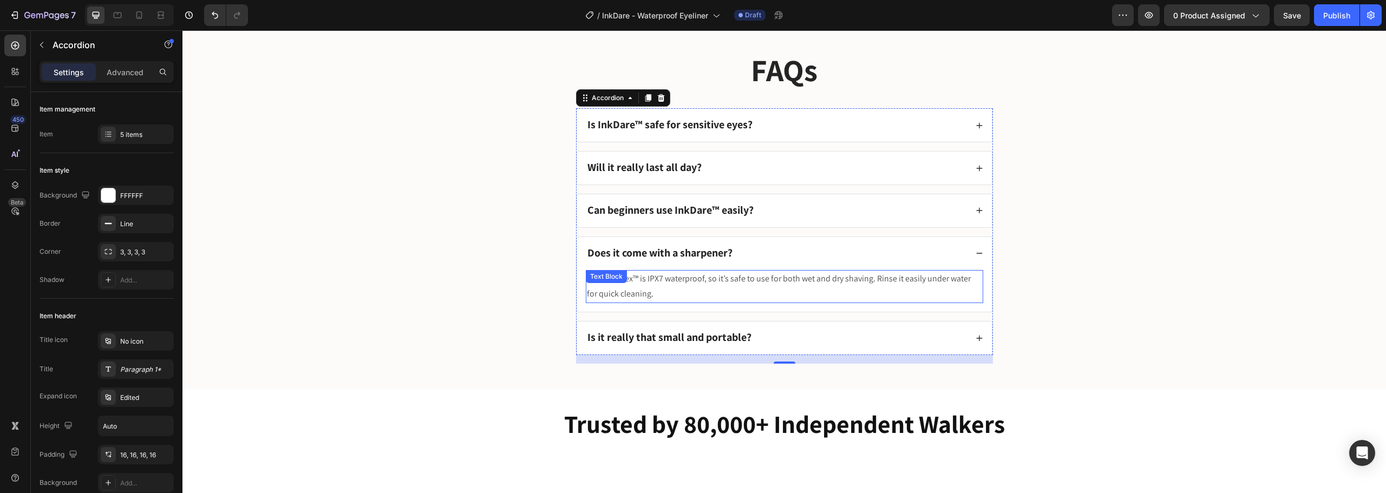
click at [738, 303] on p "Yes! DualFlex™ is IPX7 waterproof, so it’s safe to use for both wet and dry sha…" at bounding box center [784, 286] width 395 height 31
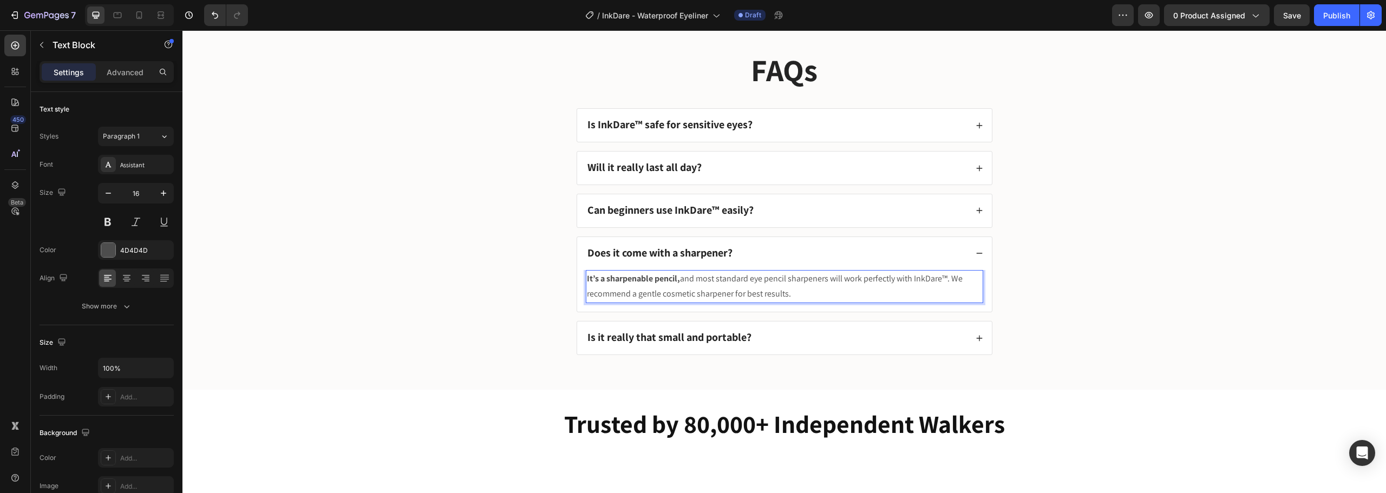
click at [765, 270] on div "Does it come with a sharpener?" at bounding box center [784, 253] width 415 height 33
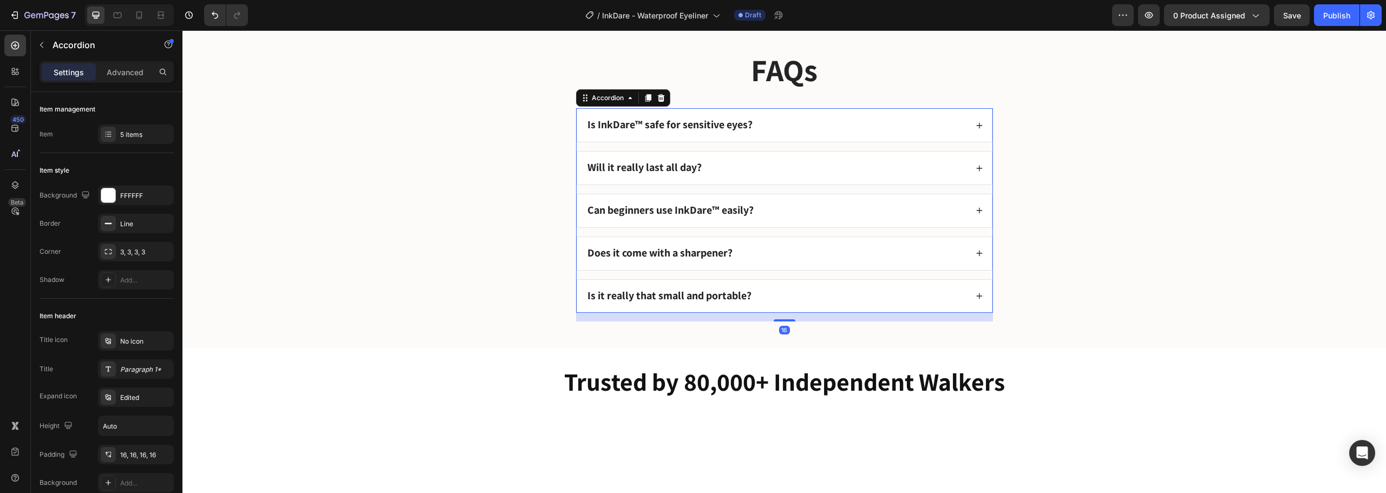
click at [795, 304] on div "Is it really that small and portable?" at bounding box center [776, 297] width 381 height 16
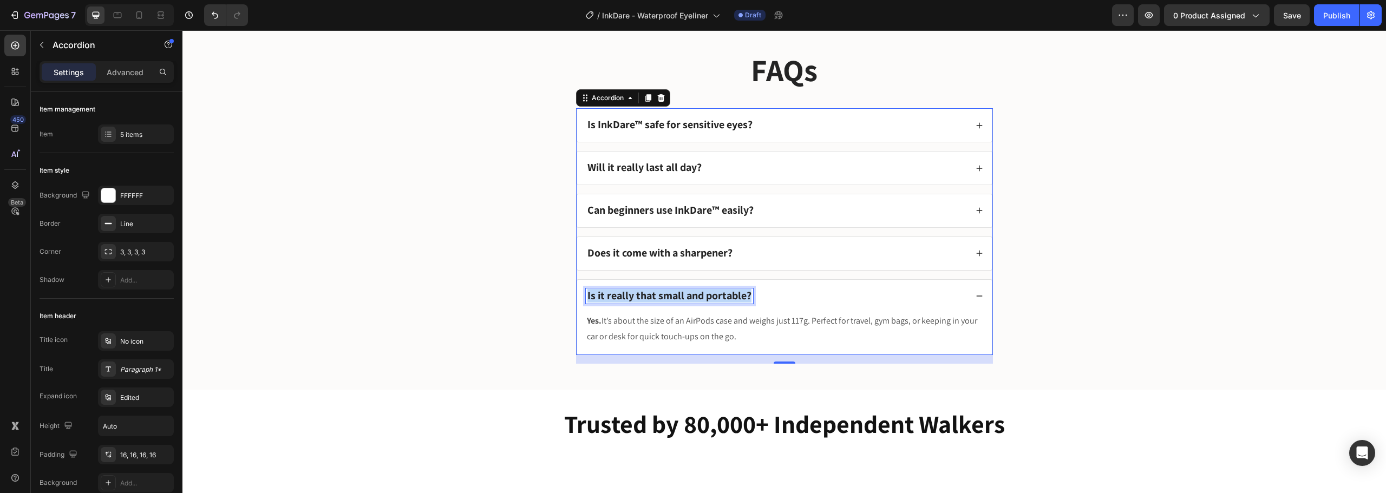
click at [703, 303] on strong "Is it really that small and portable?" at bounding box center [669, 296] width 164 height 14
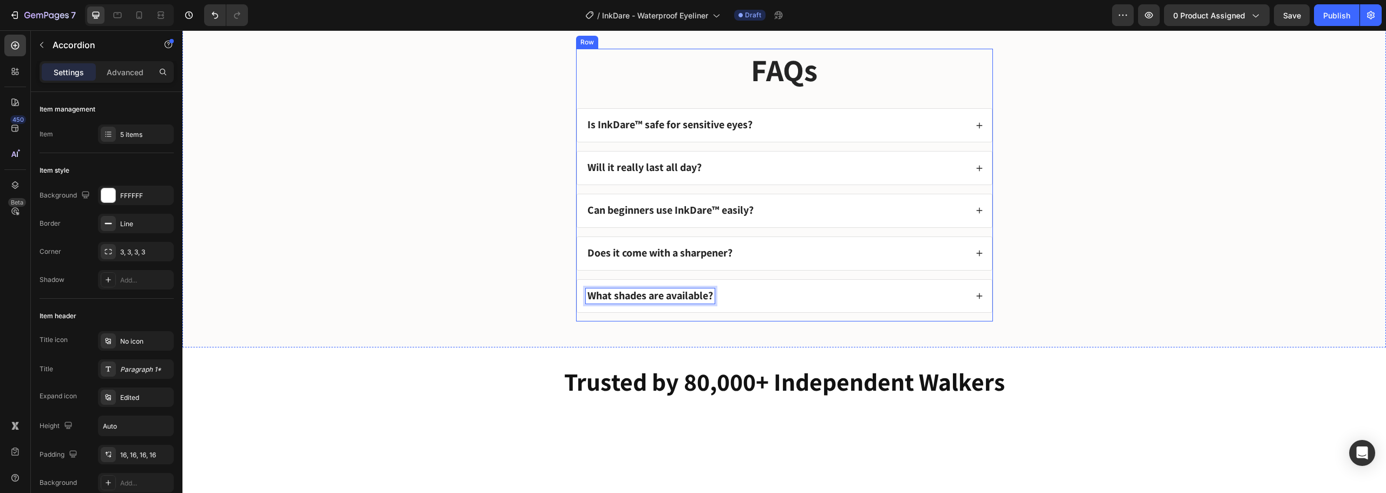
click at [758, 304] on div "What shades are available?" at bounding box center [776, 297] width 381 height 16
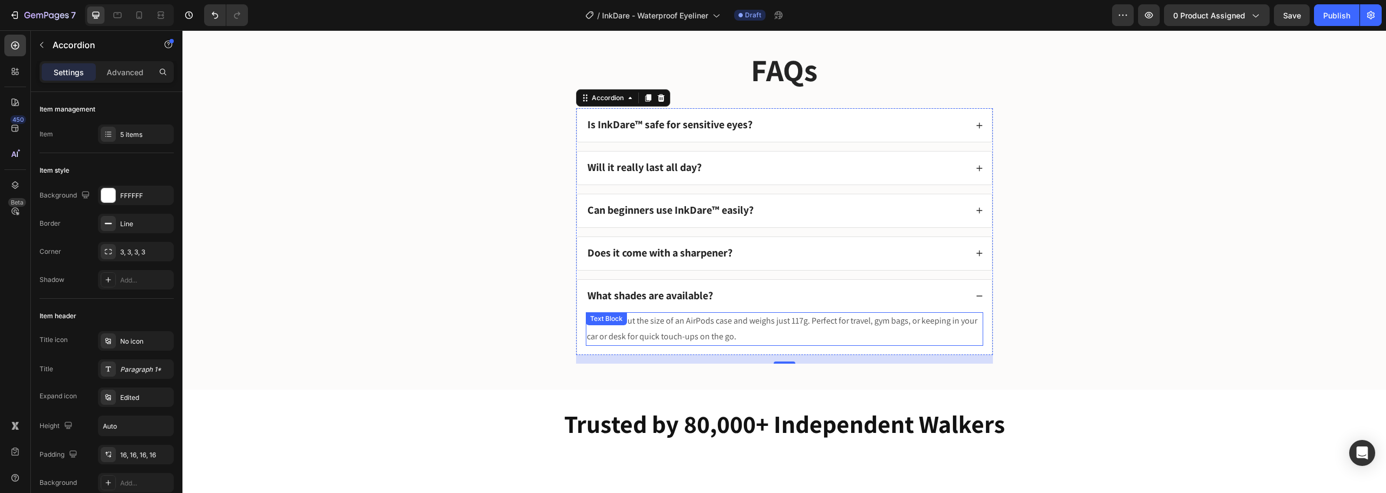
click at [723, 345] on p "Yes. It’s about the size of an AirPods case and weighs just 117g. Perfect for t…" at bounding box center [784, 328] width 395 height 31
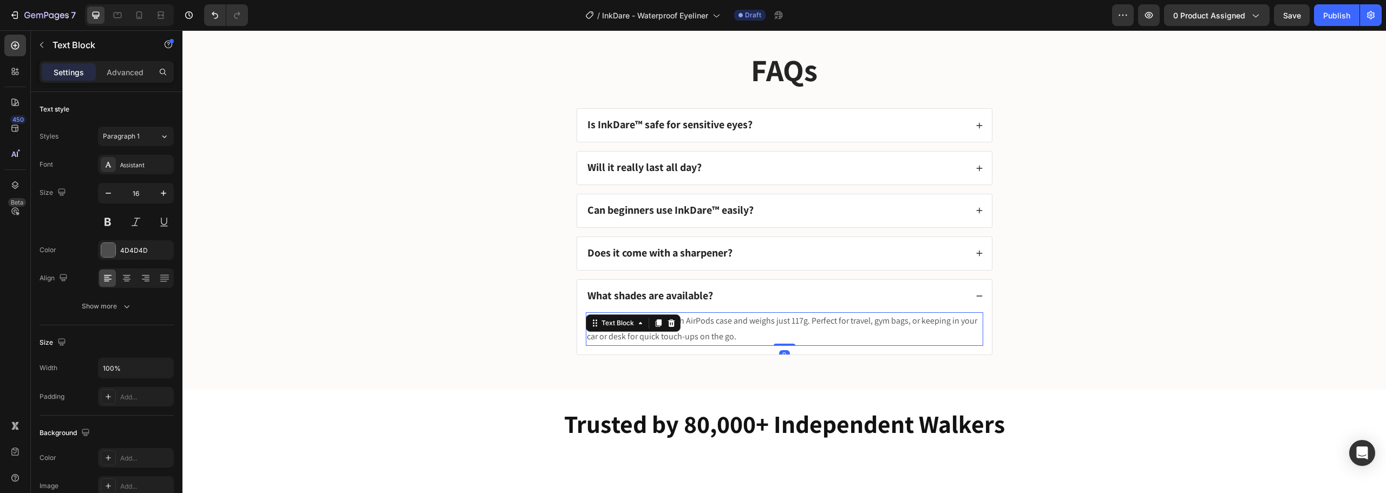
click at [723, 345] on p "Yes. It’s about the size of an AirPods case and weighs just 117g. Perfect for t…" at bounding box center [784, 328] width 395 height 31
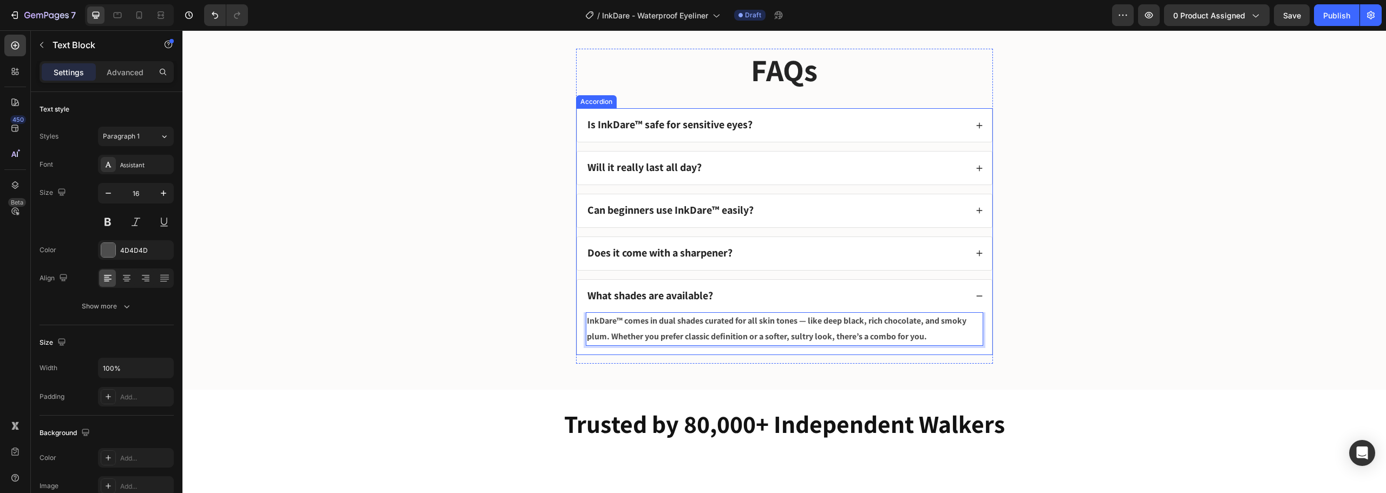
click at [748, 304] on div "What shades are available?" at bounding box center [776, 297] width 381 height 16
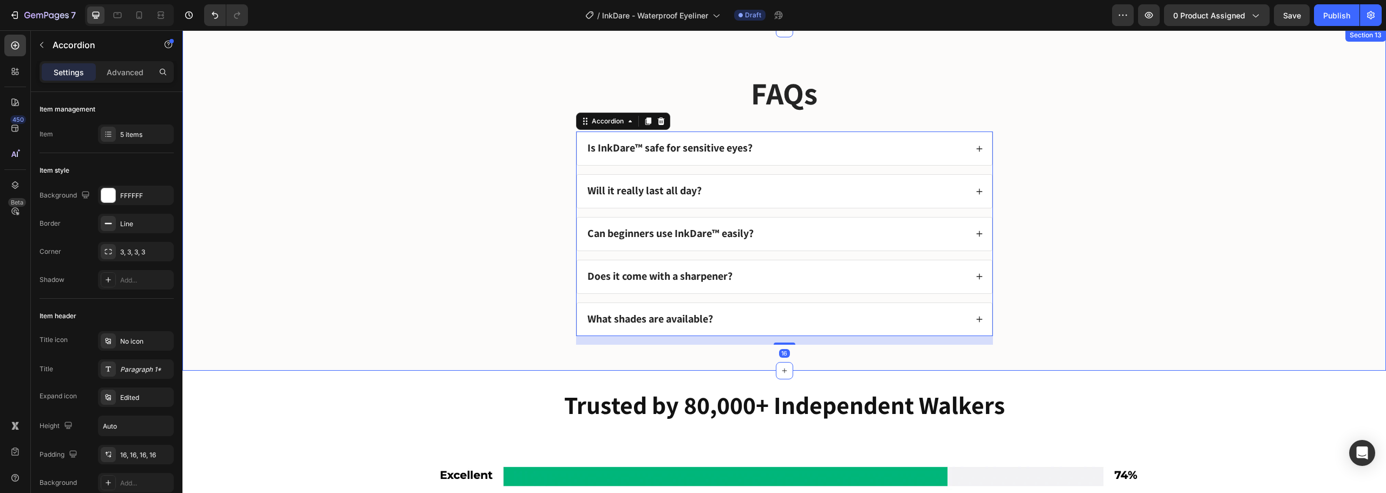
scroll to position [4762, 0]
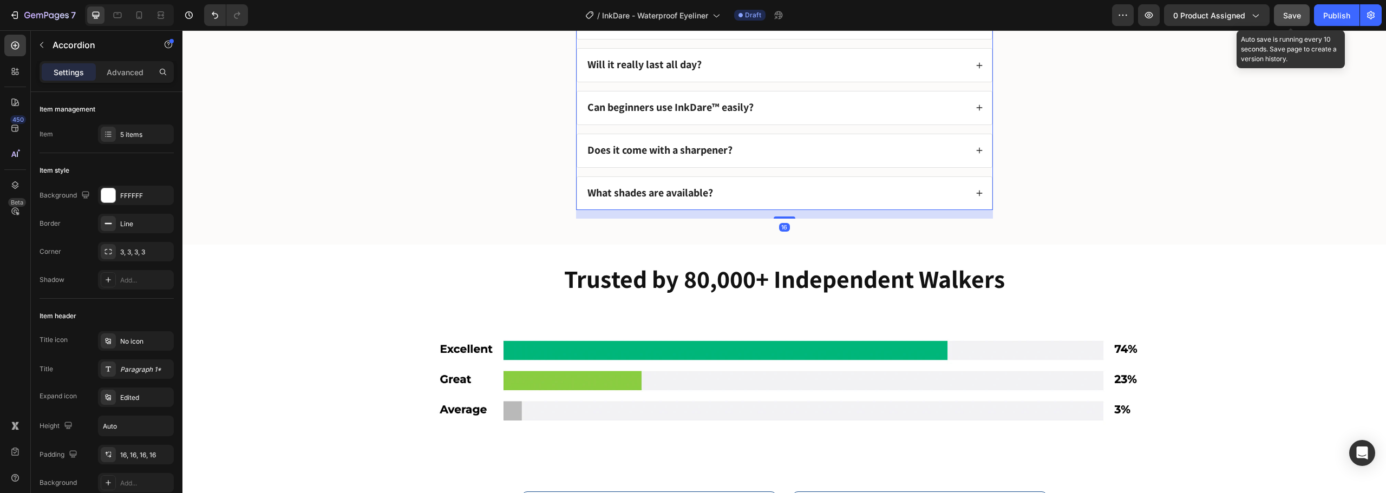
click at [1293, 4] on button "Save" at bounding box center [1292, 15] width 36 height 22
